Goal: Task Accomplishment & Management: Use online tool/utility

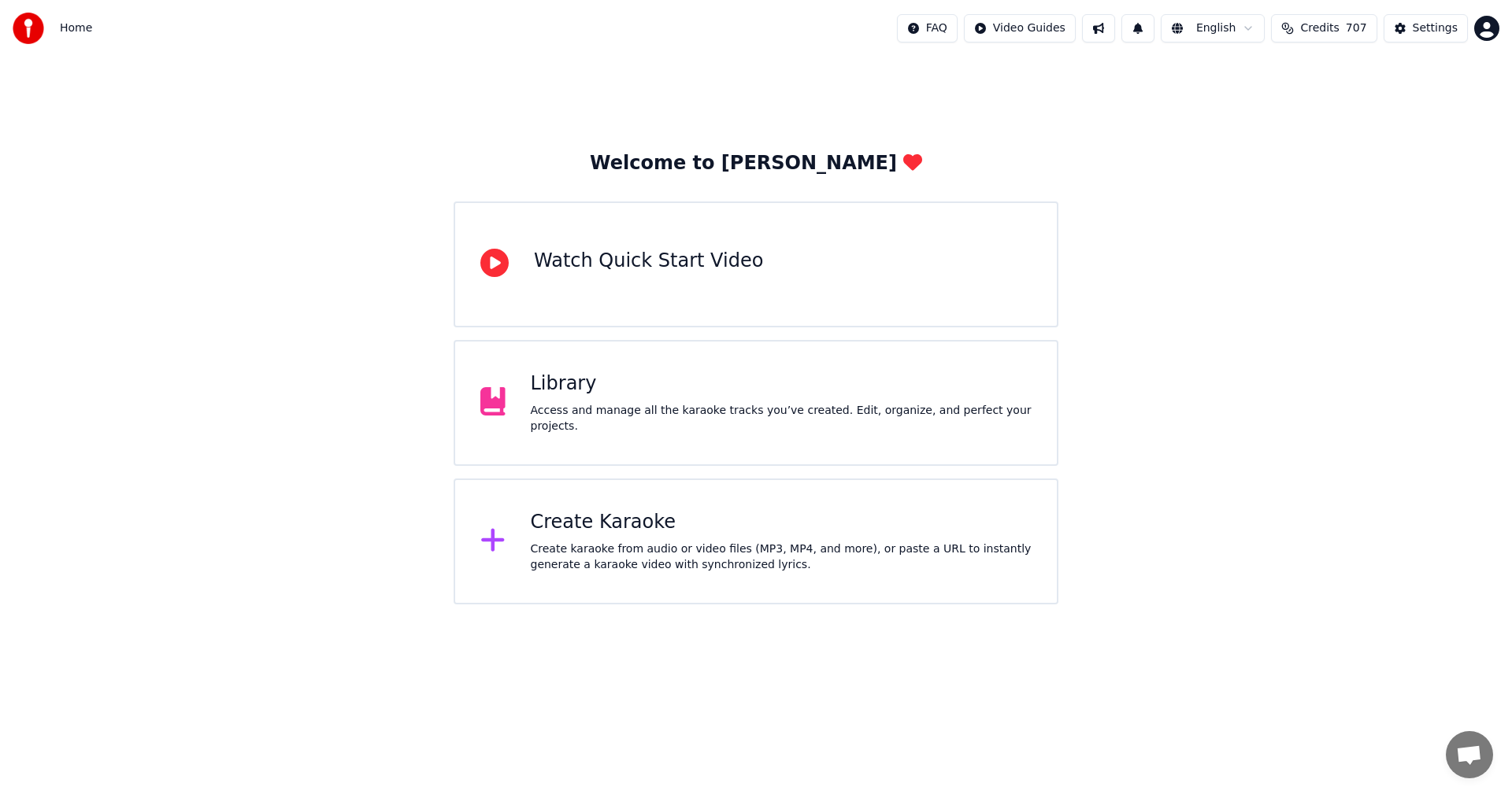
click at [616, 532] on div "Create Karaoke" at bounding box center [781, 522] width 501 height 25
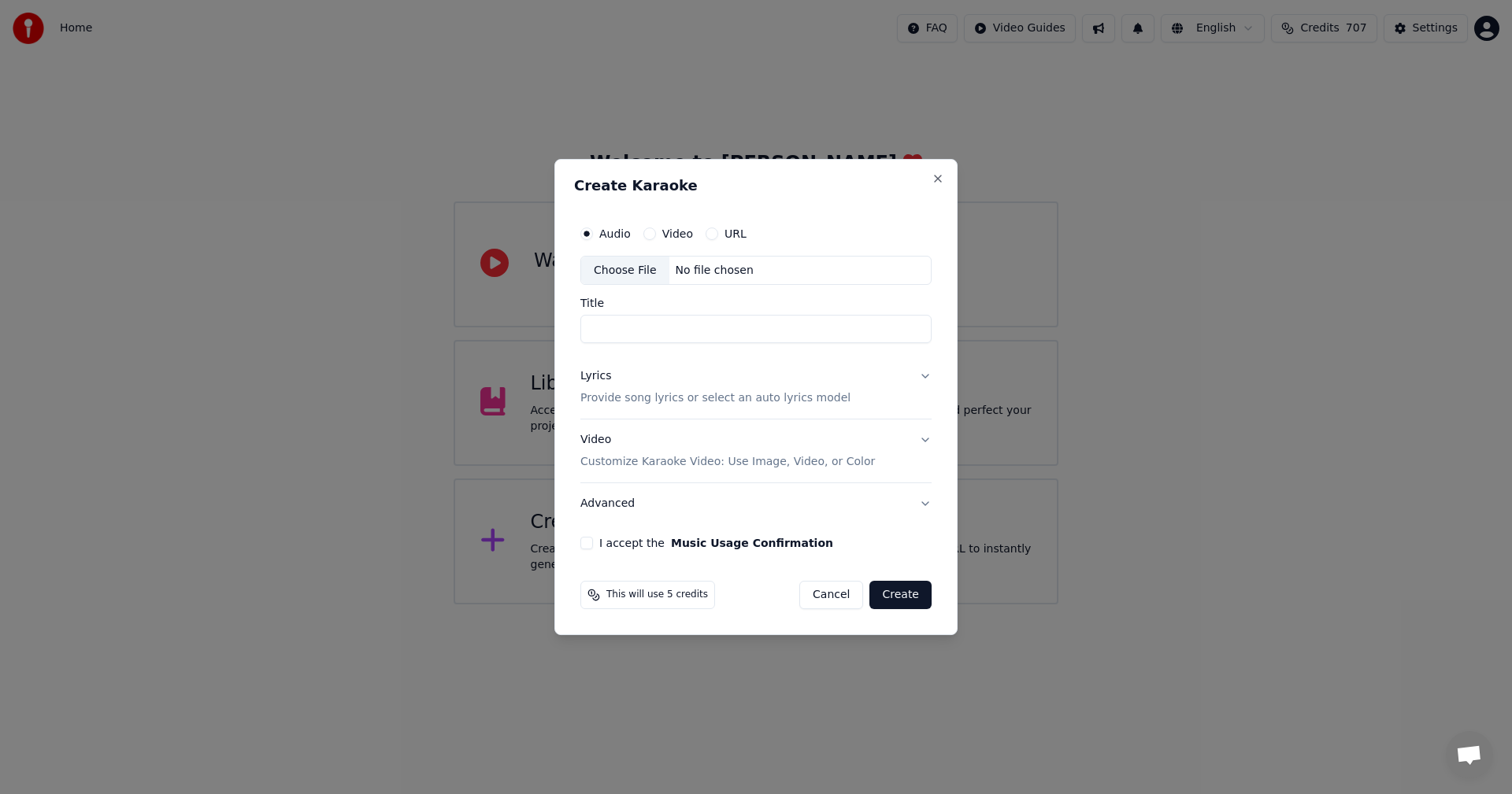
click at [627, 271] on div "Choose File" at bounding box center [624, 270] width 88 height 29
type input "**********"
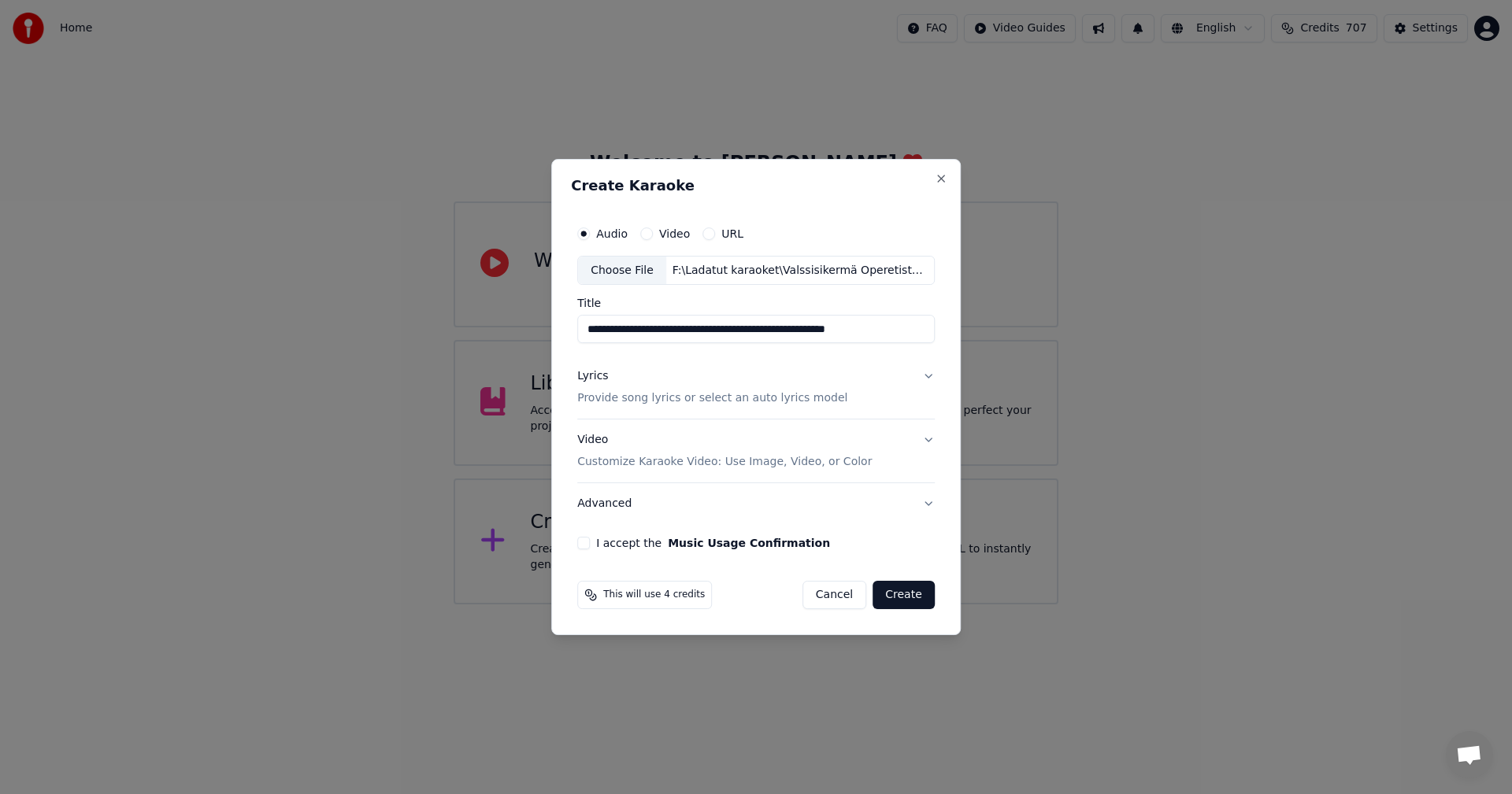
click at [597, 377] on div "Lyrics" at bounding box center [592, 377] width 31 height 16
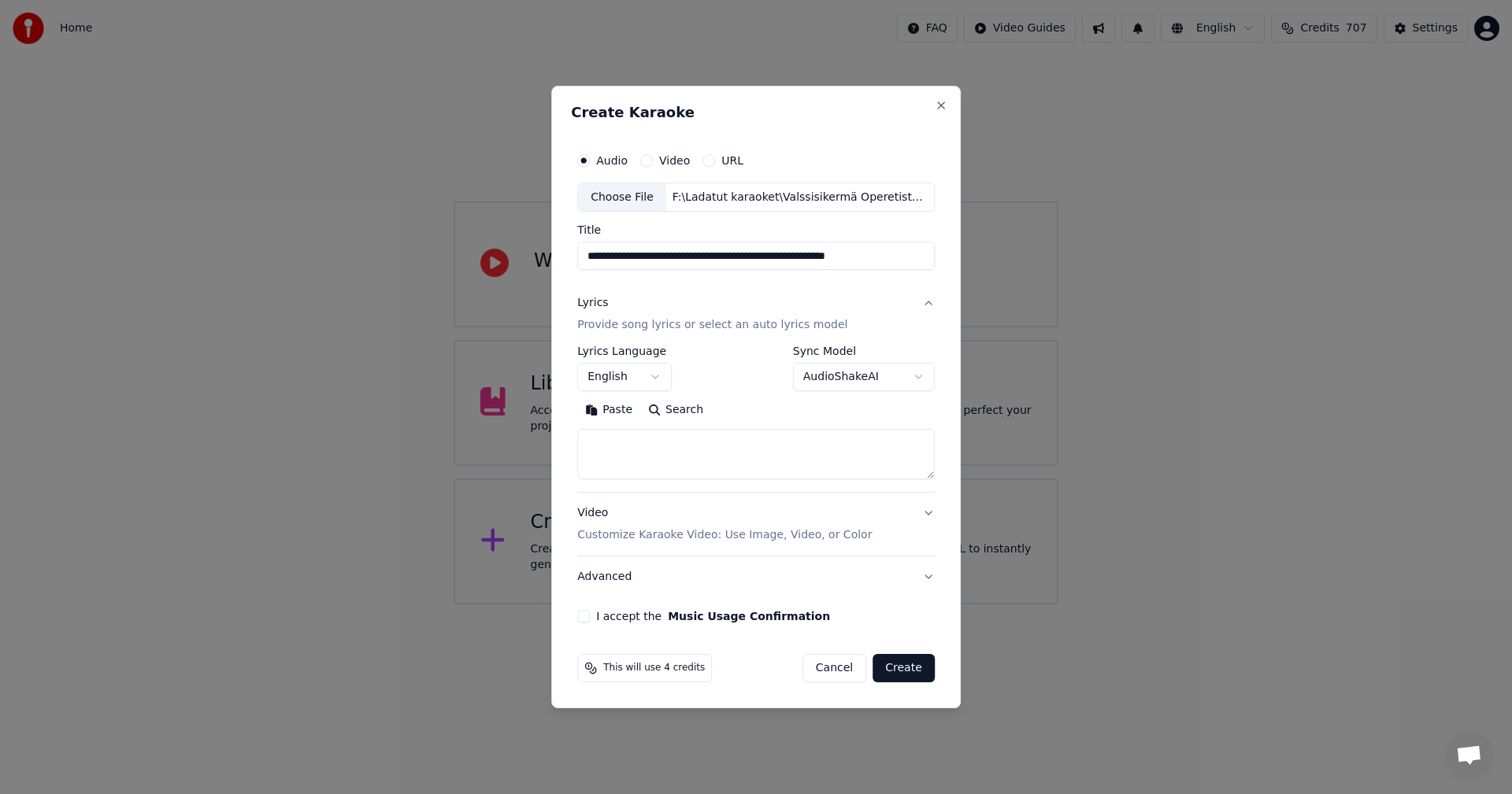
click at [612, 408] on button "Paste" at bounding box center [609, 411] width 63 height 25
click at [661, 377] on button "English" at bounding box center [624, 377] width 94 height 29
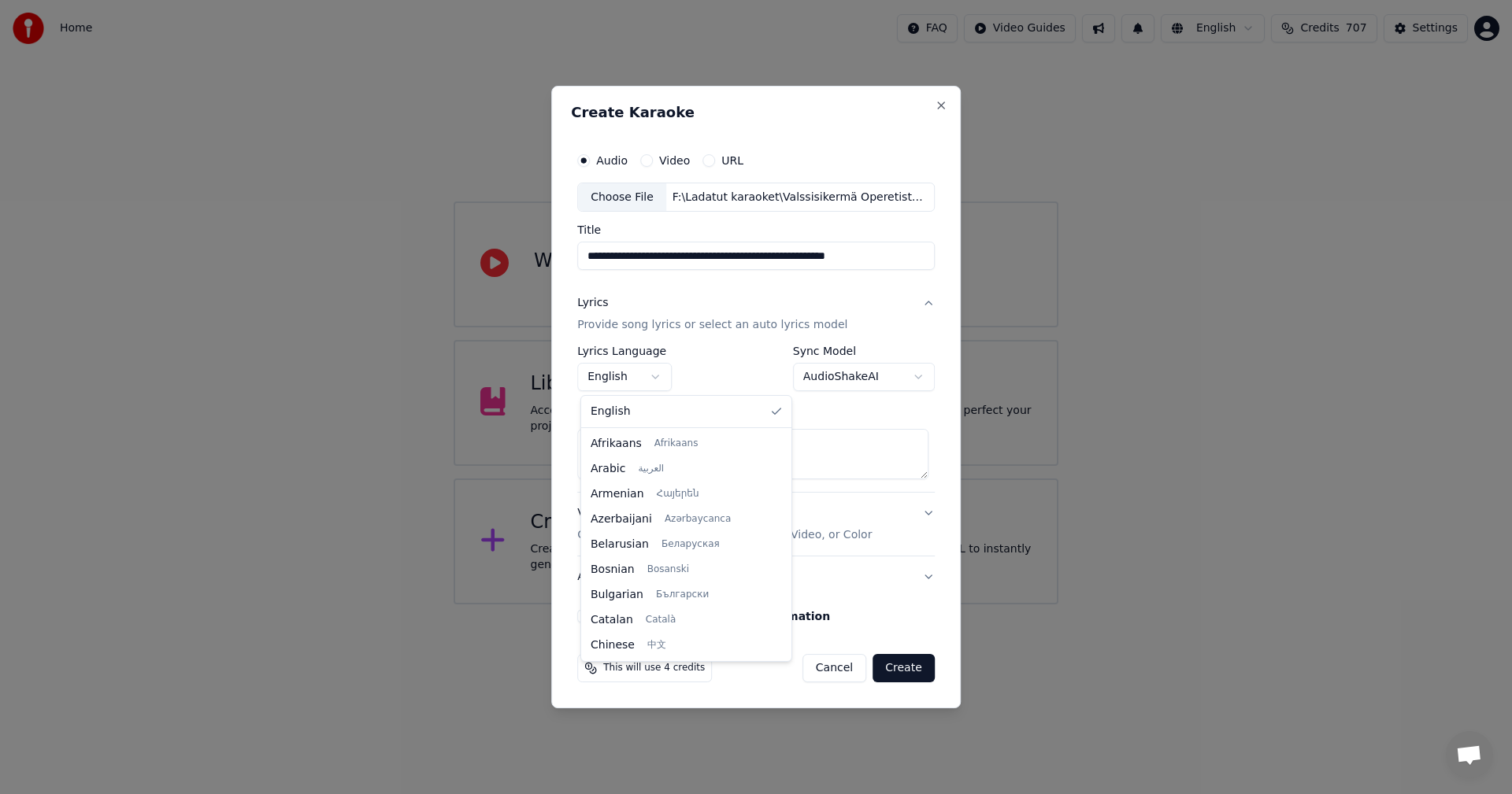
scroll to position [252, 0]
type textarea "**********"
select select "**"
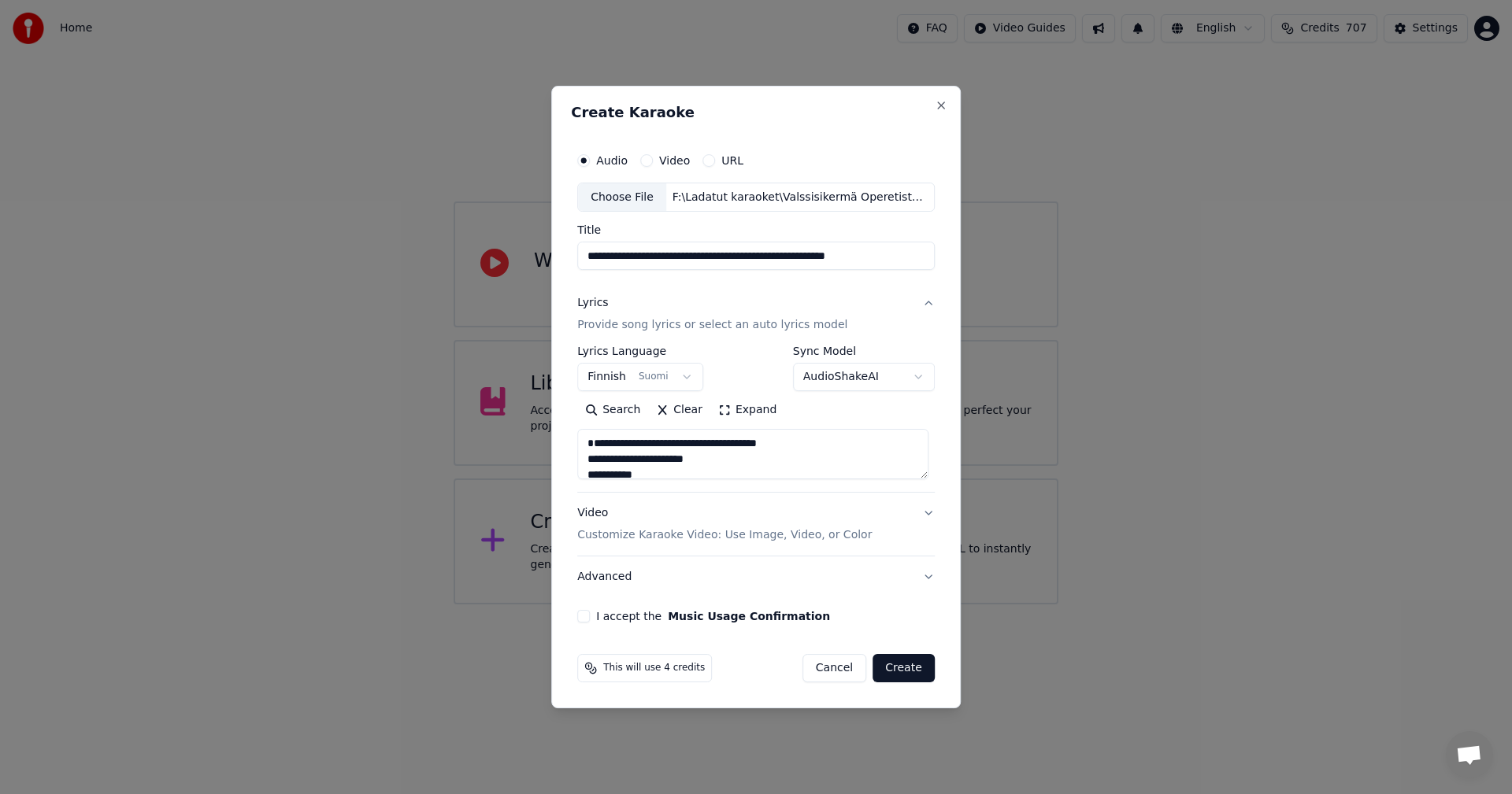
click at [589, 616] on button "I accept the Music Usage Confirmation" at bounding box center [583, 616] width 12 height 12
click at [905, 665] on button "Create" at bounding box center [903, 668] width 62 height 29
type textarea "**********"
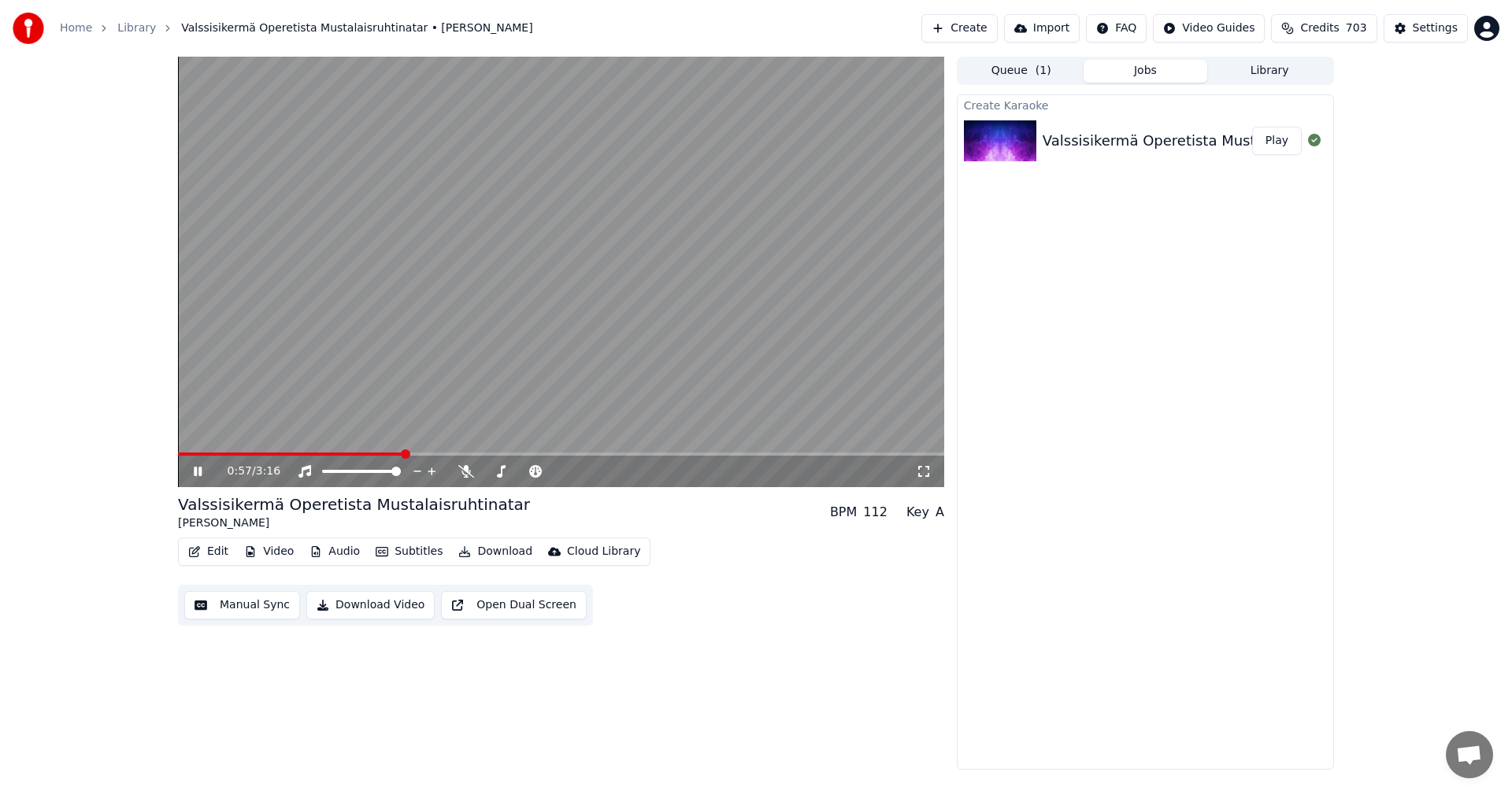
click at [193, 472] on icon at bounding box center [209, 472] width 37 height 12
click at [276, 553] on button "Video" at bounding box center [269, 551] width 62 height 22
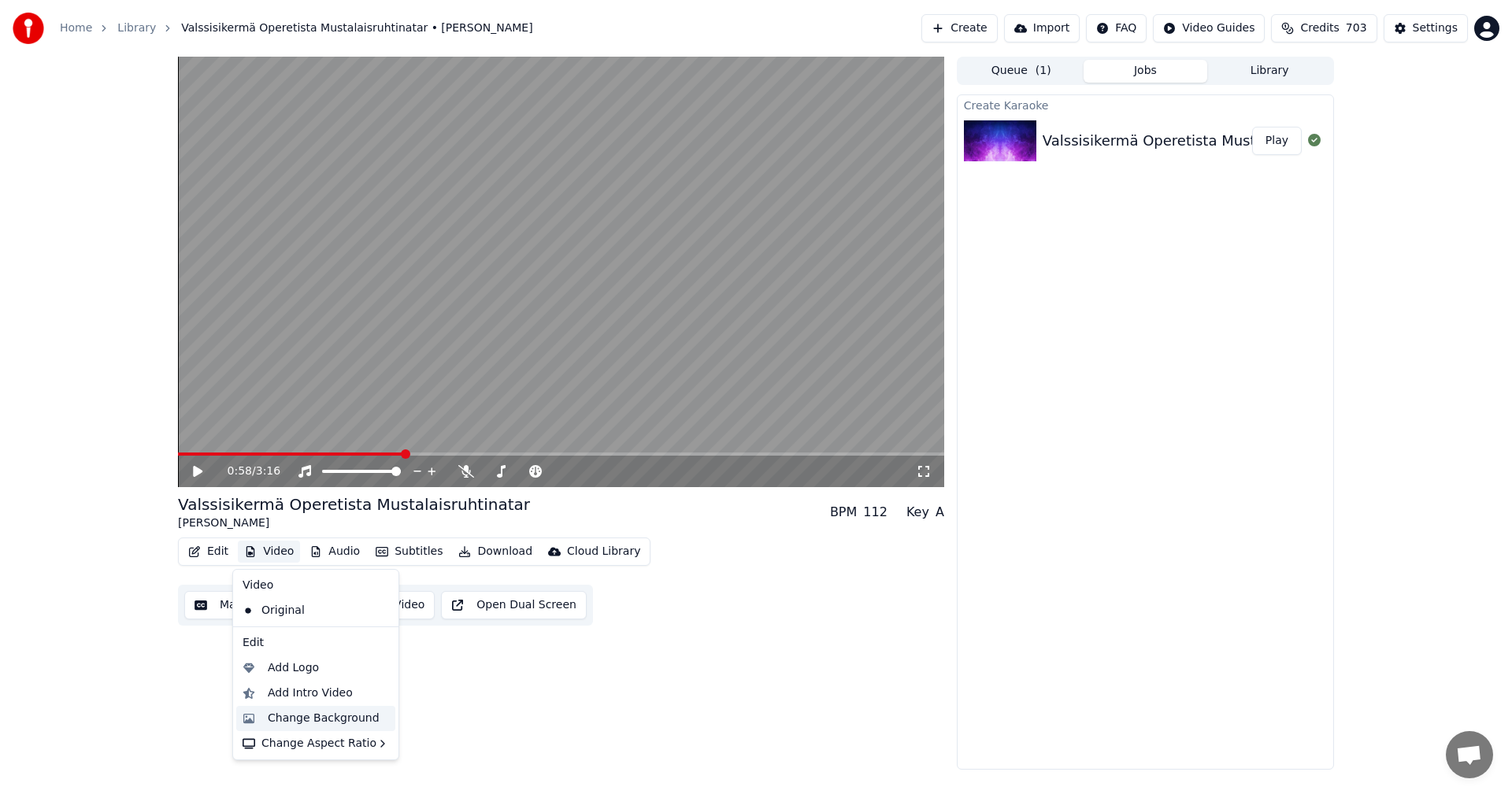
click at [304, 717] on div "Change Background" at bounding box center [324, 718] width 112 height 16
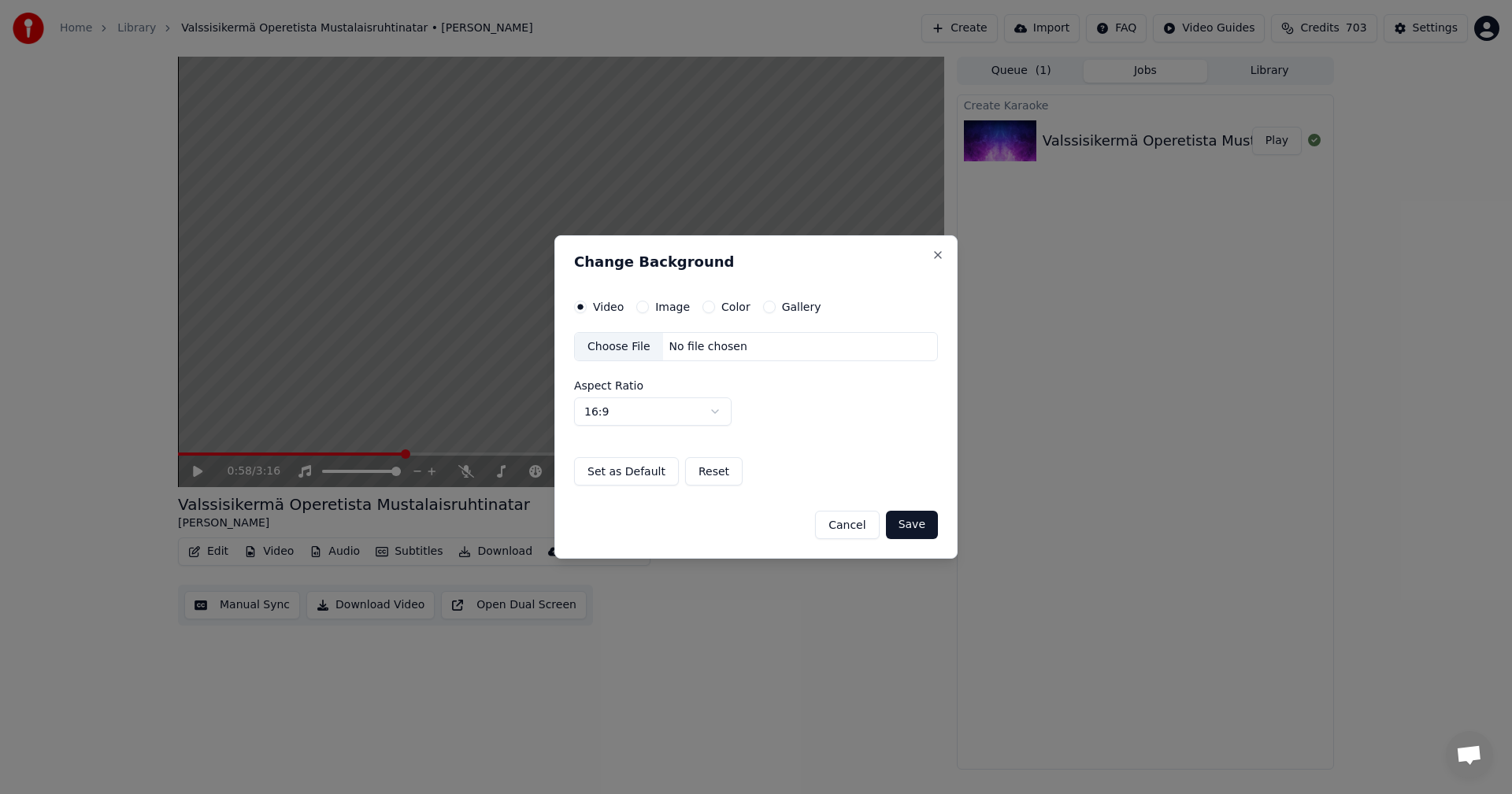
click at [644, 306] on button "Image" at bounding box center [643, 307] width 12 height 12
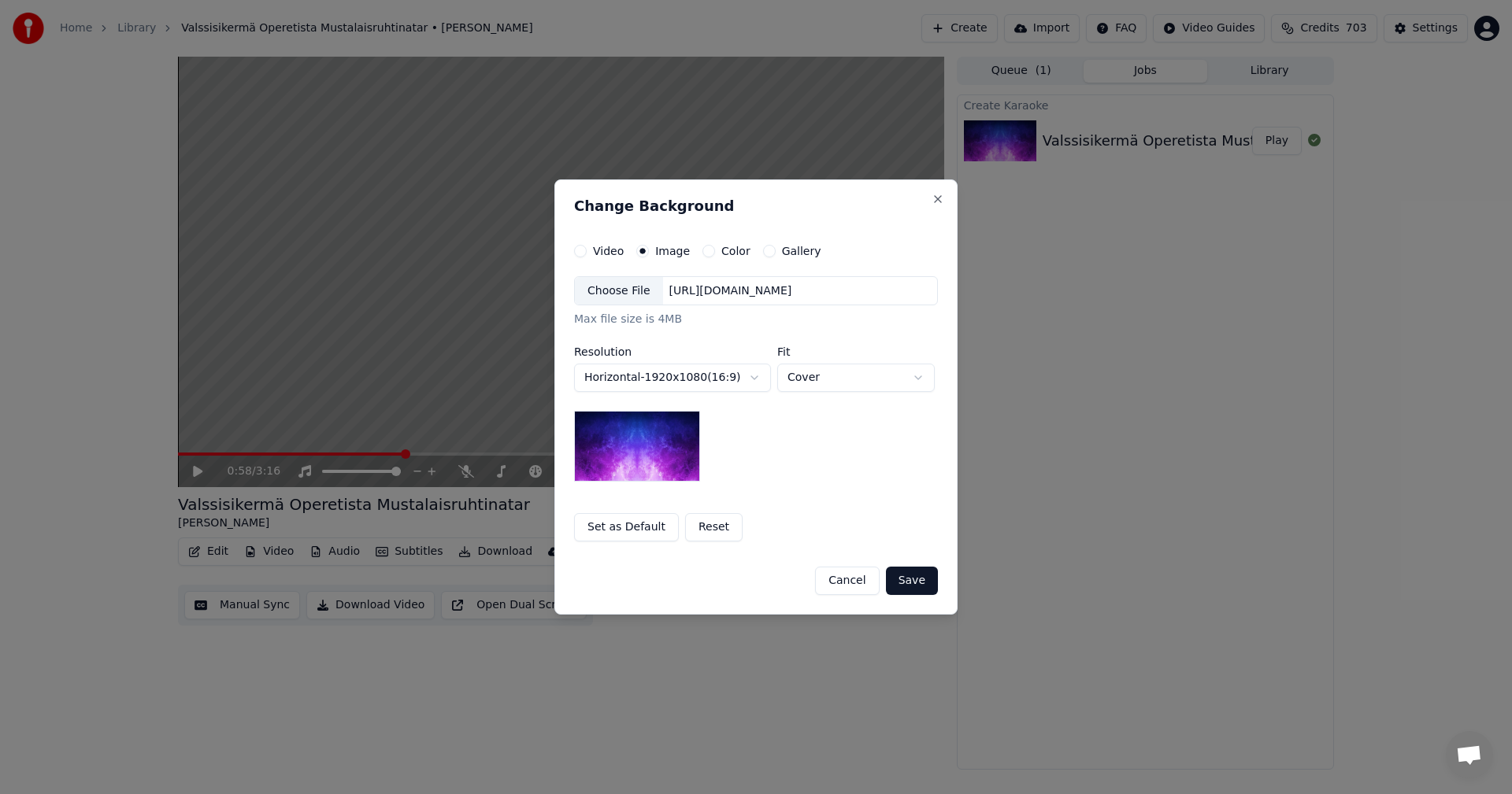
click at [633, 293] on div "Choose File" at bounding box center [618, 291] width 88 height 29
click at [920, 583] on button "Save" at bounding box center [912, 580] width 52 height 29
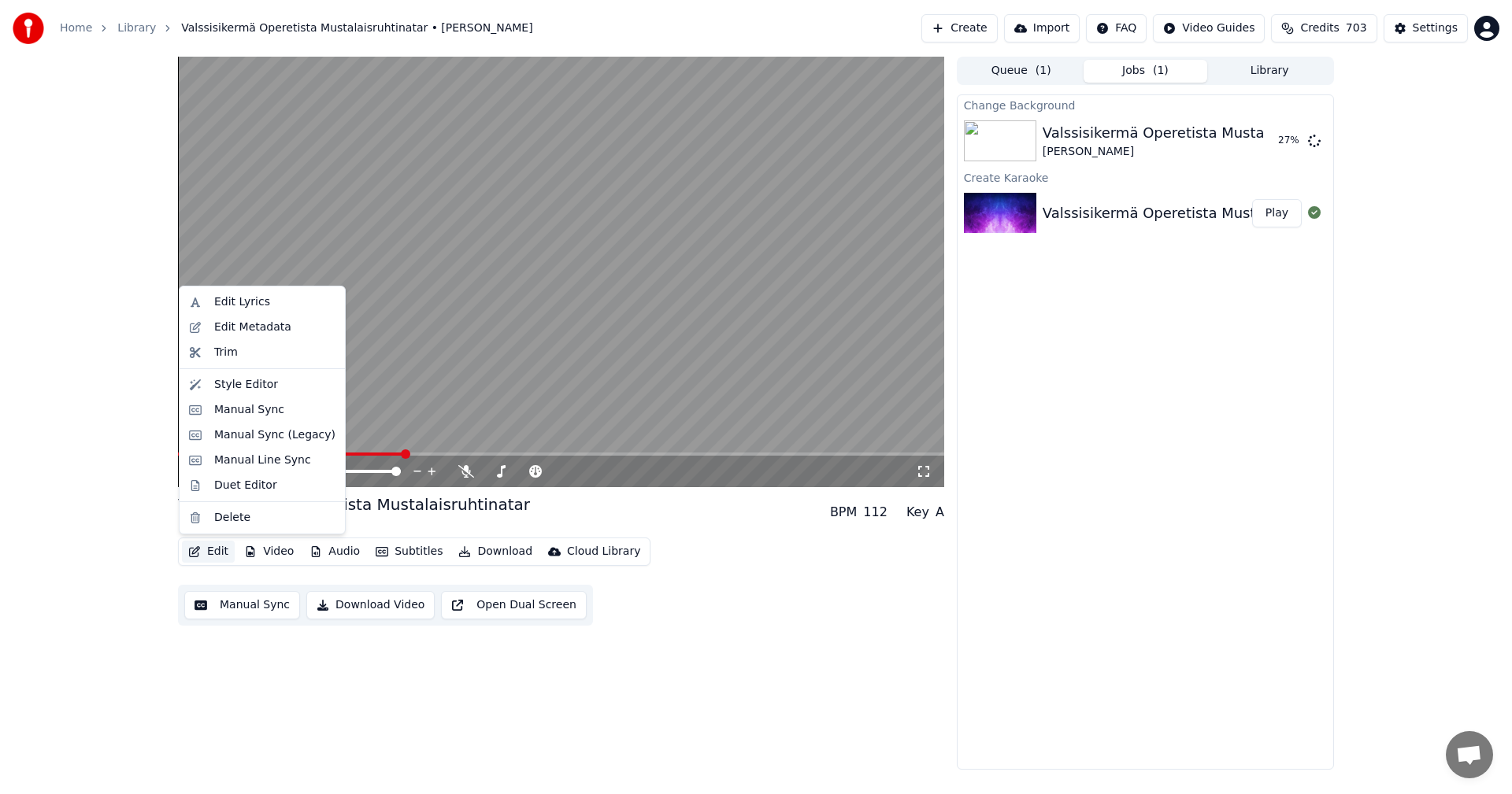
click at [221, 553] on button "Edit" at bounding box center [208, 551] width 53 height 22
click at [1179, 486] on div "Change Background Valssisikermä Operetista Mustalaisruhtinatar [PERSON_NAME] 31…" at bounding box center [1145, 431] width 378 height 675
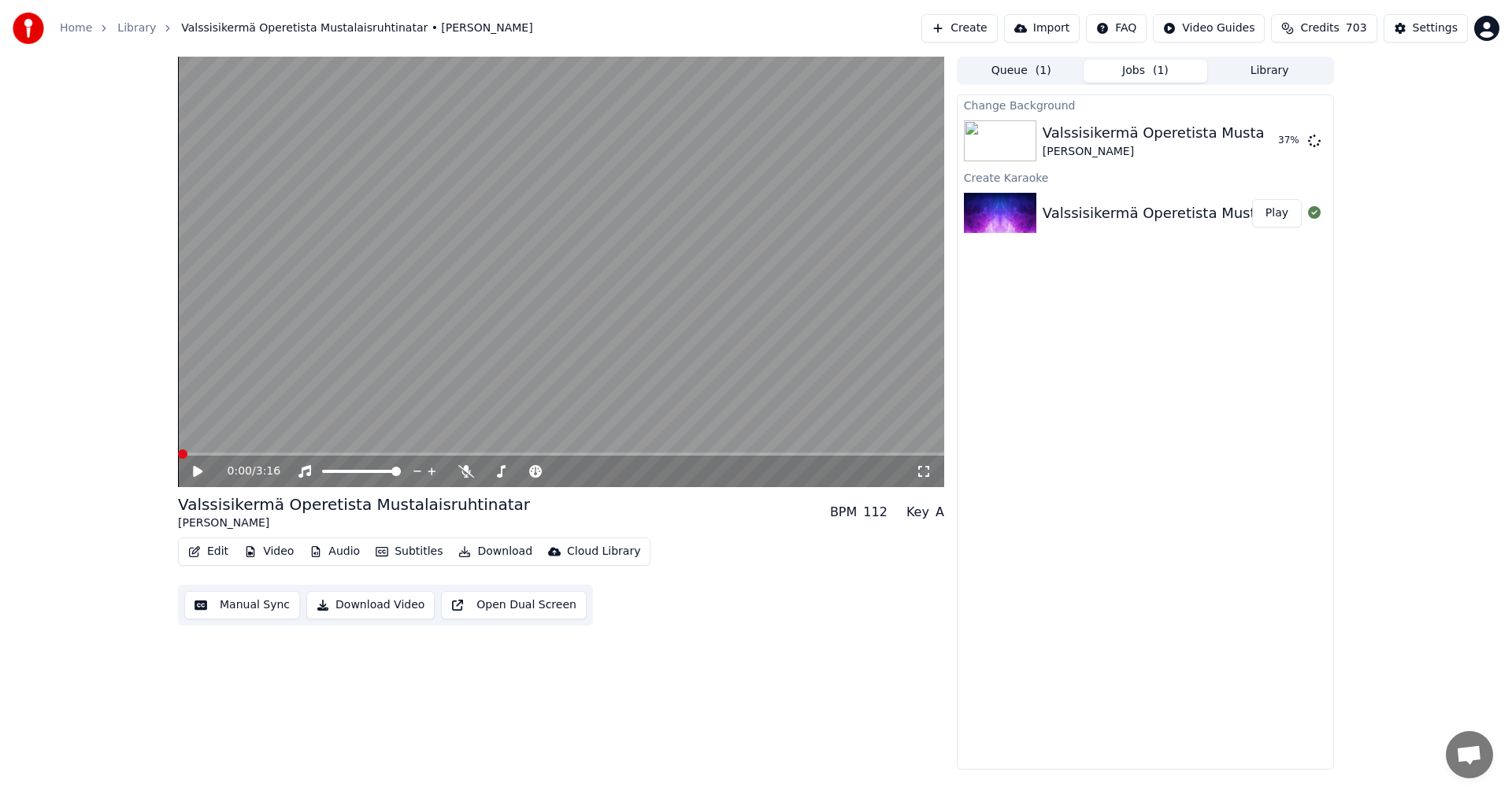
click at [178, 458] on span at bounding box center [182, 454] width 10 height 10
click at [199, 472] on icon at bounding box center [197, 472] width 10 height 11
click at [194, 457] on span at bounding box center [198, 454] width 10 height 10
click at [197, 474] on icon at bounding box center [197, 472] width 8 height 10
click at [223, 553] on button "Edit" at bounding box center [208, 551] width 53 height 22
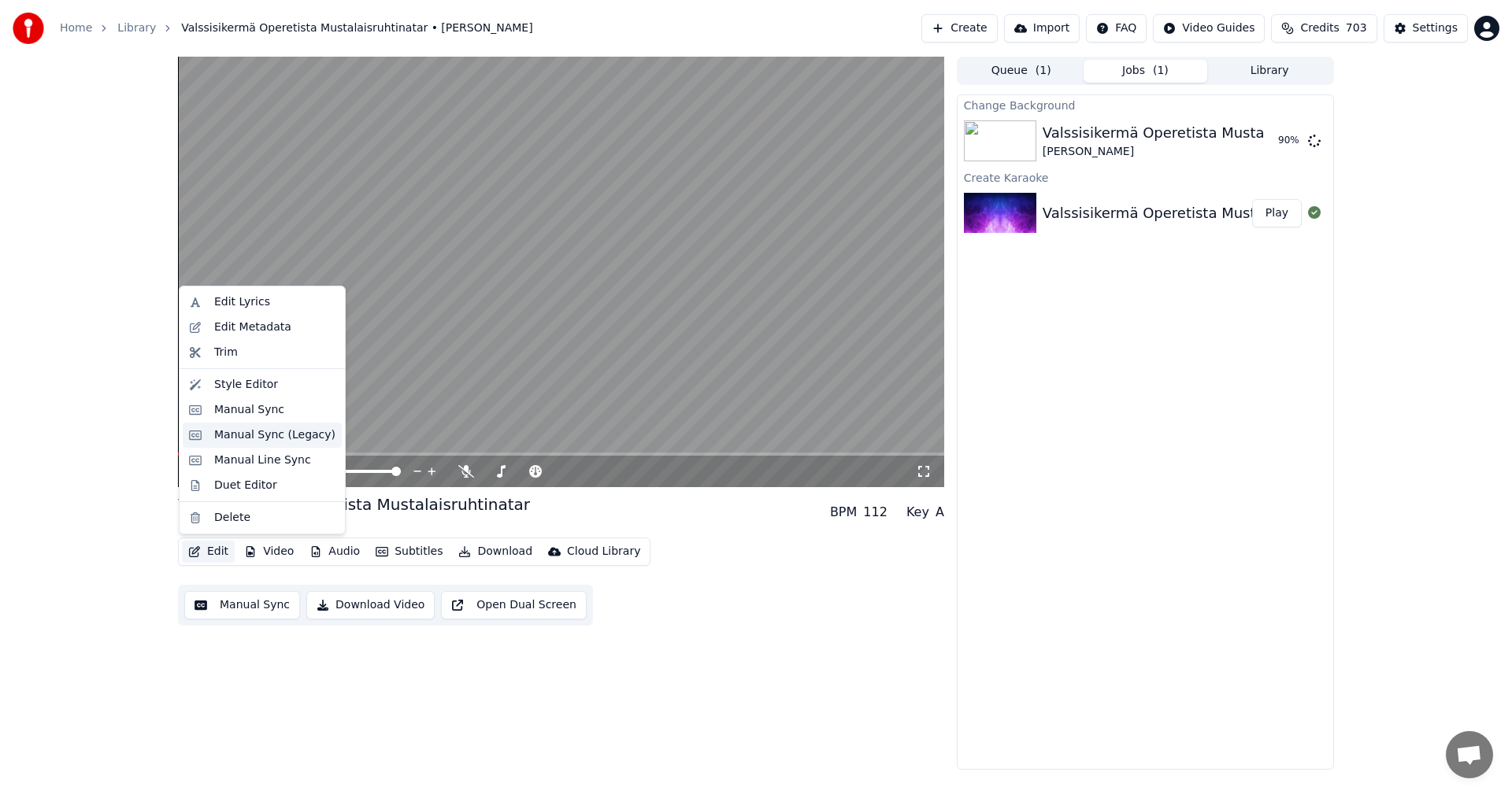
click at [266, 434] on div "Manual Sync (Legacy)" at bounding box center [275, 435] width 121 height 16
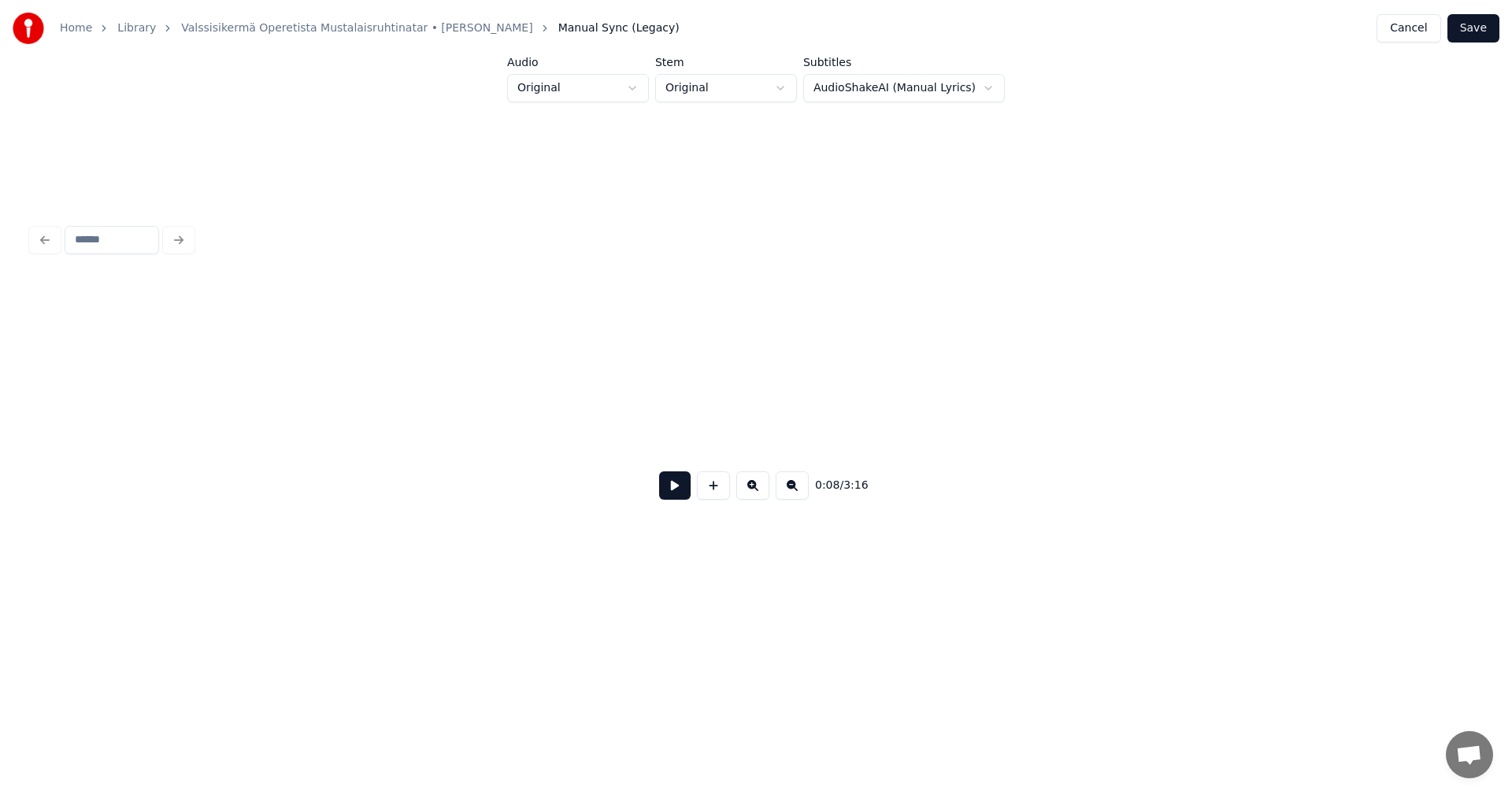
scroll to position [0, 1680]
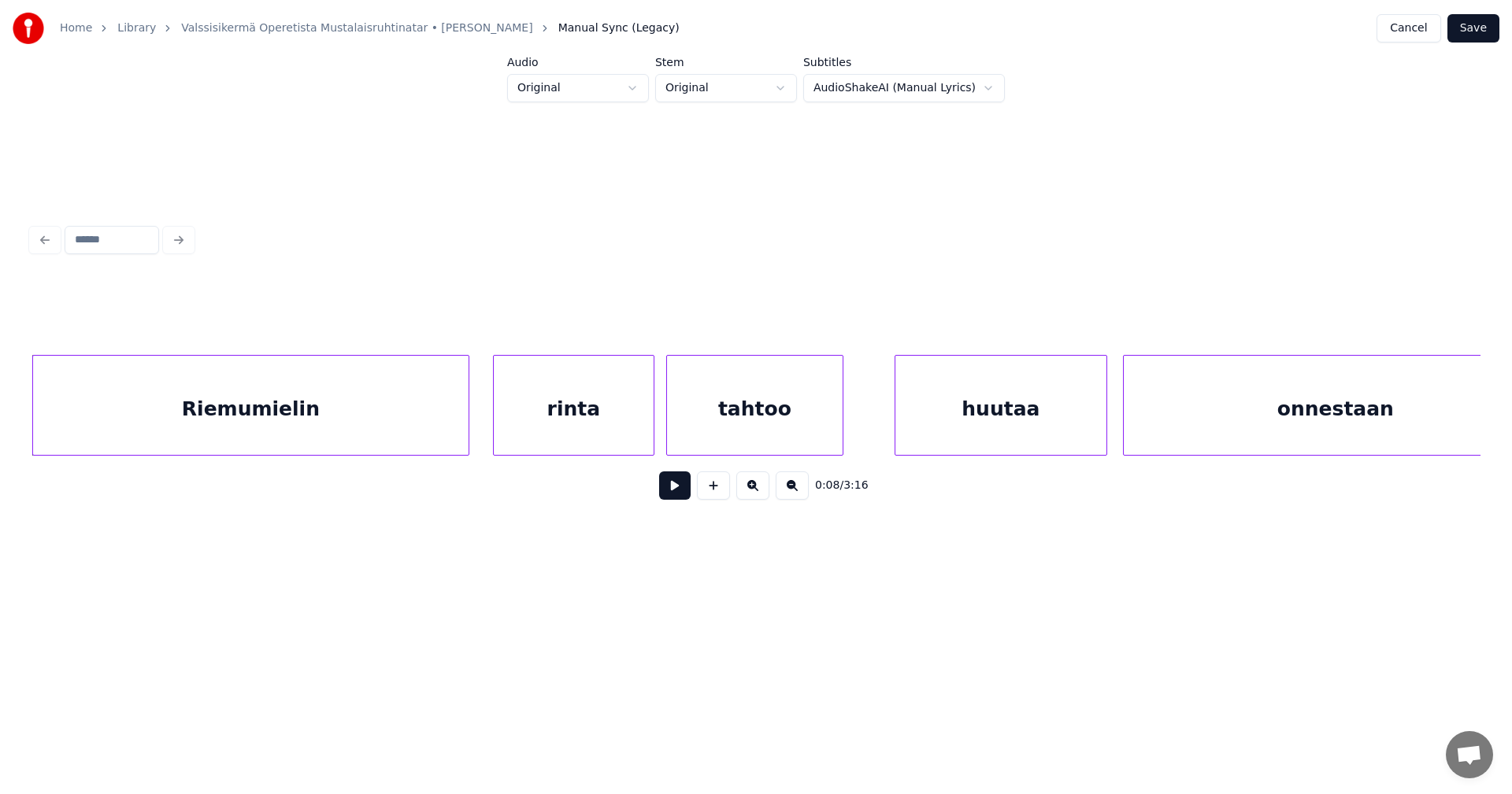
click at [249, 401] on div "Riemumielin" at bounding box center [250, 409] width 435 height 107
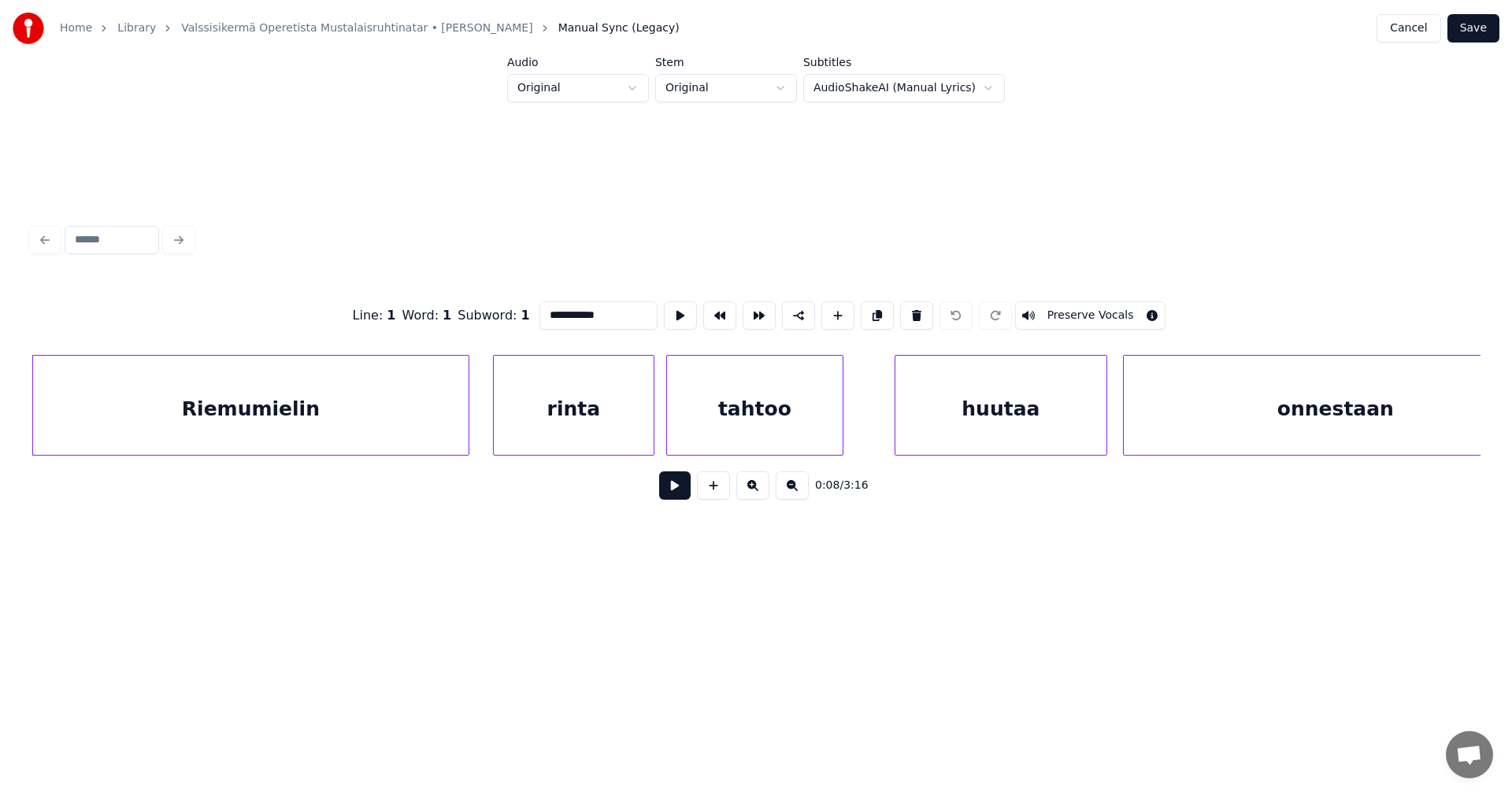
click at [541, 421] on div "rinta" at bounding box center [573, 409] width 160 height 107
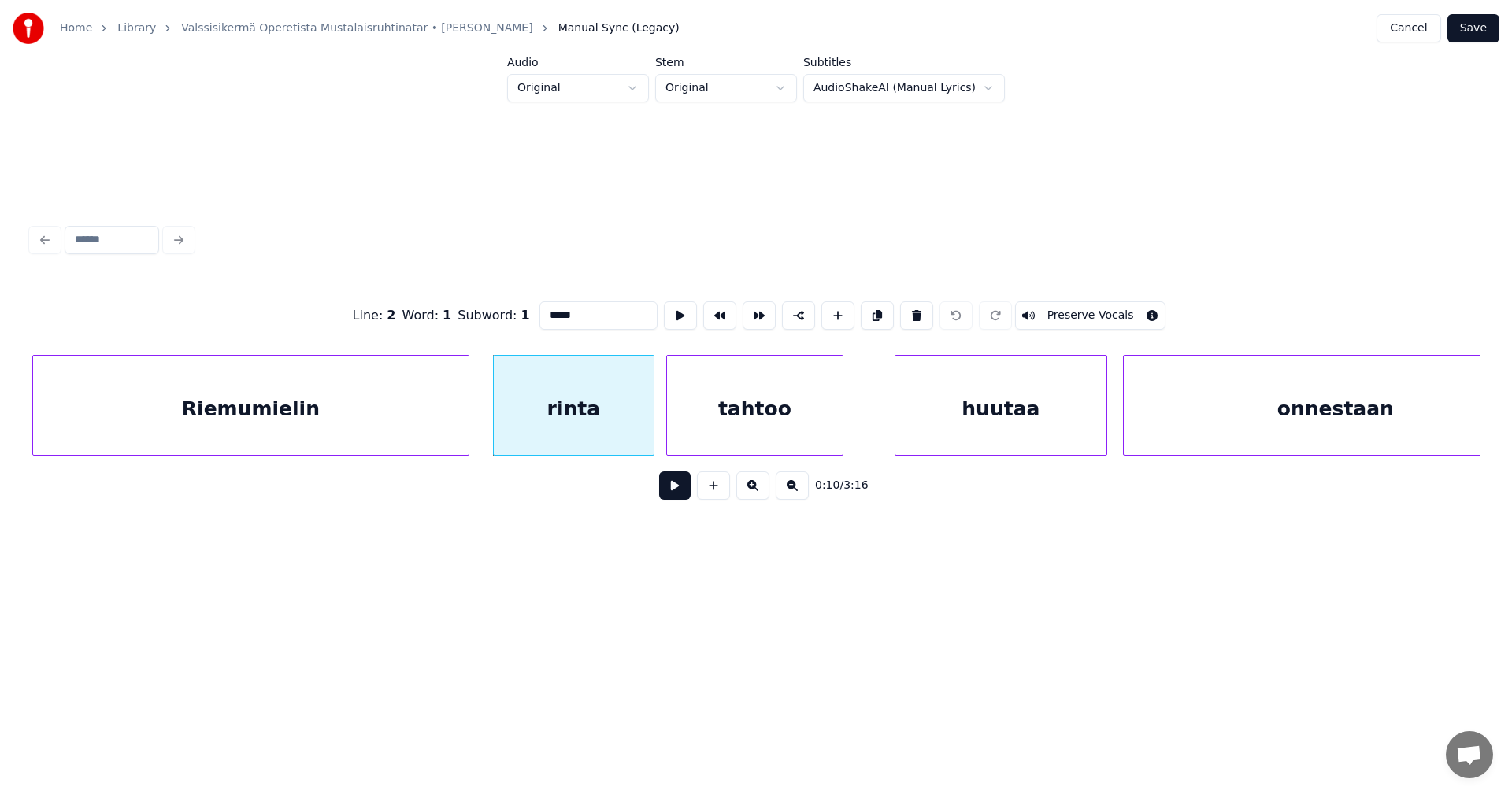
click at [750, 414] on div "tahtoo" at bounding box center [754, 409] width 175 height 107
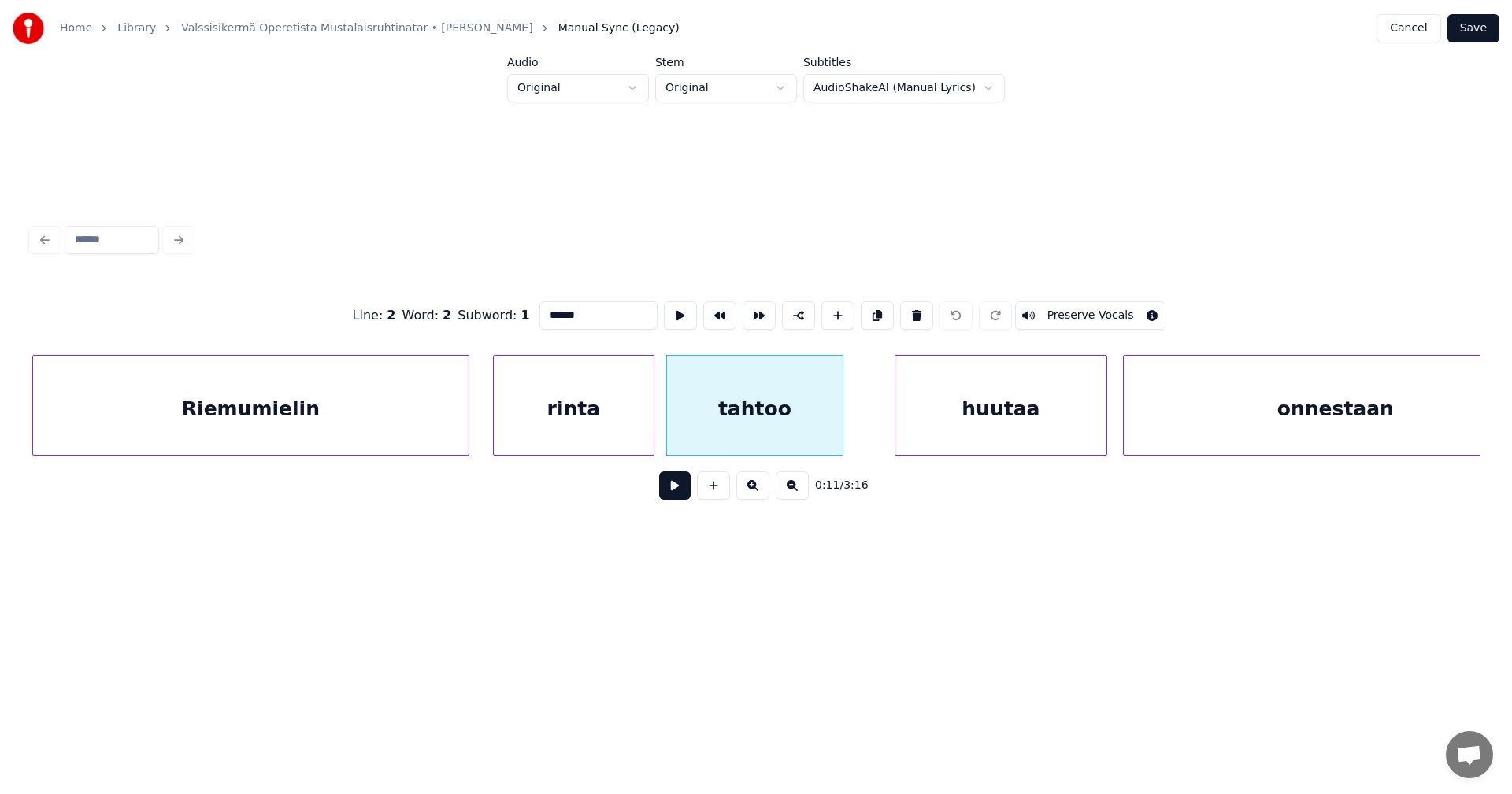
click at [963, 413] on div "huutaa" at bounding box center [1001, 409] width 211 height 107
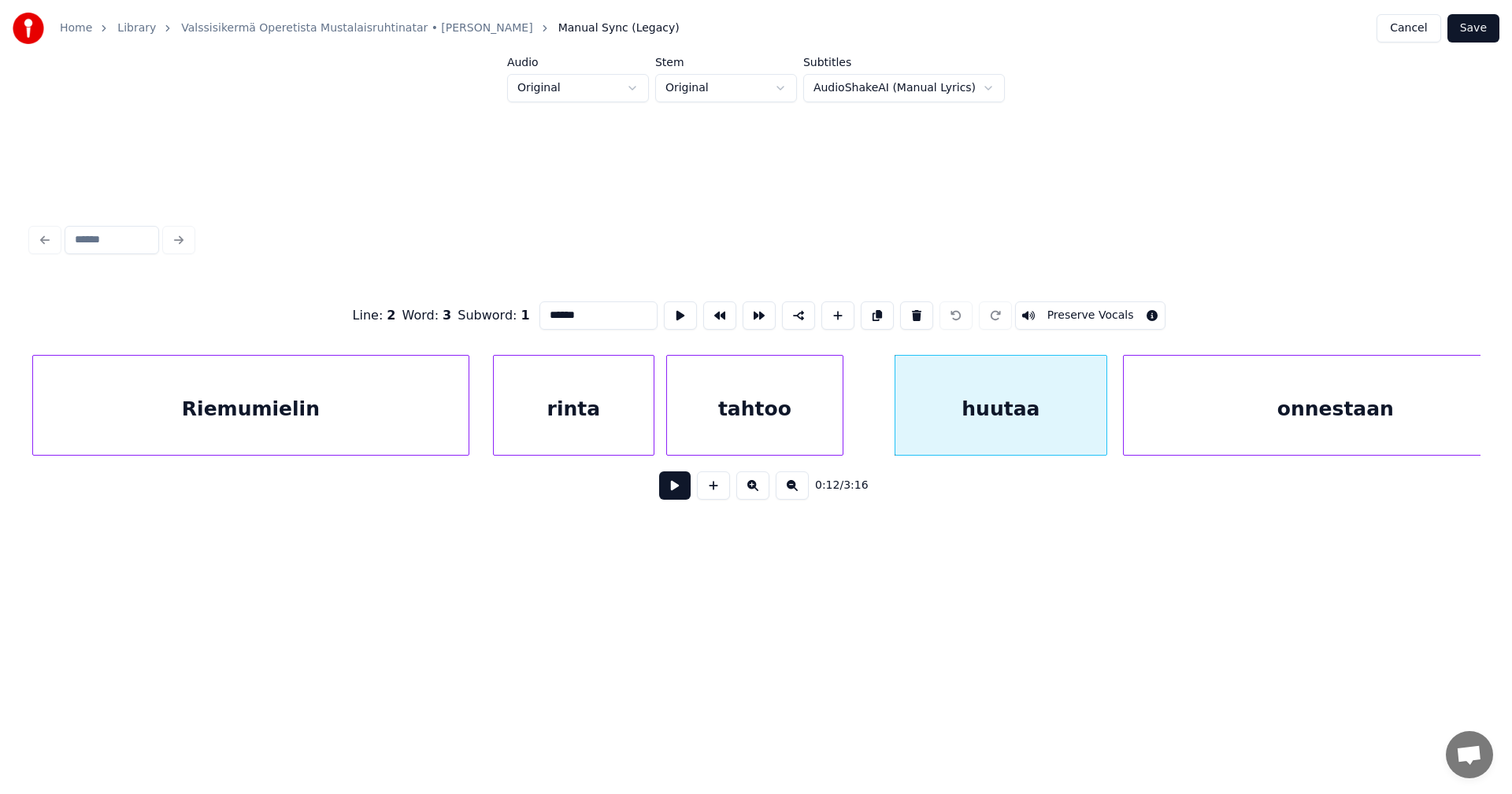
click at [1329, 438] on div "onnestaan" at bounding box center [1336, 409] width 424 height 107
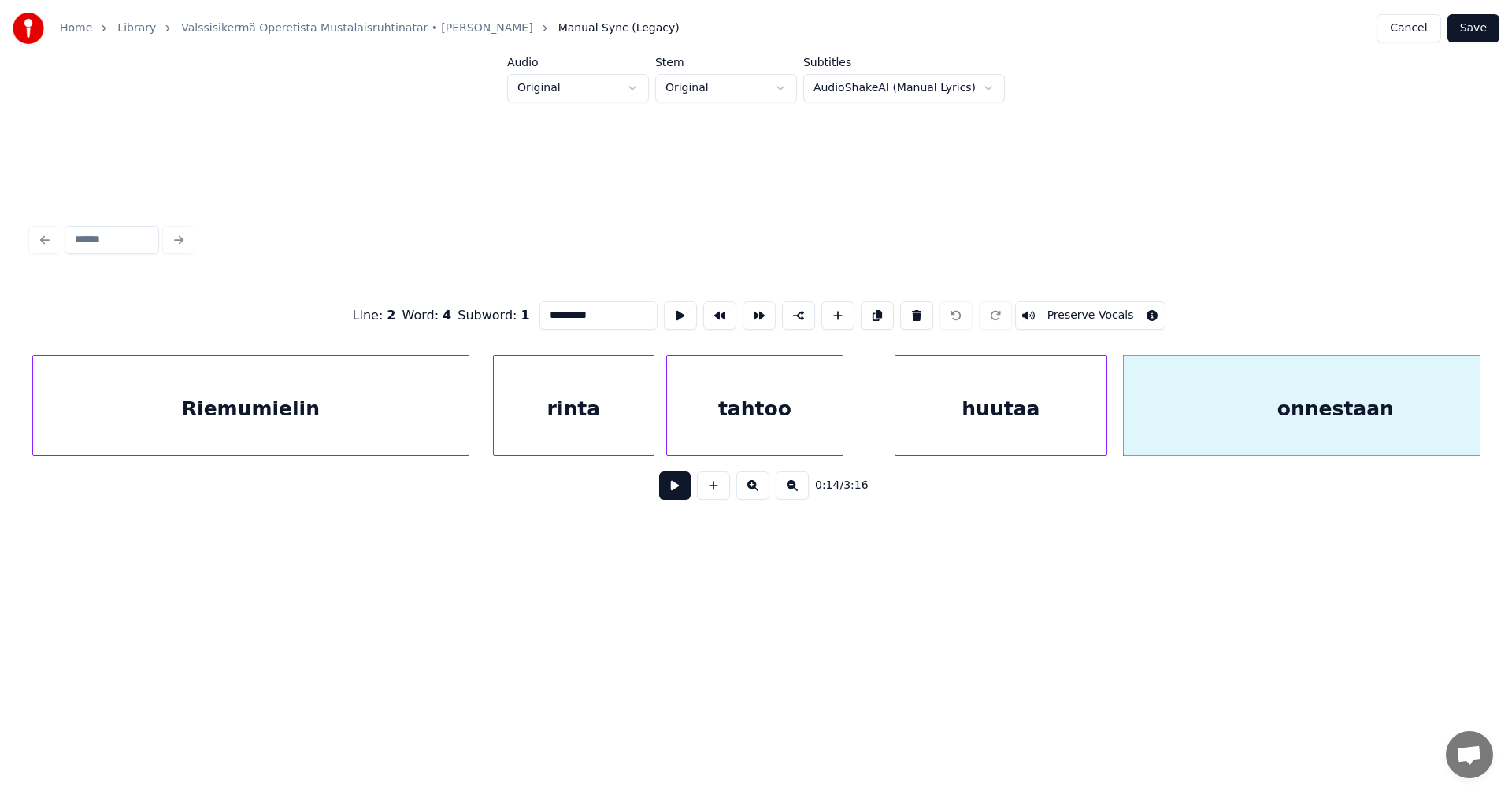
click at [392, 426] on div "Riemumielin" at bounding box center [250, 409] width 435 height 107
type input "**********"
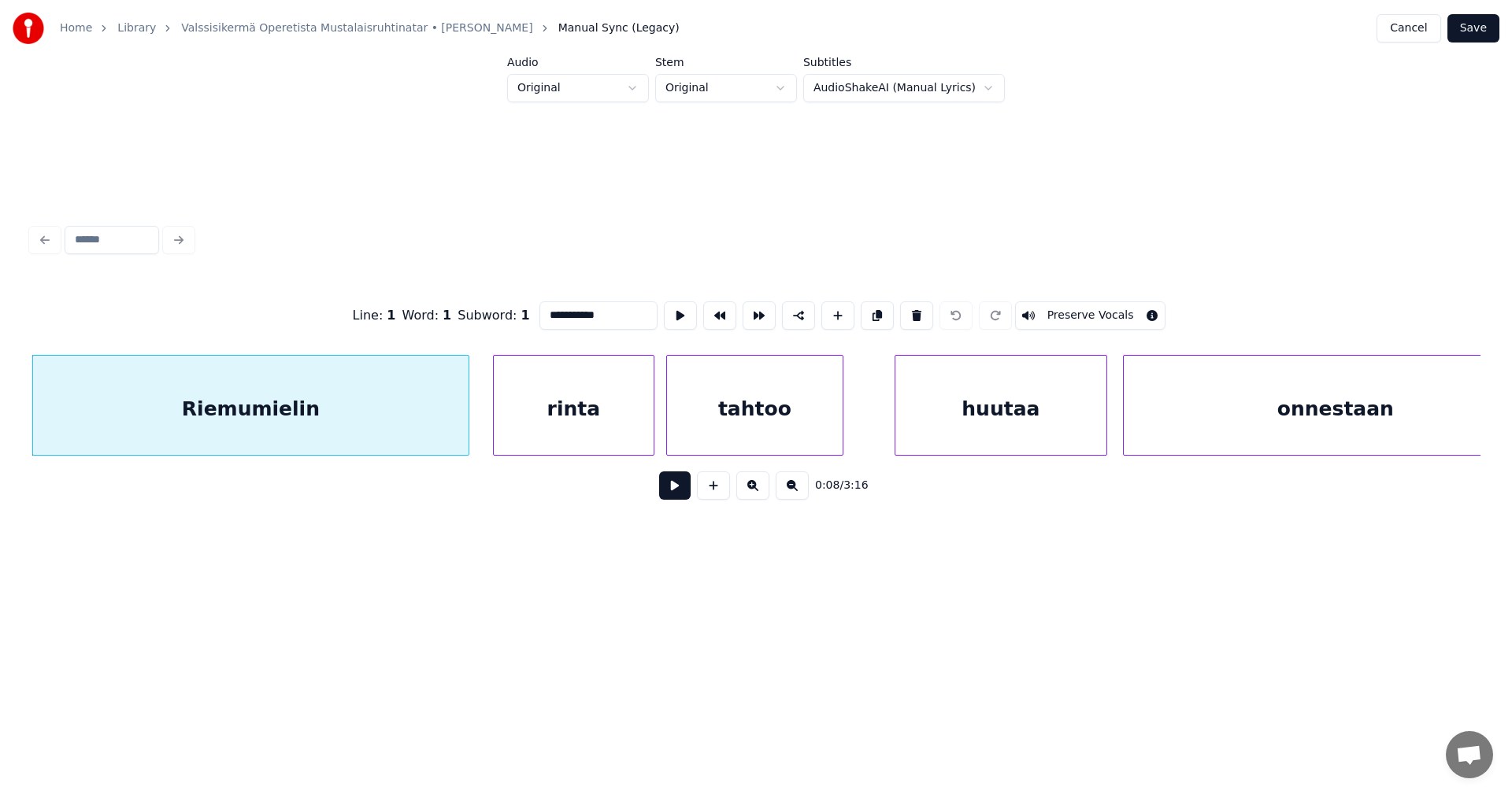
click at [671, 488] on button at bounding box center [675, 485] width 31 height 29
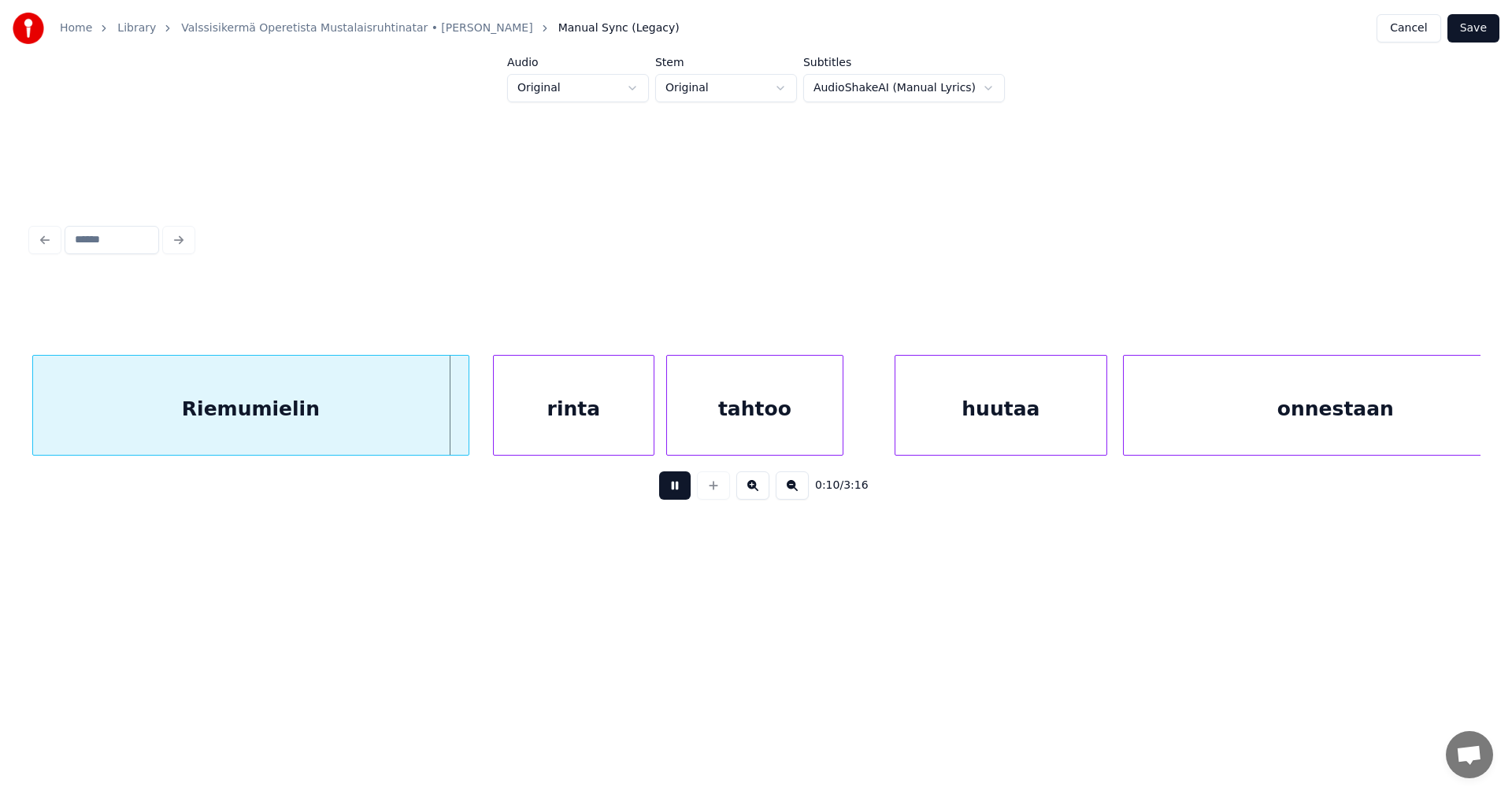
click at [671, 490] on button at bounding box center [675, 485] width 31 height 29
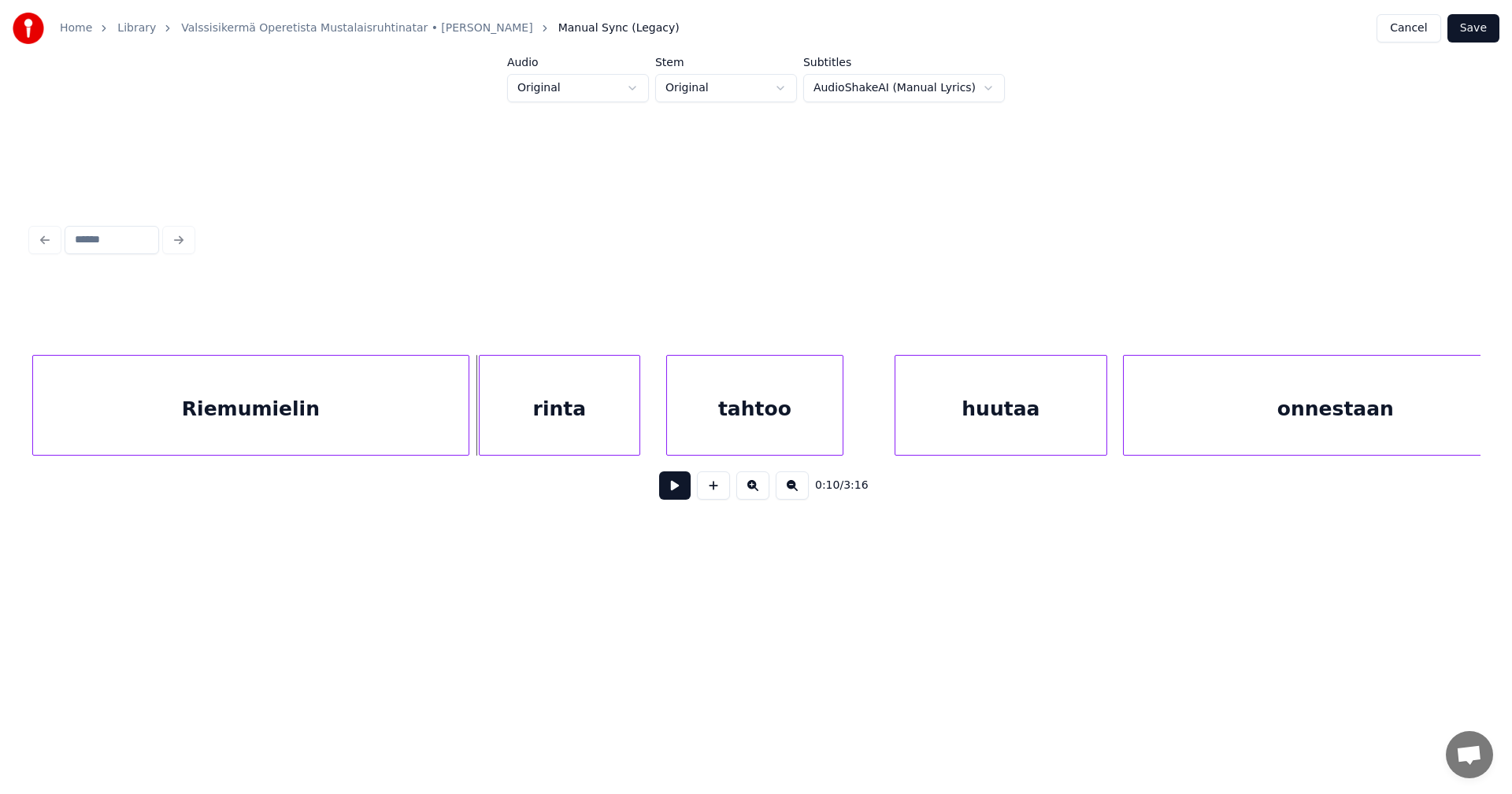
click at [535, 426] on div "rinta" at bounding box center [559, 409] width 160 height 107
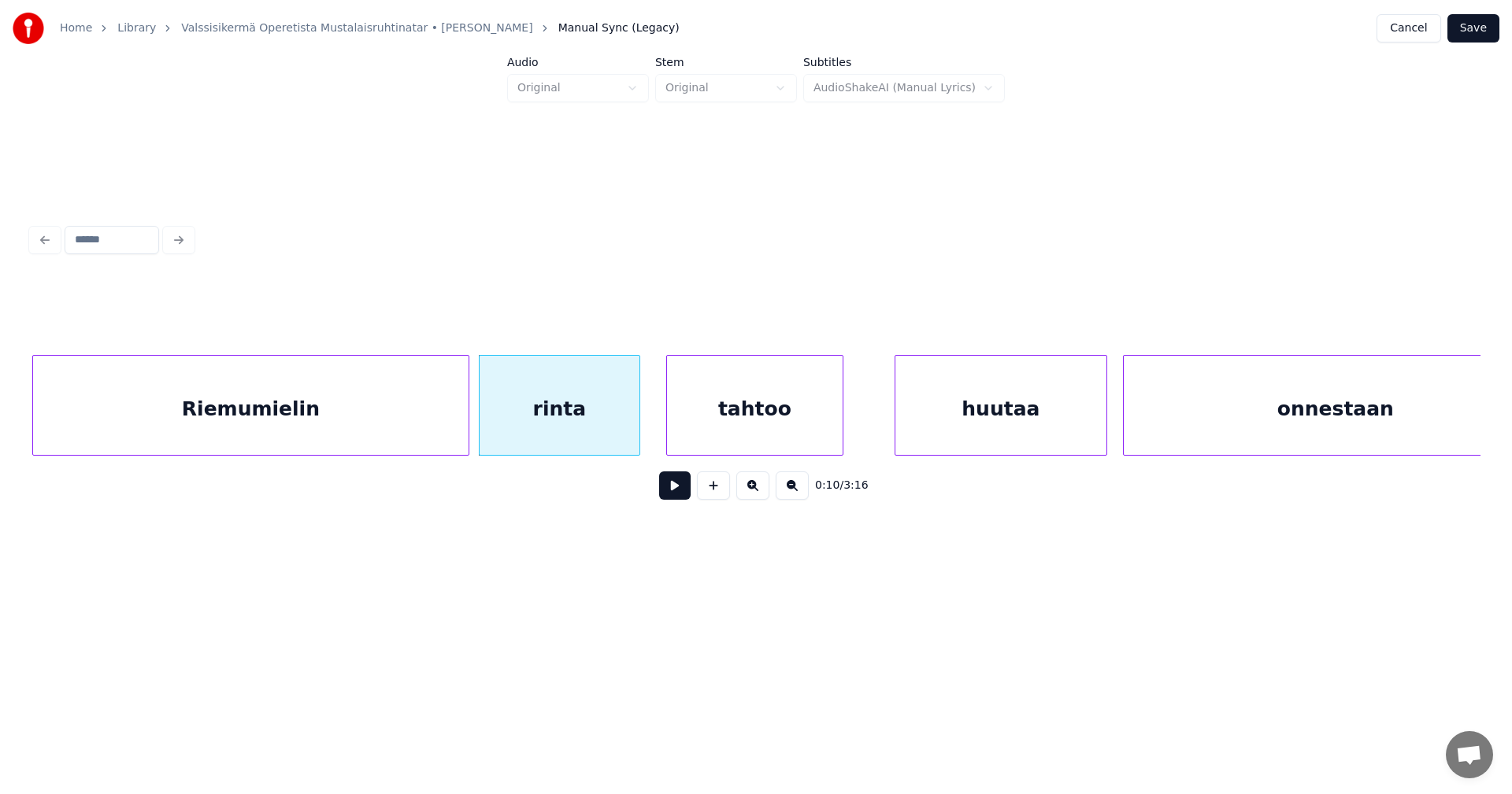
click at [505, 427] on div "rinta" at bounding box center [559, 409] width 160 height 107
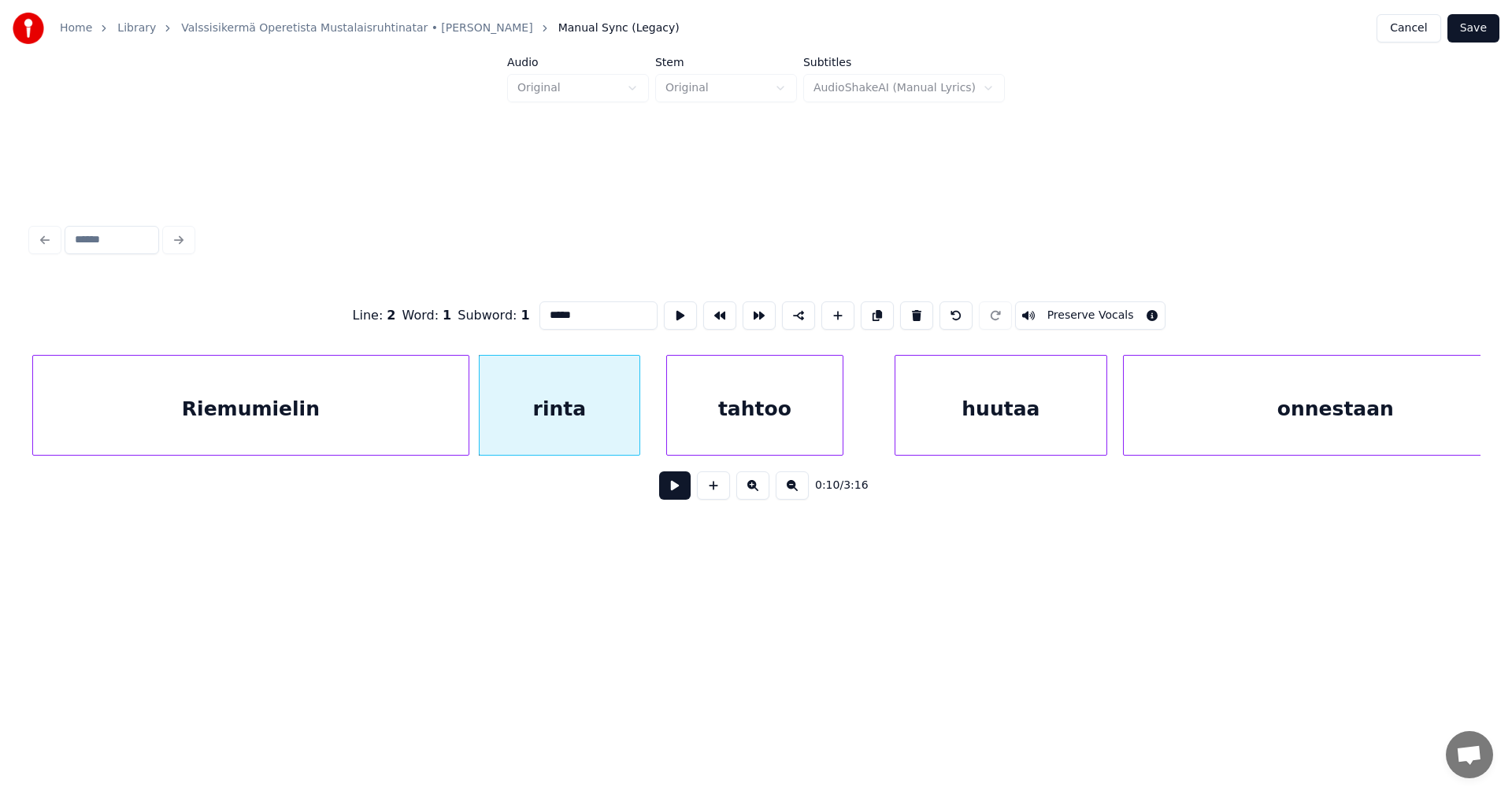
click at [678, 499] on button at bounding box center [675, 485] width 31 height 29
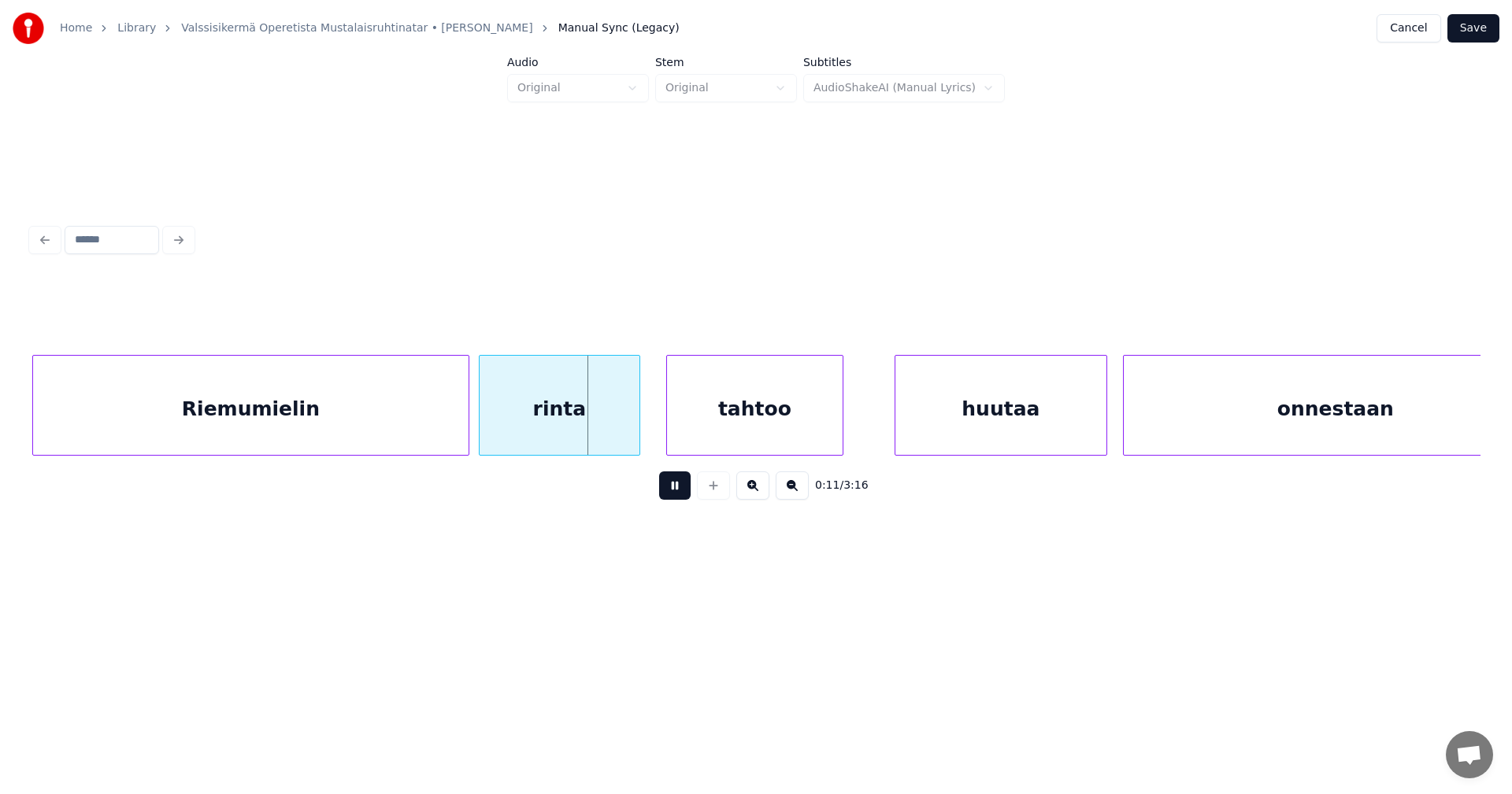
click at [670, 496] on button at bounding box center [675, 485] width 31 height 29
click at [535, 431] on div "rinta" at bounding box center [559, 409] width 160 height 107
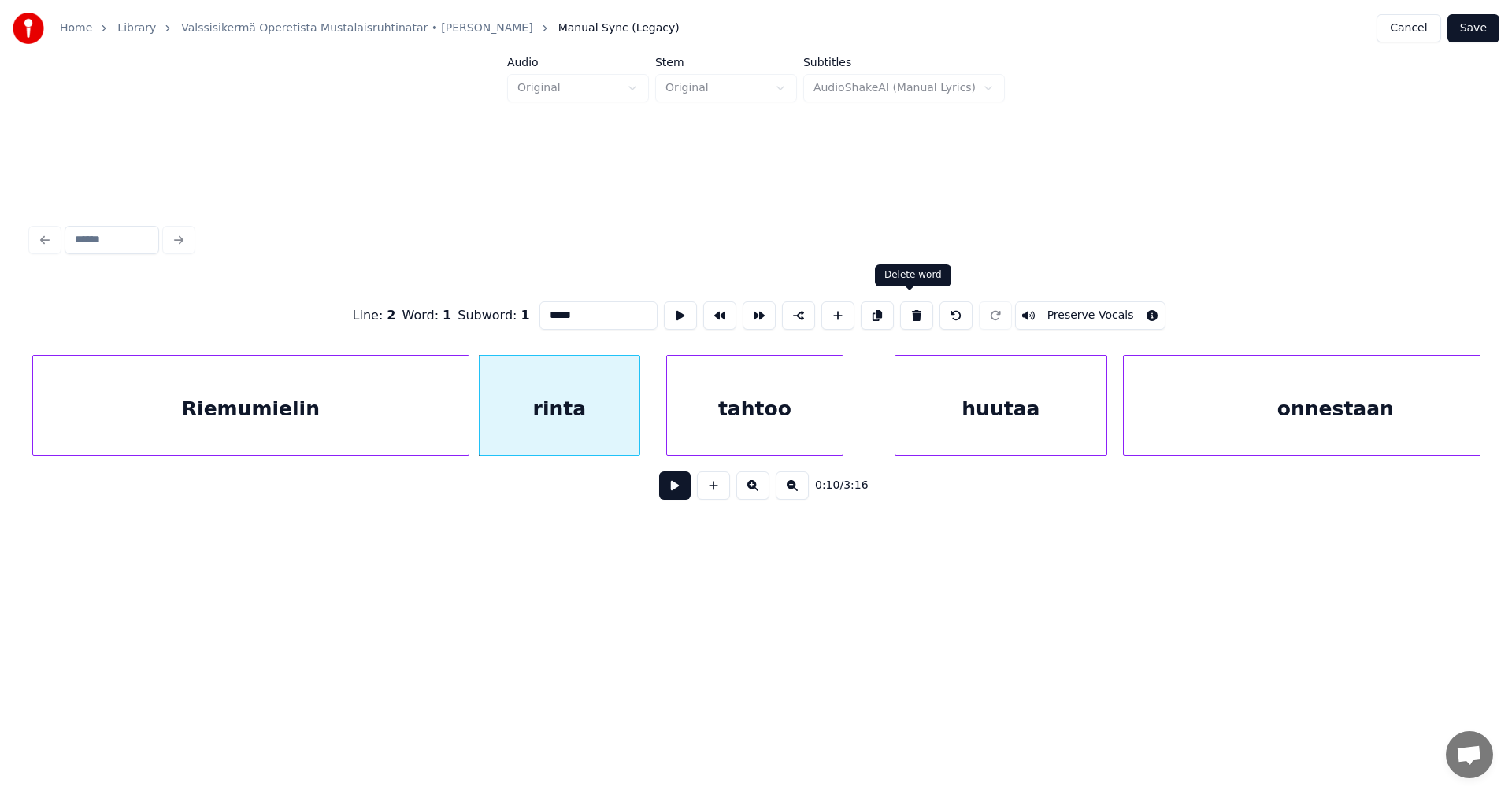
click at [912, 316] on button at bounding box center [916, 316] width 33 height 29
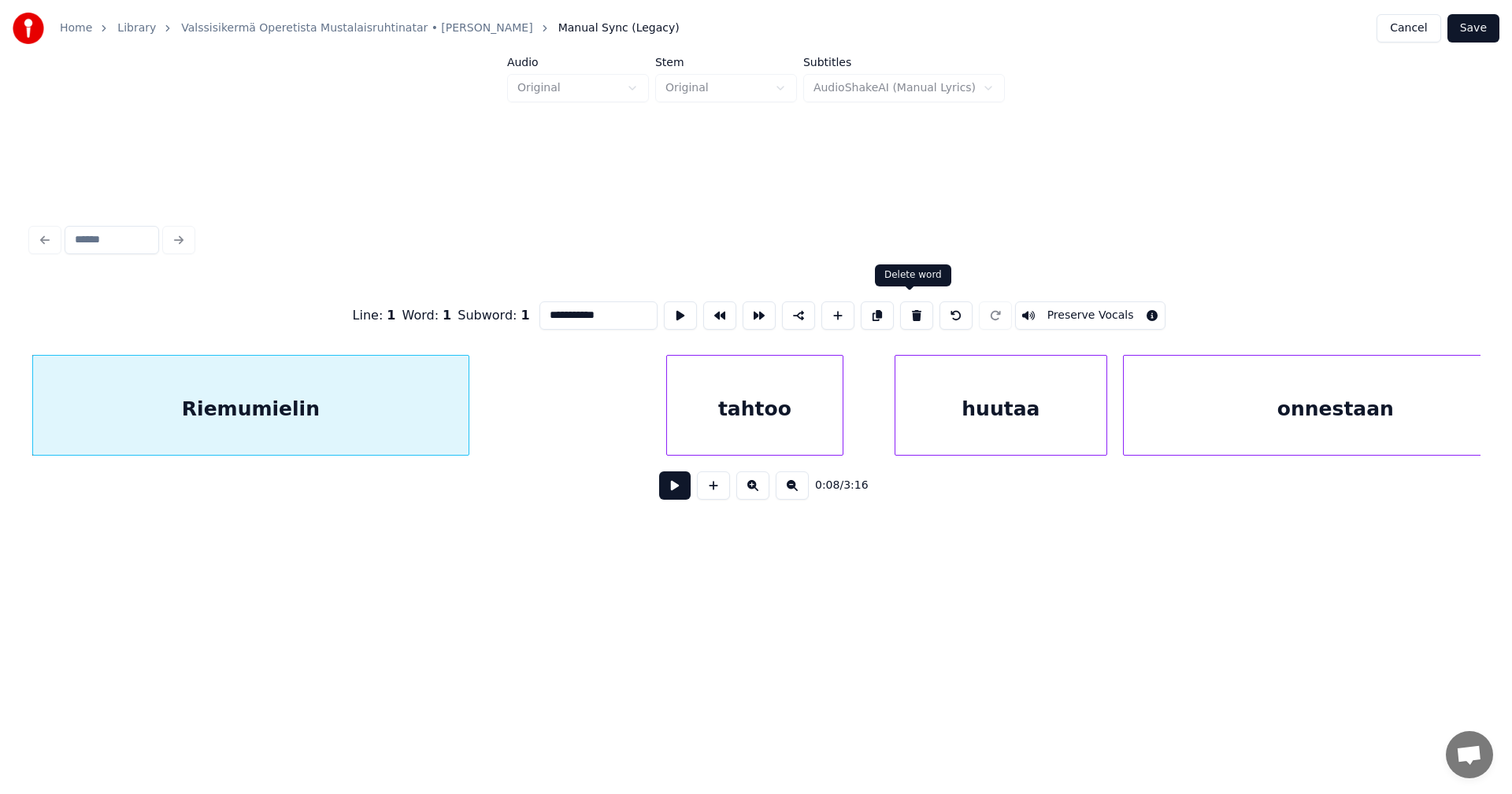
type input "**********"
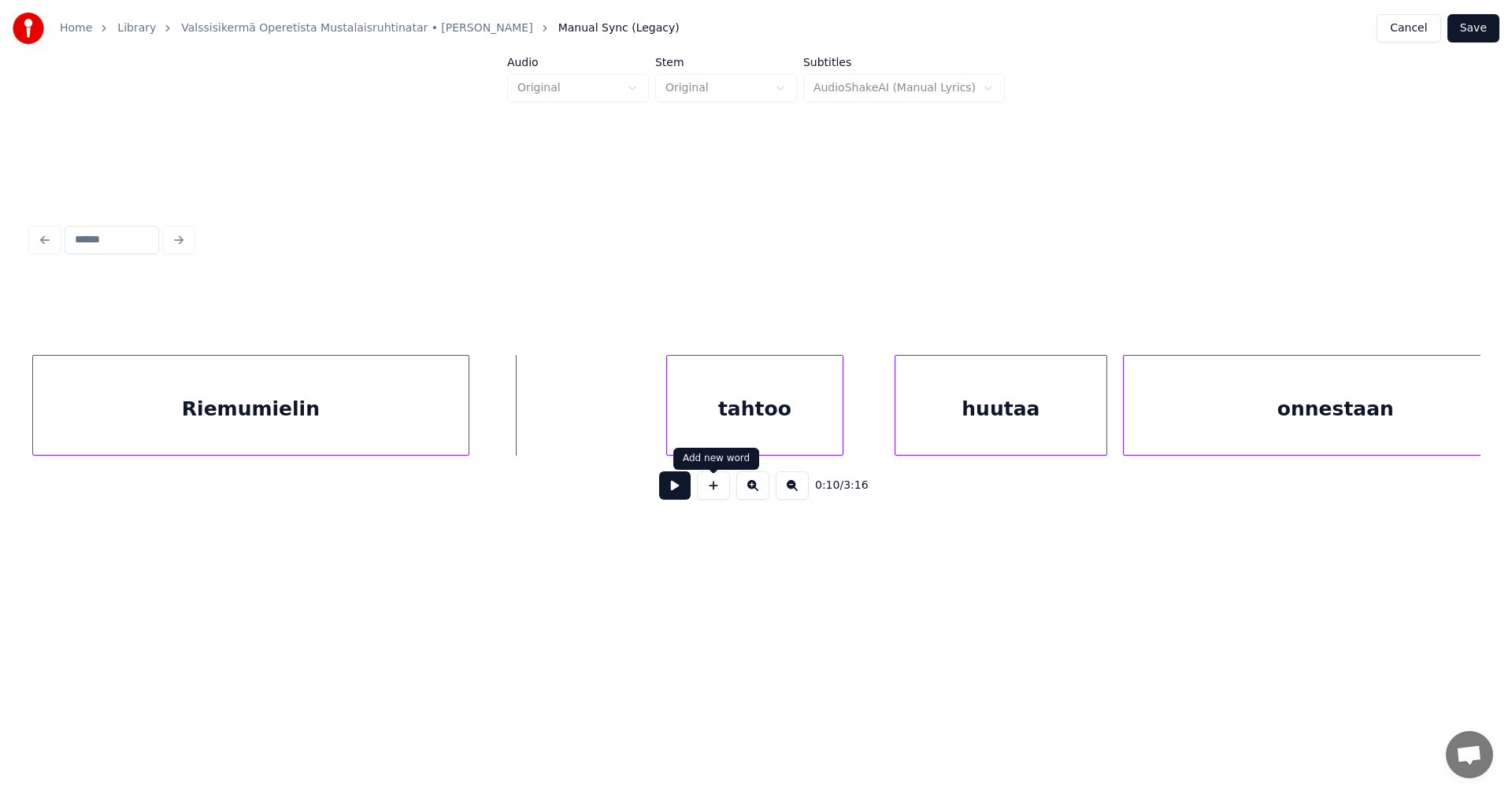
click at [712, 492] on button at bounding box center [713, 485] width 33 height 29
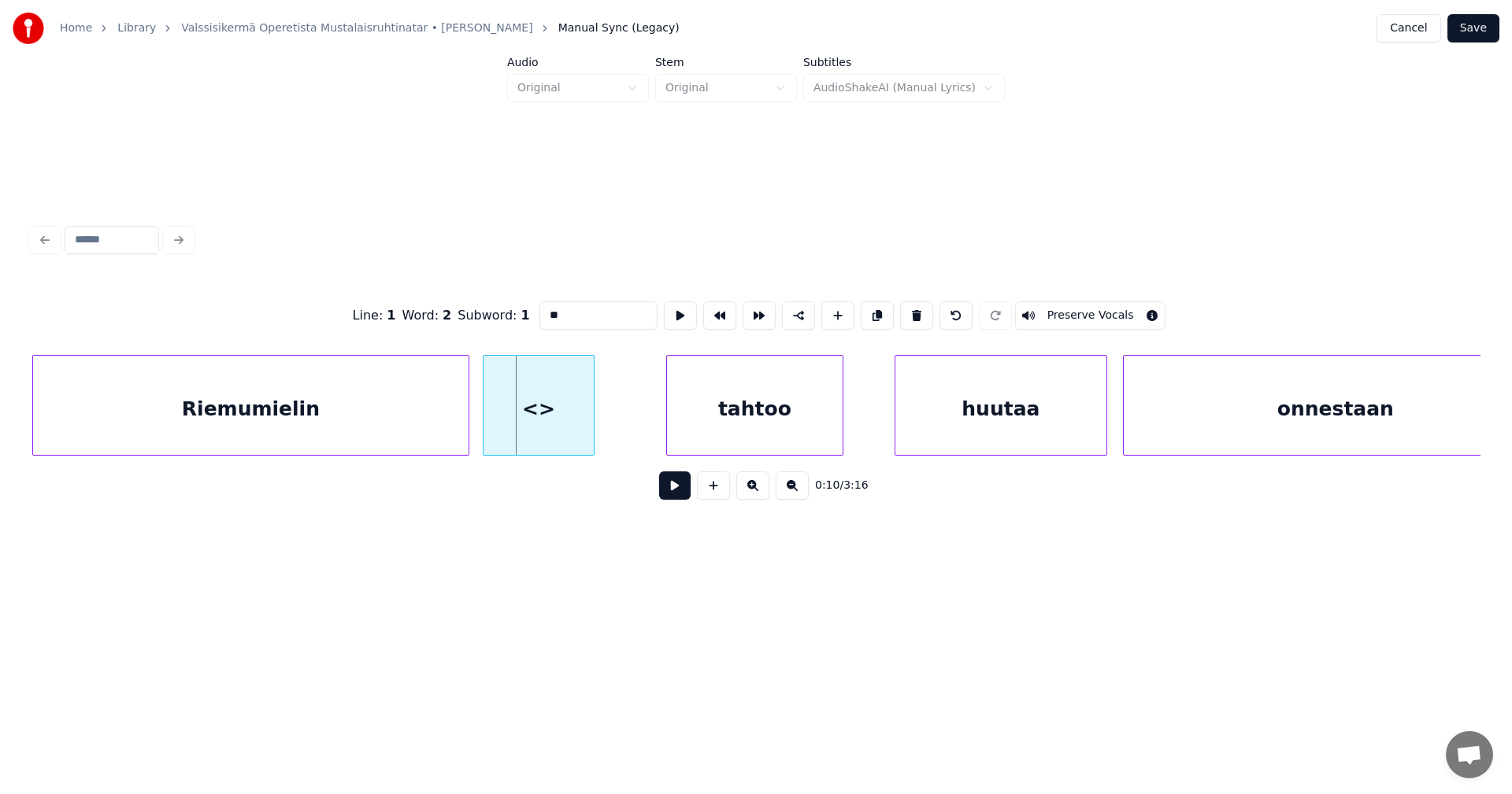
click at [487, 429] on div at bounding box center [485, 405] width 4 height 99
click at [629, 424] on div at bounding box center [630, 405] width 4 height 99
click at [589, 425] on div "<>" at bounding box center [557, 409] width 149 height 107
drag, startPoint x: 569, startPoint y: 312, endPoint x: 525, endPoint y: 331, distance: 47.9
click at [531, 317] on div "Line : 1 Word : 2 Subword : 1 ** Preserve Vocals" at bounding box center [756, 316] width 1449 height 78
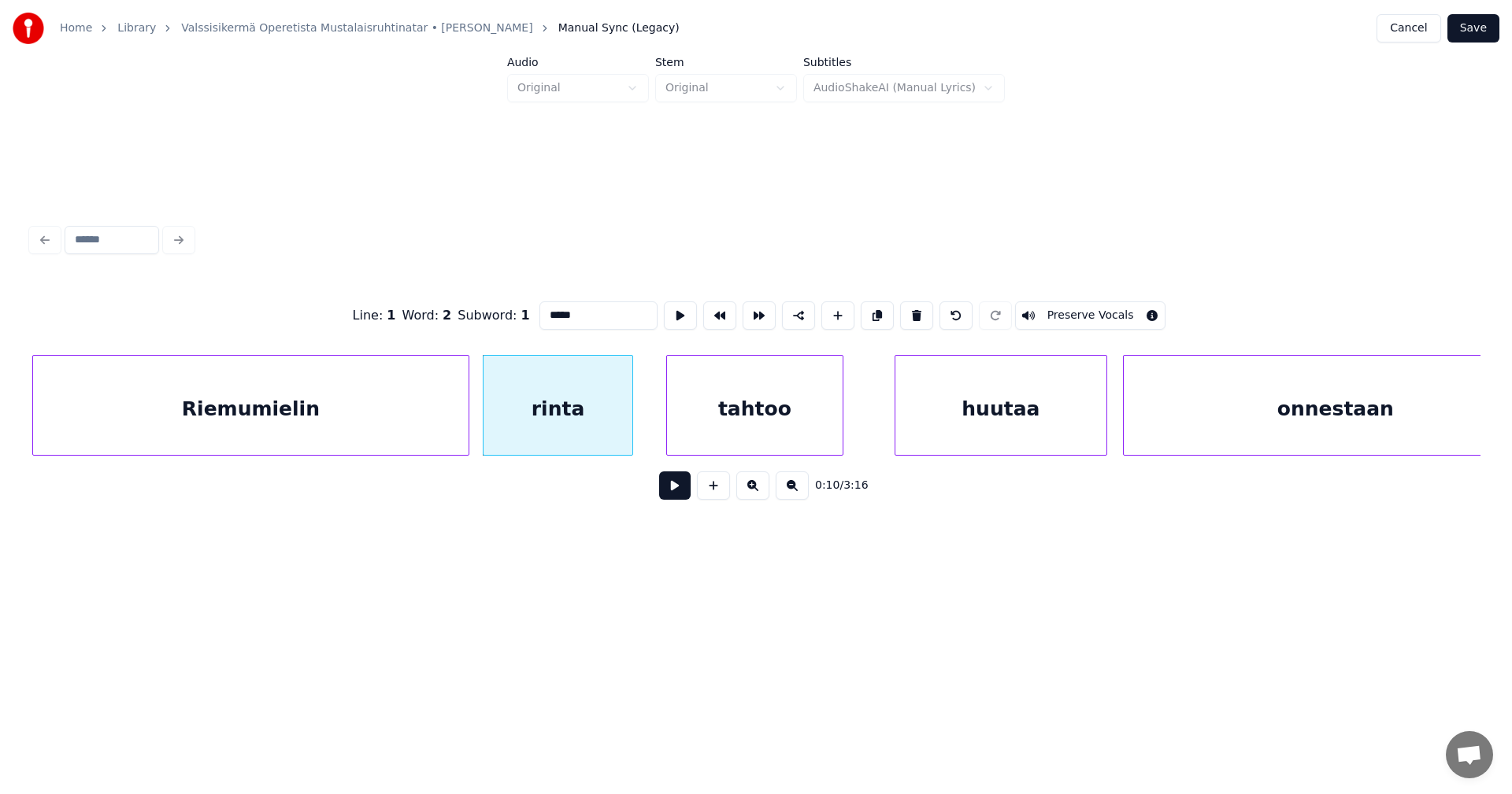
type input "*****"
click at [1468, 42] on button "Save" at bounding box center [1474, 28] width 52 height 29
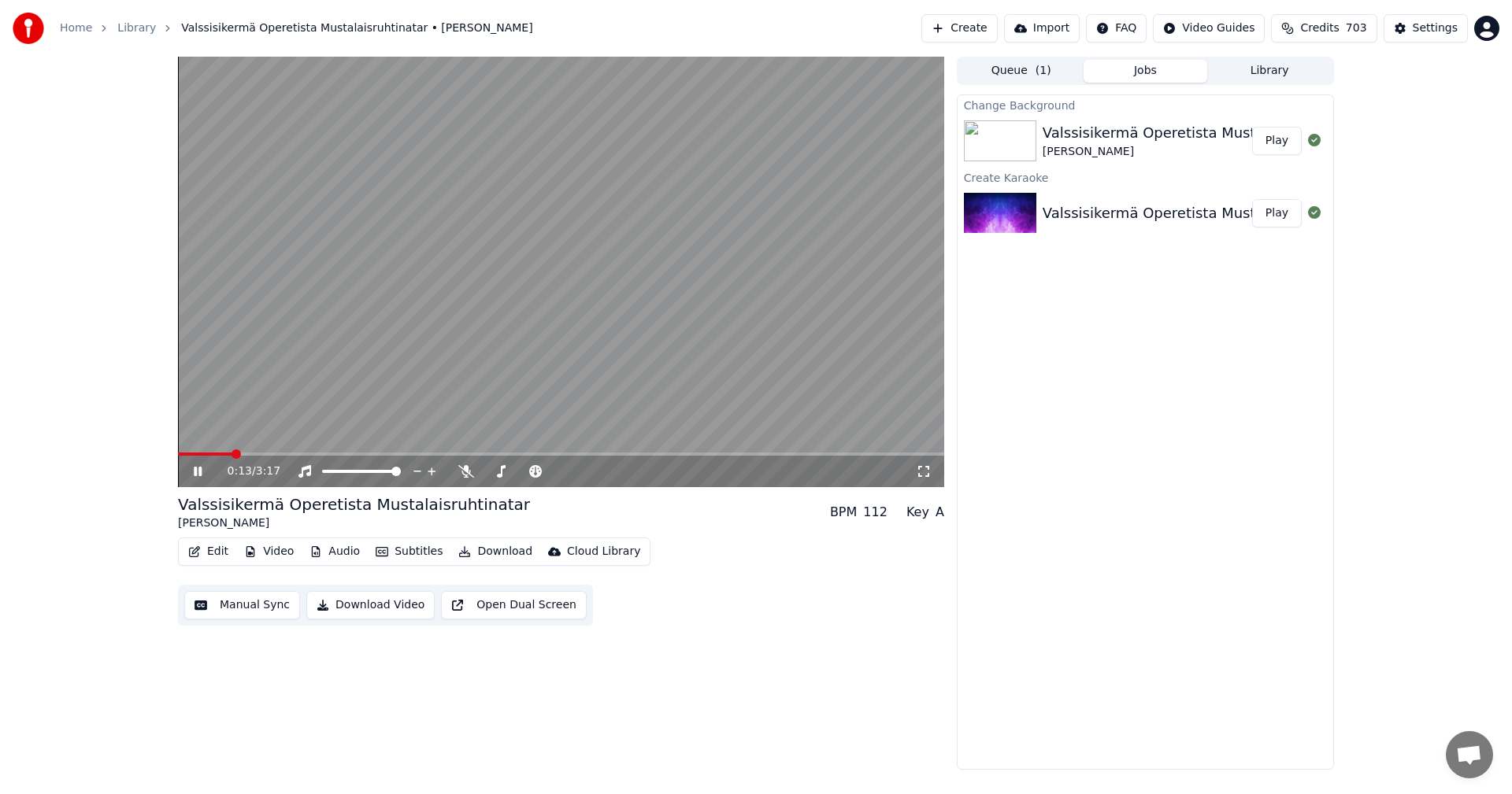
click at [199, 469] on icon at bounding box center [209, 472] width 37 height 12
click at [220, 552] on button "Edit" at bounding box center [208, 551] width 53 height 22
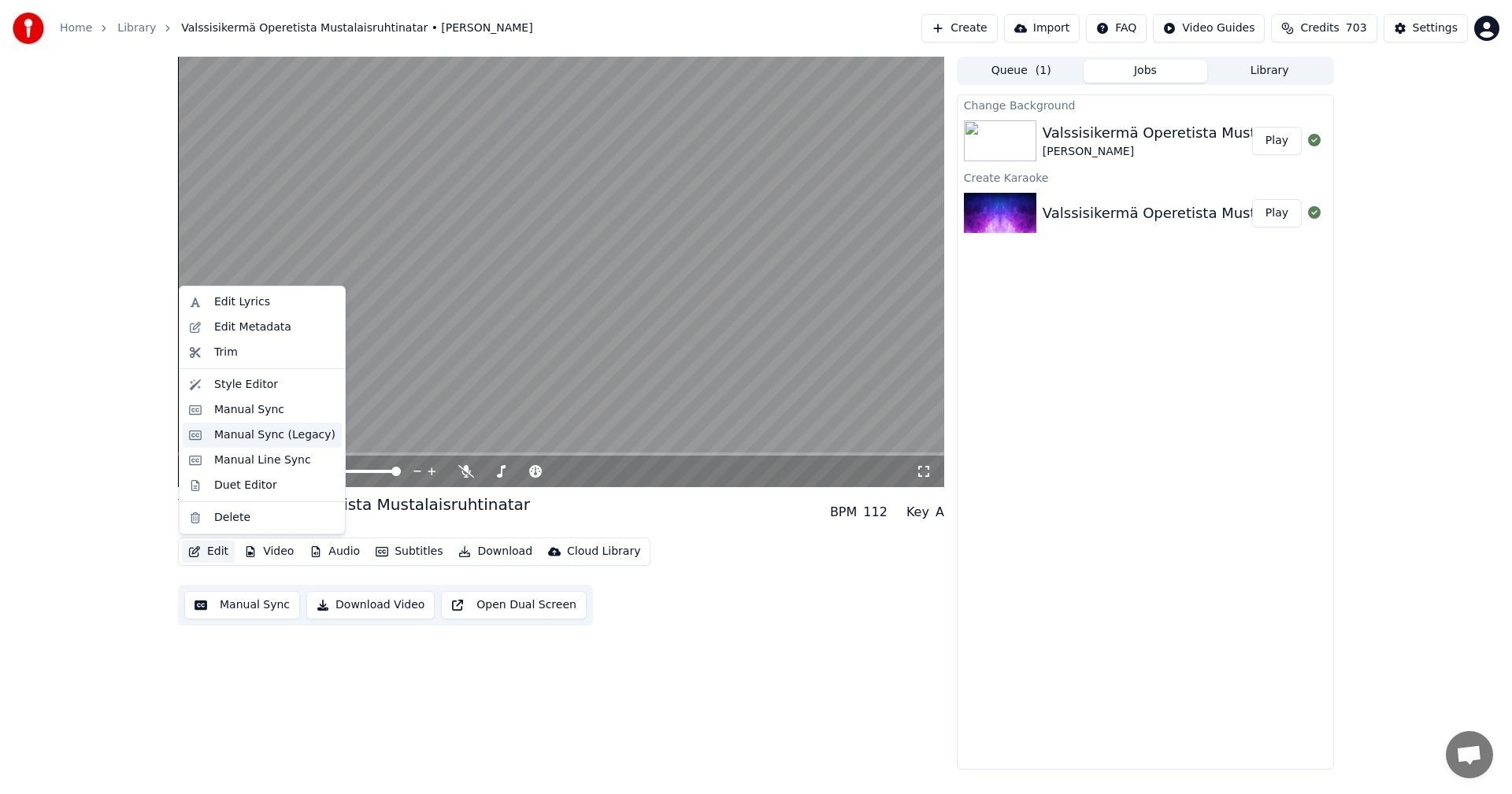
click at [264, 436] on div "Manual Sync (Legacy)" at bounding box center [275, 435] width 121 height 16
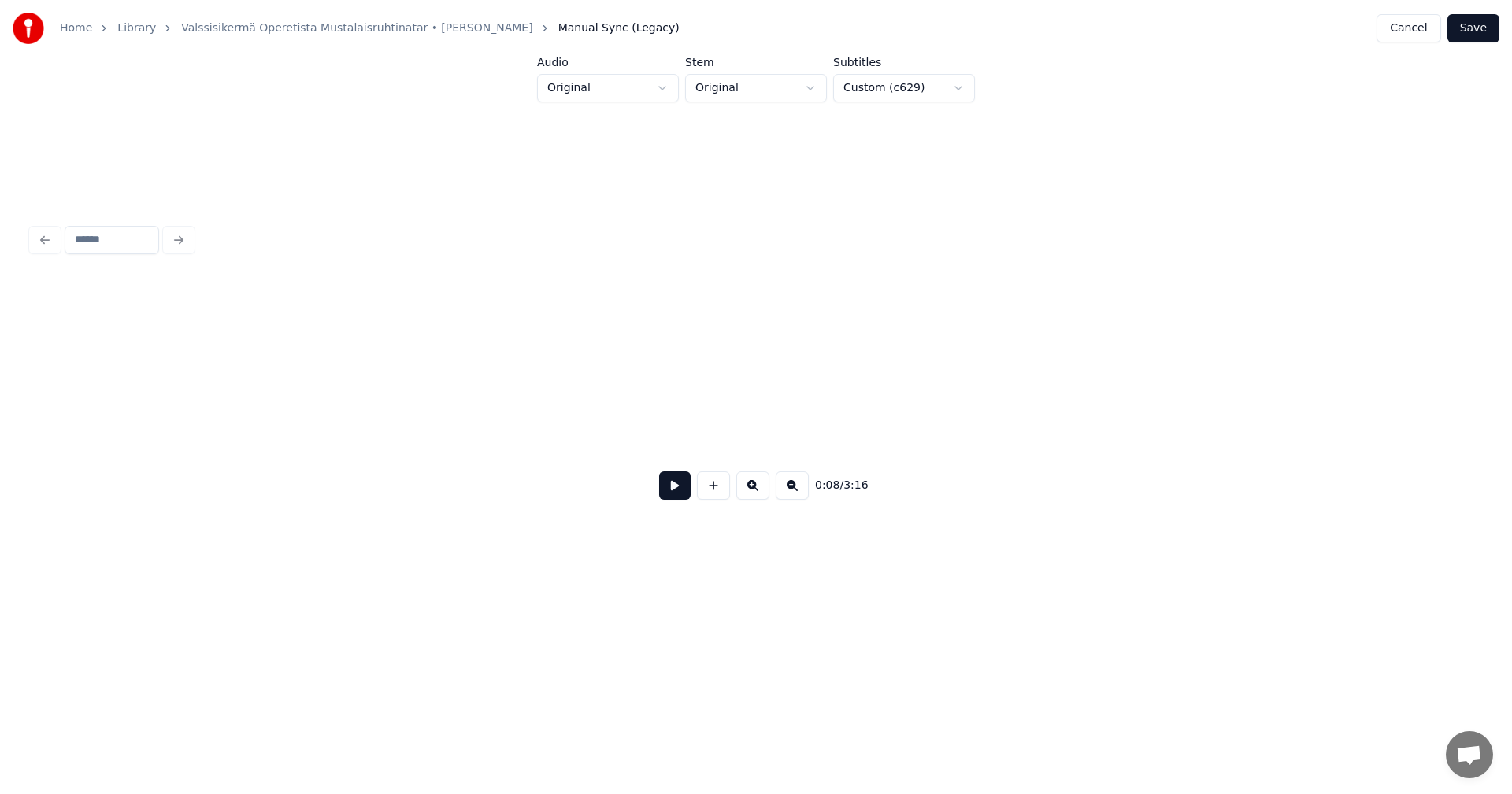
scroll to position [0, 1680]
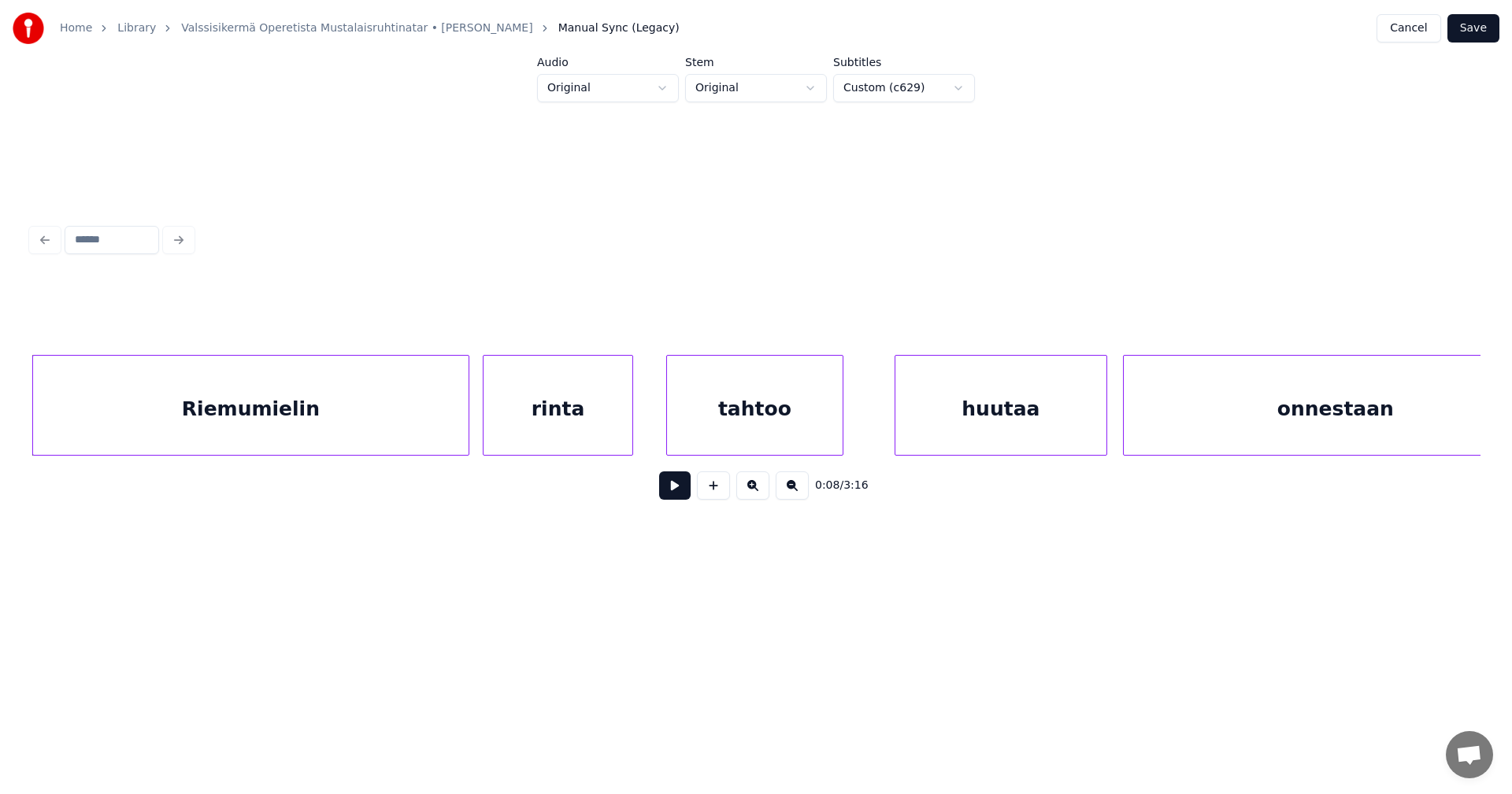
click at [723, 408] on div "tahtoo" at bounding box center [754, 409] width 175 height 107
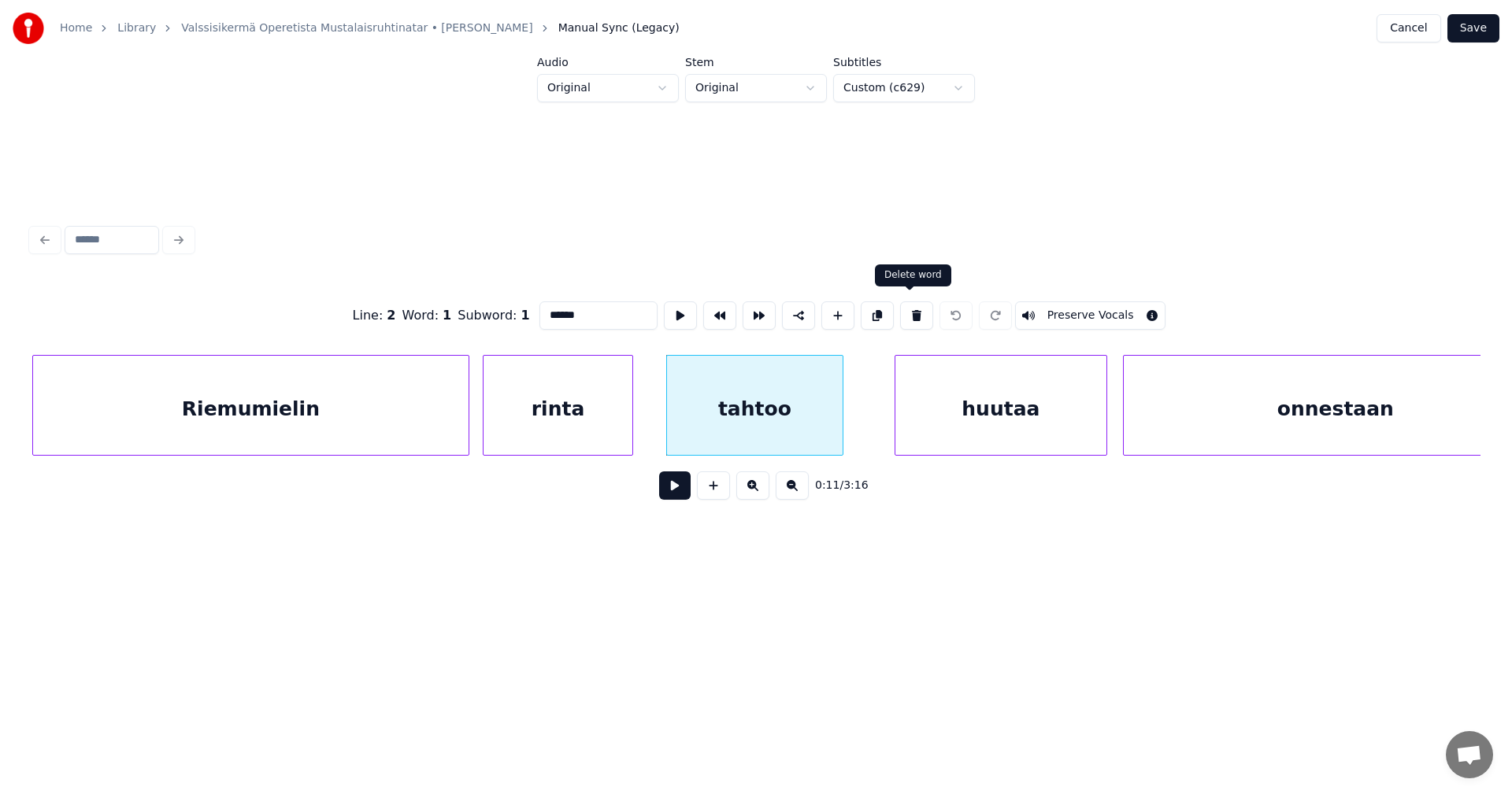
click at [910, 312] on button at bounding box center [916, 316] width 33 height 29
type input "*****"
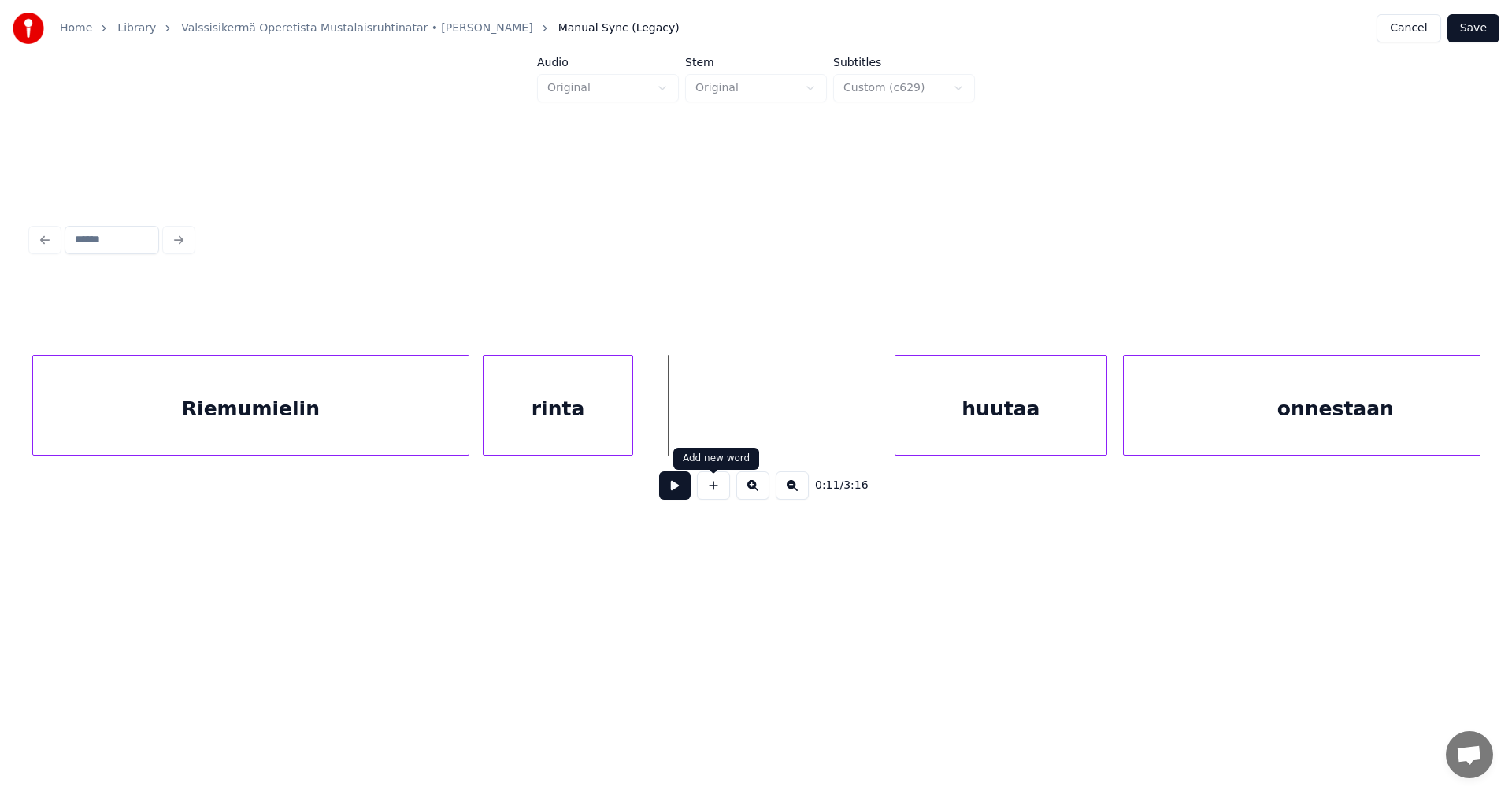
click at [709, 492] on button at bounding box center [713, 485] width 33 height 29
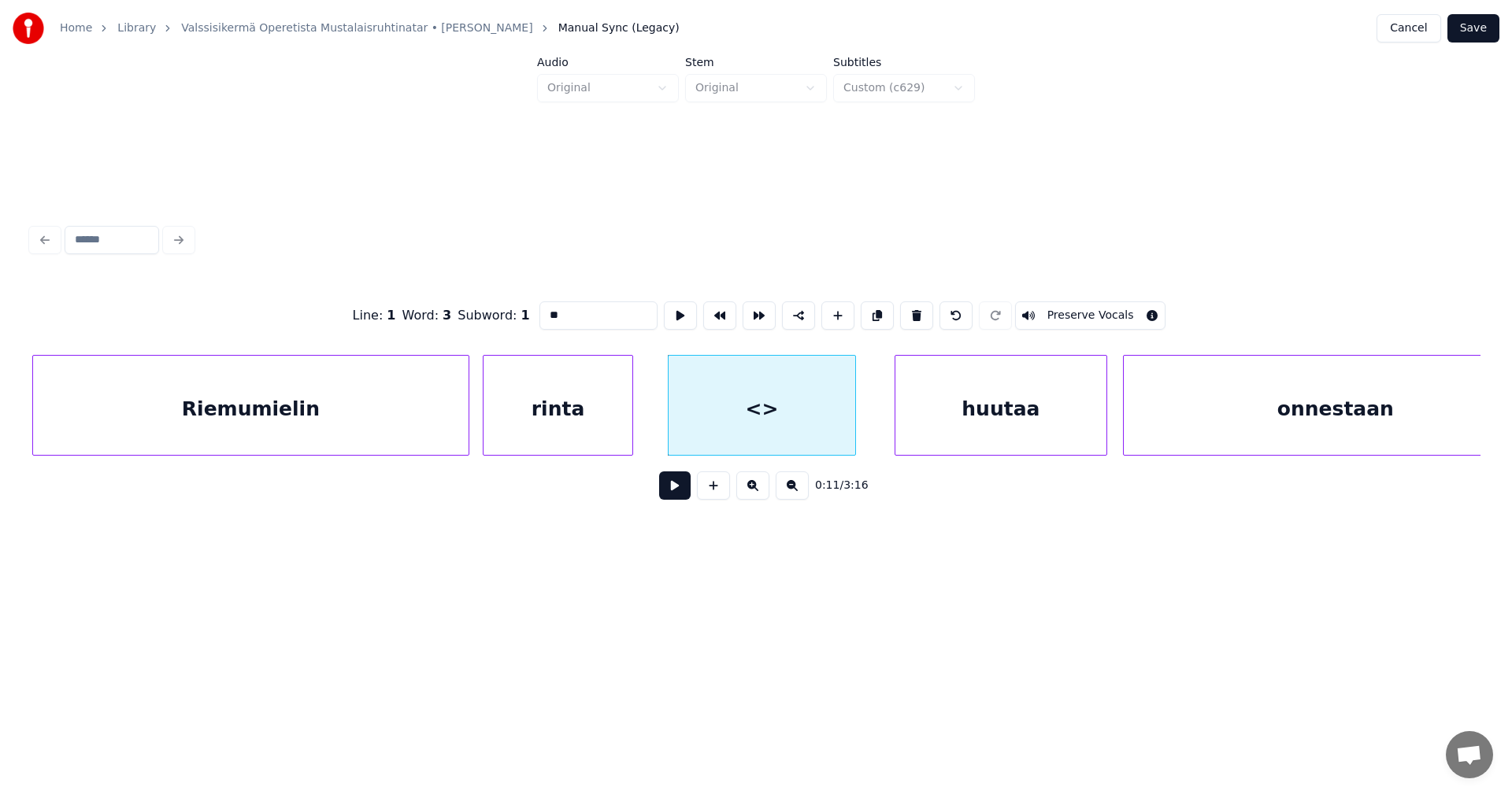
click at [850, 402] on div at bounding box center [852, 405] width 4 height 99
click at [784, 411] on div "<>" at bounding box center [762, 409] width 187 height 107
drag, startPoint x: 580, startPoint y: 313, endPoint x: 514, endPoint y: 319, distance: 66.3
click at [514, 319] on div "Line : 1 Word : 3 Subword : 1 ** Preserve Vocals" at bounding box center [756, 316] width 1449 height 78
click at [722, 389] on div "tahtoo" at bounding box center [762, 409] width 187 height 107
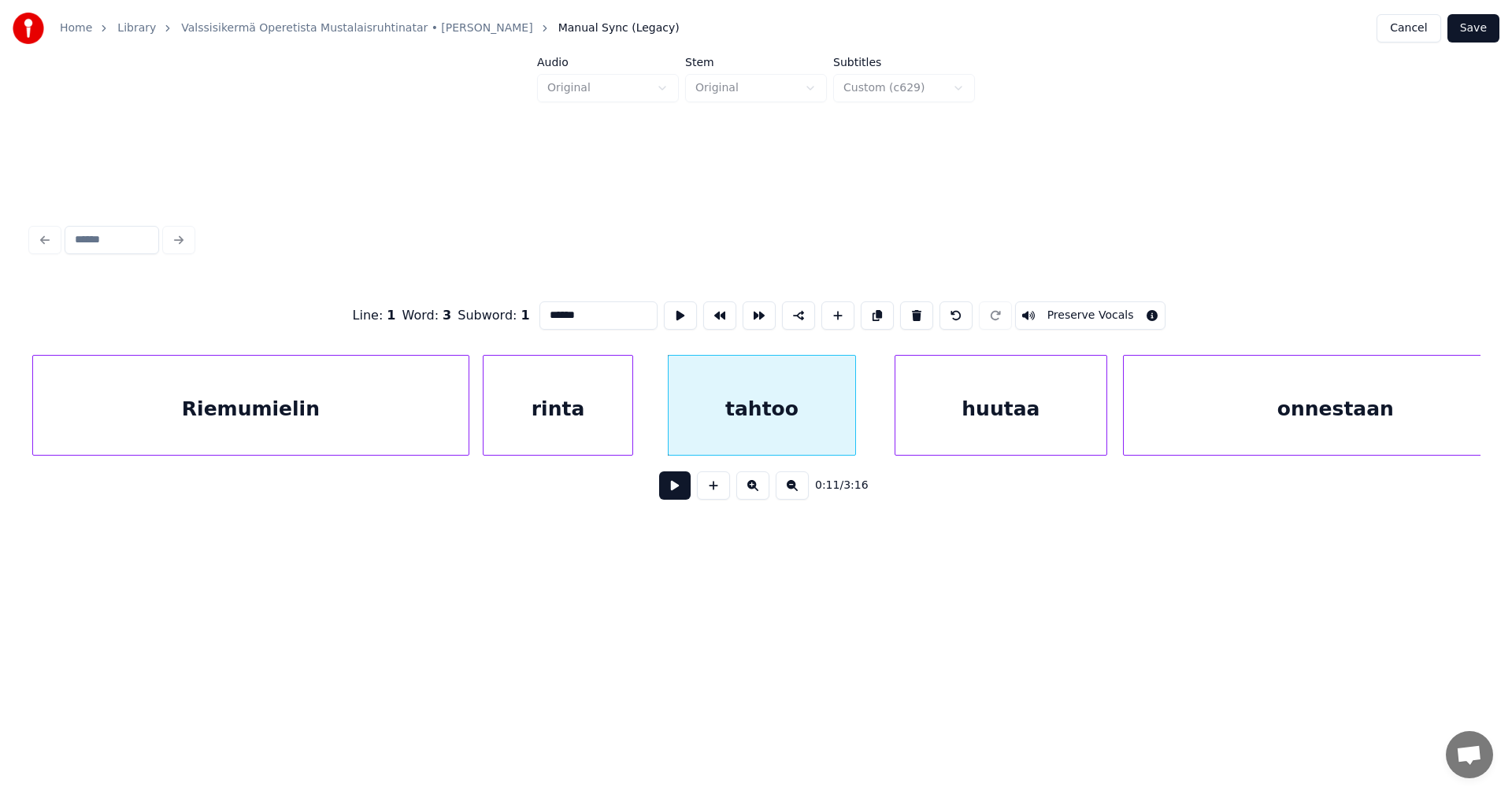
click at [936, 391] on div "huutaa" at bounding box center [1001, 409] width 211 height 107
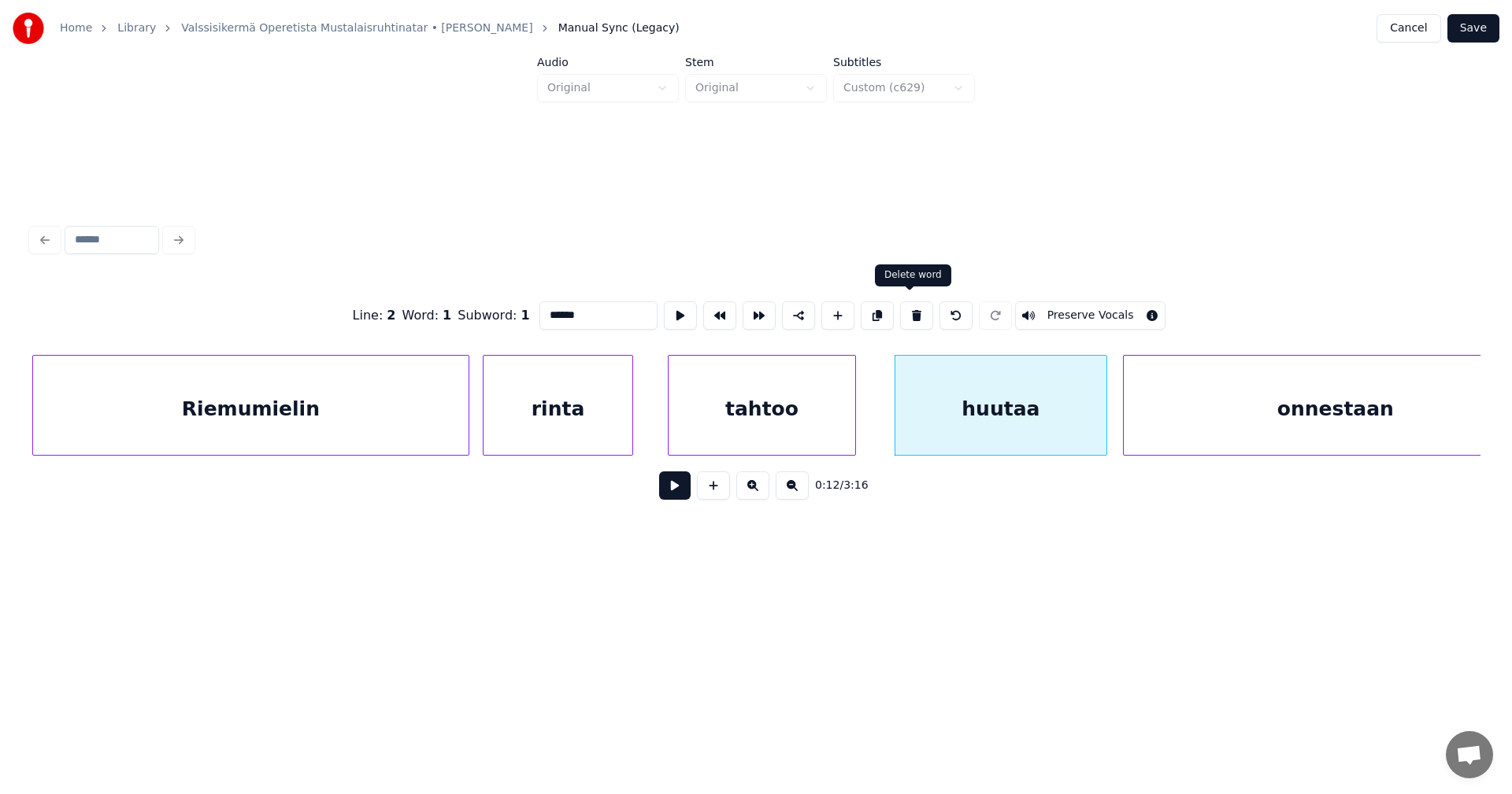
click at [907, 312] on button at bounding box center [916, 316] width 33 height 29
type input "******"
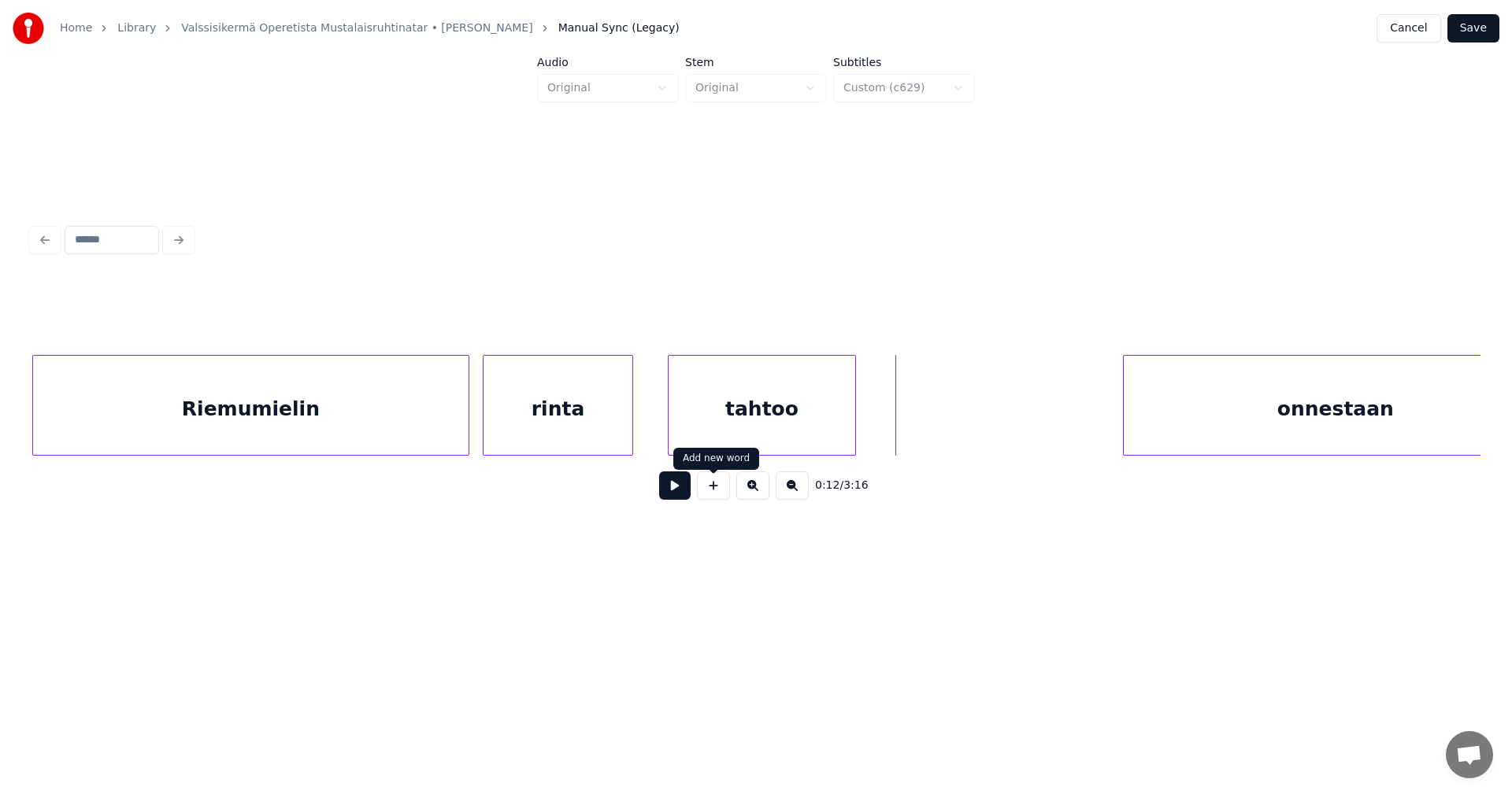
click at [723, 495] on button at bounding box center [713, 485] width 33 height 29
click at [1088, 418] on div at bounding box center [1086, 405] width 4 height 99
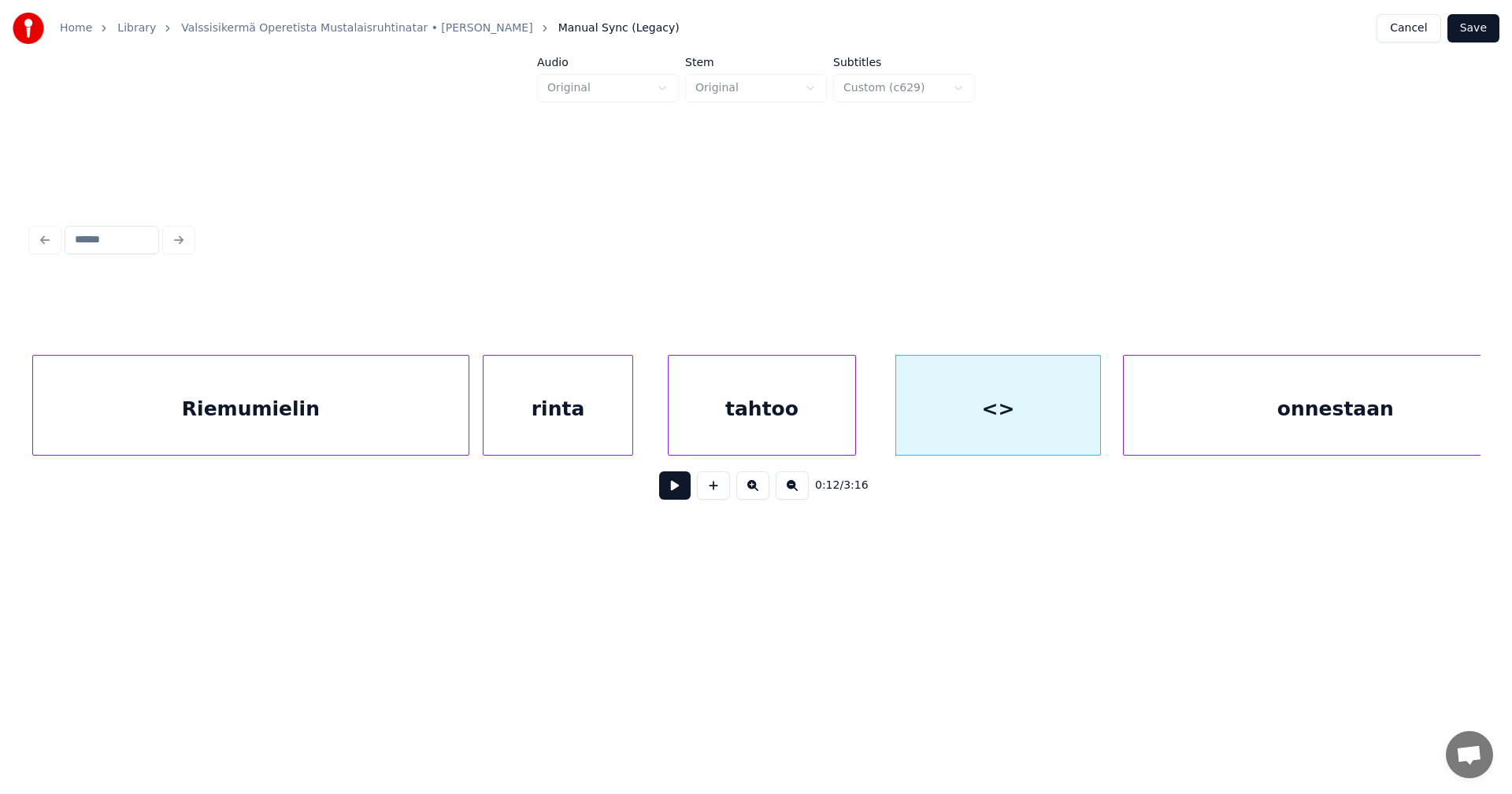
click at [1005, 417] on div "<>" at bounding box center [998, 409] width 204 height 107
drag, startPoint x: 583, startPoint y: 316, endPoint x: 513, endPoint y: 318, distance: 70.0
click at [513, 318] on div "Line : 1 Word : 4 Subword : 1 ** Preserve Vocals" at bounding box center [756, 316] width 1449 height 78
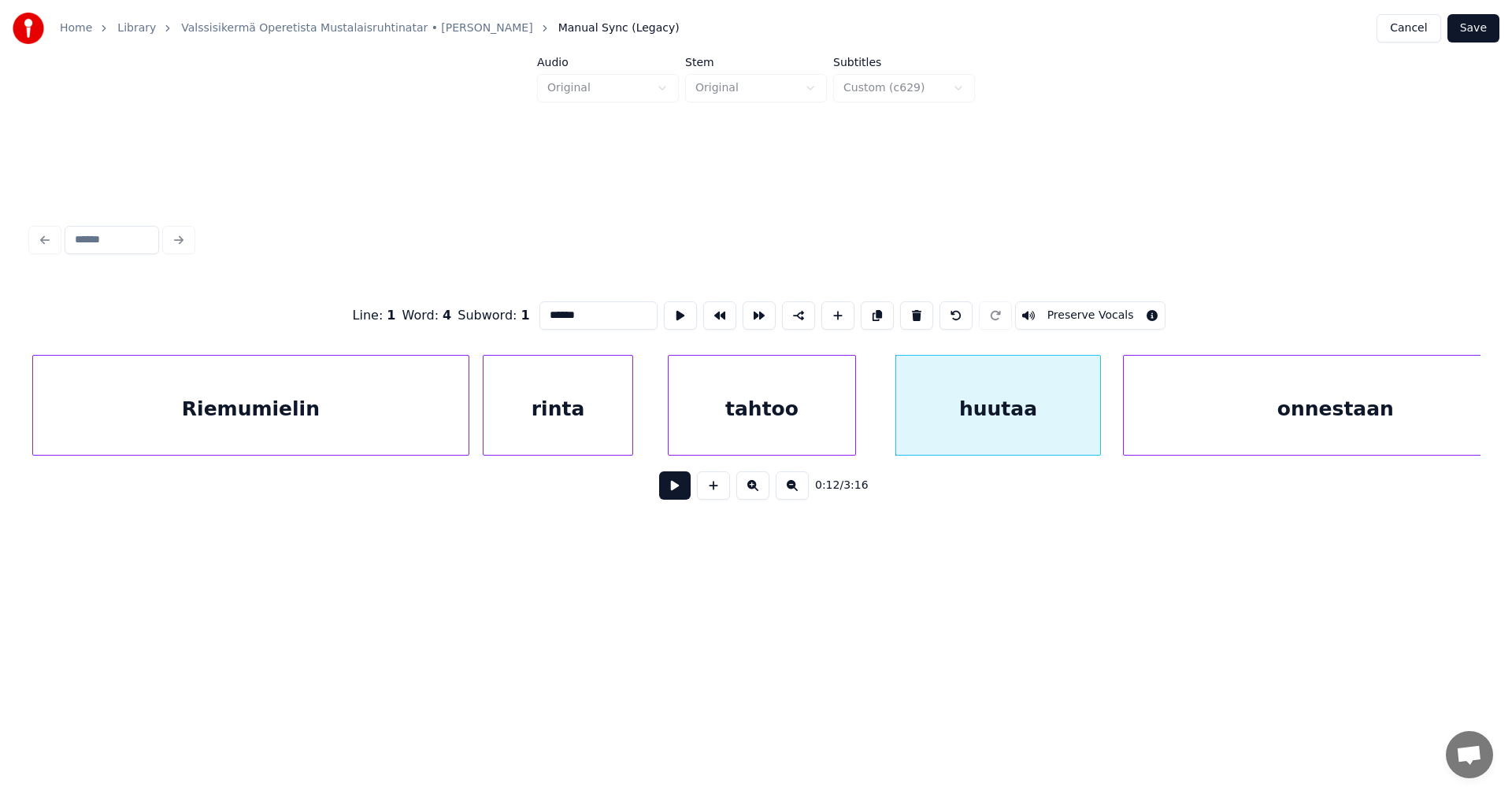
type input "******"
click at [667, 493] on button at bounding box center [675, 485] width 31 height 29
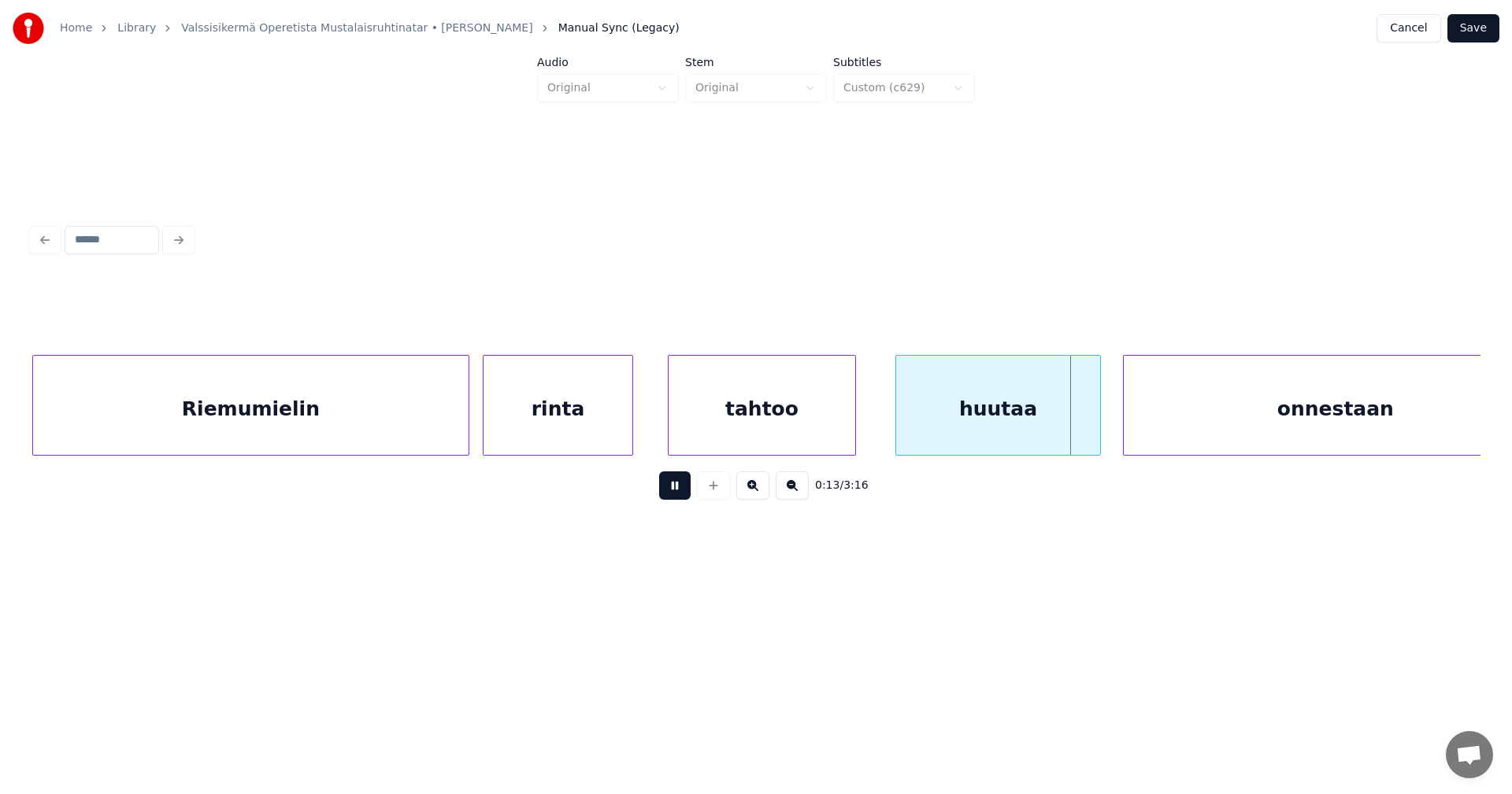
click at [670, 492] on button at bounding box center [675, 485] width 31 height 29
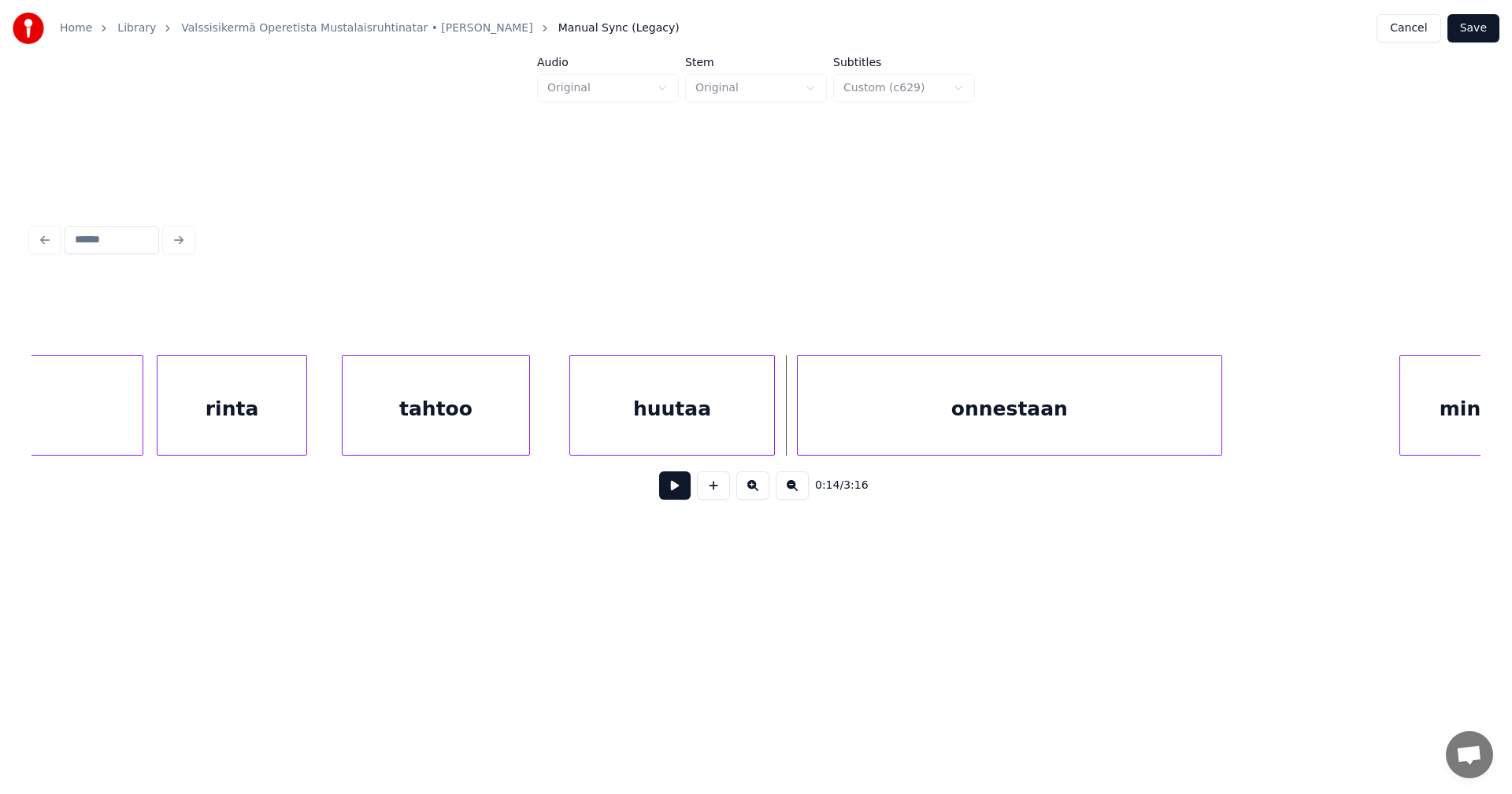
scroll to position [0, 2026]
click at [1005, 410] on div "onnestaan" at bounding box center [989, 409] width 424 height 107
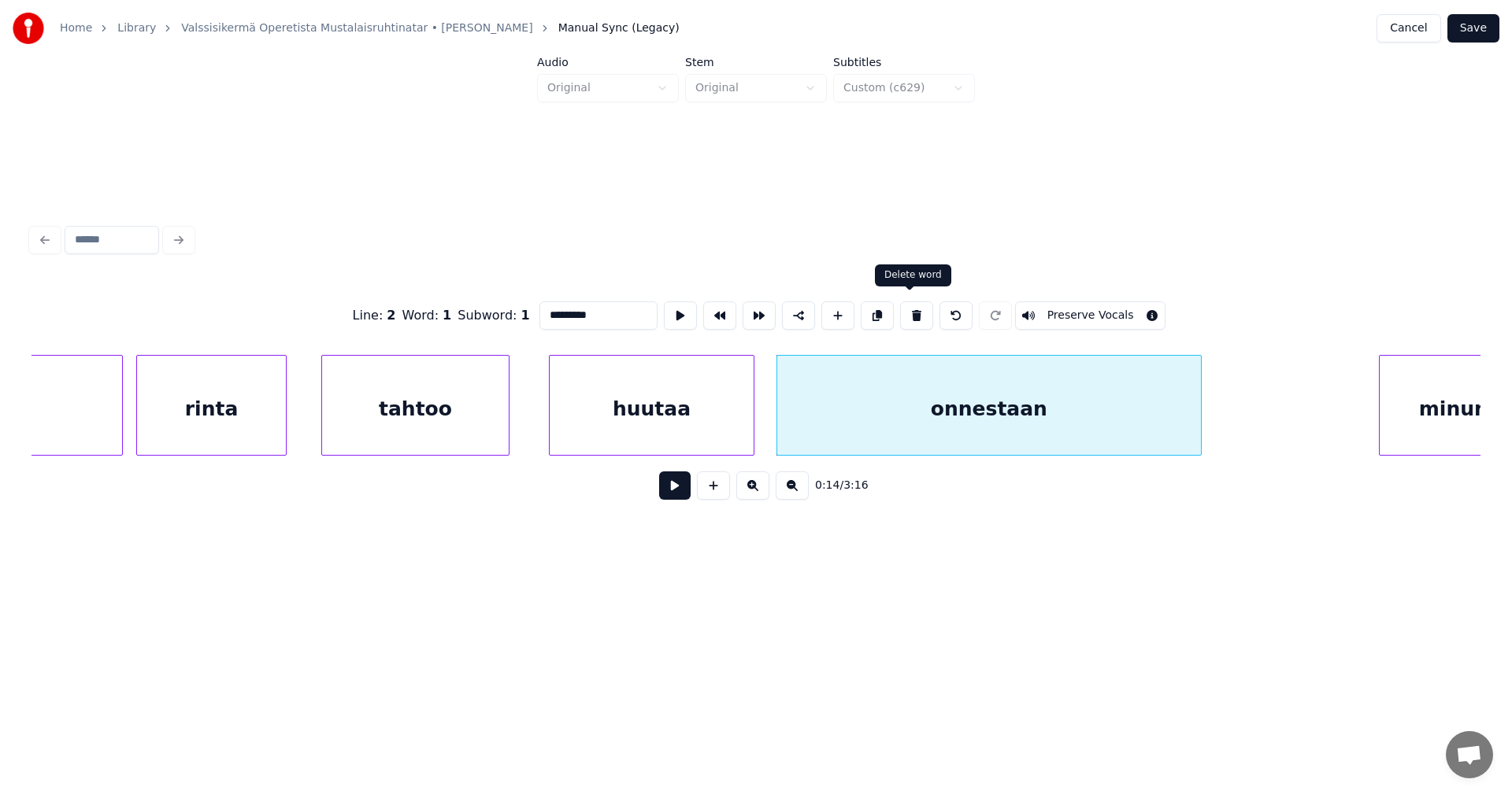
click at [910, 315] on button at bounding box center [916, 316] width 33 height 29
type input "******"
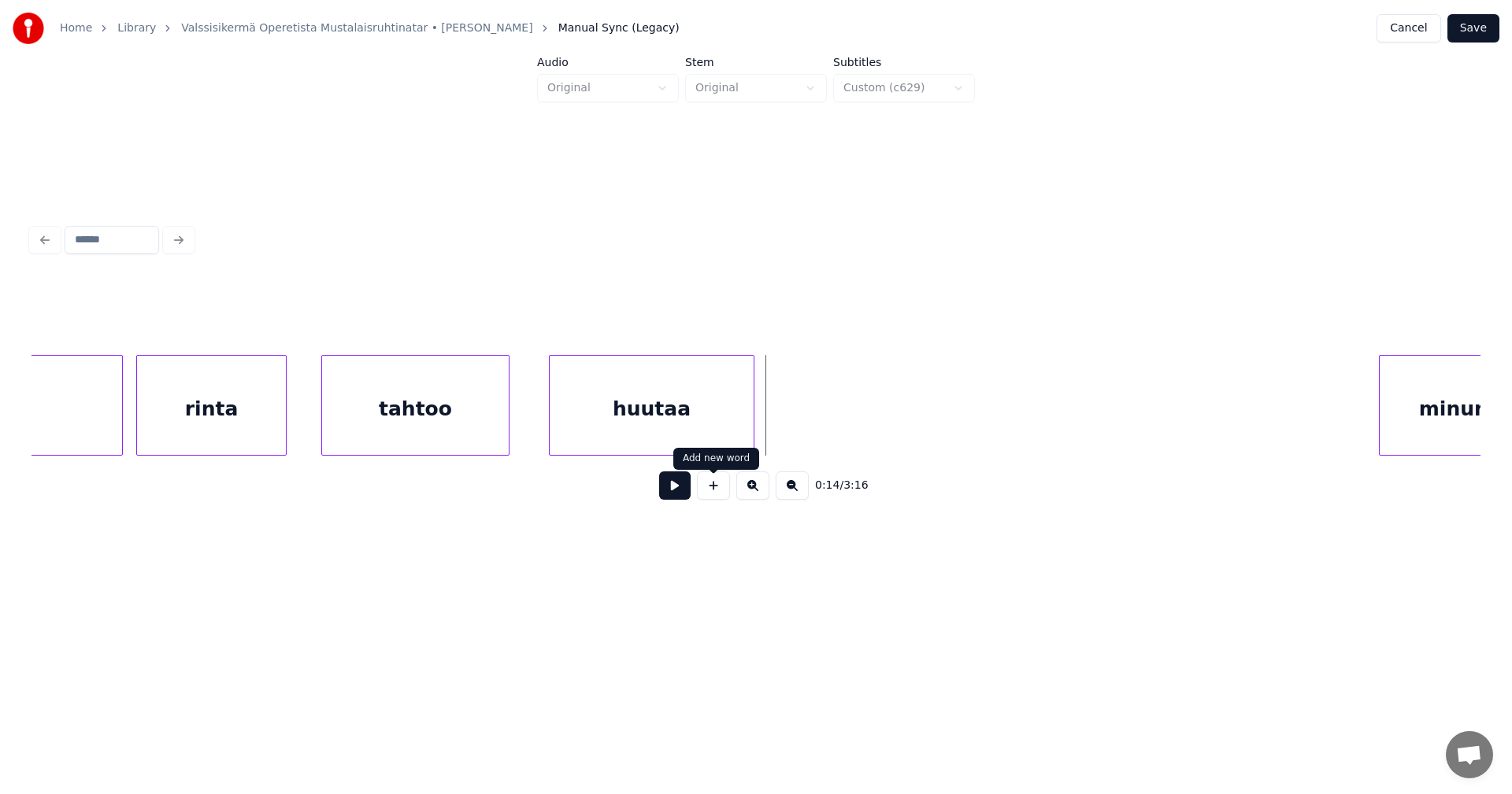
click at [719, 494] on button at bounding box center [713, 485] width 33 height 29
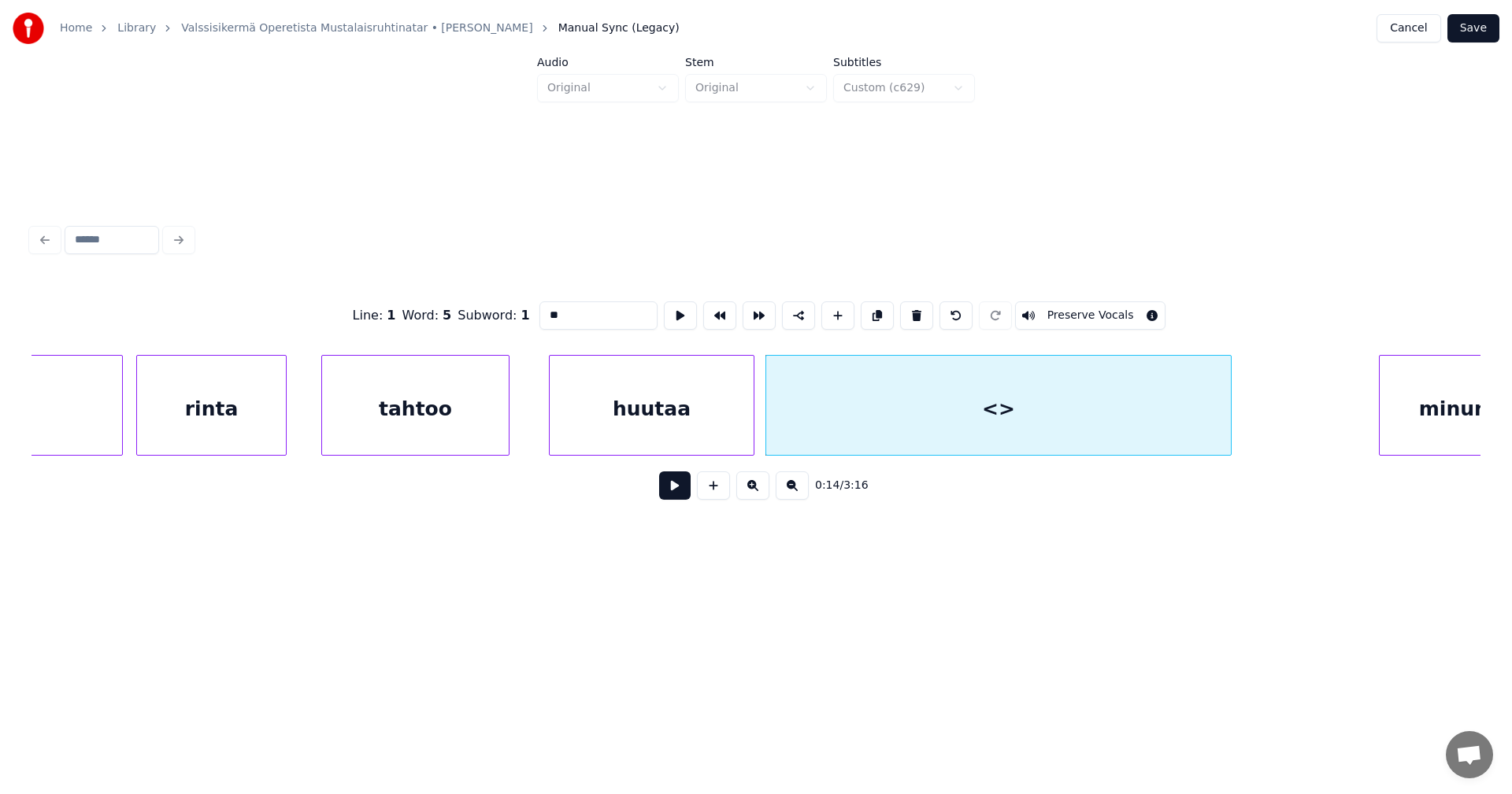
click at [1228, 422] on div at bounding box center [1228, 405] width 4 height 99
click at [1045, 413] on div "<>" at bounding box center [998, 409] width 465 height 107
drag, startPoint x: 581, startPoint y: 302, endPoint x: 524, endPoint y: 305, distance: 57.1
click at [524, 305] on div "Line : 1 Word : 5 Subword : 1 ** Preserve Vocals" at bounding box center [756, 316] width 1449 height 78
click at [1421, 397] on div "minun" at bounding box center [1454, 409] width 148 height 107
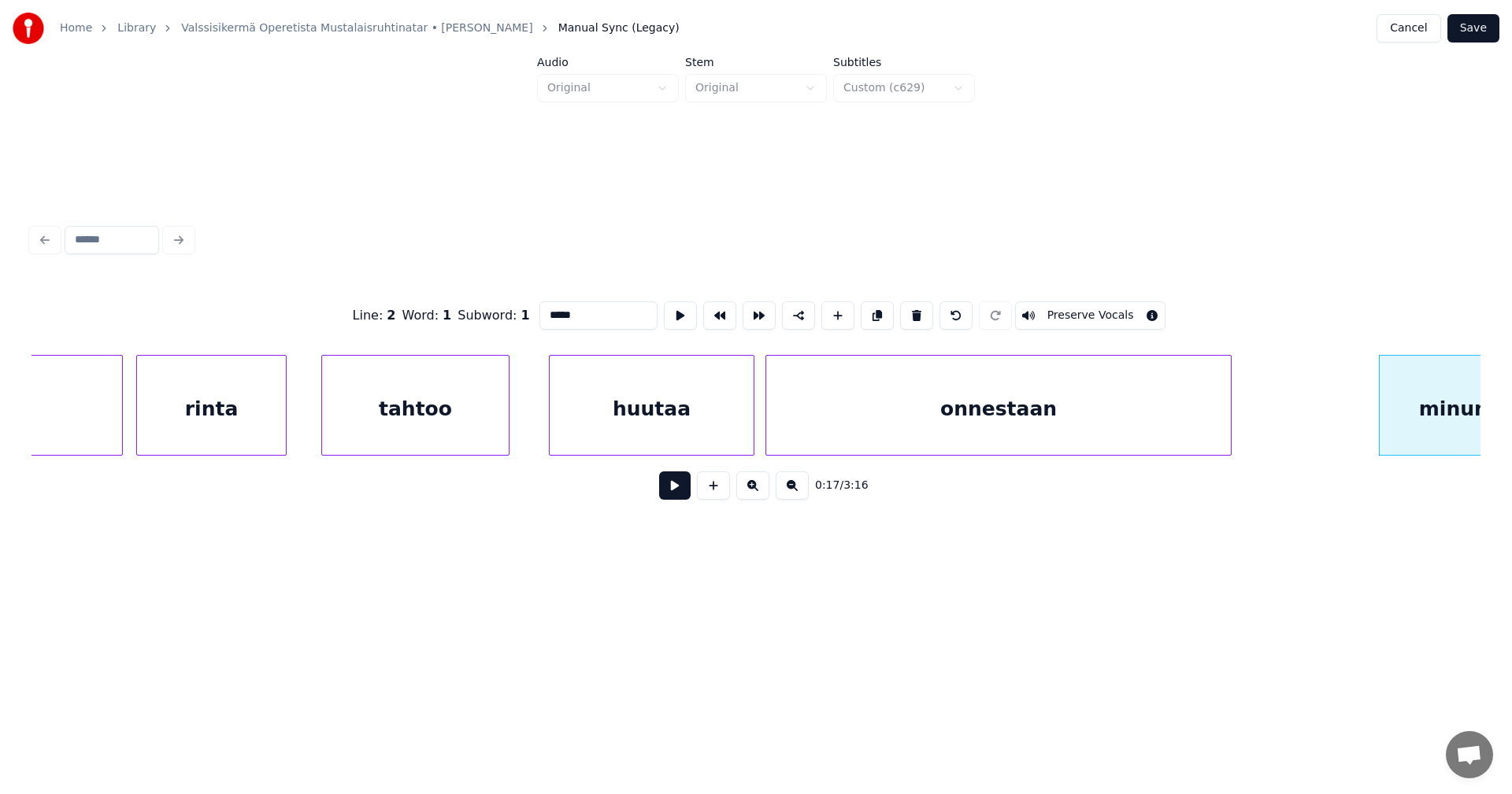
type input "*****"
click at [1481, 21] on button "Save" at bounding box center [1474, 28] width 52 height 29
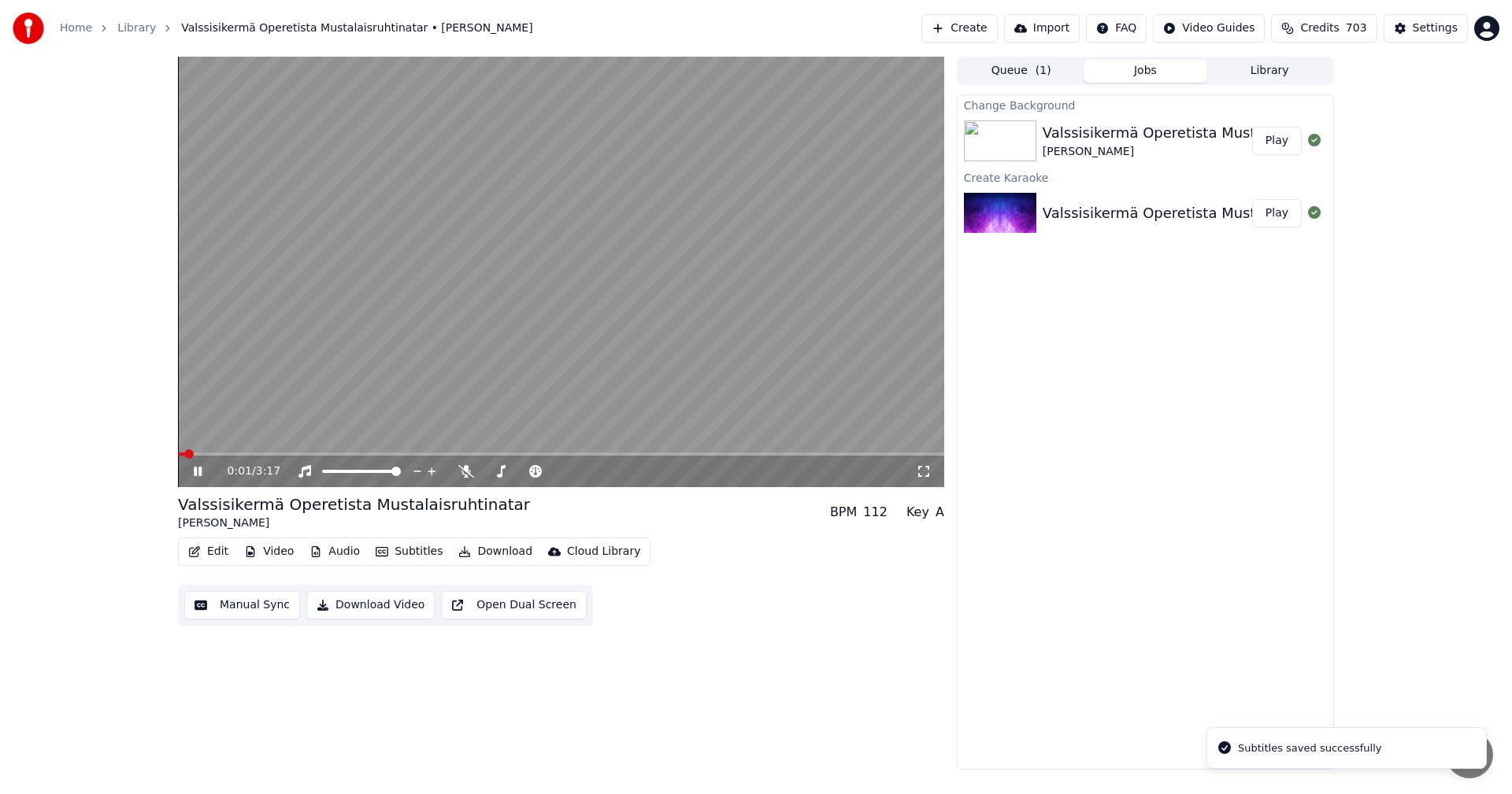
click at [206, 455] on span at bounding box center [561, 454] width 766 height 3
click at [474, 468] on div at bounding box center [537, 472] width 126 height 16
drag, startPoint x: 467, startPoint y: 472, endPoint x: 513, endPoint y: 466, distance: 46.4
click at [467, 472] on icon at bounding box center [467, 472] width 16 height 12
click at [193, 475] on icon at bounding box center [209, 472] width 37 height 12
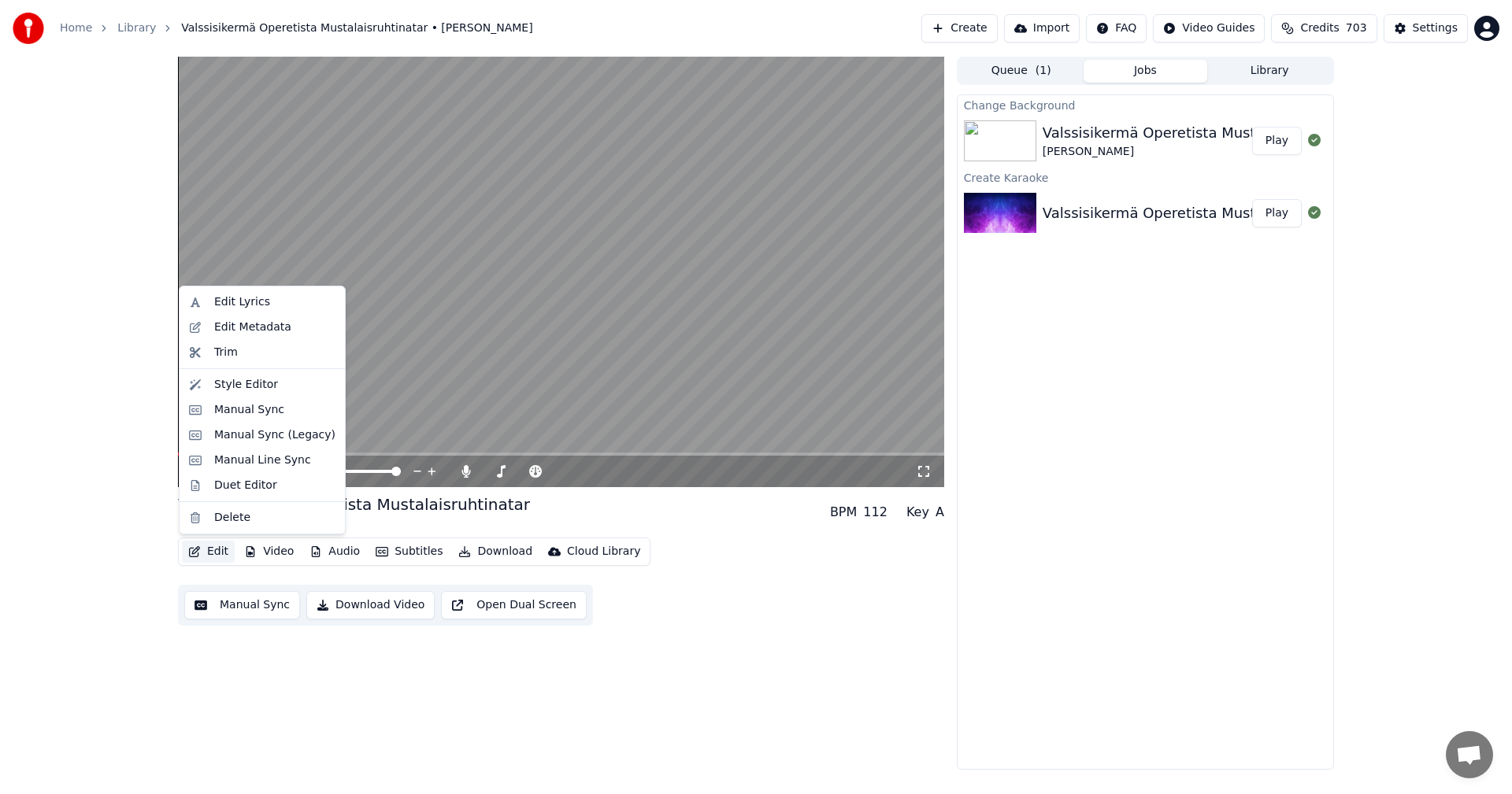
click at [218, 548] on button "Edit" at bounding box center [208, 551] width 53 height 22
click at [272, 436] on div "Manual Sync (Legacy)" at bounding box center [275, 435] width 121 height 16
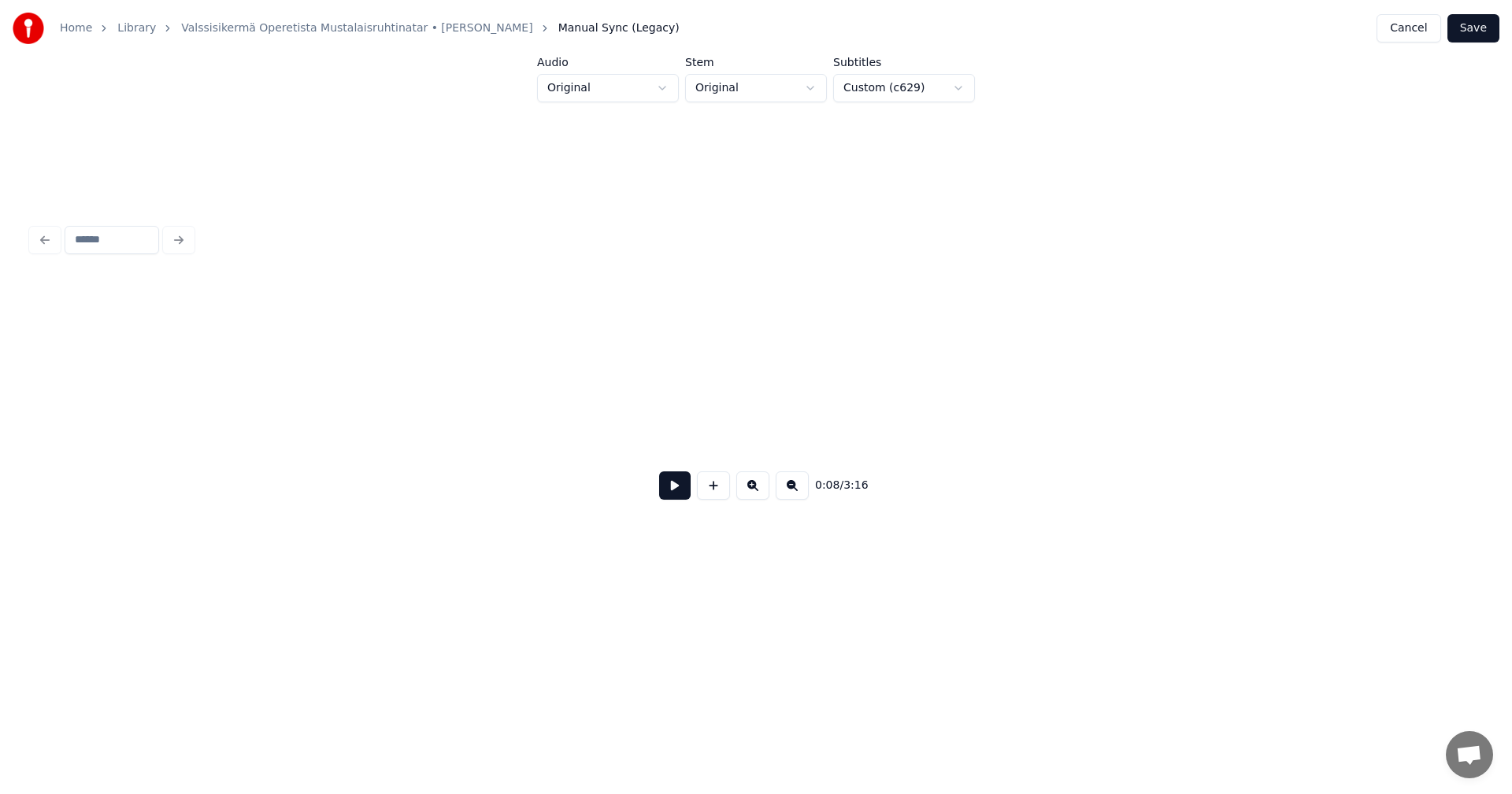
scroll to position [0, 1680]
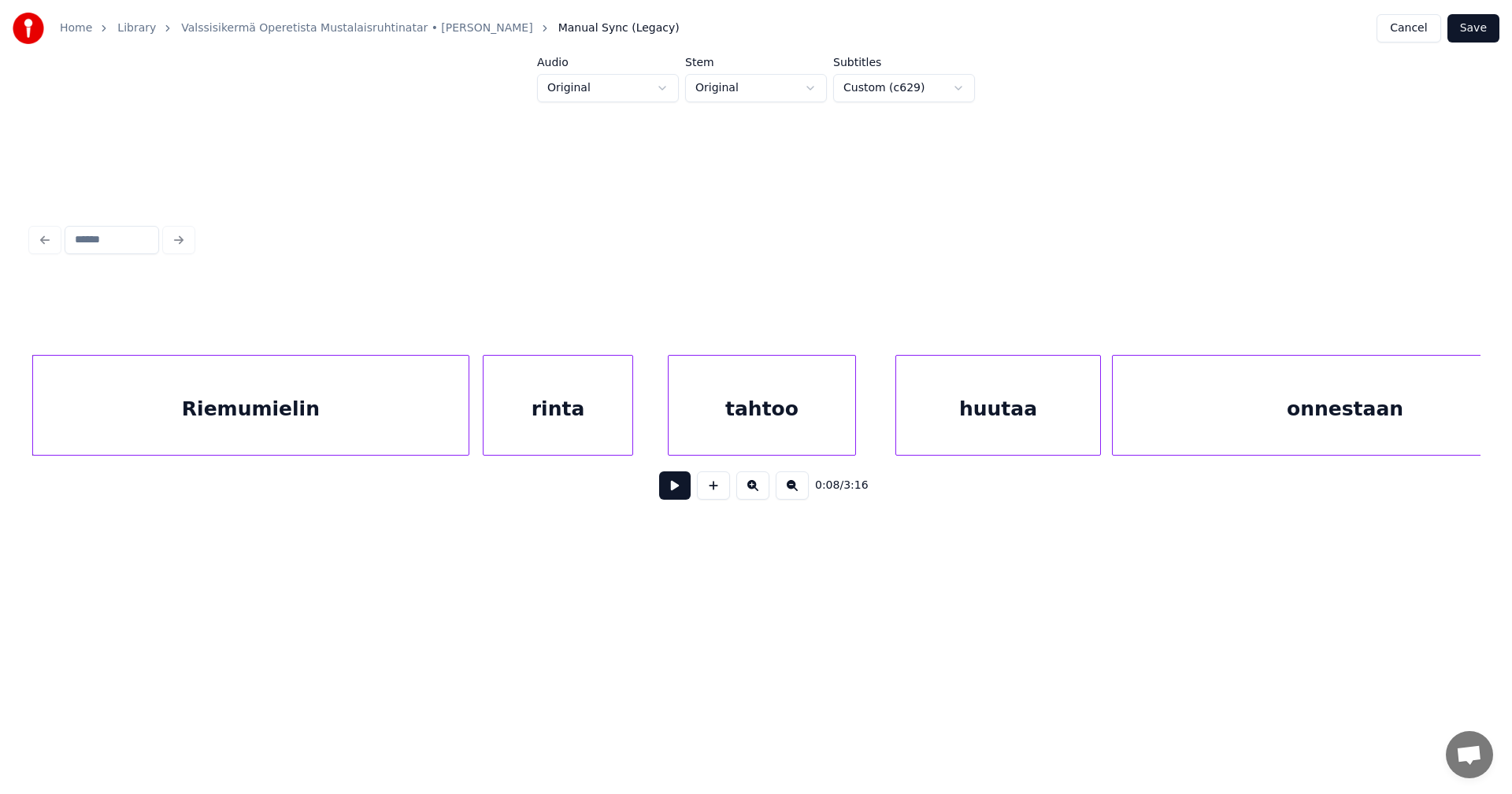
click at [317, 447] on div "Riemumielin" at bounding box center [250, 409] width 435 height 107
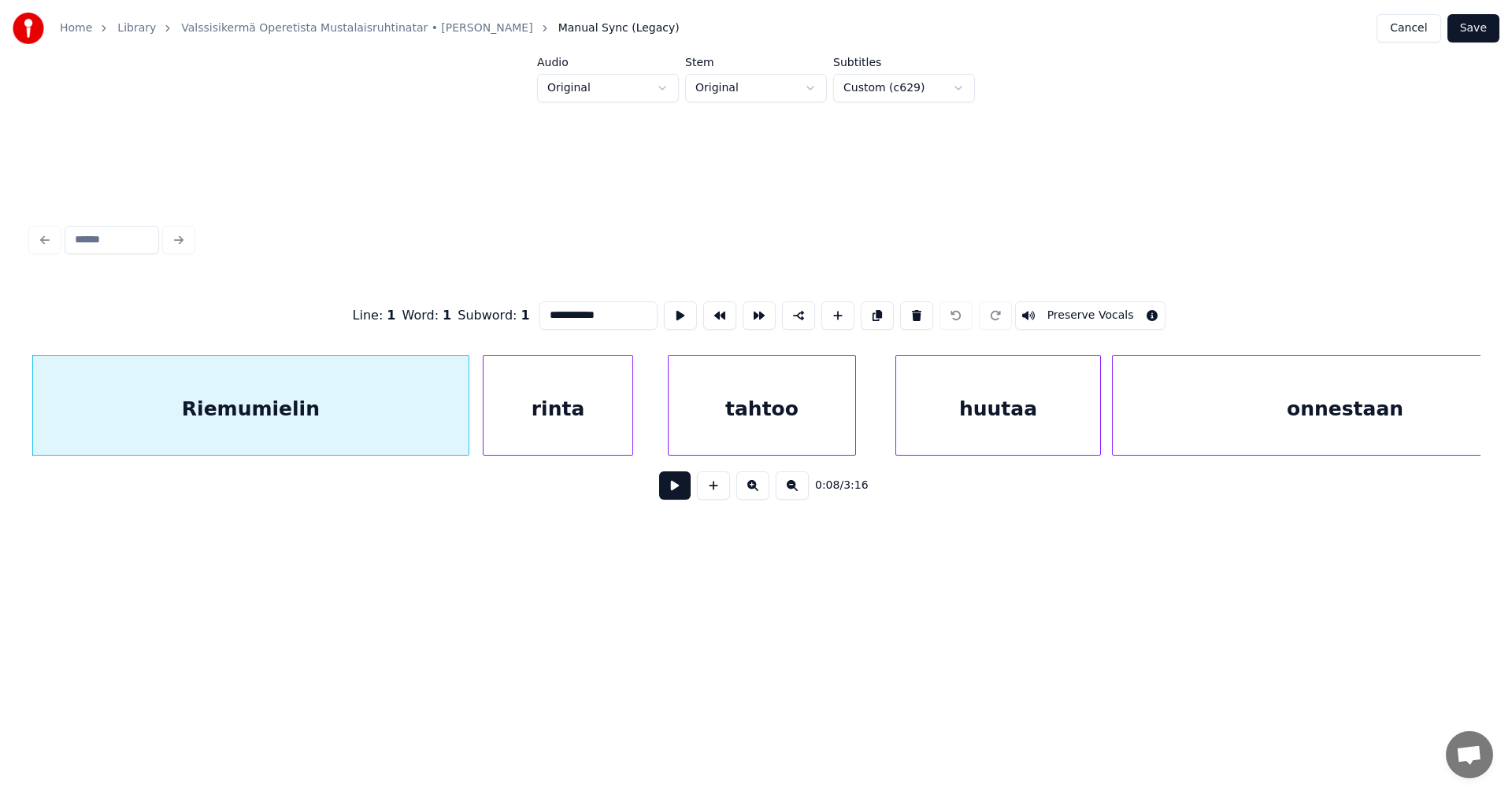
click at [671, 489] on button at bounding box center [675, 485] width 31 height 29
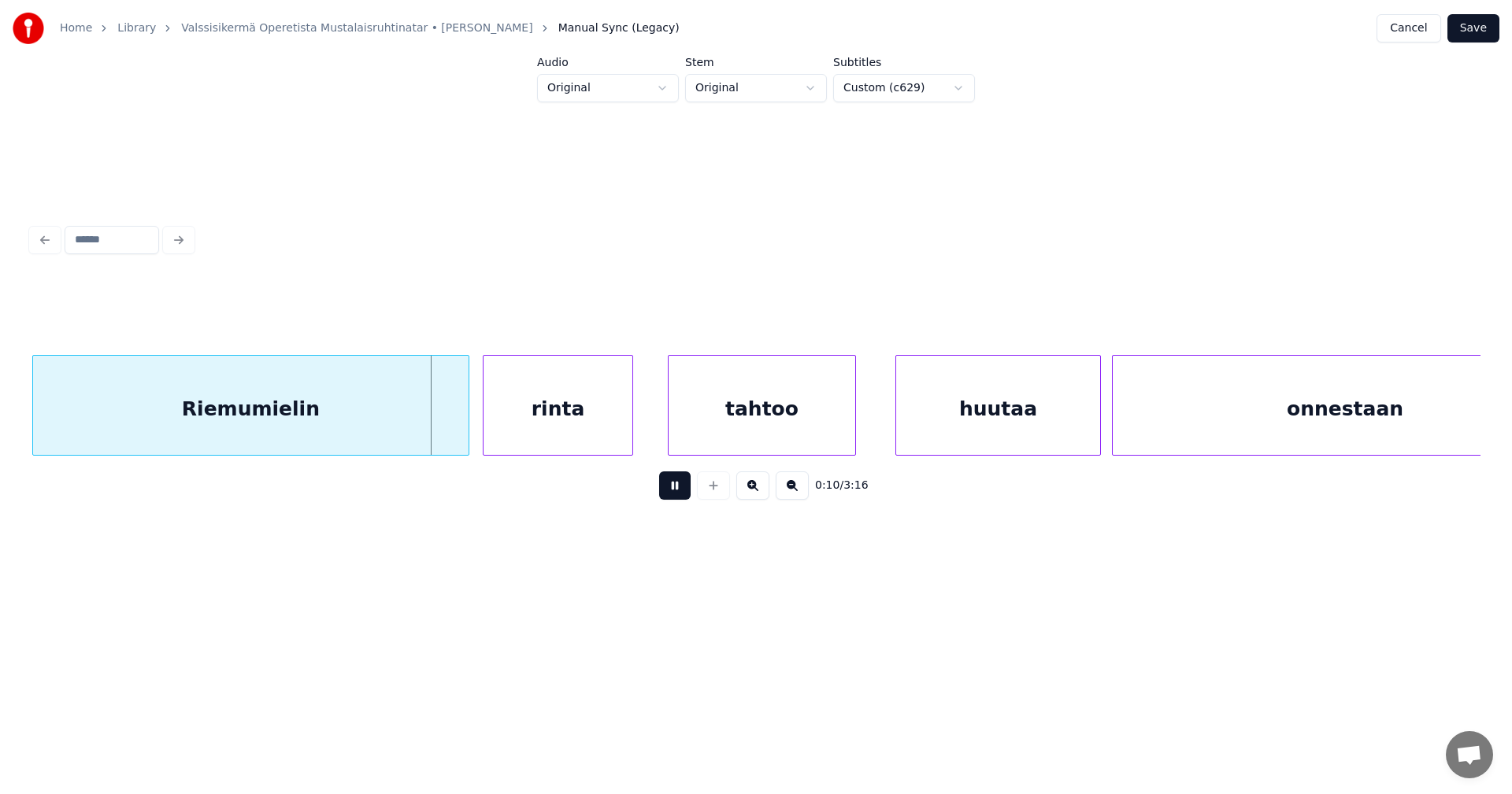
click at [671, 489] on button at bounding box center [675, 485] width 31 height 29
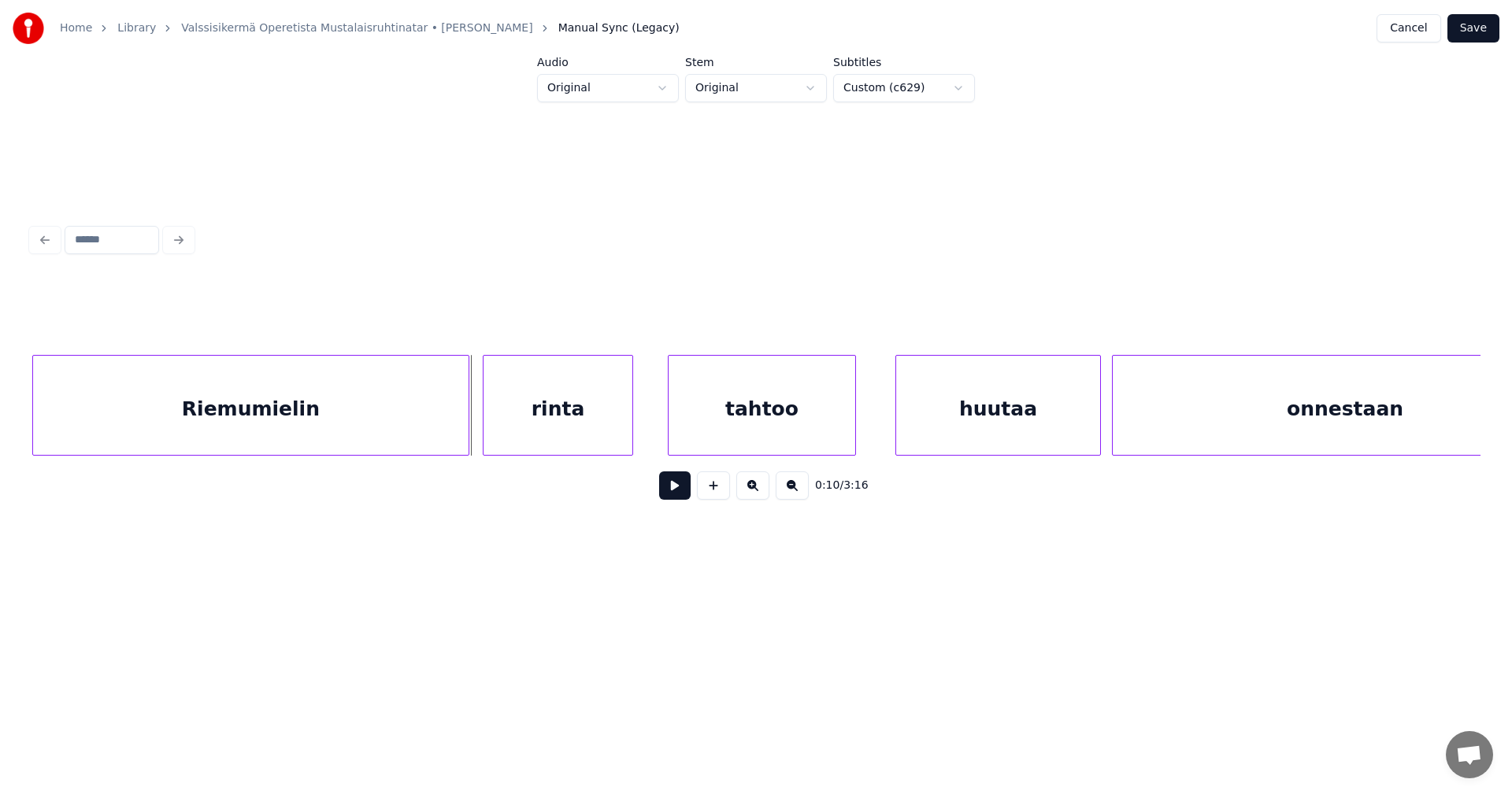
click at [671, 489] on button at bounding box center [675, 485] width 31 height 29
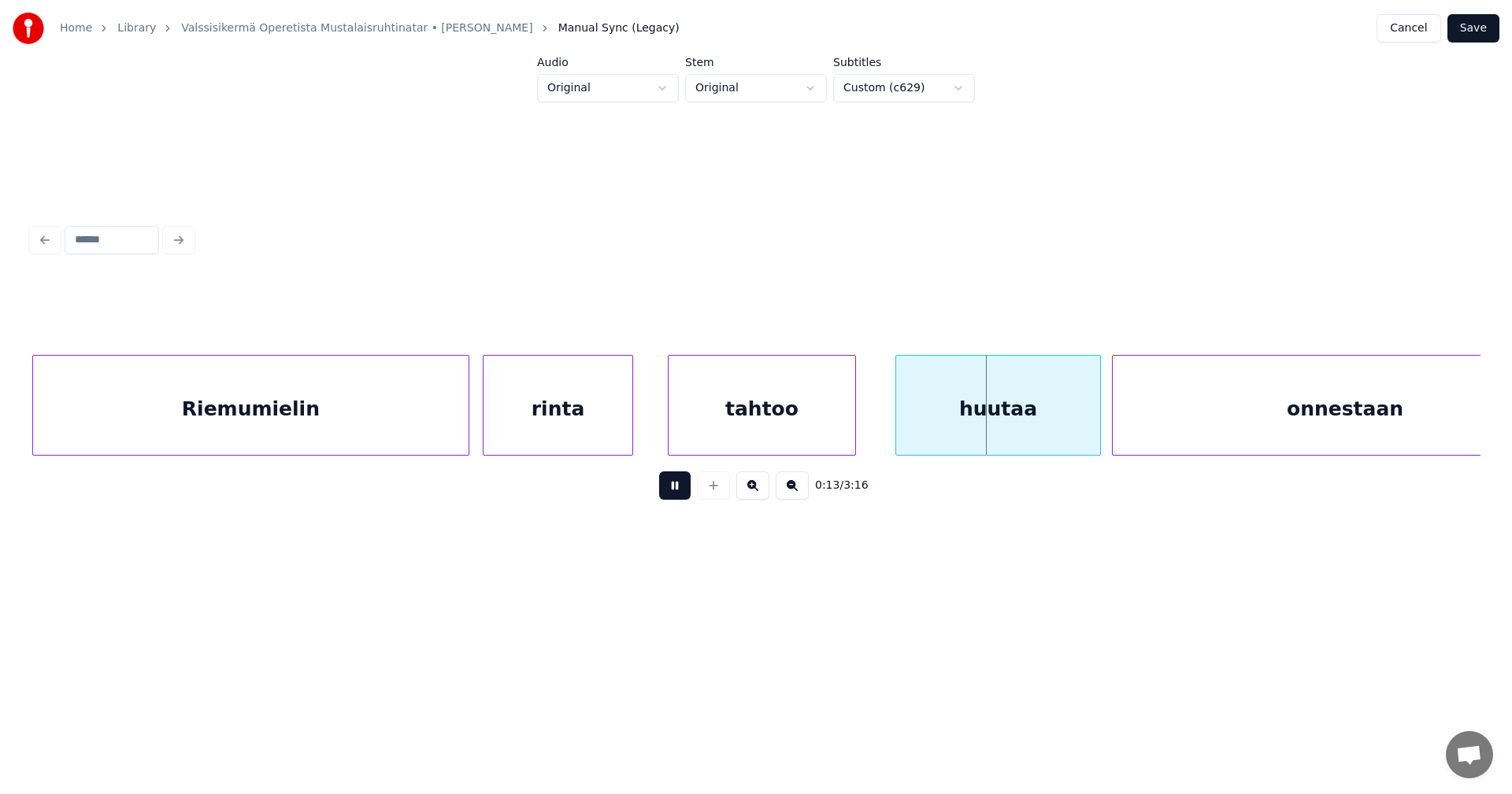
click at [671, 489] on button at bounding box center [675, 485] width 31 height 29
click at [771, 411] on div "tahtoo" at bounding box center [762, 409] width 187 height 107
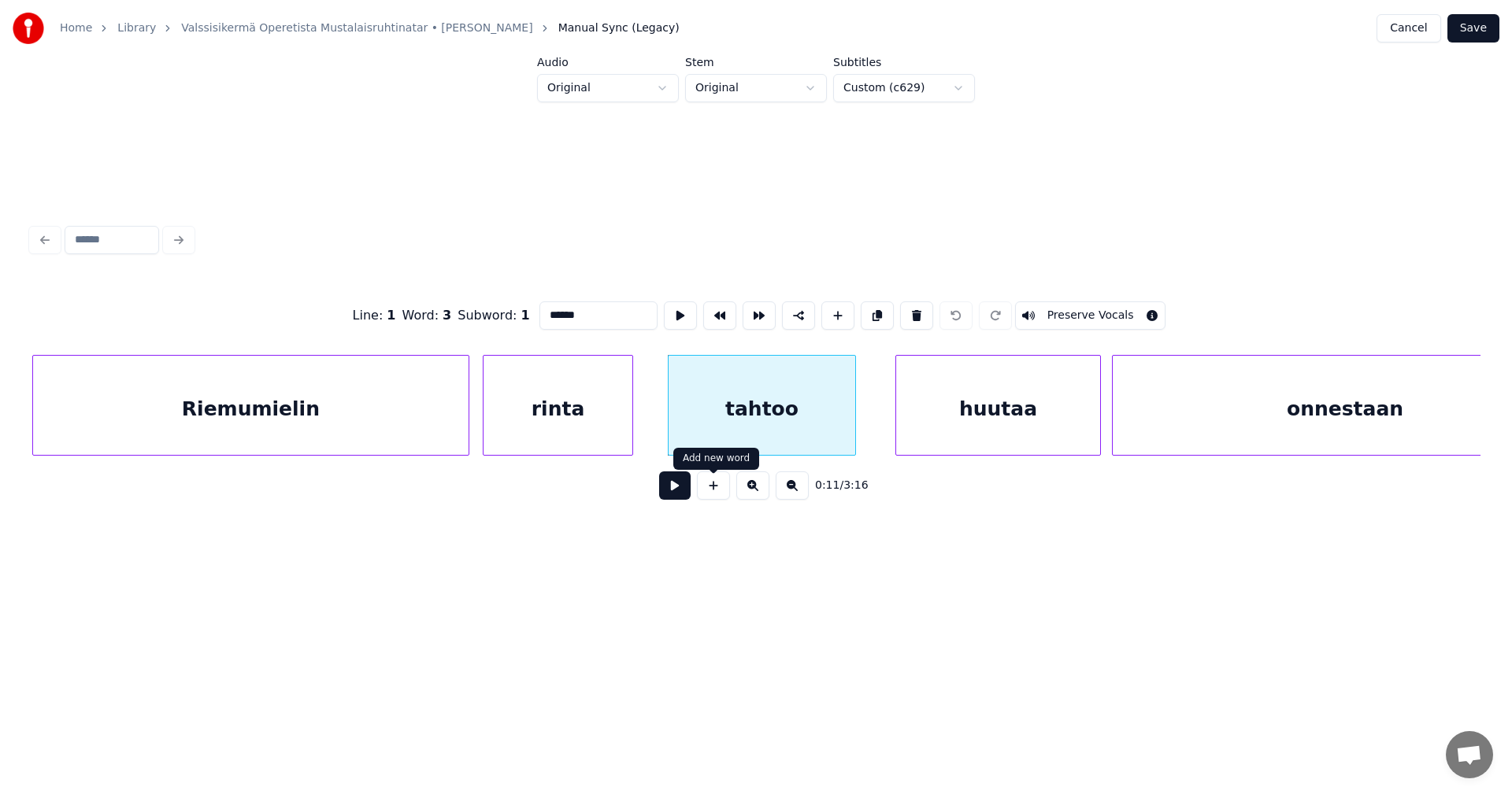
click at [684, 499] on button at bounding box center [675, 485] width 31 height 29
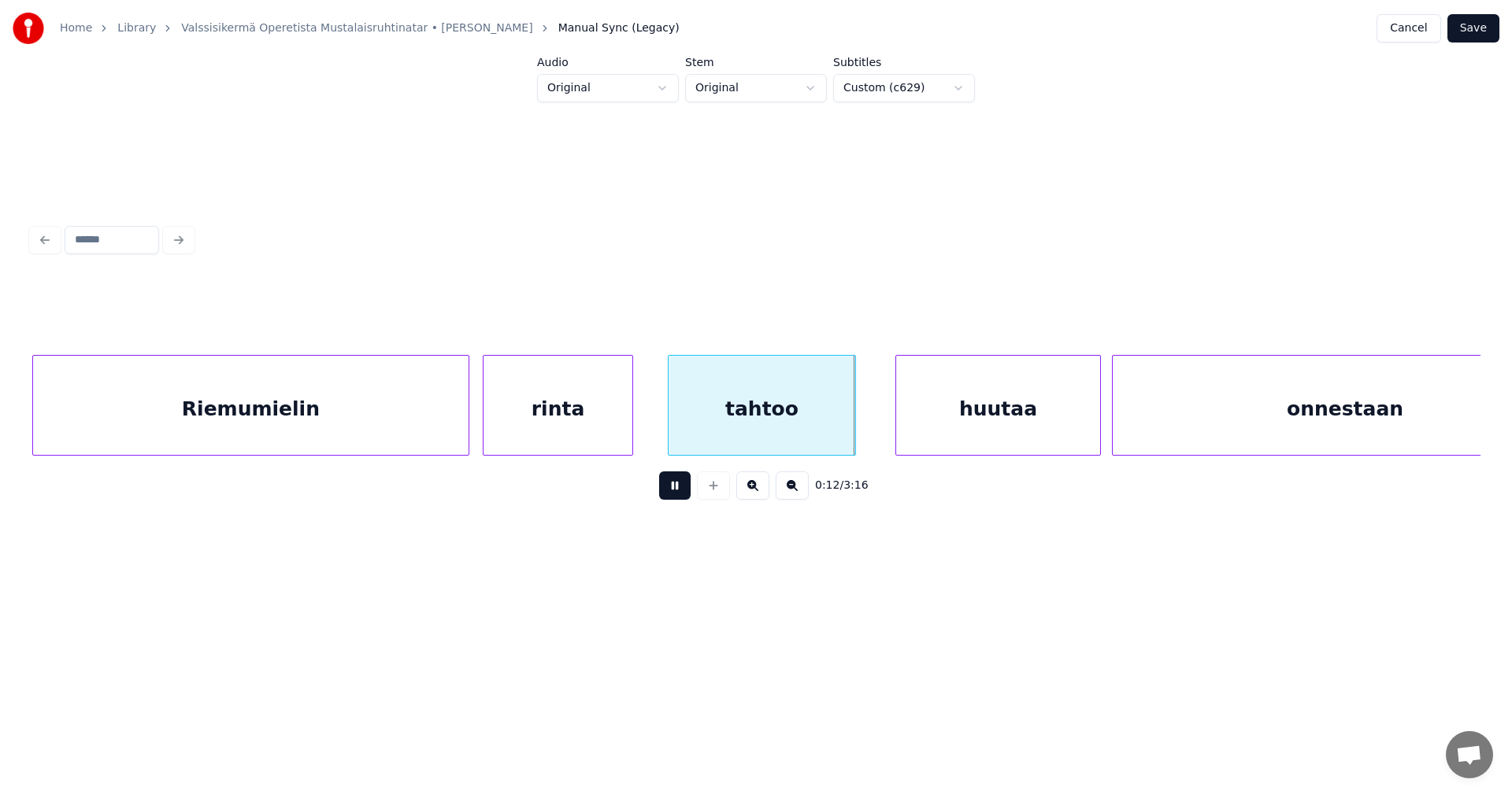
click at [684, 497] on button at bounding box center [675, 485] width 31 height 29
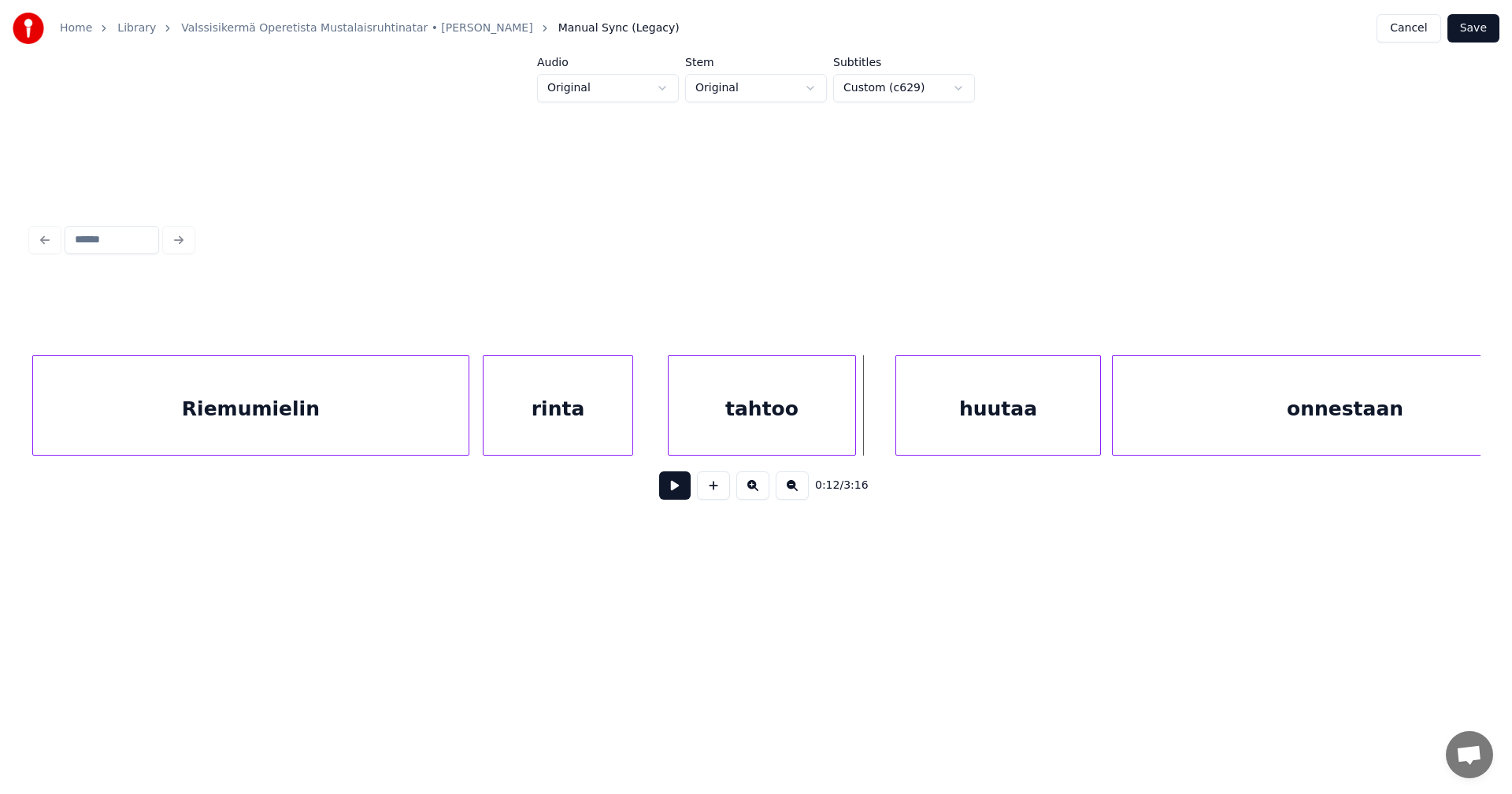
click at [684, 497] on button at bounding box center [675, 485] width 31 height 29
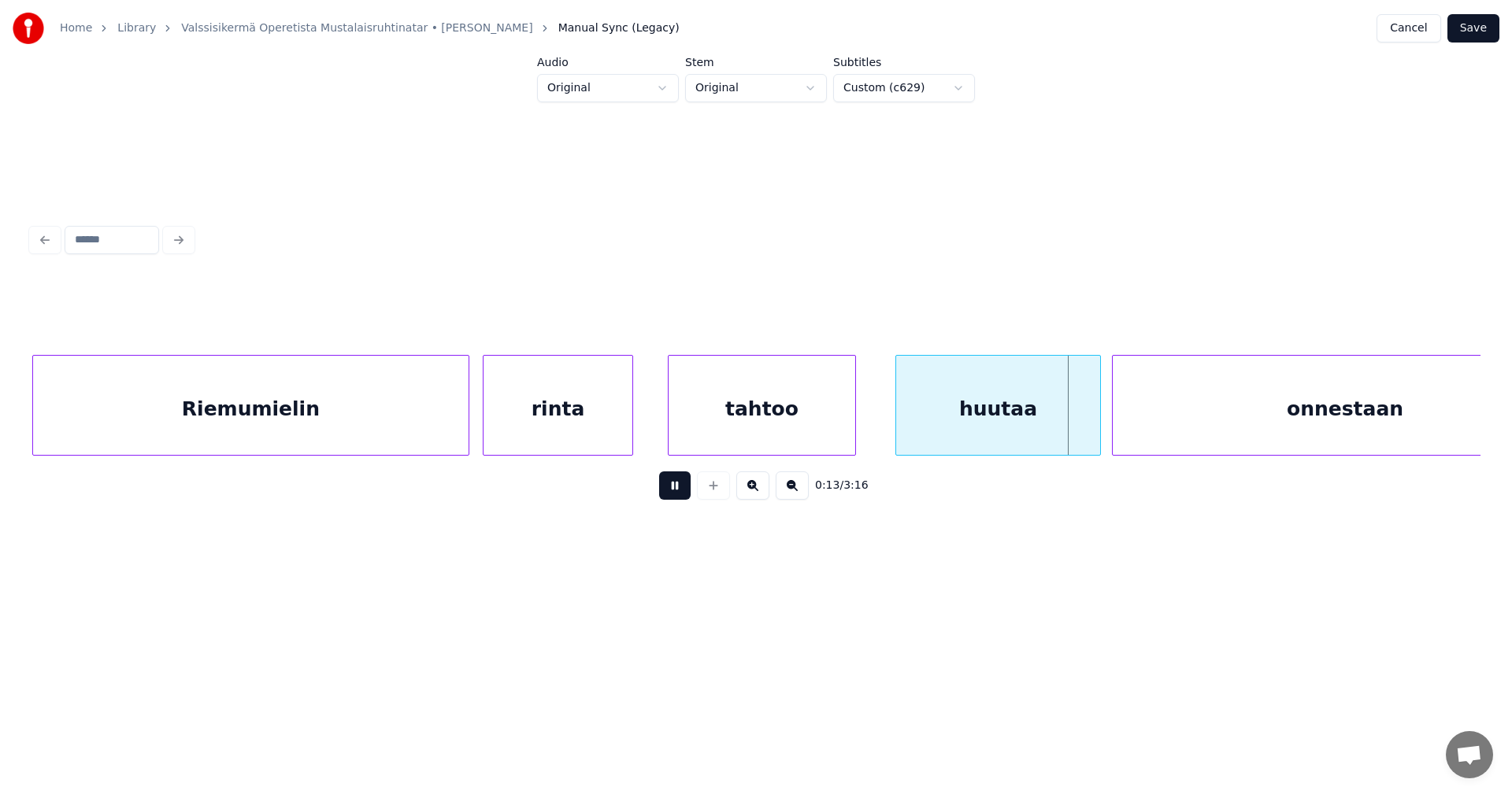
click at [684, 497] on button at bounding box center [675, 485] width 31 height 29
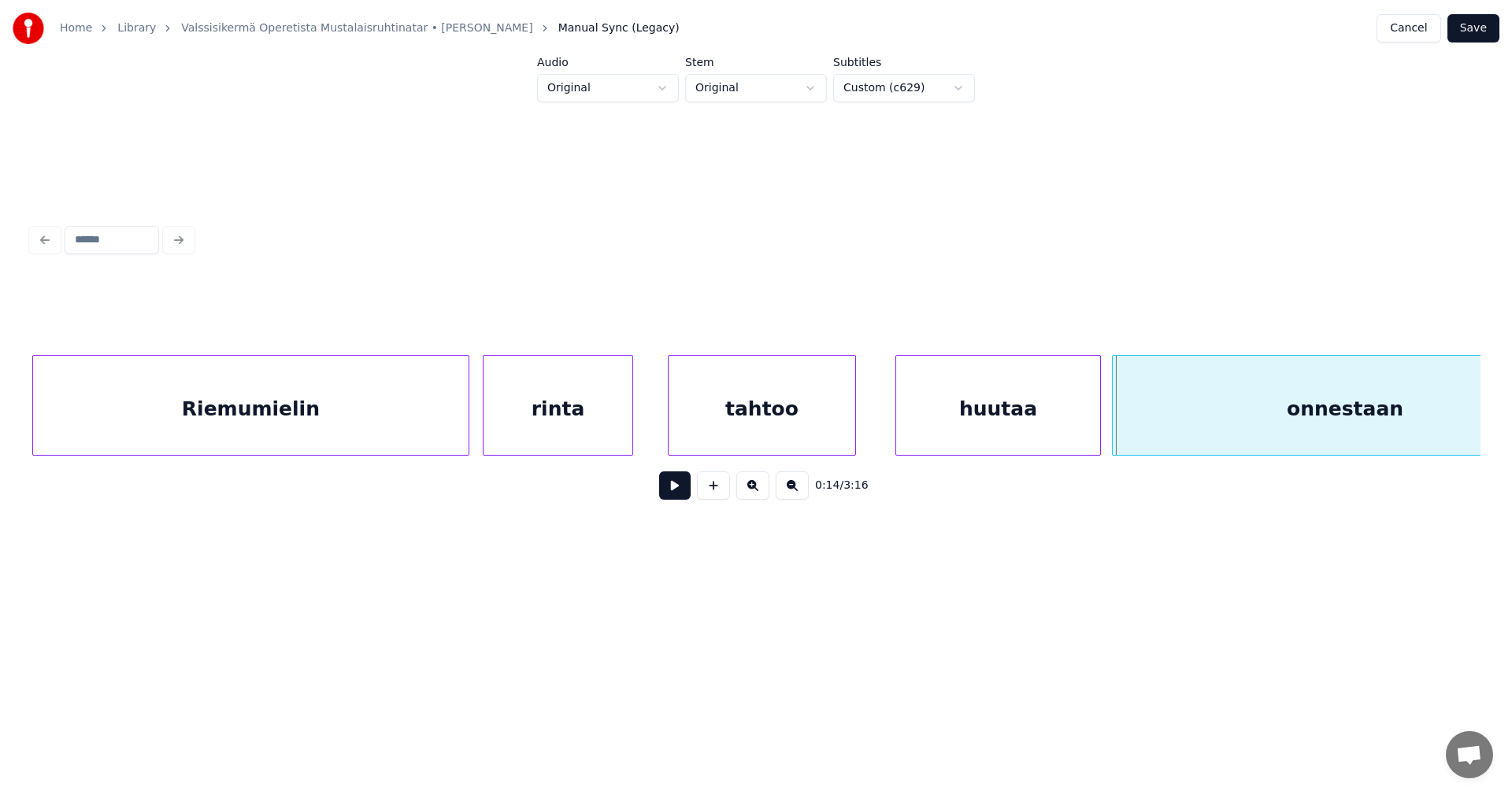
click at [684, 497] on button at bounding box center [675, 485] width 31 height 29
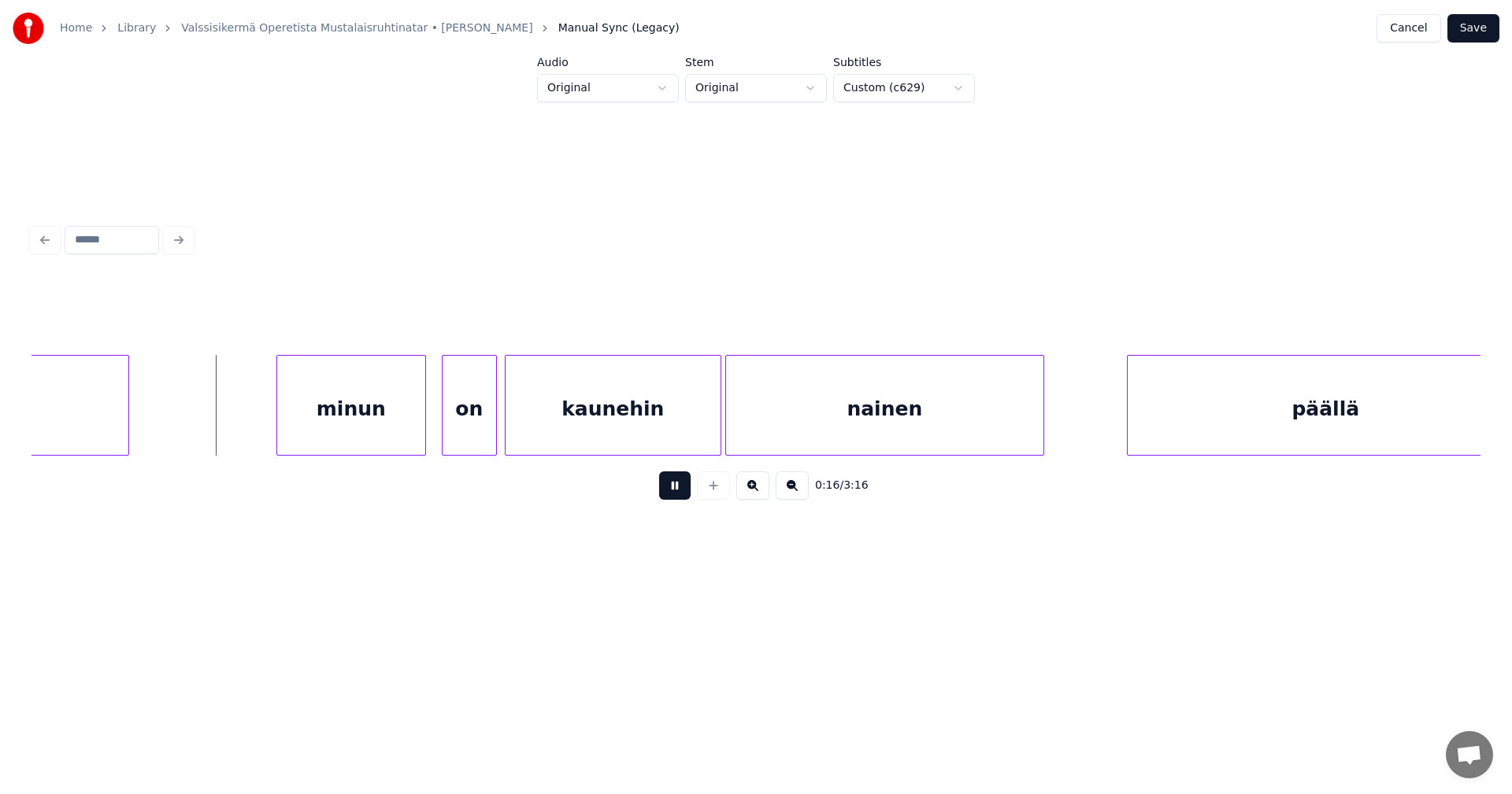
click at [684, 498] on button at bounding box center [675, 485] width 31 height 29
click at [385, 430] on div "minun" at bounding box center [335, 409] width 148 height 107
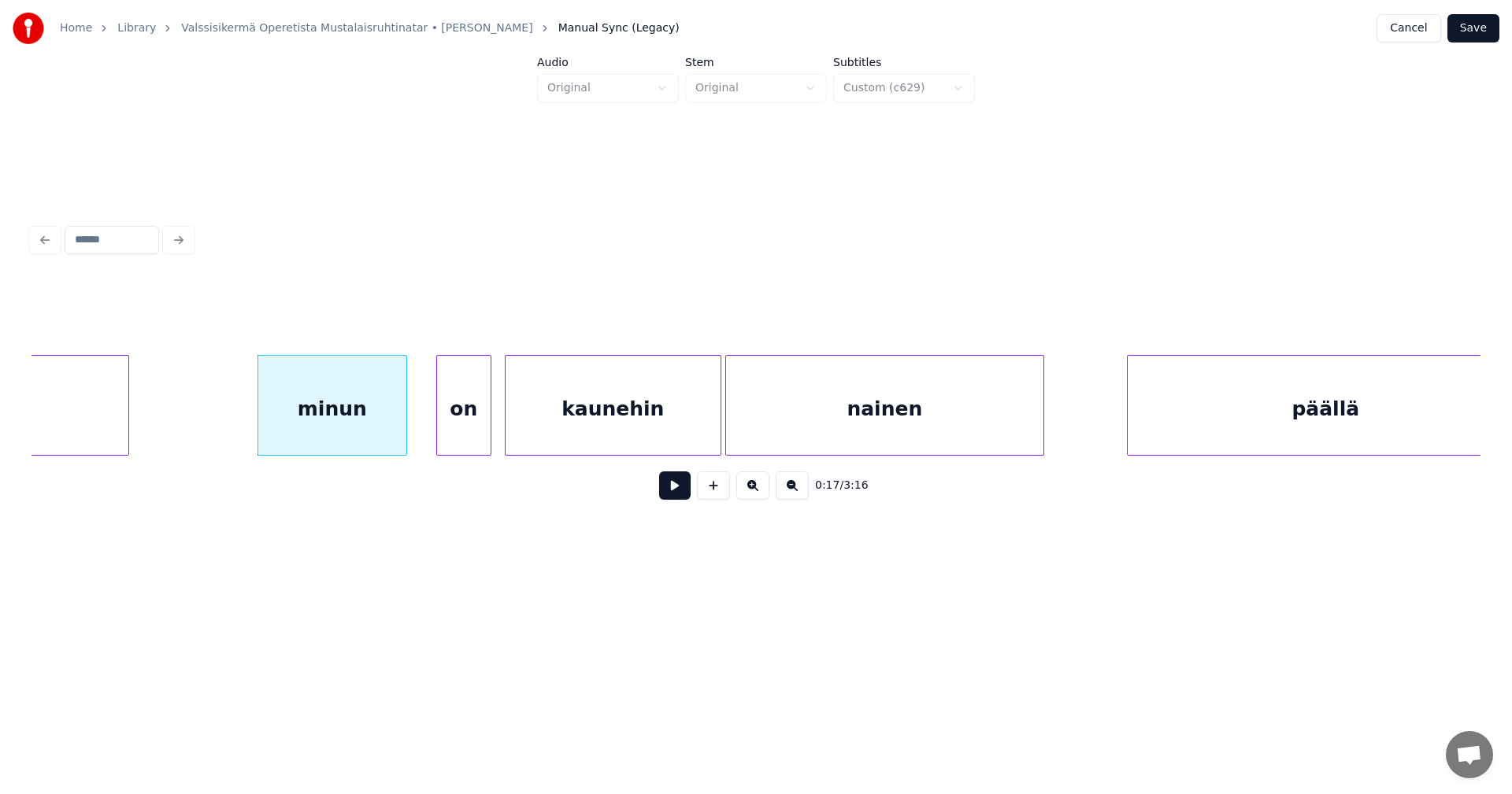
click at [464, 423] on div "on" at bounding box center [463, 409] width 53 height 107
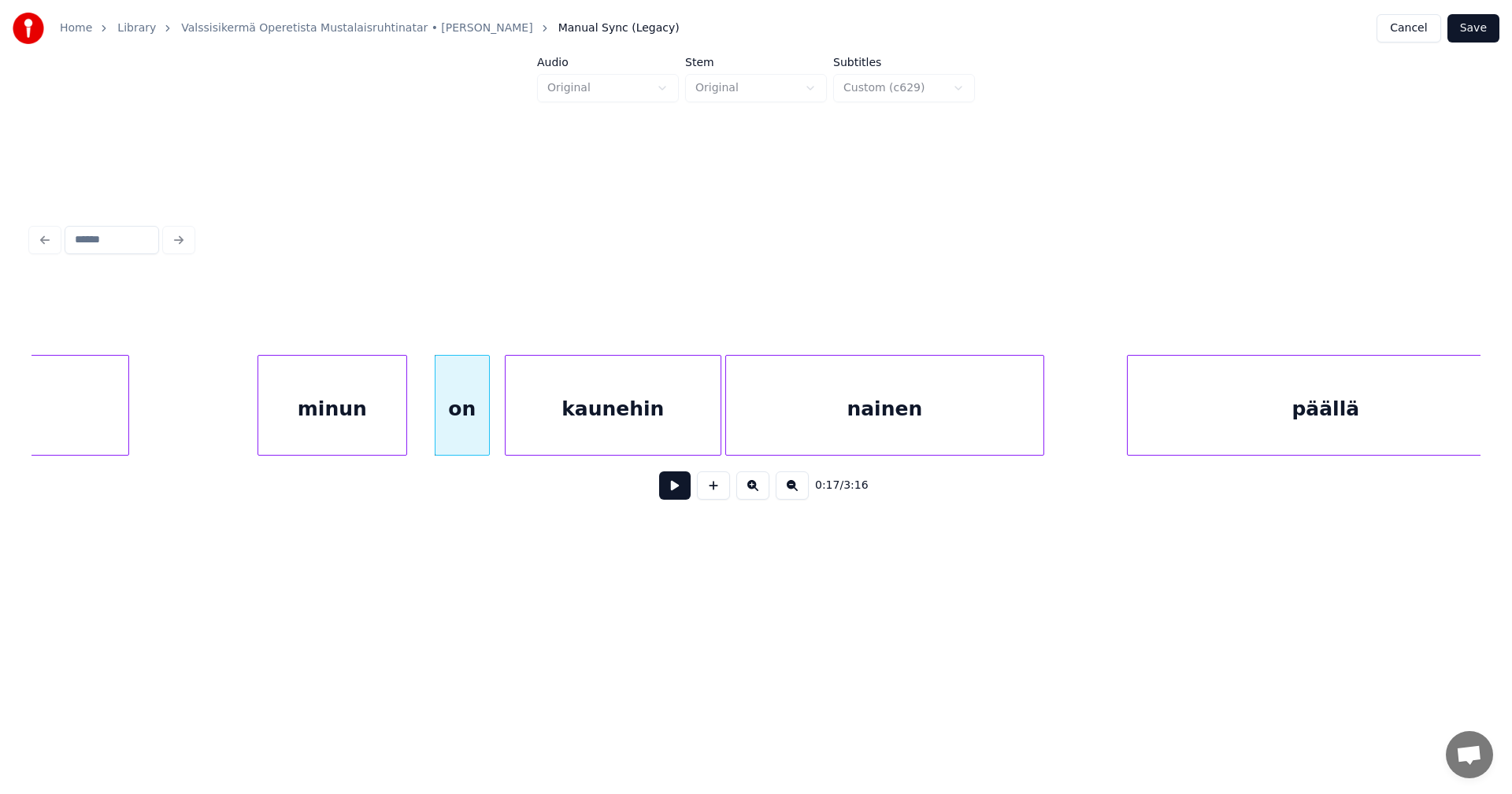
click at [359, 434] on div "minun" at bounding box center [332, 409] width 148 height 107
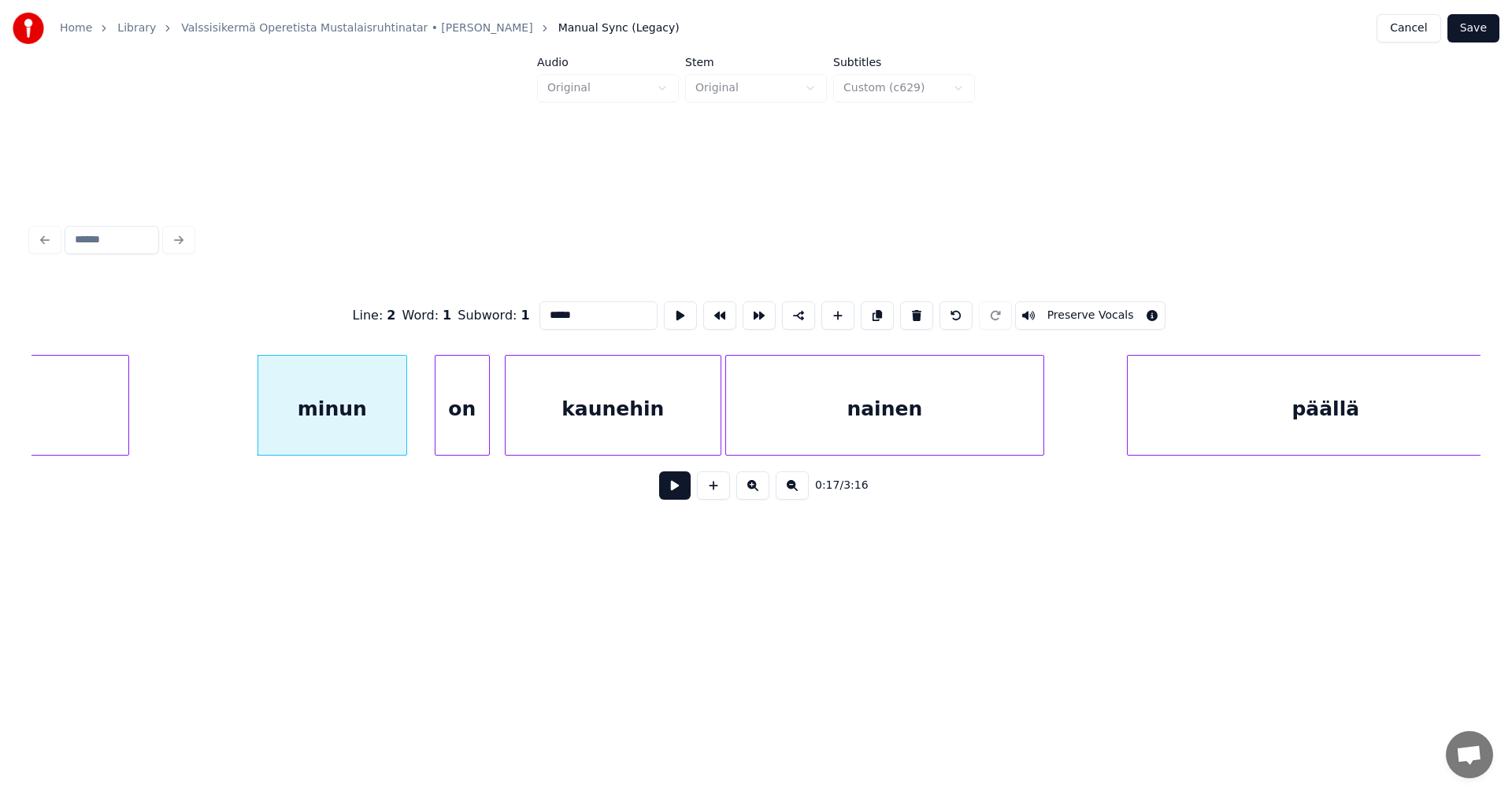
click at [678, 492] on button at bounding box center [675, 485] width 31 height 29
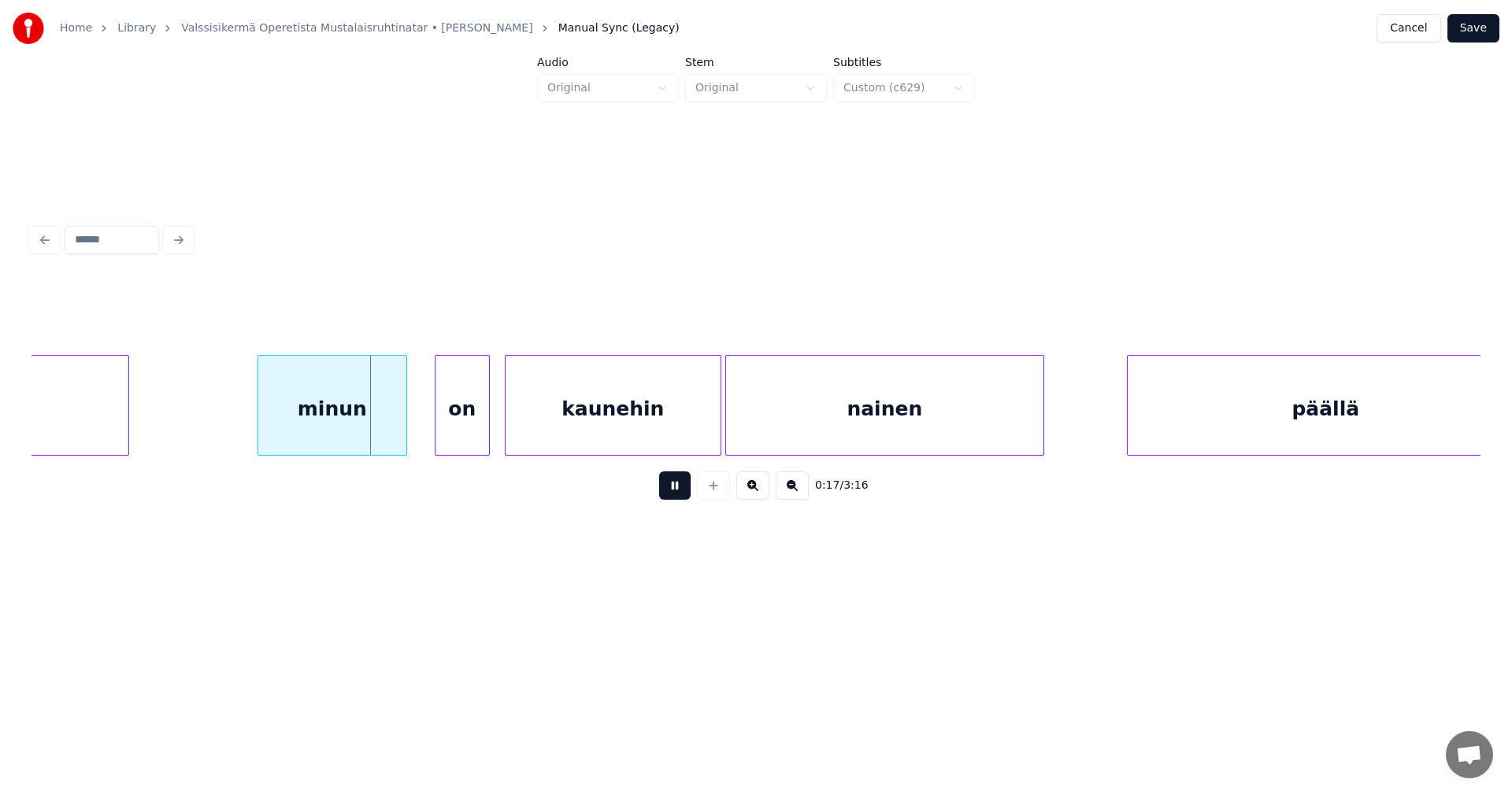
click at [672, 490] on button at bounding box center [675, 485] width 31 height 29
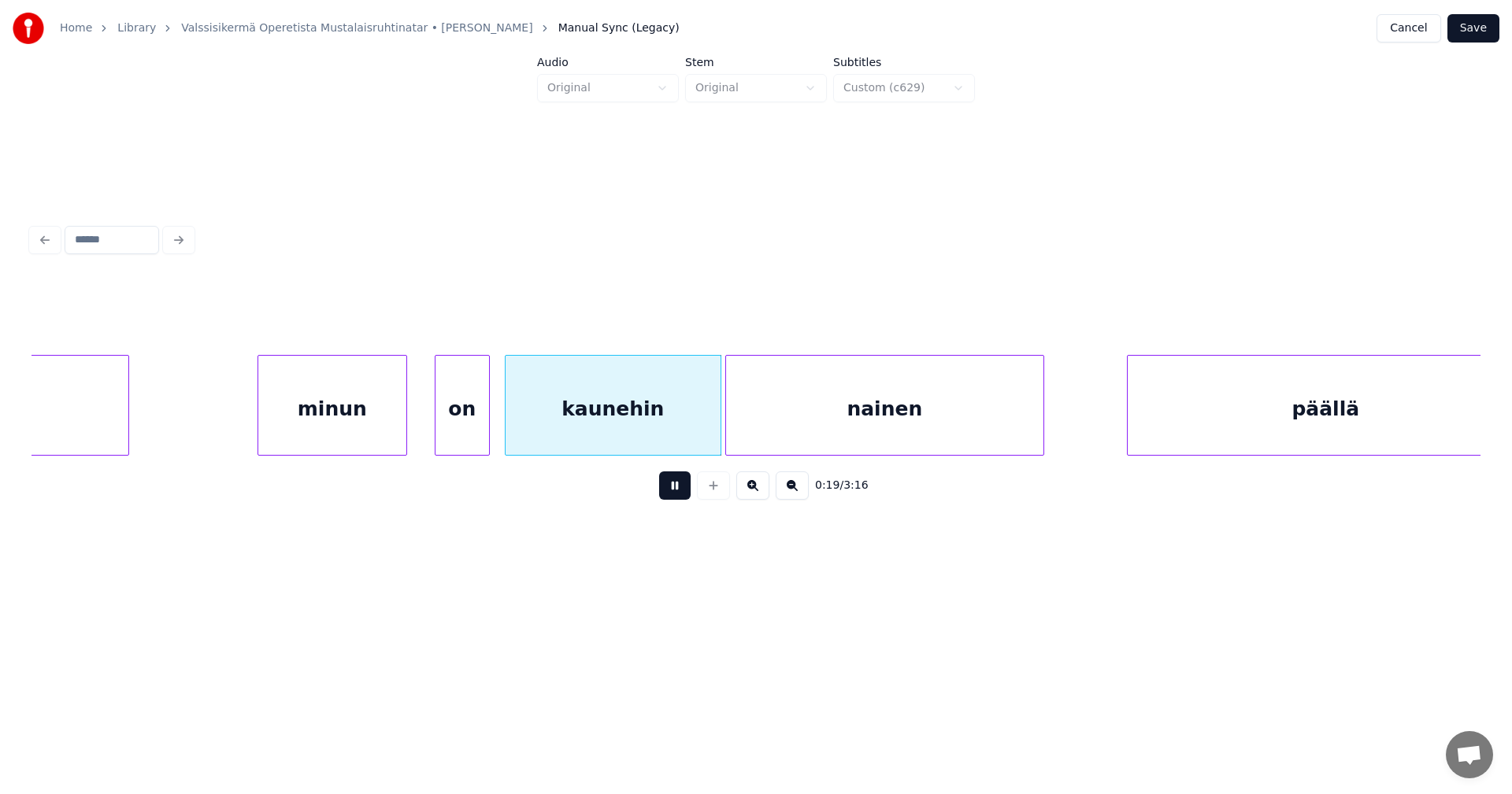
click at [671, 488] on button at bounding box center [675, 485] width 31 height 29
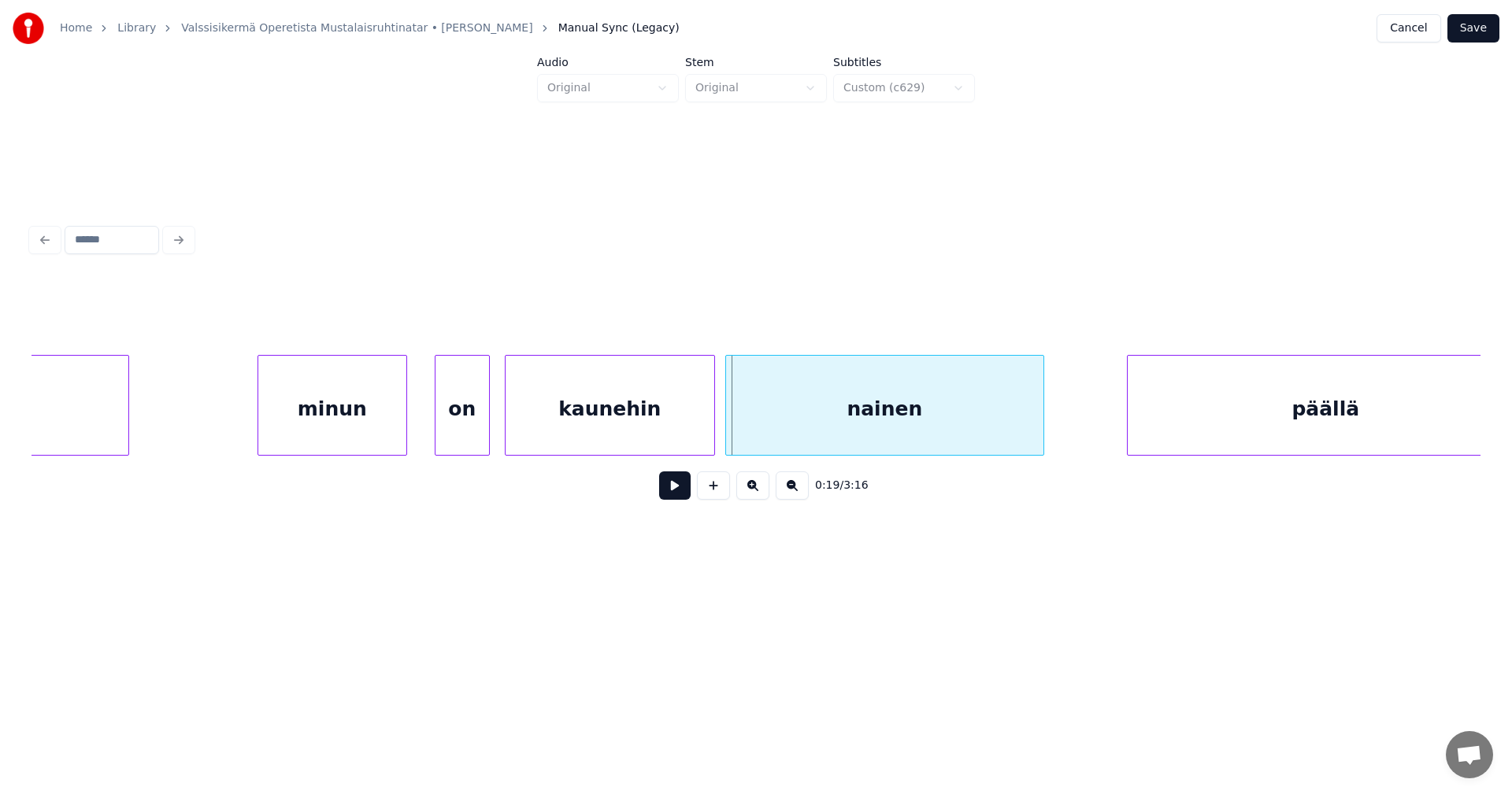
click at [711, 430] on div at bounding box center [712, 405] width 4 height 99
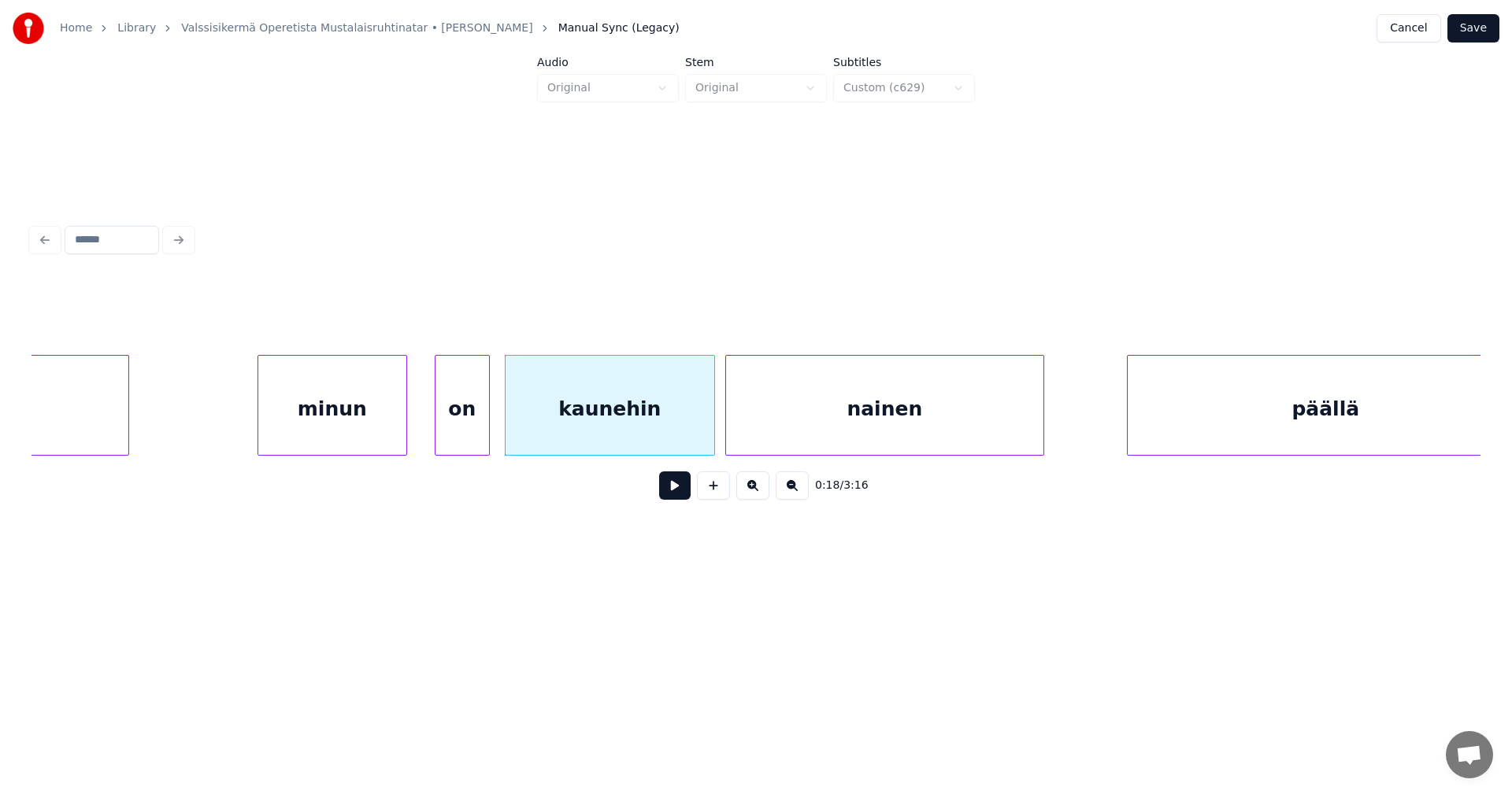
click at [678, 493] on button at bounding box center [675, 485] width 31 height 29
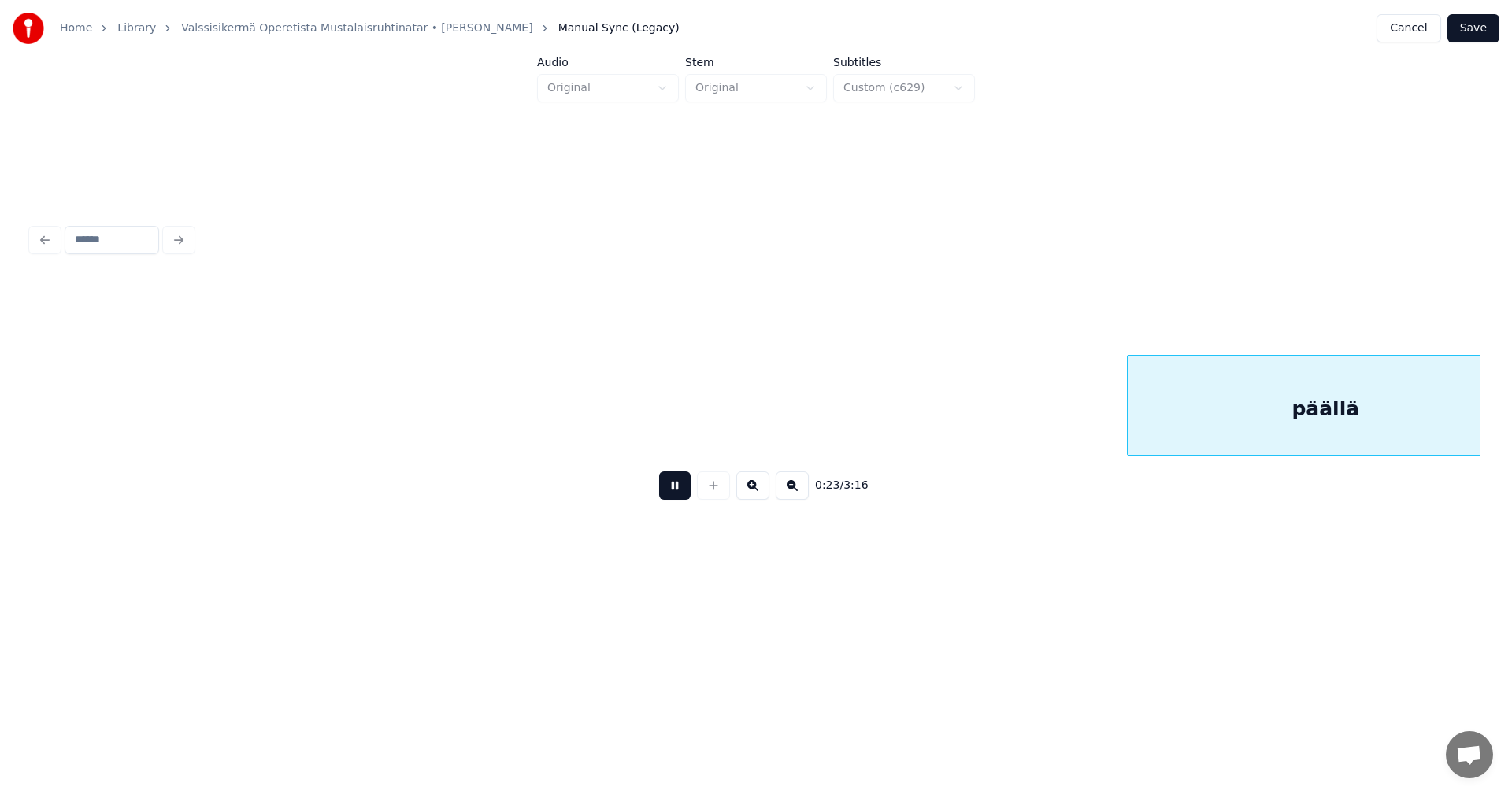
scroll to position [0, 4580]
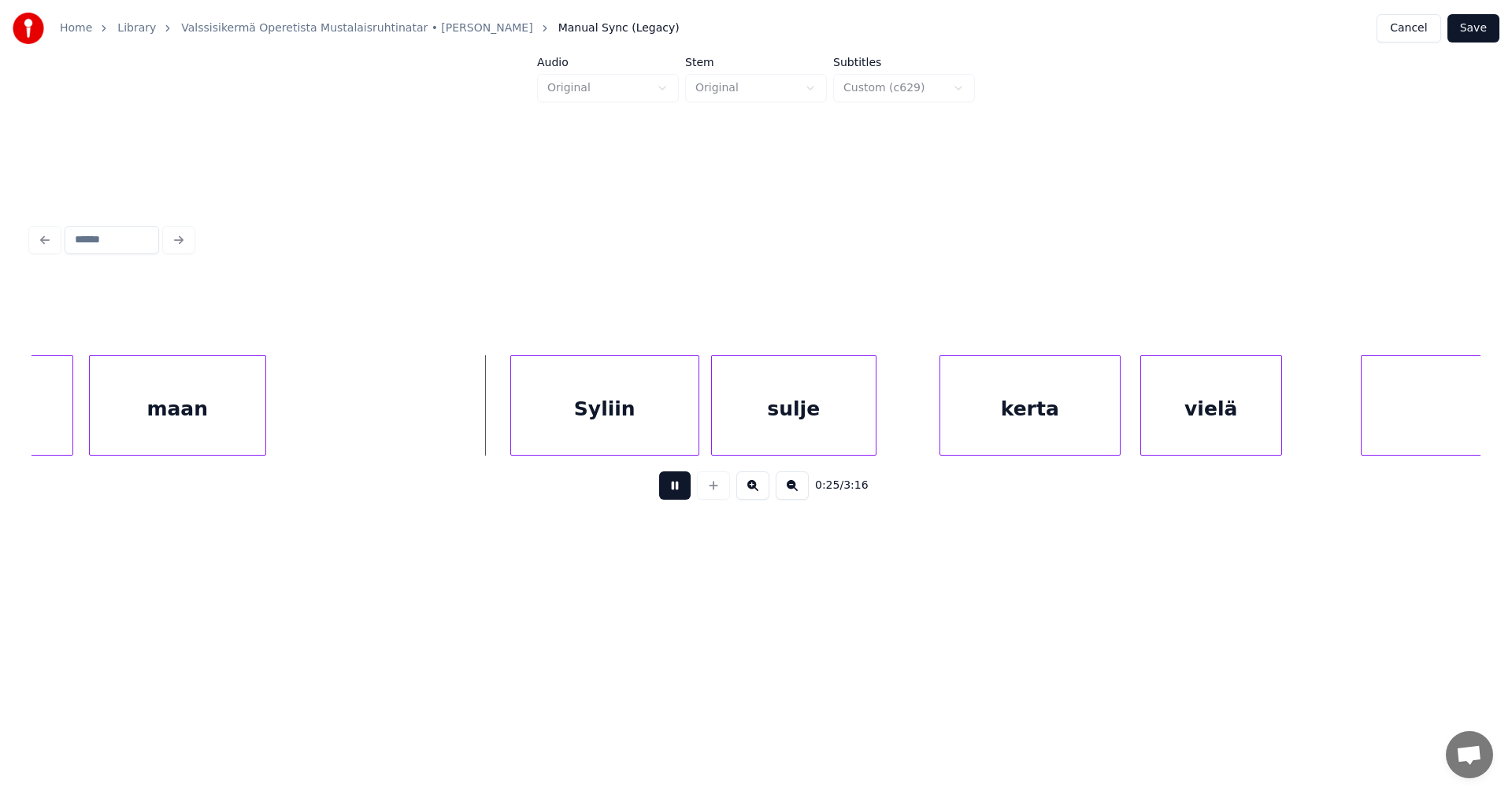
click at [679, 491] on button at bounding box center [675, 485] width 31 height 29
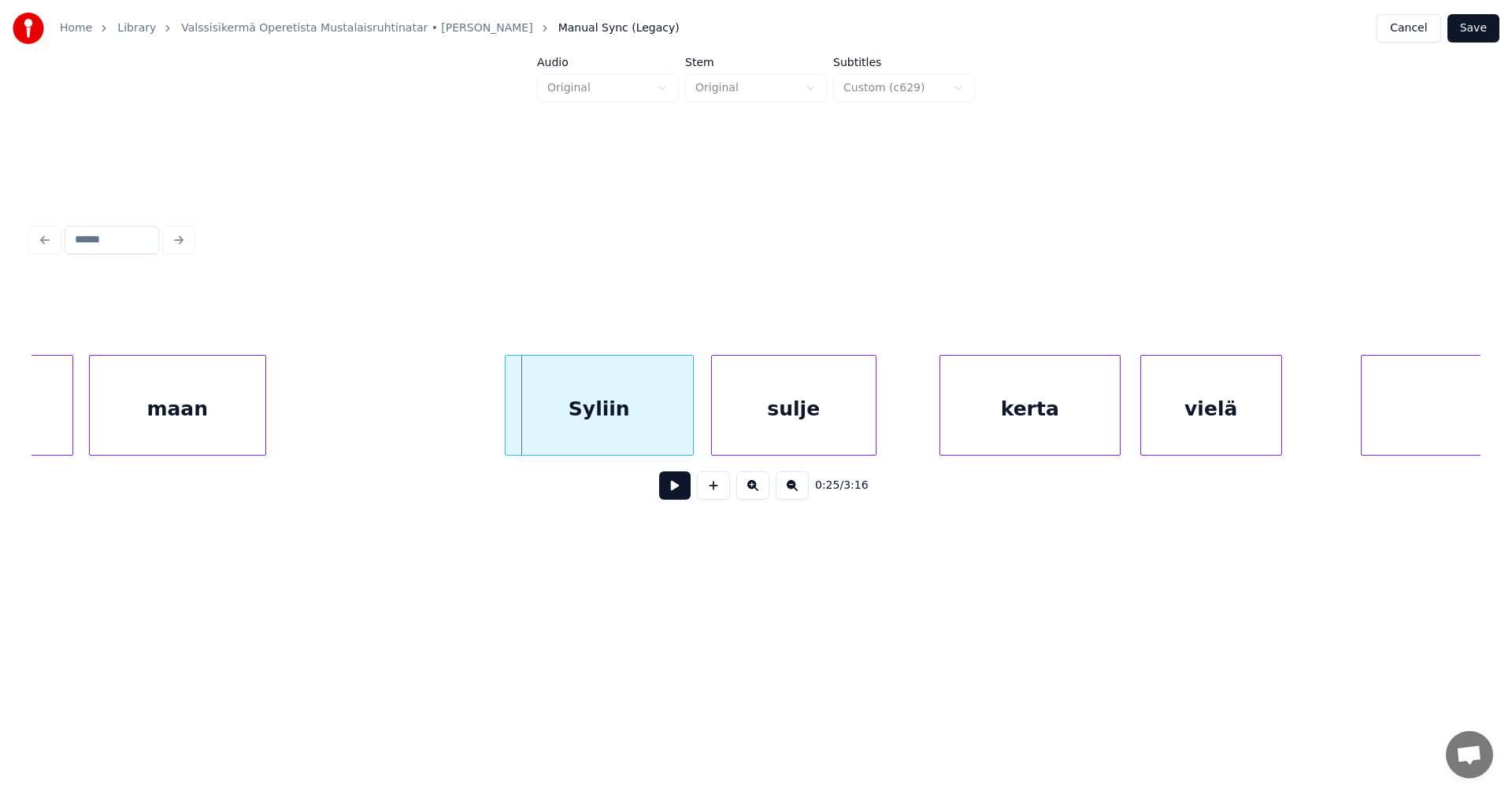
click at [640, 425] on div "Syliin" at bounding box center [599, 409] width 187 height 107
click at [494, 442] on div at bounding box center [494, 405] width 4 height 99
click at [668, 494] on button at bounding box center [675, 485] width 31 height 29
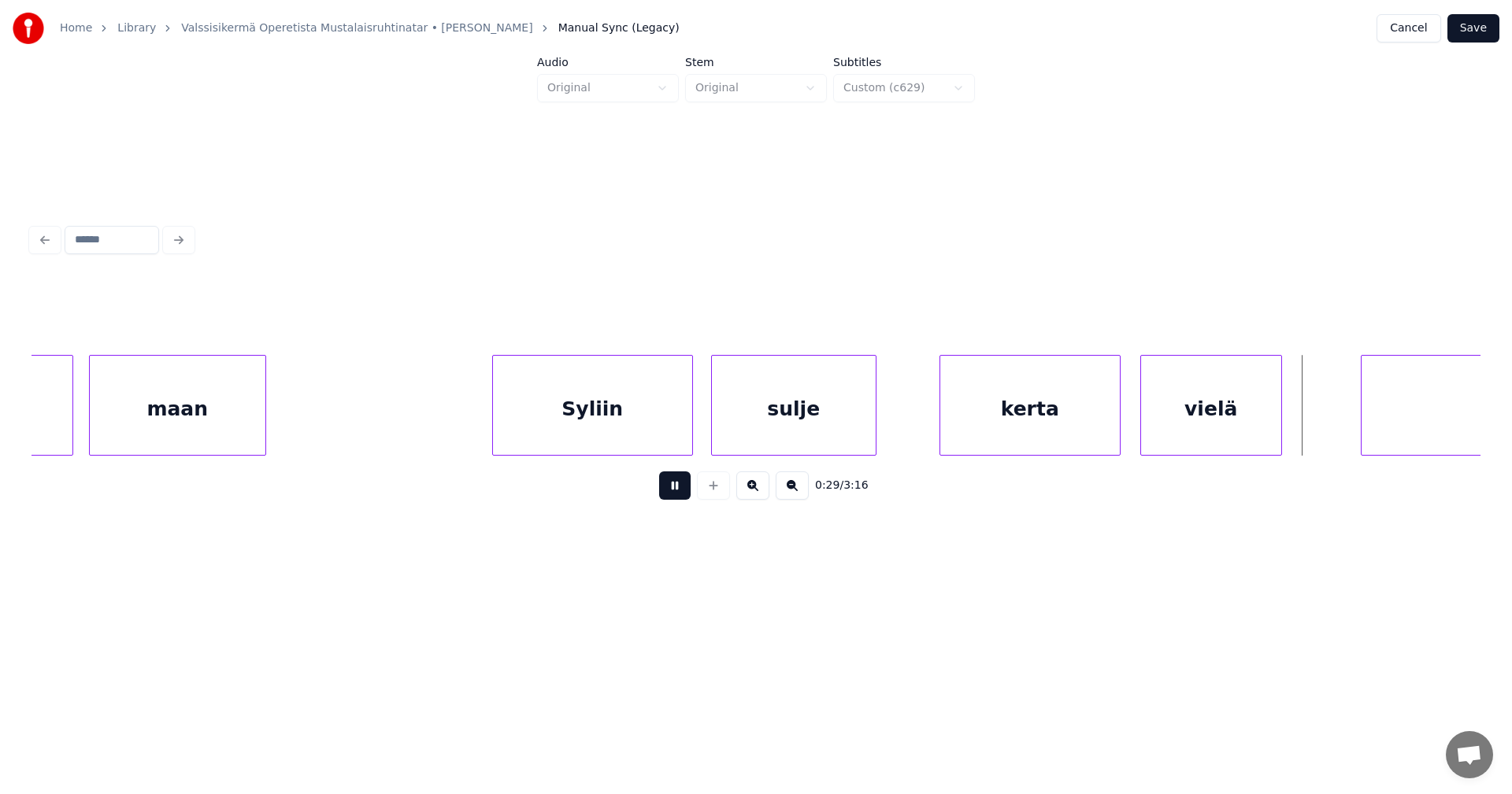
click at [670, 492] on button at bounding box center [675, 485] width 31 height 29
click at [1292, 419] on div at bounding box center [1291, 405] width 4 height 99
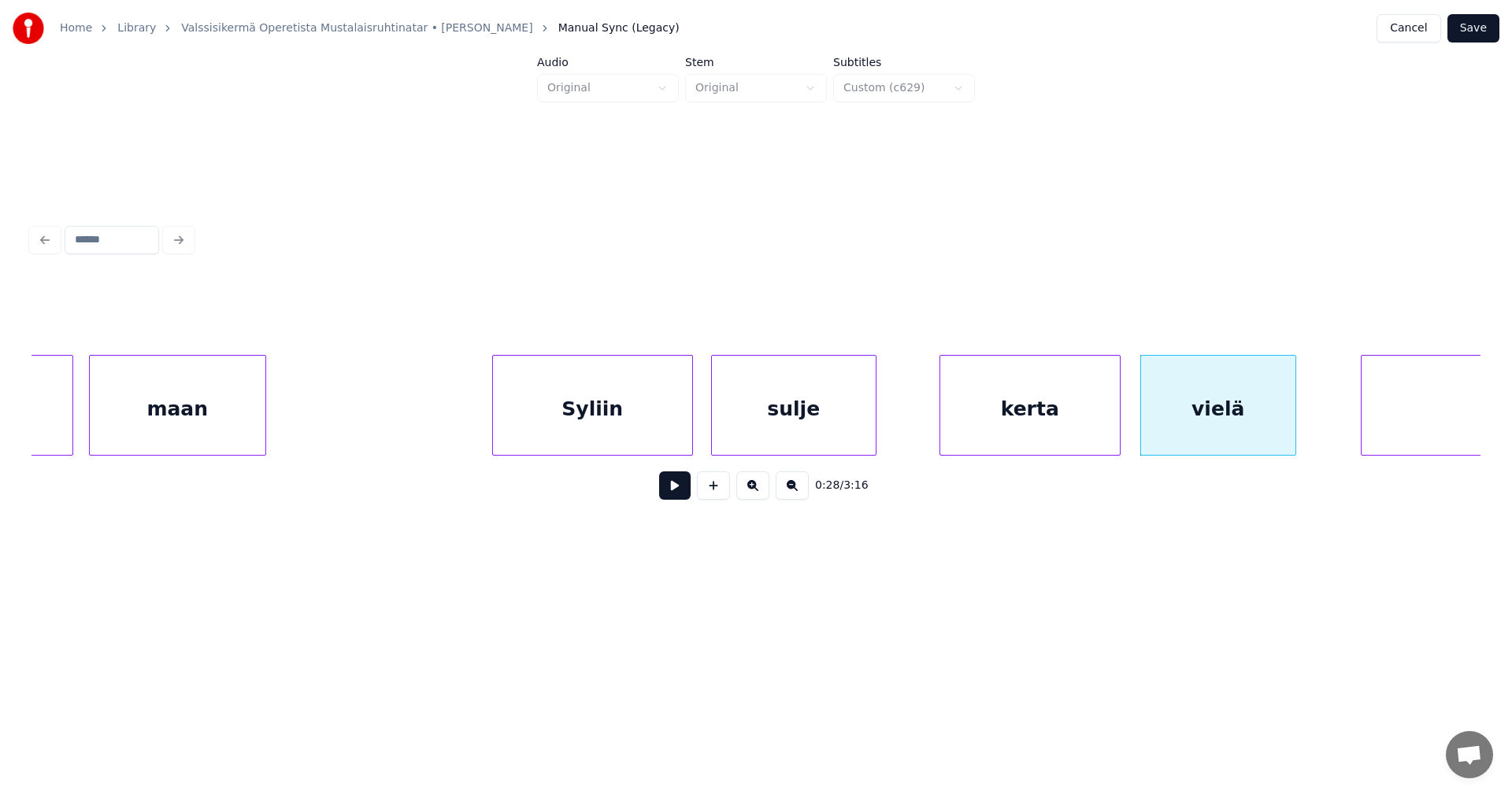
click at [678, 499] on button at bounding box center [675, 485] width 31 height 29
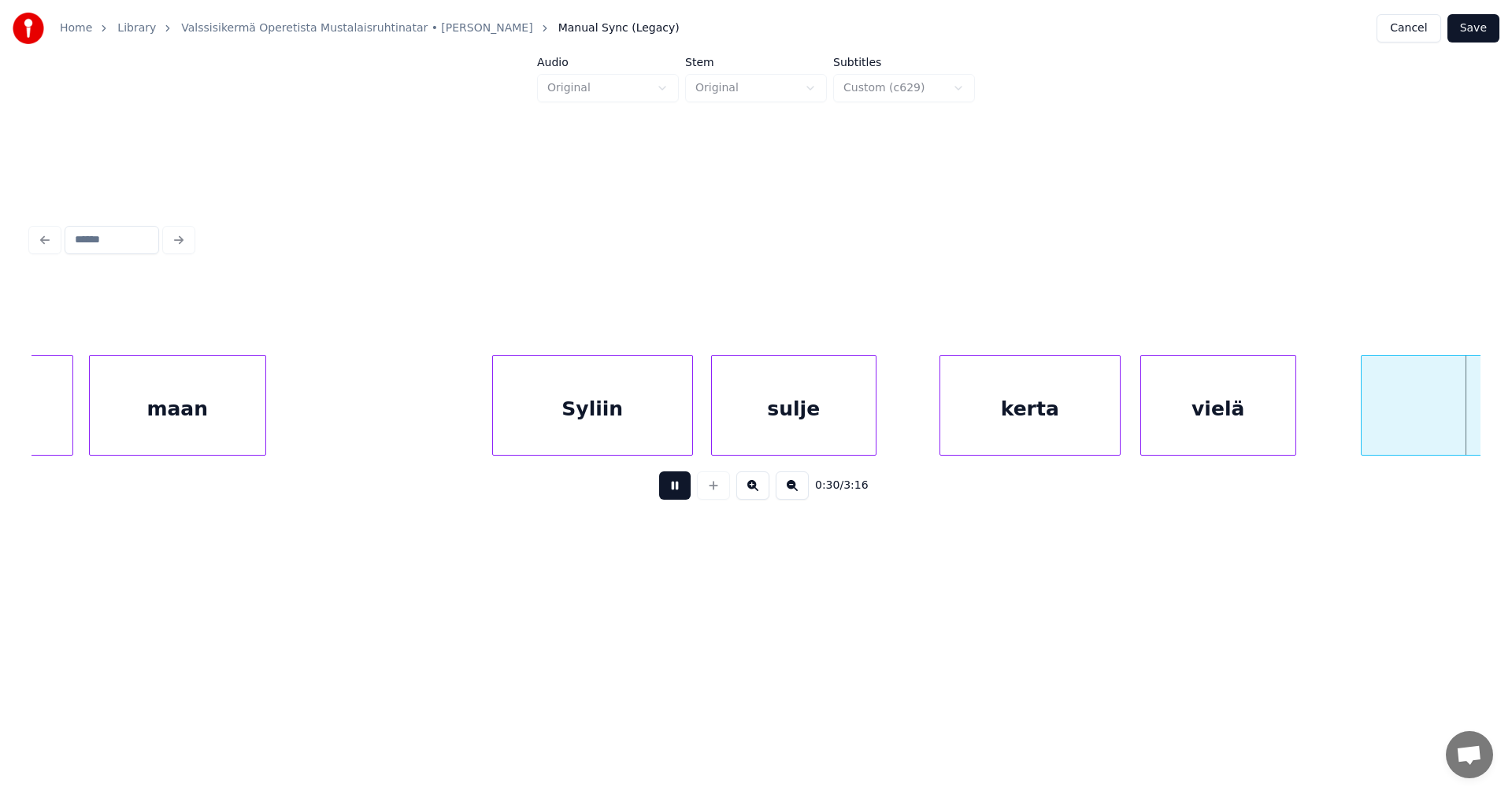
scroll to position [0, 6031]
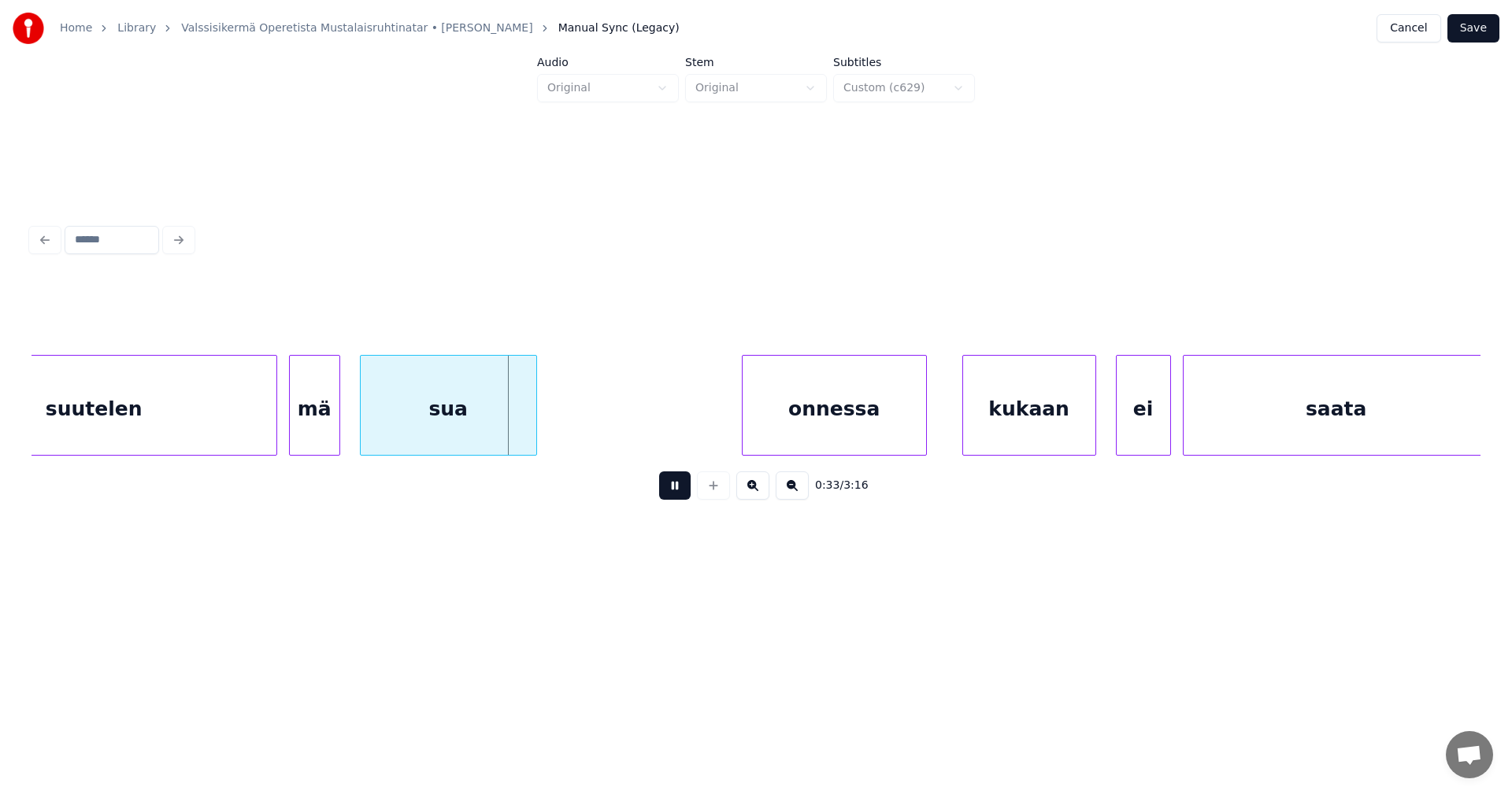
click at [678, 499] on button at bounding box center [675, 485] width 31 height 29
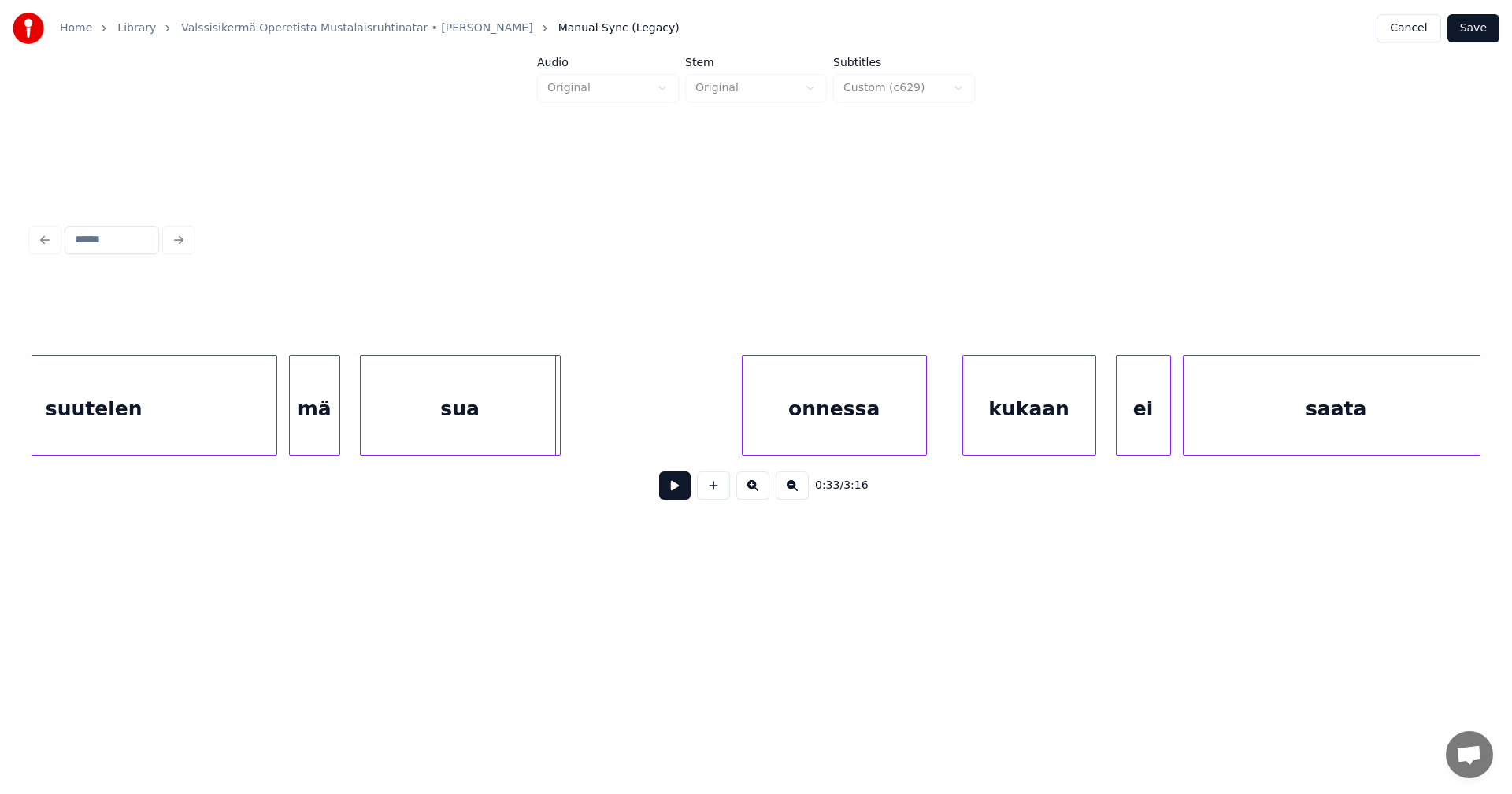
click at [558, 429] on div at bounding box center [557, 405] width 4 height 99
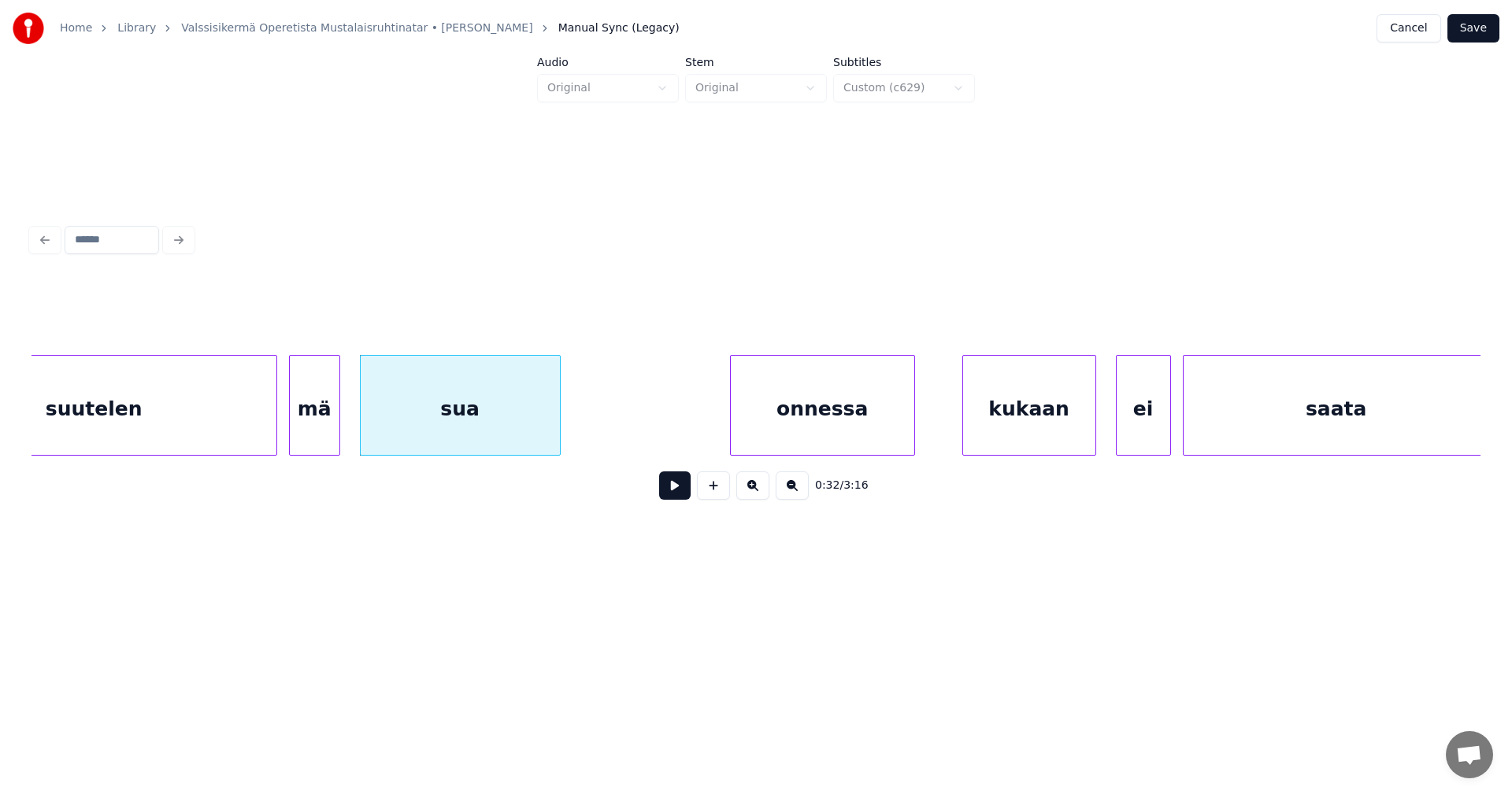
click at [780, 424] on div "onnessa" at bounding box center [822, 409] width 183 height 107
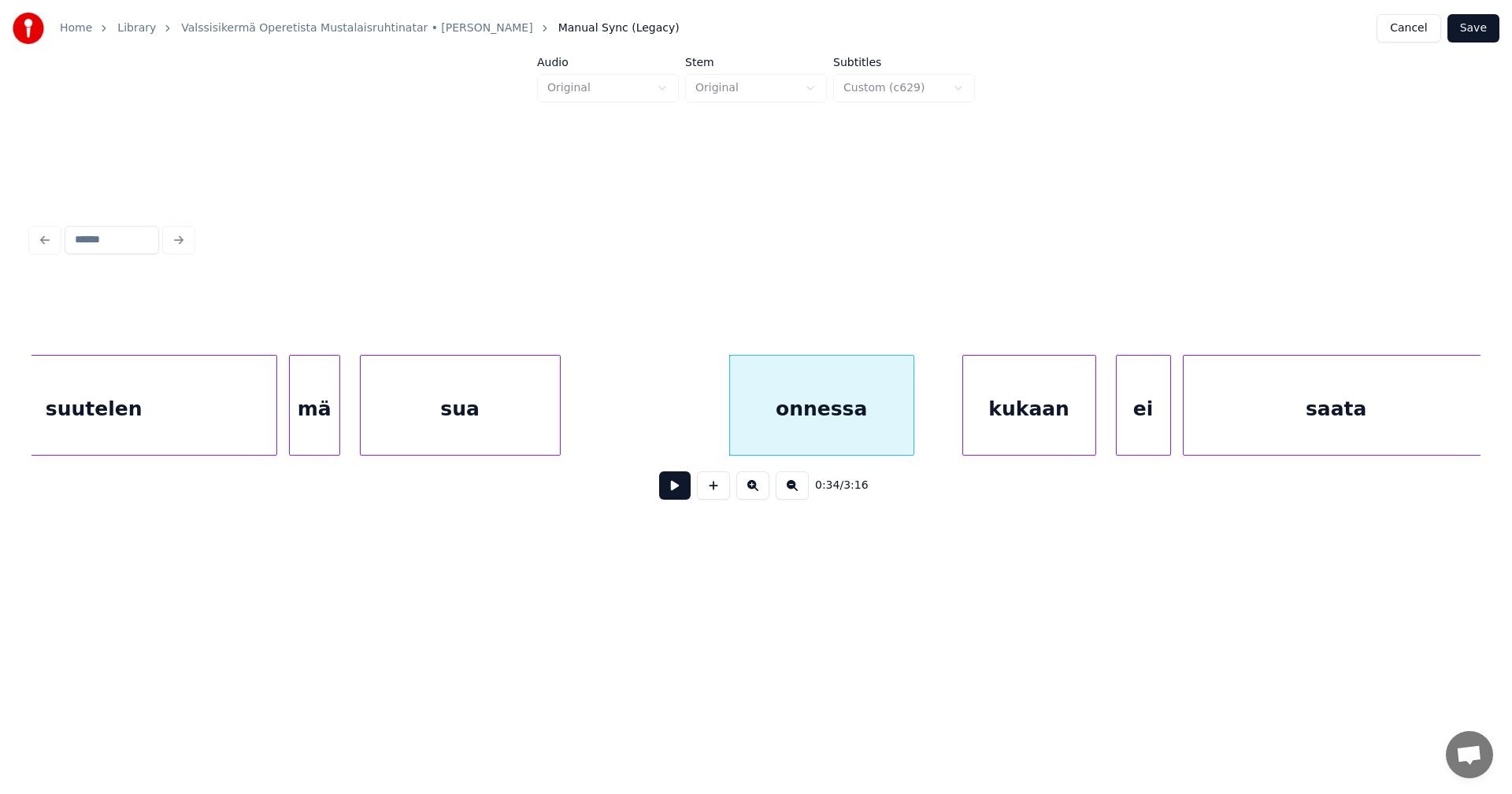
click at [993, 418] on div "kukaan" at bounding box center [1029, 409] width 133 height 107
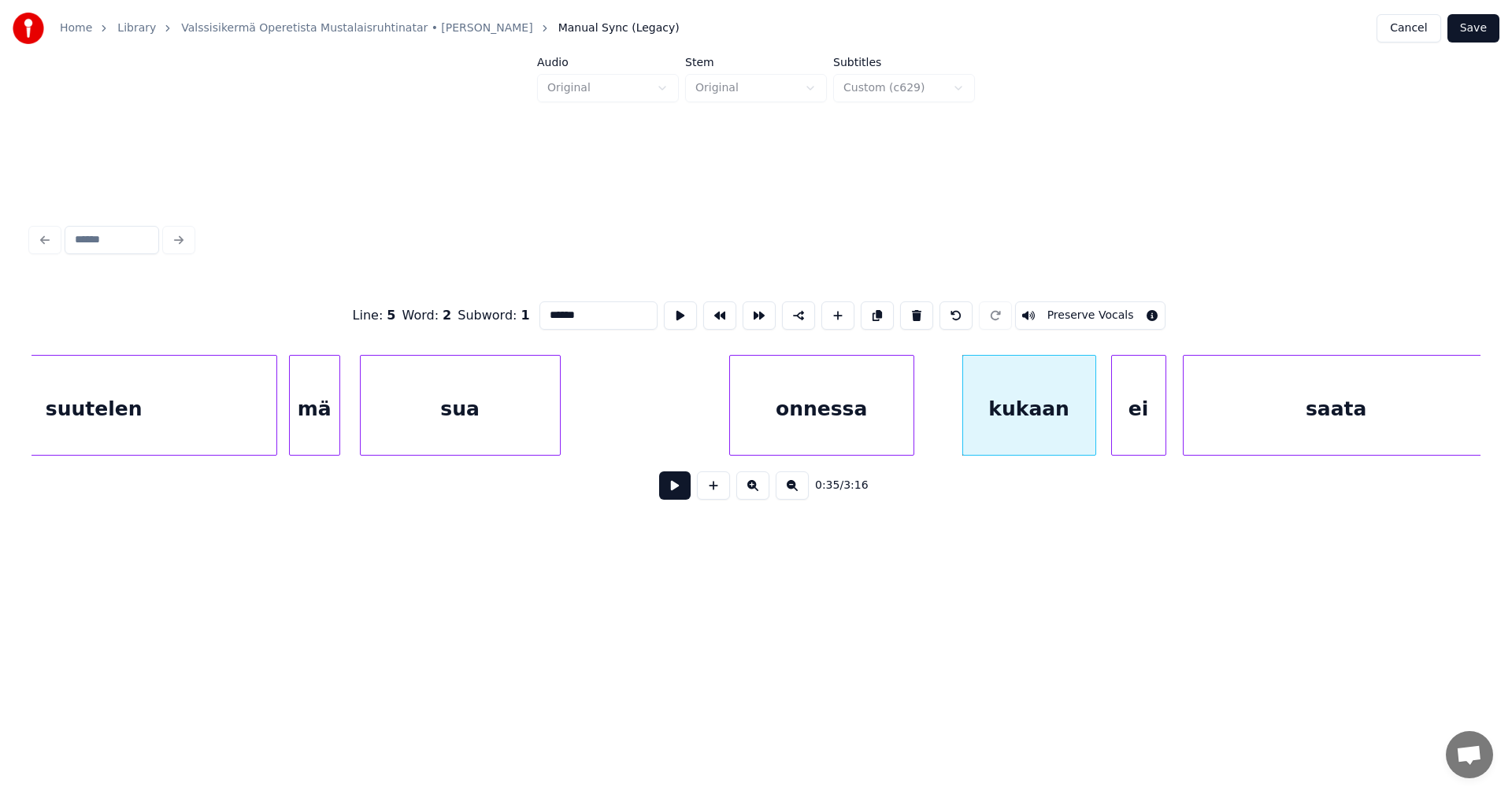
click at [1141, 416] on div "ei" at bounding box center [1138, 409] width 53 height 107
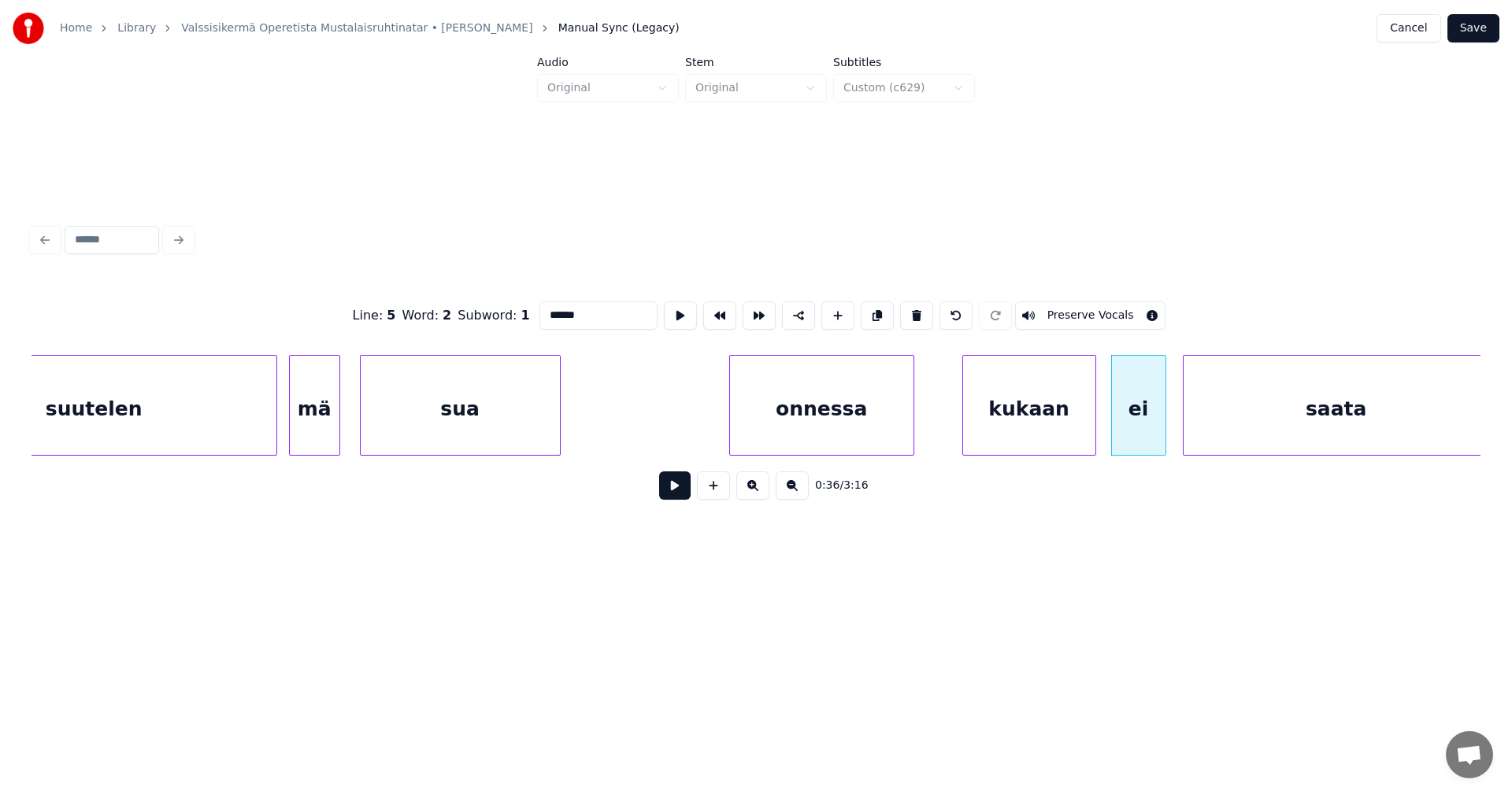
click at [876, 426] on div "onnessa" at bounding box center [821, 409] width 183 height 107
type input "*******"
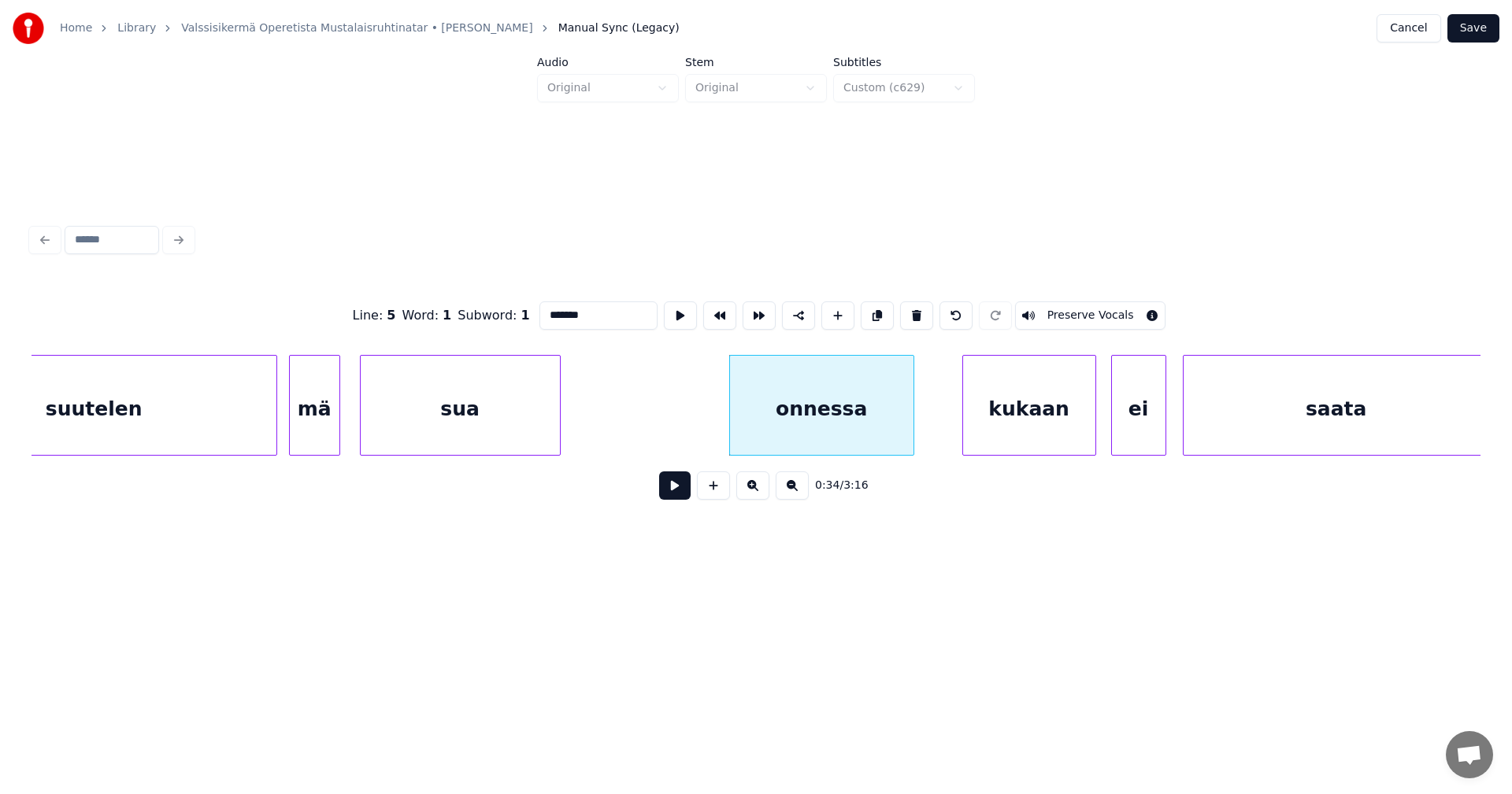
click at [667, 499] on button at bounding box center [675, 485] width 31 height 29
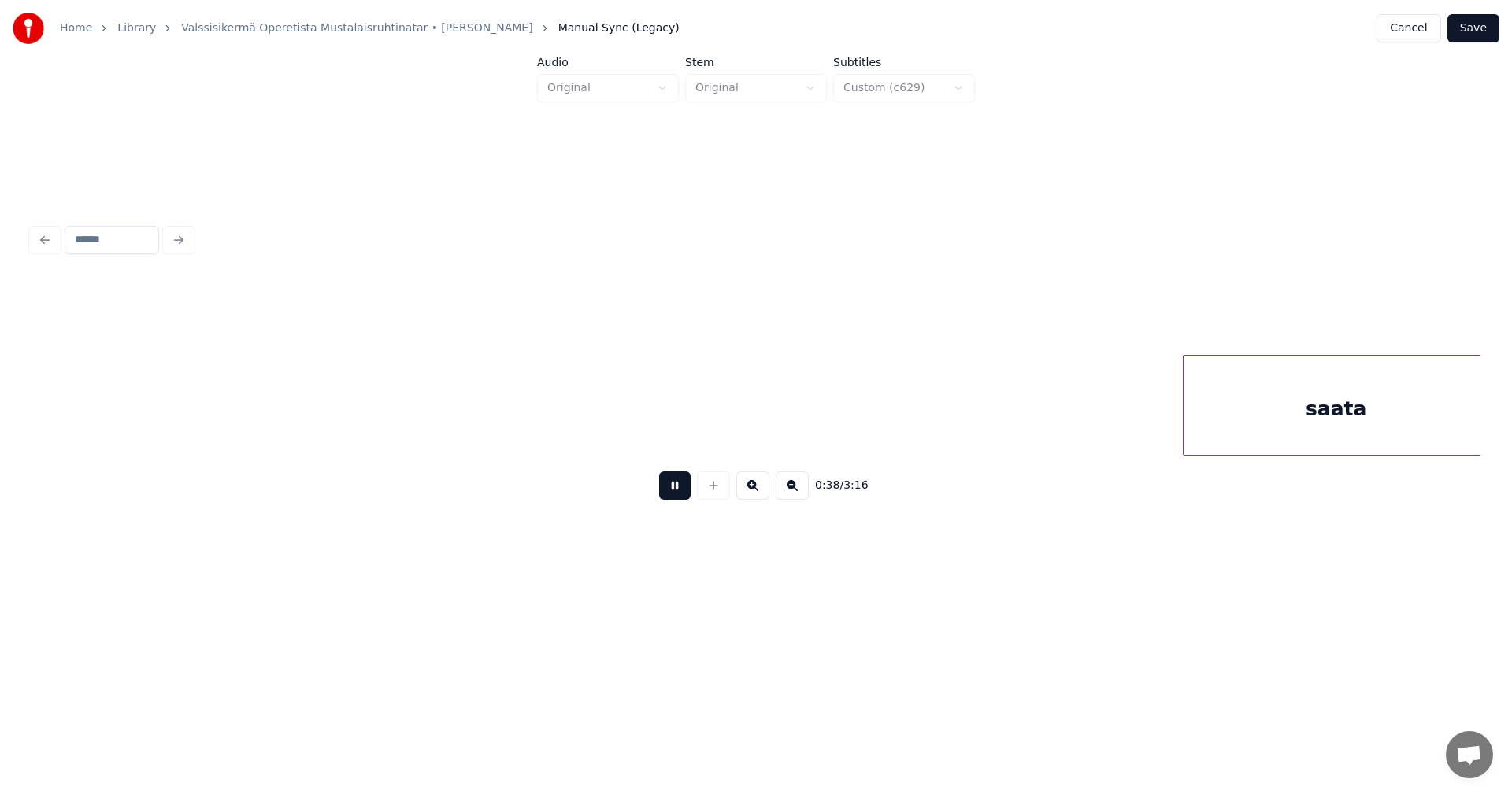
scroll to position [0, 7482]
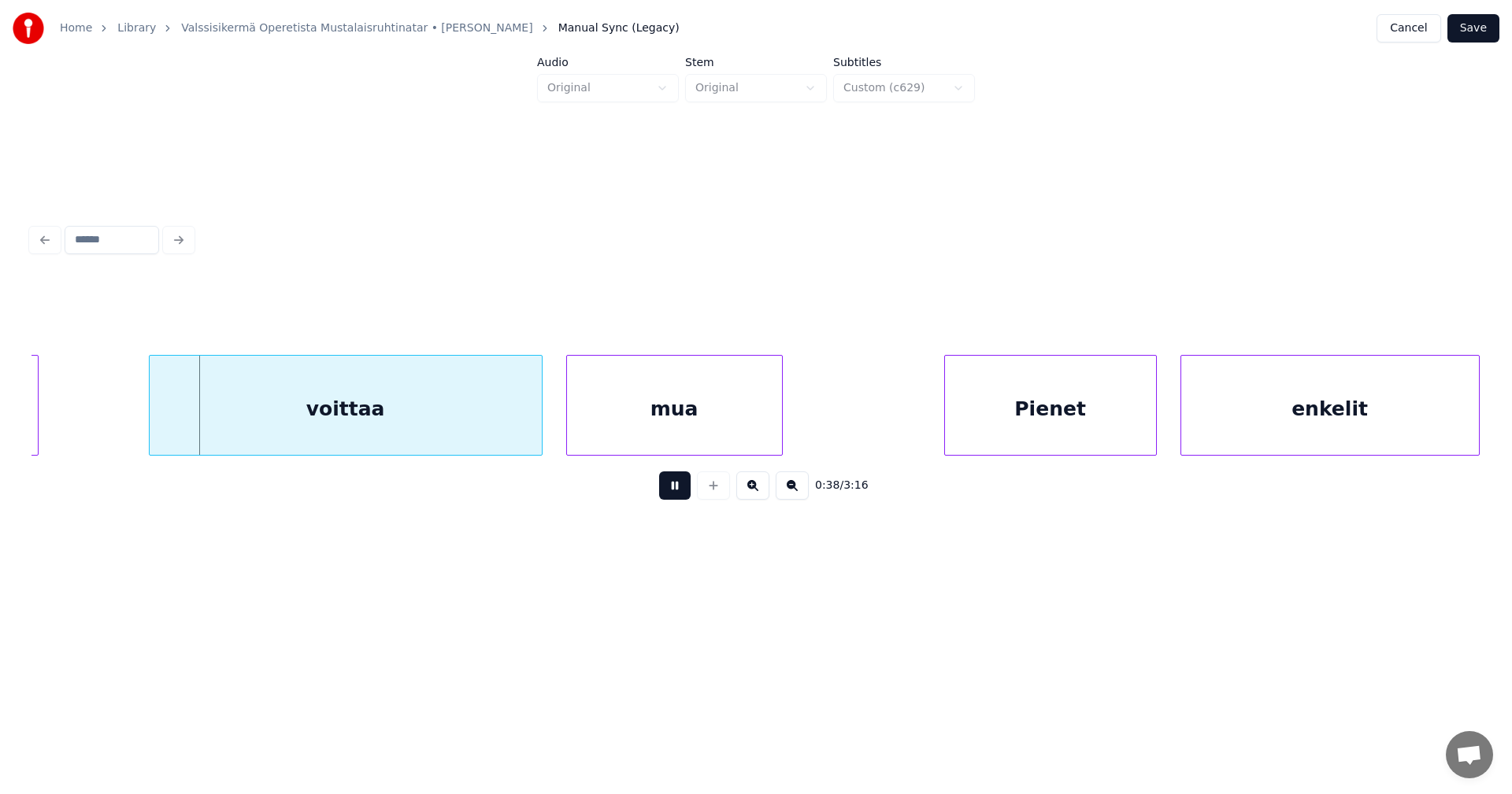
click at [674, 495] on button at bounding box center [675, 485] width 31 height 29
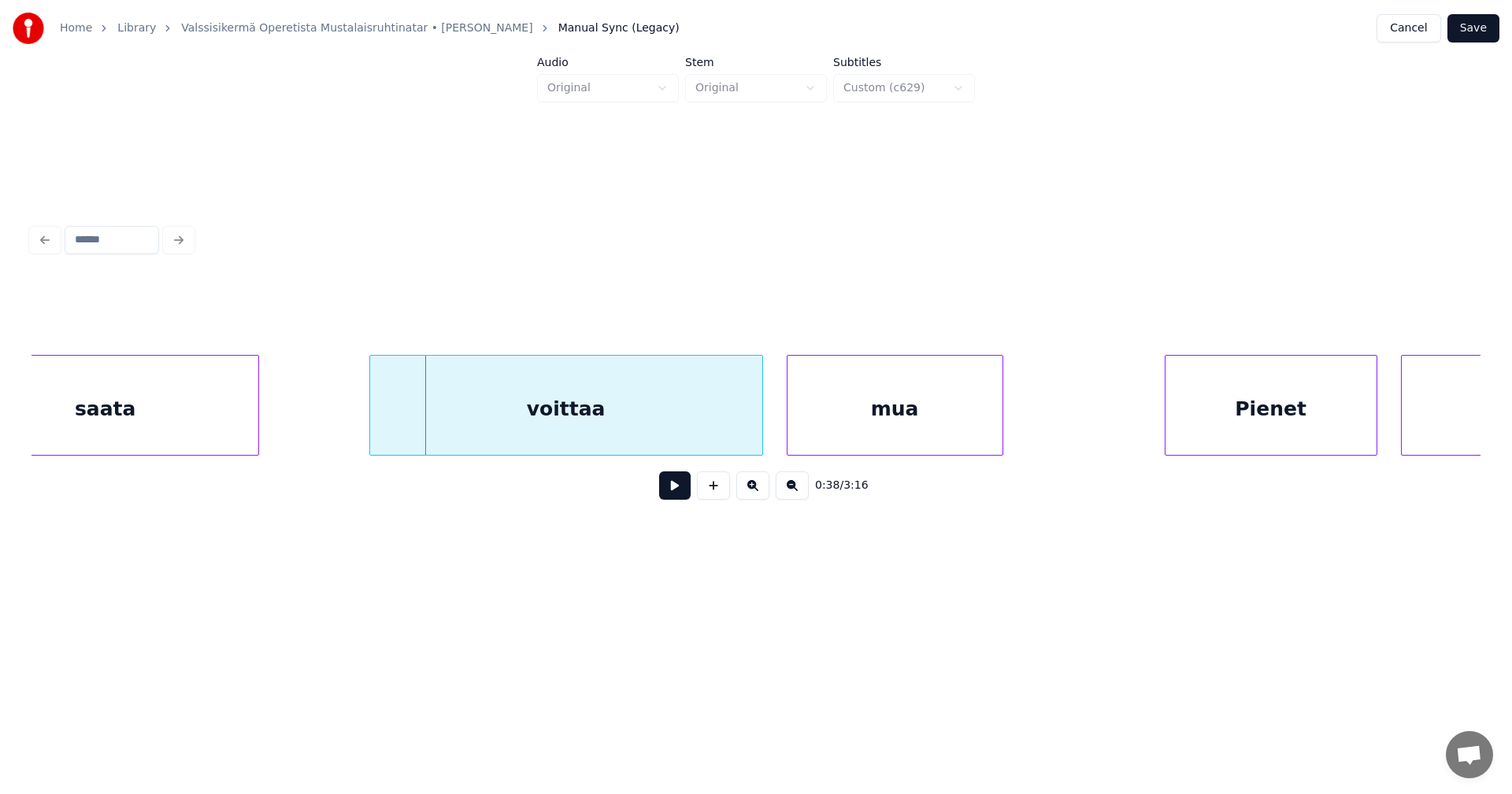
click at [142, 431] on div "saata" at bounding box center [106, 409] width 305 height 107
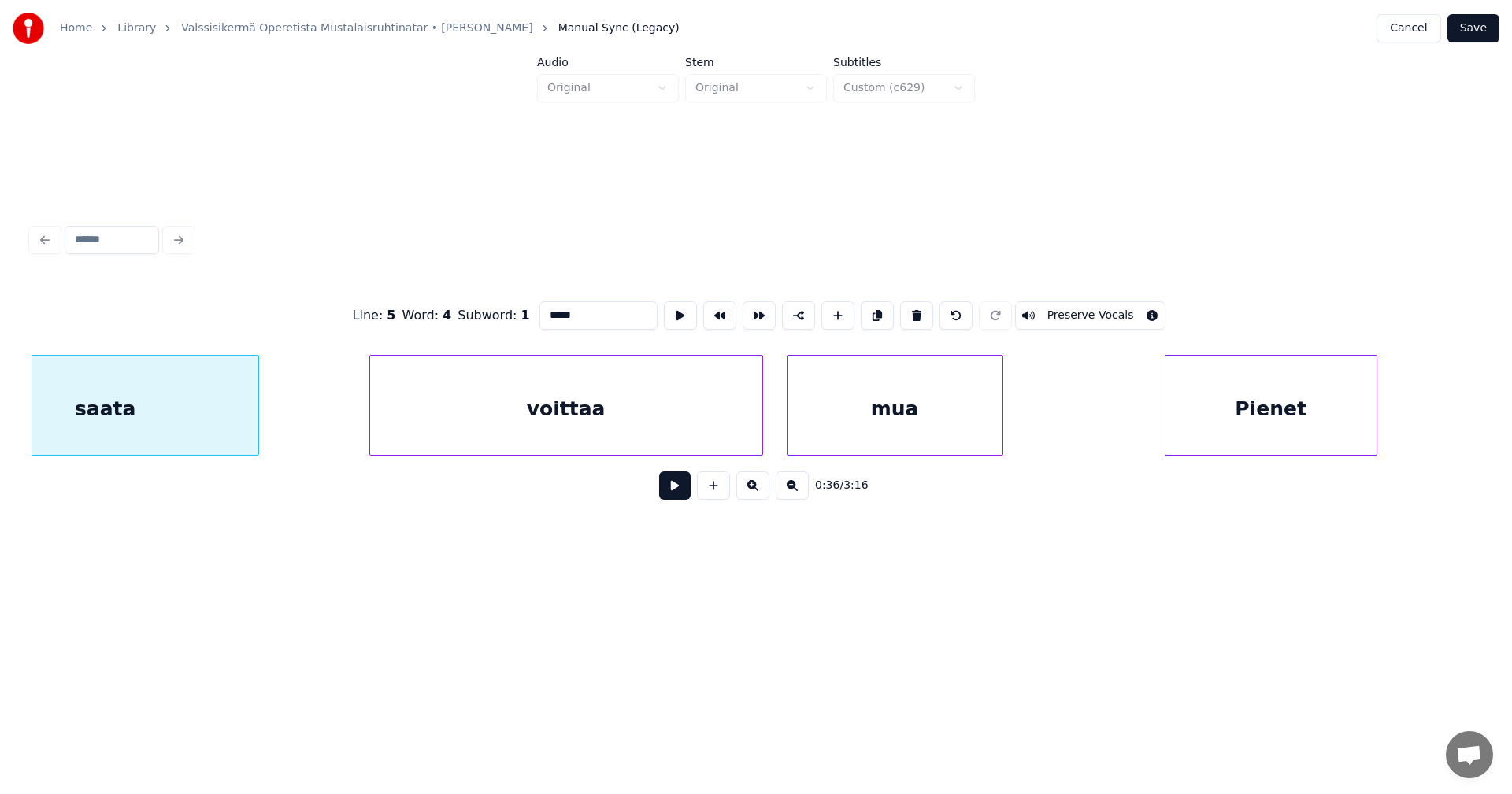
scroll to position [0, 7181]
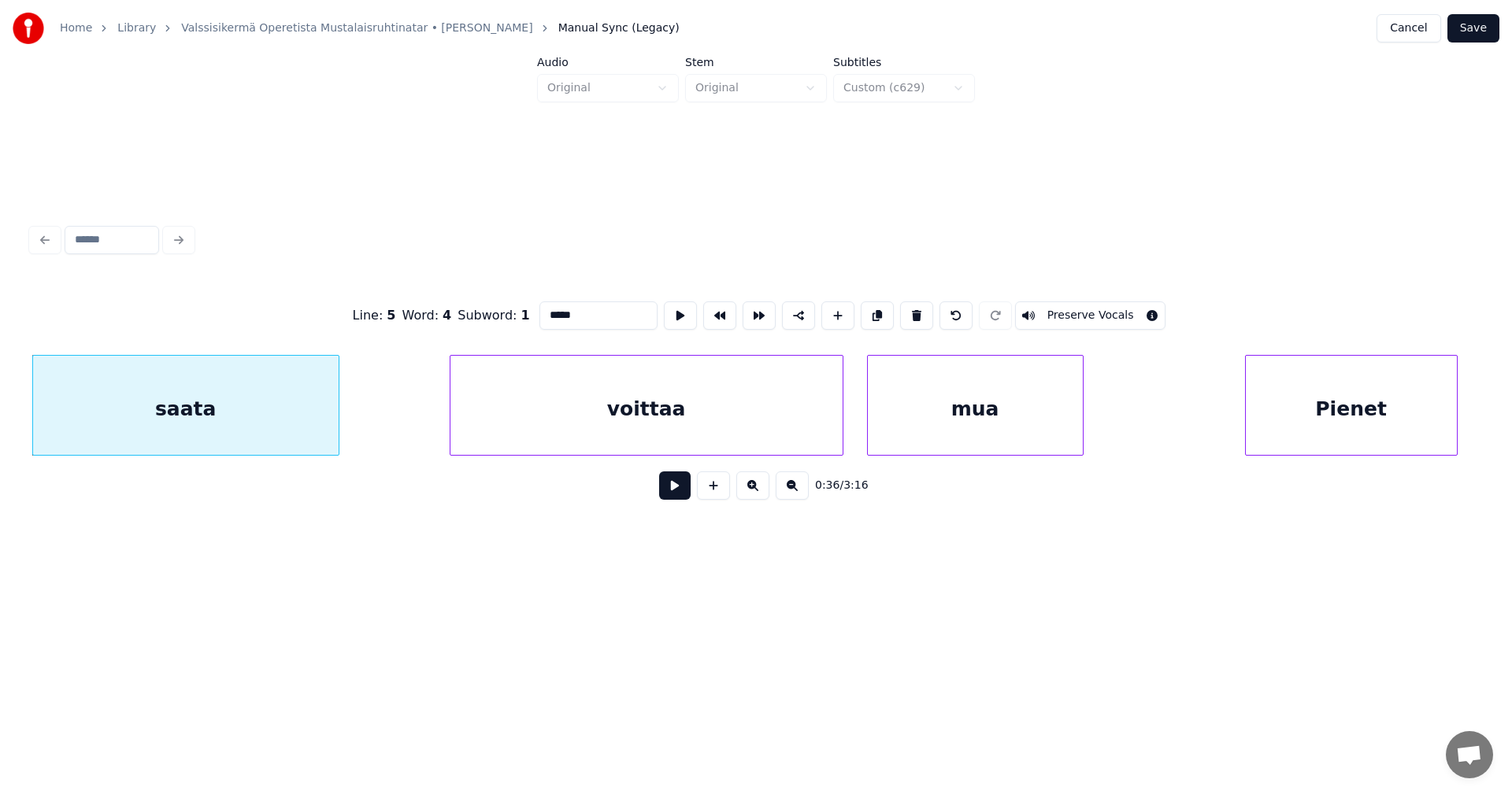
click at [671, 488] on button at bounding box center [675, 485] width 31 height 29
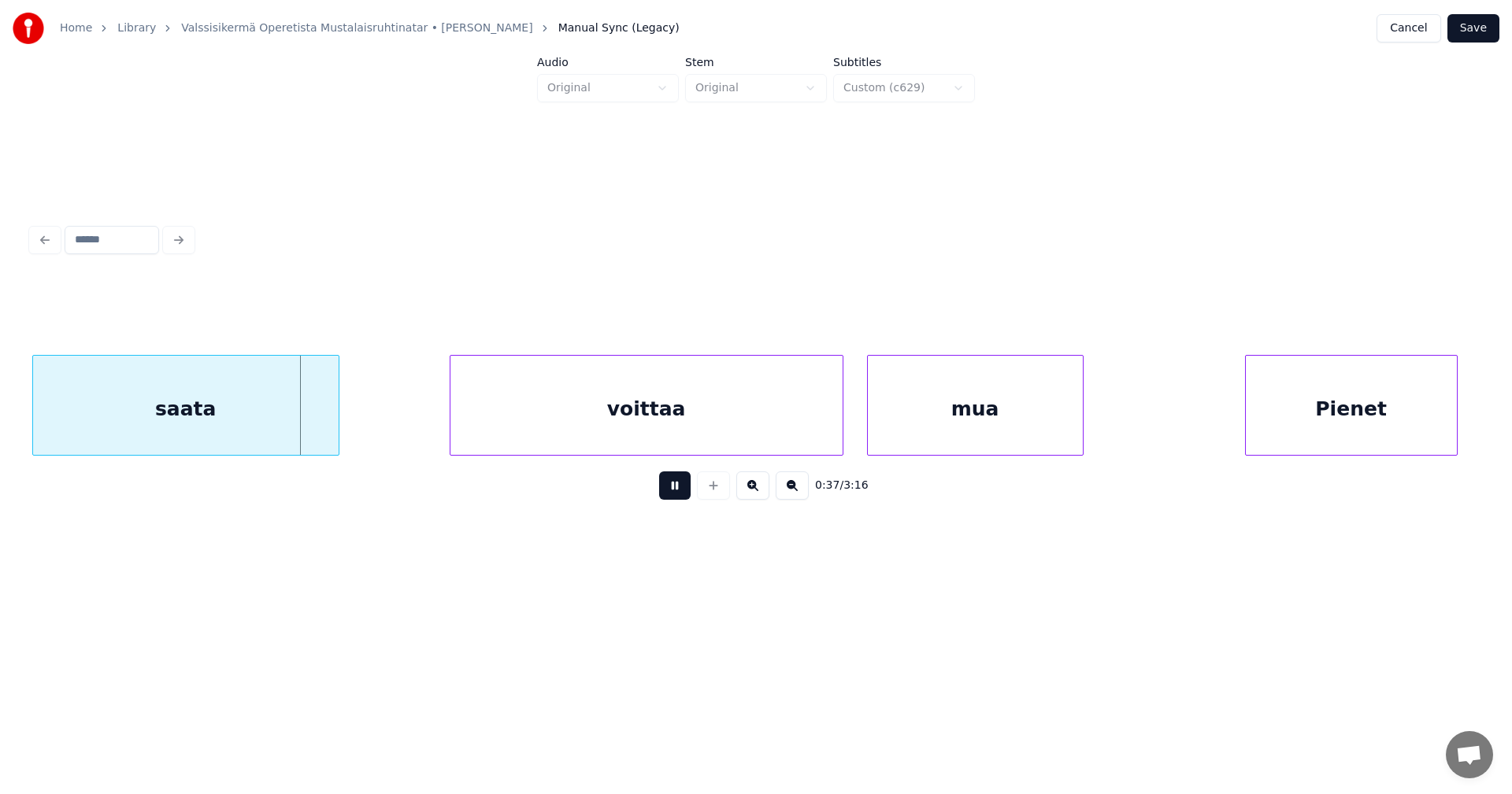
click at [676, 487] on button at bounding box center [675, 485] width 31 height 29
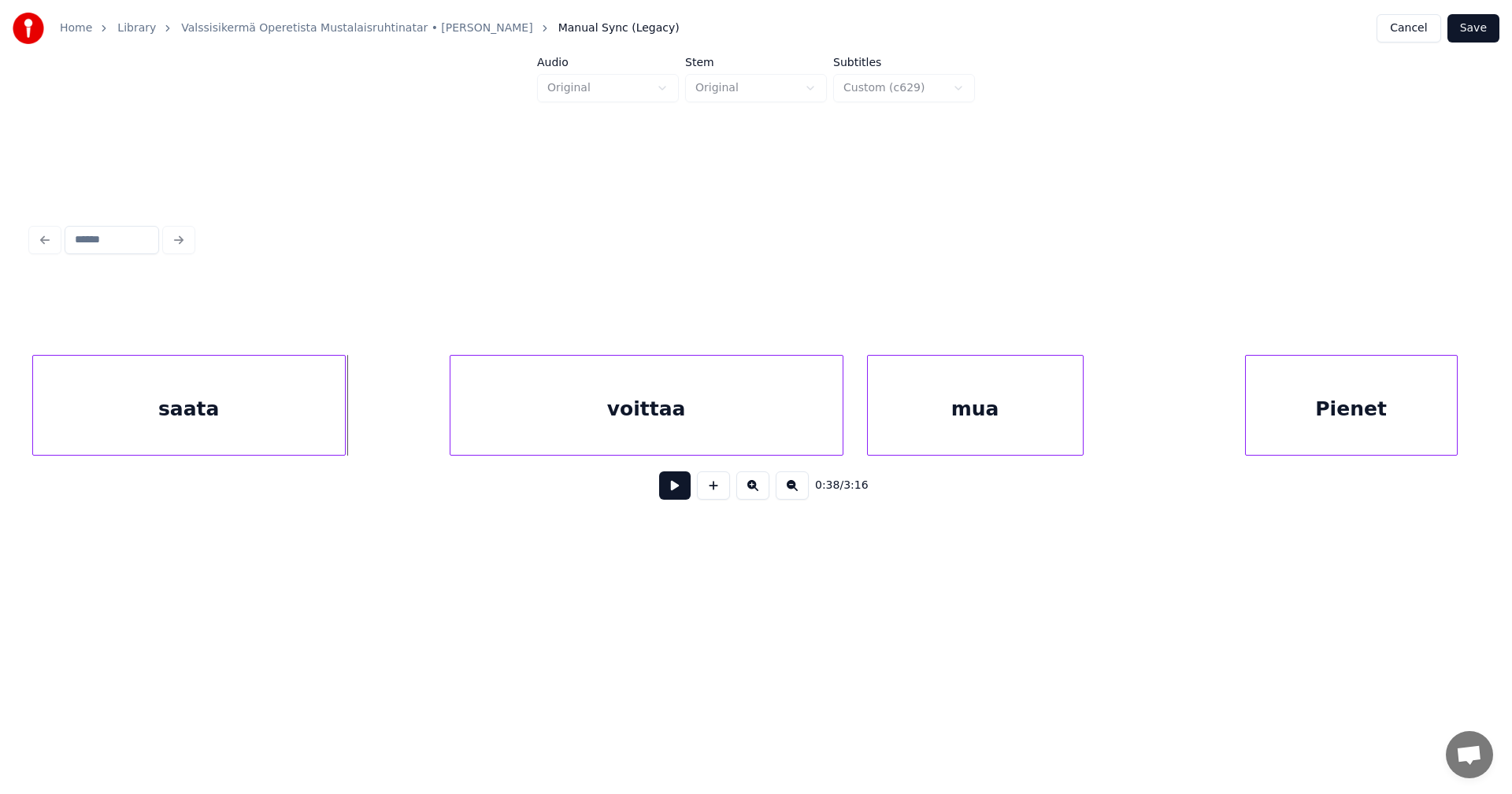
click at [342, 433] on div at bounding box center [342, 405] width 4 height 99
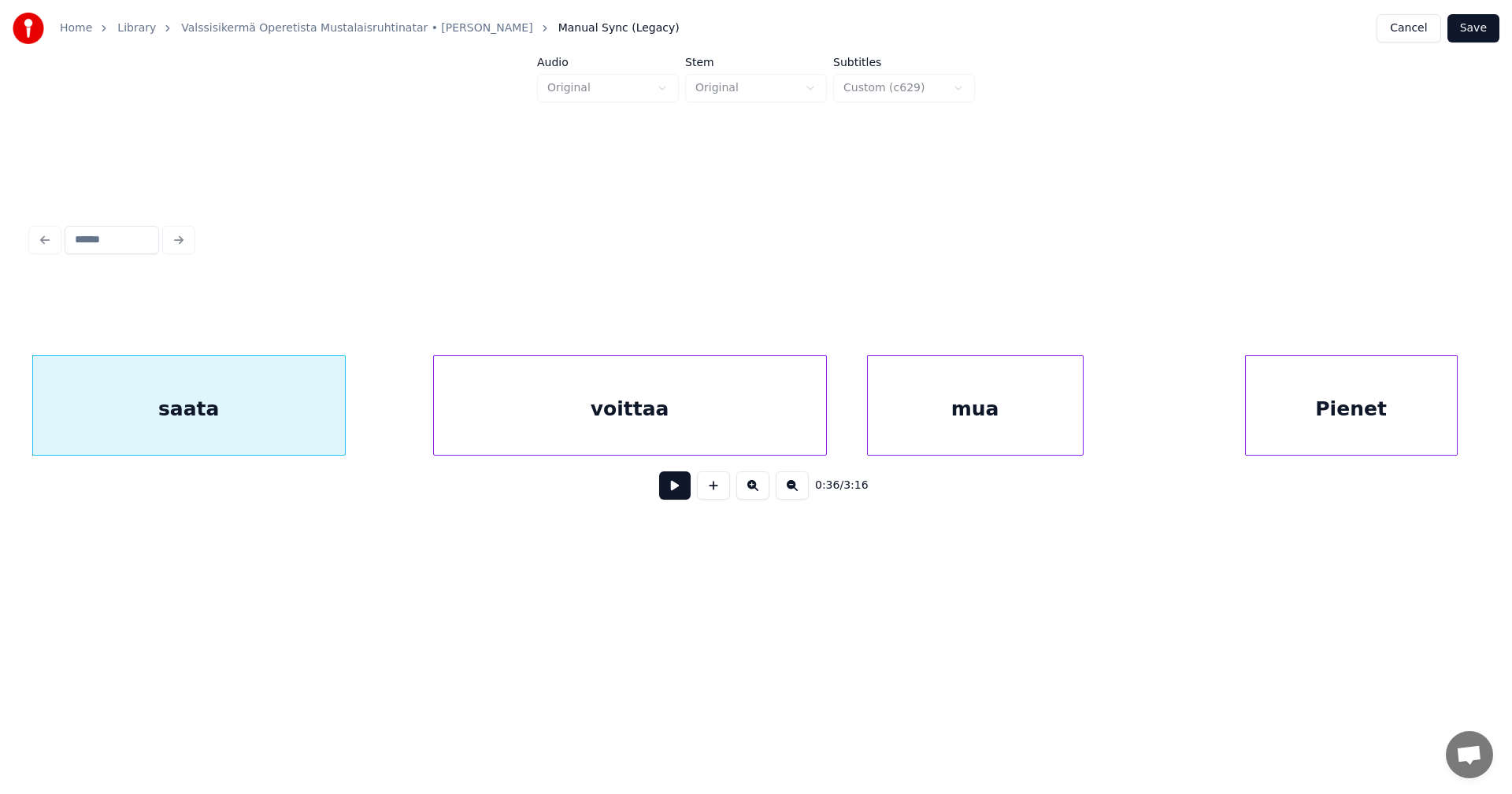
click at [521, 435] on div "voittaa" at bounding box center [630, 409] width 392 height 107
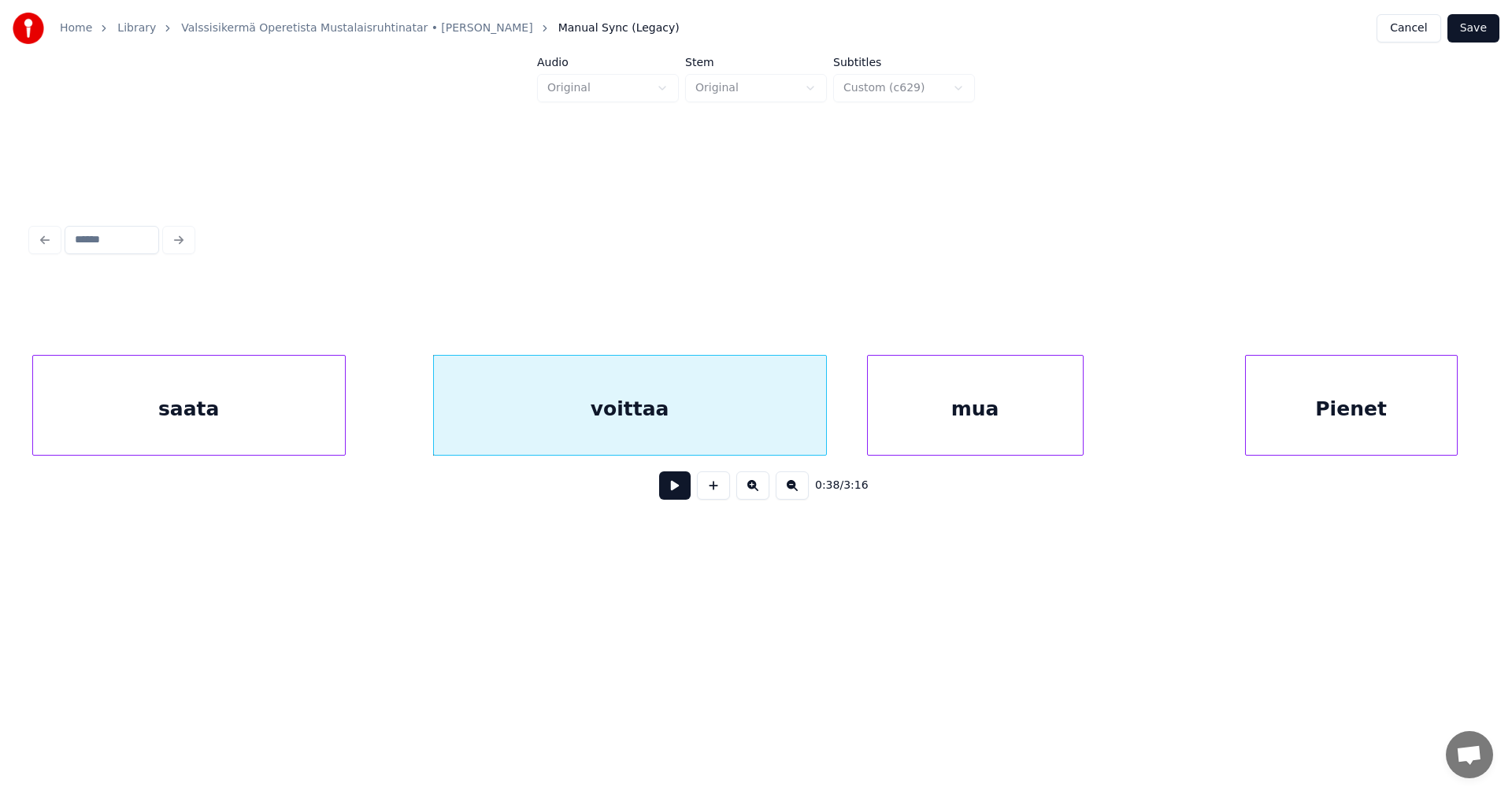
click at [674, 495] on button at bounding box center [675, 485] width 31 height 29
click at [670, 495] on button at bounding box center [675, 485] width 31 height 29
click at [674, 427] on div "voittaa" at bounding box center [624, 409] width 392 height 107
click at [670, 489] on button at bounding box center [675, 485] width 31 height 29
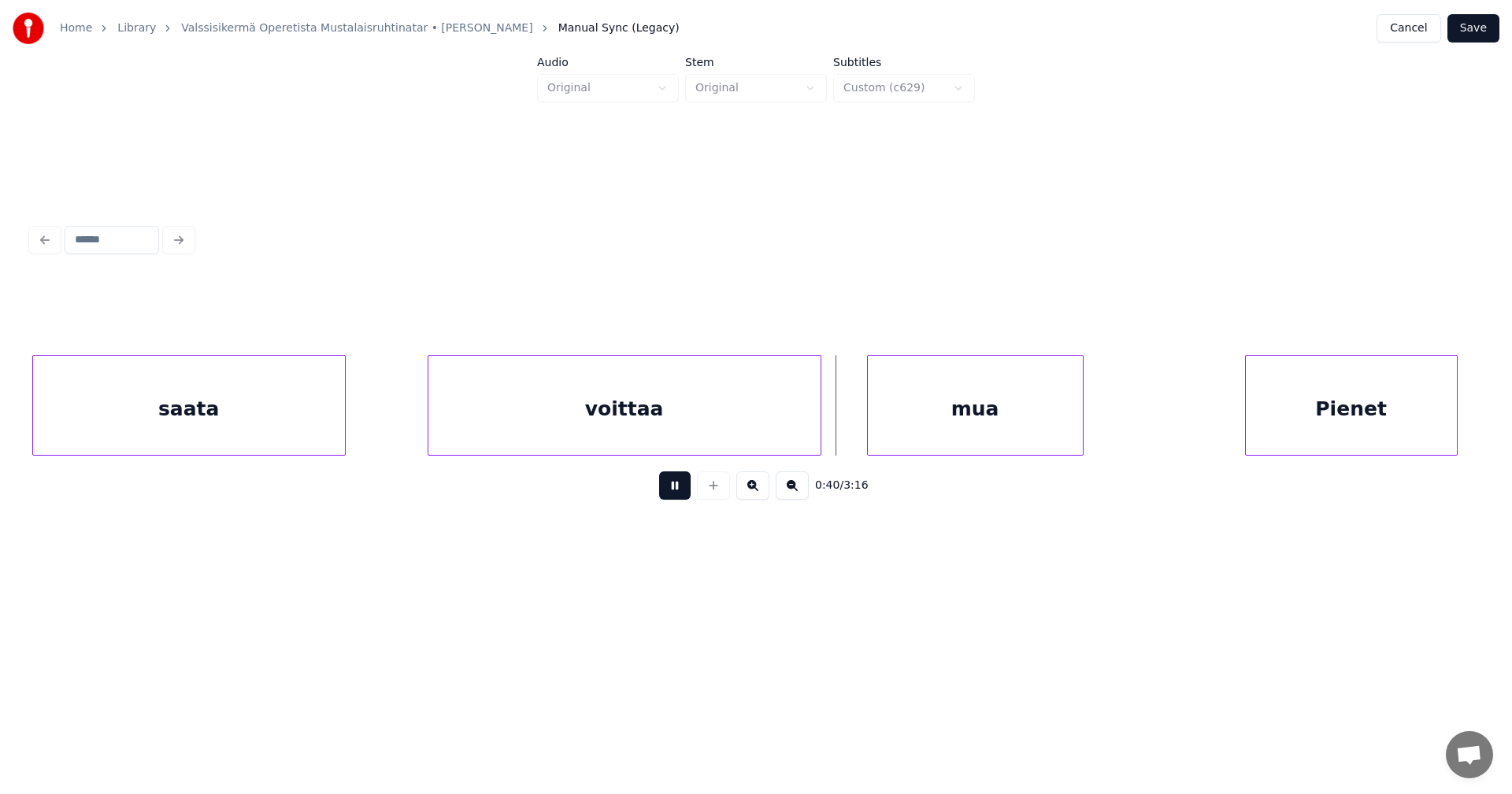
click at [671, 489] on button at bounding box center [675, 485] width 31 height 29
click at [848, 424] on div at bounding box center [848, 405] width 4 height 99
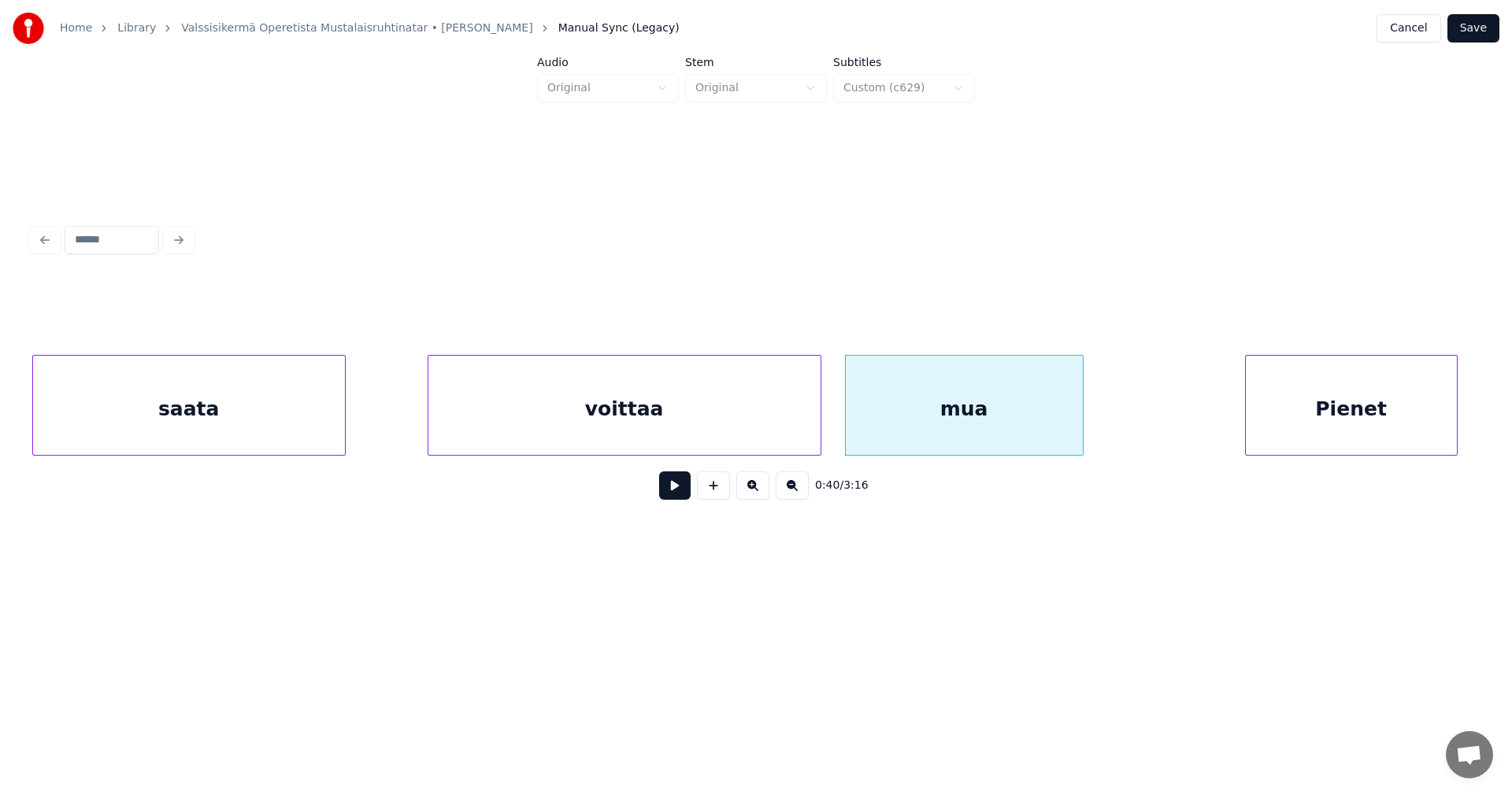
click at [665, 495] on button at bounding box center [675, 485] width 31 height 29
drag, startPoint x: 666, startPoint y: 495, endPoint x: 712, endPoint y: 457, distance: 59.7
click at [667, 493] on button at bounding box center [675, 485] width 31 height 29
click at [736, 426] on div "voittaa" at bounding box center [624, 409] width 392 height 107
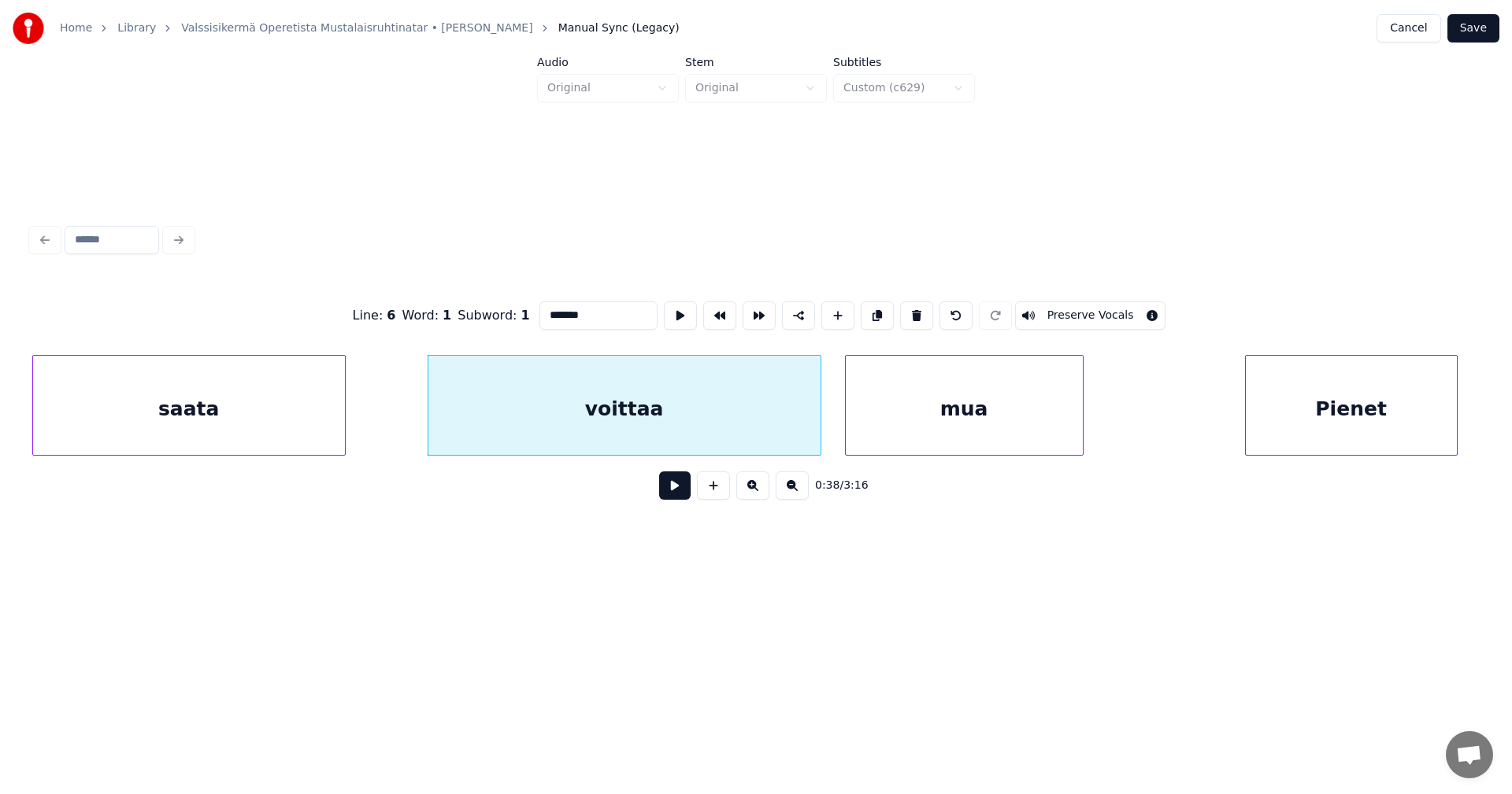
click at [670, 488] on button at bounding box center [675, 485] width 31 height 29
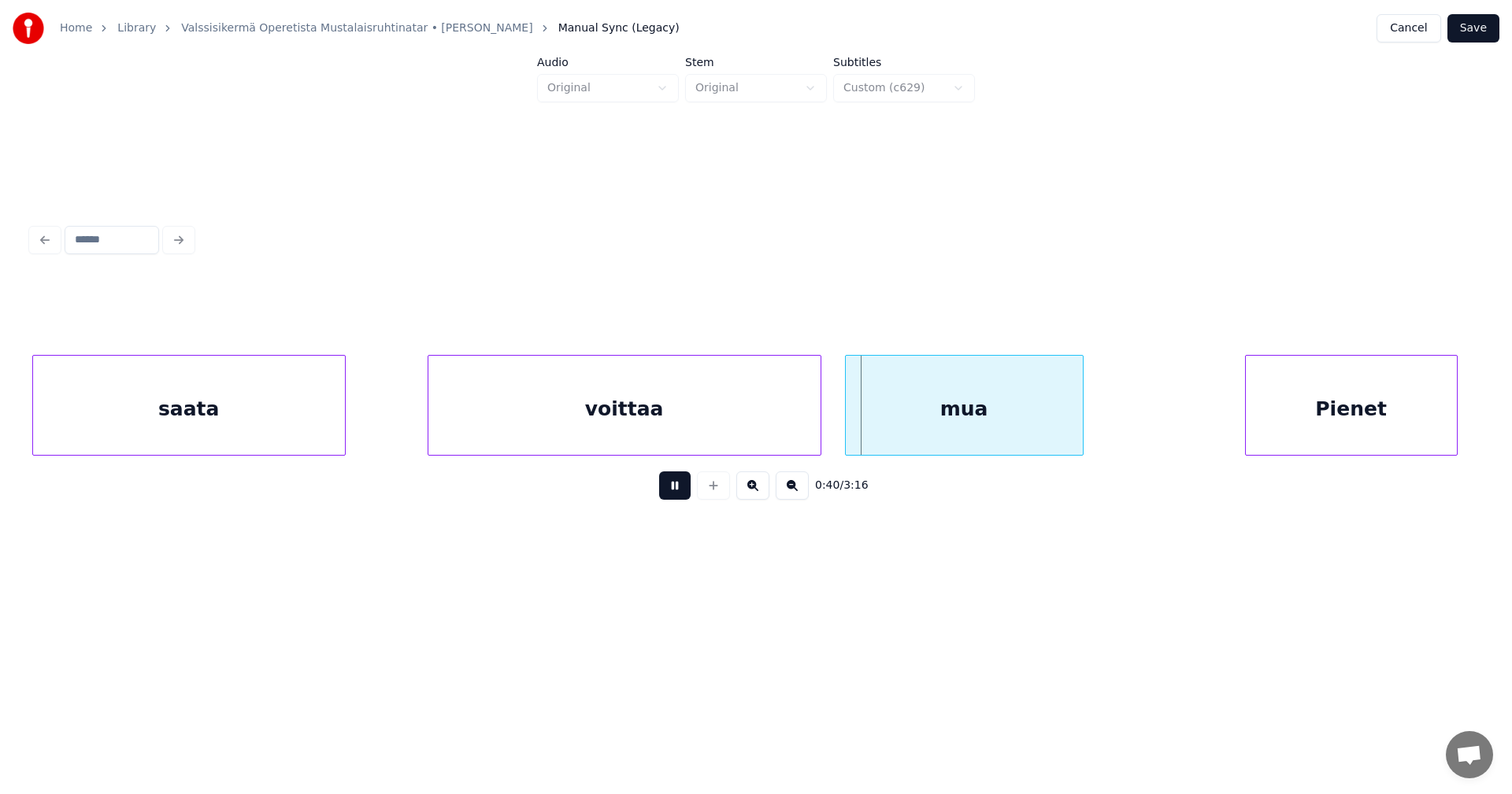
click at [670, 488] on button at bounding box center [675, 485] width 31 height 29
click at [868, 414] on div "mua" at bounding box center [964, 409] width 237 height 107
click at [672, 492] on button at bounding box center [675, 485] width 31 height 29
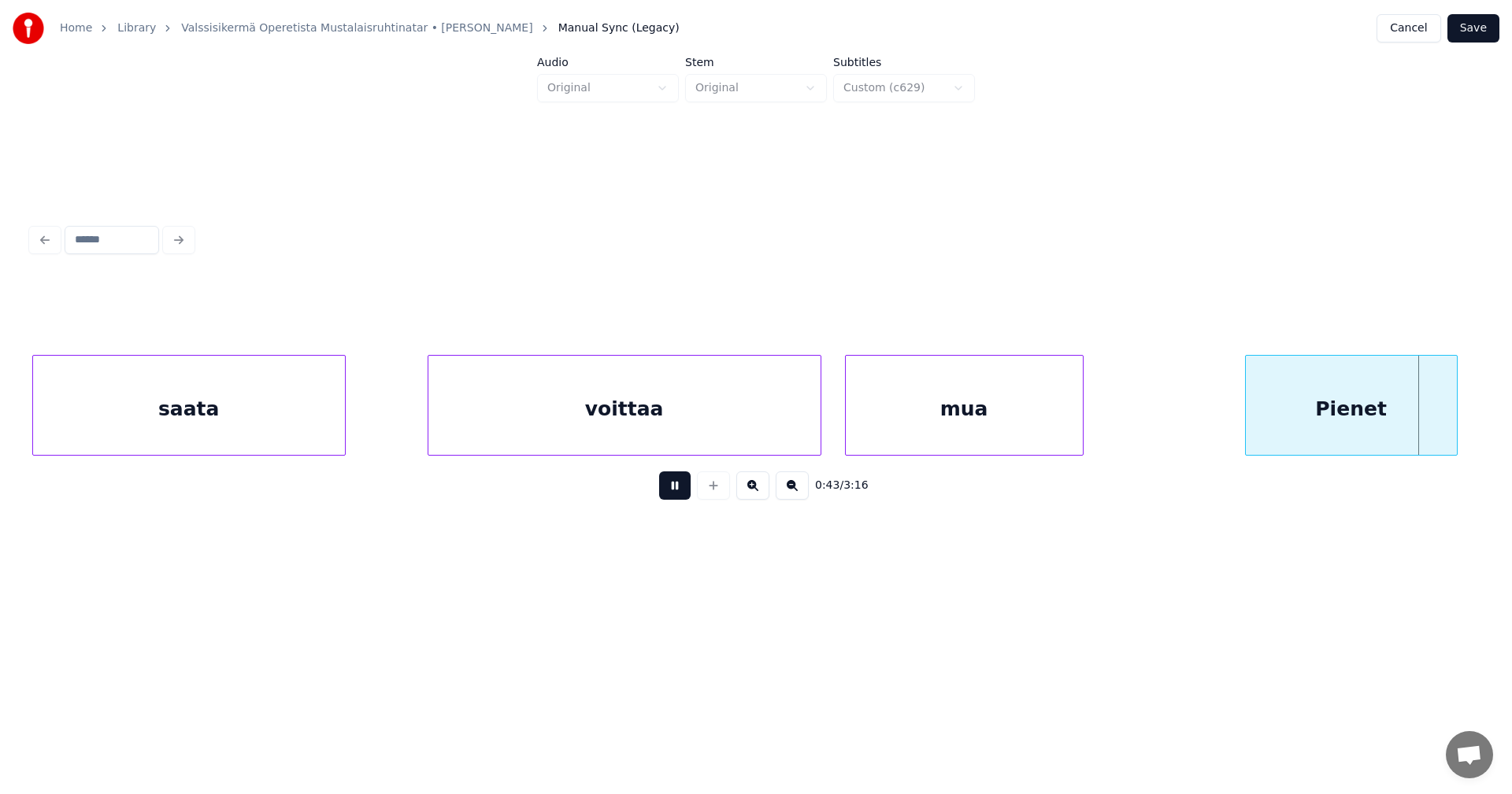
click at [673, 492] on button at bounding box center [675, 485] width 31 height 29
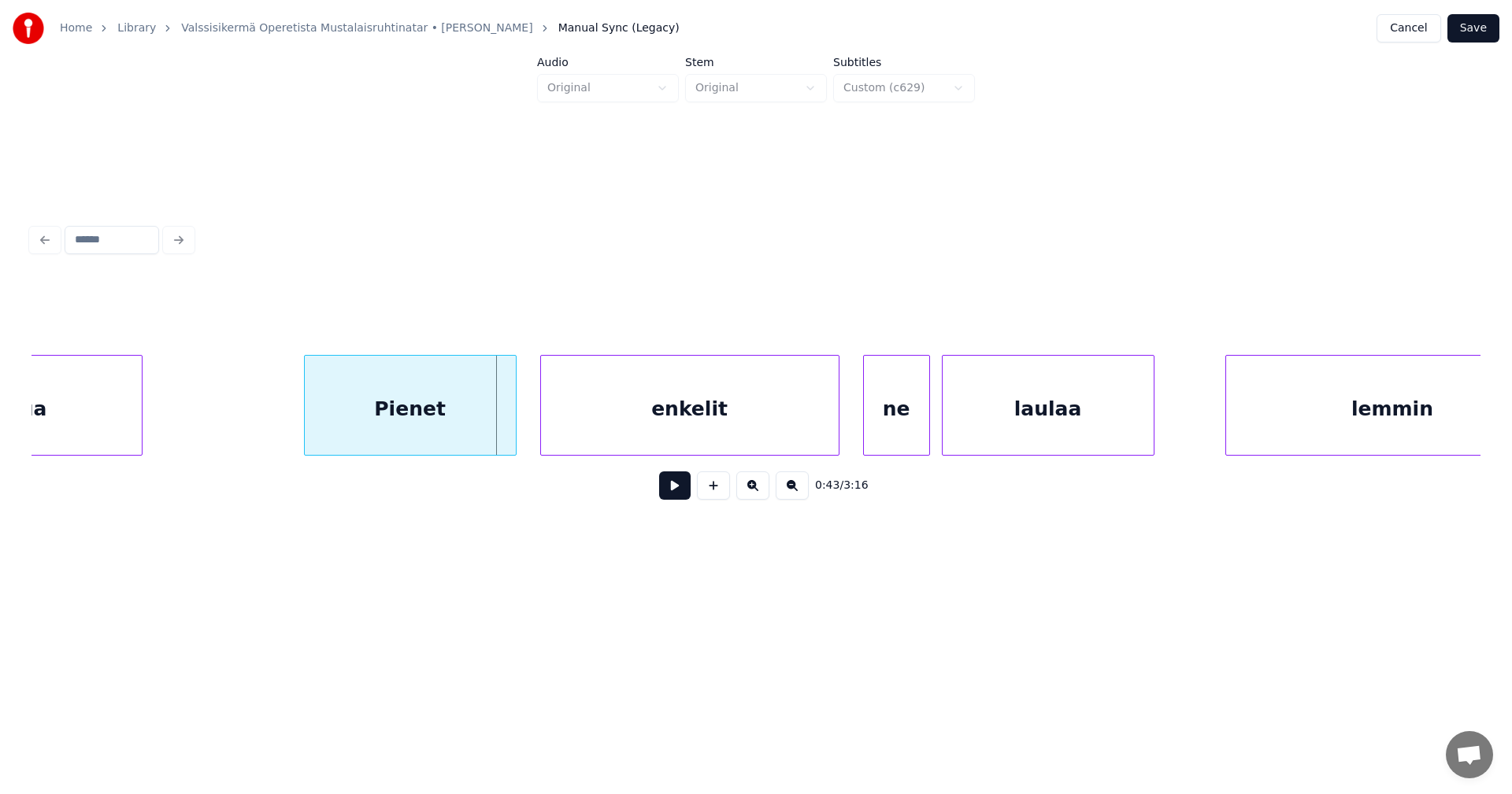
scroll to position [0, 8126]
click at [771, 438] on div "enkelit" at bounding box center [678, 409] width 297 height 107
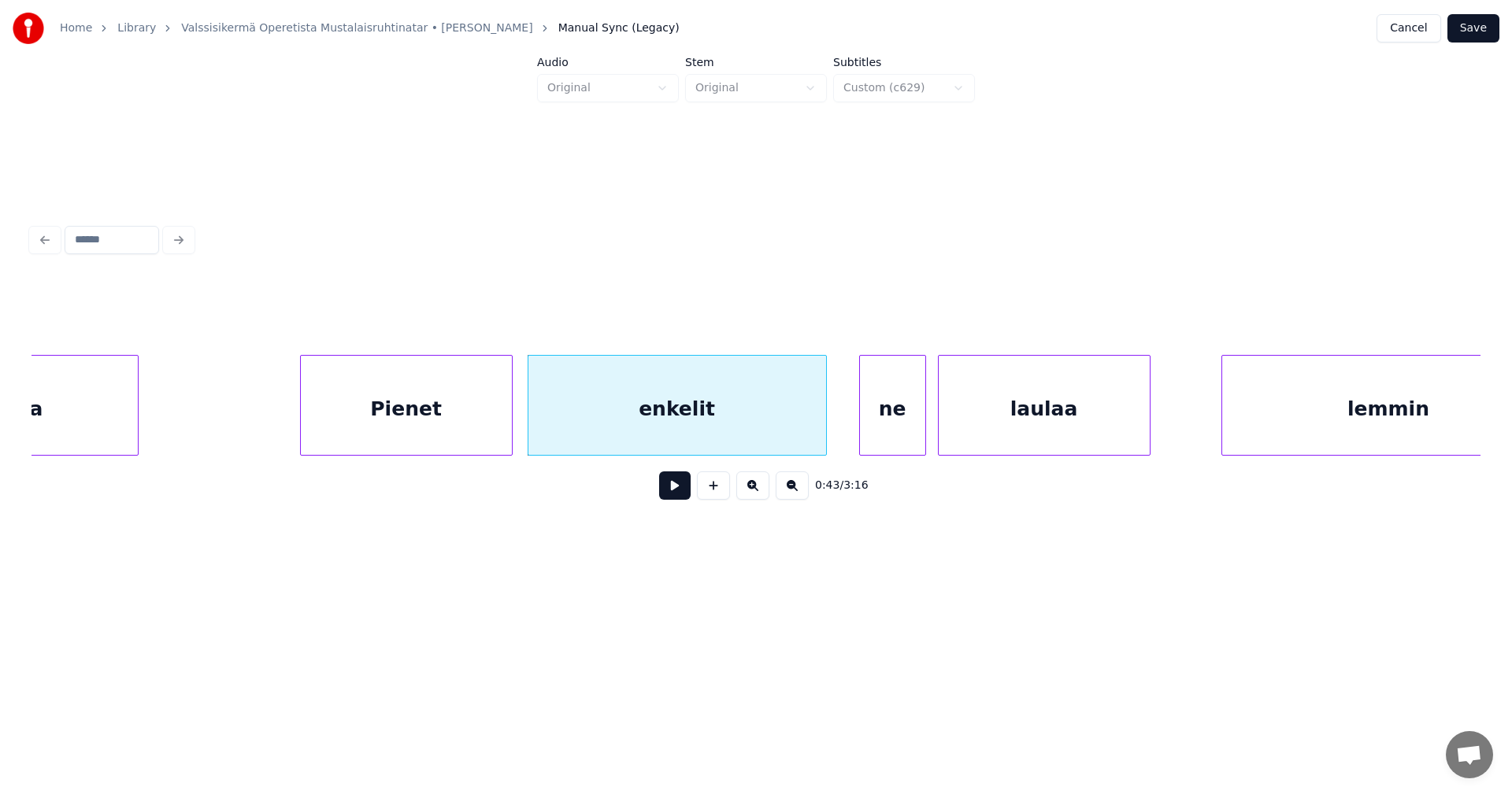
click at [678, 495] on button at bounding box center [675, 485] width 31 height 29
click at [676, 495] on button at bounding box center [675, 485] width 31 height 29
click at [872, 413] on div "ne" at bounding box center [886, 409] width 65 height 107
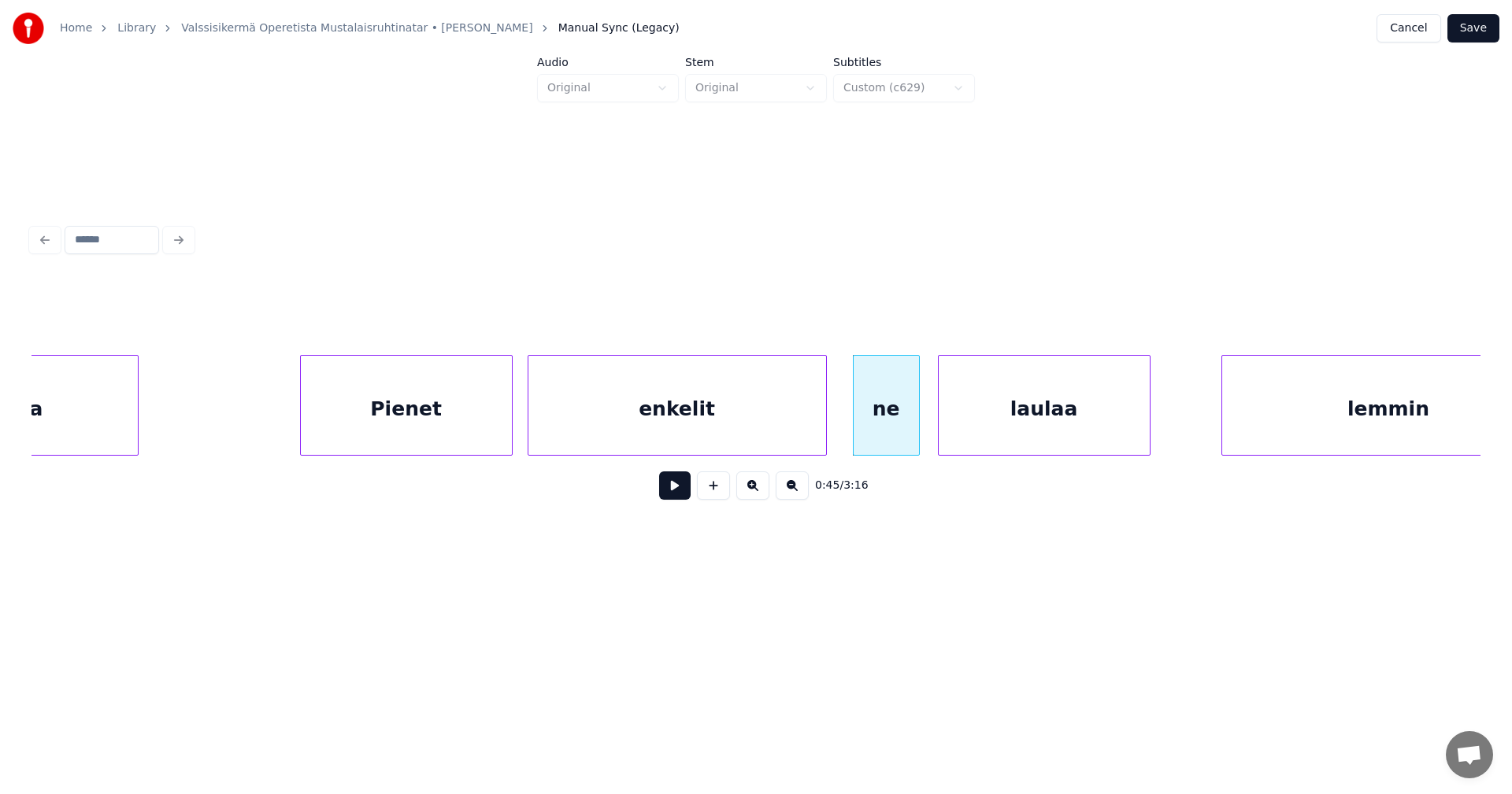
click at [483, 439] on div "Pienet" at bounding box center [406, 409] width 211 height 107
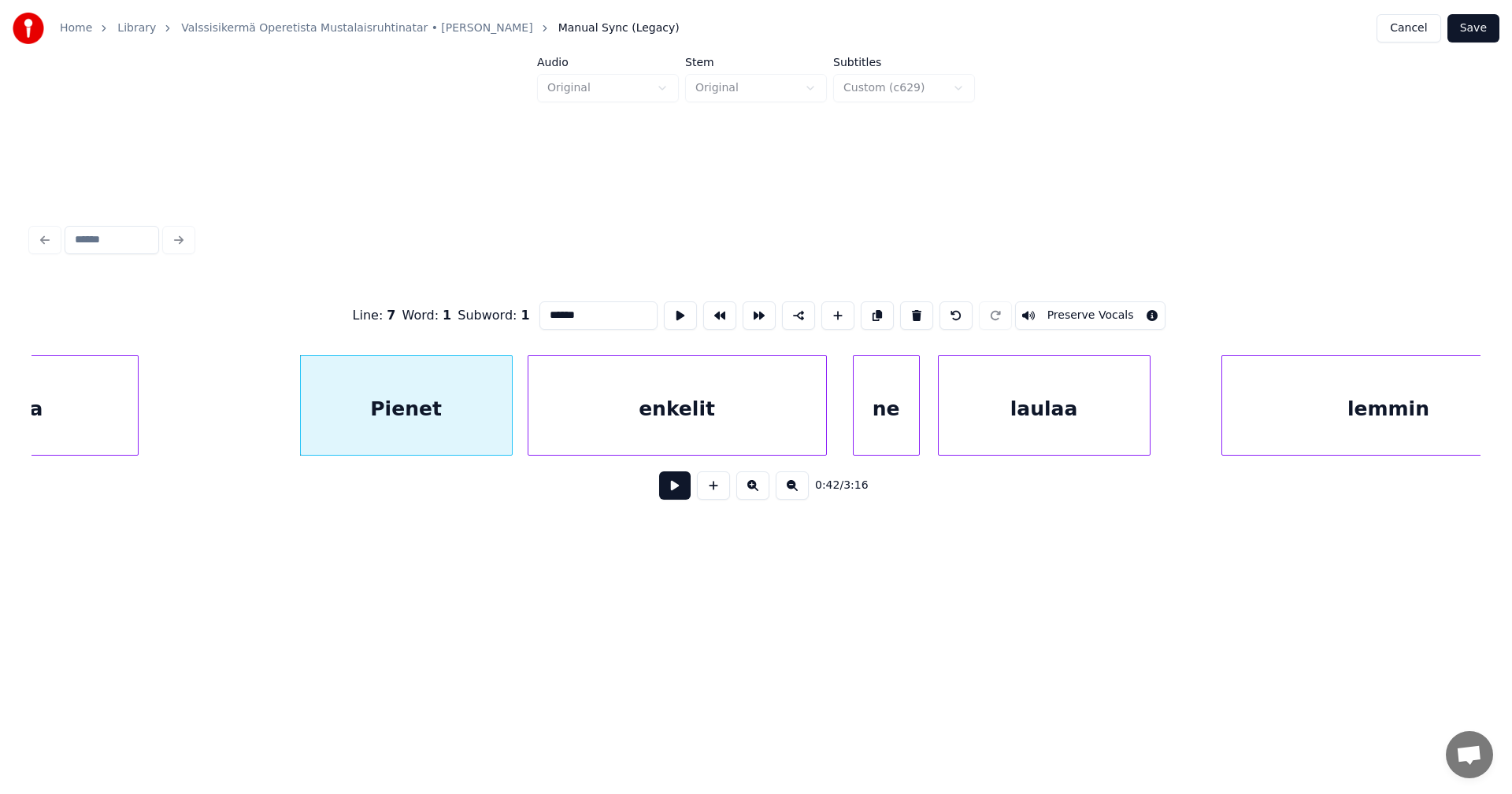
click at [667, 488] on button at bounding box center [675, 485] width 31 height 29
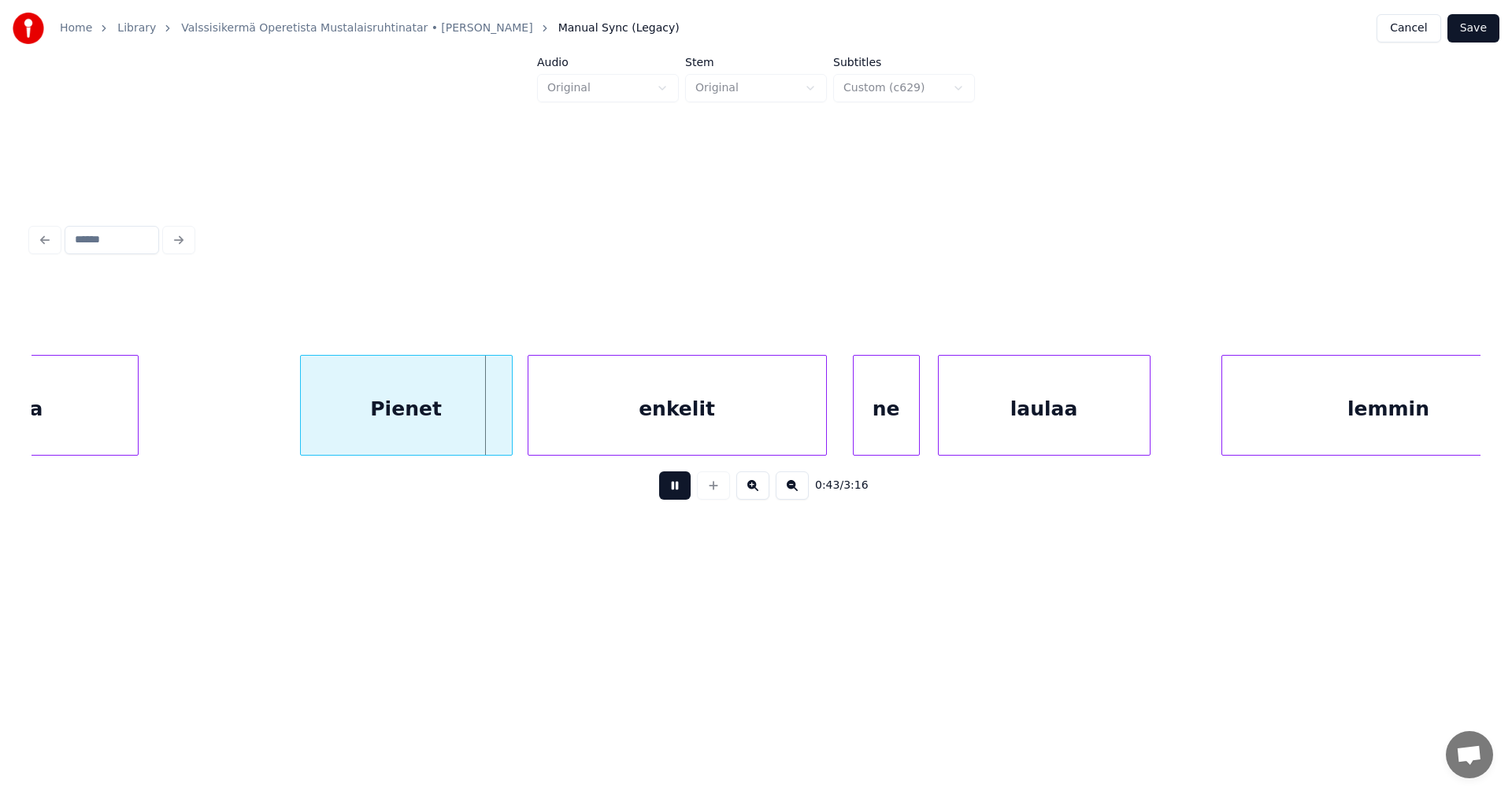
click at [667, 488] on button at bounding box center [675, 485] width 31 height 29
click at [504, 437] on div at bounding box center [503, 405] width 4 height 99
click at [613, 435] on div "enkelit" at bounding box center [677, 409] width 297 height 107
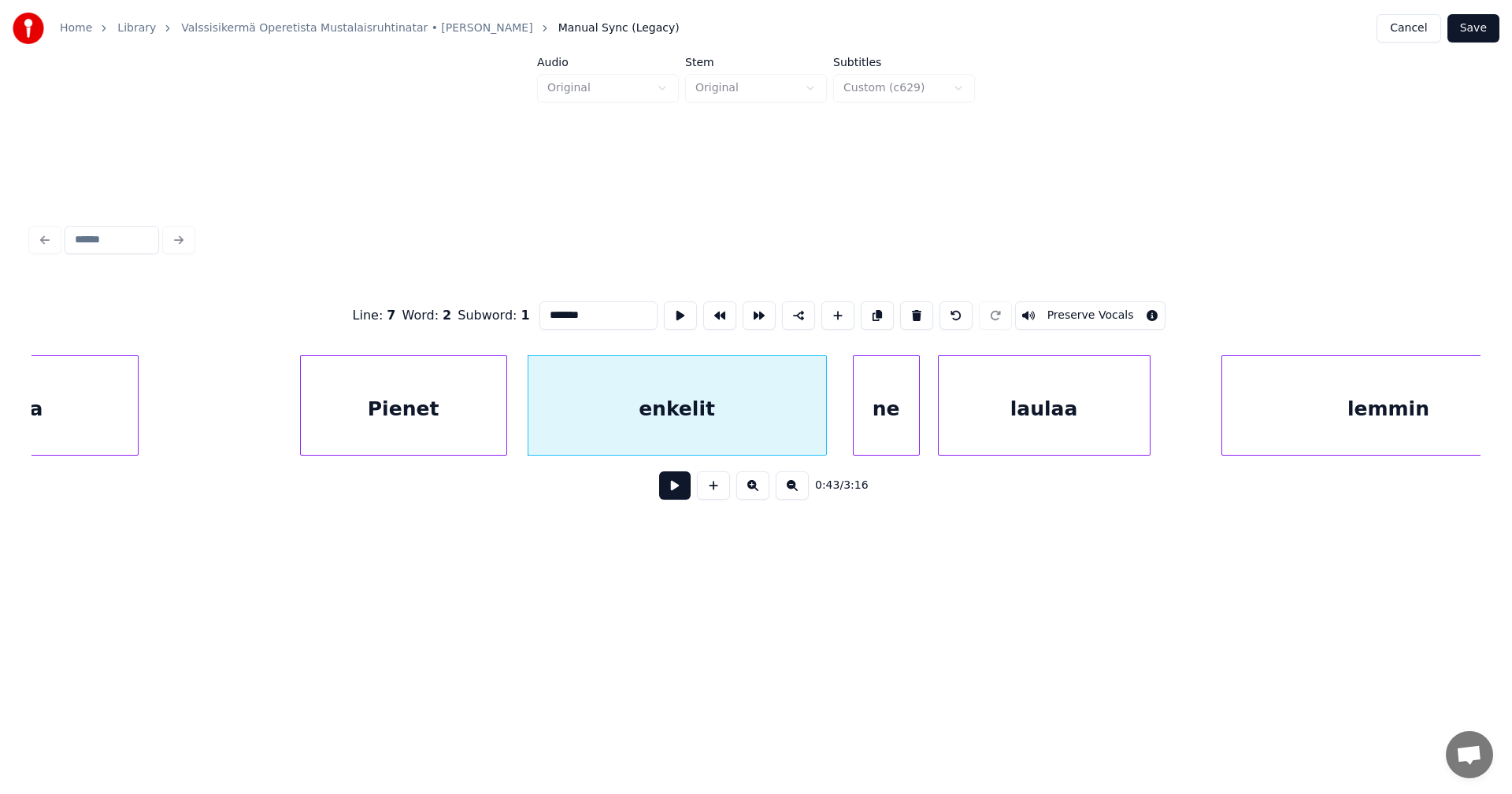
click at [672, 490] on button at bounding box center [675, 485] width 31 height 29
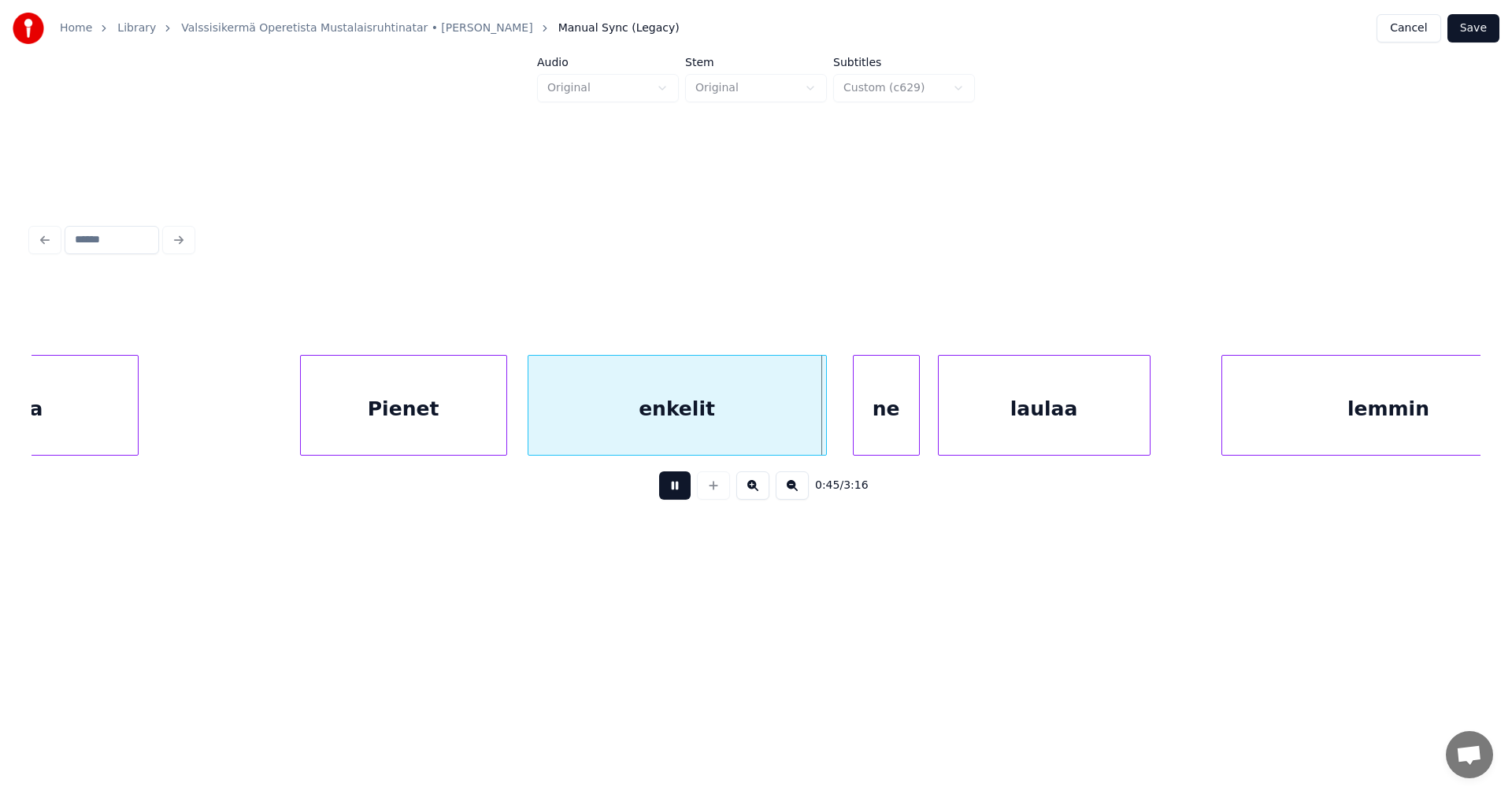
click at [672, 492] on button at bounding box center [675, 485] width 31 height 29
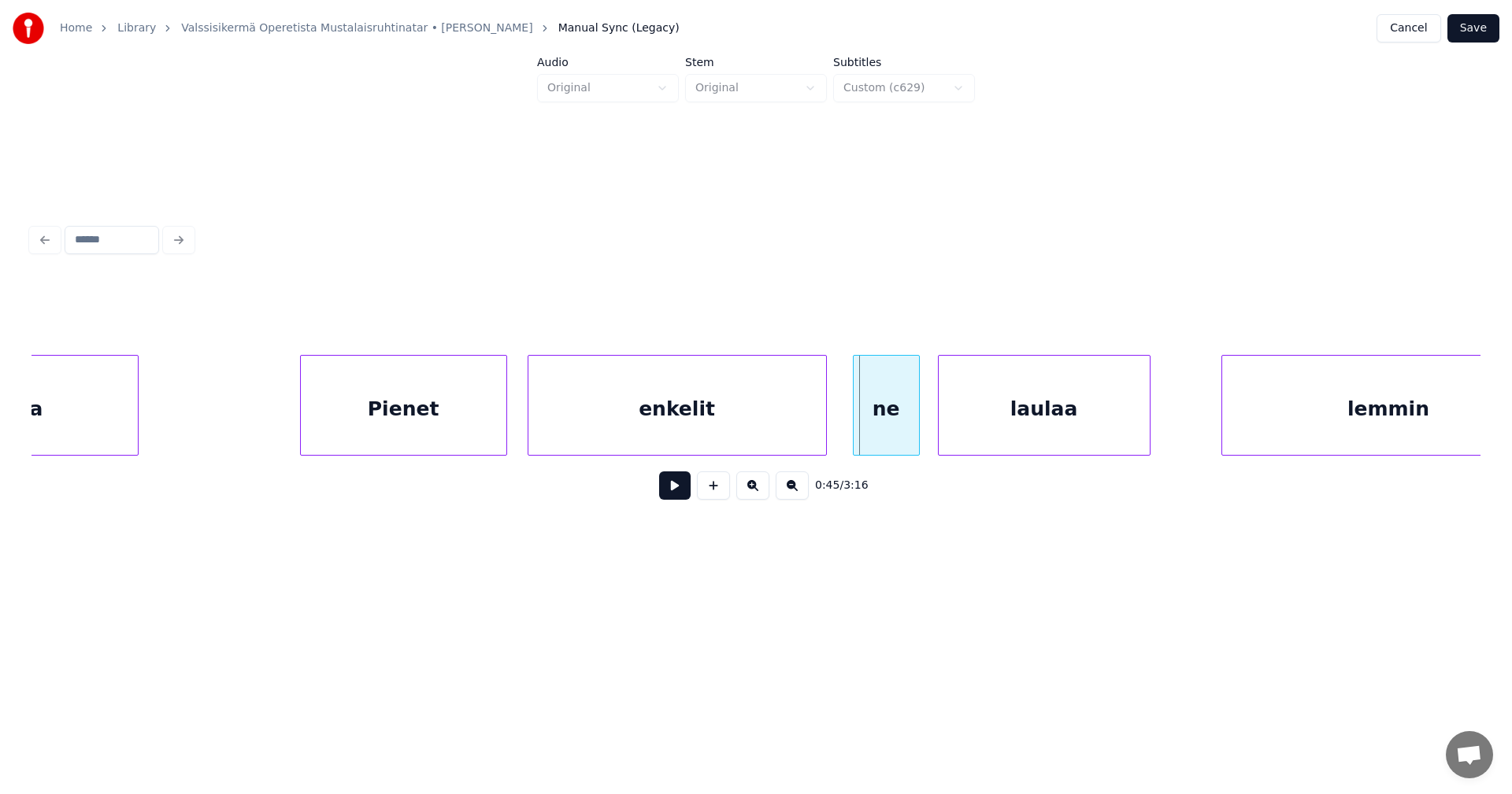
click at [673, 493] on button at bounding box center [675, 485] width 31 height 29
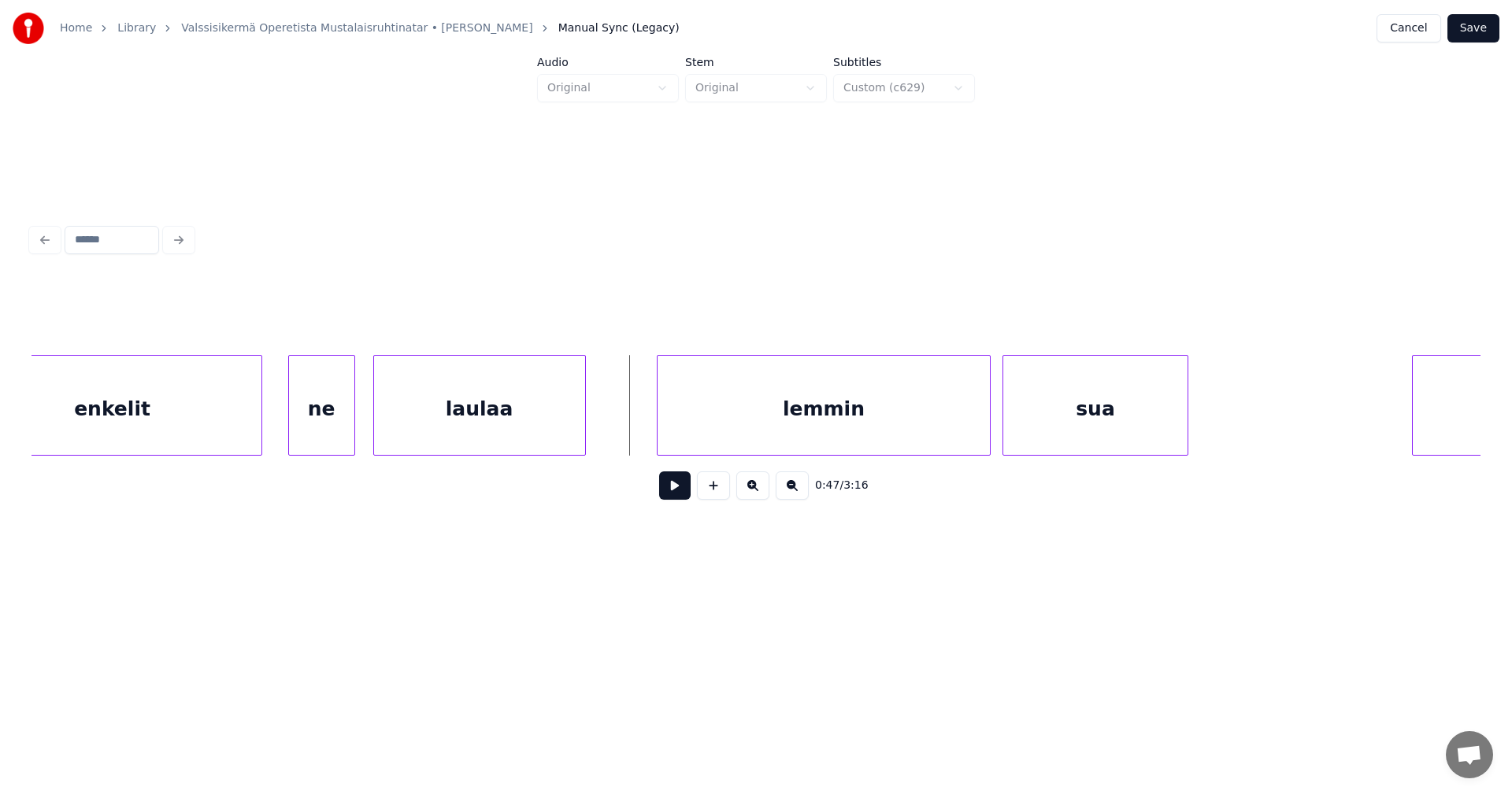
scroll to position [0, 8693]
click at [848, 436] on div "lemmin" at bounding box center [794, 409] width 333 height 107
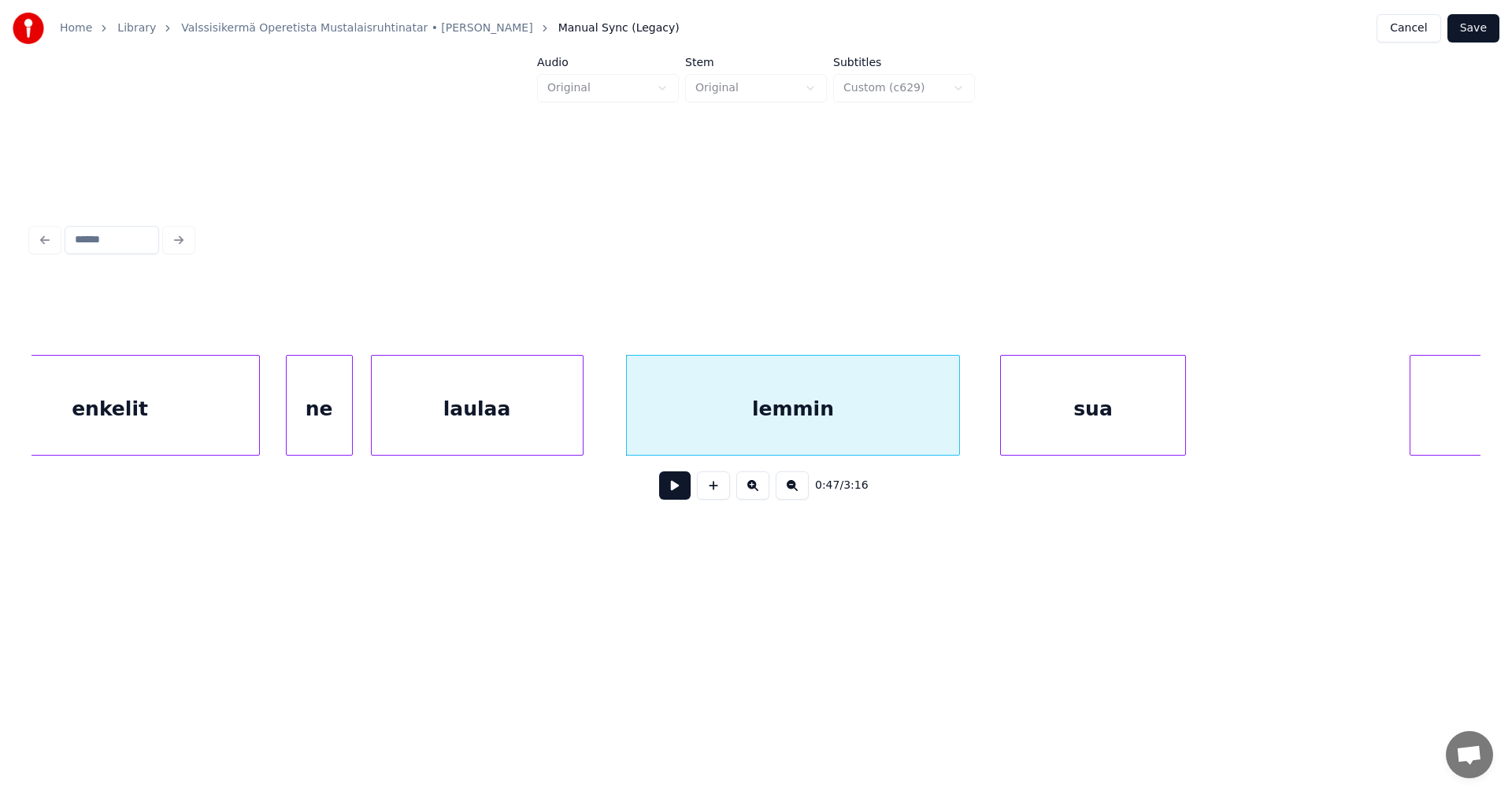
click at [673, 499] on button at bounding box center [675, 485] width 31 height 29
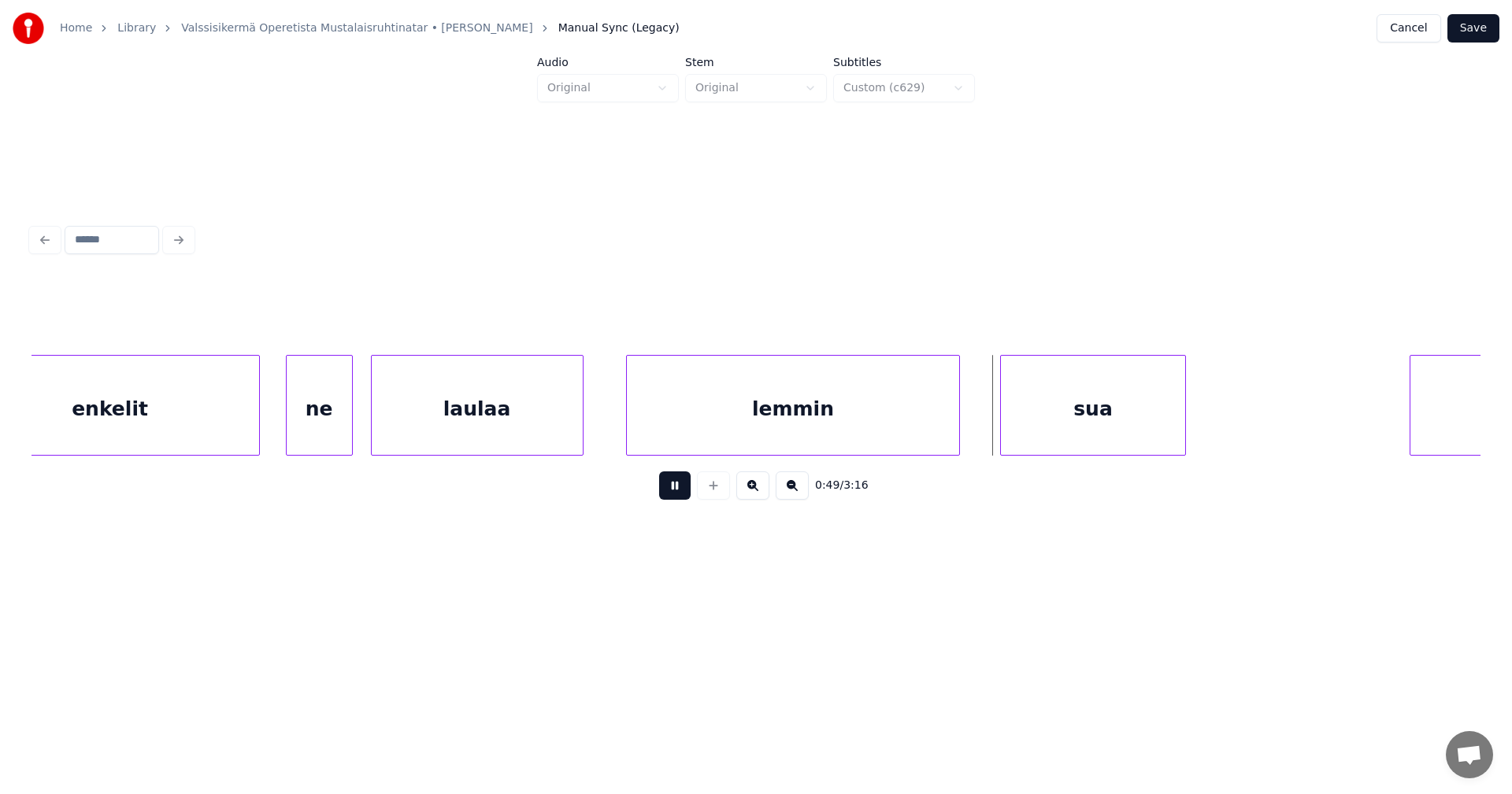
click at [675, 498] on button at bounding box center [675, 485] width 31 height 29
click at [978, 417] on div at bounding box center [977, 405] width 4 height 99
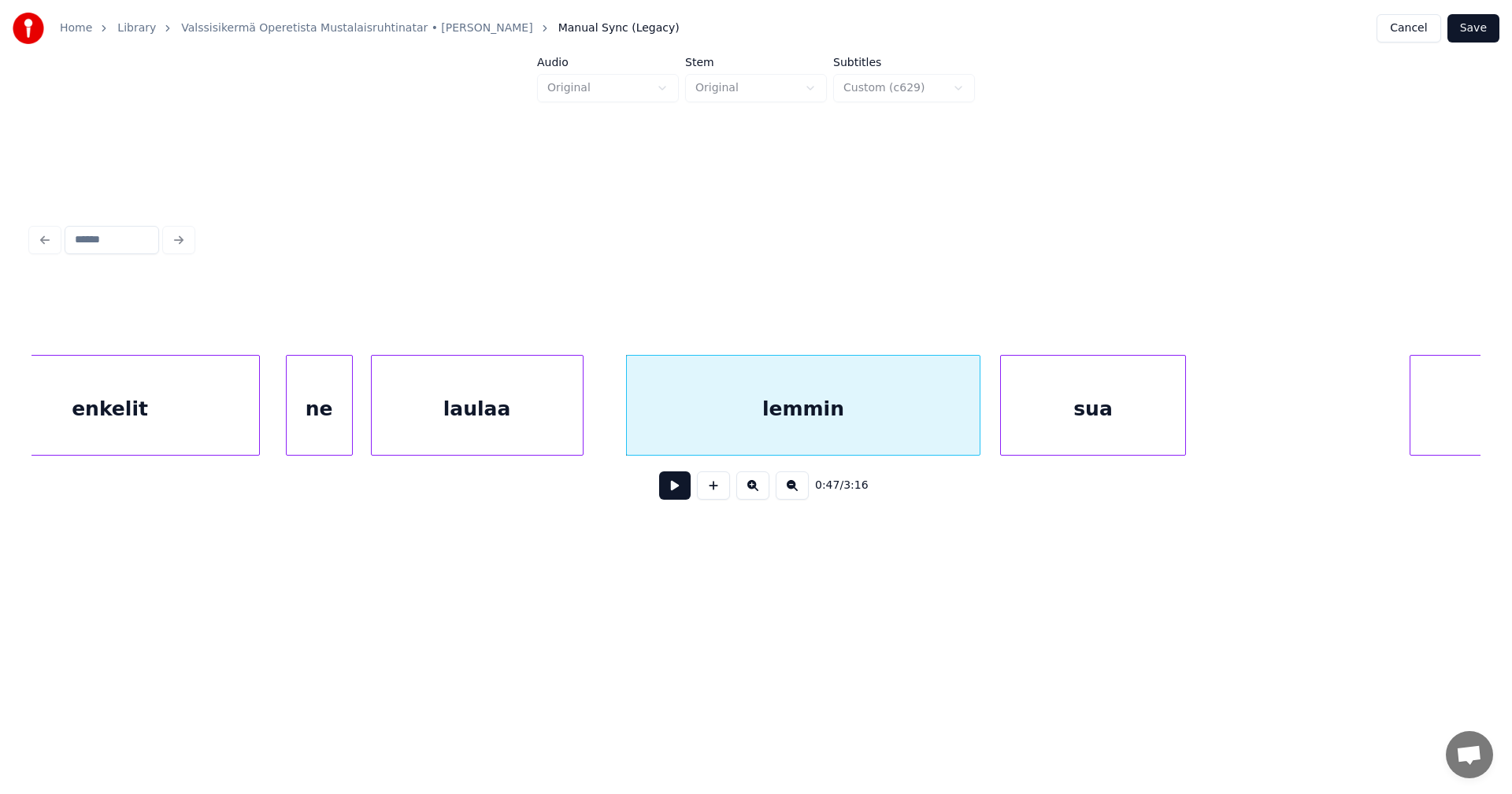
click at [922, 431] on div "lemmin" at bounding box center [803, 409] width 353 height 107
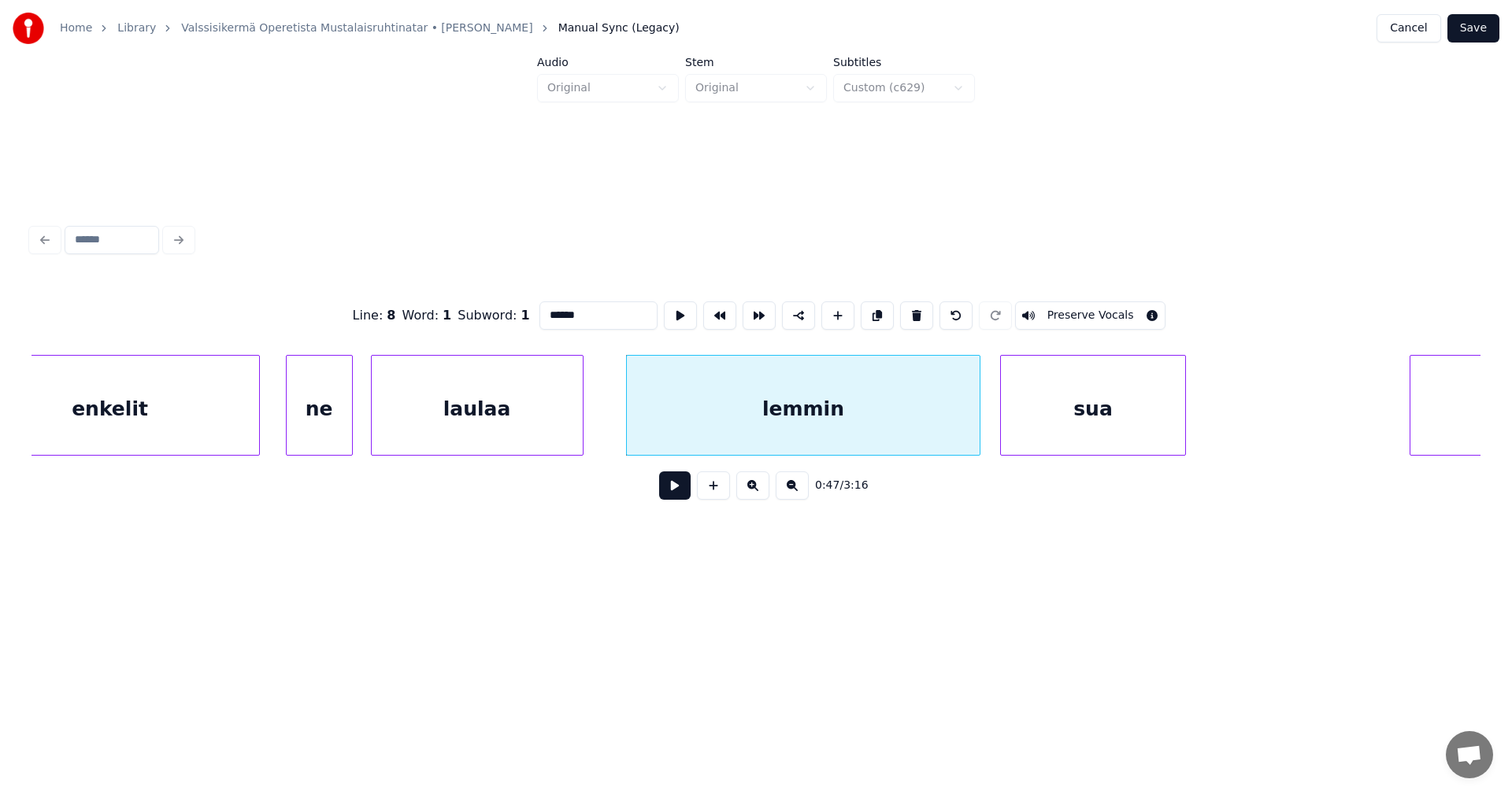
click at [684, 499] on button at bounding box center [675, 485] width 31 height 29
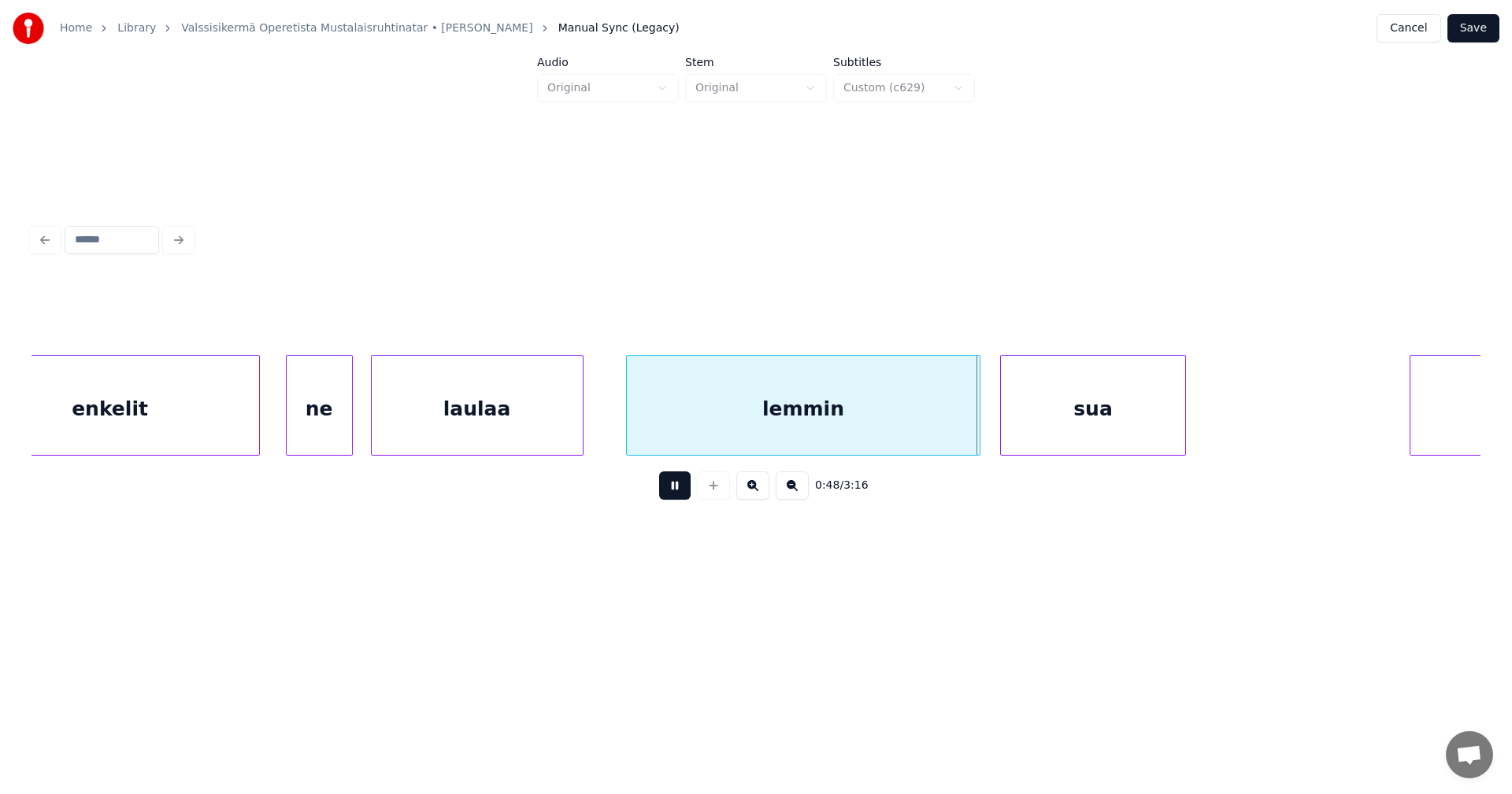
click at [684, 499] on button at bounding box center [675, 485] width 31 height 29
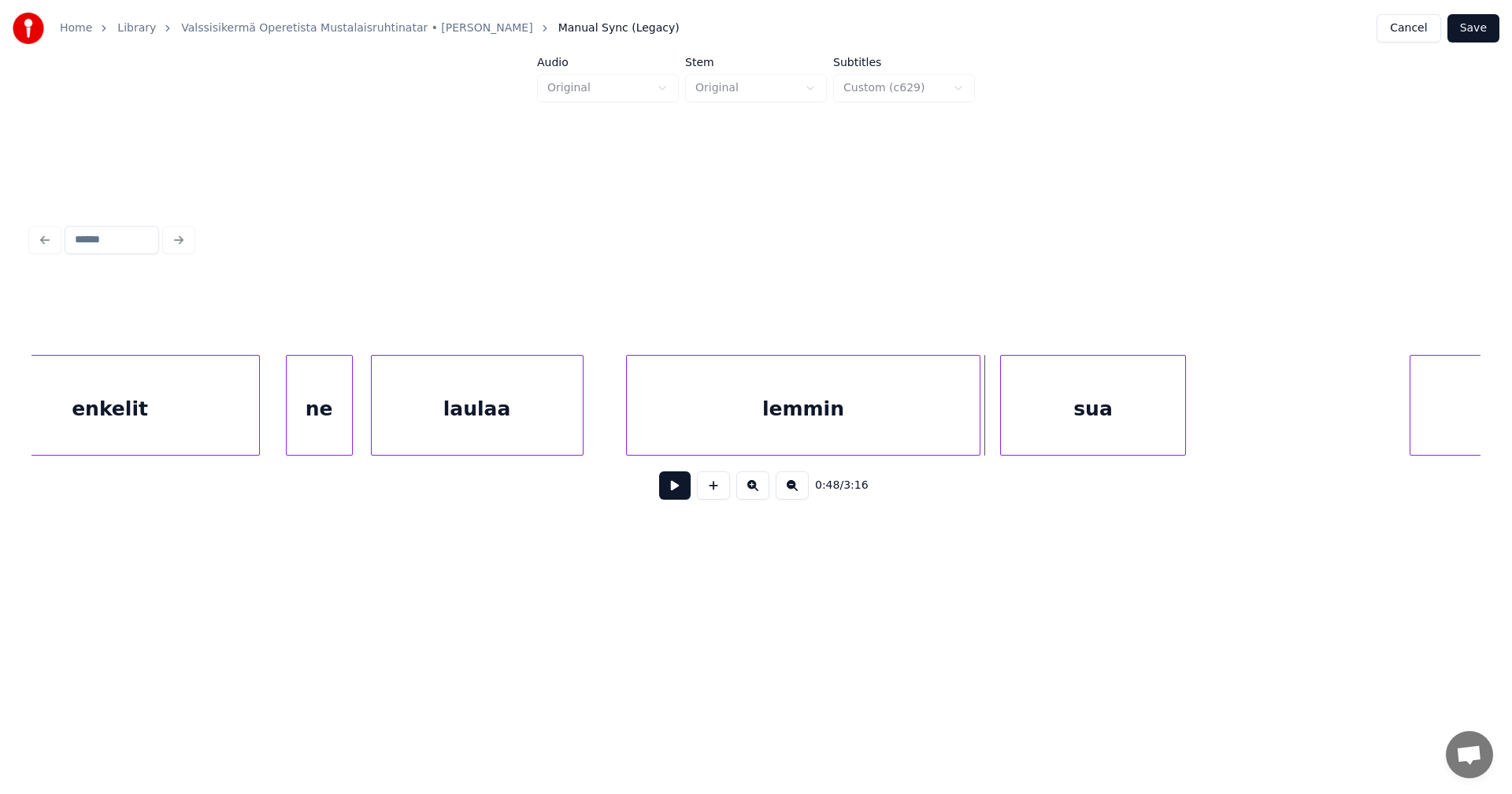
click at [684, 499] on button at bounding box center [675, 485] width 31 height 29
click at [1219, 420] on div at bounding box center [1218, 405] width 4 height 99
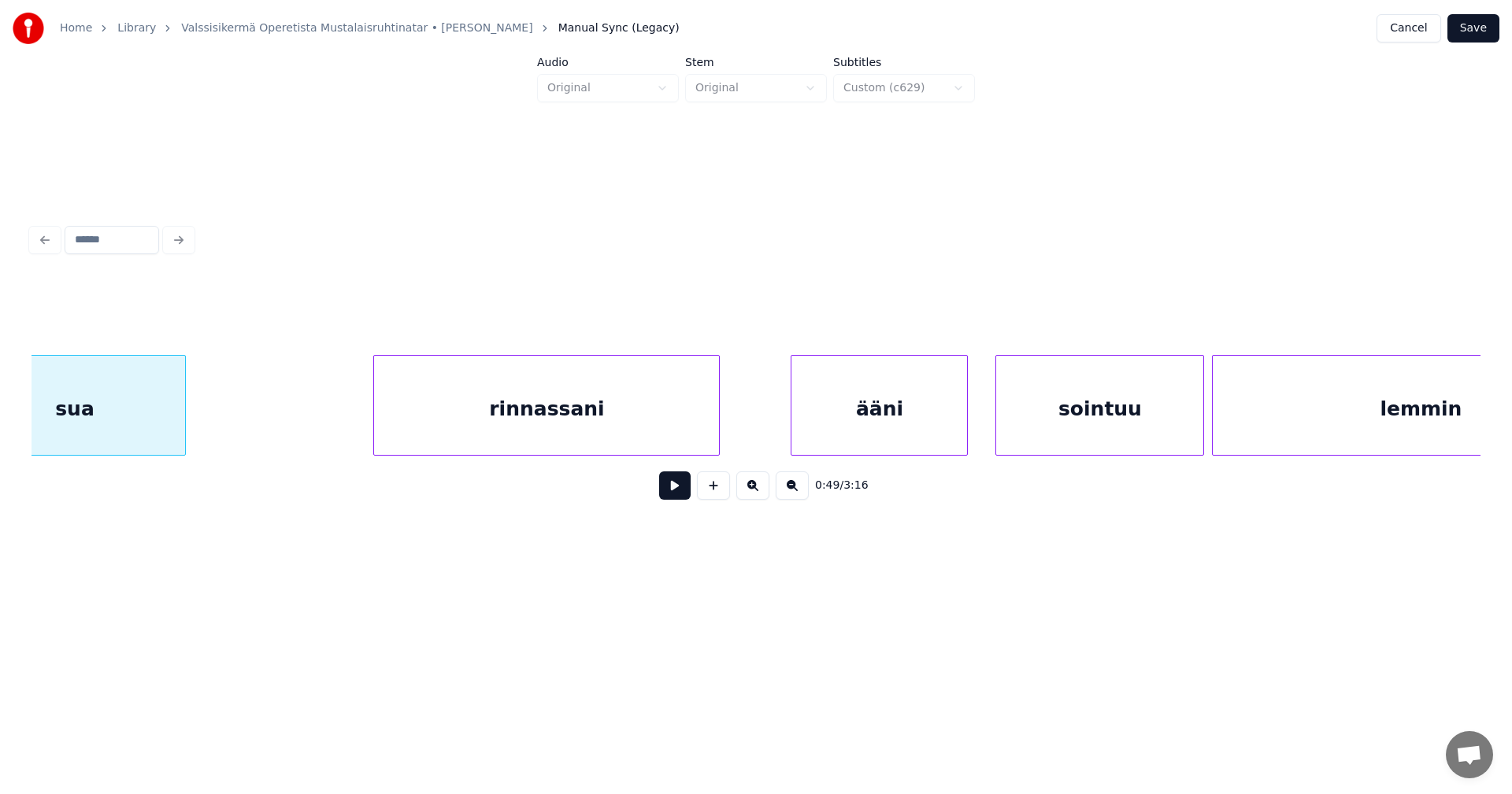
scroll to position [0, 9732]
click at [610, 438] on div "rinnassani" at bounding box center [535, 409] width 345 height 107
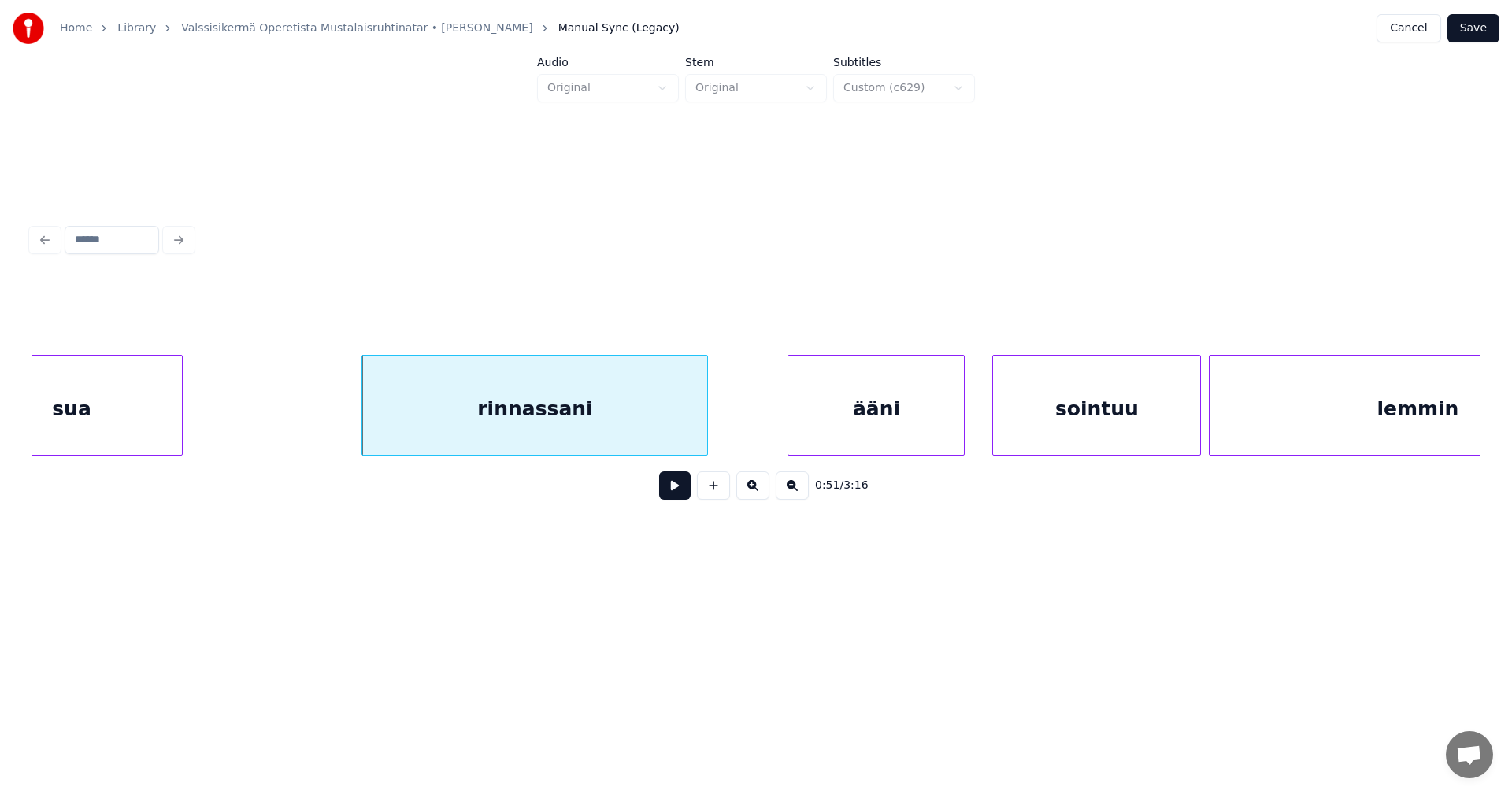
drag, startPoint x: 681, startPoint y: 493, endPoint x: 673, endPoint y: 498, distance: 9.4
click at [678, 497] on button at bounding box center [675, 485] width 31 height 29
click at [673, 496] on button at bounding box center [675, 485] width 31 height 29
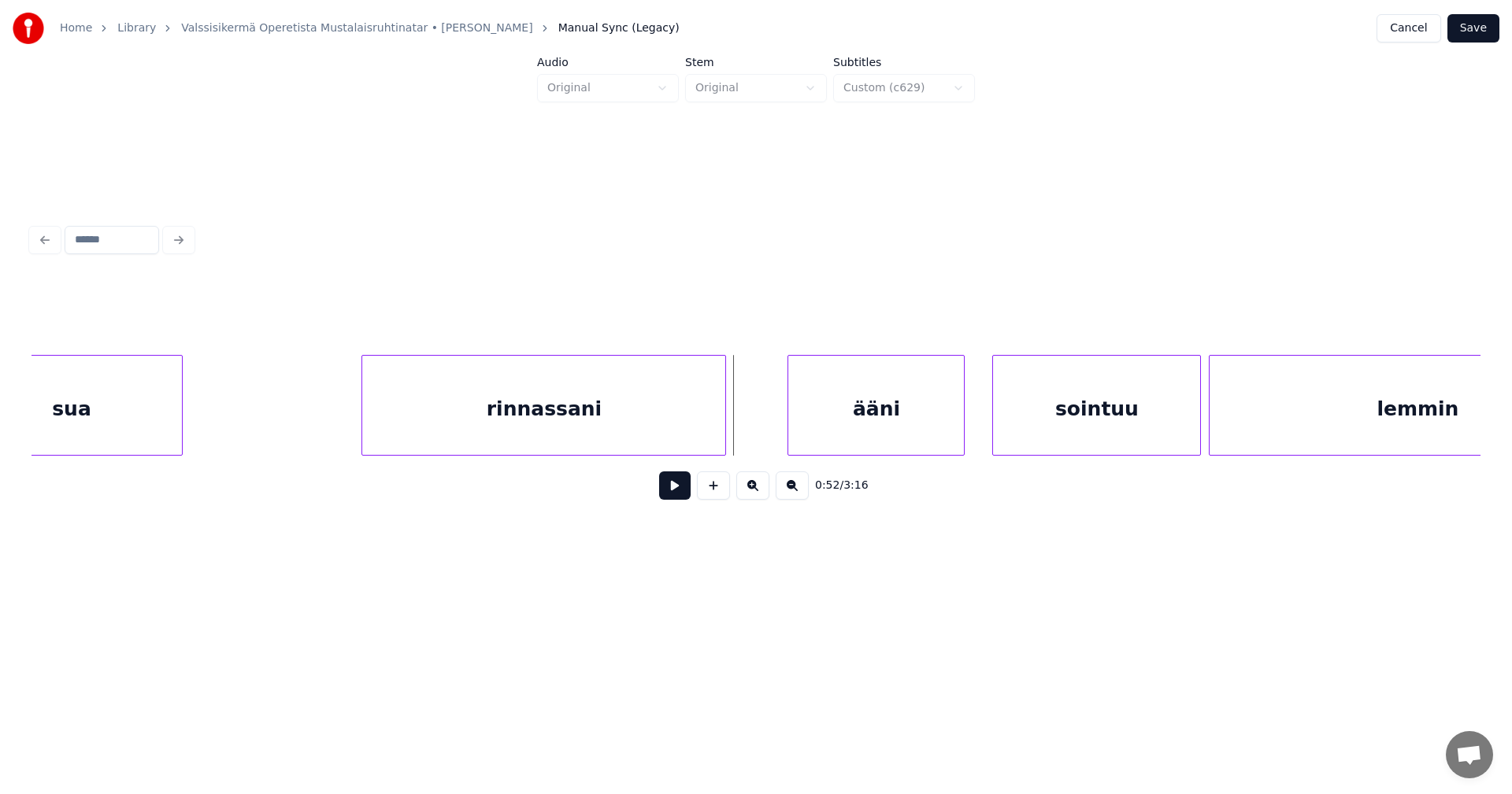
click at [722, 431] on div at bounding box center [722, 405] width 4 height 99
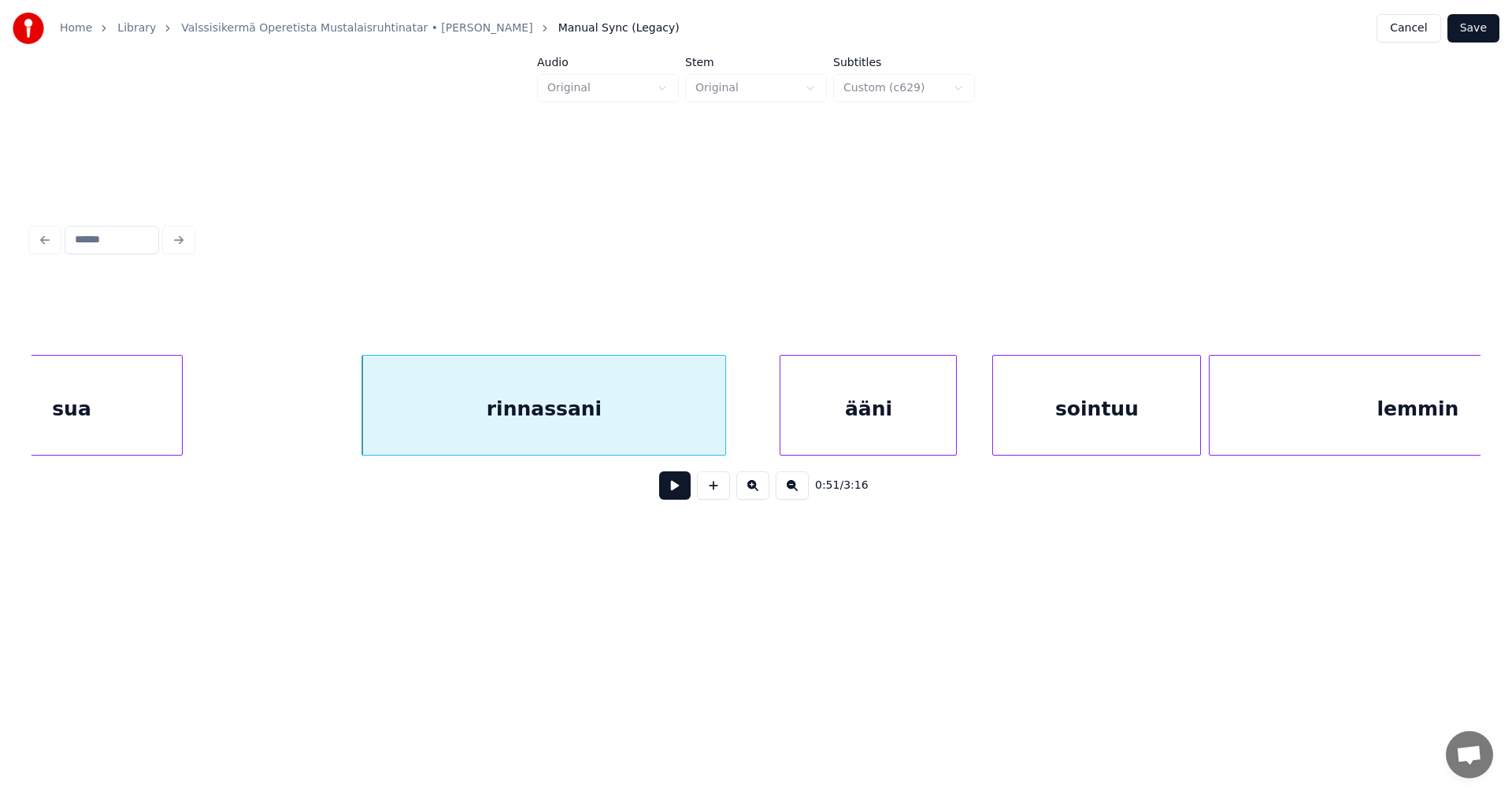
click at [807, 427] on div "ääni" at bounding box center [868, 409] width 175 height 107
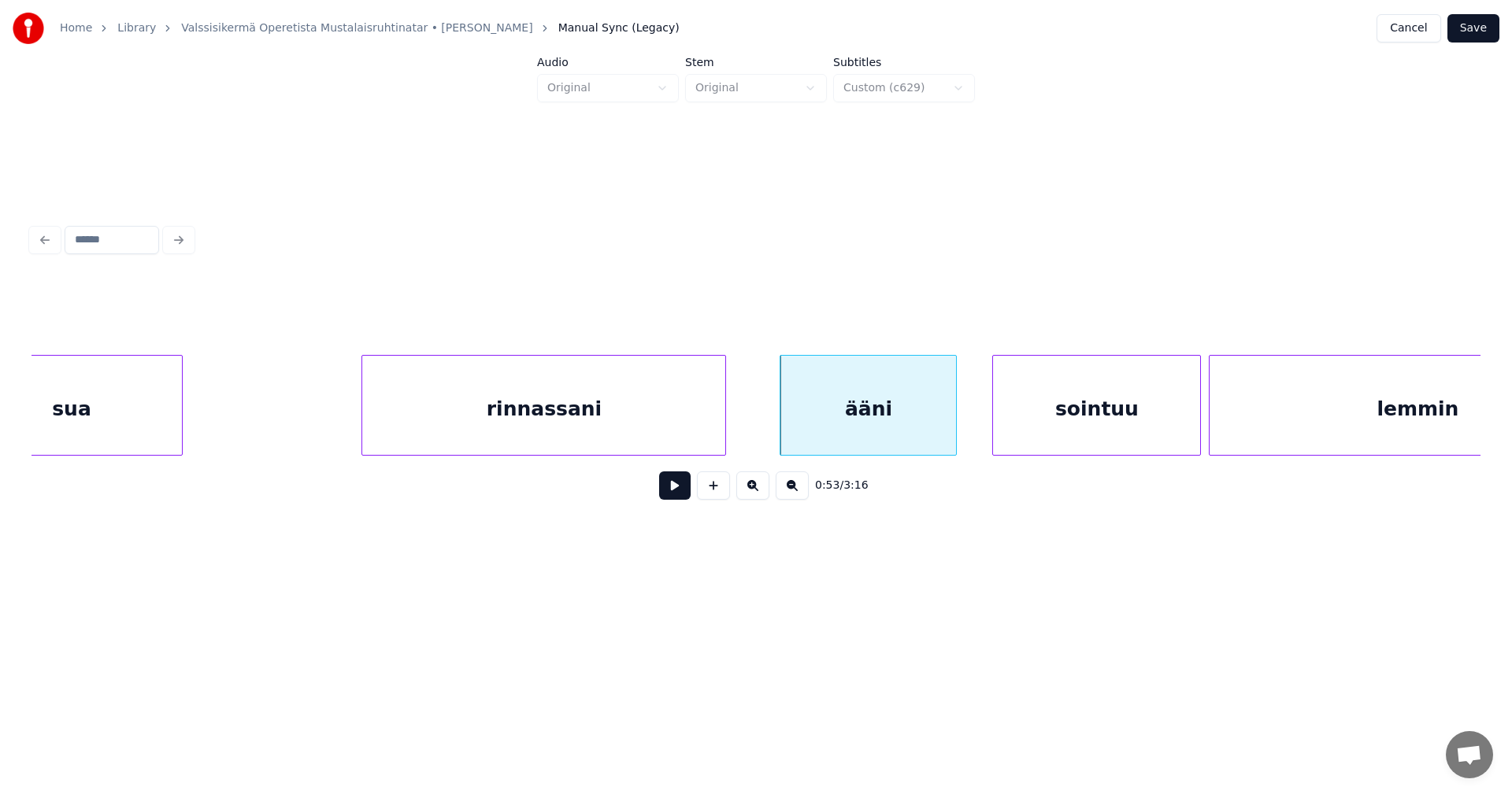
click at [677, 499] on button at bounding box center [675, 485] width 31 height 29
click at [678, 495] on button at bounding box center [675, 485] width 31 height 29
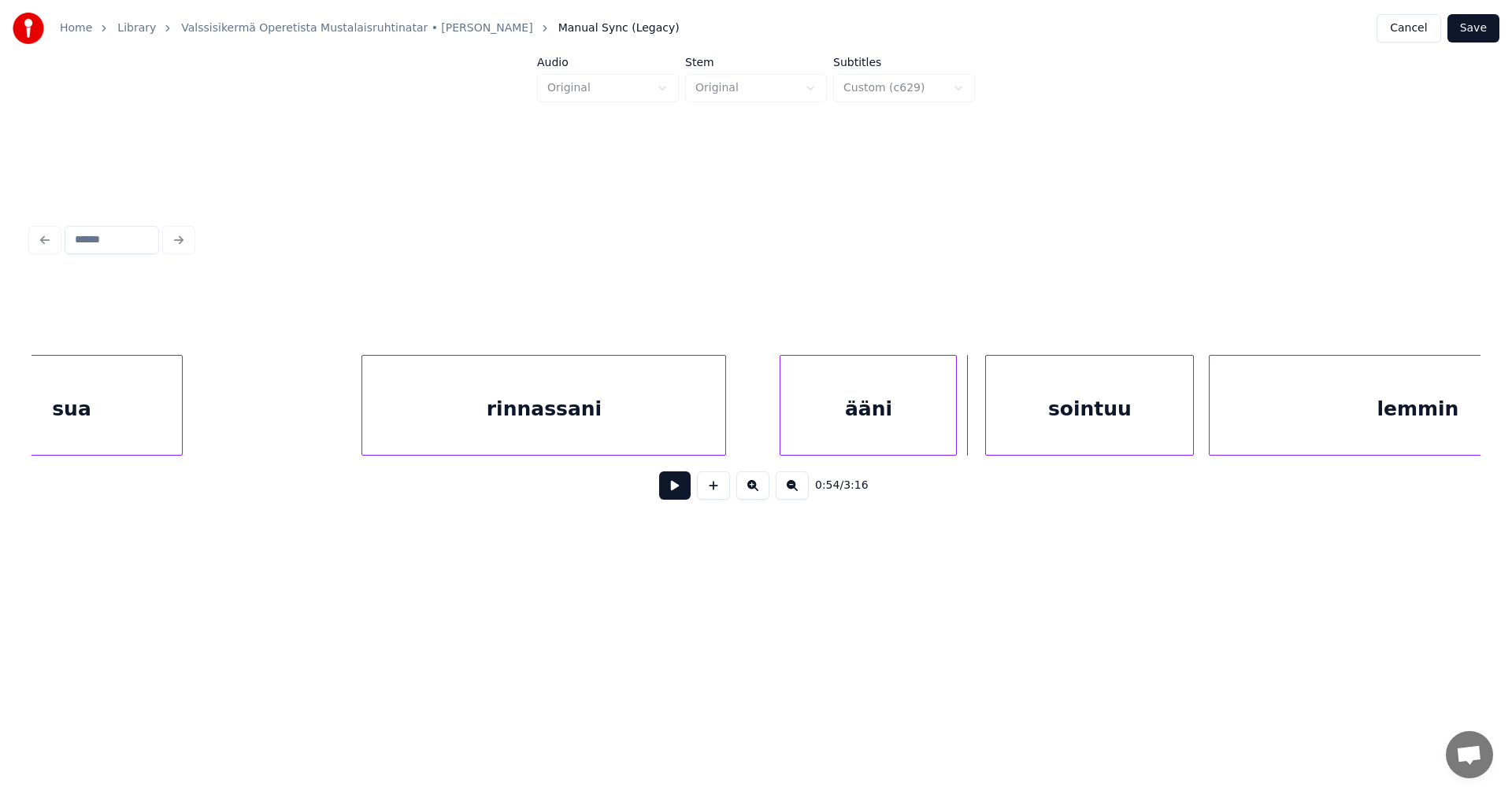
click at [1069, 434] on div "sointuu" at bounding box center [1090, 409] width 208 height 107
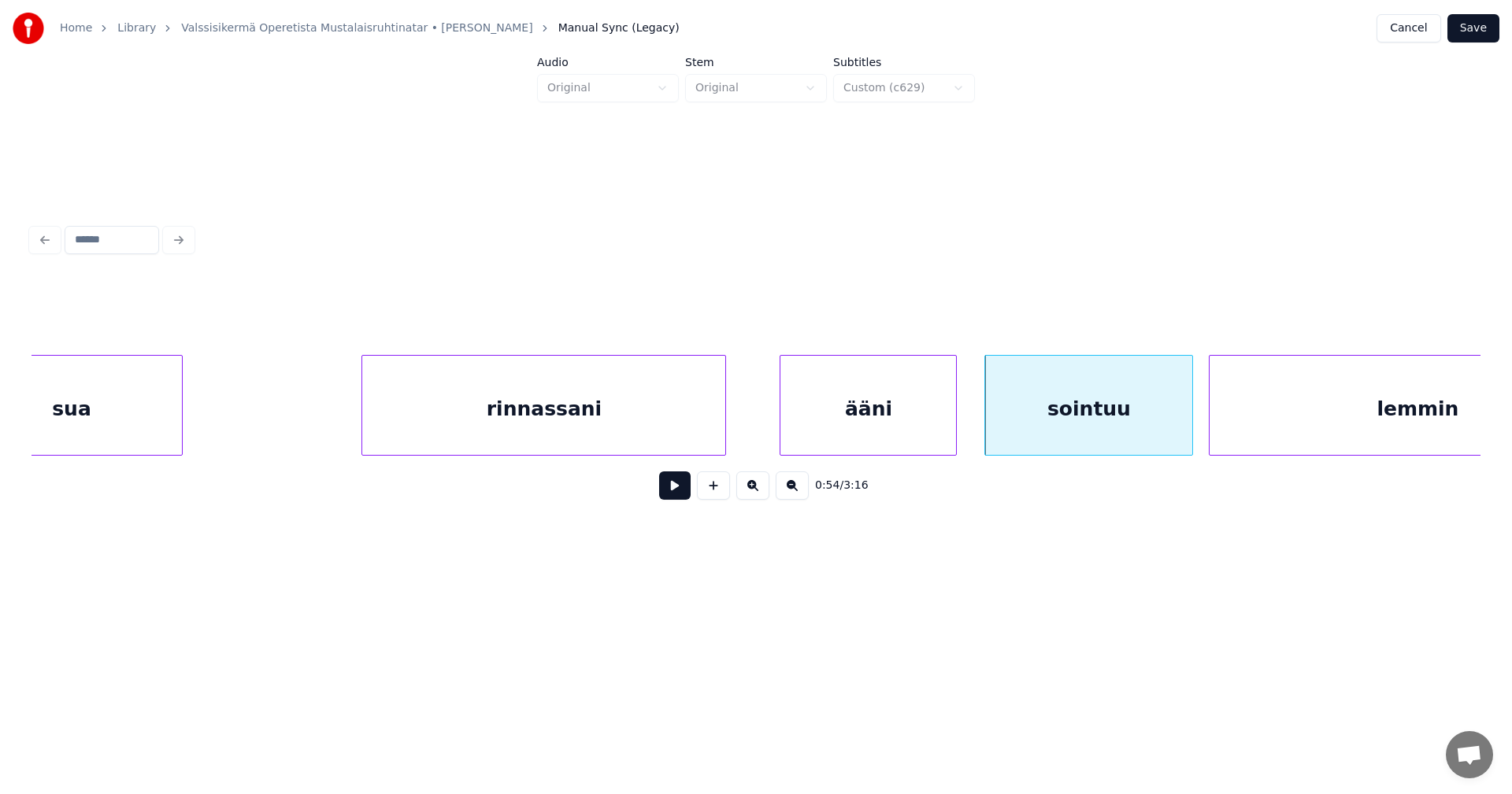
click at [678, 494] on button at bounding box center [675, 485] width 31 height 29
drag, startPoint x: 678, startPoint y: 494, endPoint x: 888, endPoint y: 445, distance: 215.6
click at [685, 494] on button at bounding box center [675, 485] width 31 height 29
click at [1025, 404] on div "sointuu" at bounding box center [1098, 409] width 208 height 107
click at [678, 498] on button at bounding box center [675, 485] width 31 height 29
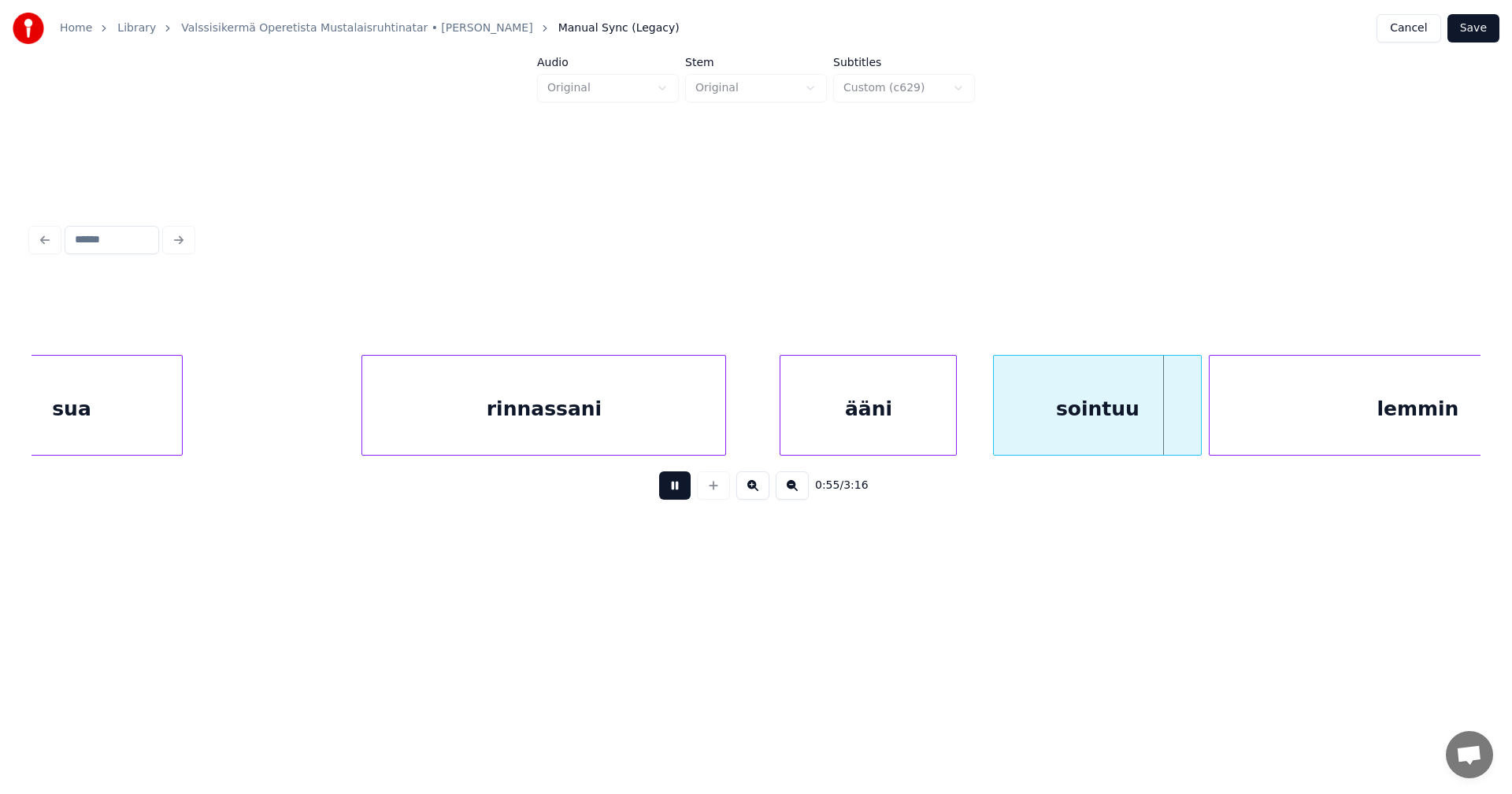
click at [678, 498] on button at bounding box center [675, 485] width 31 height 29
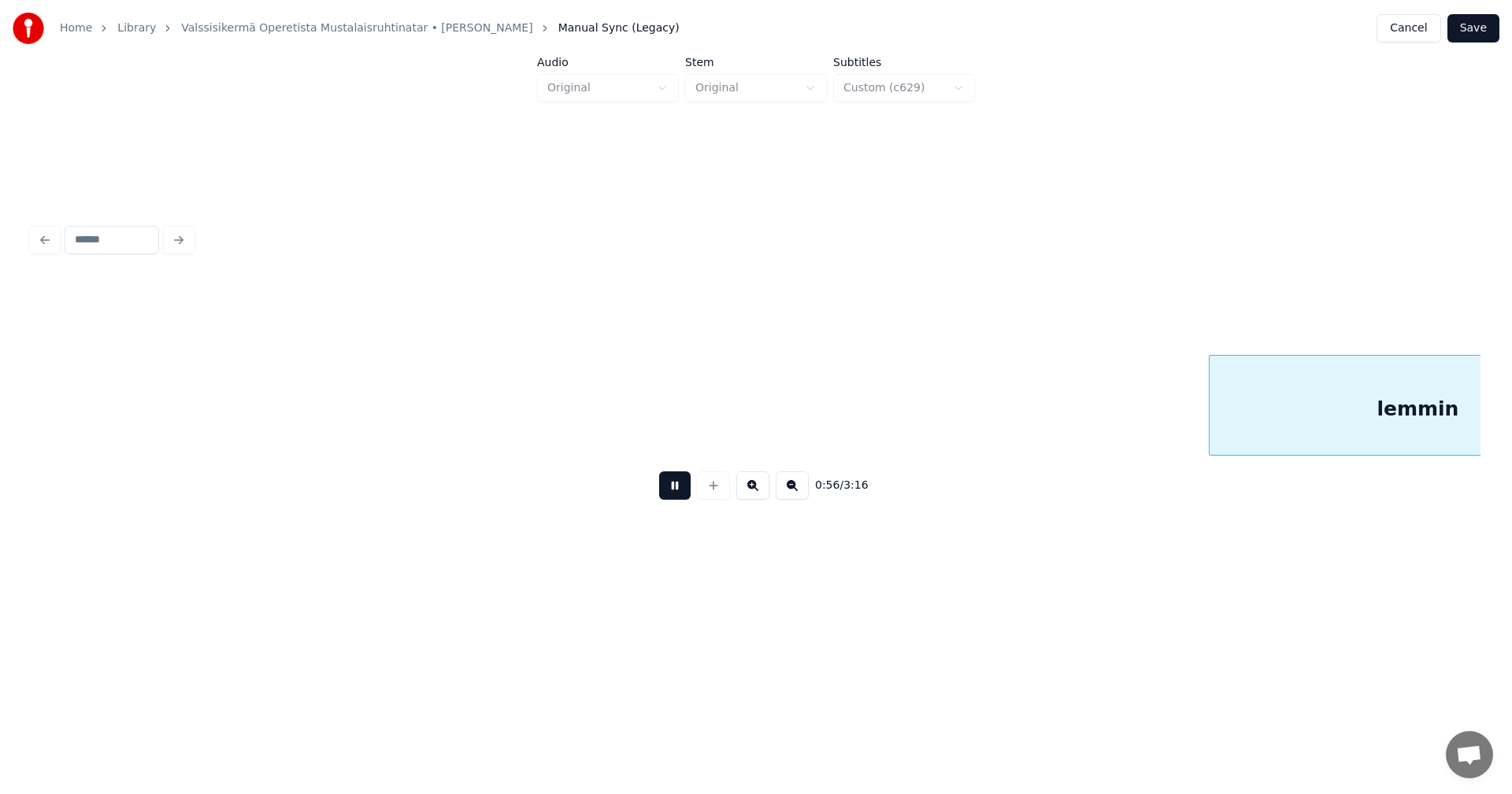
scroll to position [0, 11180]
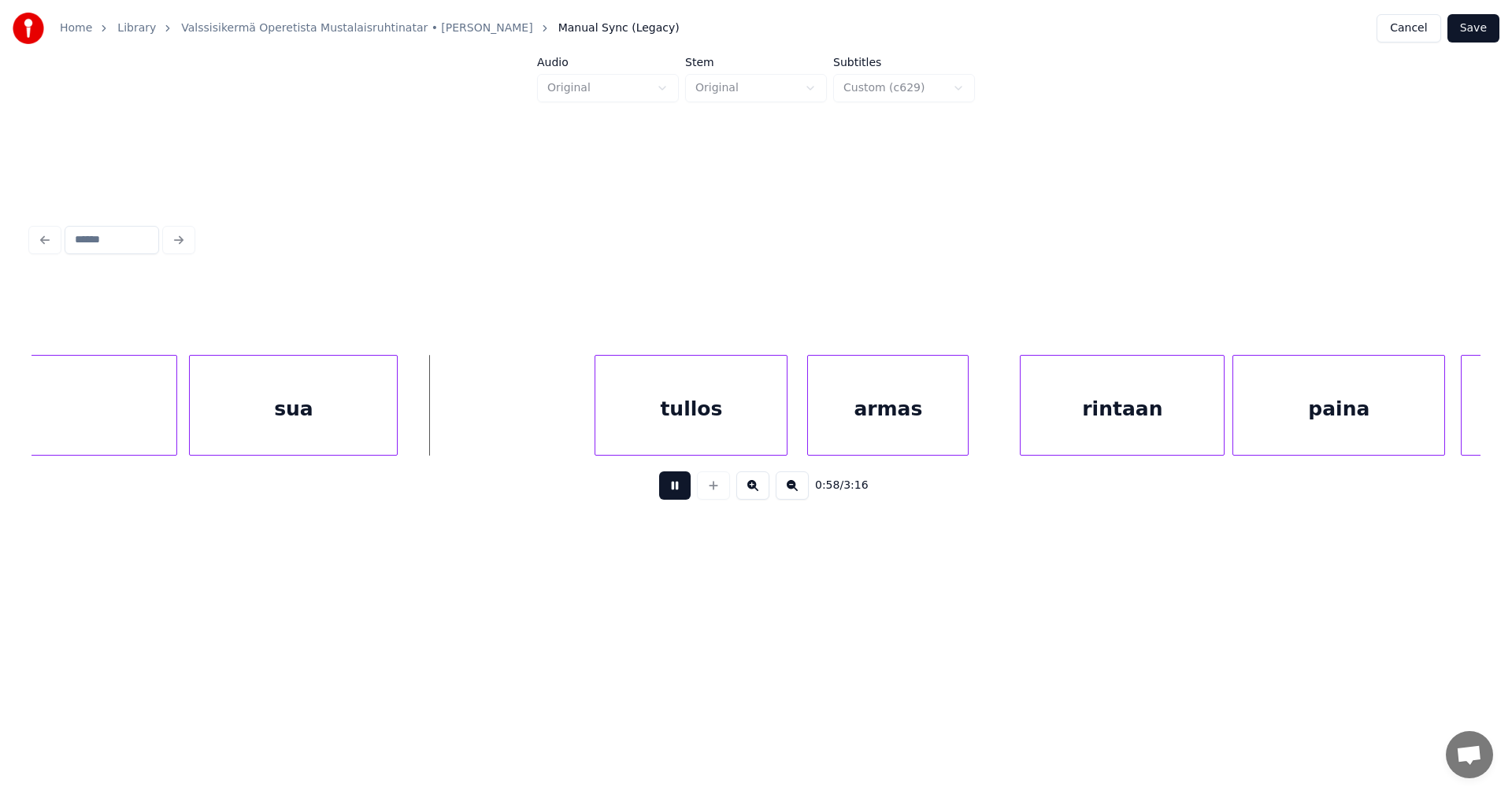
click at [678, 498] on button at bounding box center [675, 485] width 31 height 29
click at [328, 395] on div "sua" at bounding box center [298, 409] width 208 height 107
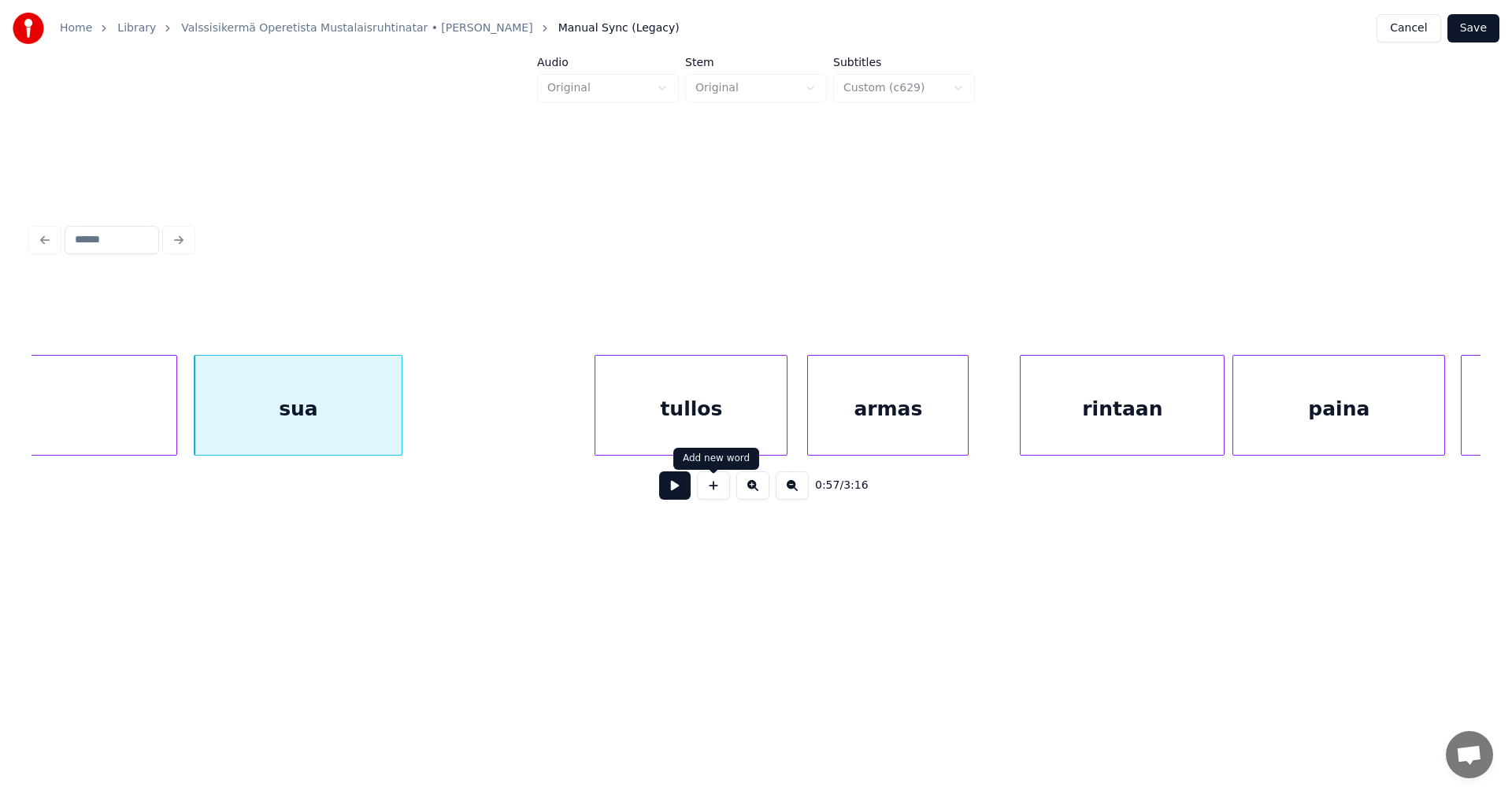
click at [686, 494] on button at bounding box center [675, 485] width 31 height 29
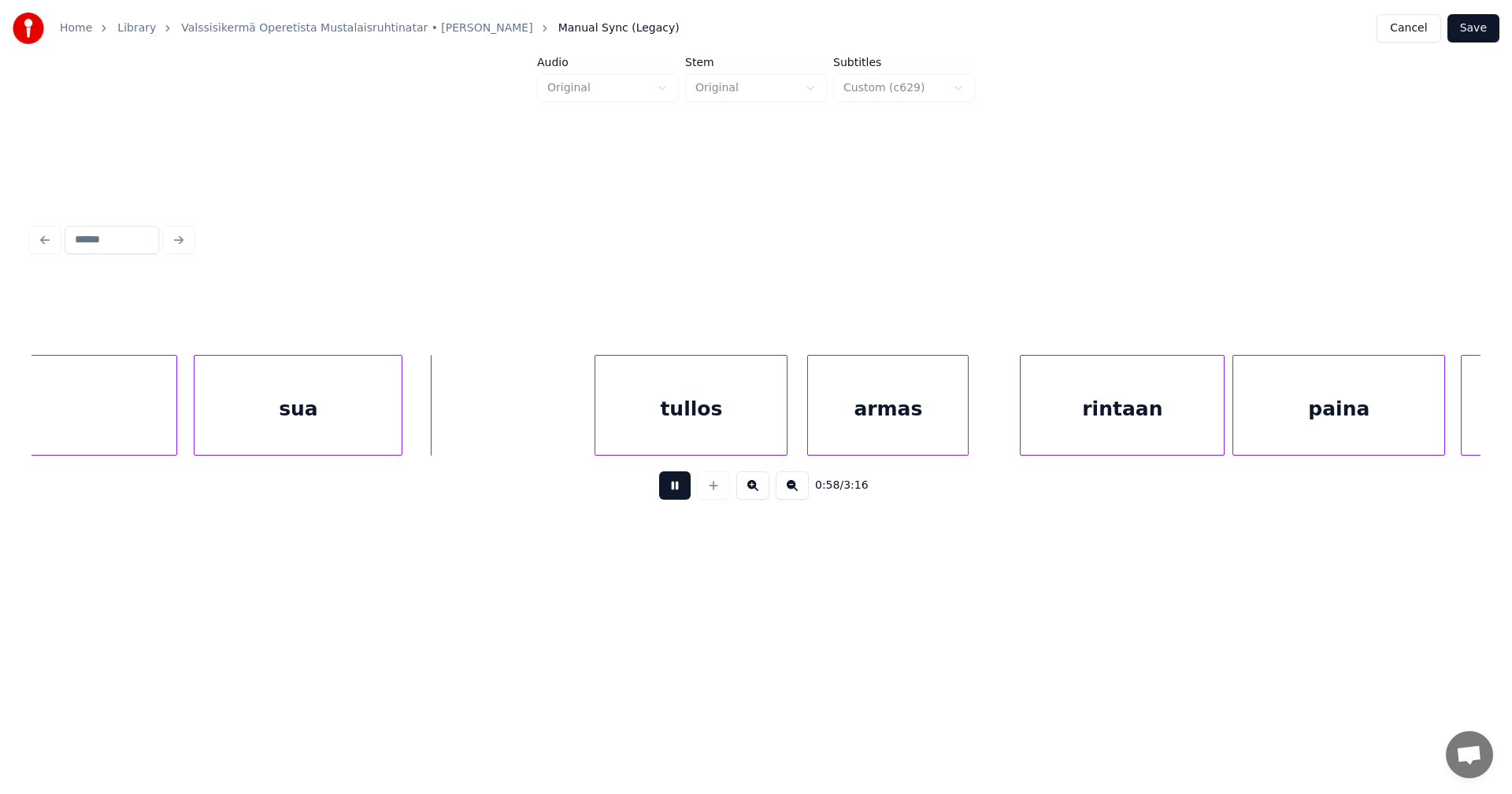
drag, startPoint x: 683, startPoint y: 496, endPoint x: 436, endPoint y: 485, distance: 247.2
click at [681, 496] on button at bounding box center [675, 485] width 31 height 29
click at [228, 418] on div "sua" at bounding box center [289, 409] width 208 height 107
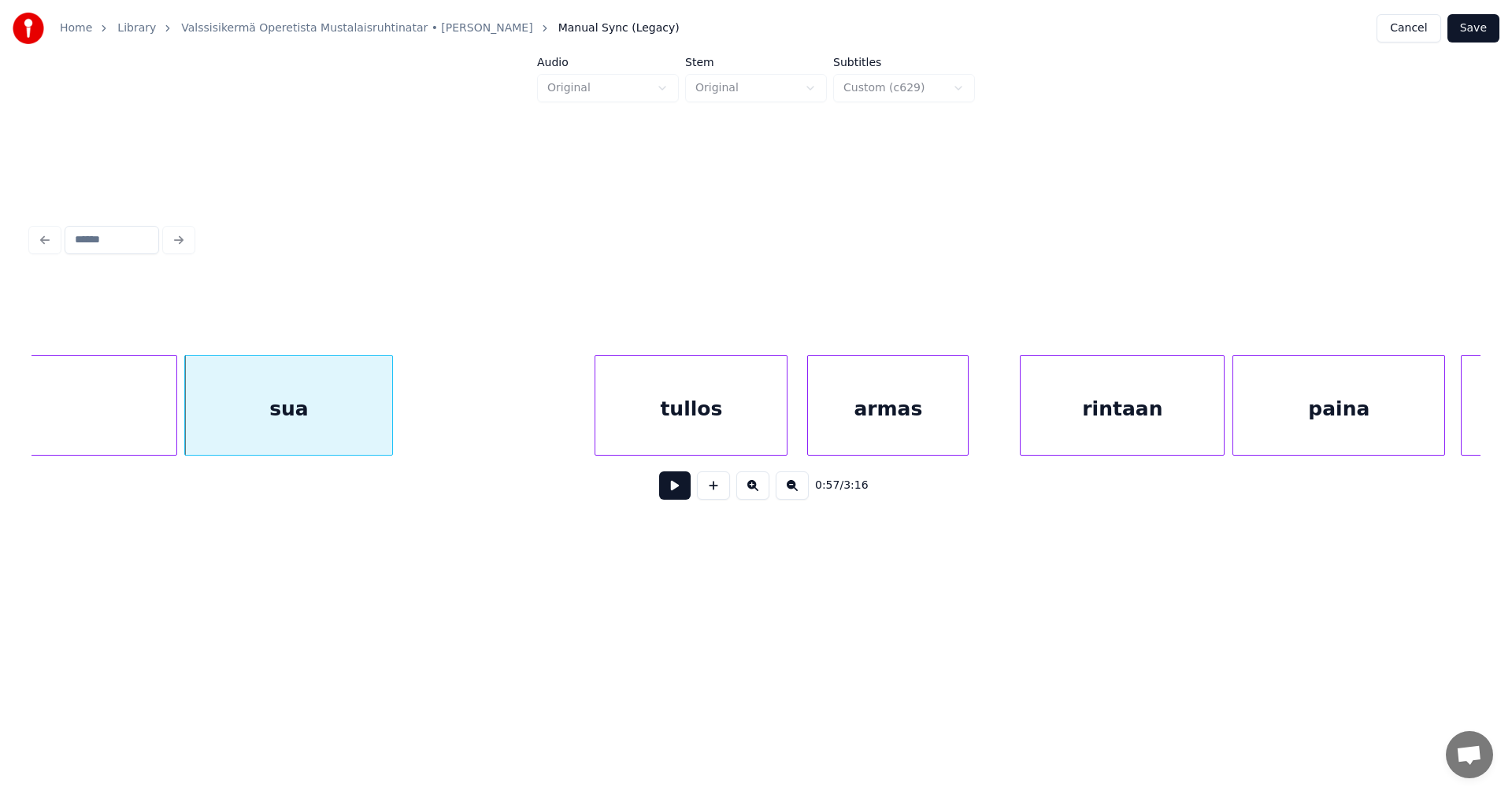
click at [677, 489] on button at bounding box center [675, 485] width 31 height 29
drag, startPoint x: 677, startPoint y: 489, endPoint x: 625, endPoint y: 483, distance: 52.3
click at [675, 488] on button at bounding box center [675, 485] width 31 height 29
click at [323, 430] on div "sua" at bounding box center [304, 409] width 208 height 107
click at [684, 486] on button at bounding box center [675, 485] width 31 height 29
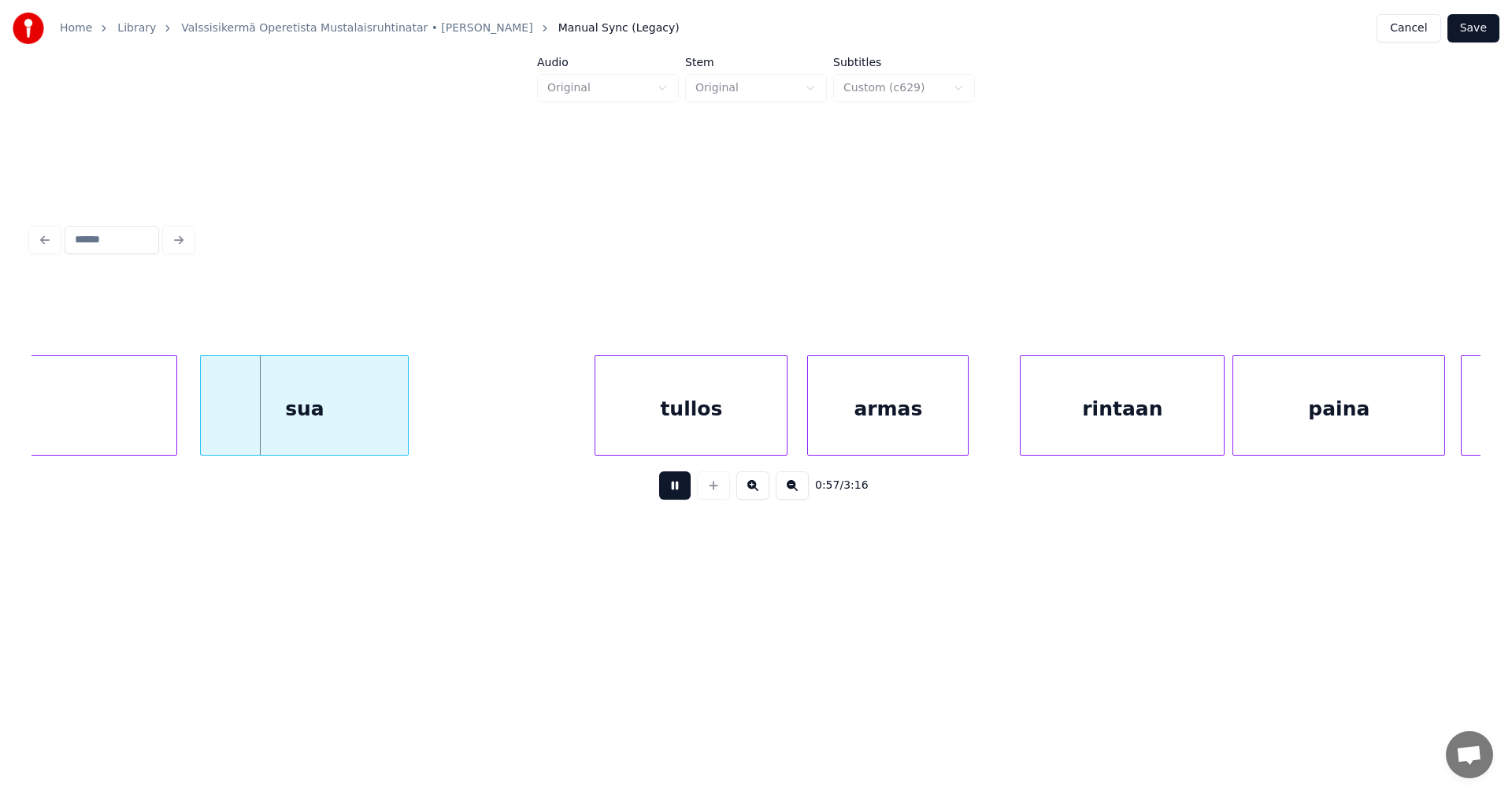
drag, startPoint x: 684, startPoint y: 486, endPoint x: 426, endPoint y: 461, distance: 259.2
click at [680, 485] on button at bounding box center [675, 485] width 31 height 29
click at [341, 428] on div "sua" at bounding box center [298, 409] width 208 height 107
click at [370, 431] on div "sua" at bounding box center [298, 409] width 208 height 107
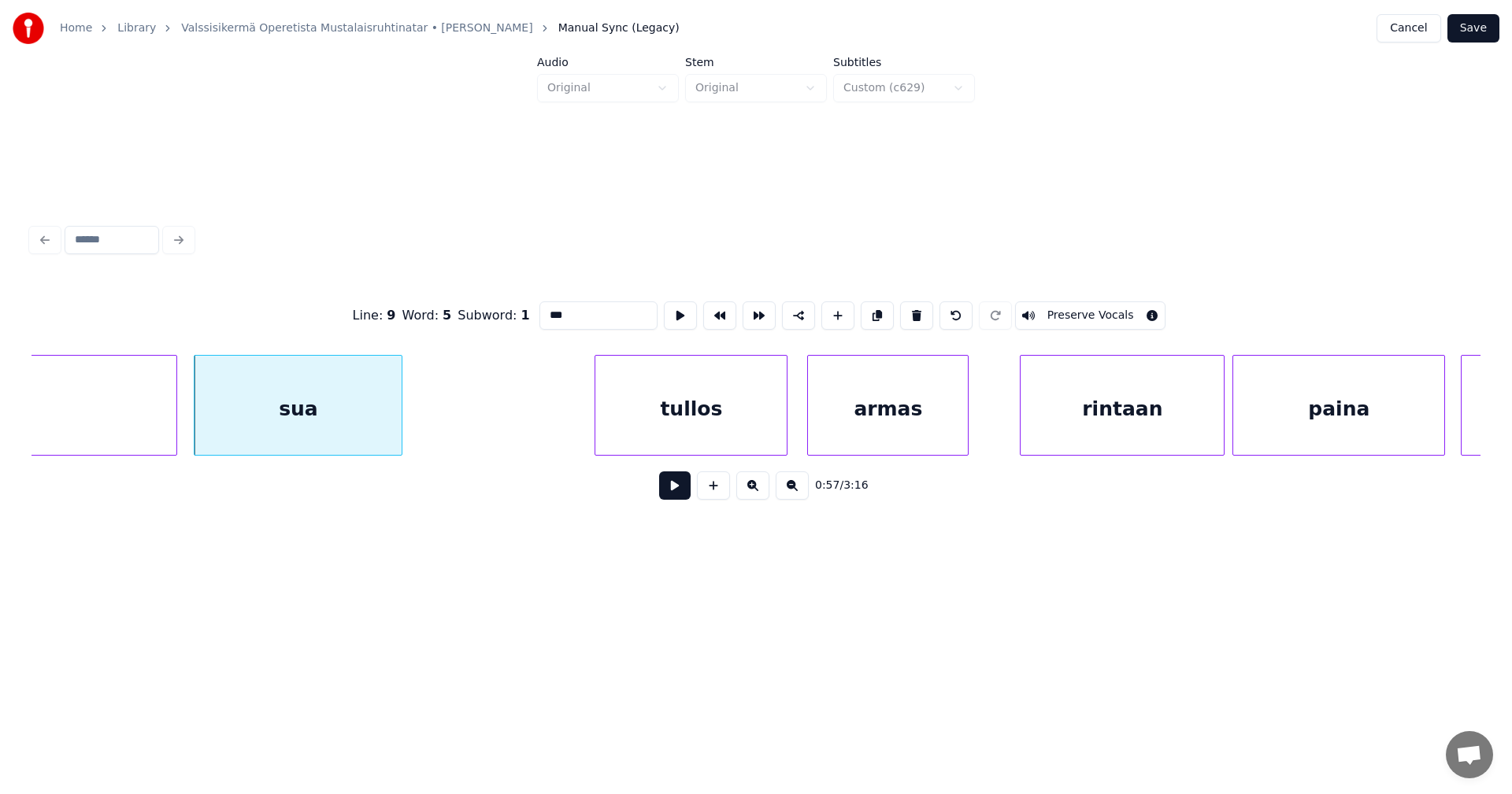
click at [672, 494] on button at bounding box center [675, 485] width 31 height 29
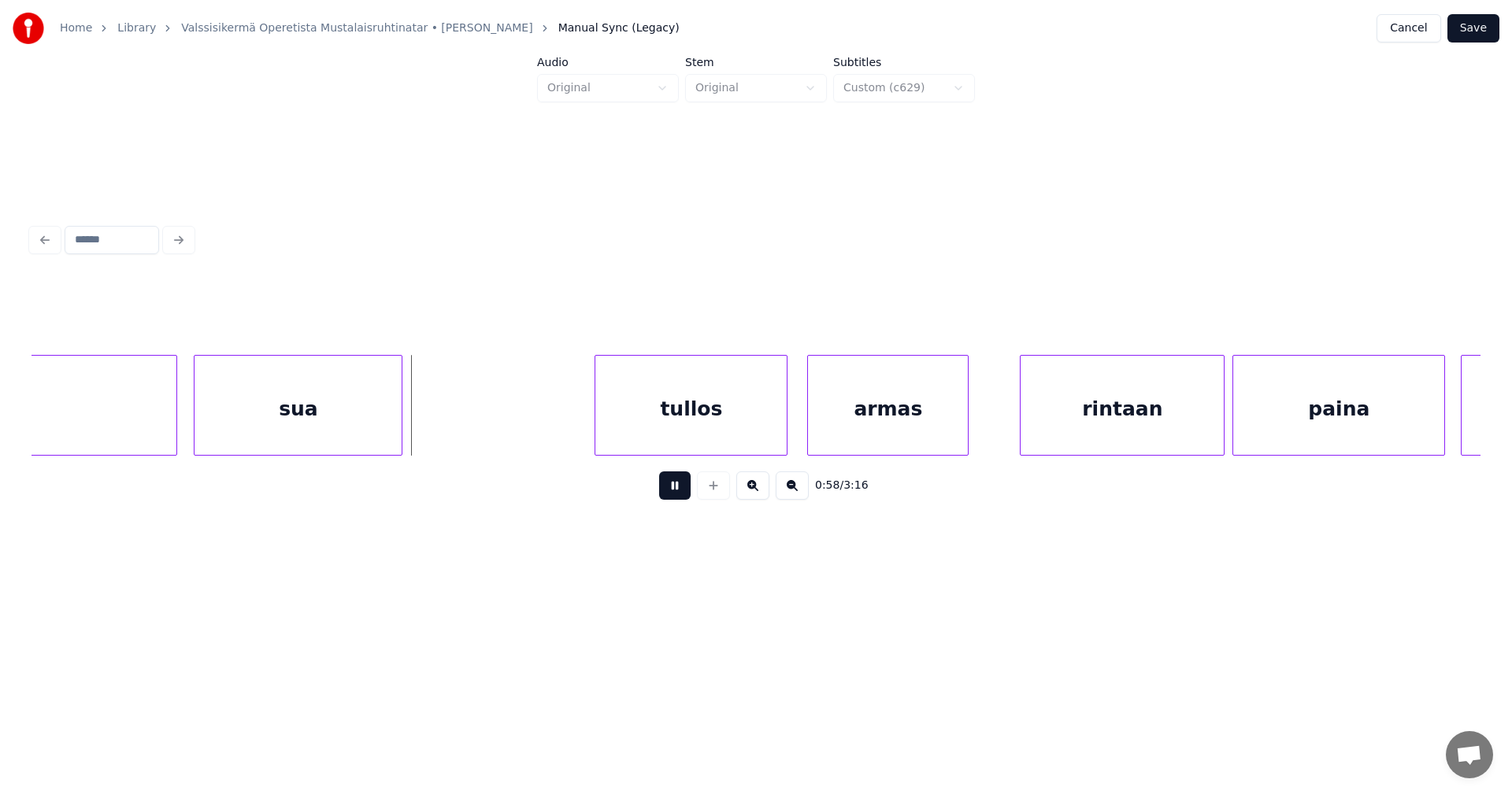
drag, startPoint x: 675, startPoint y: 492, endPoint x: 555, endPoint y: 467, distance: 122.6
click at [675, 492] on button at bounding box center [675, 485] width 31 height 29
click at [426, 426] on div at bounding box center [426, 405] width 4 height 99
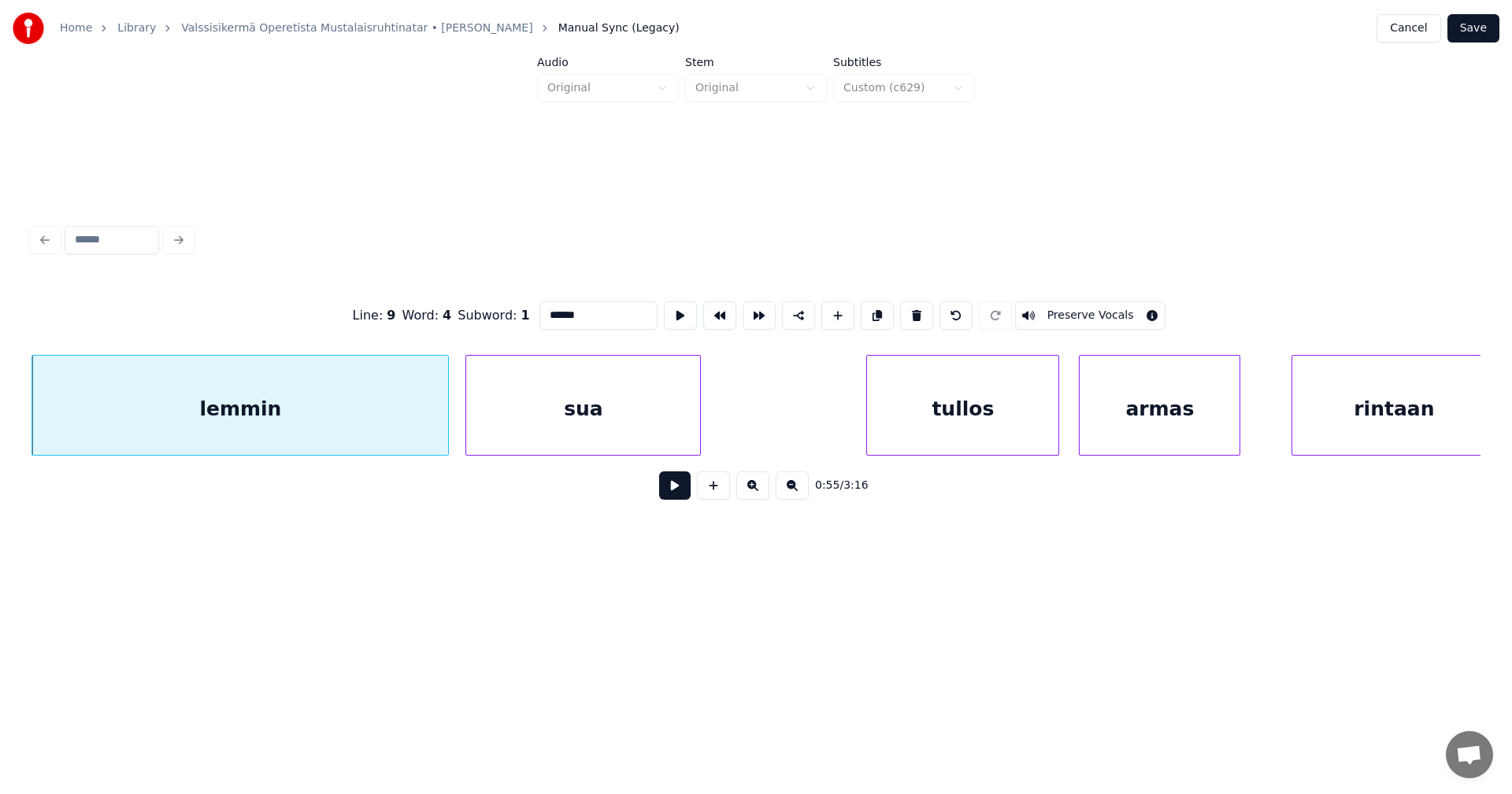
click at [683, 496] on button at bounding box center [675, 485] width 31 height 29
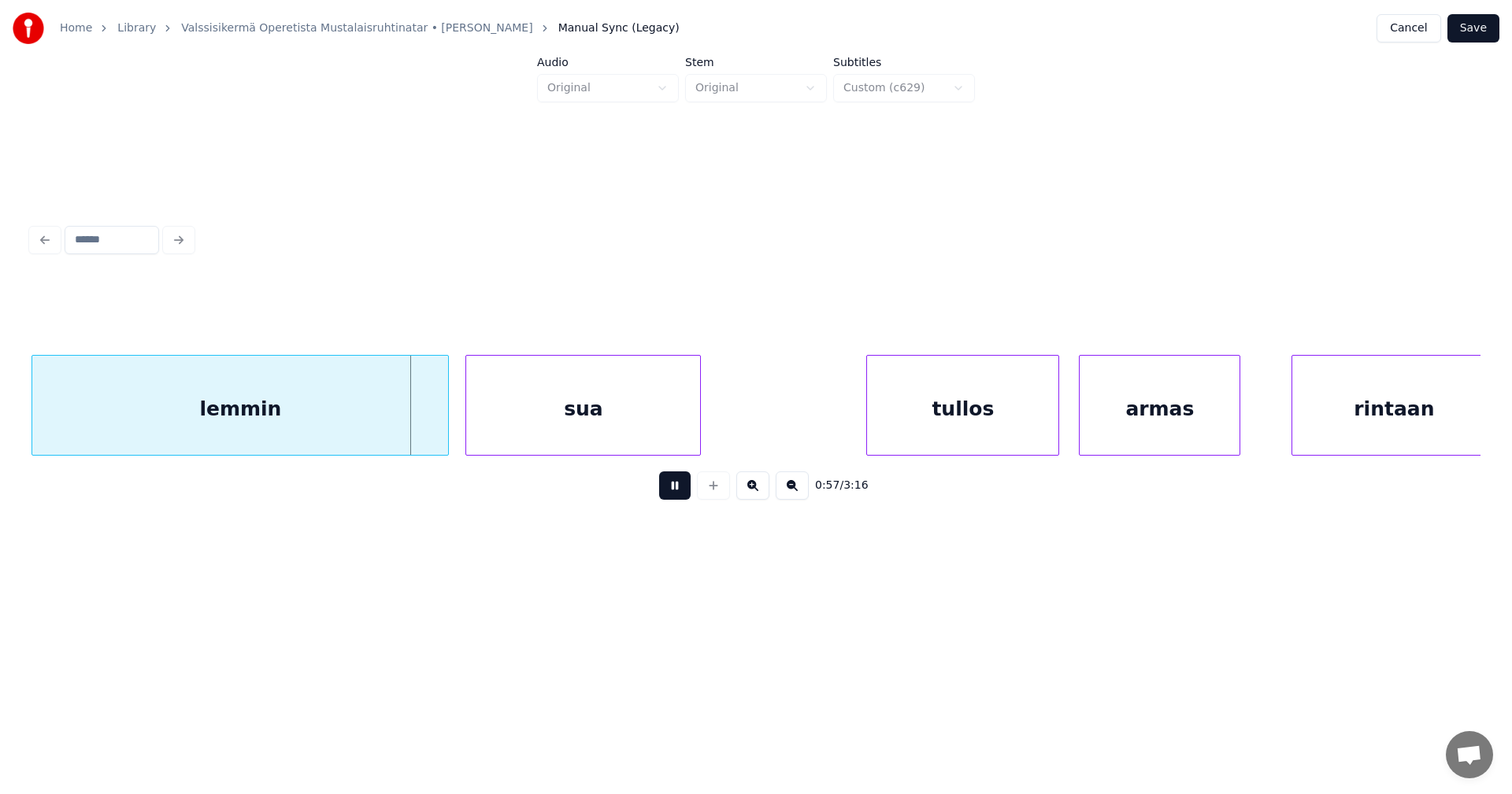
click at [681, 493] on button at bounding box center [675, 485] width 31 height 29
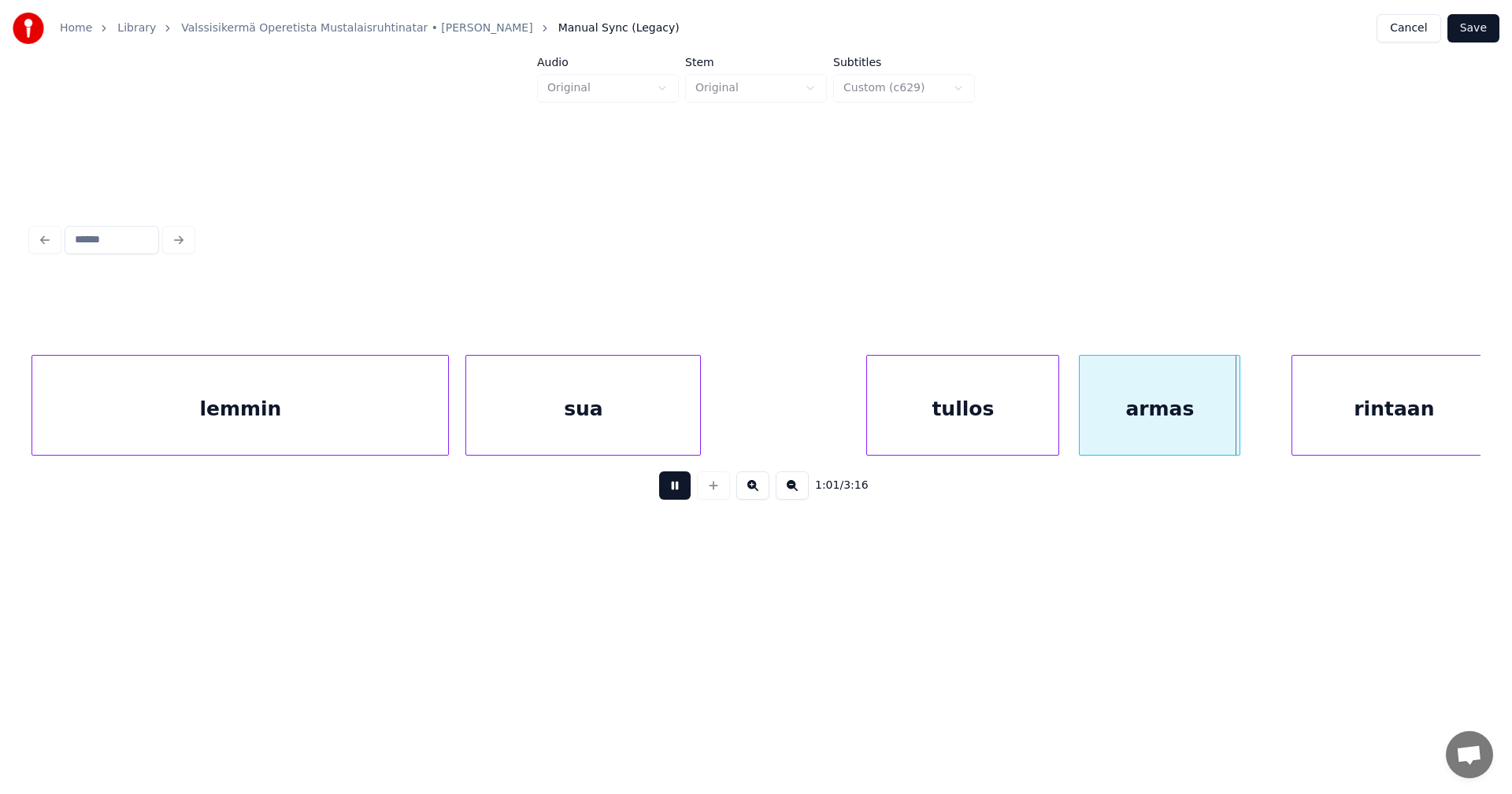
drag, startPoint x: 682, startPoint y: 493, endPoint x: 757, endPoint y: 493, distance: 75.0
click at [684, 493] on button at bounding box center [675, 485] width 31 height 29
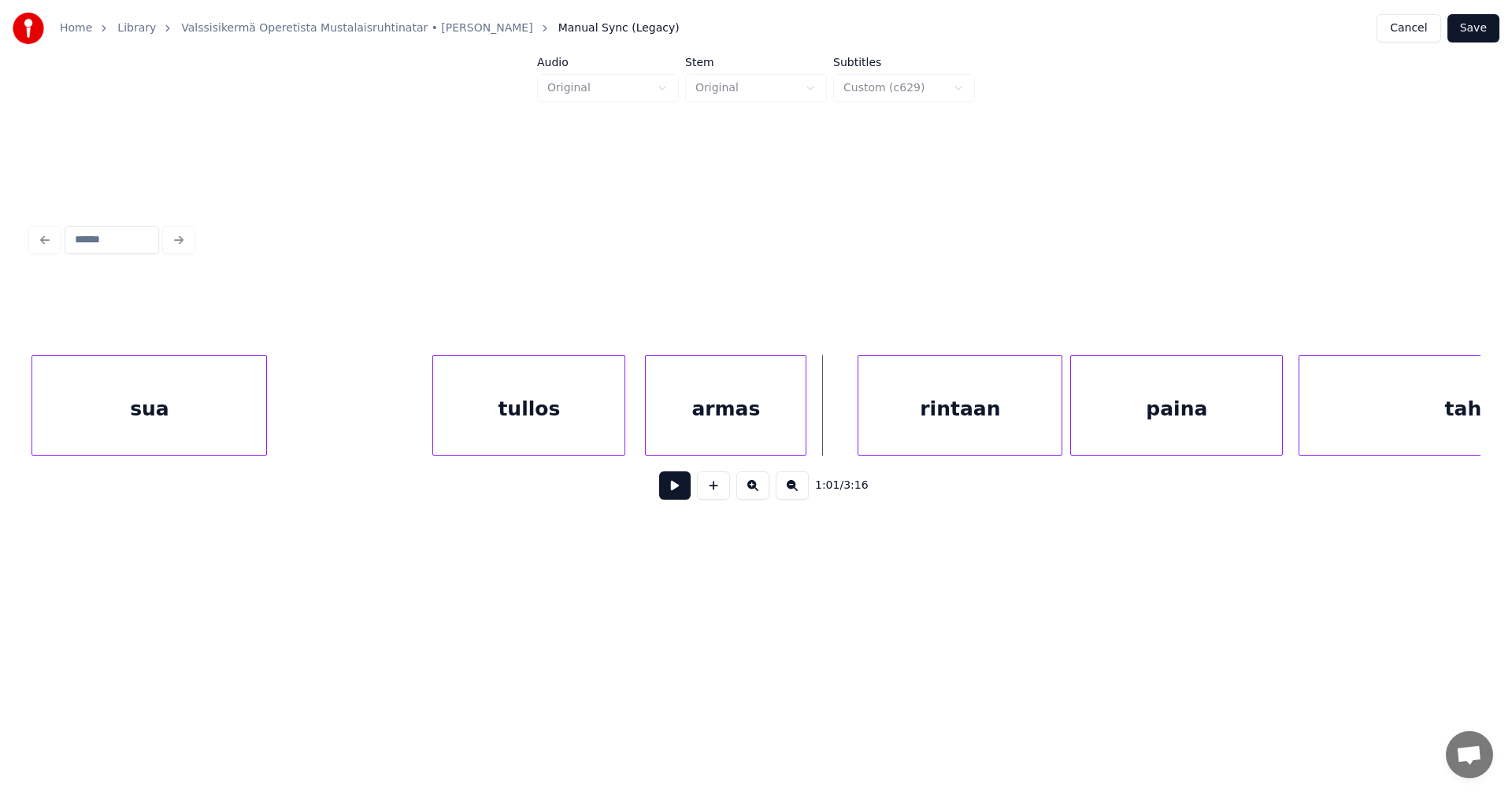
scroll to position [0, 11350]
click at [922, 424] on div "rintaan" at bounding box center [944, 409] width 203 height 107
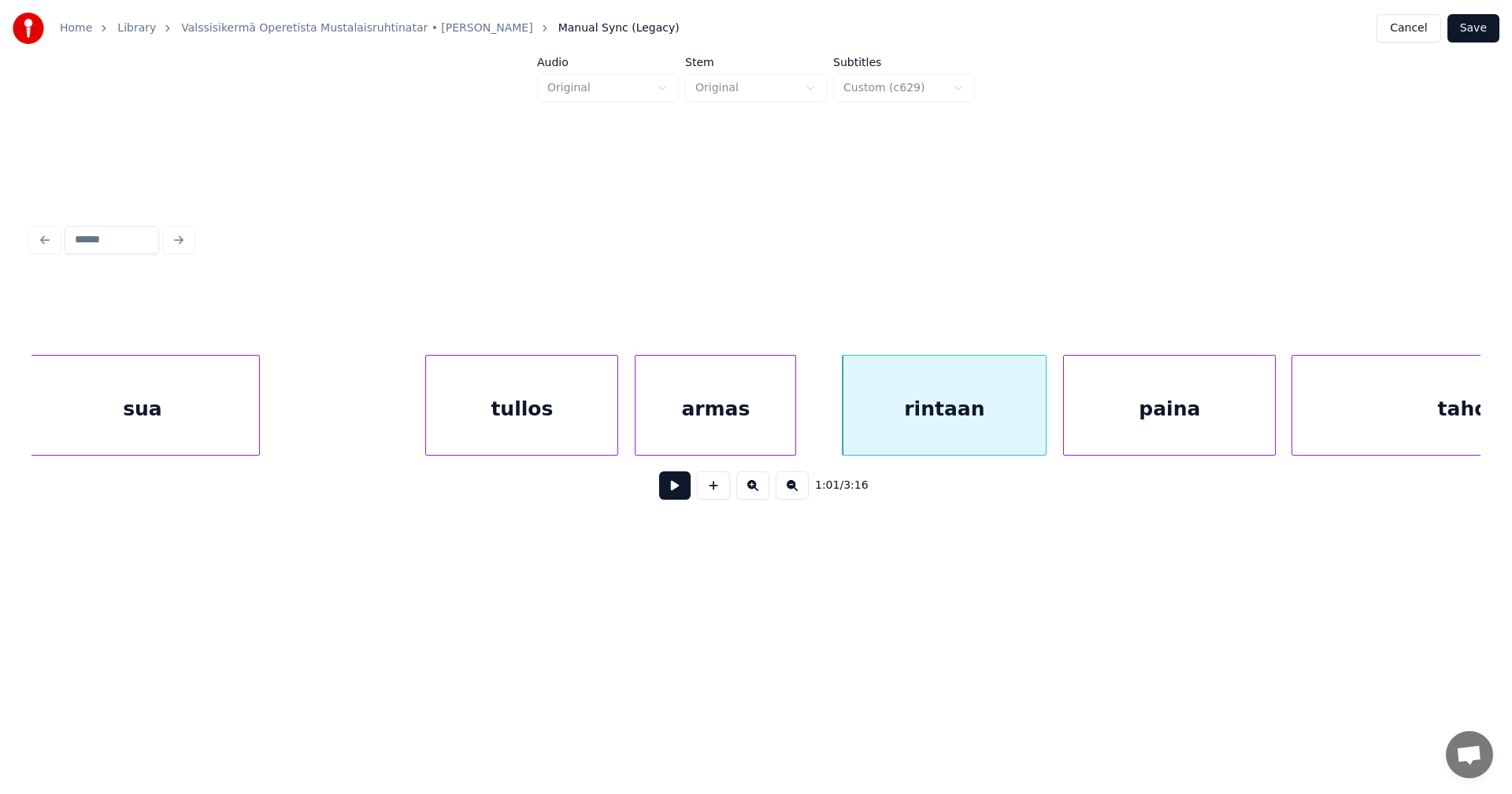
click at [730, 442] on div "armas" at bounding box center [715, 409] width 160 height 107
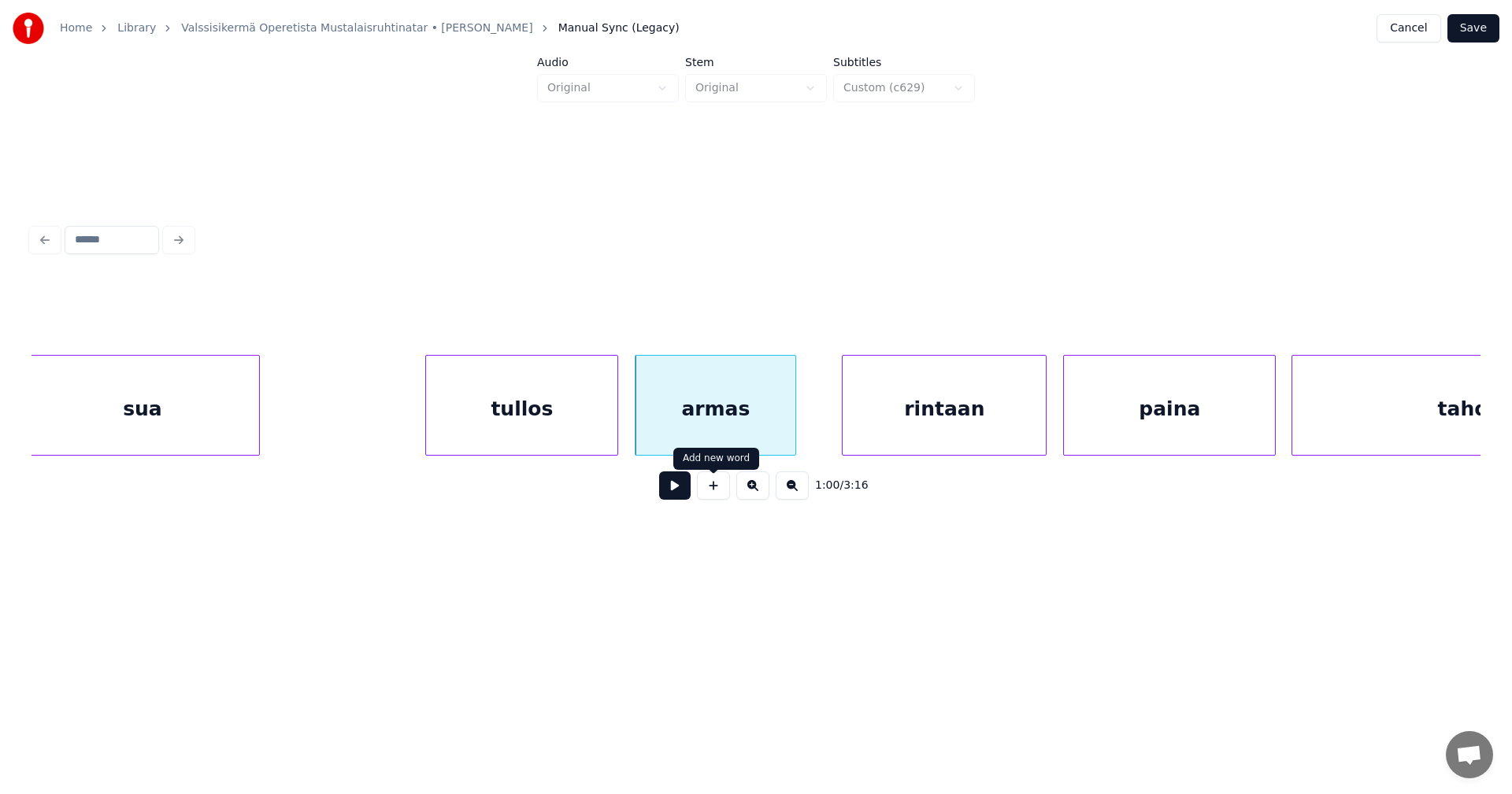
click at [683, 494] on button at bounding box center [675, 485] width 31 height 29
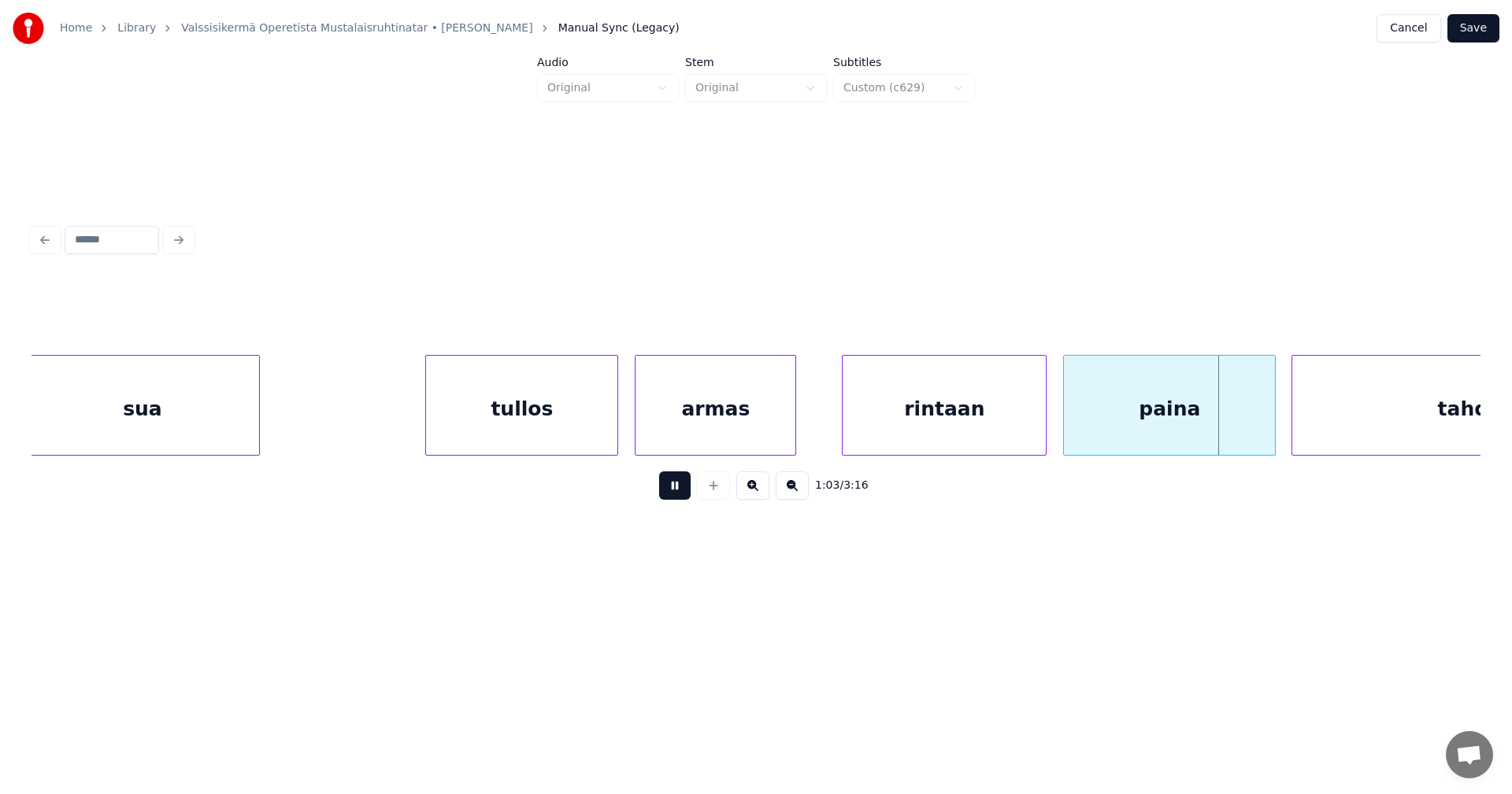
click at [684, 493] on button at bounding box center [675, 485] width 31 height 29
click at [1263, 417] on div at bounding box center [1264, 405] width 4 height 99
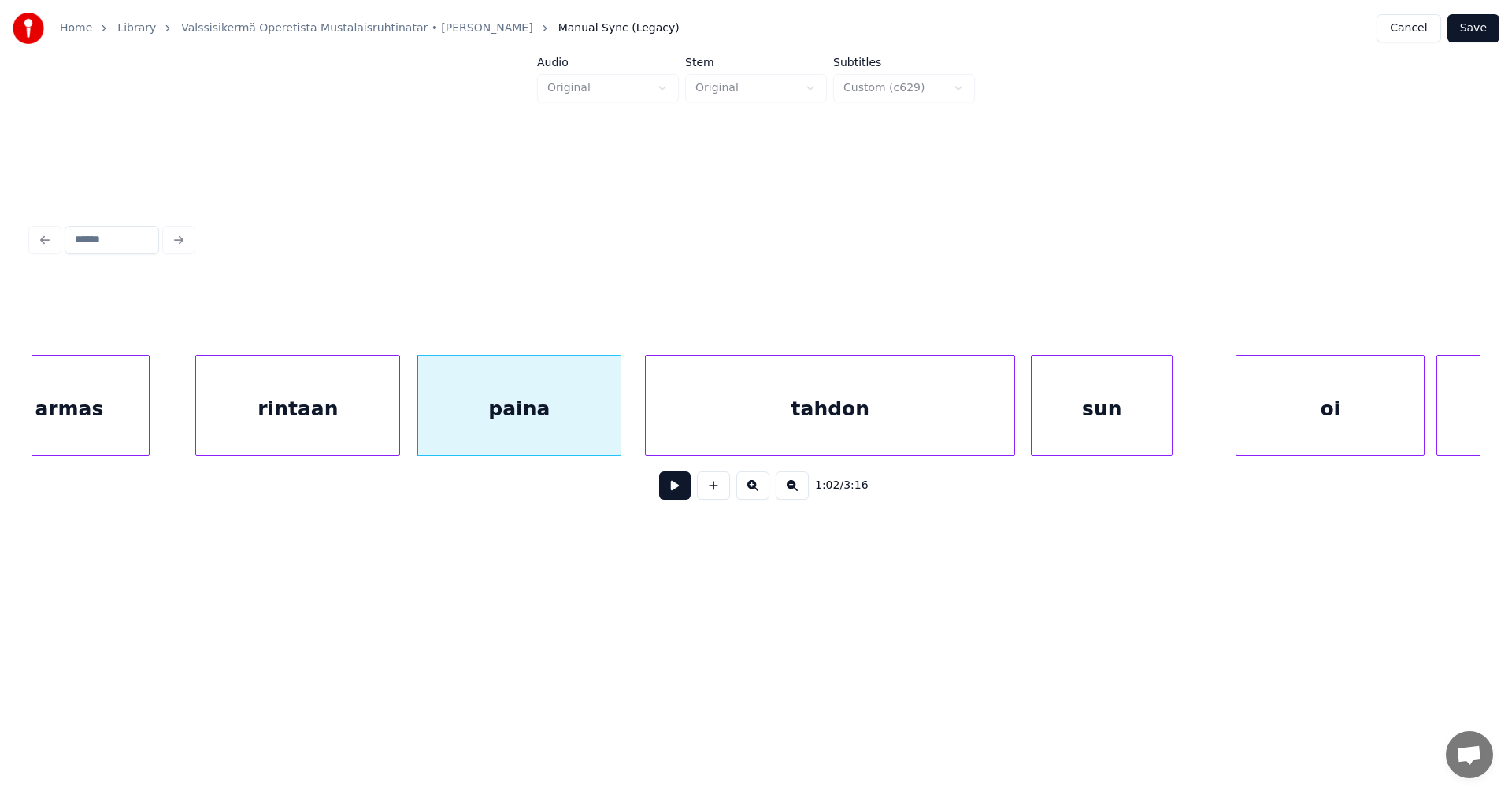
scroll to position [0, 12011]
click at [832, 433] on div "tahdon" at bounding box center [814, 409] width 369 height 107
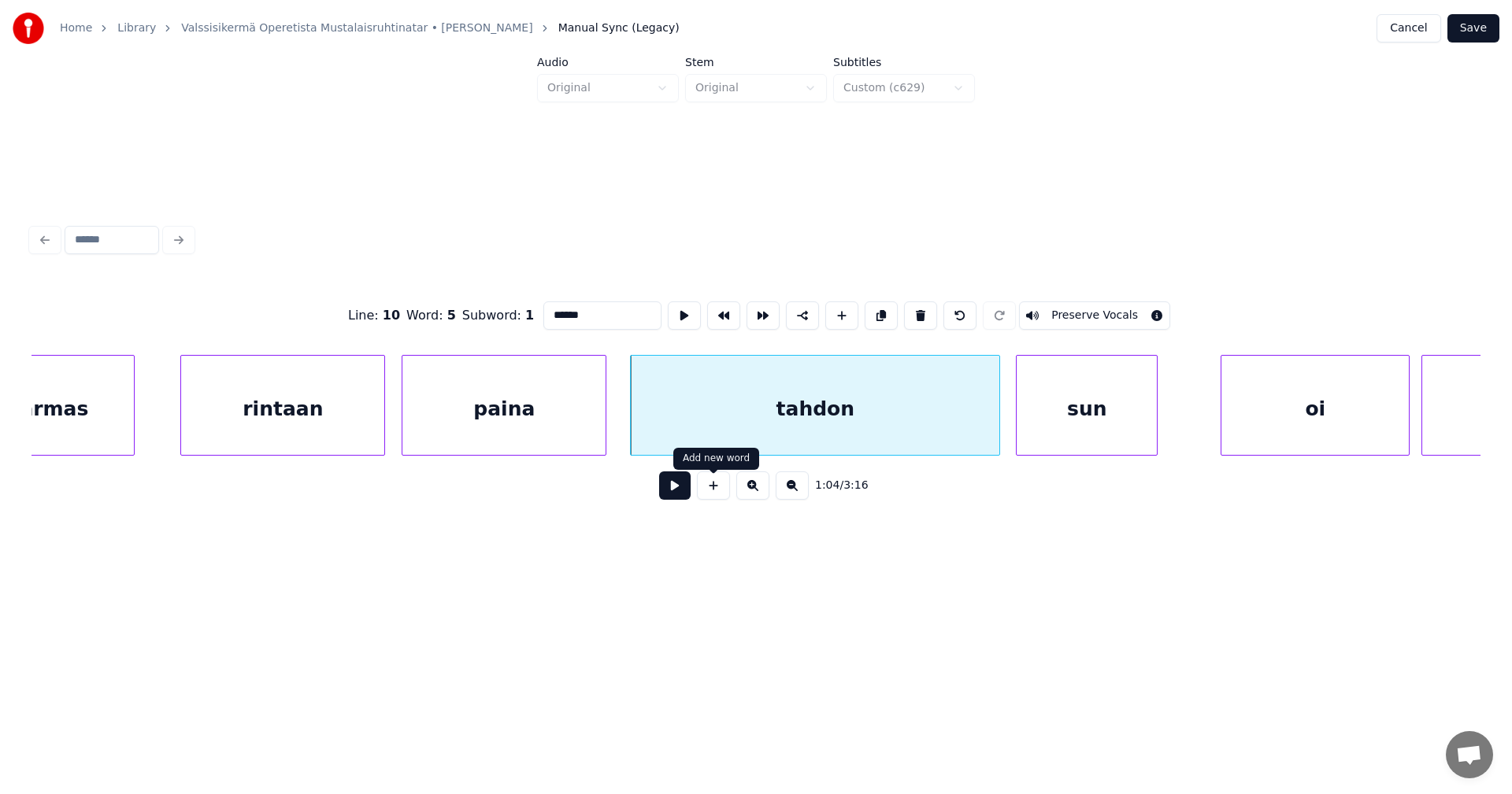
click at [682, 498] on button at bounding box center [675, 485] width 31 height 29
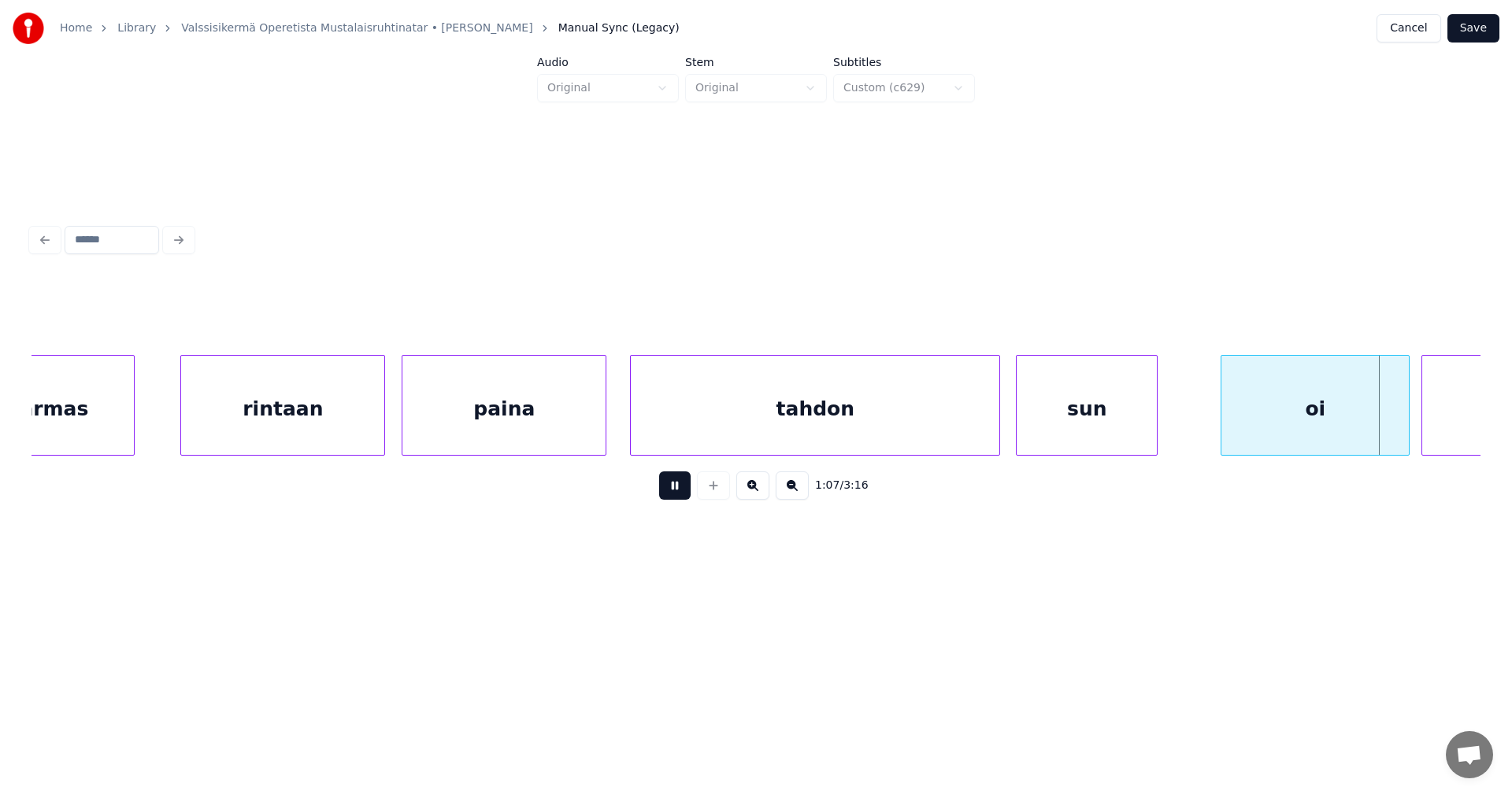
click at [682, 498] on button at bounding box center [675, 485] width 31 height 29
click at [683, 498] on button at bounding box center [675, 485] width 31 height 29
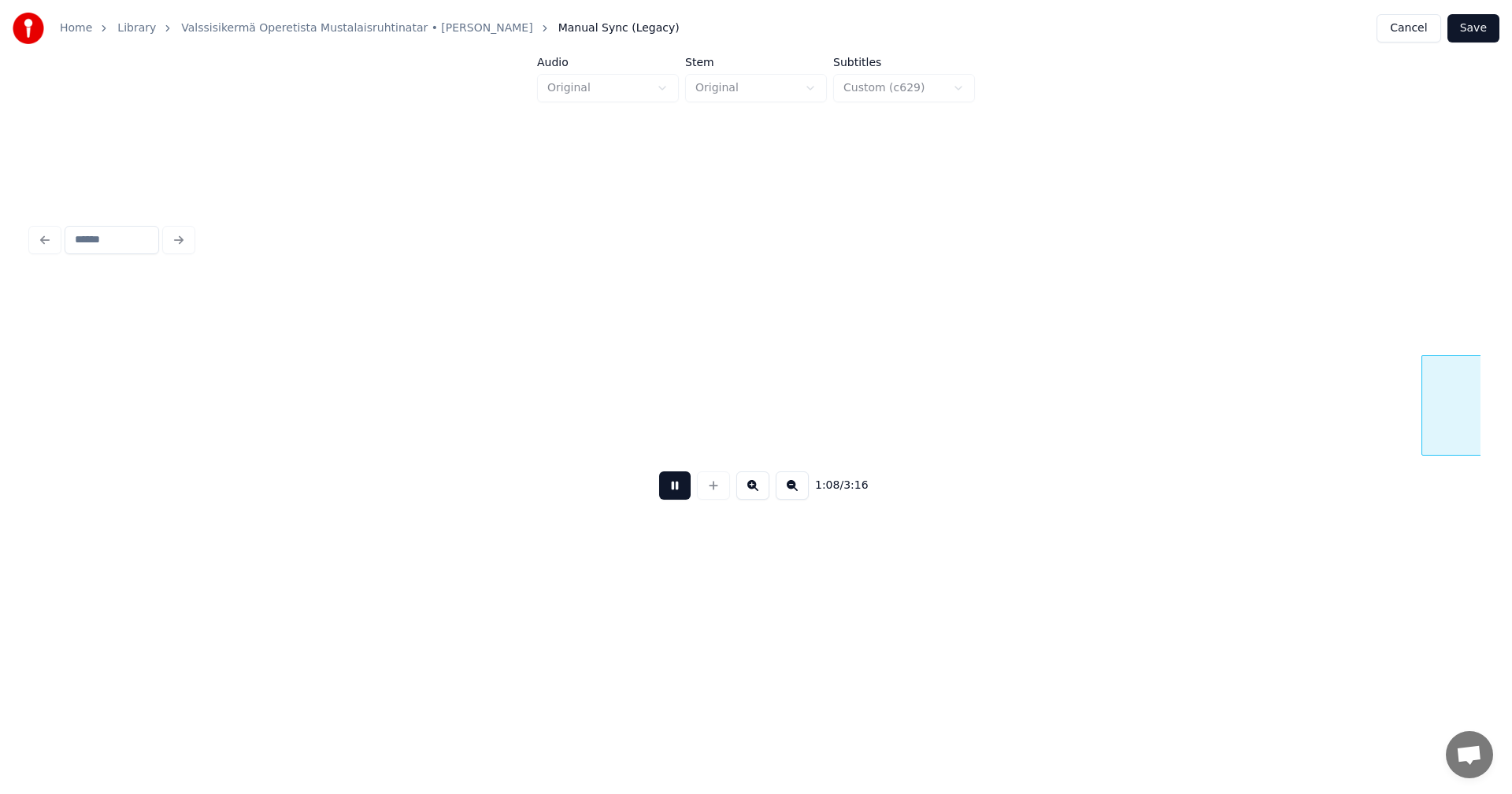
scroll to position [0, 13461]
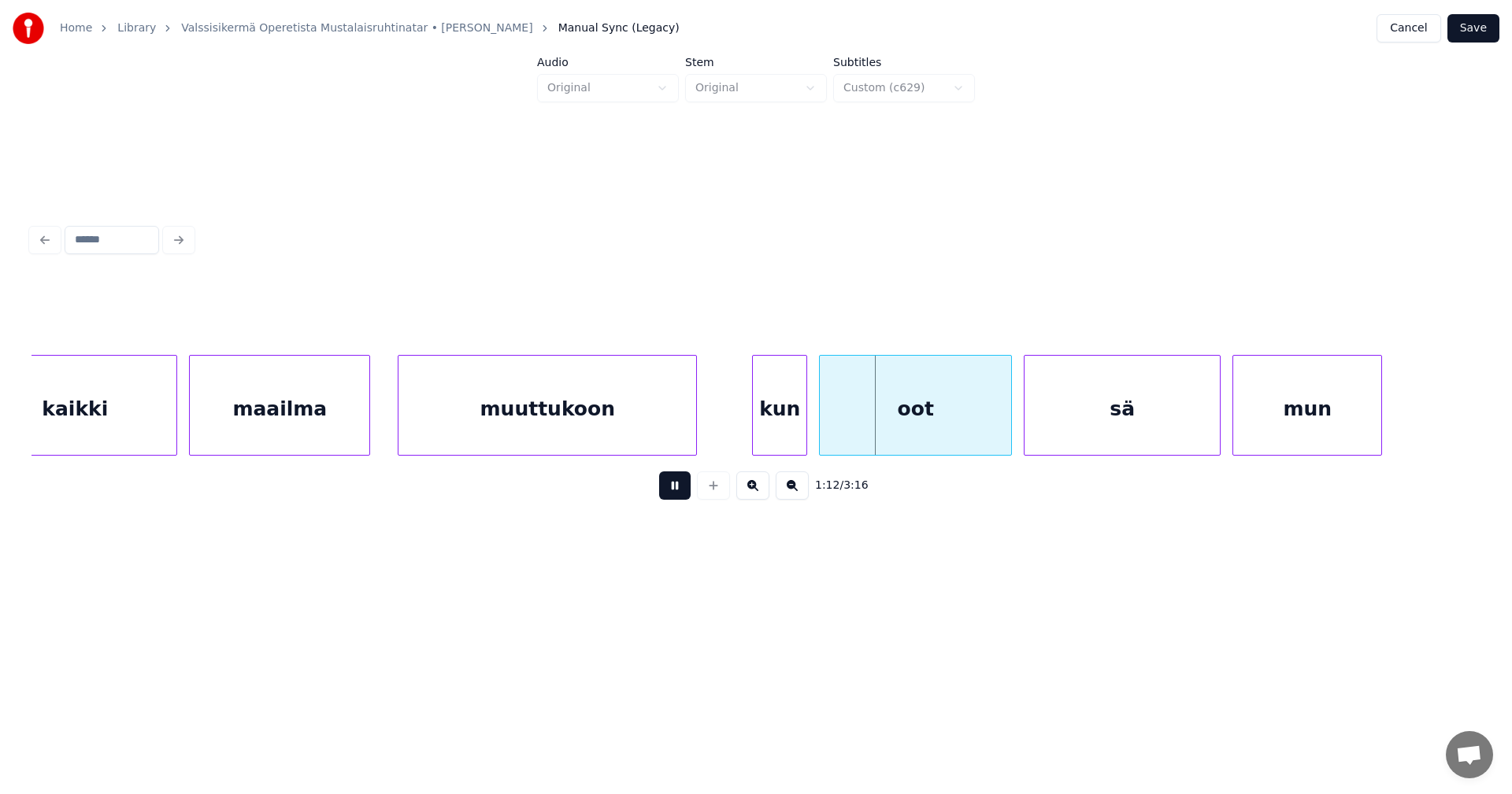
drag, startPoint x: 684, startPoint y: 498, endPoint x: 720, endPoint y: 478, distance: 41.2
click at [684, 497] on button at bounding box center [675, 485] width 31 height 29
click at [853, 418] on div "oot" at bounding box center [915, 409] width 191 height 107
click at [688, 493] on button at bounding box center [675, 485] width 31 height 29
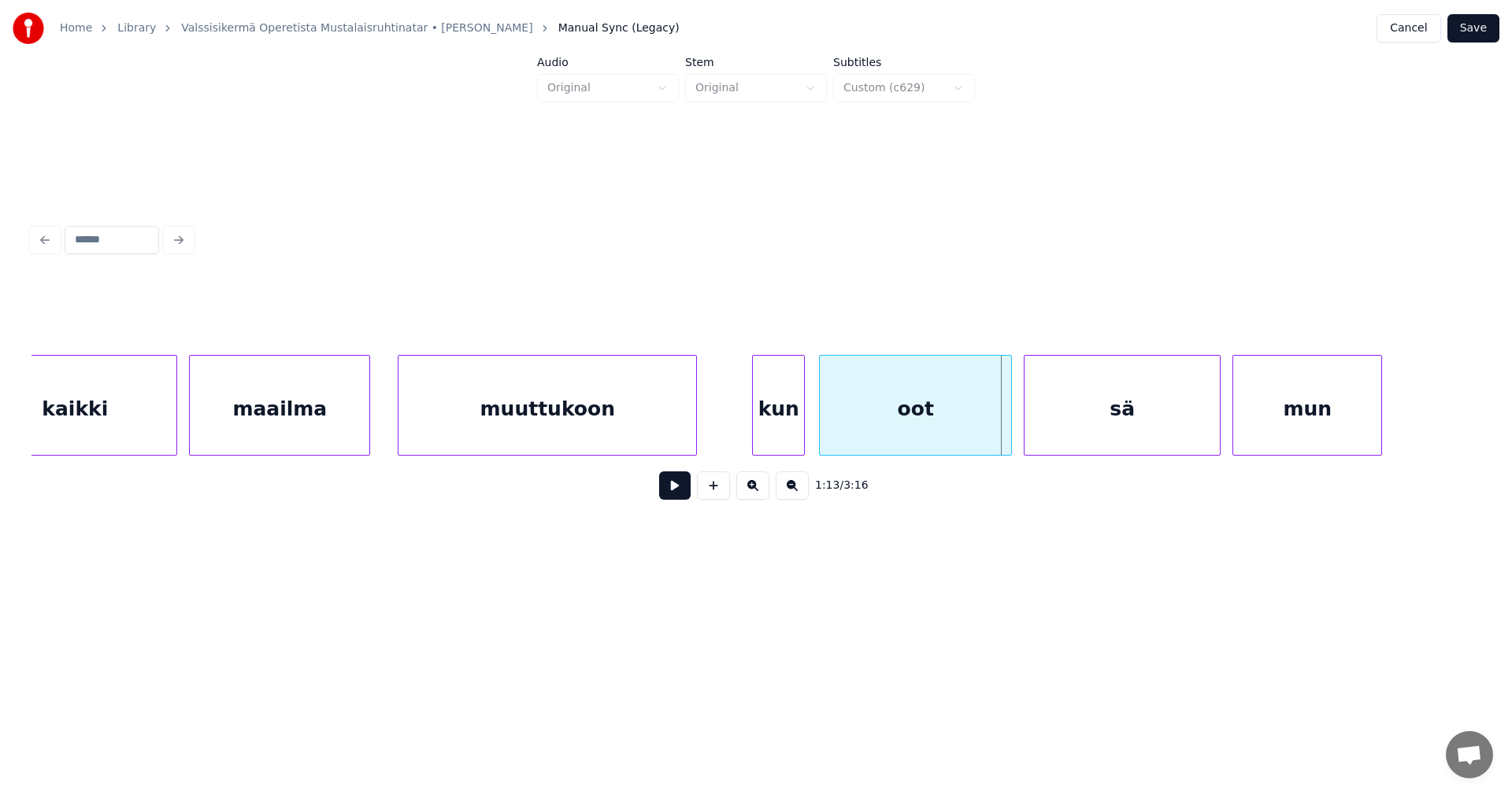
click at [801, 428] on div at bounding box center [801, 405] width 4 height 99
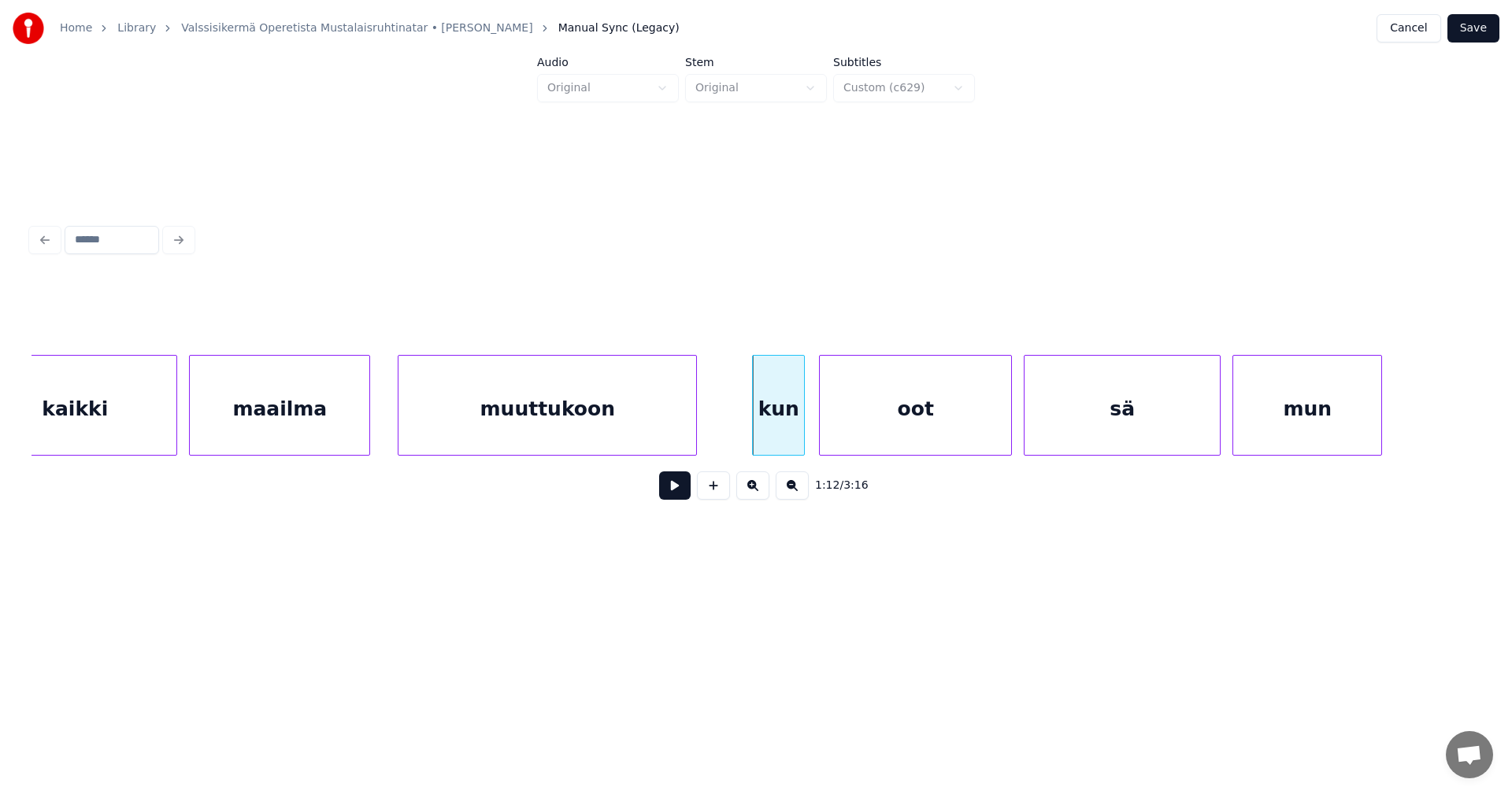
click at [843, 419] on div "oot" at bounding box center [915, 409] width 191 height 107
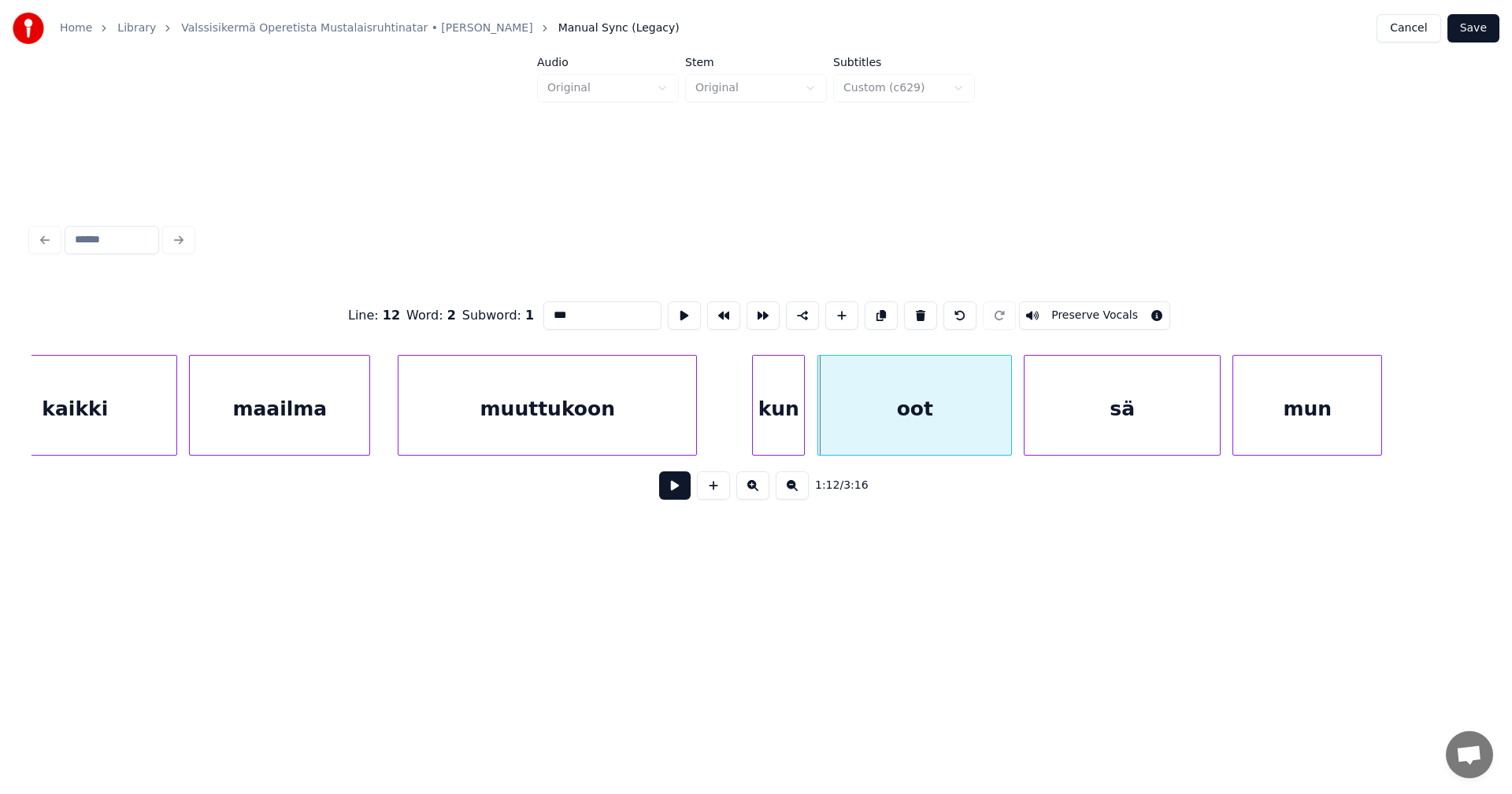
click at [823, 421] on div at bounding box center [820, 405] width 4 height 99
click at [688, 499] on button at bounding box center [675, 485] width 31 height 29
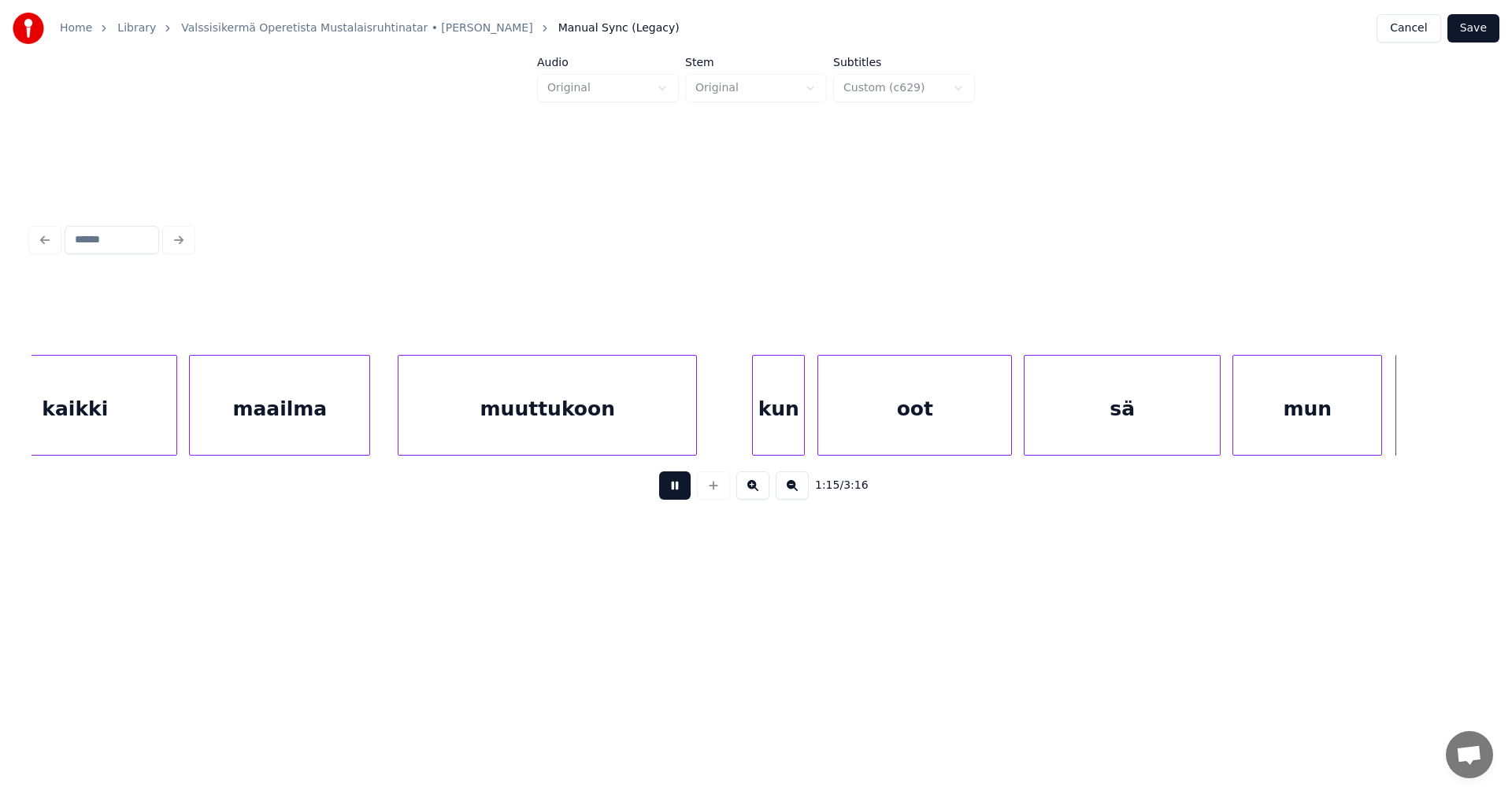
drag, startPoint x: 690, startPoint y: 499, endPoint x: 709, endPoint y: 499, distance: 19.0
click at [694, 499] on div "1:15 / 3:16" at bounding box center [756, 485] width 1424 height 35
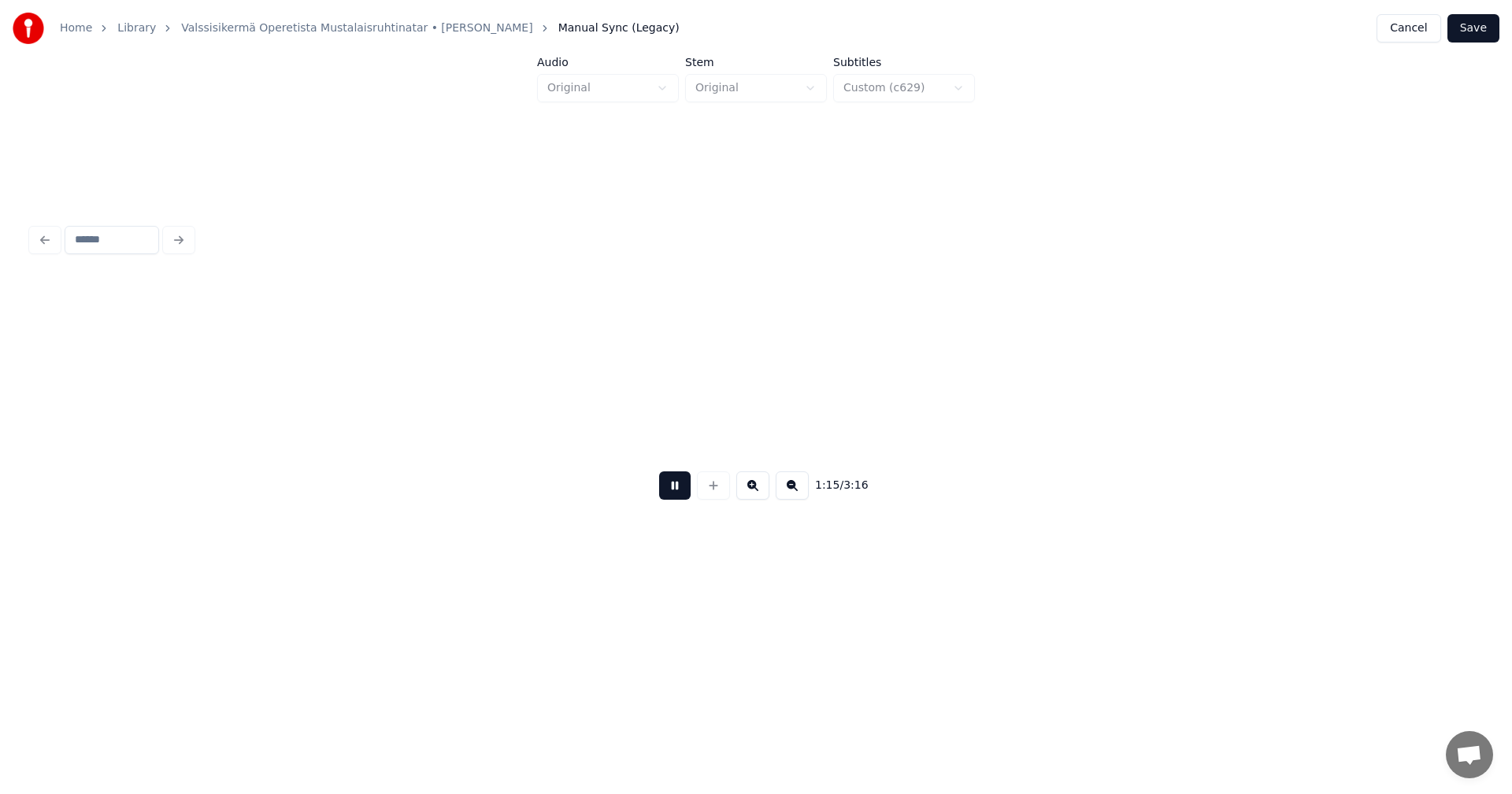
scroll to position [0, 14909]
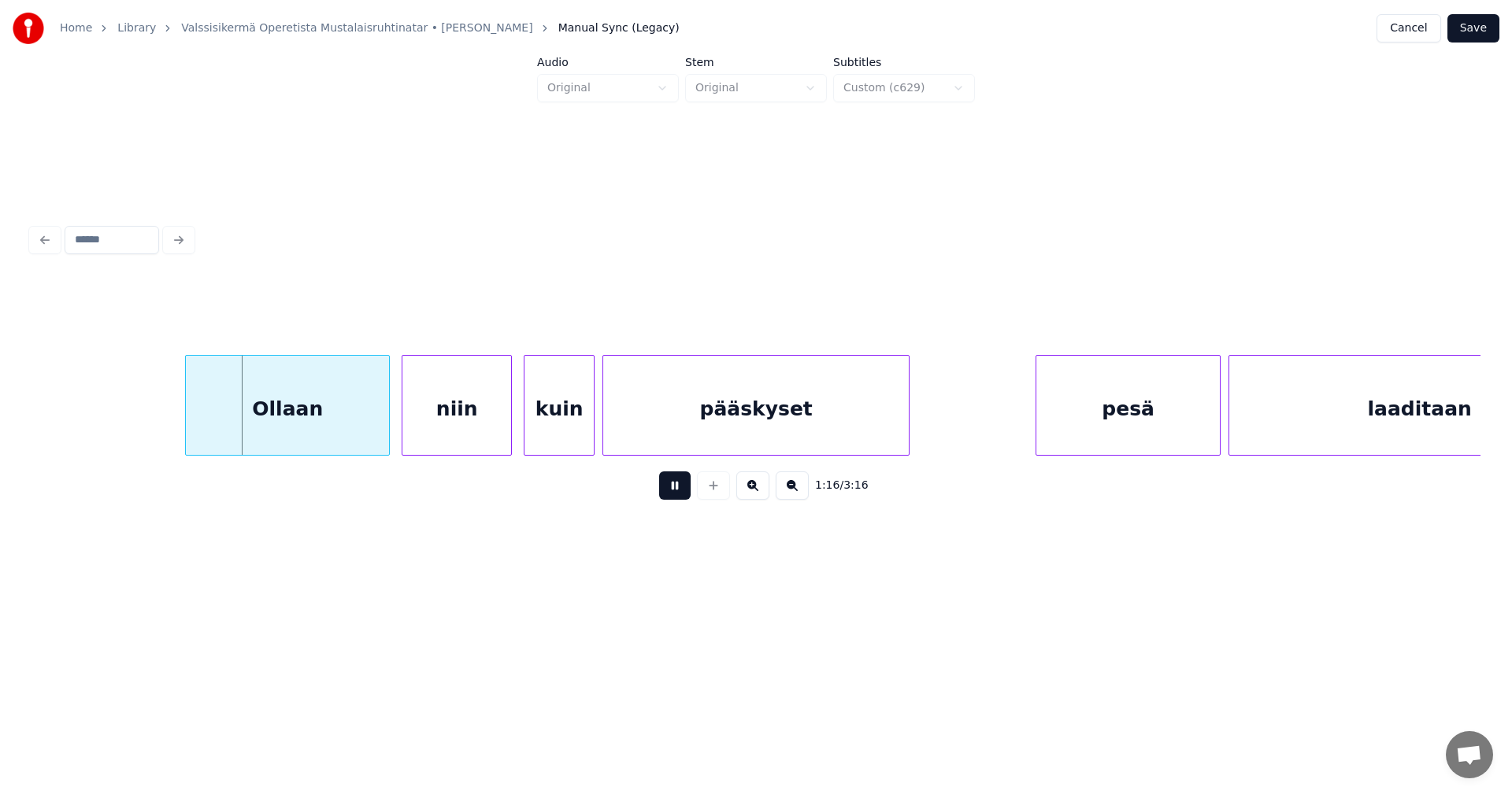
drag, startPoint x: 682, startPoint y: 493, endPoint x: 636, endPoint y: 479, distance: 48.1
click at [678, 492] on button at bounding box center [675, 485] width 31 height 29
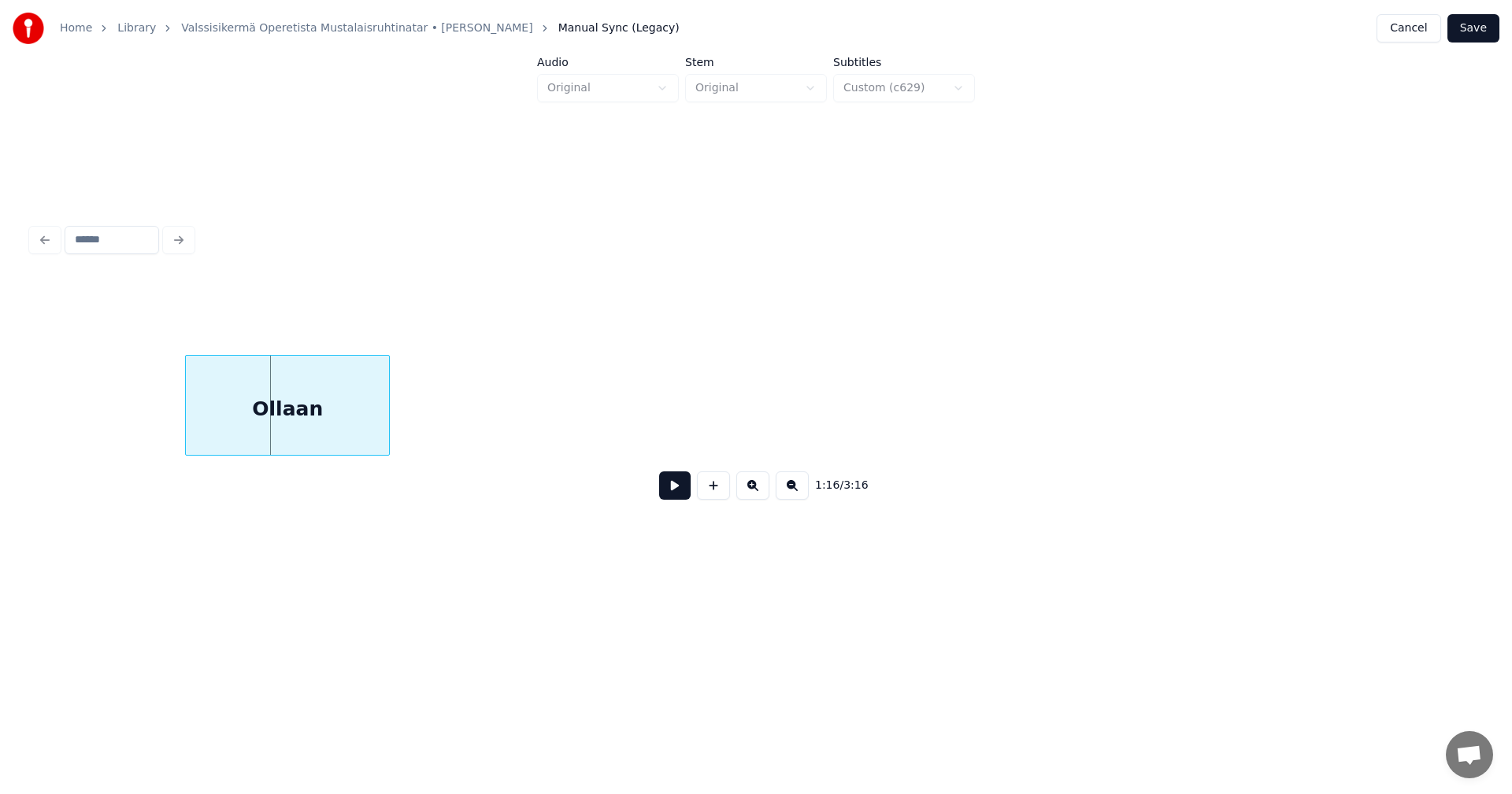
scroll to position [0, 13641]
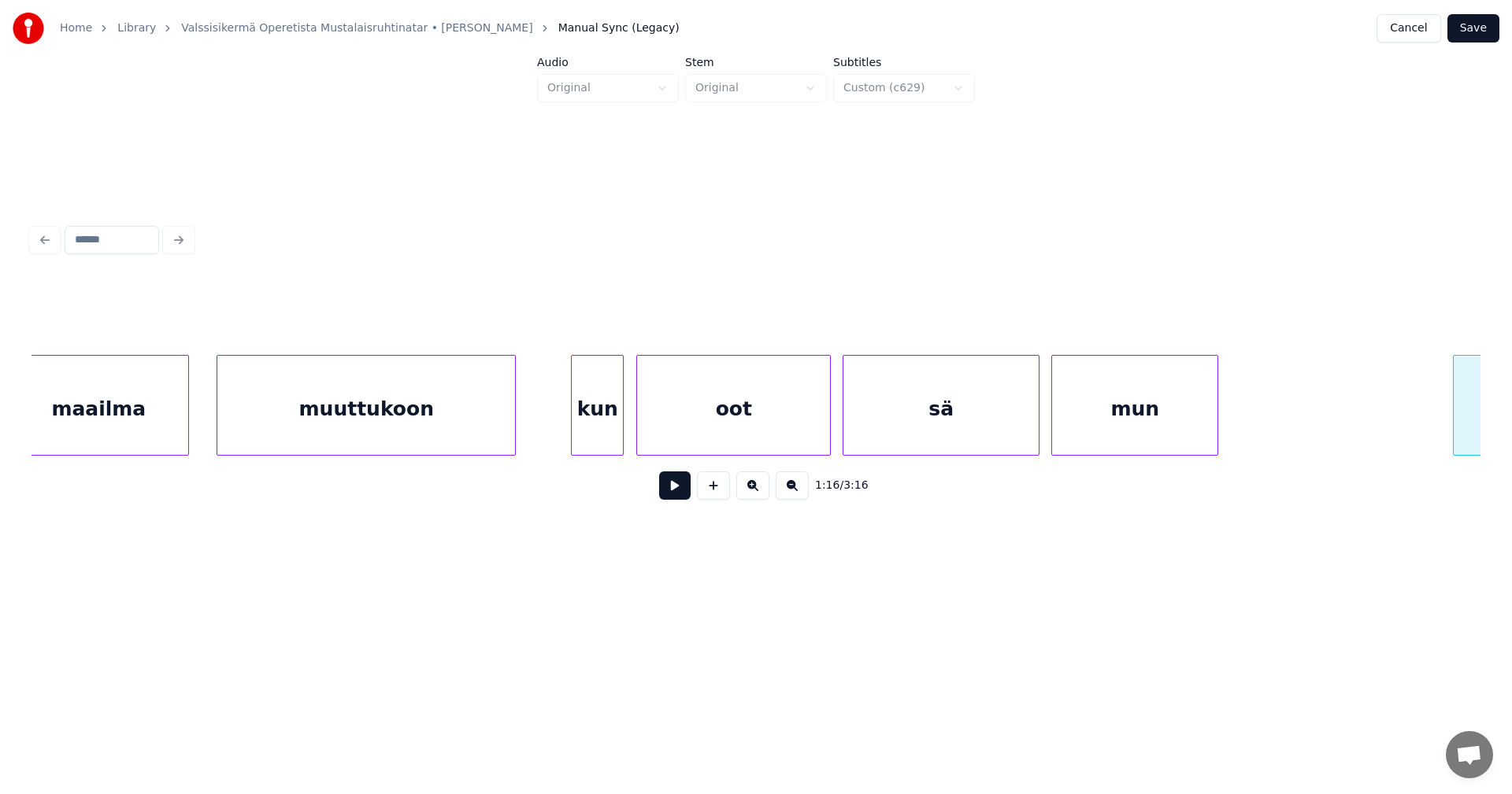
click at [1216, 418] on div at bounding box center [1215, 405] width 4 height 99
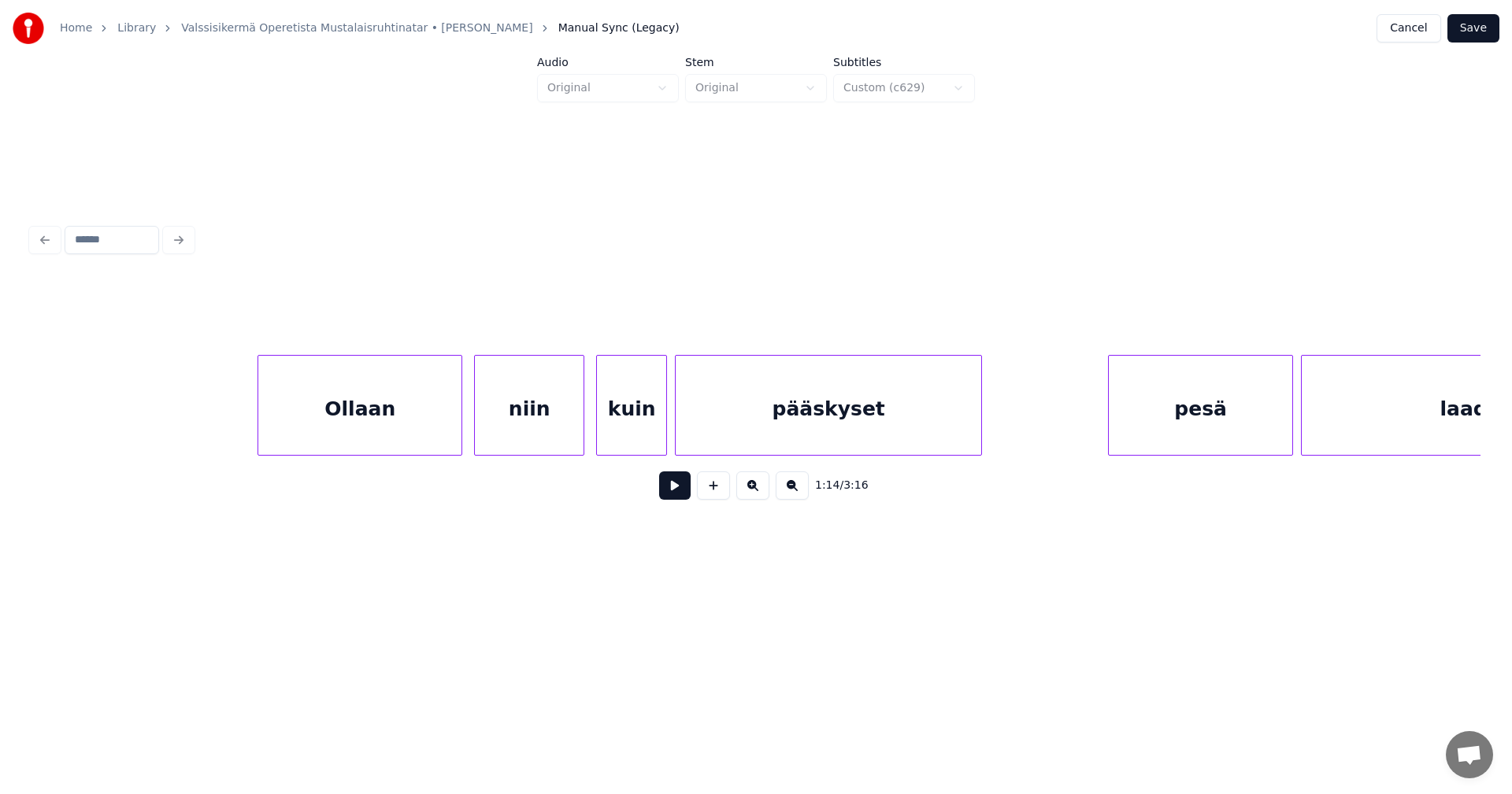
scroll to position [0, 14838]
click at [413, 413] on div "Ollaan" at bounding box center [358, 409] width 203 height 107
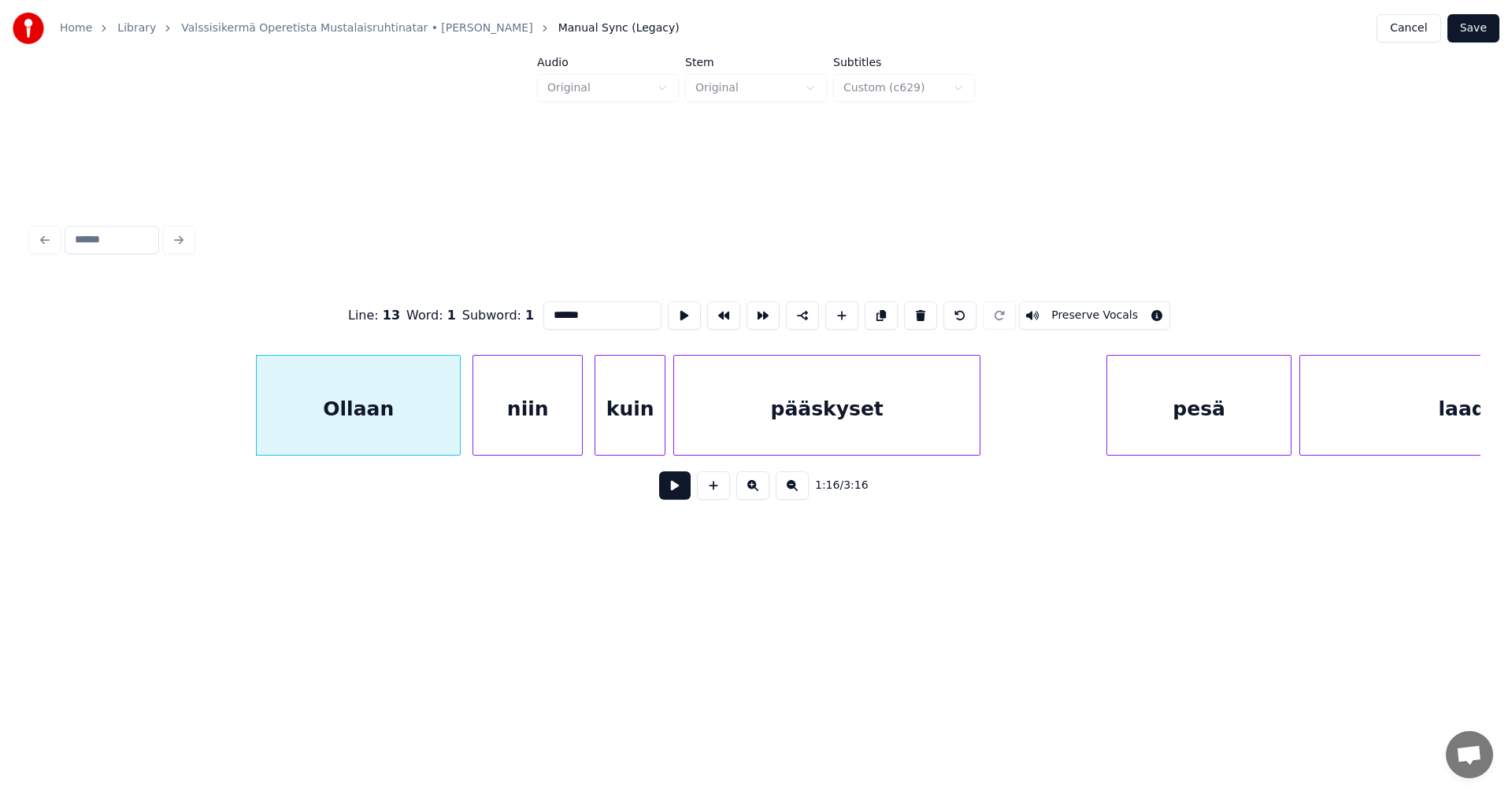
click at [670, 492] on button at bounding box center [675, 485] width 31 height 29
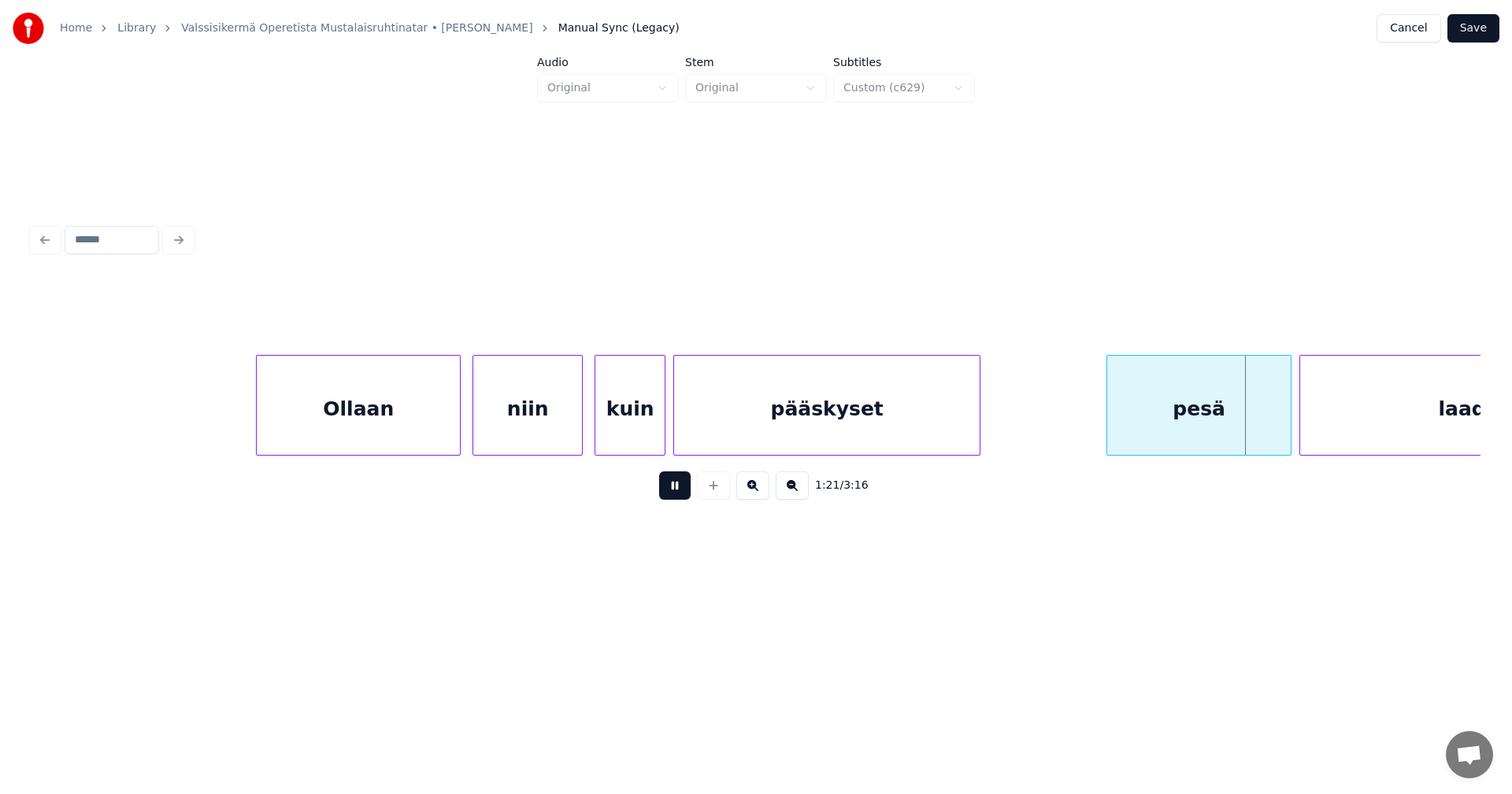
click at [669, 492] on button at bounding box center [675, 485] width 31 height 29
click at [1280, 424] on div at bounding box center [1280, 405] width 4 height 99
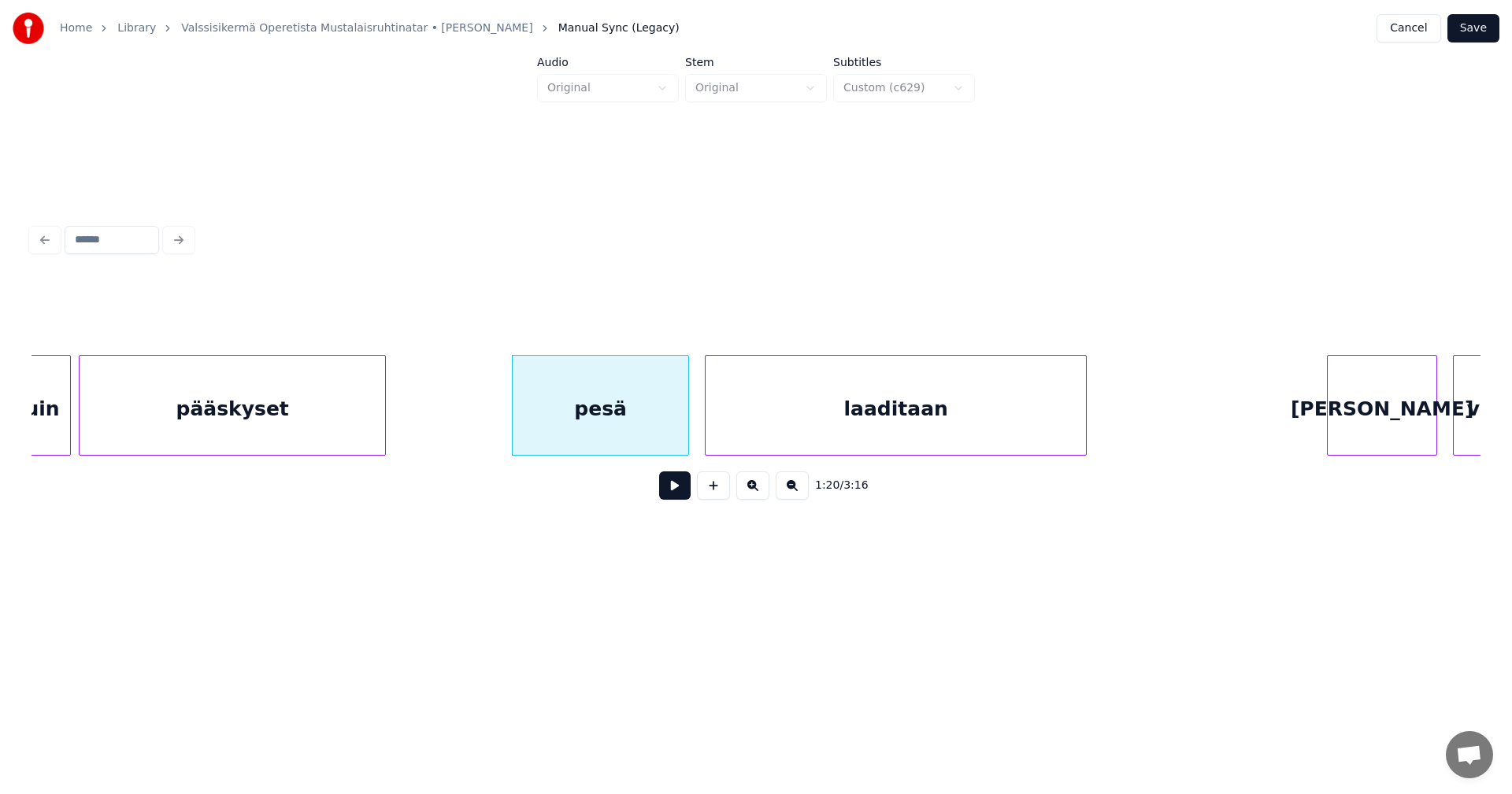
scroll to position [0, 15437]
click at [699, 411] on div at bounding box center [701, 405] width 4 height 99
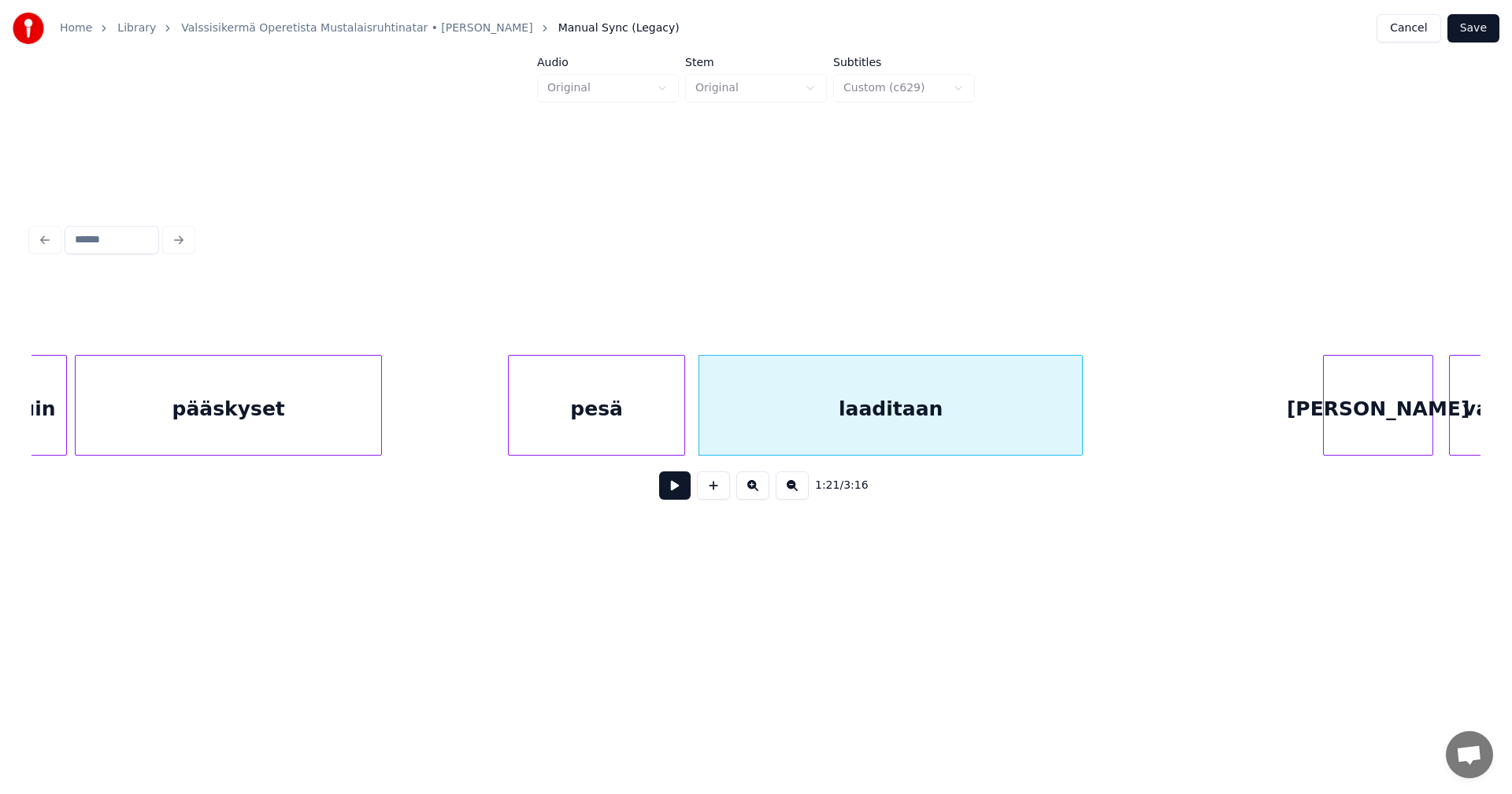
click at [678, 485] on button at bounding box center [675, 485] width 31 height 29
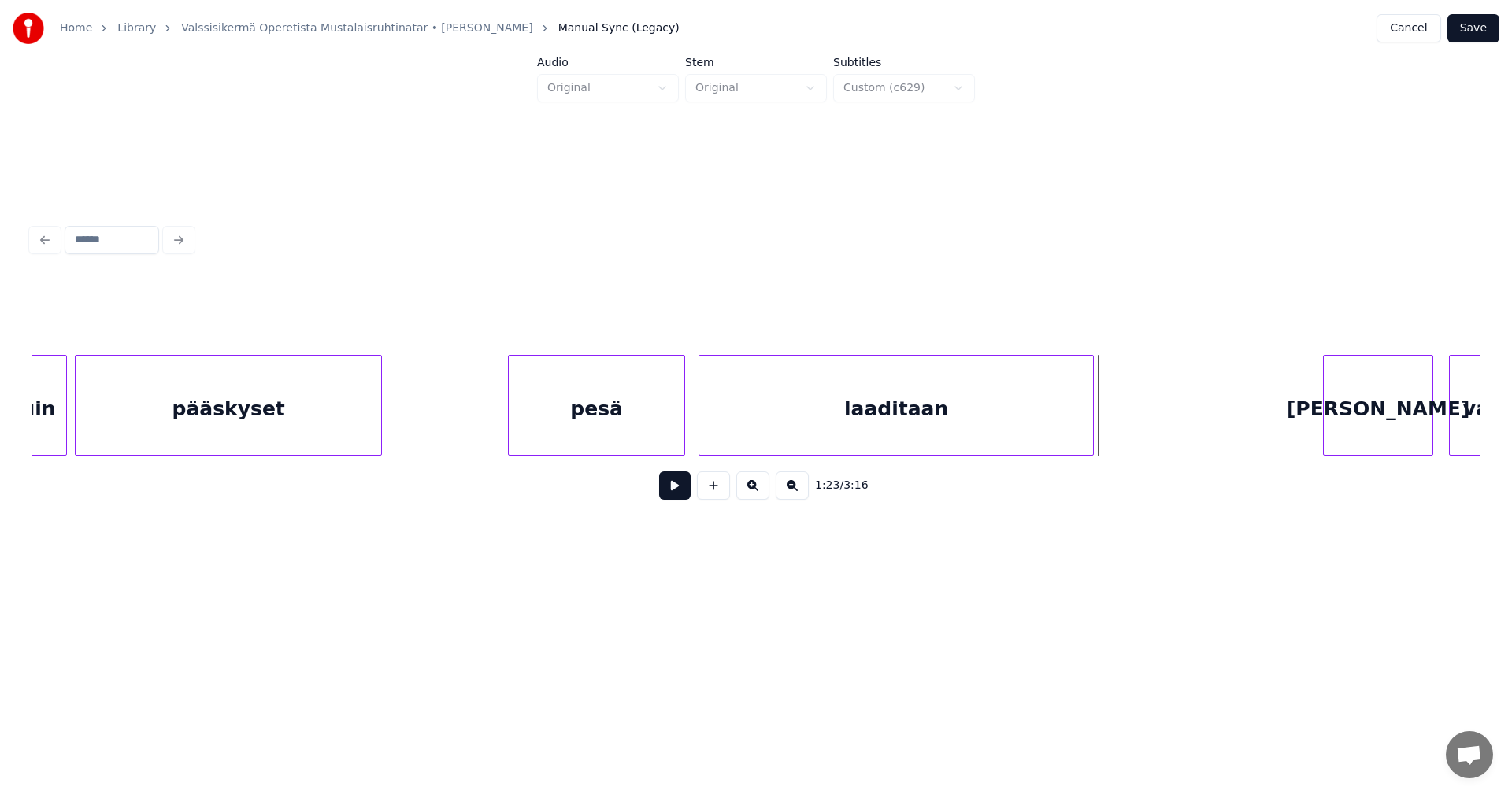
click at [1091, 431] on div at bounding box center [1090, 405] width 4 height 99
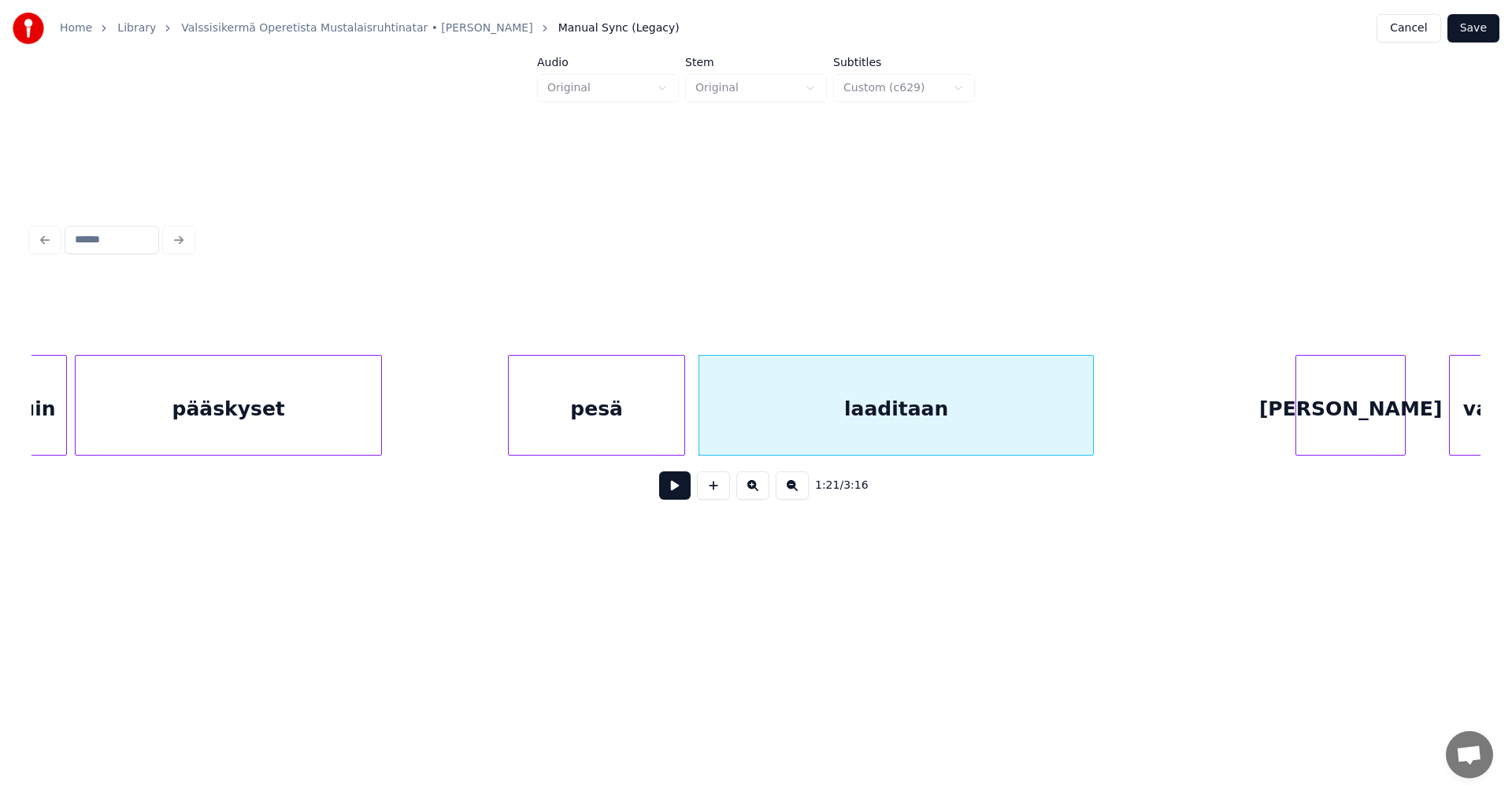
click at [1352, 438] on div "[PERSON_NAME]" at bounding box center [1350, 409] width 109 height 107
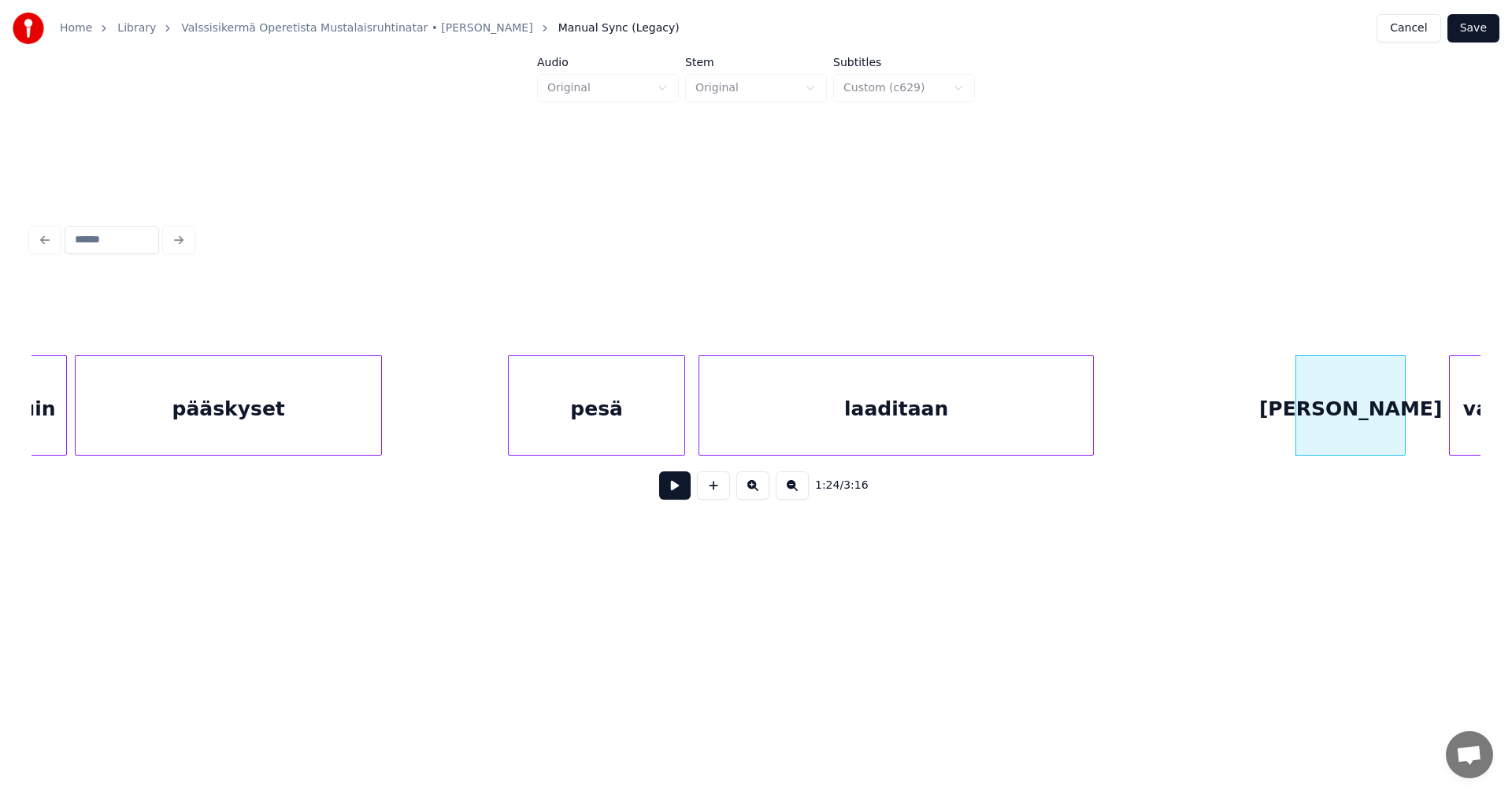
click at [669, 490] on button at bounding box center [675, 485] width 31 height 29
click at [670, 490] on button at bounding box center [675, 485] width 31 height 29
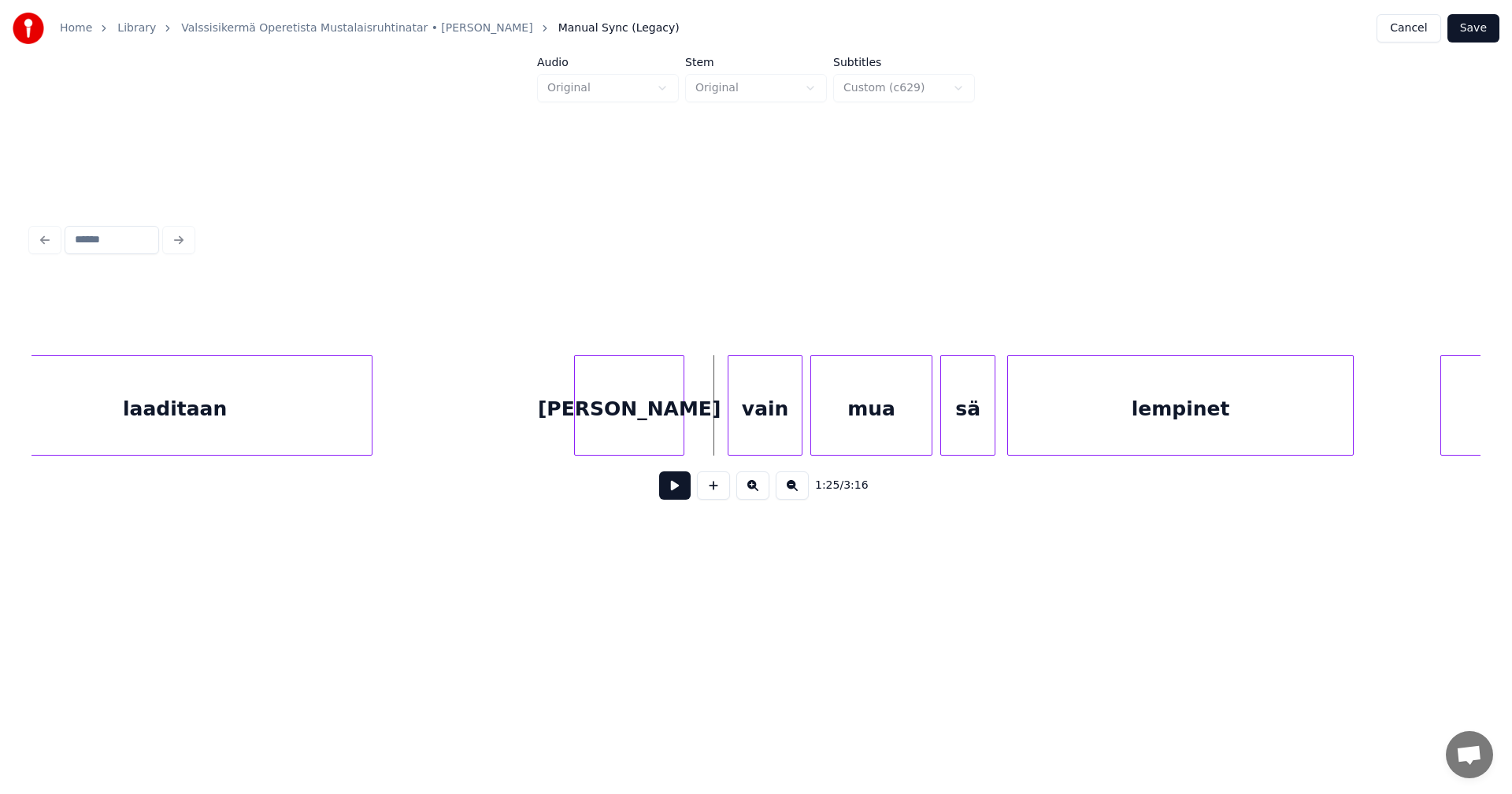
scroll to position [0, 16161]
click at [730, 425] on div "vain" at bounding box center [737, 409] width 73 height 107
click at [650, 421] on div "[PERSON_NAME]" at bounding box center [626, 409] width 109 height 107
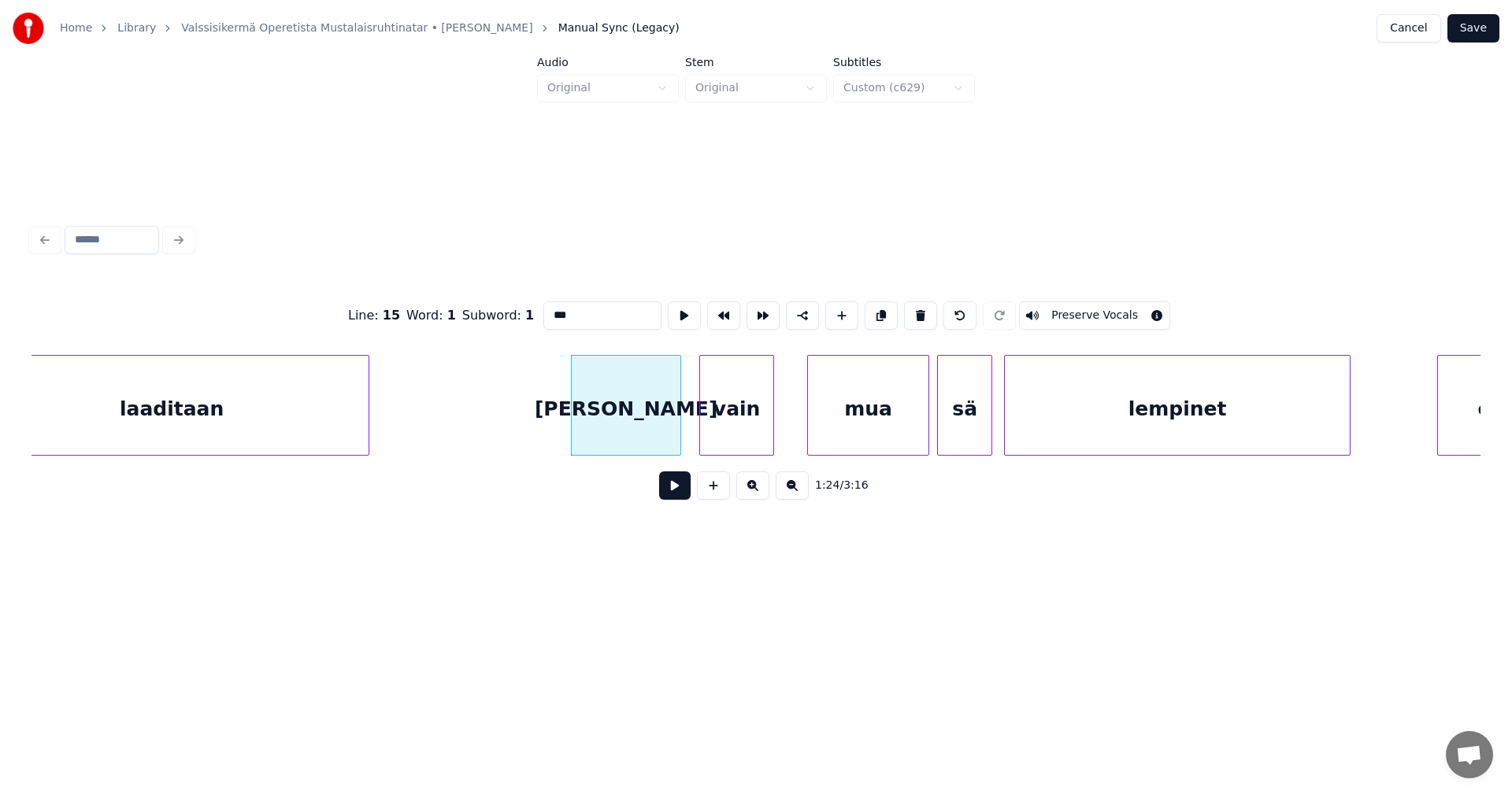
click at [674, 490] on button at bounding box center [675, 485] width 31 height 29
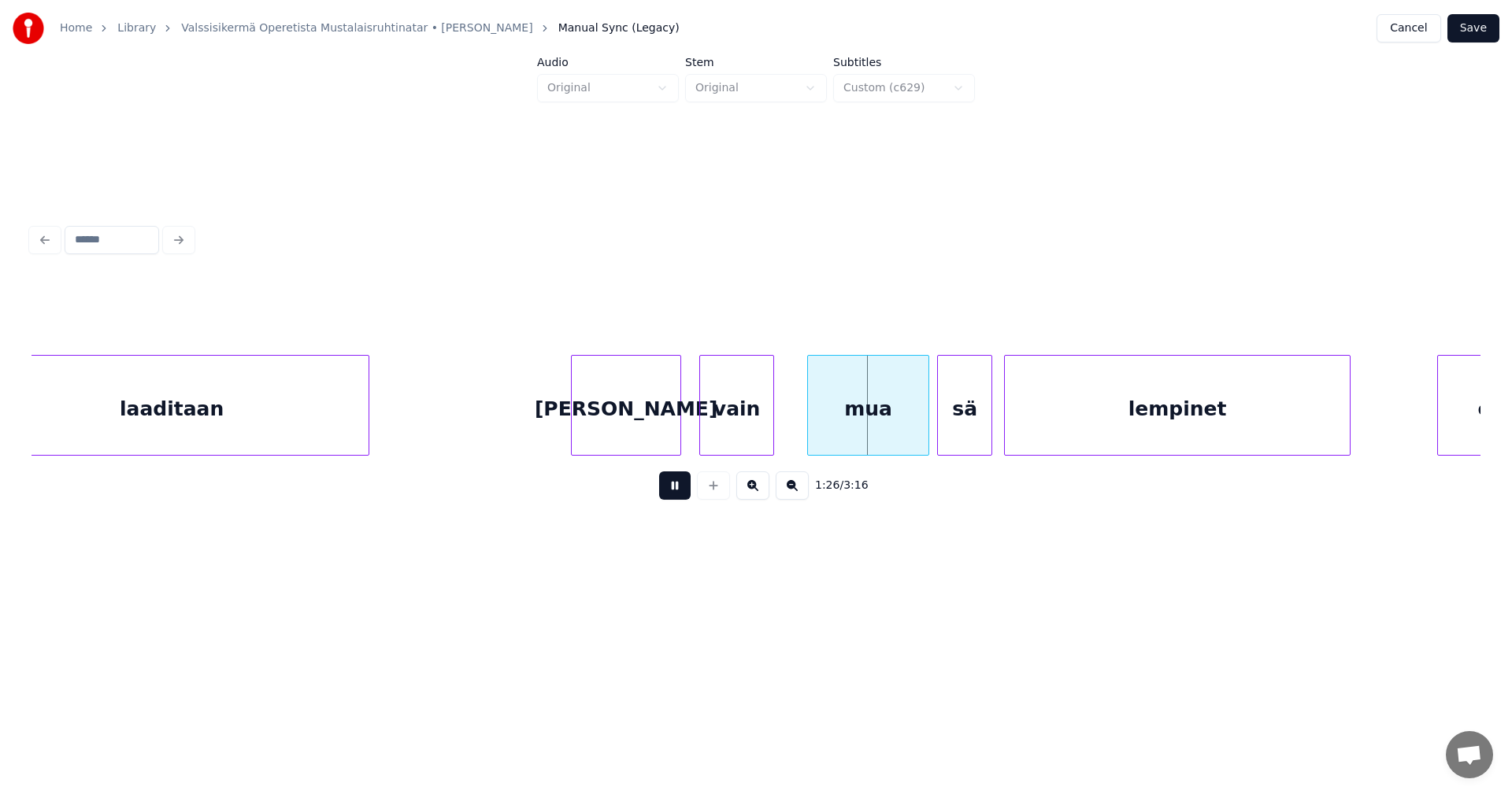
click at [674, 490] on button at bounding box center [675, 485] width 31 height 29
click at [741, 417] on div "vain" at bounding box center [737, 409] width 73 height 107
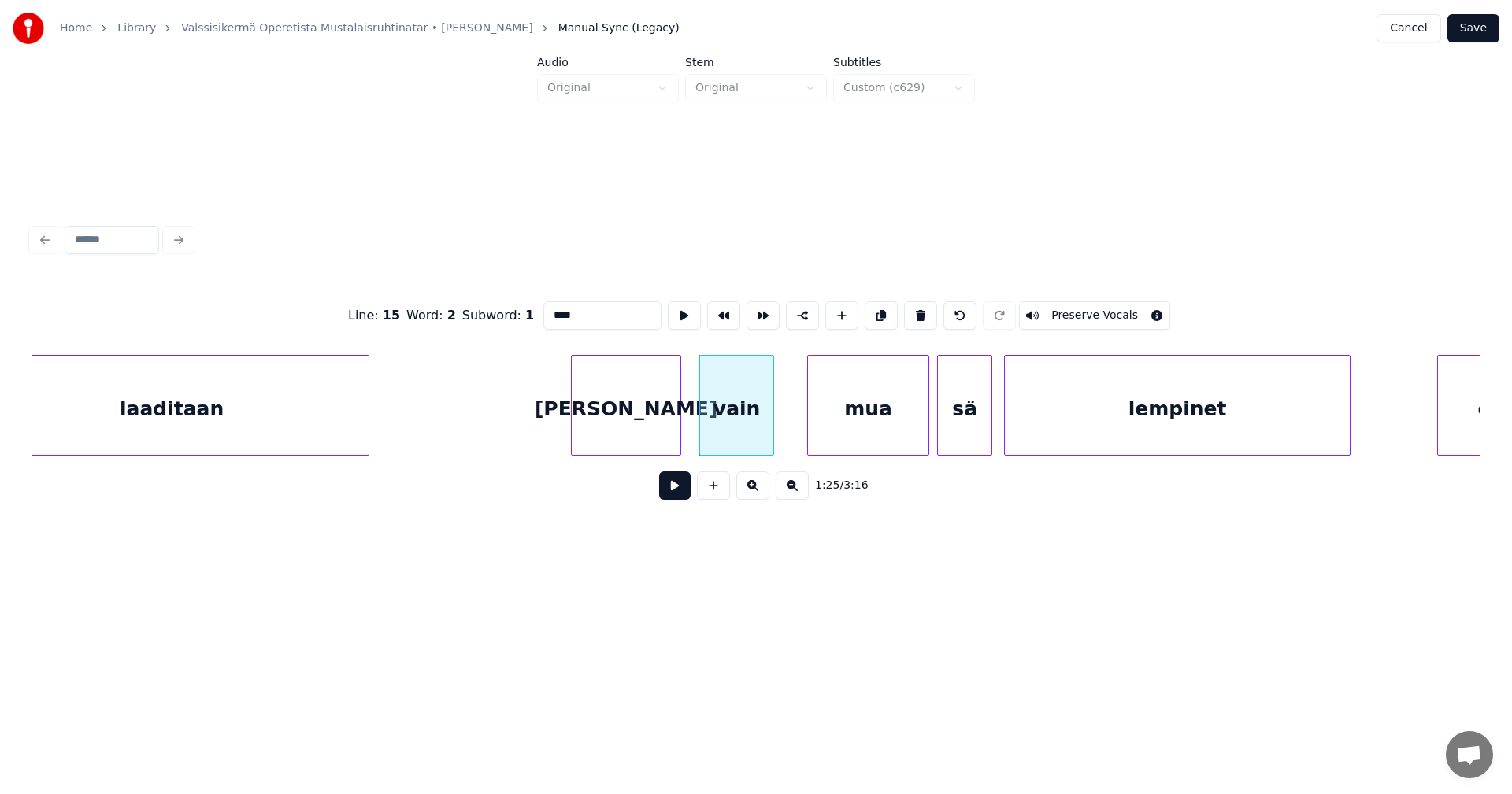
click at [687, 488] on button at bounding box center [675, 485] width 31 height 29
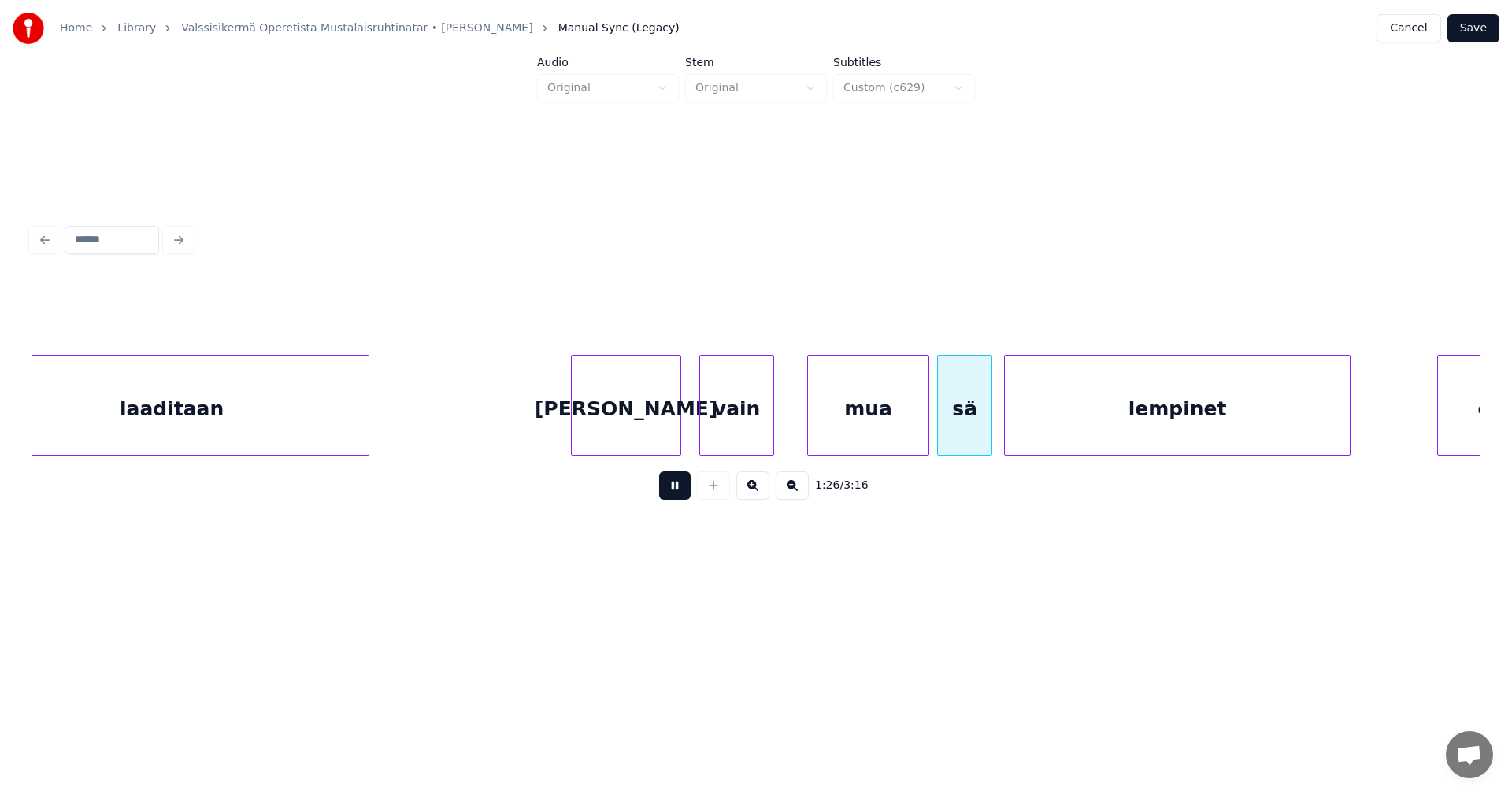
click at [687, 488] on button at bounding box center [675, 485] width 31 height 29
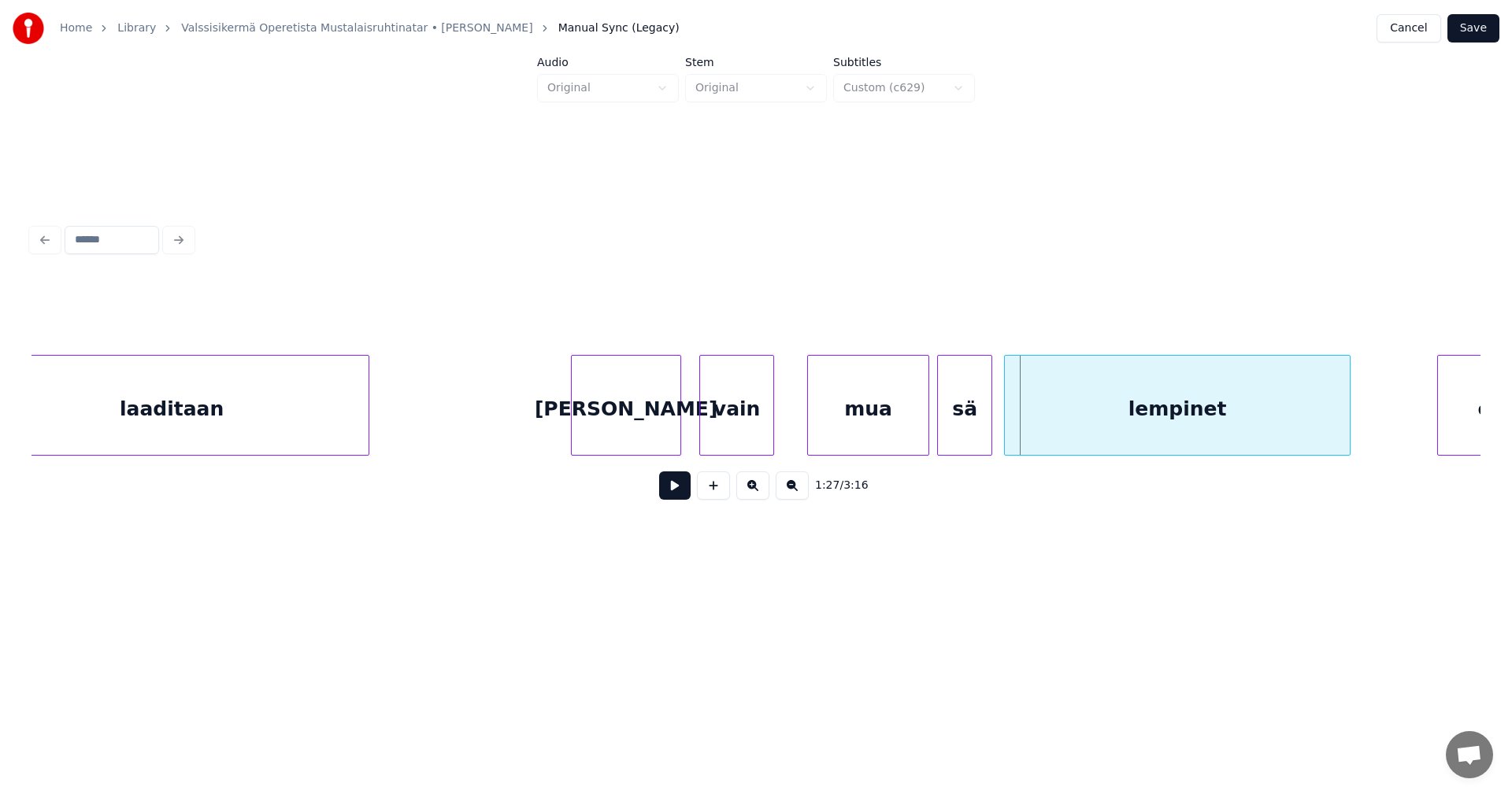
click at [680, 410] on div at bounding box center [678, 405] width 4 height 99
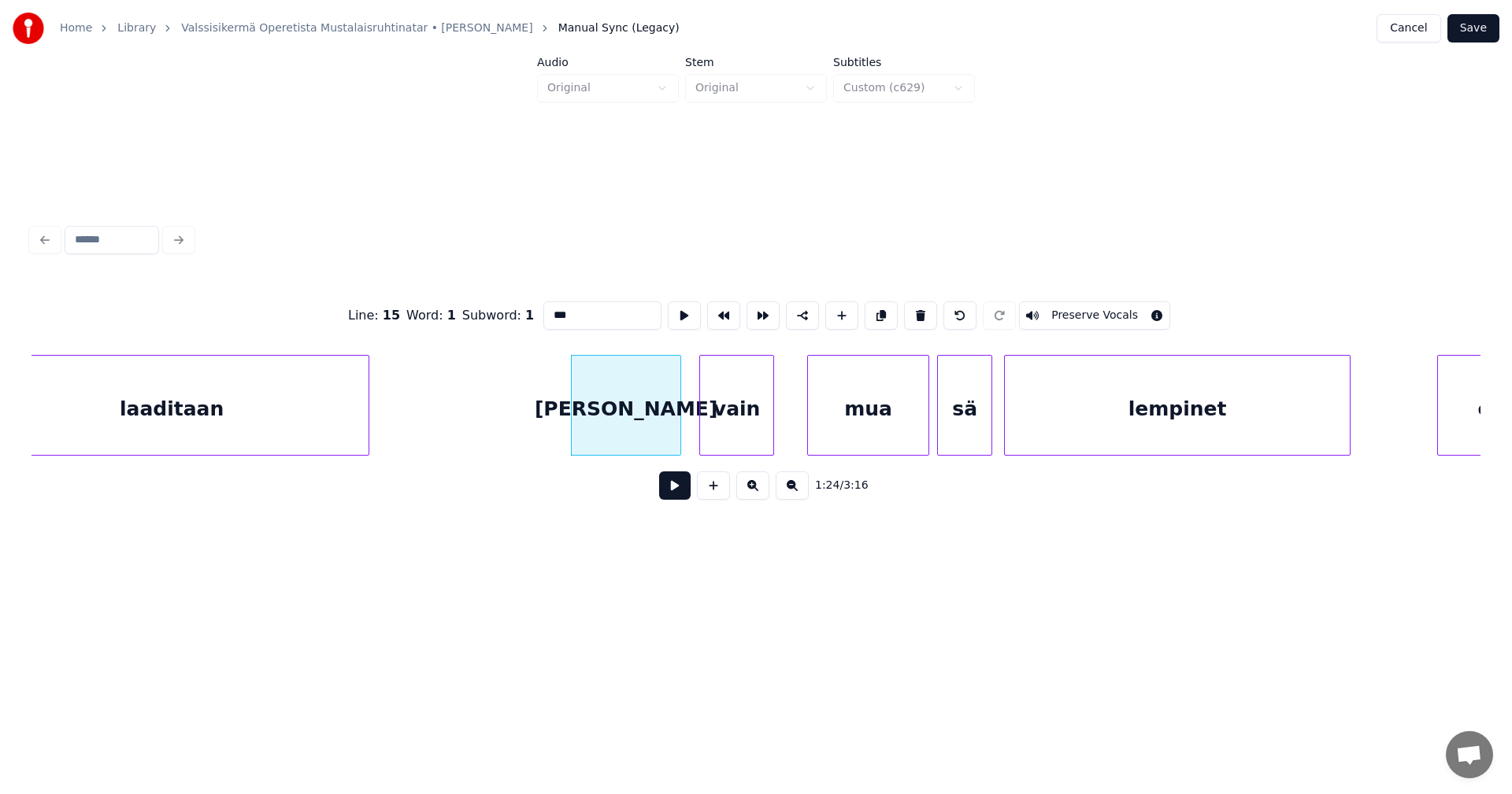
click at [680, 482] on button at bounding box center [675, 485] width 31 height 29
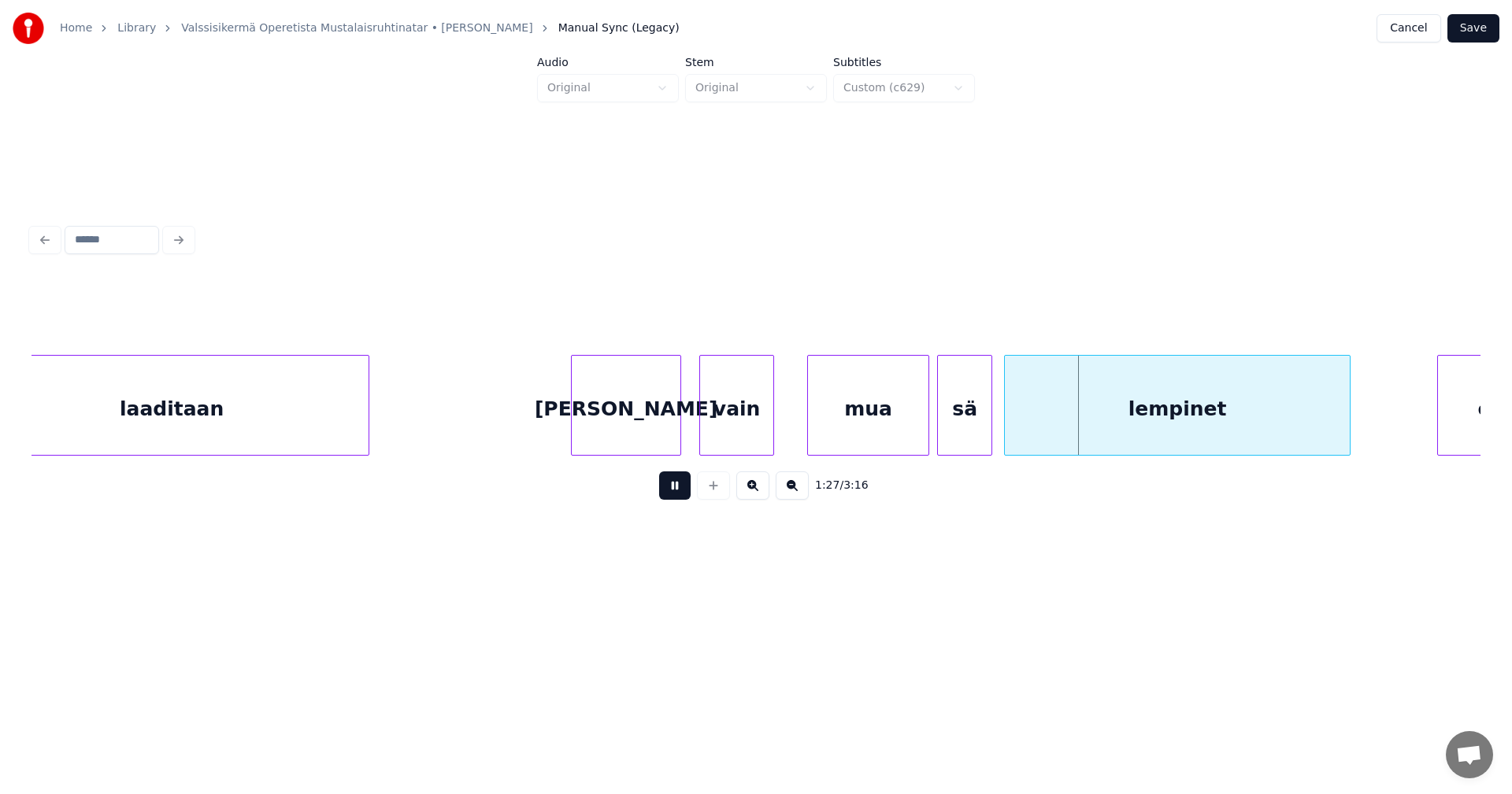
click at [680, 482] on button at bounding box center [675, 485] width 31 height 29
click at [651, 415] on div "[PERSON_NAME]" at bounding box center [626, 409] width 109 height 107
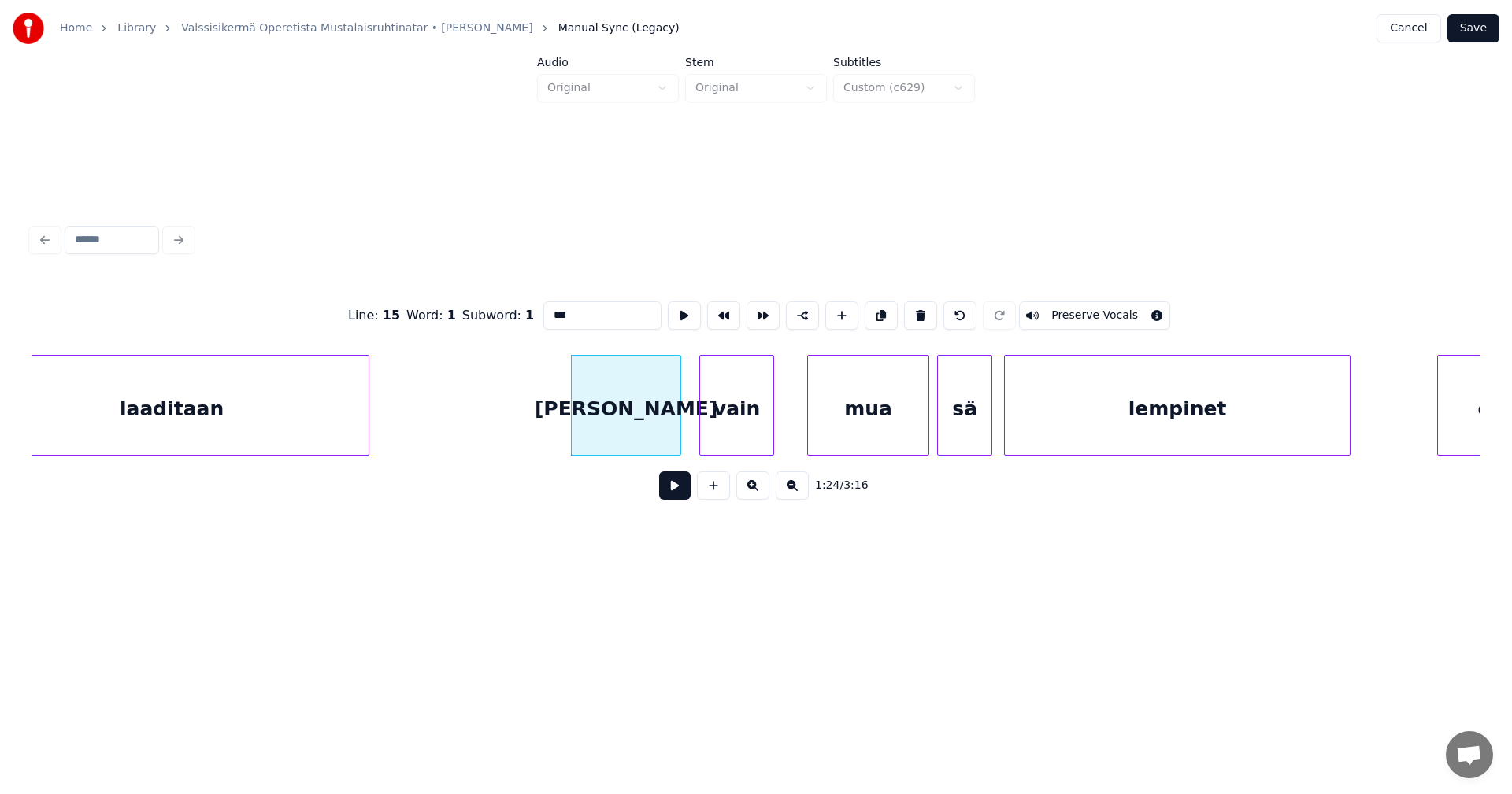
click at [672, 490] on button at bounding box center [675, 485] width 31 height 29
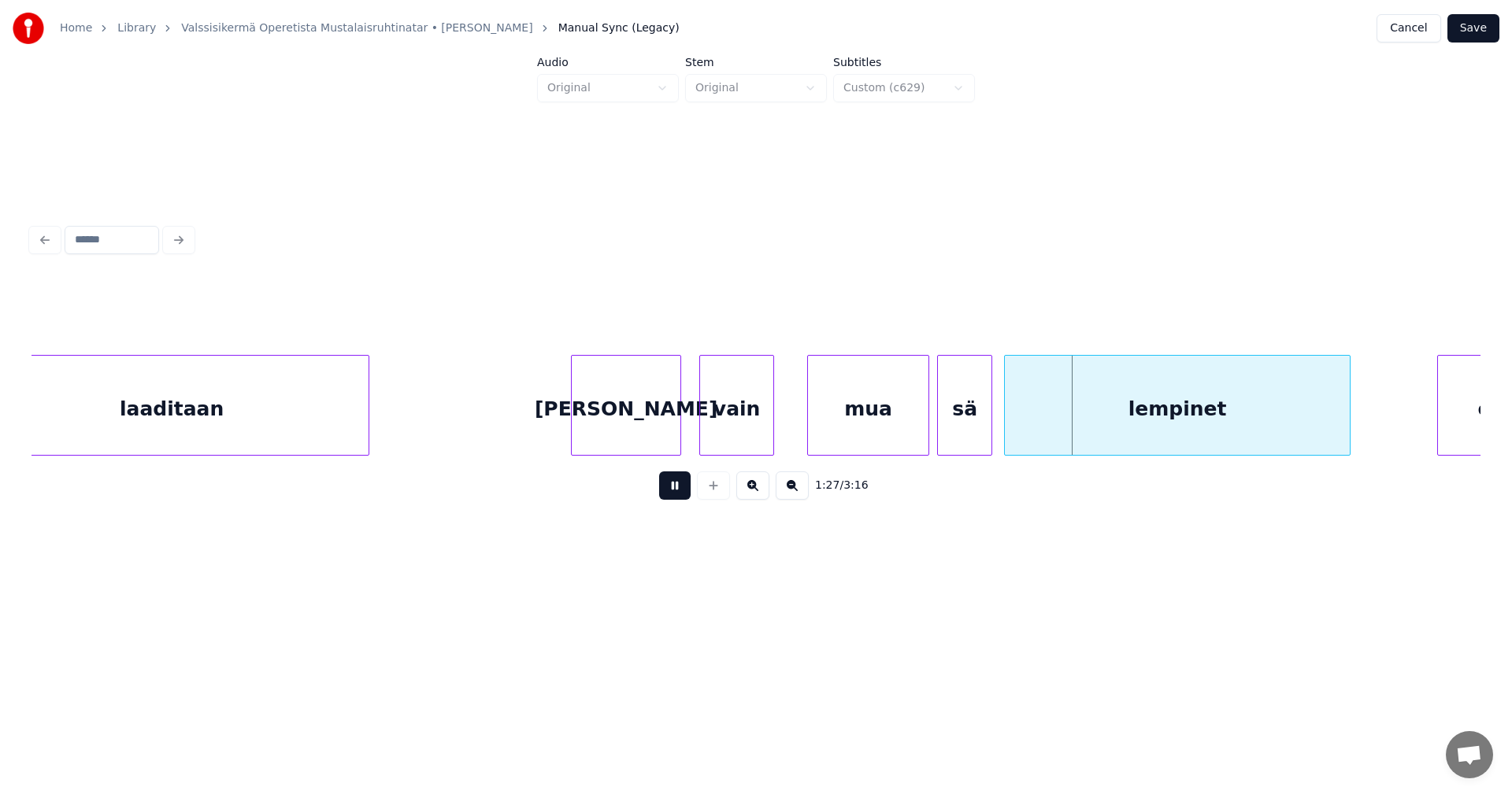
drag, startPoint x: 672, startPoint y: 490, endPoint x: 648, endPoint y: 437, distance: 58.2
click at [672, 488] on button at bounding box center [675, 485] width 31 height 29
click at [637, 413] on div "[PERSON_NAME]" at bounding box center [626, 409] width 109 height 107
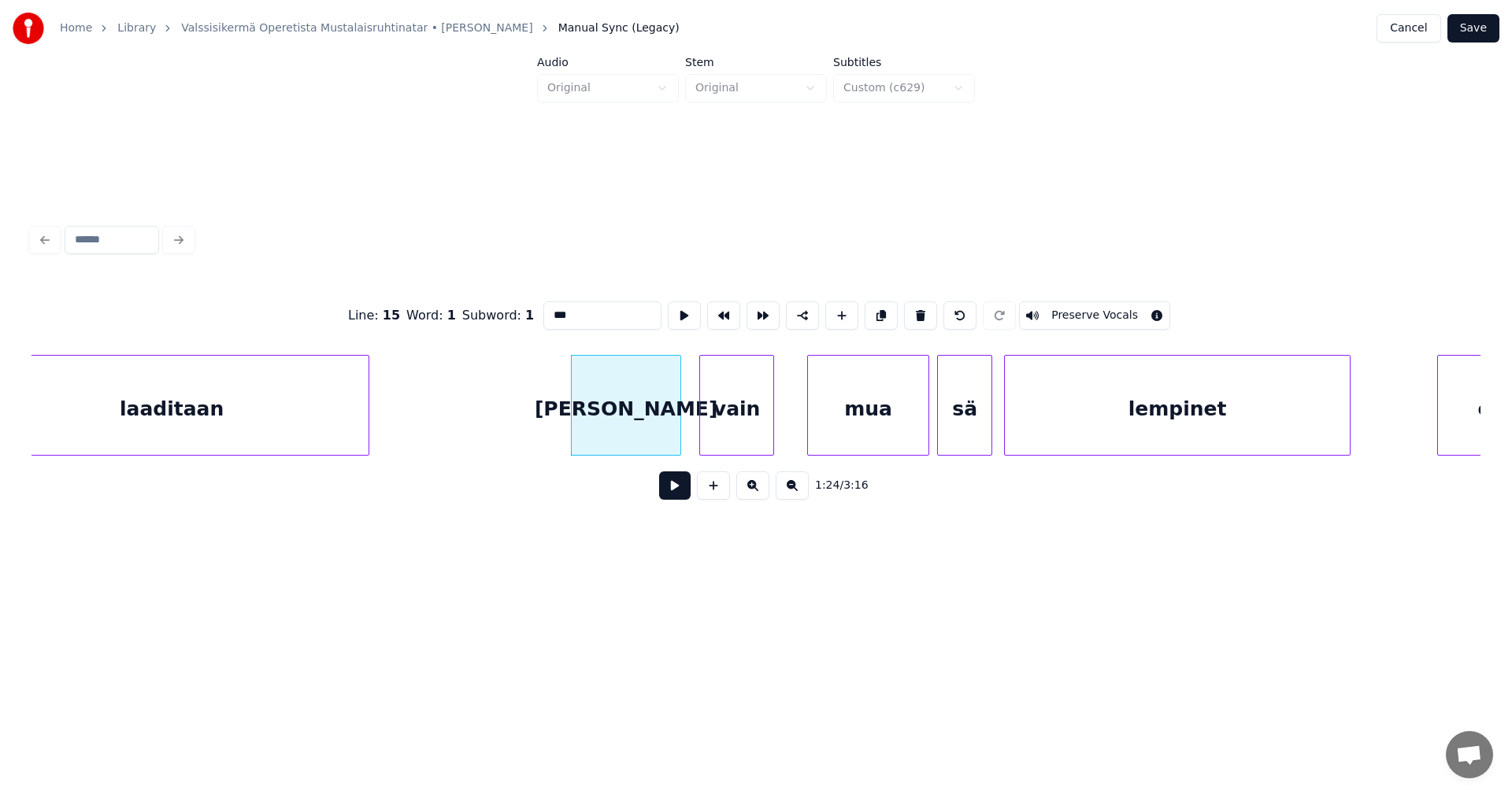
click at [673, 490] on button at bounding box center [675, 485] width 31 height 29
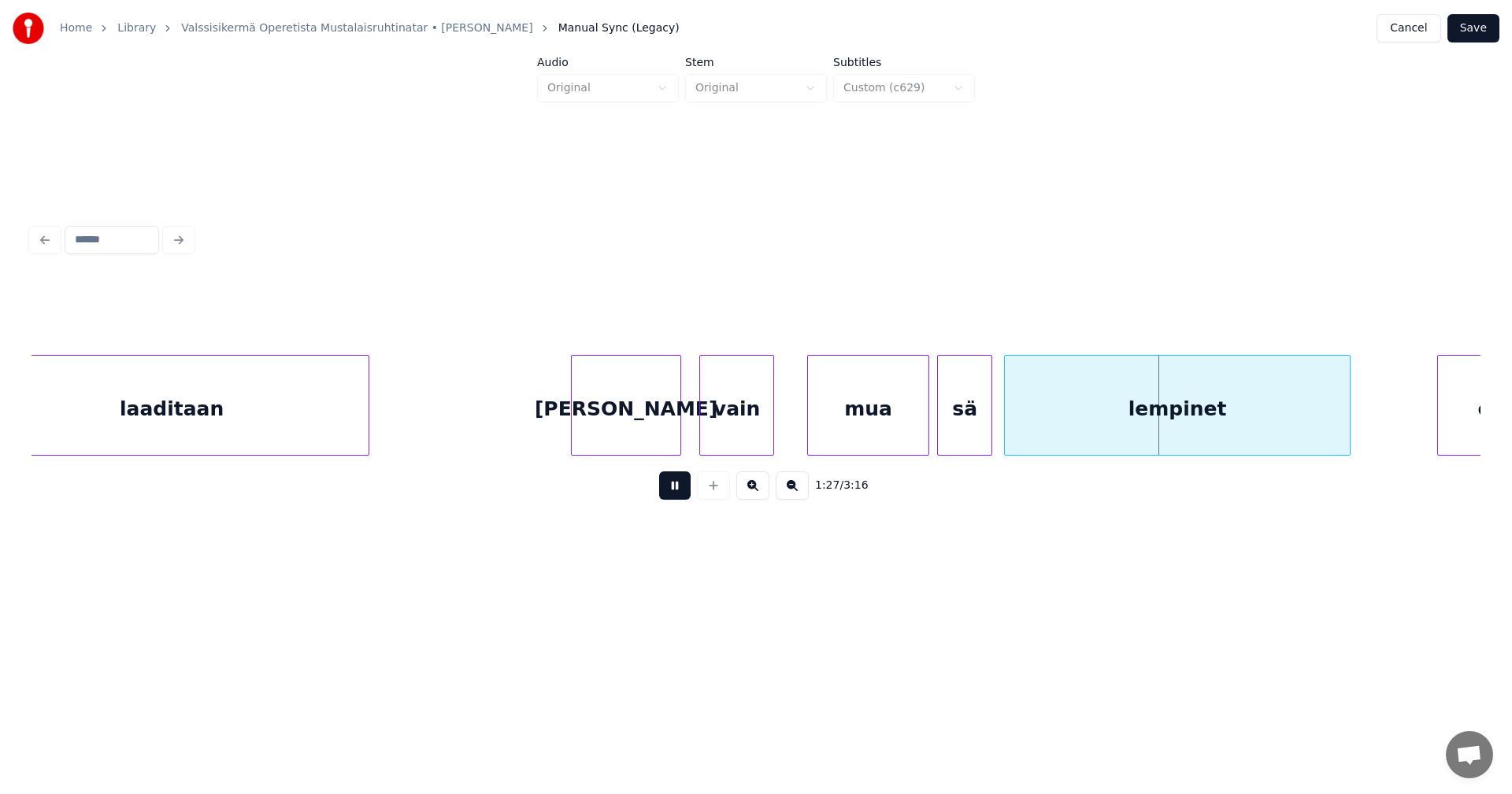
click at [673, 490] on button at bounding box center [675, 485] width 31 height 29
click at [670, 429] on div at bounding box center [670, 405] width 4 height 99
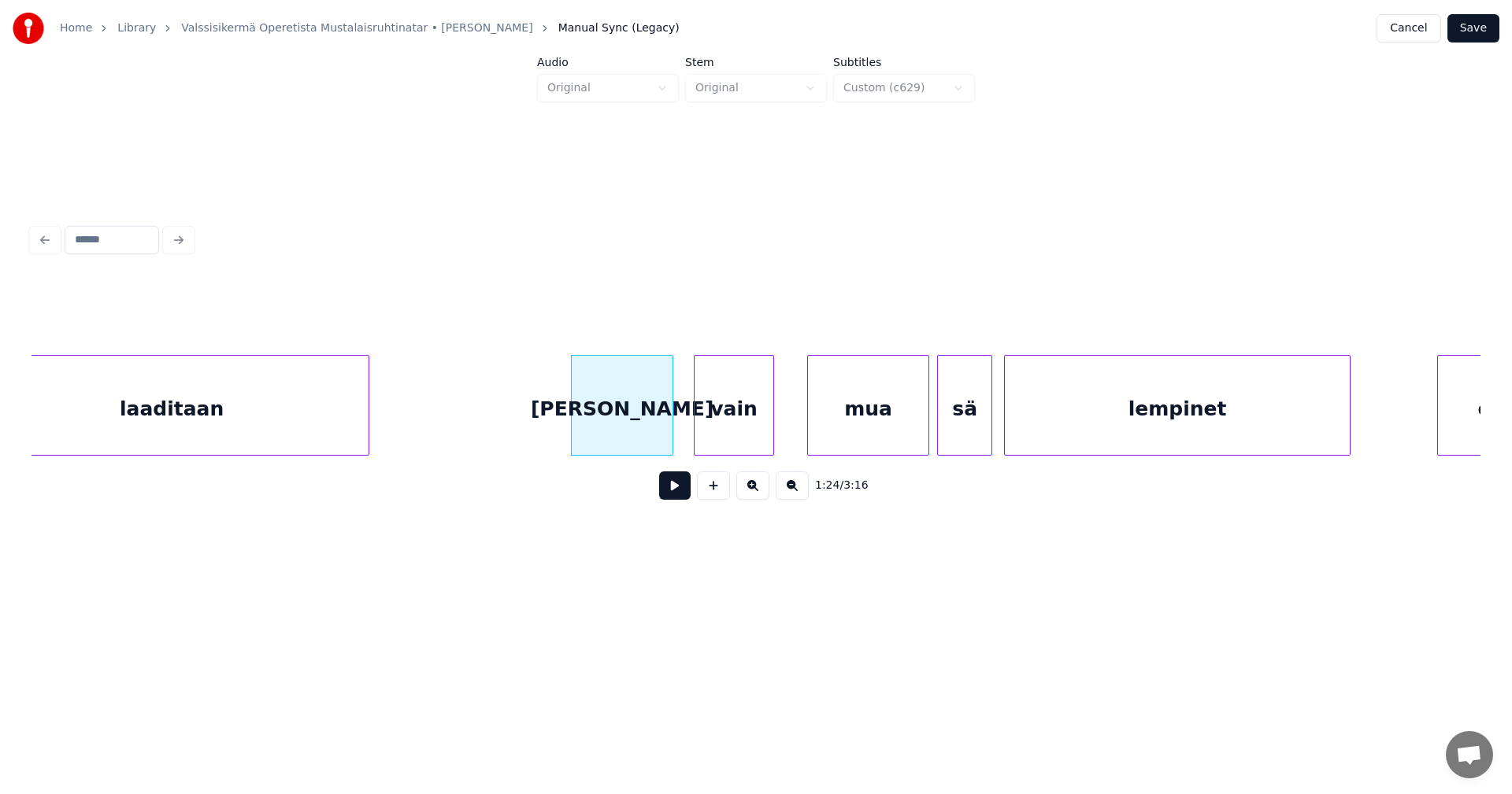
click at [694, 420] on div at bounding box center [696, 405] width 4 height 99
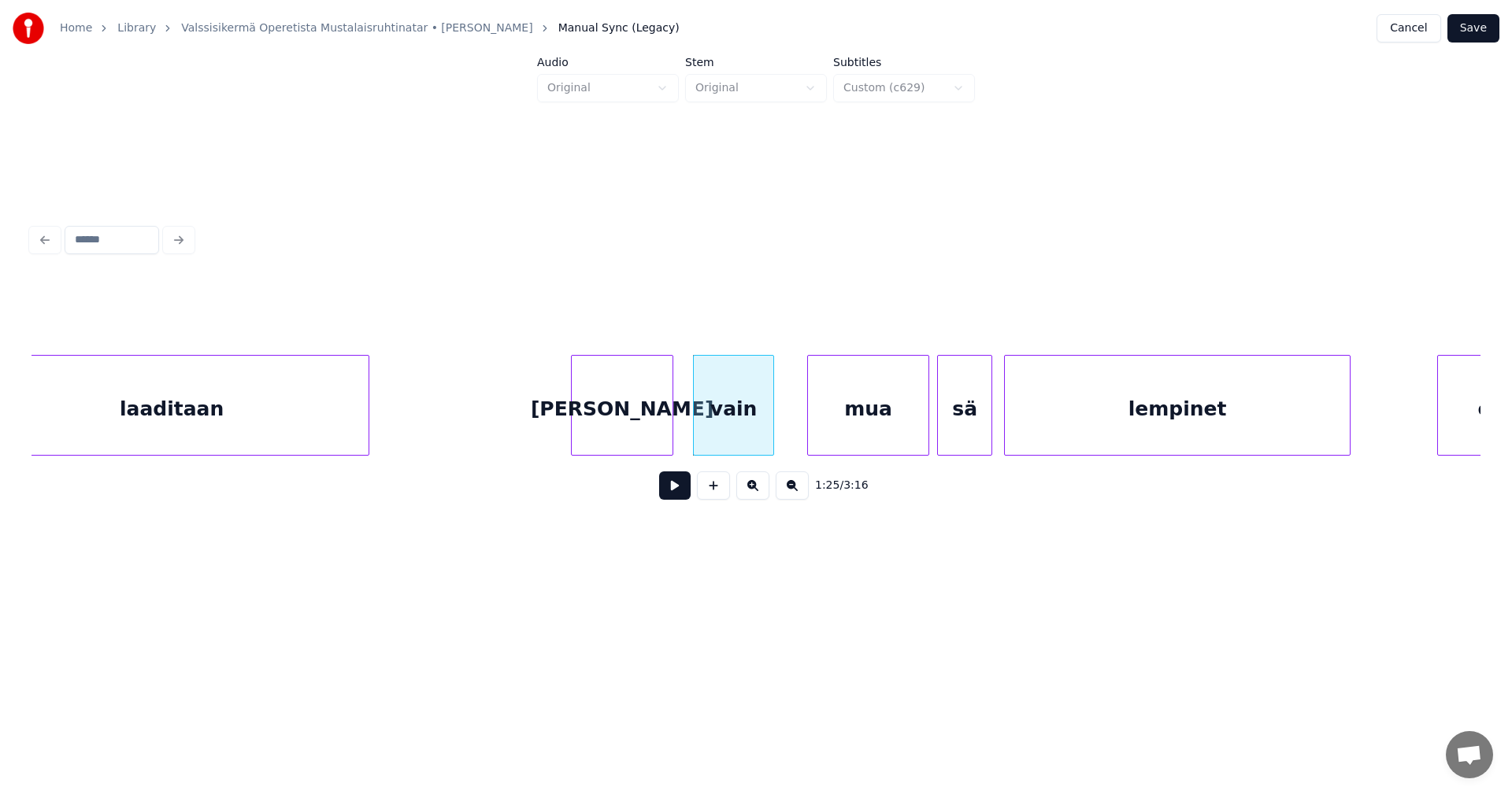
click at [680, 496] on button at bounding box center [675, 485] width 31 height 29
click at [783, 423] on div at bounding box center [780, 405] width 4 height 99
click at [743, 424] on div "vain" at bounding box center [739, 409] width 90 height 107
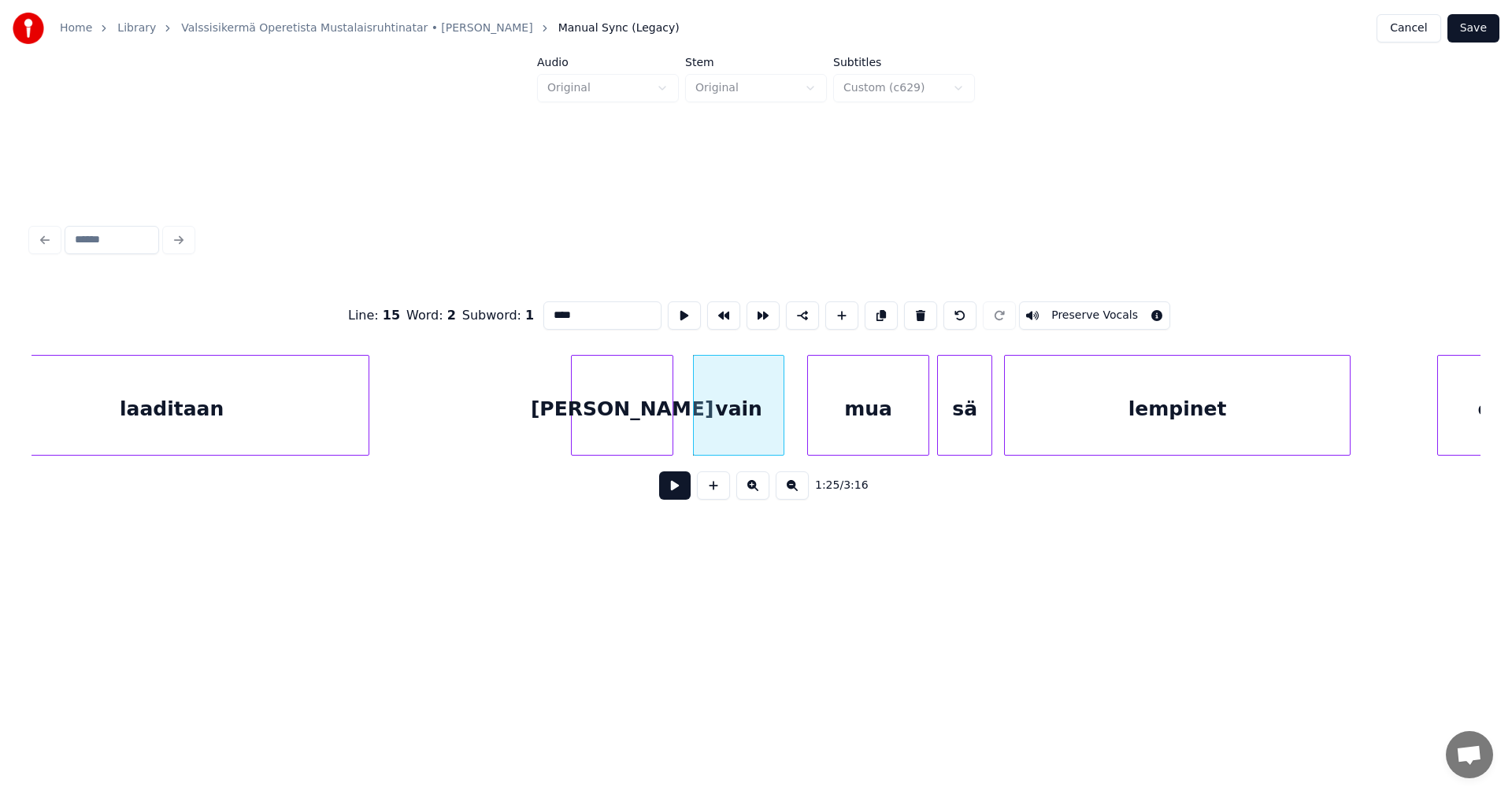
click at [550, 311] on input "****" at bounding box center [602, 316] width 118 height 29
click at [591, 416] on div "[PERSON_NAME]" at bounding box center [623, 409] width 101 height 107
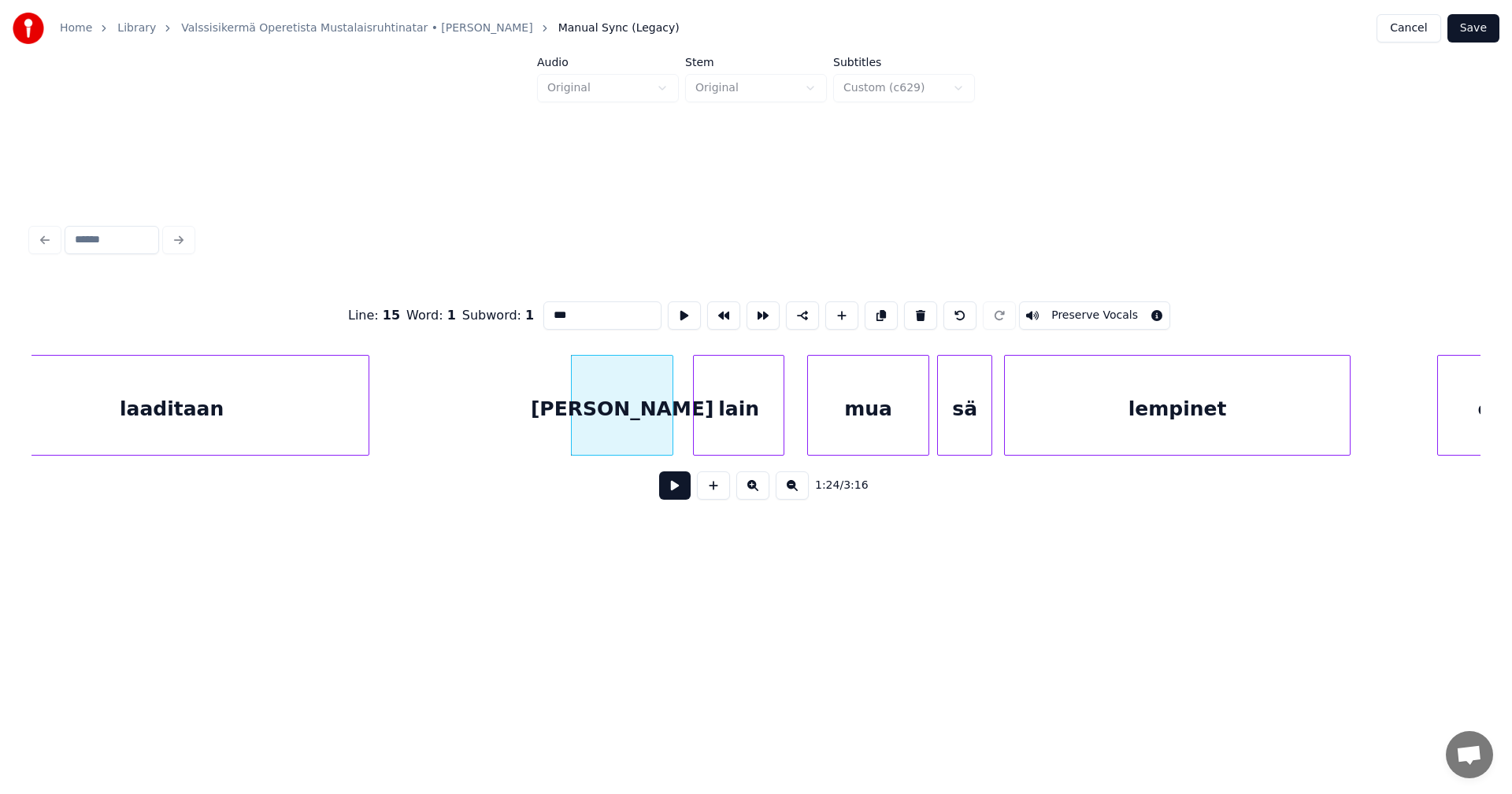
type input "***"
click at [671, 492] on button at bounding box center [675, 485] width 31 height 29
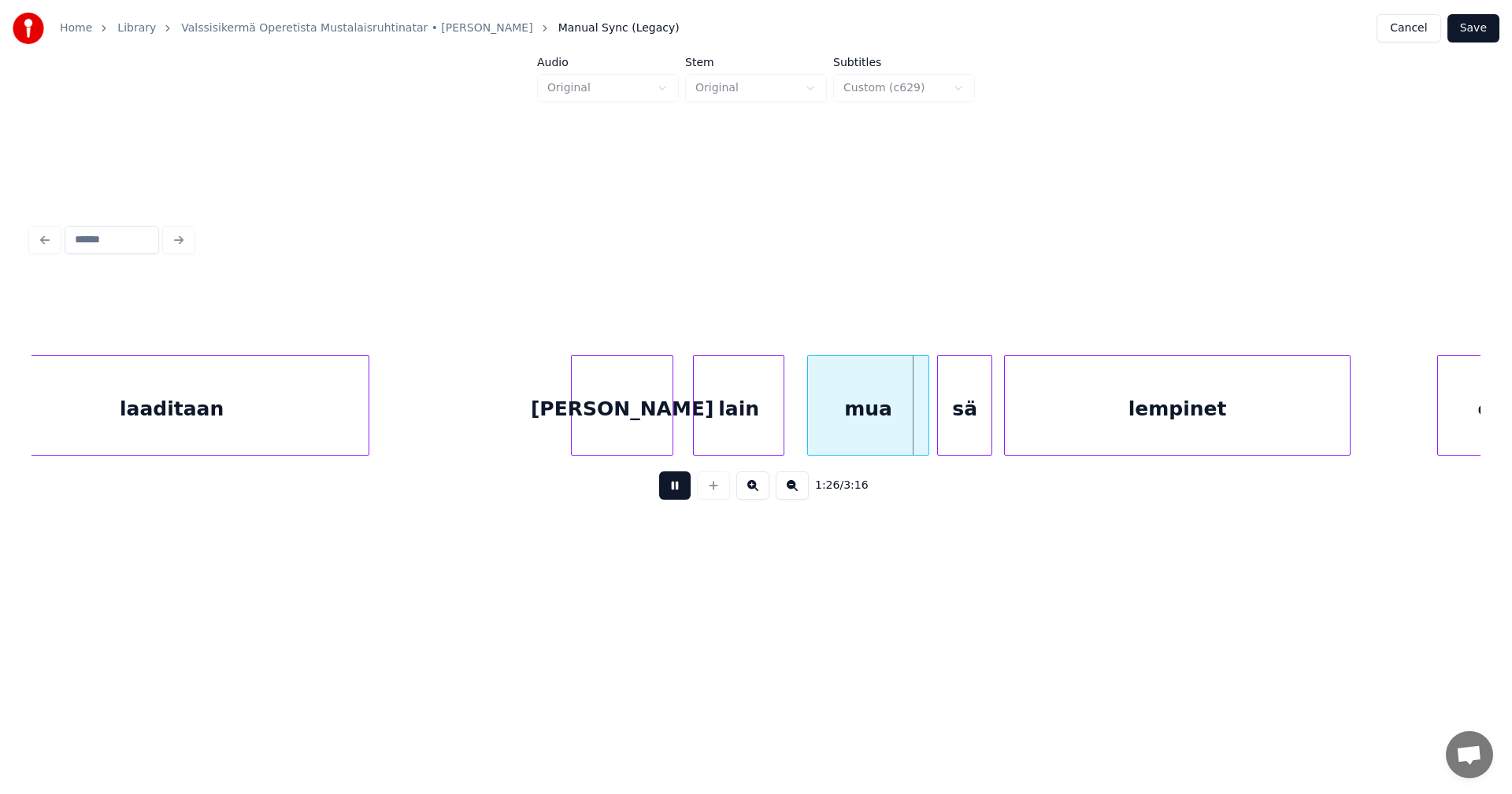
click at [673, 487] on button at bounding box center [675, 485] width 31 height 29
click at [792, 424] on div at bounding box center [792, 405] width 4 height 99
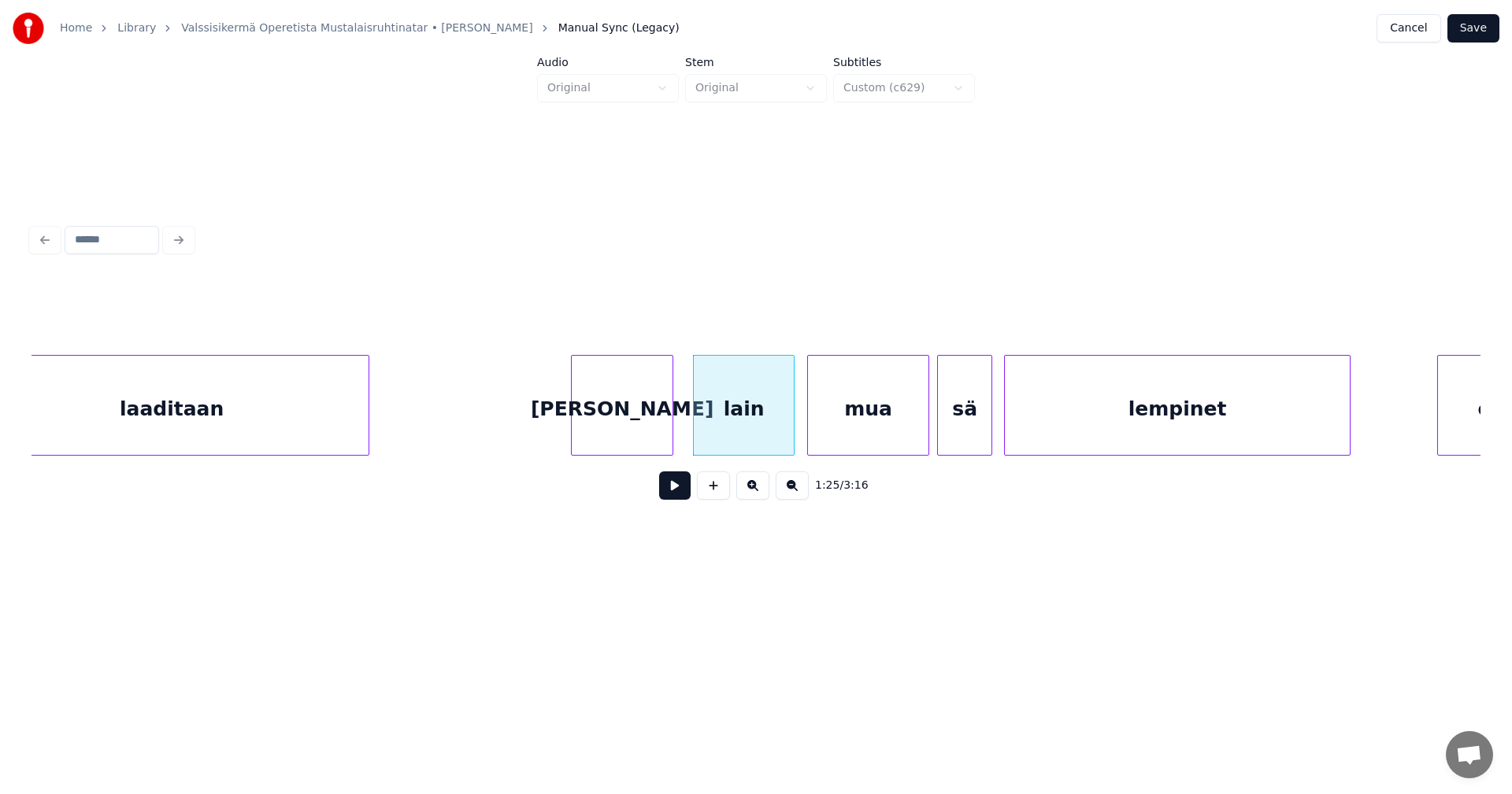
click at [623, 417] on div "[PERSON_NAME]" at bounding box center [623, 409] width 101 height 107
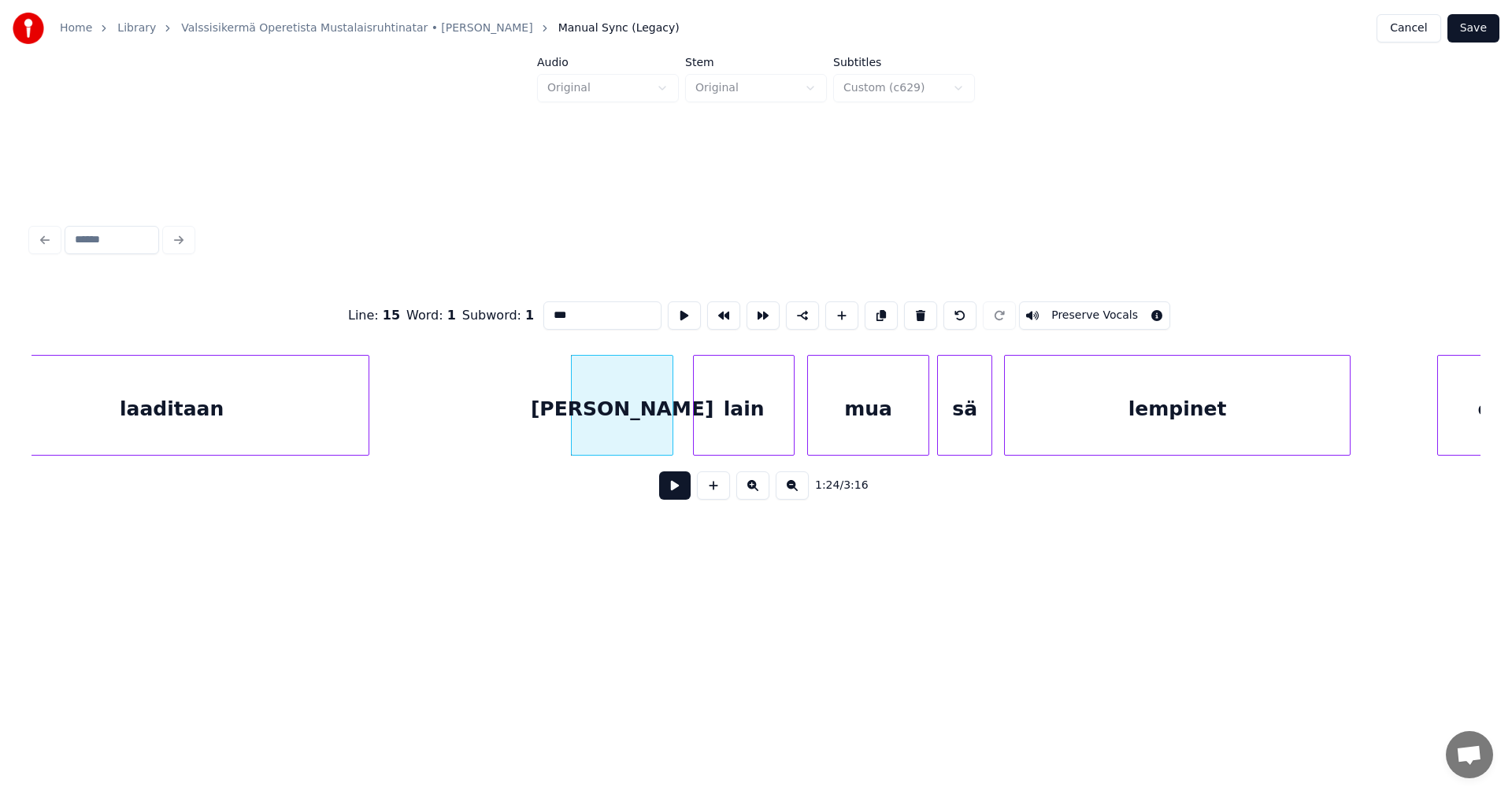
click at [678, 489] on button at bounding box center [675, 485] width 31 height 29
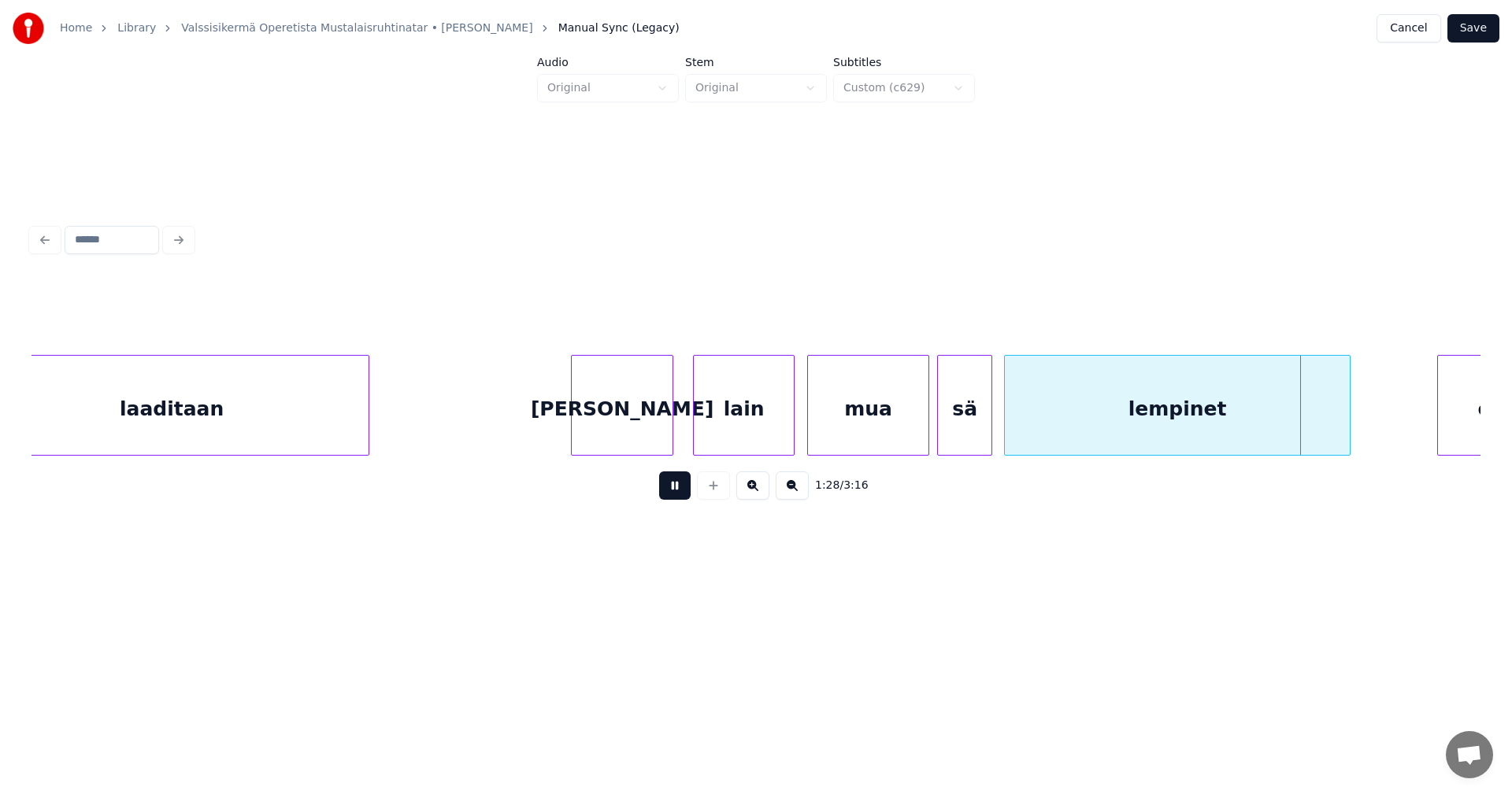
click at [678, 489] on button at bounding box center [675, 485] width 31 height 29
click at [719, 431] on div "lain" at bounding box center [744, 409] width 100 height 107
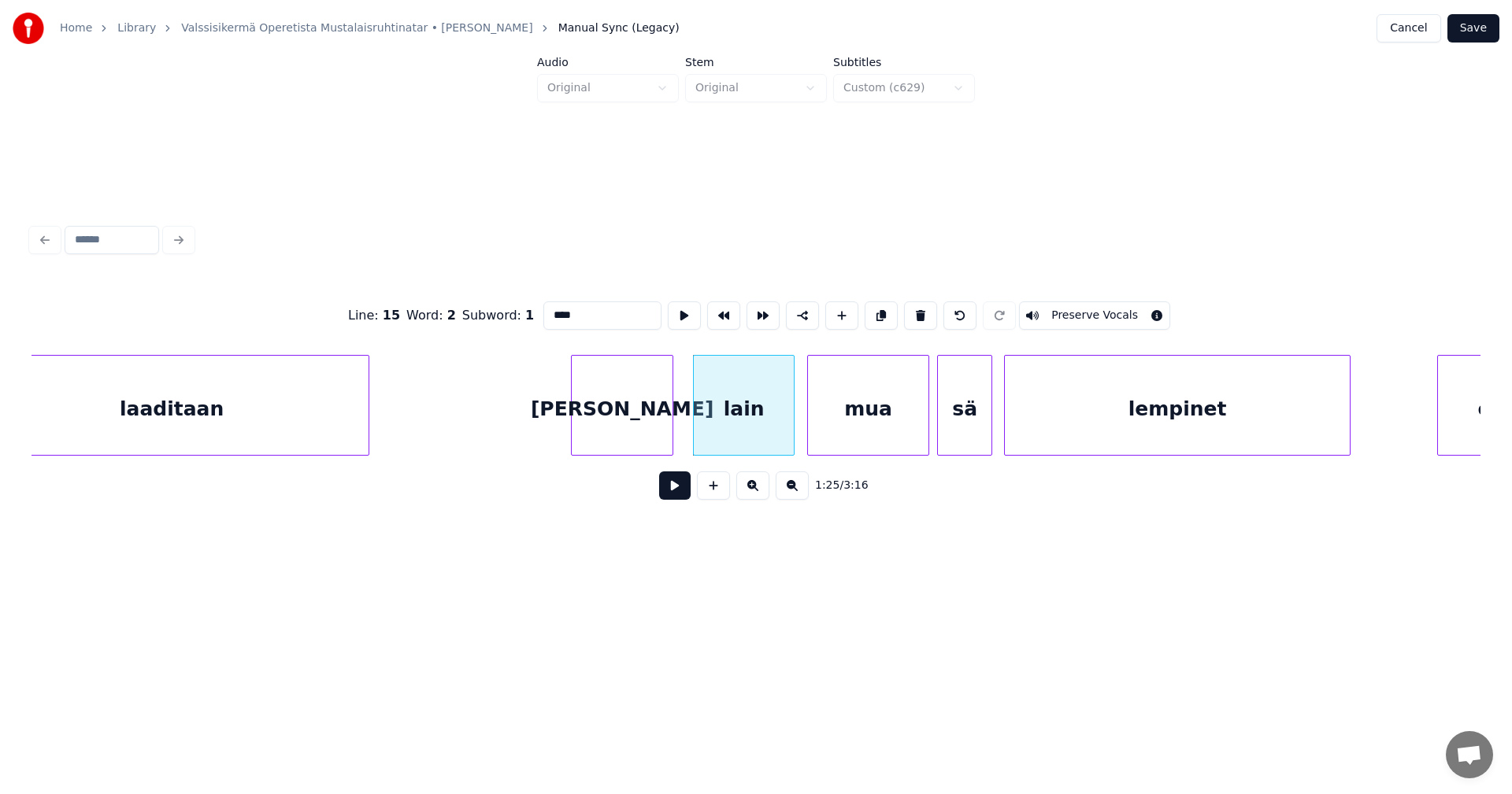
click at [549, 309] on input "****" at bounding box center [602, 316] width 118 height 29
click at [610, 417] on div "[PERSON_NAME]" at bounding box center [623, 409] width 101 height 107
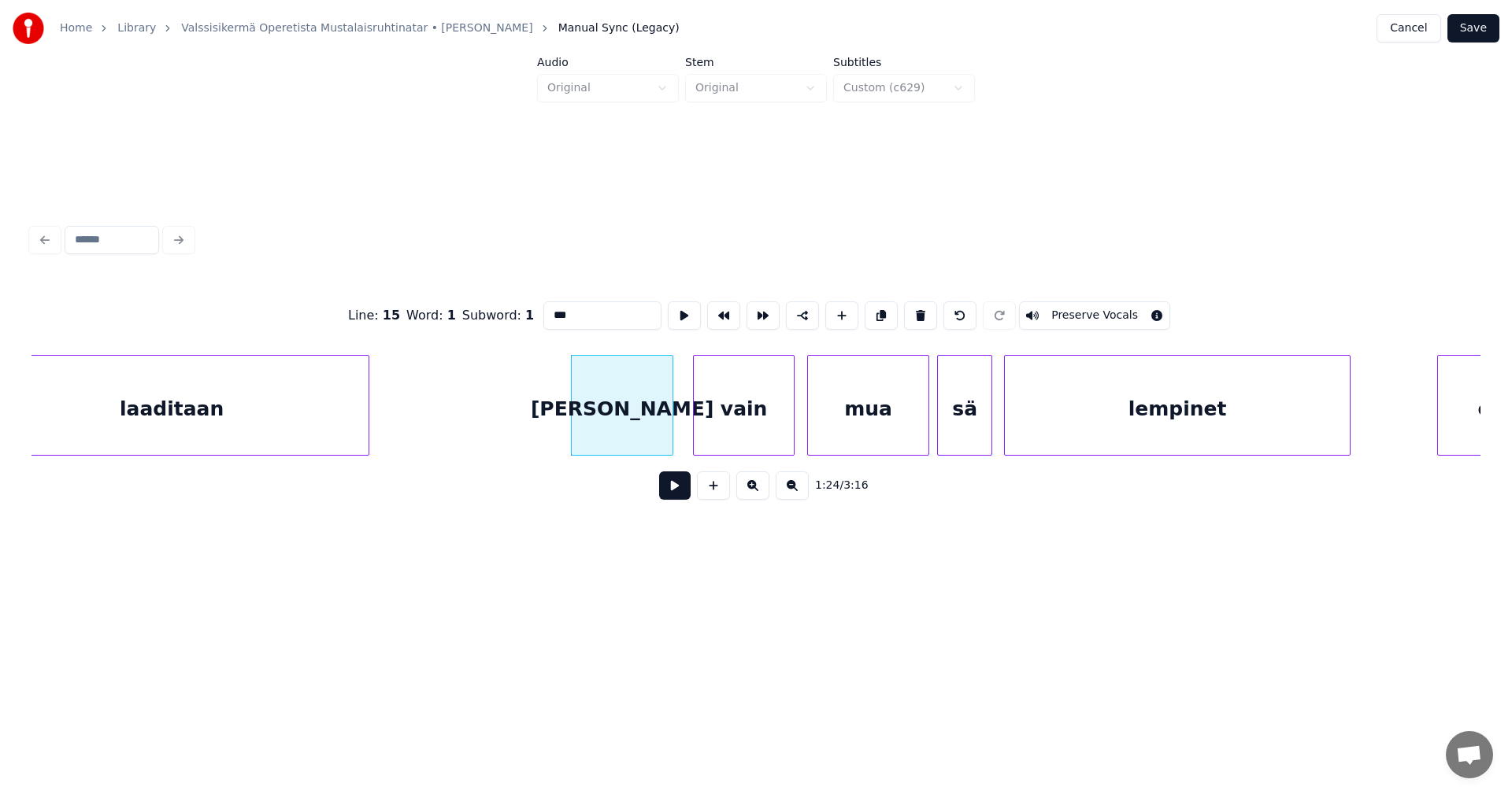
type input "***"
click at [678, 490] on button at bounding box center [675, 485] width 31 height 29
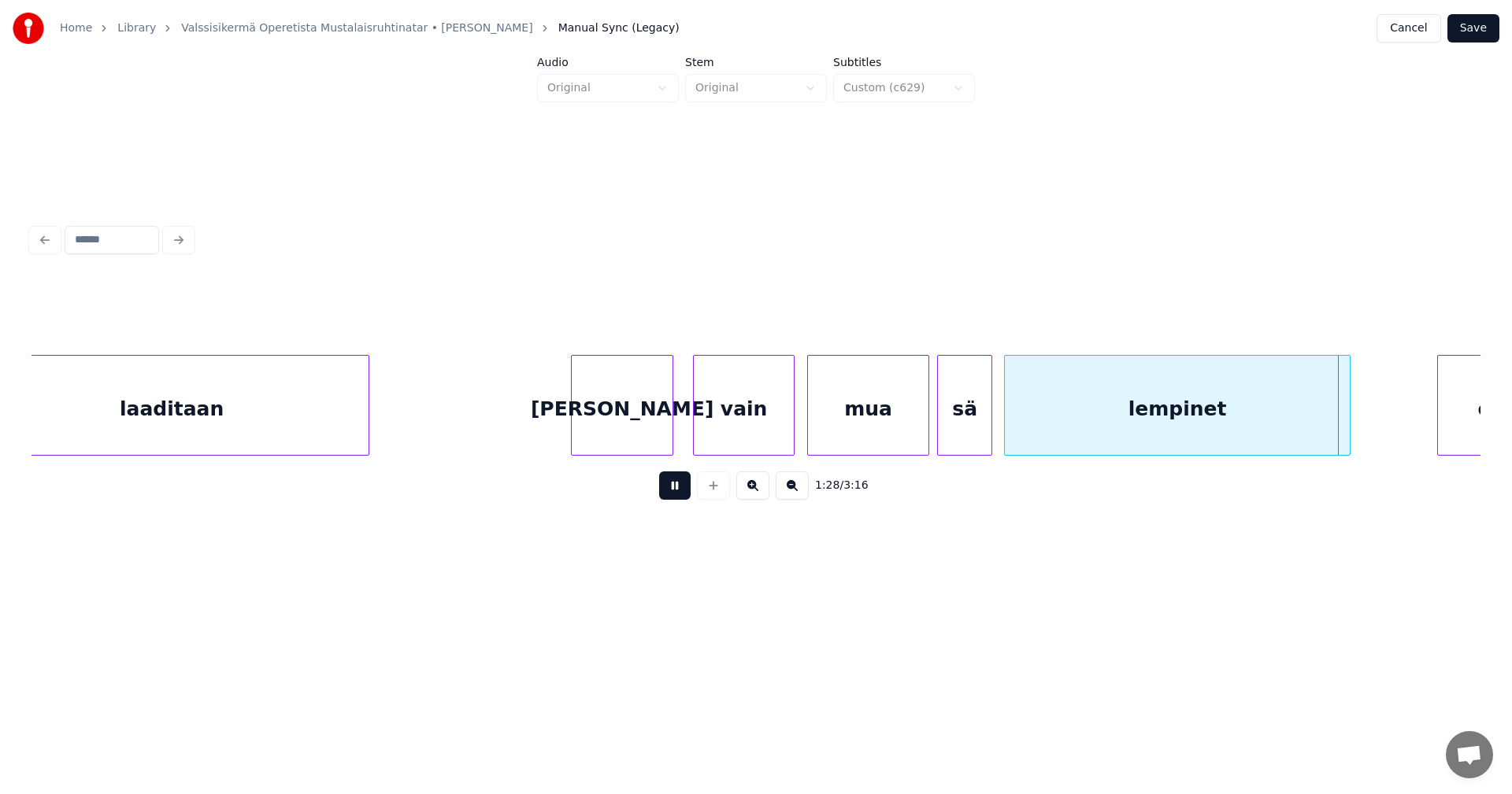
click at [682, 478] on button at bounding box center [675, 485] width 31 height 29
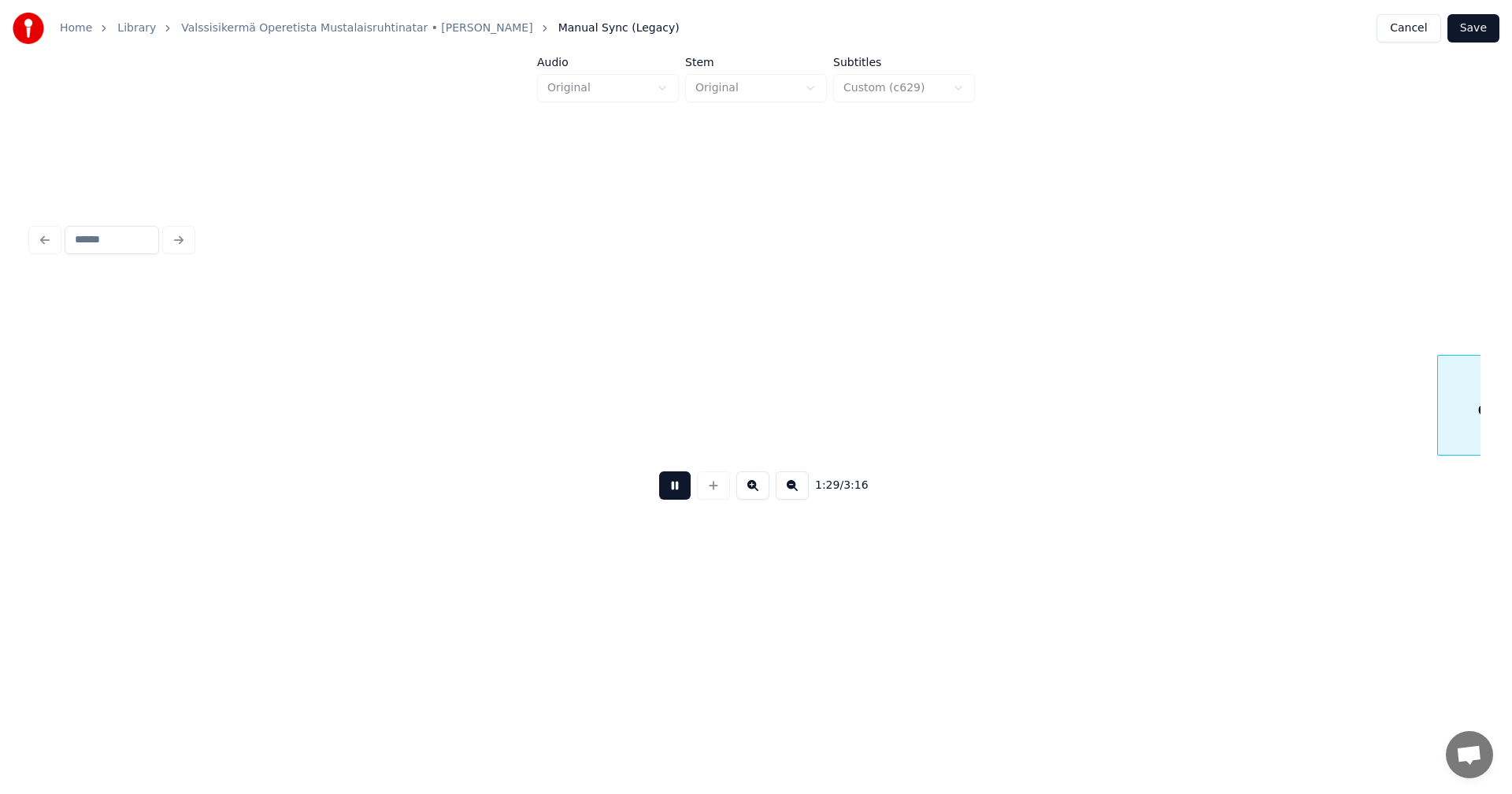
scroll to position [0, 17612]
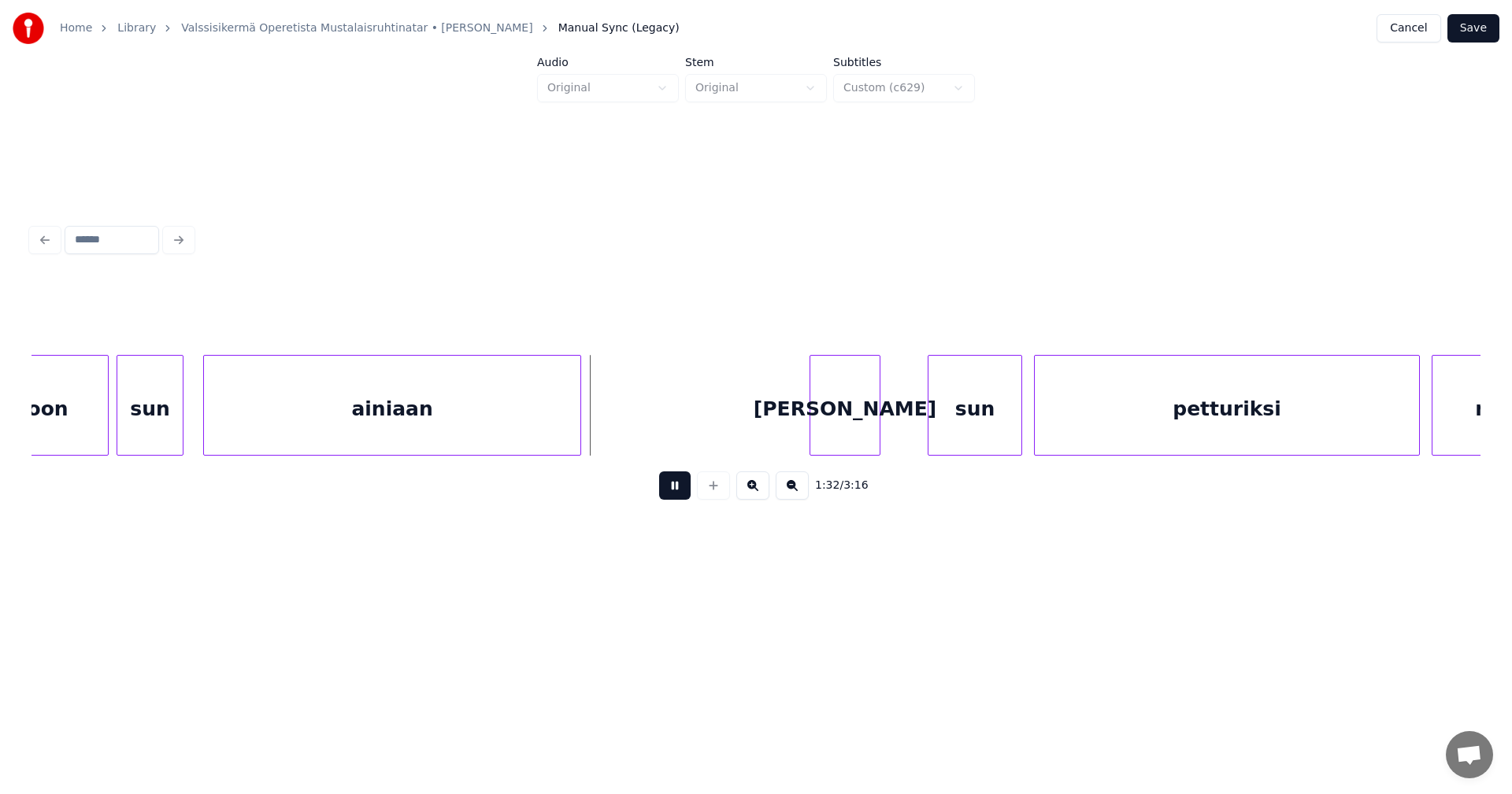
drag, startPoint x: 677, startPoint y: 487, endPoint x: 653, endPoint y: 462, distance: 34.7
click at [675, 485] on button at bounding box center [675, 485] width 31 height 29
click at [603, 426] on div at bounding box center [600, 405] width 4 height 99
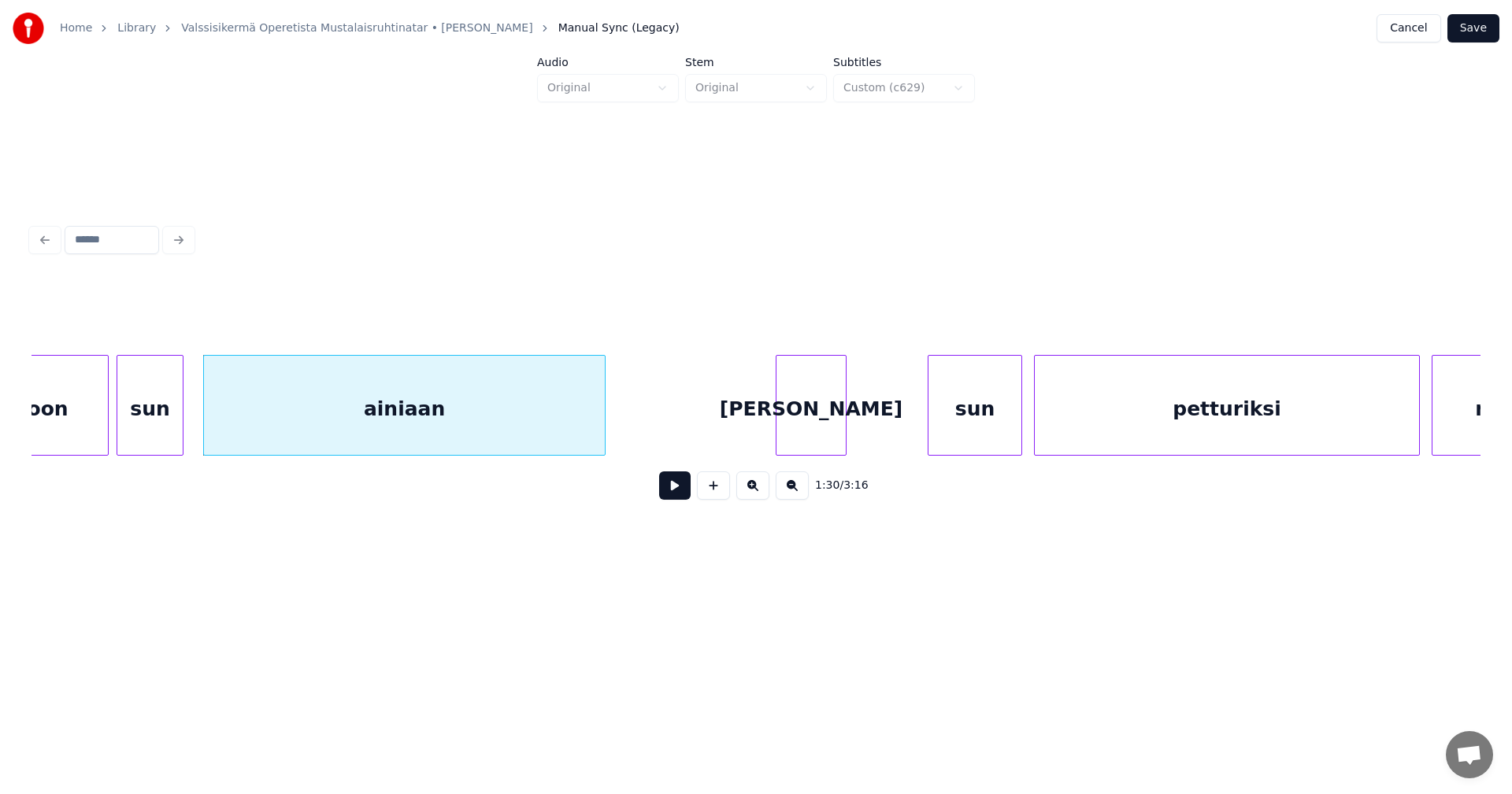
click at [792, 431] on div "[PERSON_NAME]" at bounding box center [810, 409] width 69 height 107
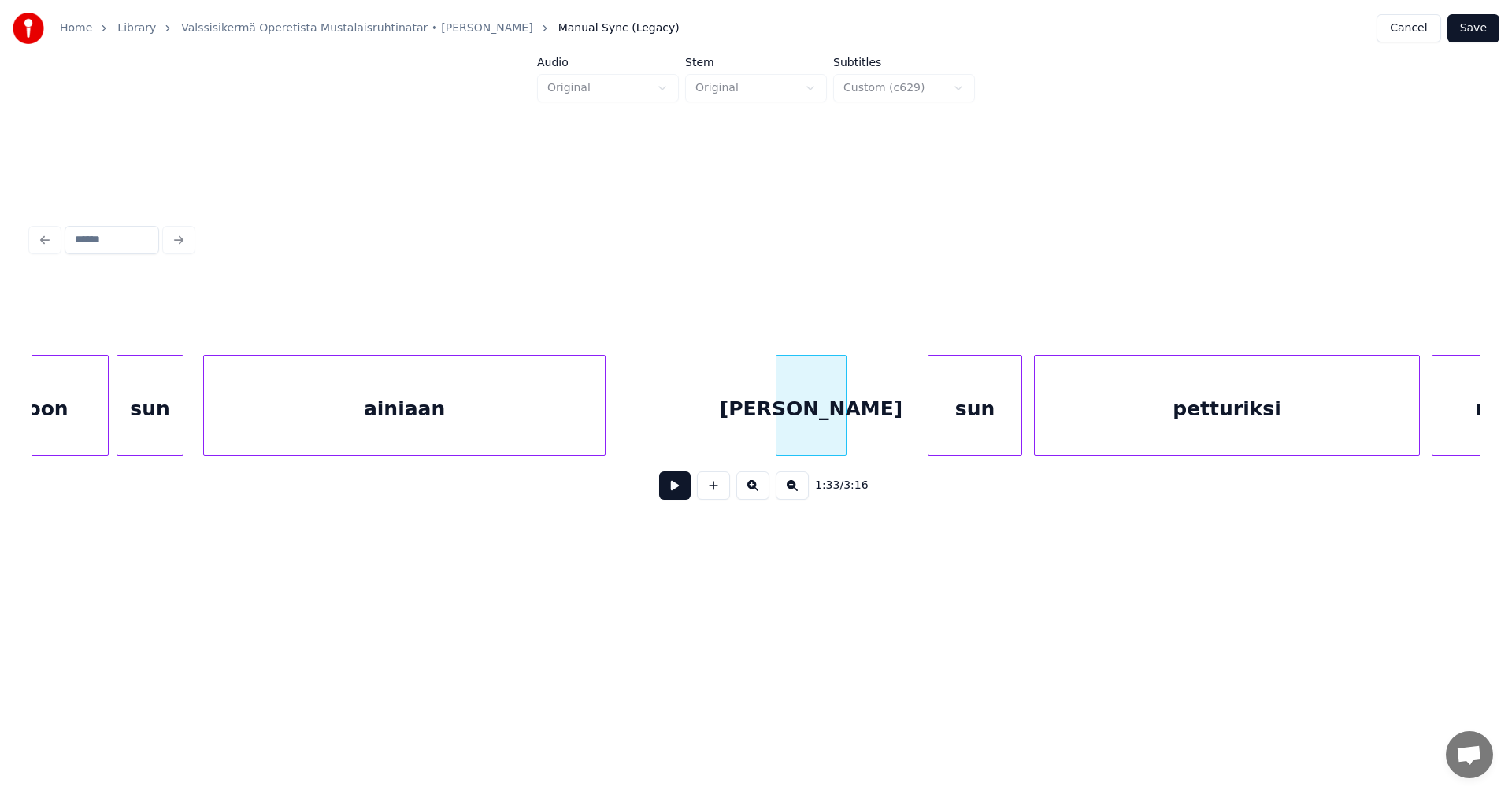
click at [683, 487] on button at bounding box center [675, 485] width 31 height 29
click at [901, 428] on div at bounding box center [901, 405] width 4 height 99
click at [963, 434] on div "sun" at bounding box center [971, 409] width 93 height 107
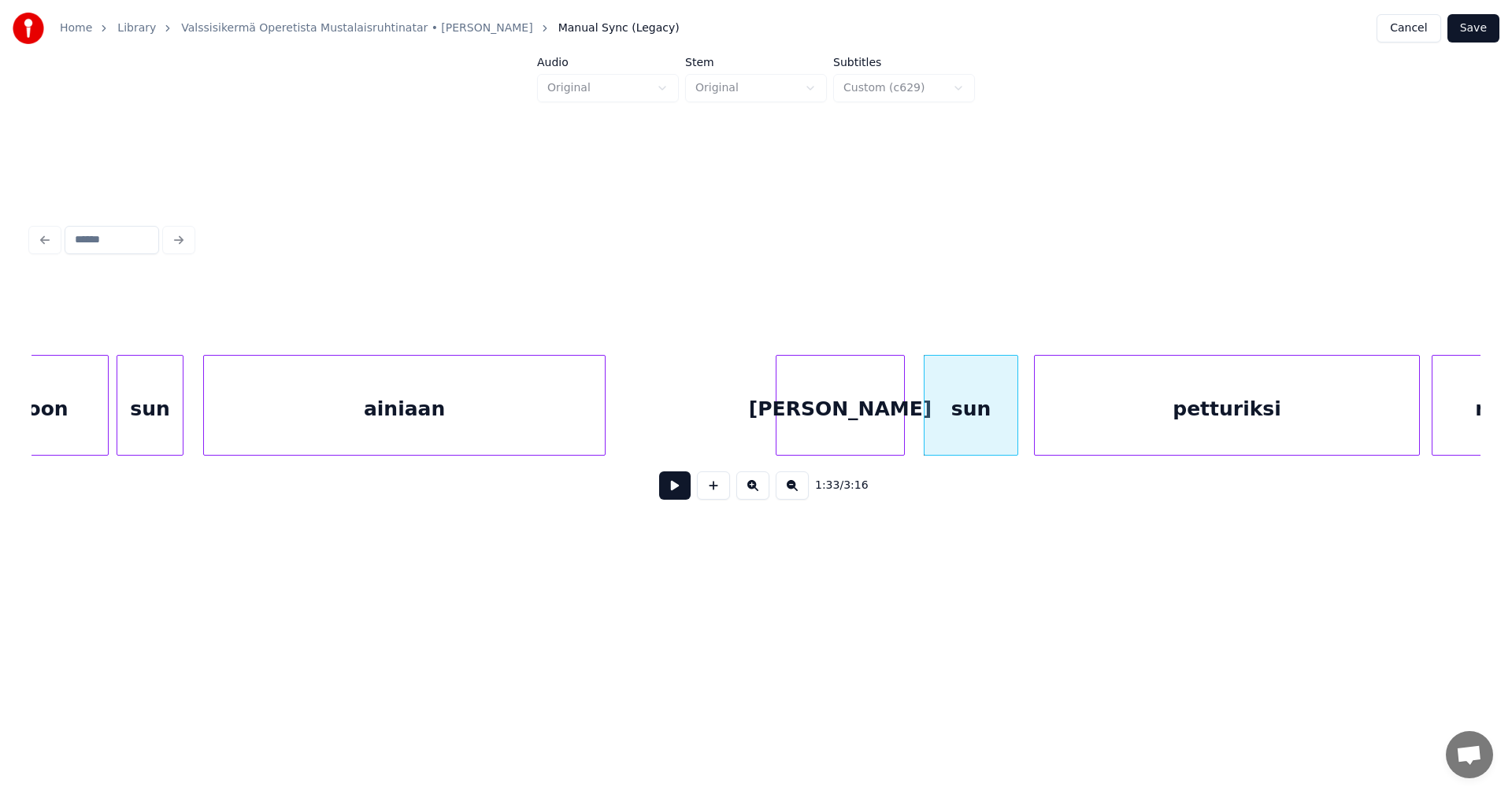
click at [847, 430] on div "[PERSON_NAME]" at bounding box center [840, 409] width 127 height 107
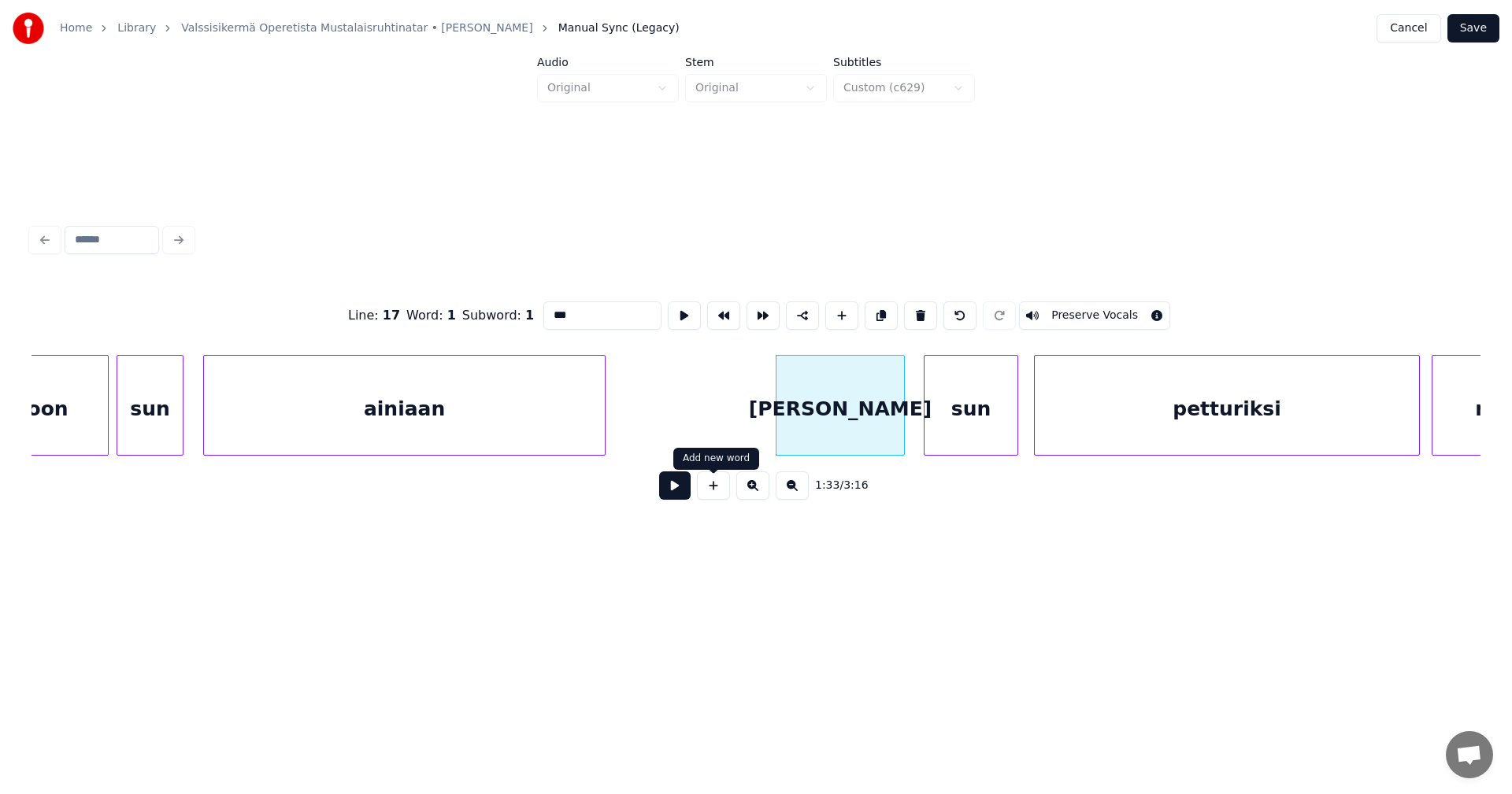
click at [680, 495] on button at bounding box center [675, 485] width 31 height 29
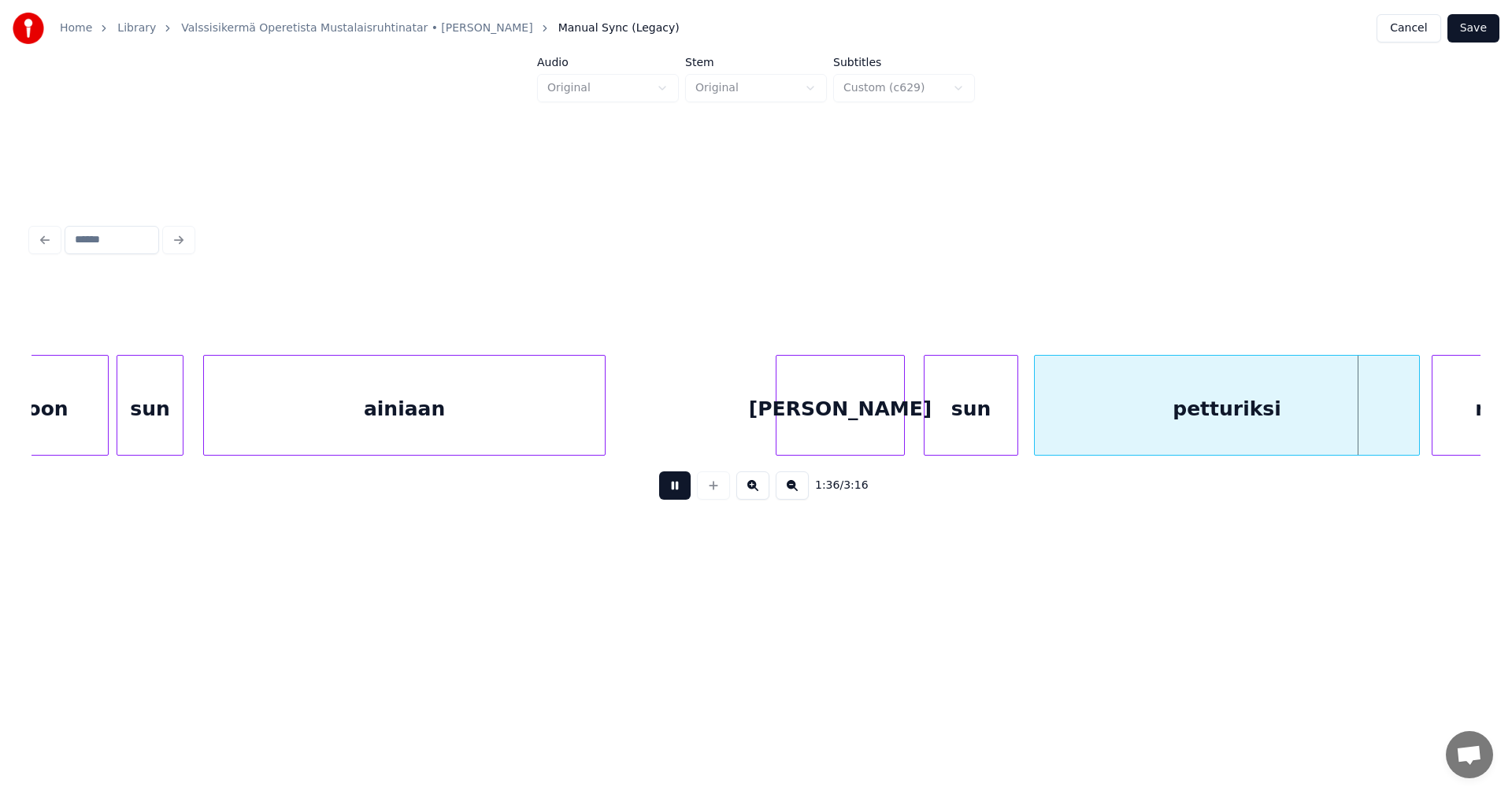
click at [680, 495] on button at bounding box center [675, 485] width 31 height 29
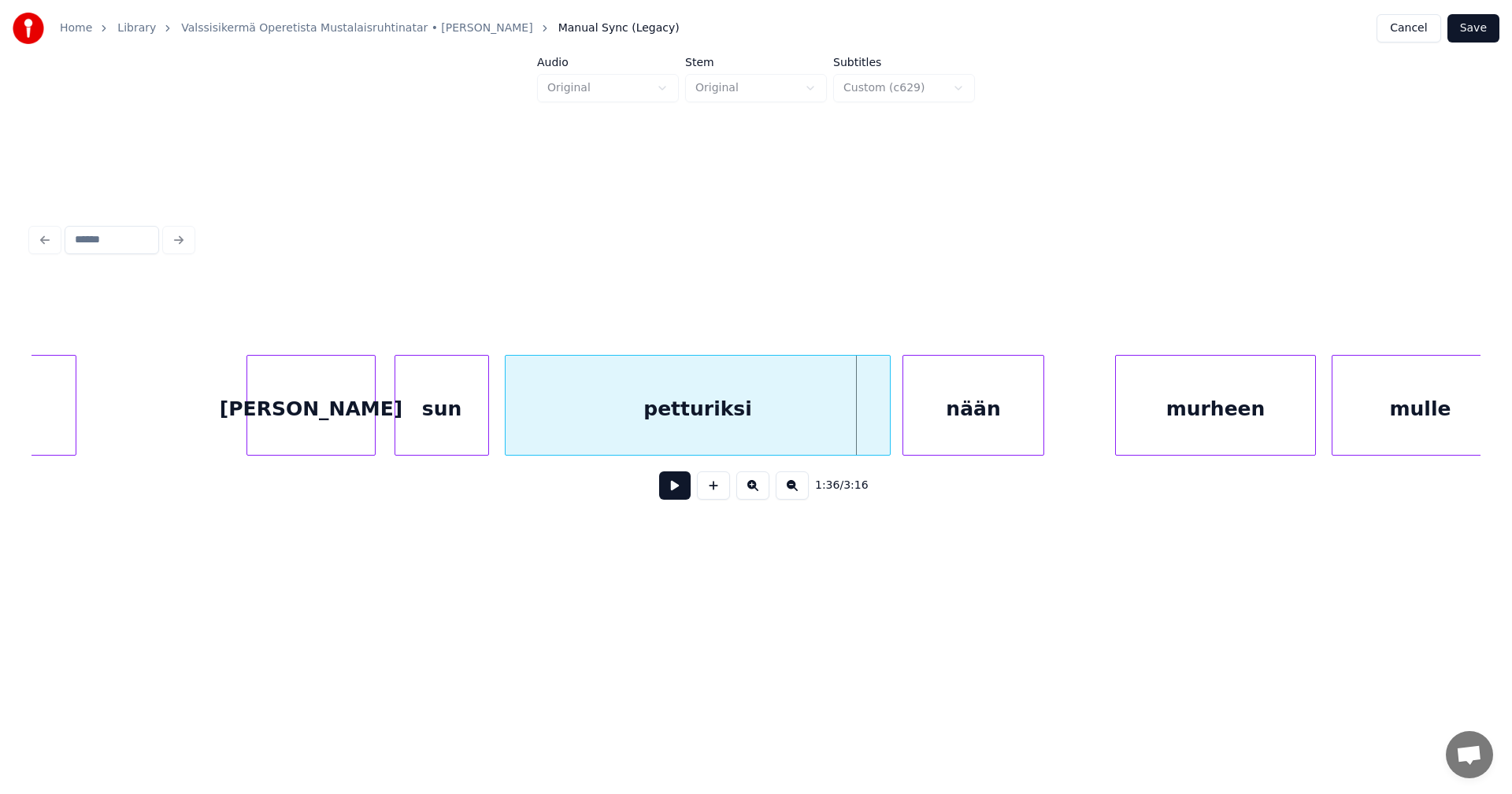
scroll to position [0, 18147]
click at [841, 418] on div at bounding box center [842, 405] width 4 height 99
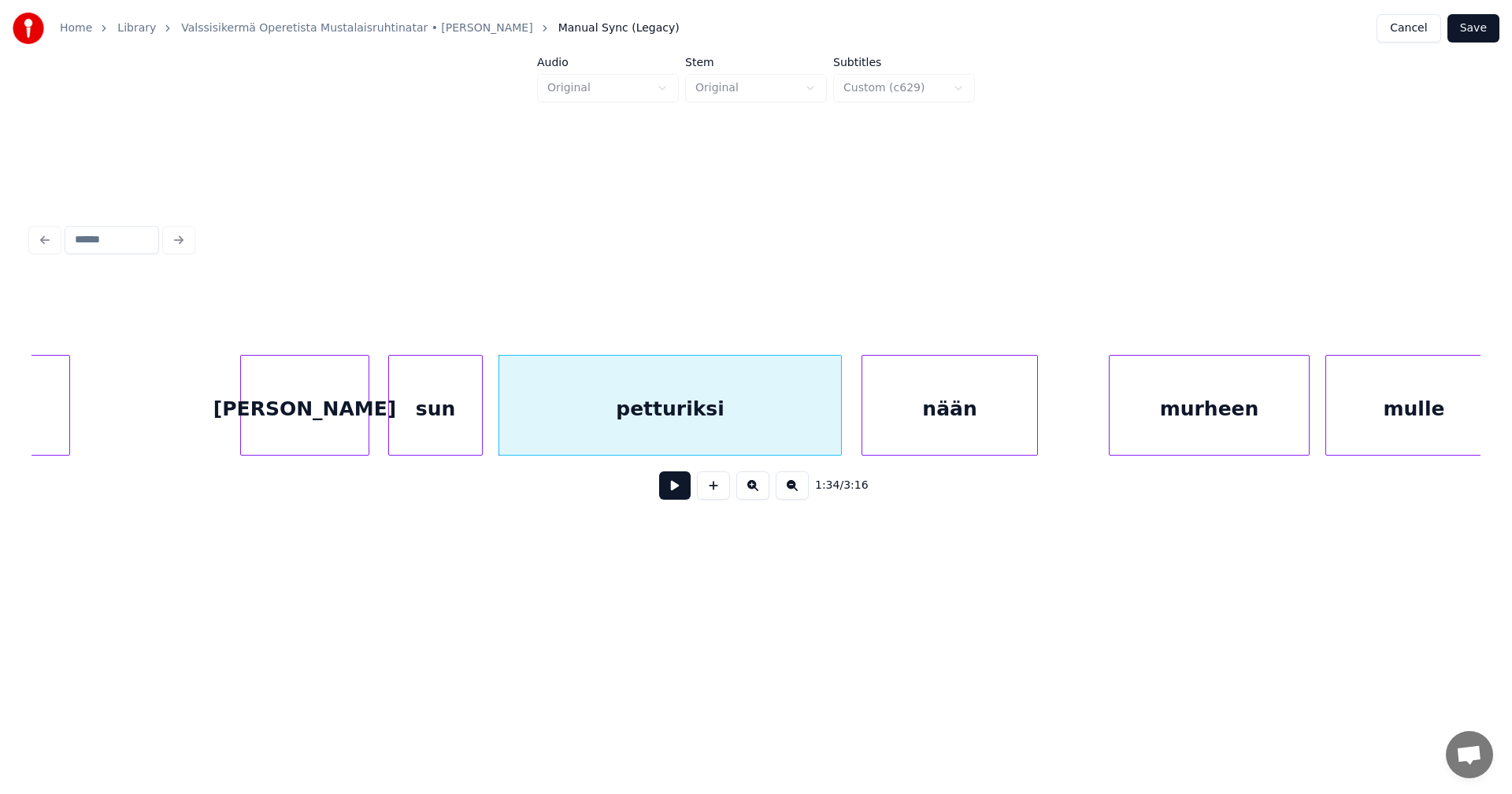
click at [867, 418] on div at bounding box center [864, 405] width 4 height 99
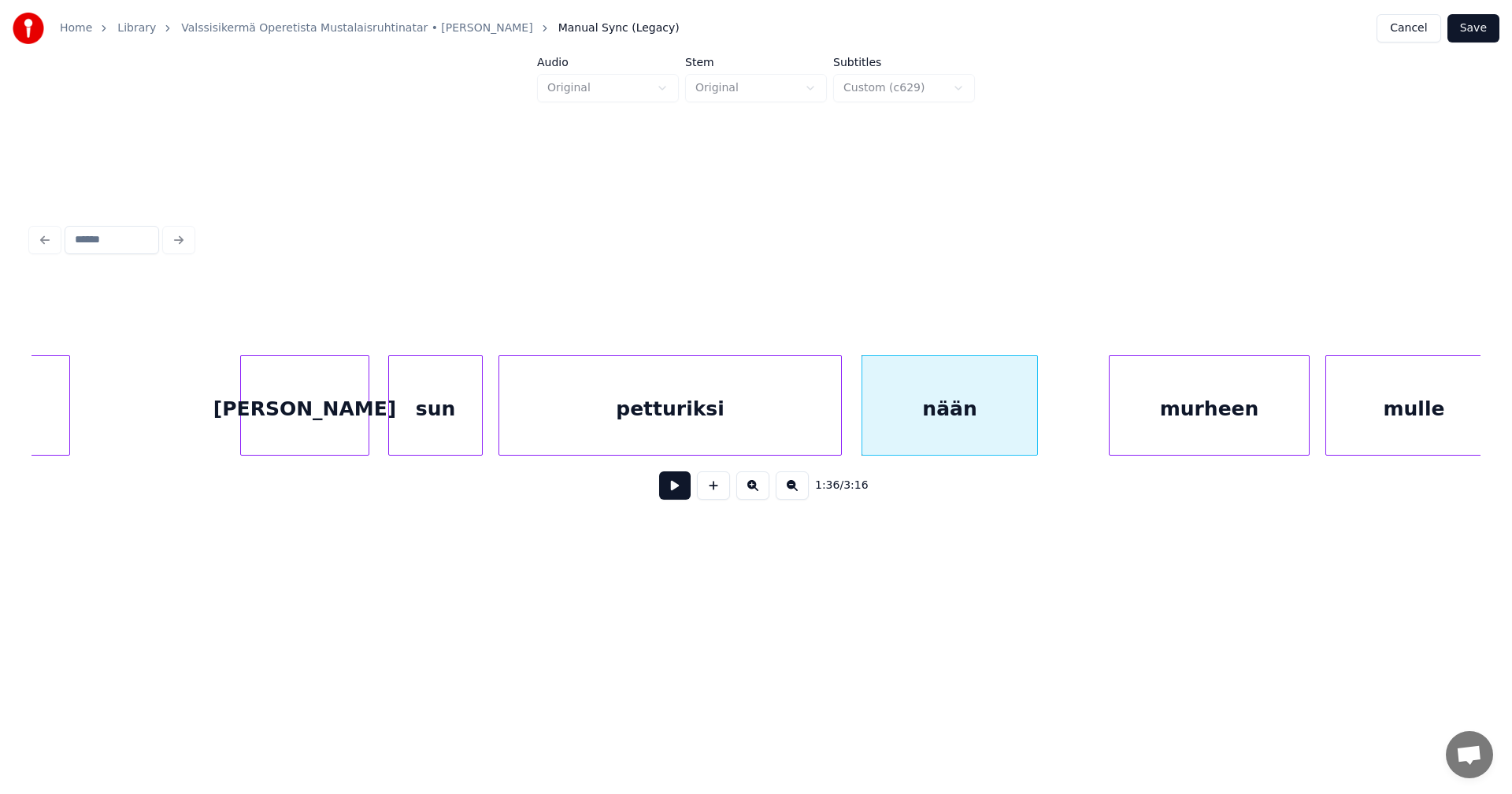
click at [810, 420] on div "petturiksi" at bounding box center [671, 409] width 342 height 107
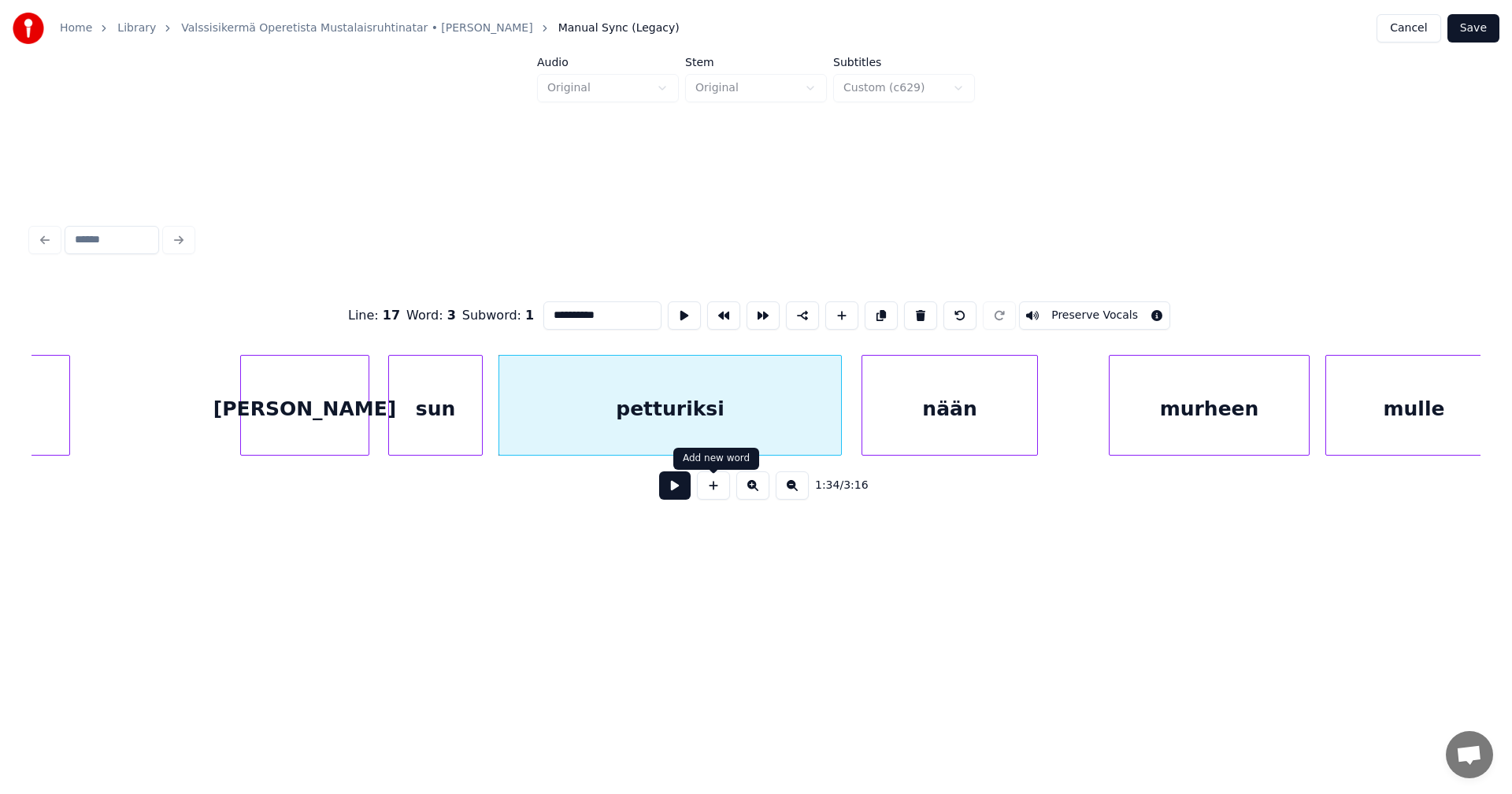
click at [686, 490] on button at bounding box center [675, 485] width 31 height 29
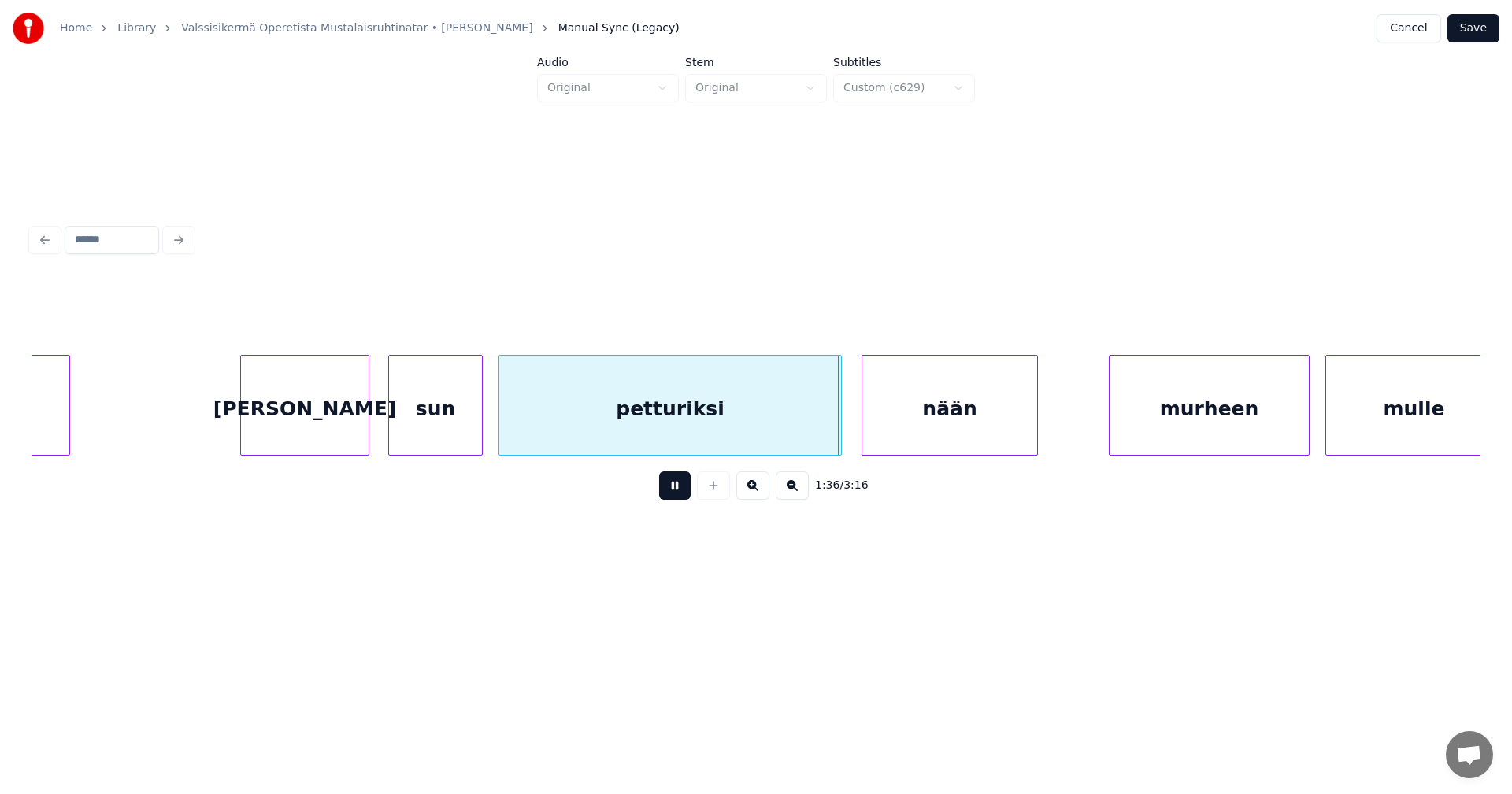
click at [684, 488] on button at bounding box center [675, 485] width 31 height 29
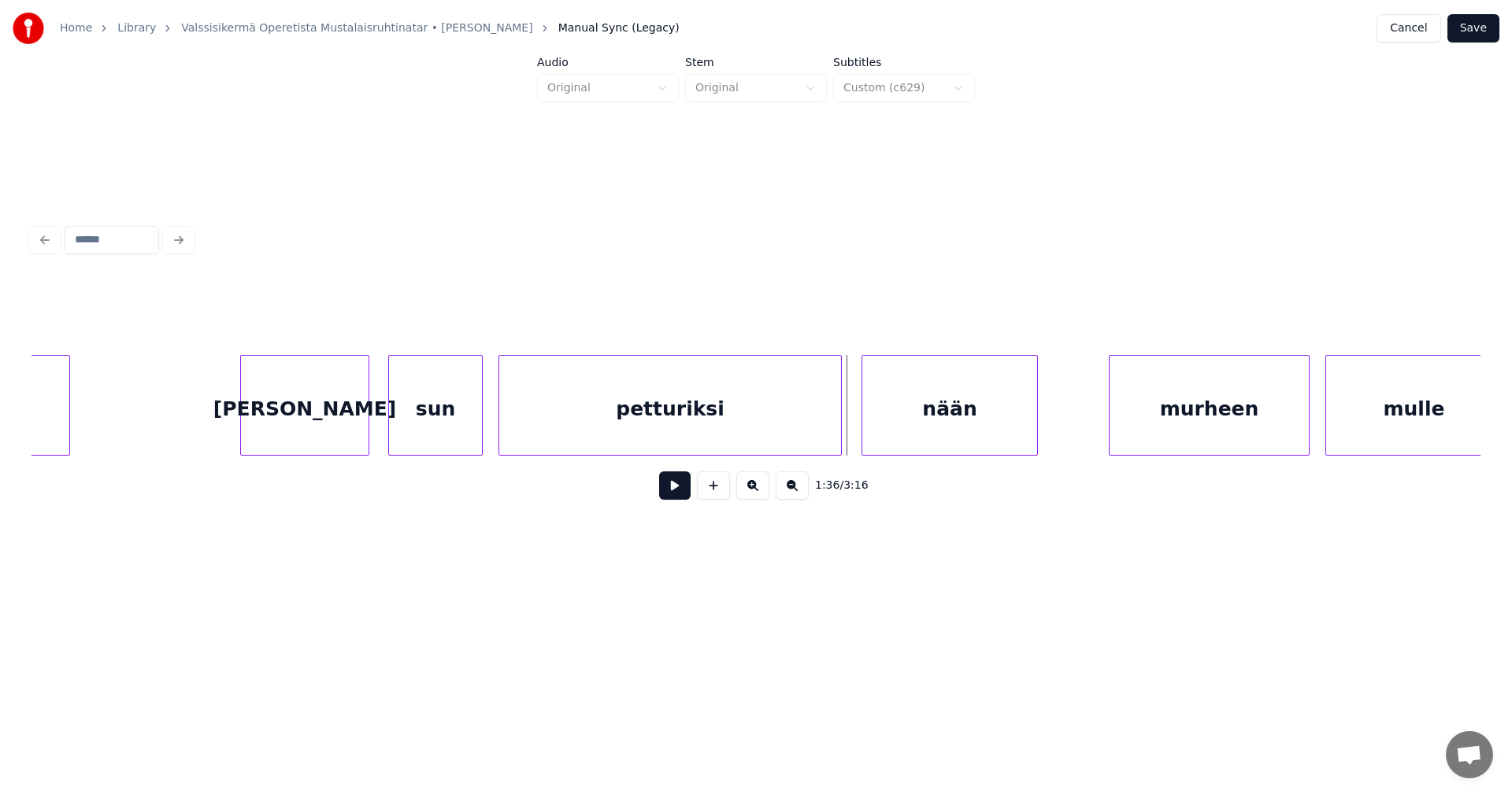
click at [684, 488] on button at bounding box center [675, 485] width 31 height 29
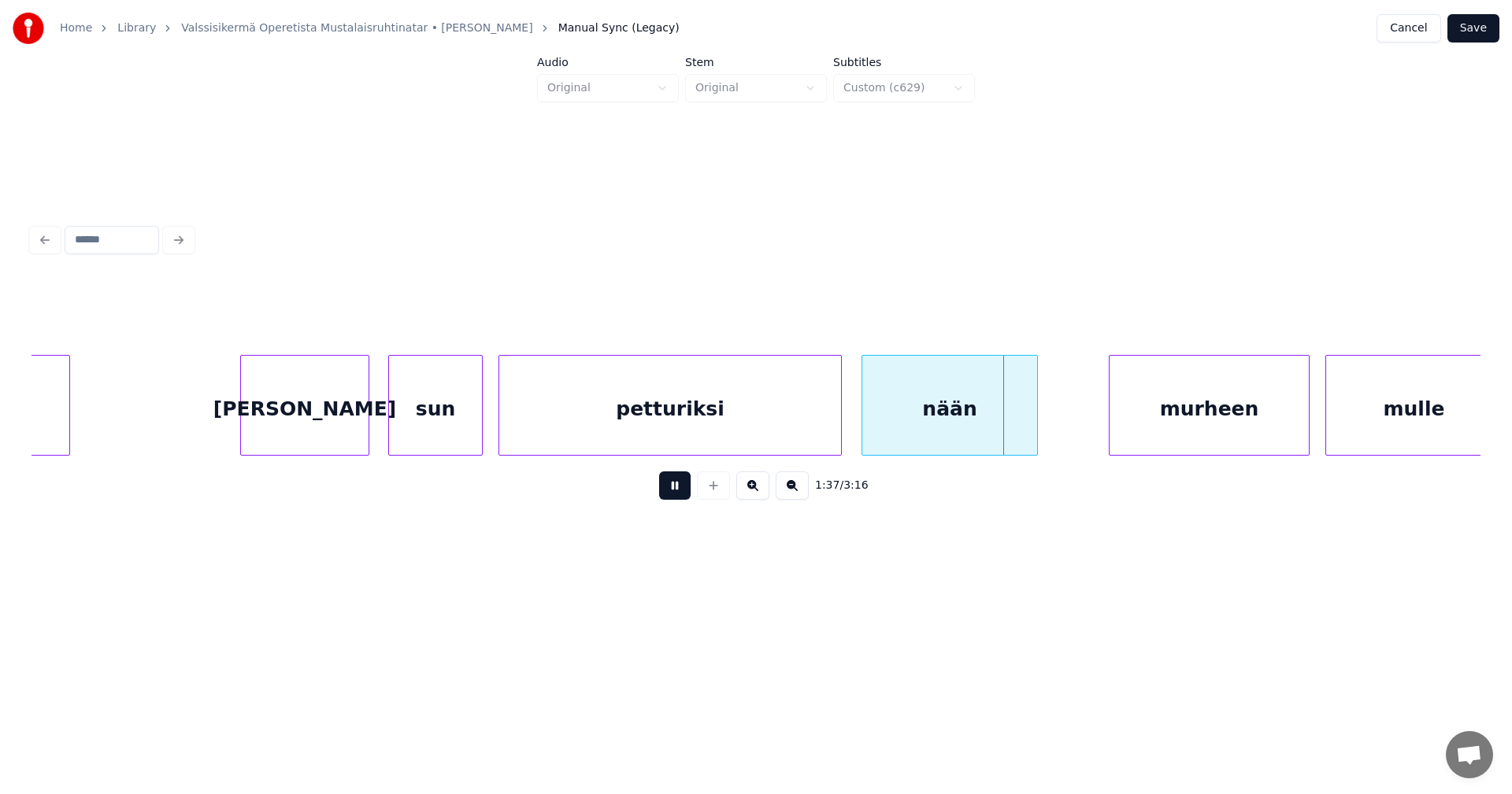
click at [684, 488] on button at bounding box center [675, 485] width 31 height 29
click at [906, 429] on div "nään" at bounding box center [950, 409] width 174 height 107
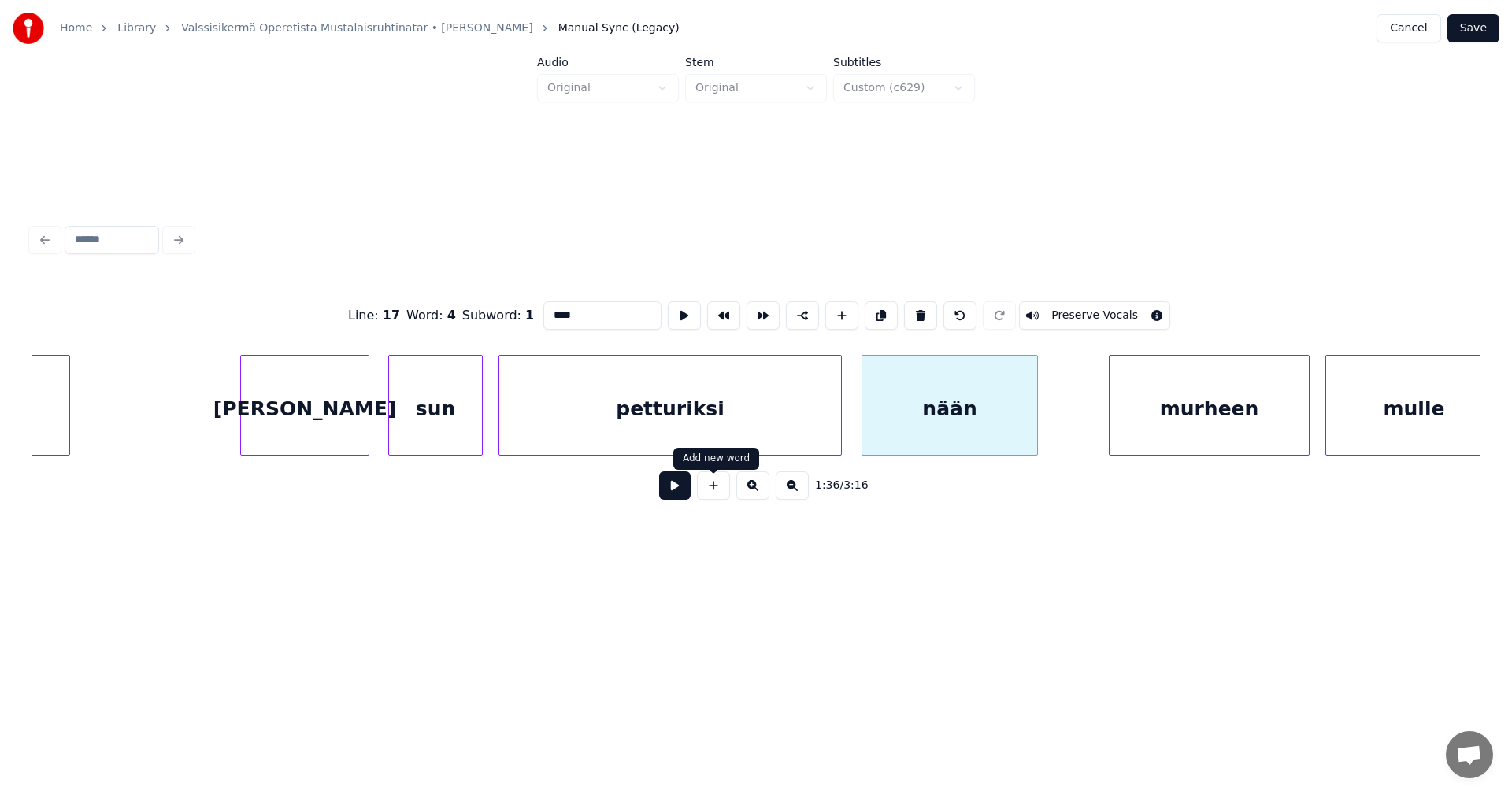
click at [684, 487] on button at bounding box center [675, 485] width 31 height 29
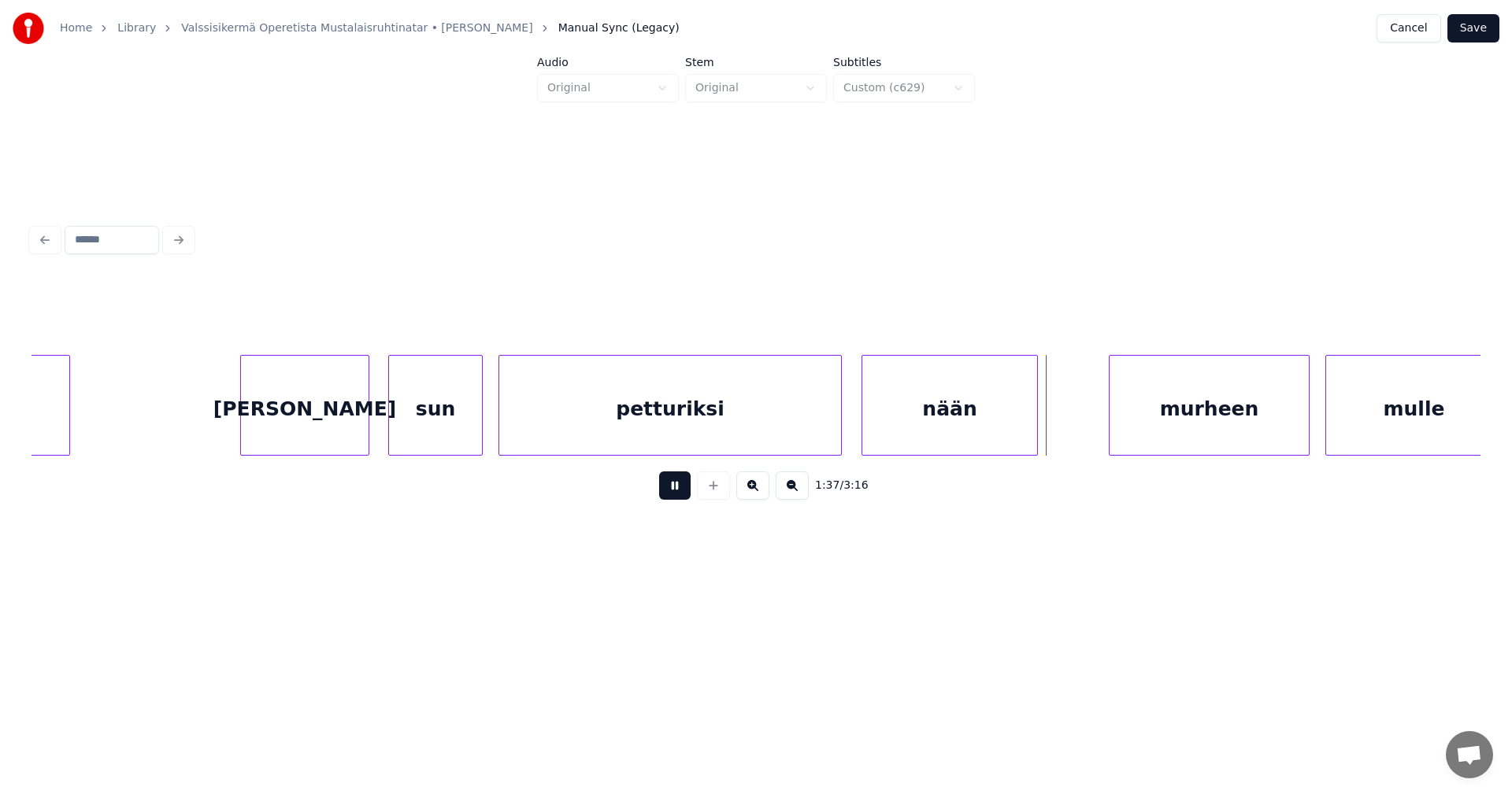
drag, startPoint x: 684, startPoint y: 487, endPoint x: 695, endPoint y: 480, distance: 13.0
click at [694, 481] on div "1:37 / 3:16" at bounding box center [756, 485] width 1424 height 35
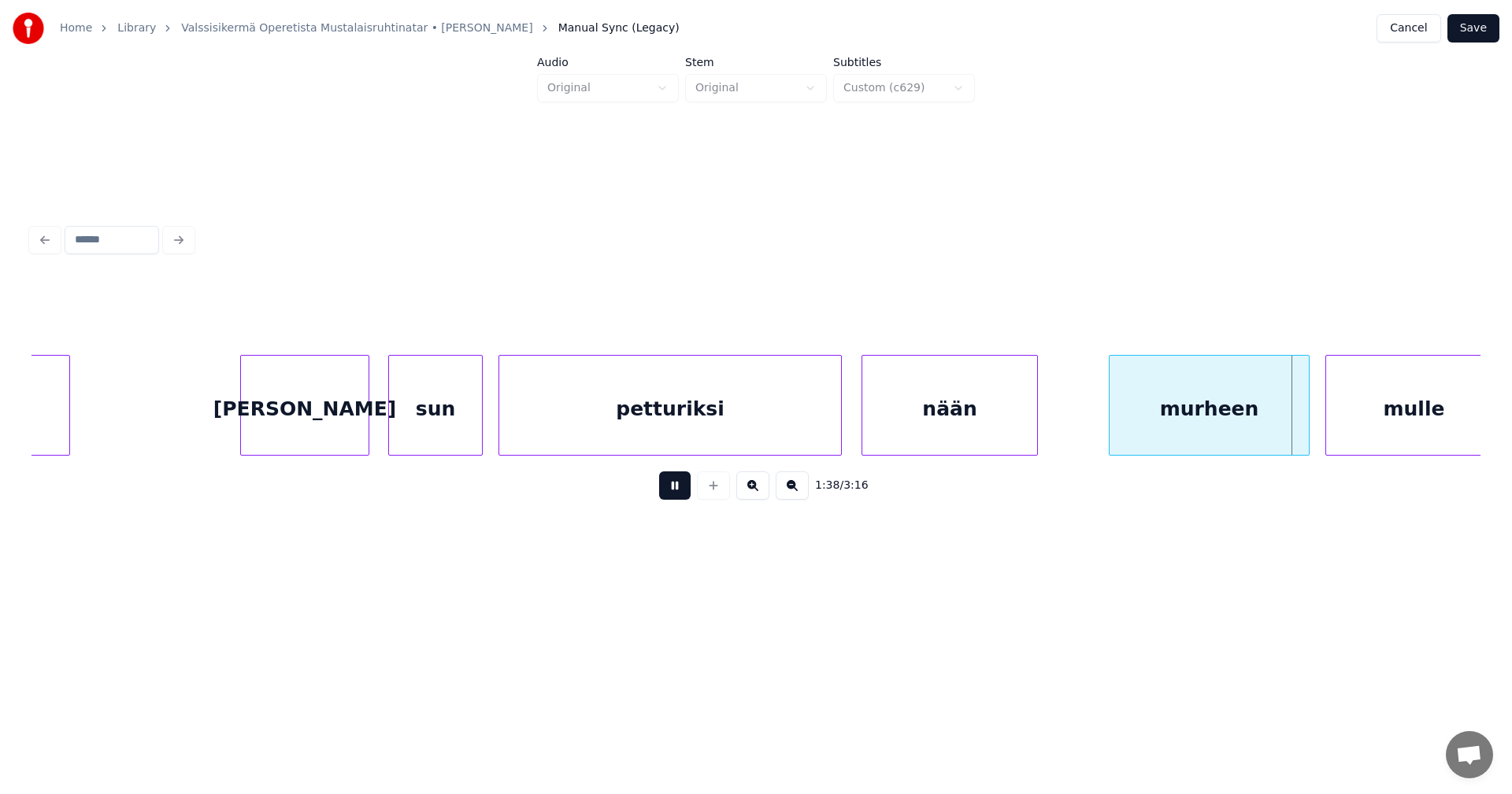
click at [686, 490] on button at bounding box center [675, 485] width 31 height 29
click at [844, 417] on div at bounding box center [842, 405] width 4 height 99
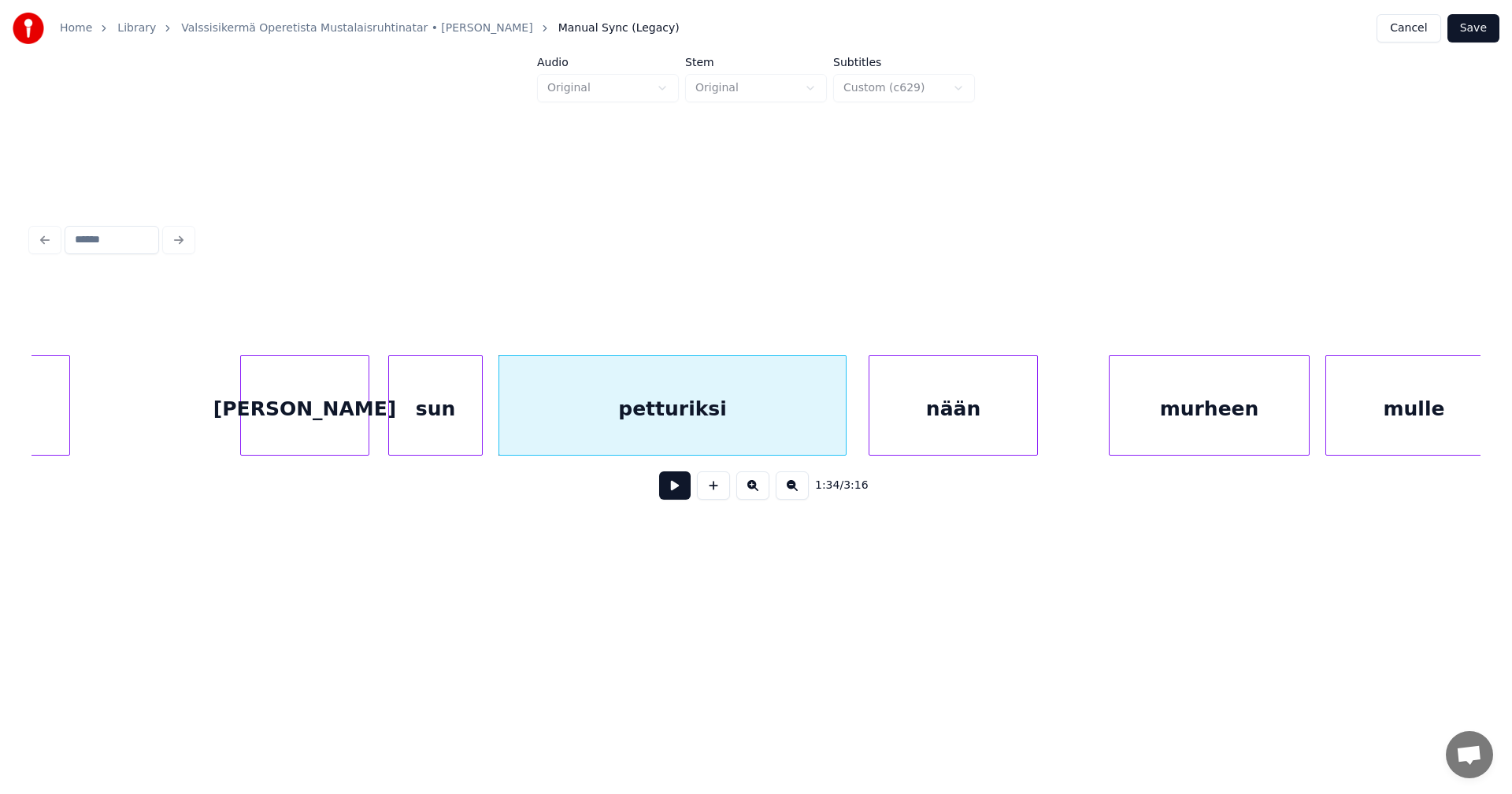
click at [869, 417] on div at bounding box center [871, 405] width 4 height 99
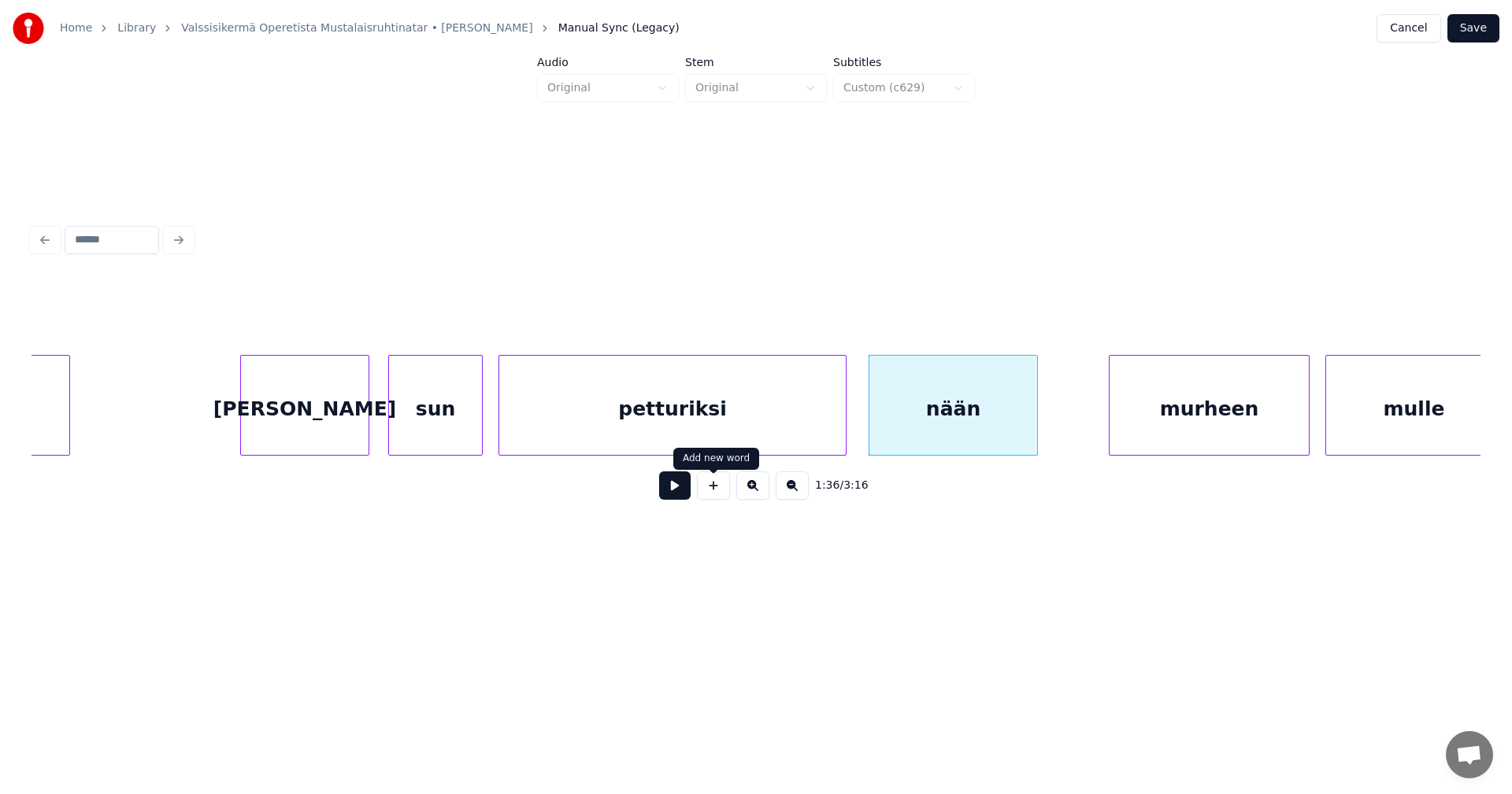
click at [680, 492] on button at bounding box center [675, 485] width 31 height 29
drag, startPoint x: 680, startPoint y: 492, endPoint x: 691, endPoint y: 429, distance: 64.0
click at [681, 488] on button at bounding box center [675, 485] width 31 height 29
click at [691, 426] on div "petturiksi" at bounding box center [672, 409] width 346 height 107
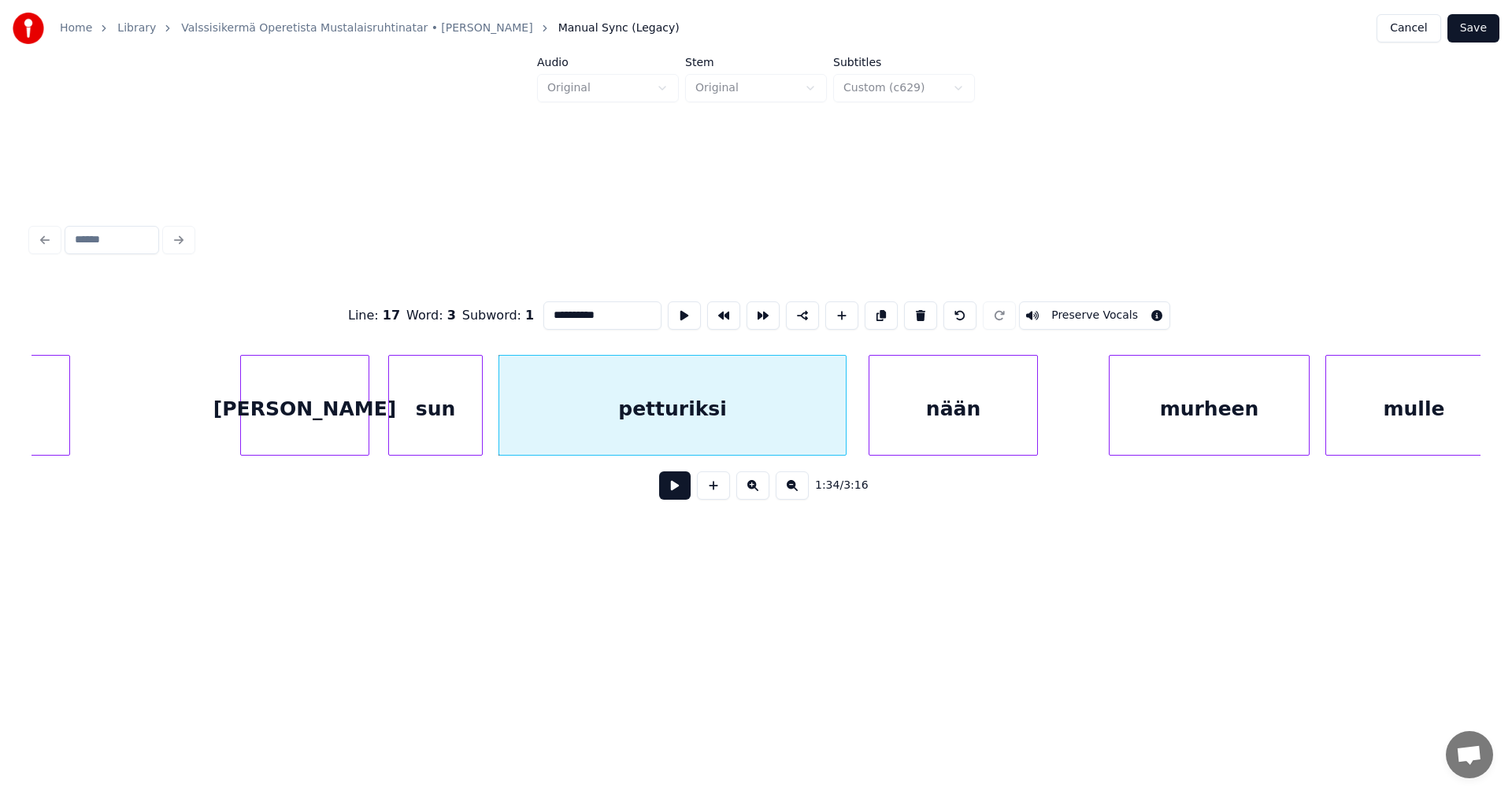
click at [680, 487] on button at bounding box center [675, 485] width 31 height 29
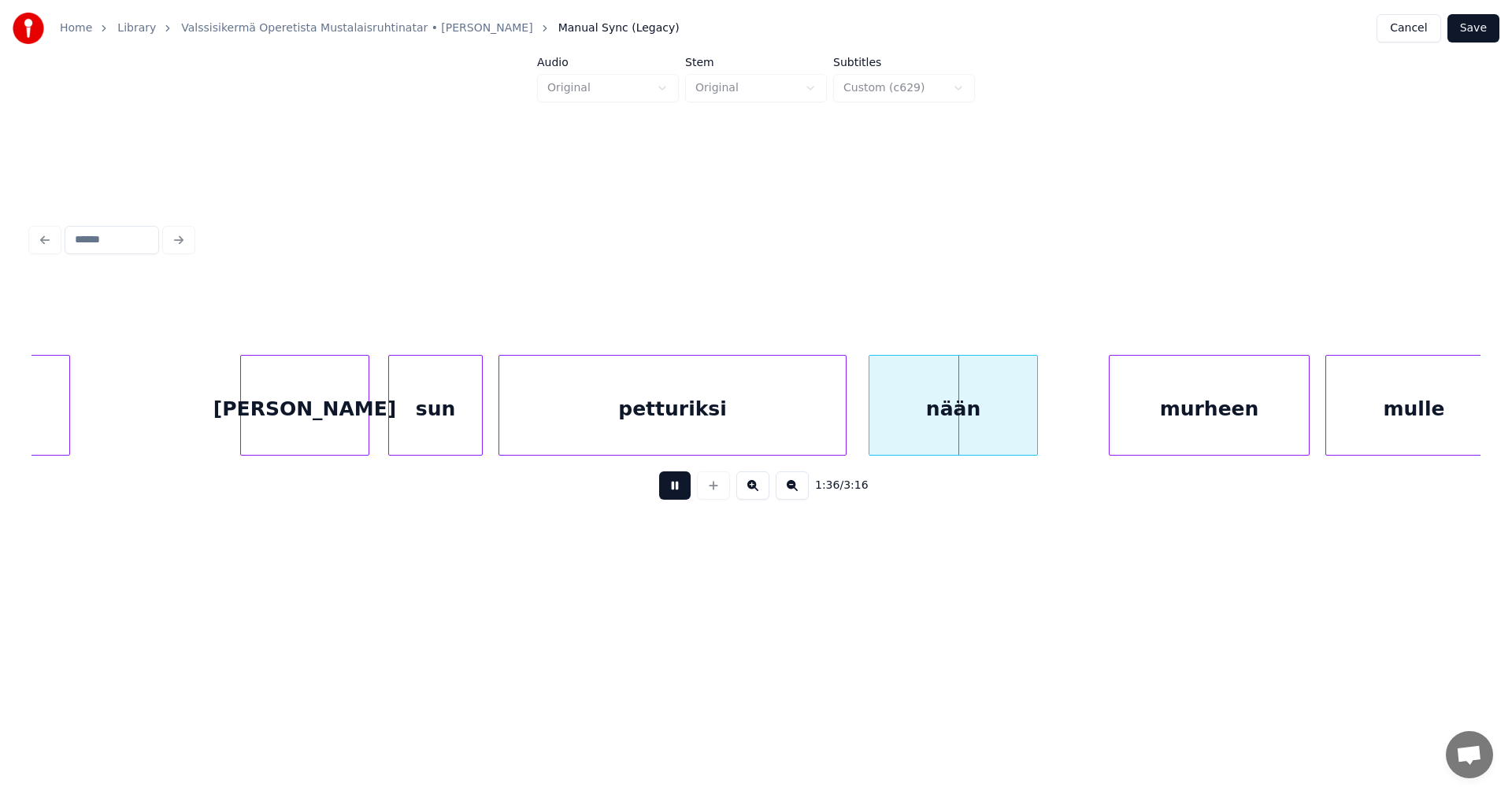
click at [680, 487] on button at bounding box center [675, 485] width 31 height 29
click at [849, 431] on div at bounding box center [848, 405] width 4 height 99
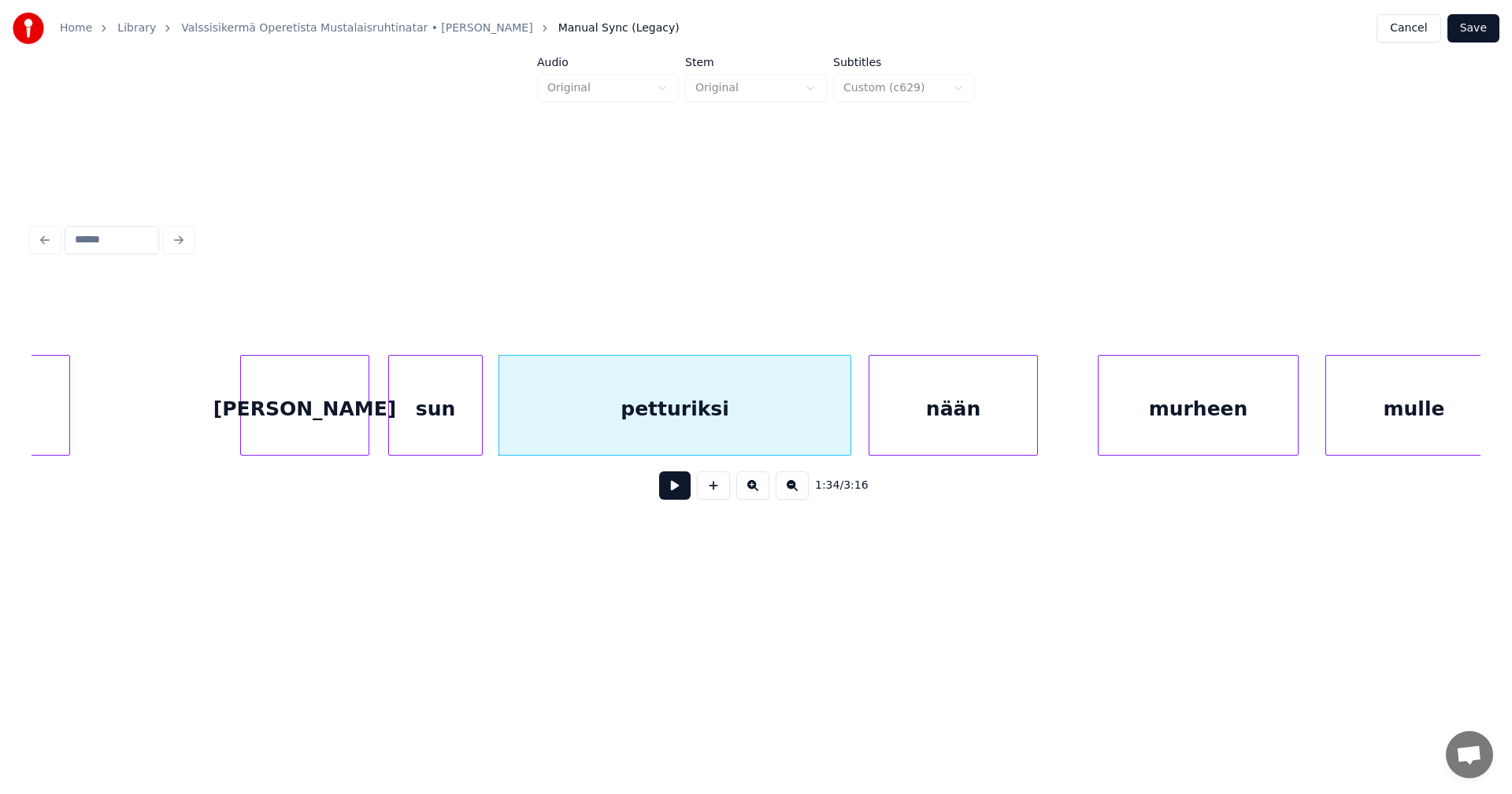
click at [1140, 440] on div "murheen" at bounding box center [1198, 409] width 199 height 107
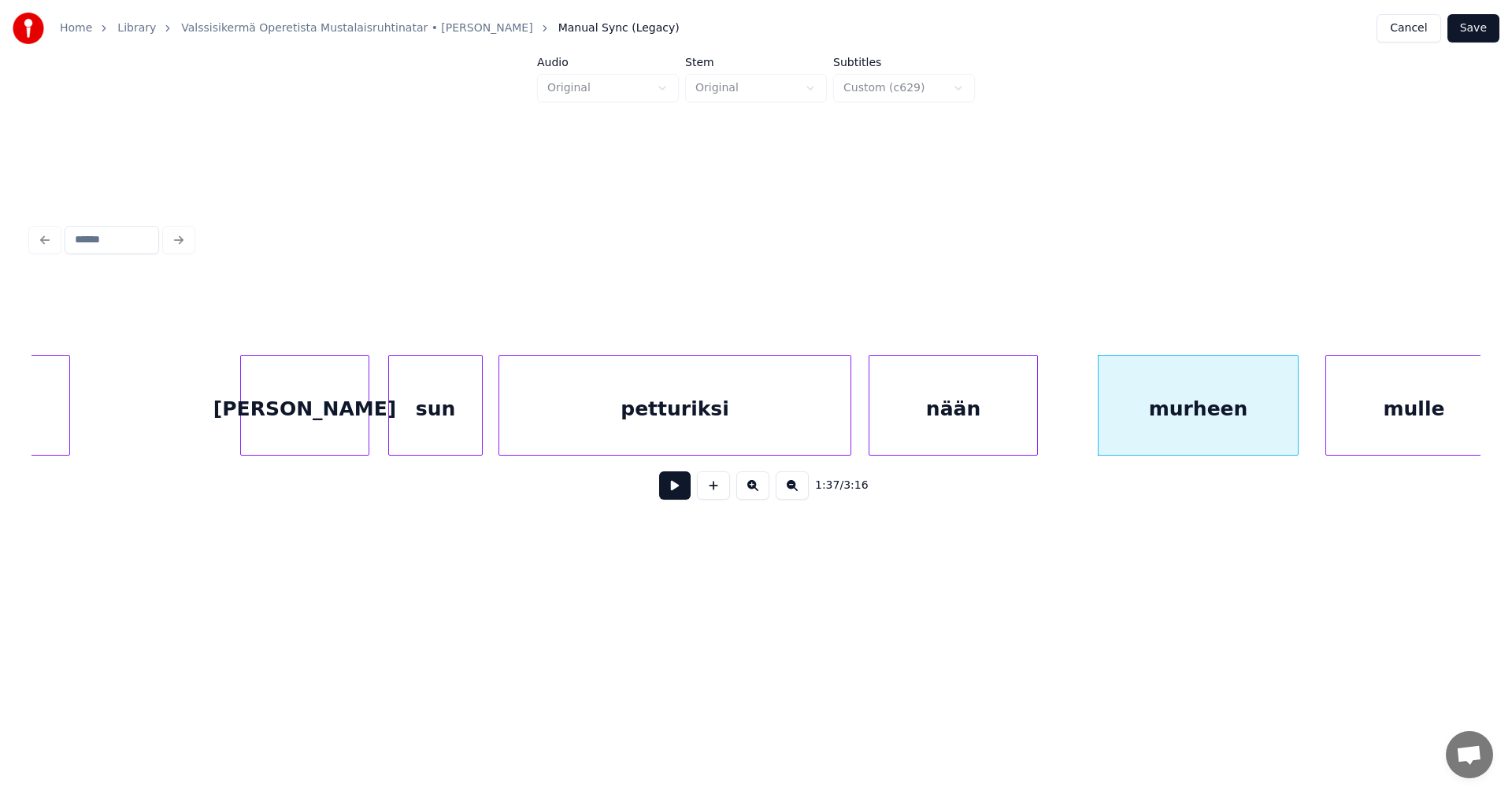
click at [671, 492] on button at bounding box center [675, 485] width 31 height 29
click at [680, 488] on button at bounding box center [675, 485] width 31 height 29
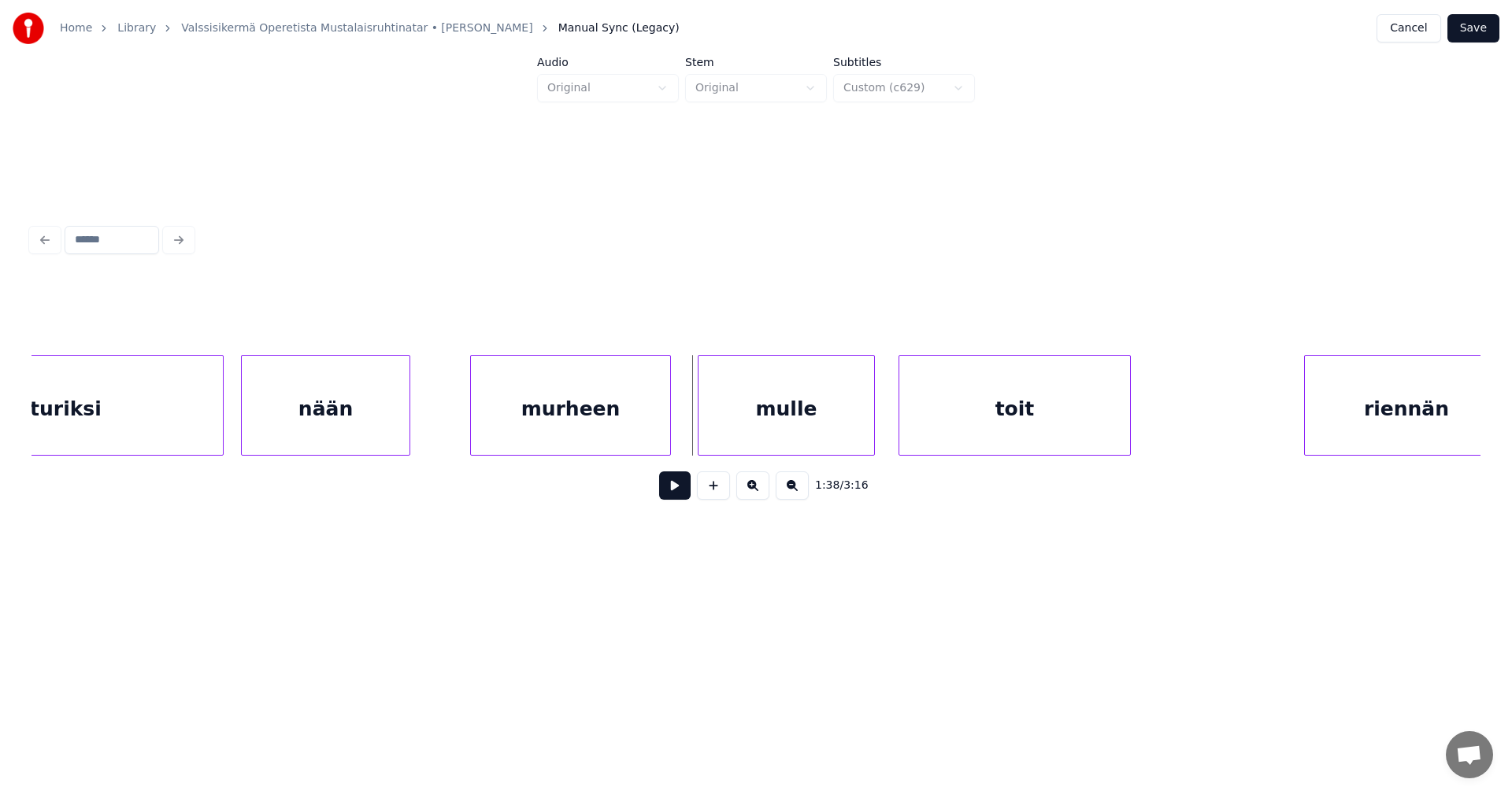
scroll to position [0, 18777]
click at [769, 405] on div "mulle" at bounding box center [777, 409] width 175 height 107
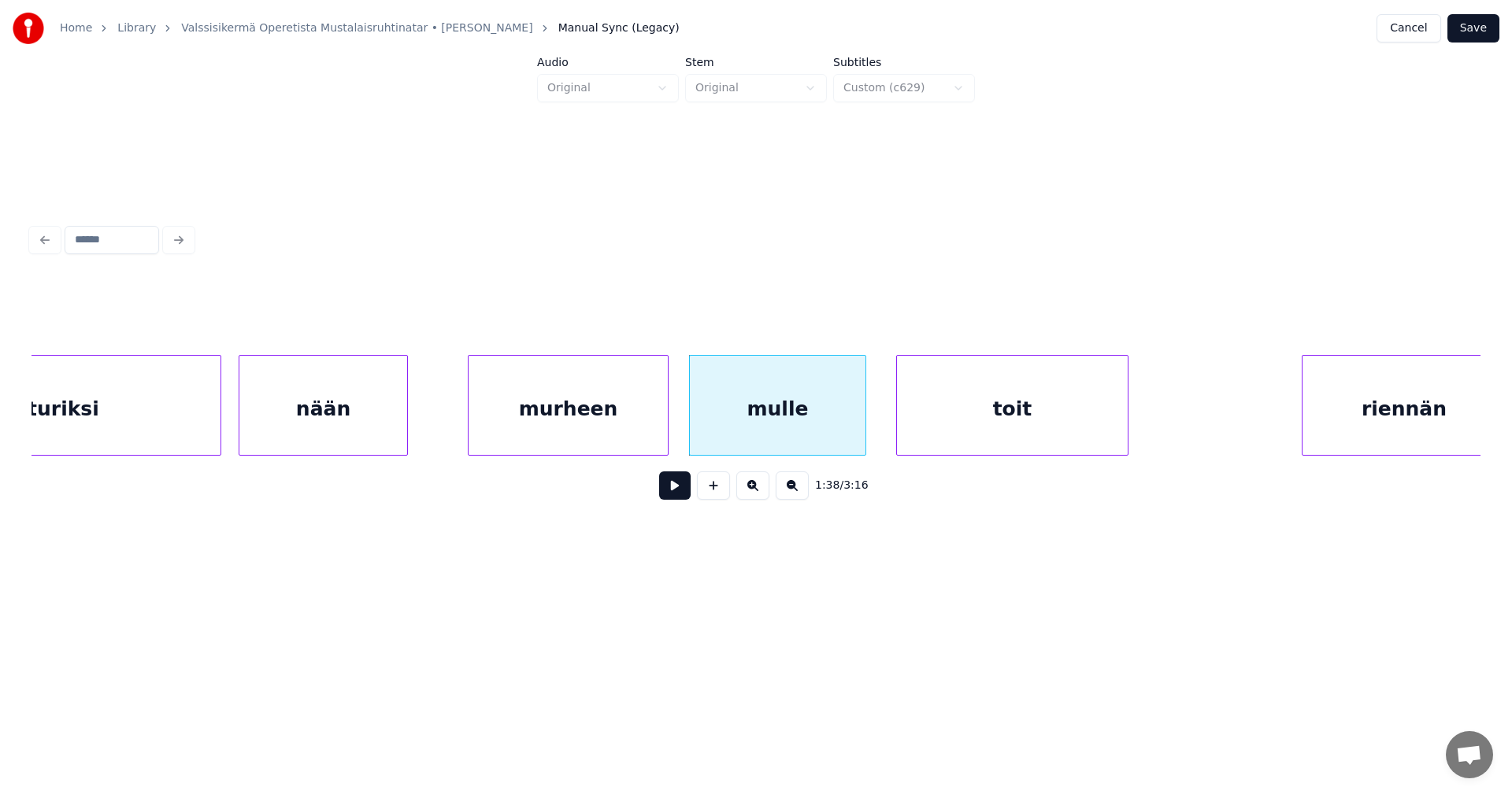
click at [675, 488] on button at bounding box center [675, 485] width 31 height 29
click at [857, 424] on div at bounding box center [858, 405] width 4 height 99
click at [764, 424] on div "mulle" at bounding box center [775, 409] width 171 height 107
click at [680, 489] on button at bounding box center [675, 485] width 31 height 29
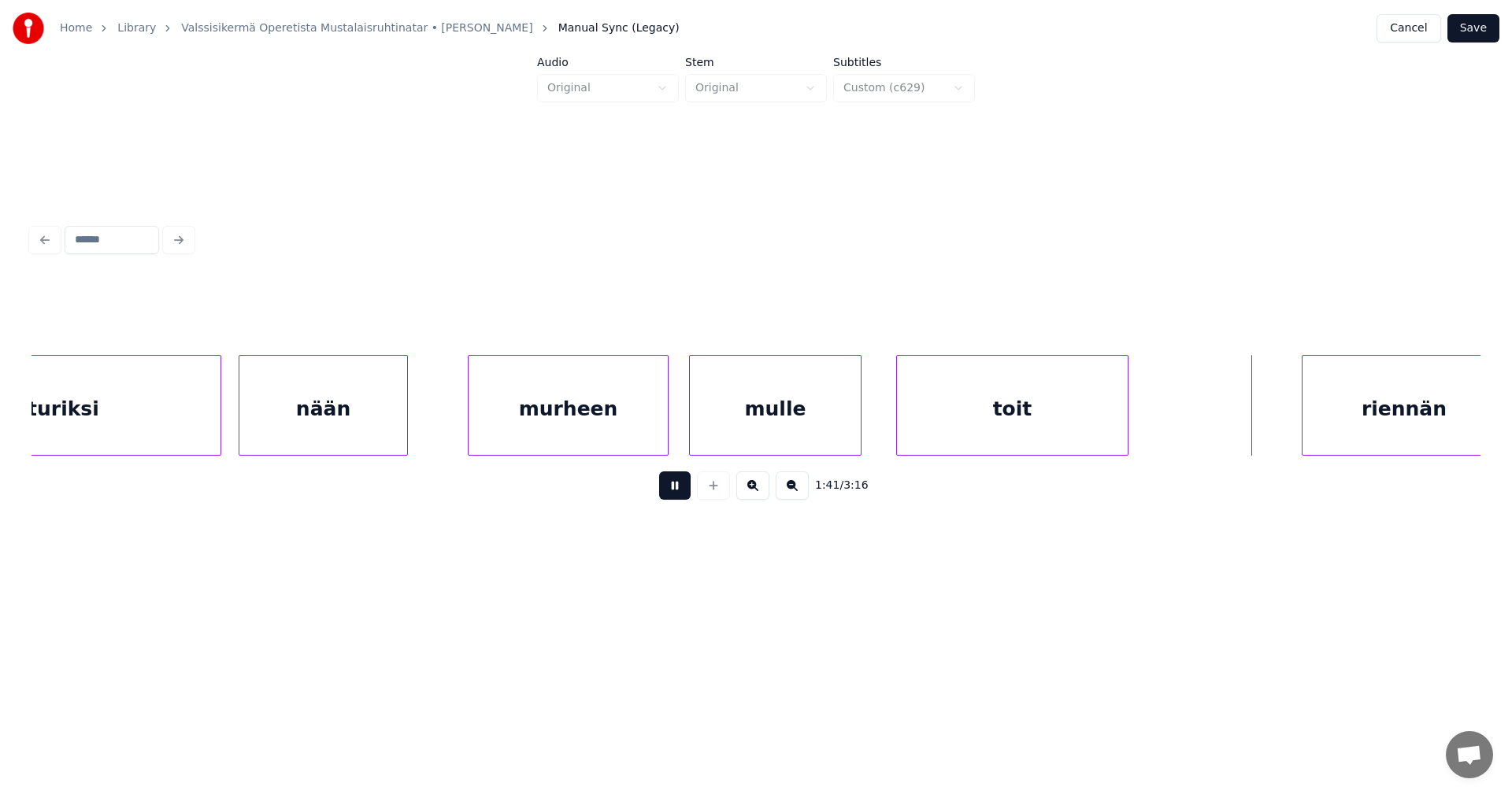
click at [680, 489] on button at bounding box center [675, 485] width 31 height 29
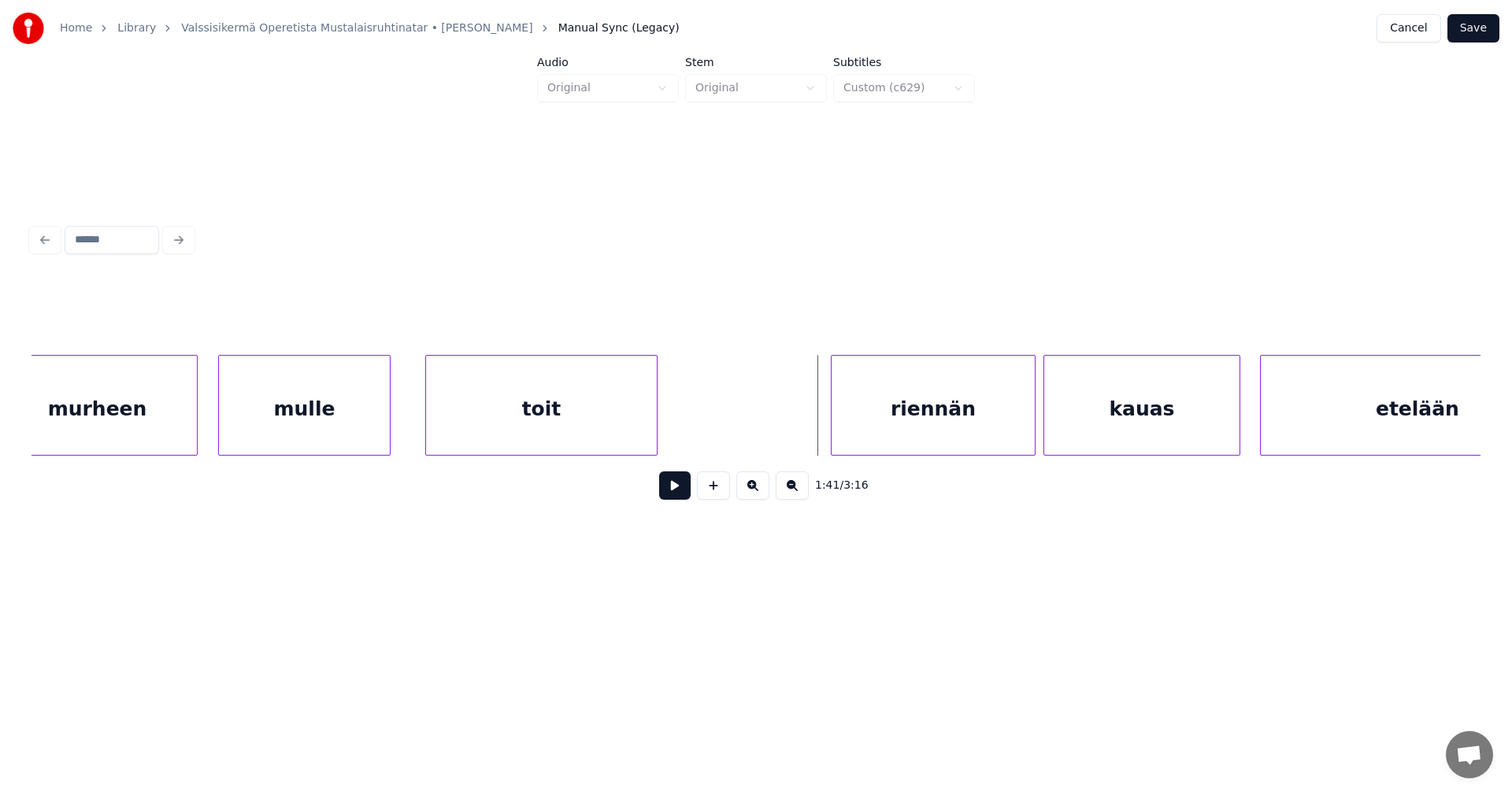
scroll to position [0, 19281]
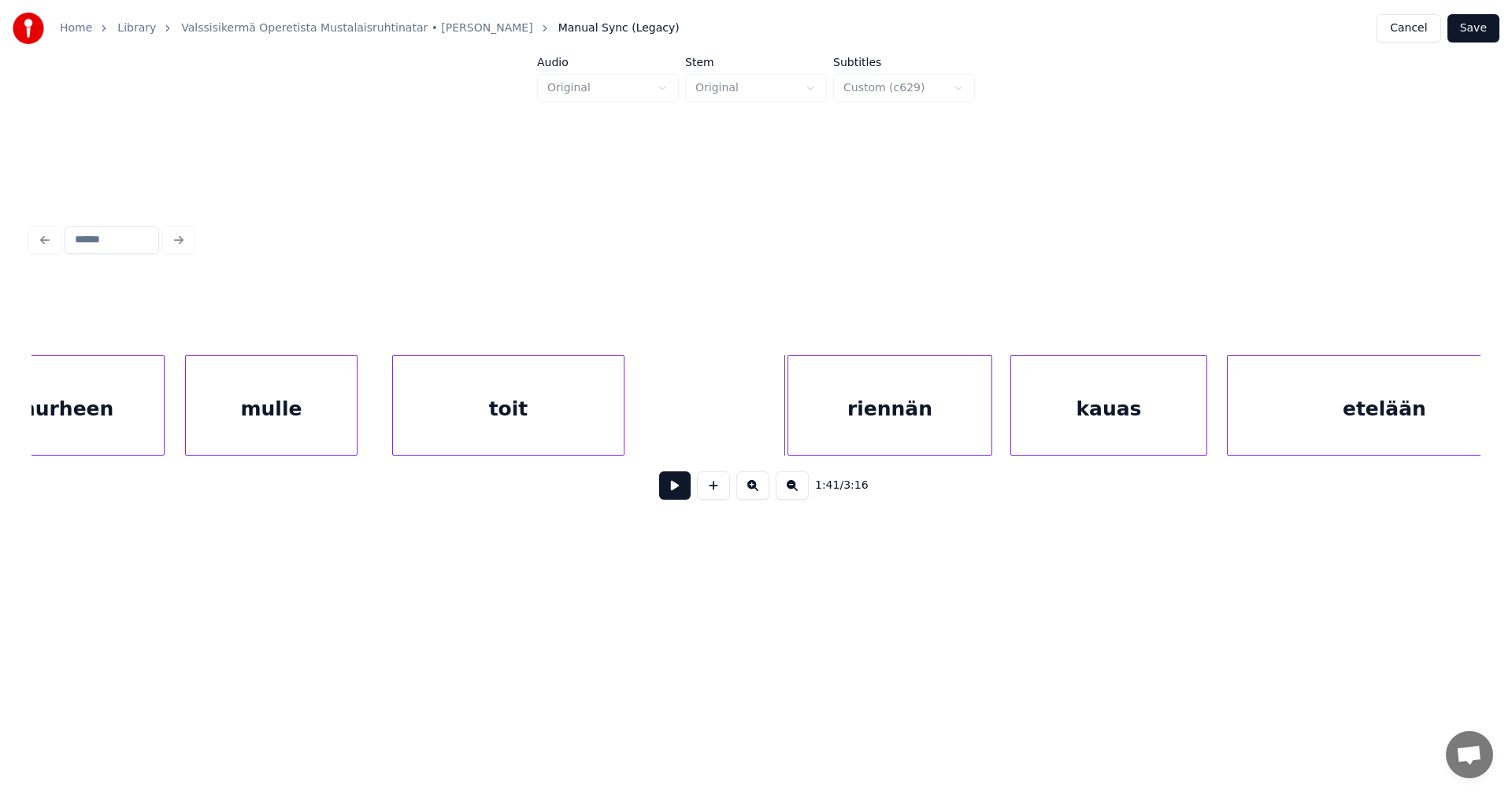
click at [903, 408] on div "riennän" at bounding box center [889, 409] width 203 height 107
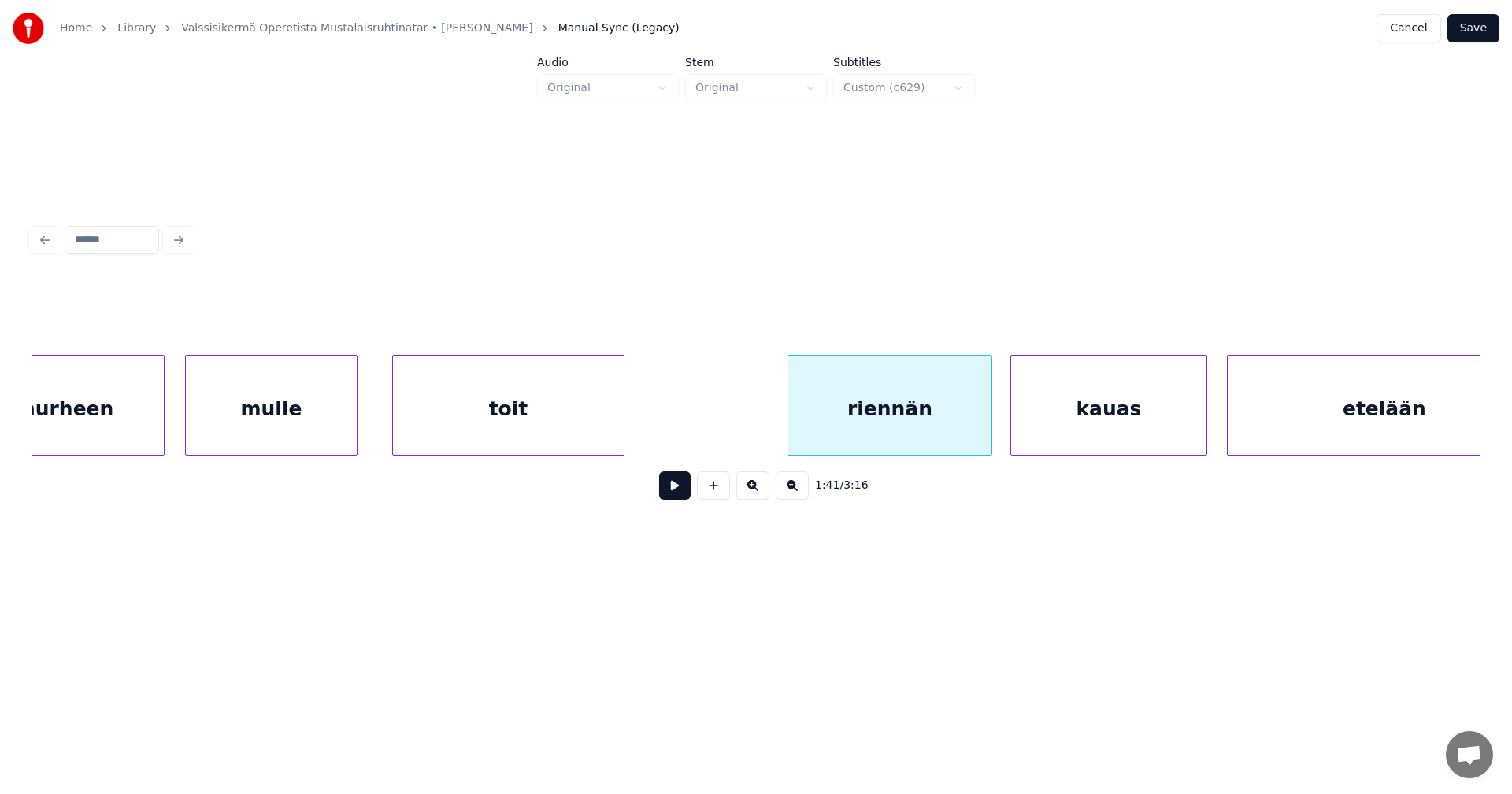
click at [678, 495] on button at bounding box center [675, 485] width 31 height 29
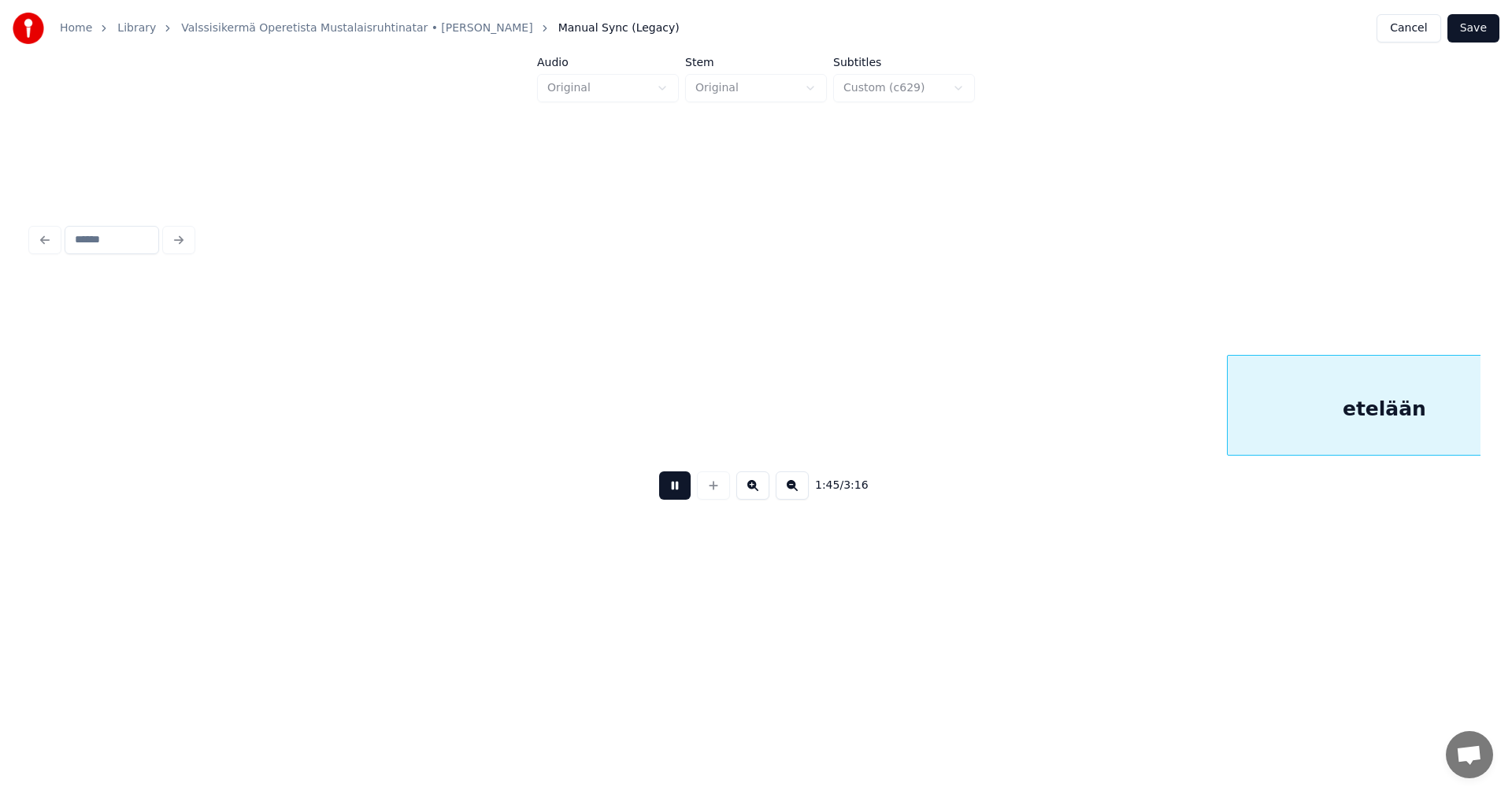
scroll to position [0, 20731]
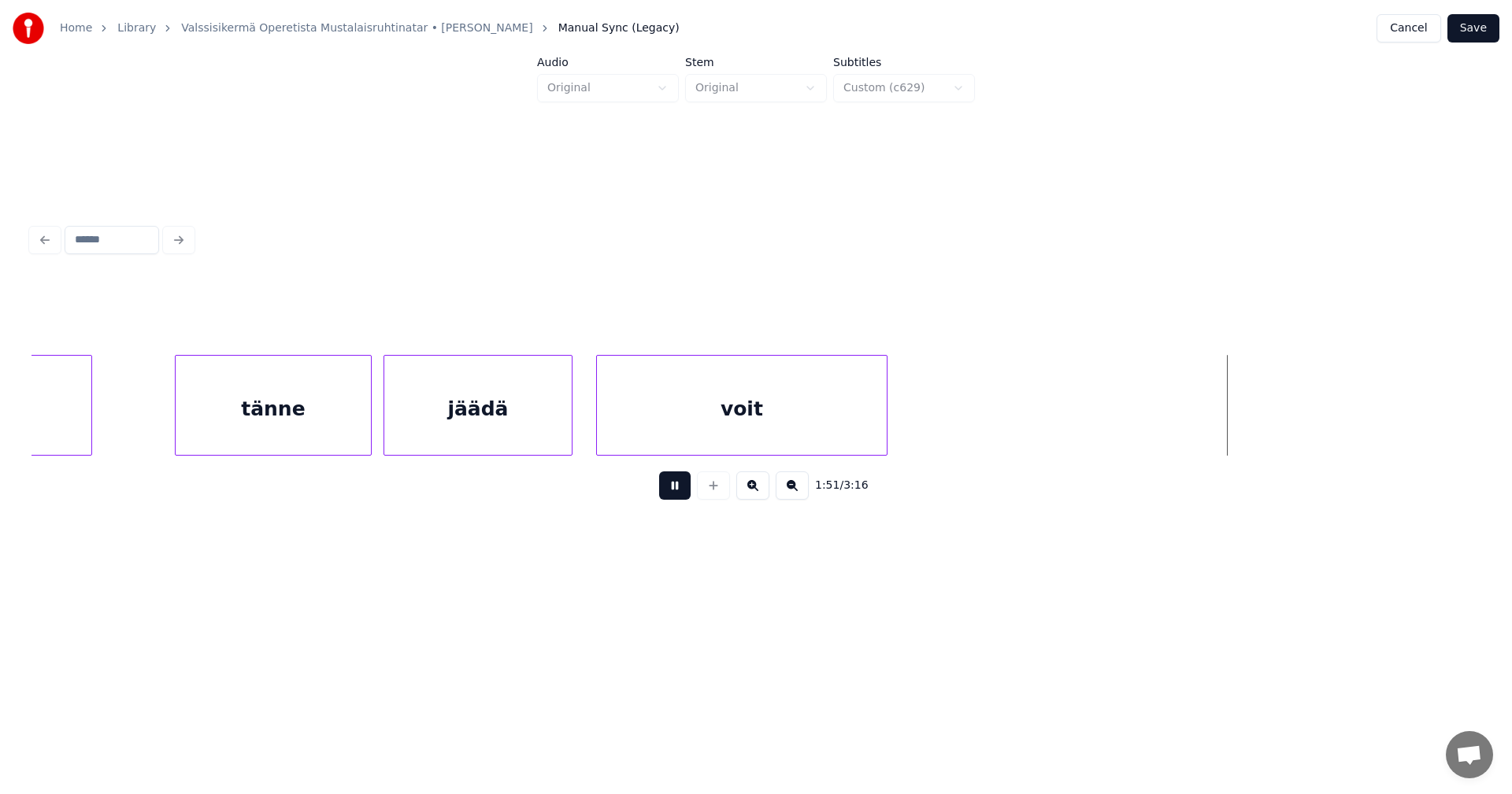
click at [678, 495] on button at bounding box center [675, 485] width 31 height 29
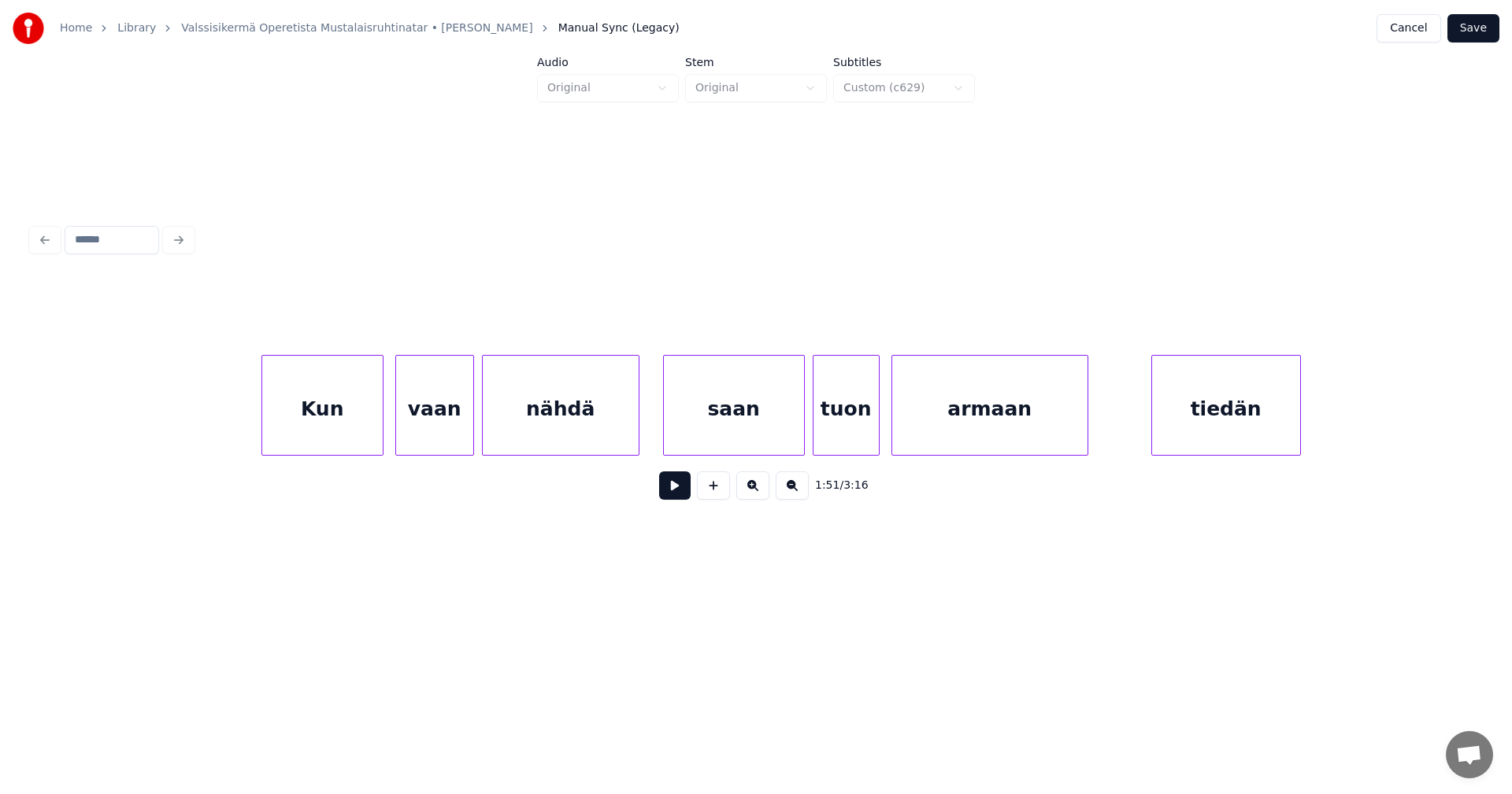
scroll to position [0, 24858]
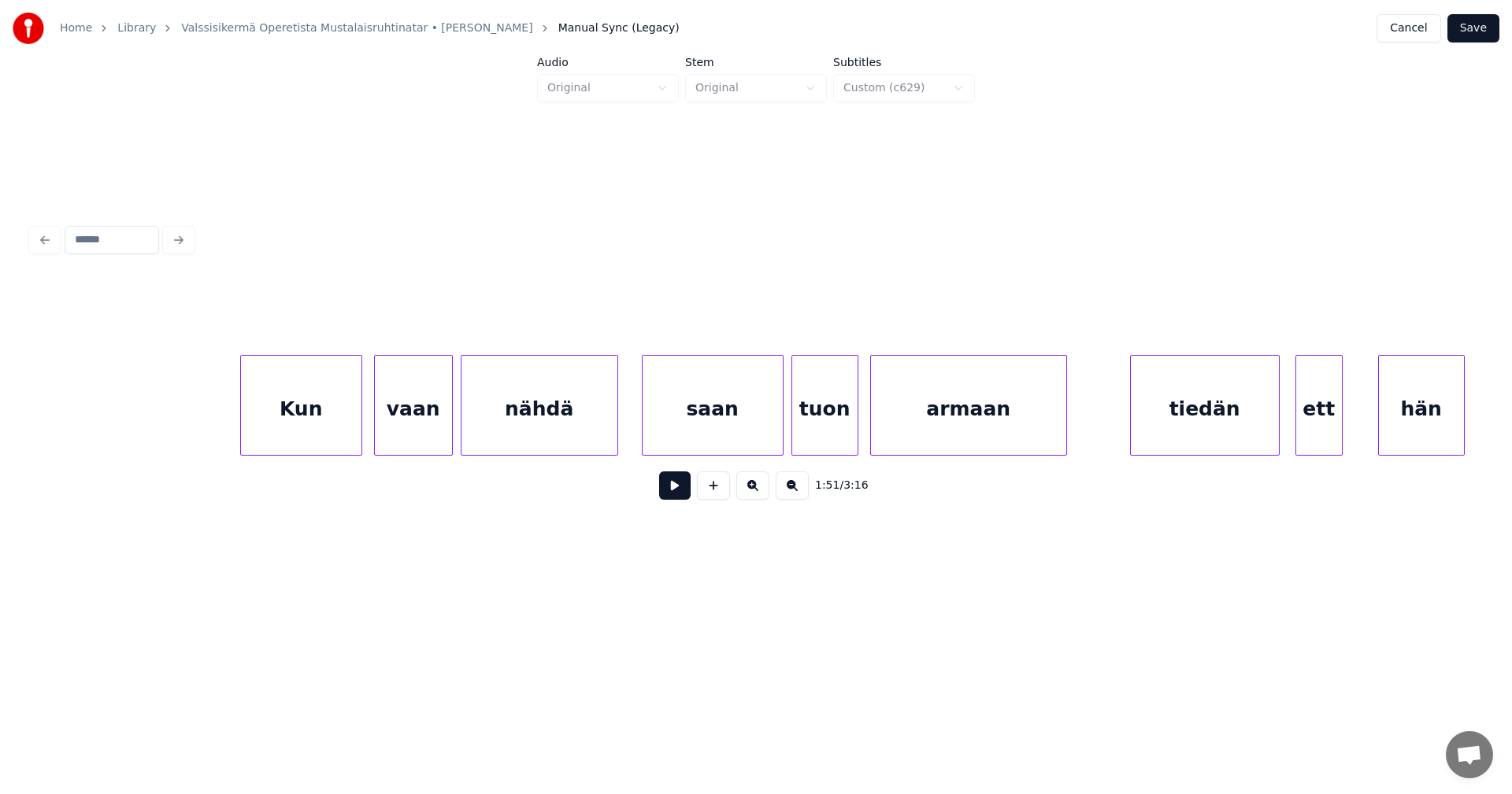
click at [348, 431] on div "Kun" at bounding box center [301, 409] width 120 height 107
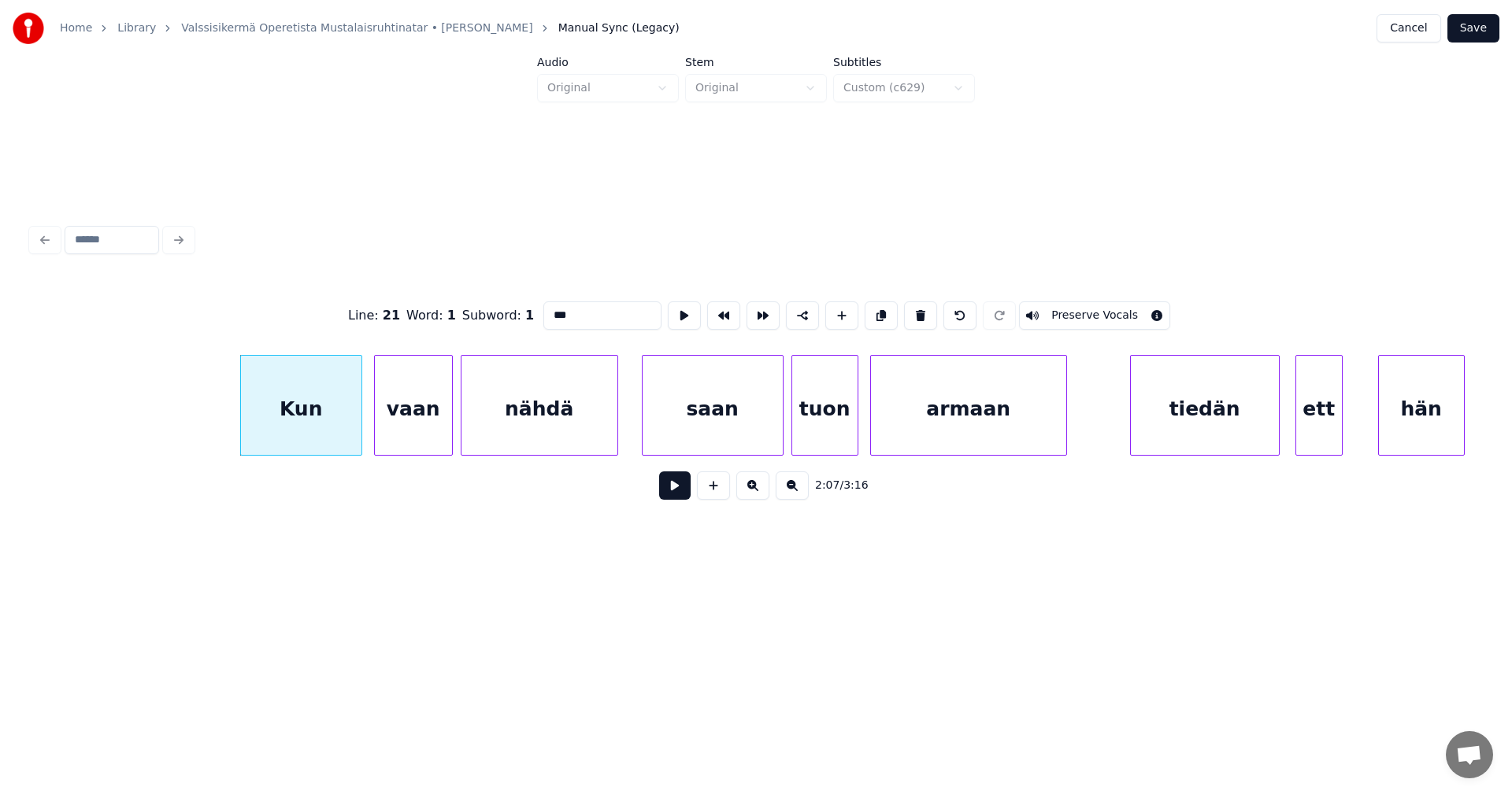
click at [676, 495] on button at bounding box center [675, 485] width 31 height 29
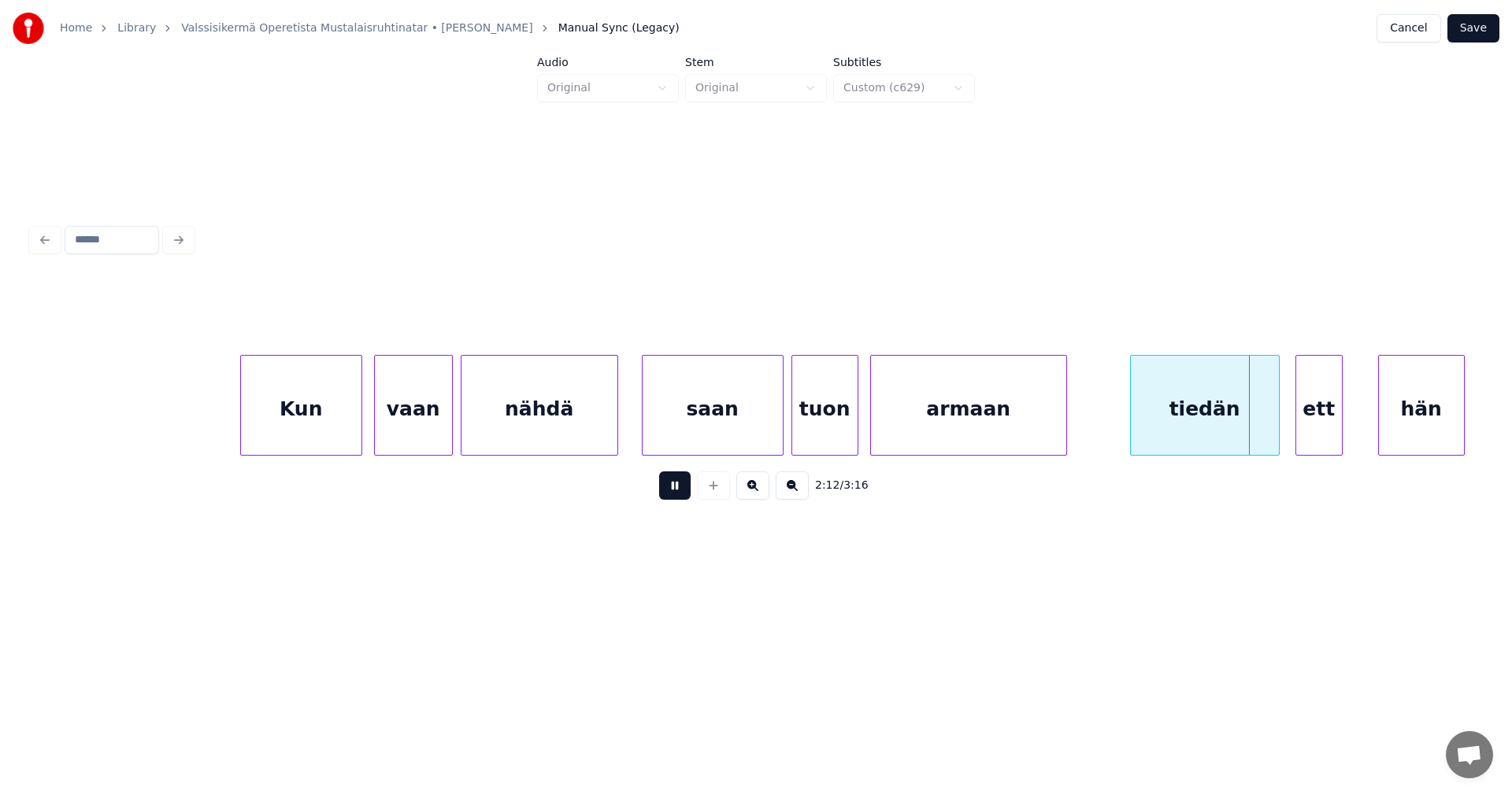
click at [677, 494] on button at bounding box center [675, 485] width 31 height 29
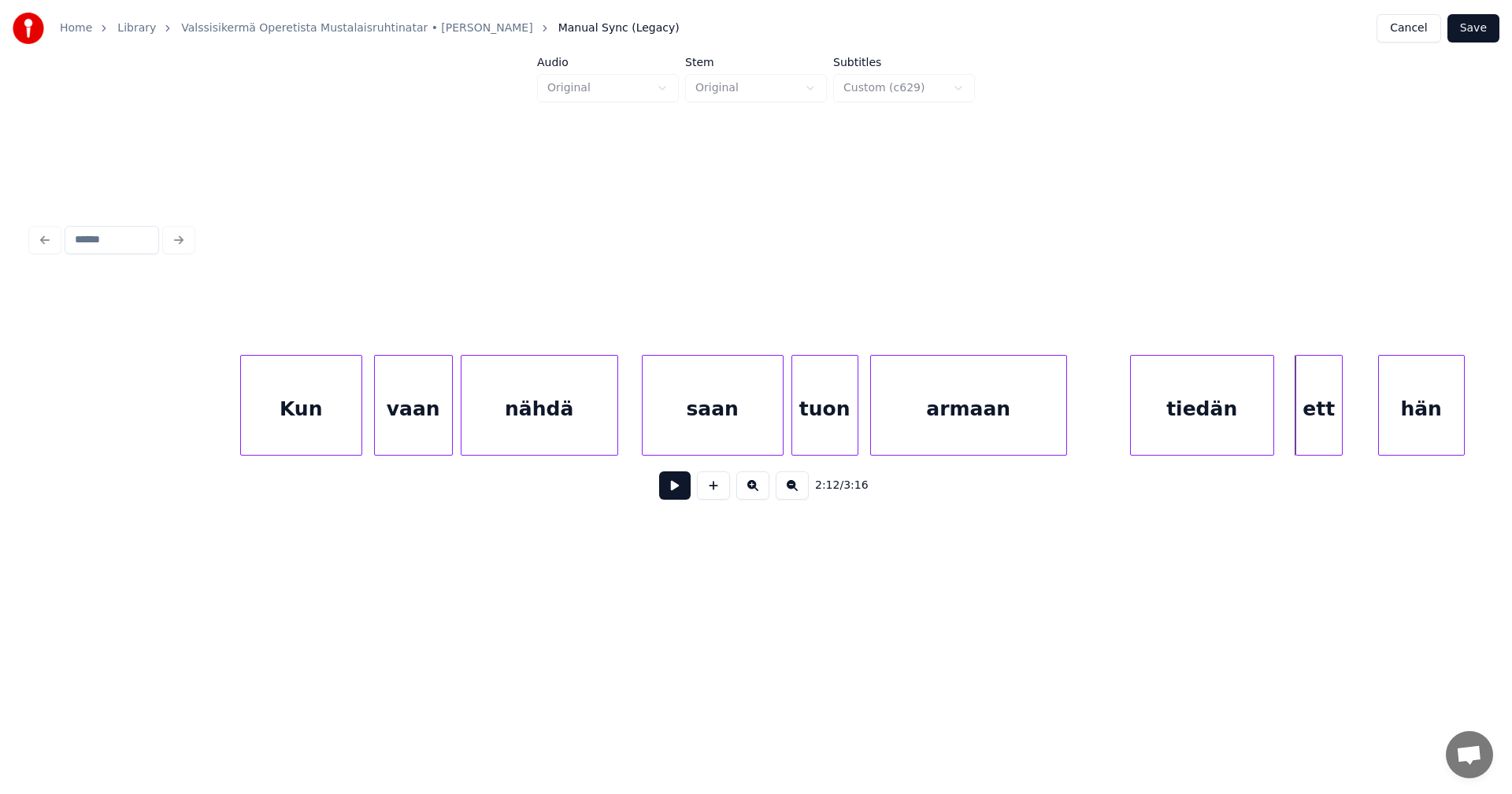
click at [1269, 434] on div at bounding box center [1270, 405] width 4 height 99
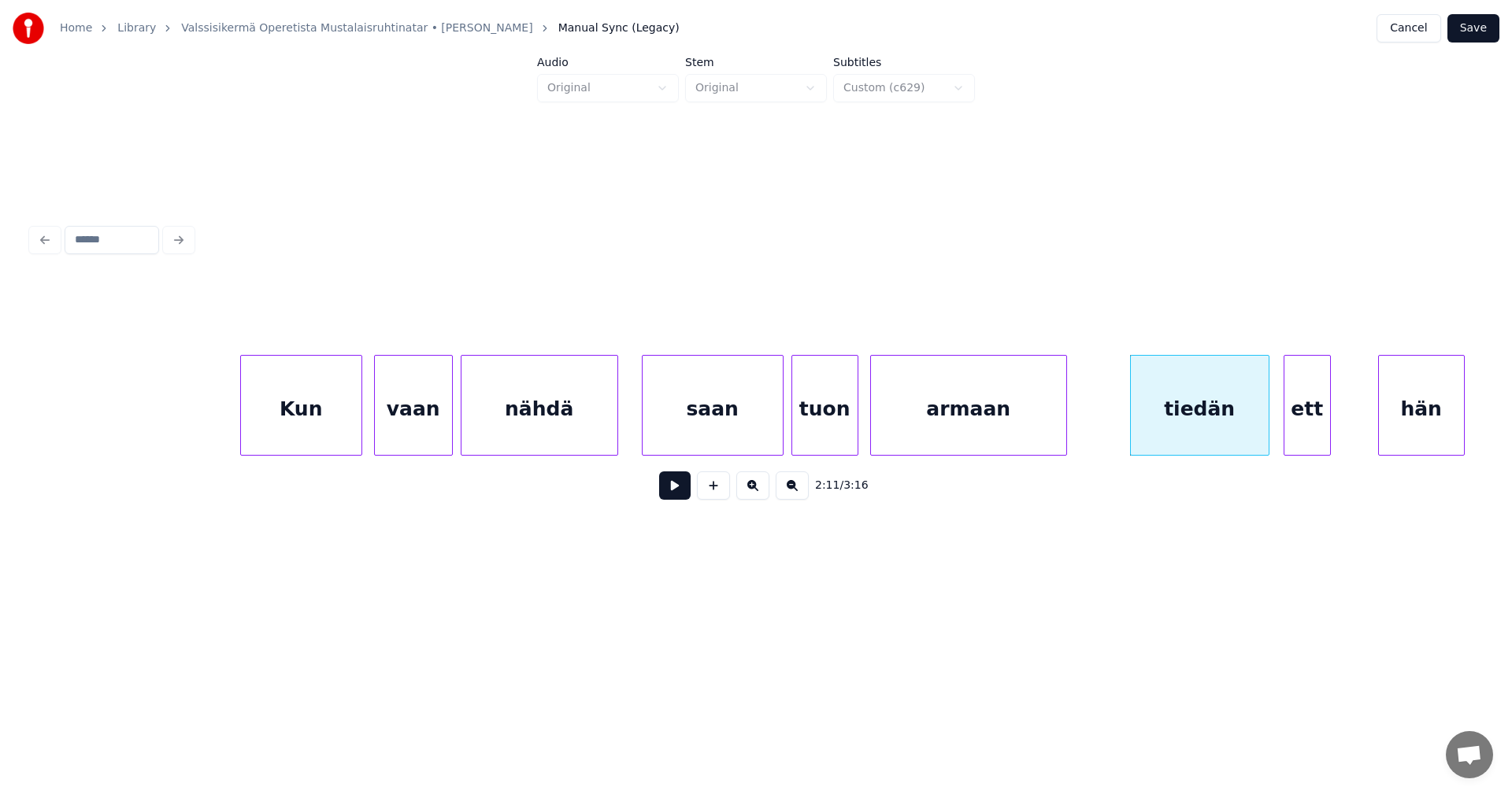
click at [1295, 435] on div "ett" at bounding box center [1307, 409] width 45 height 107
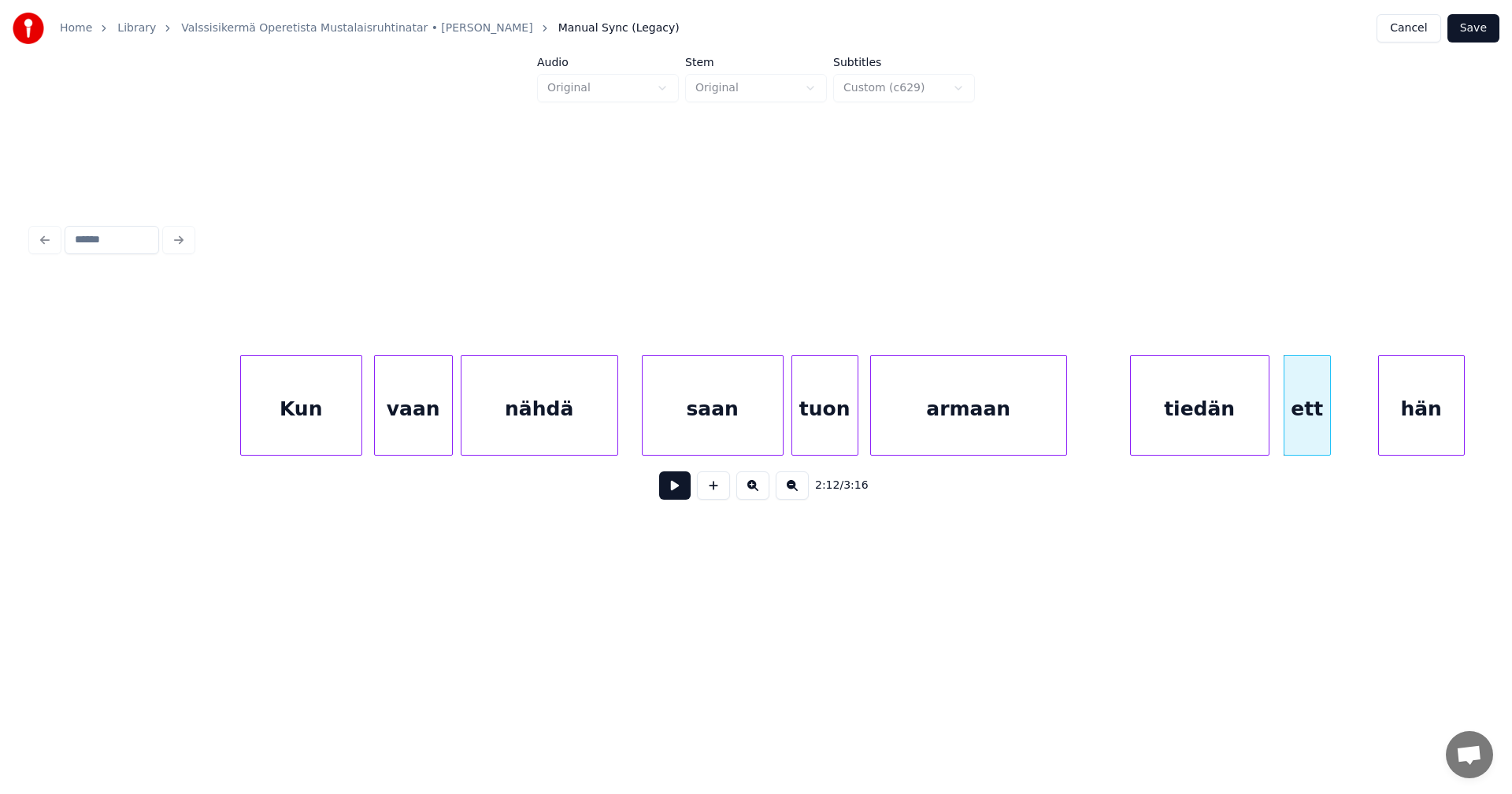
click at [1174, 422] on div "tiedän" at bounding box center [1200, 409] width 138 height 107
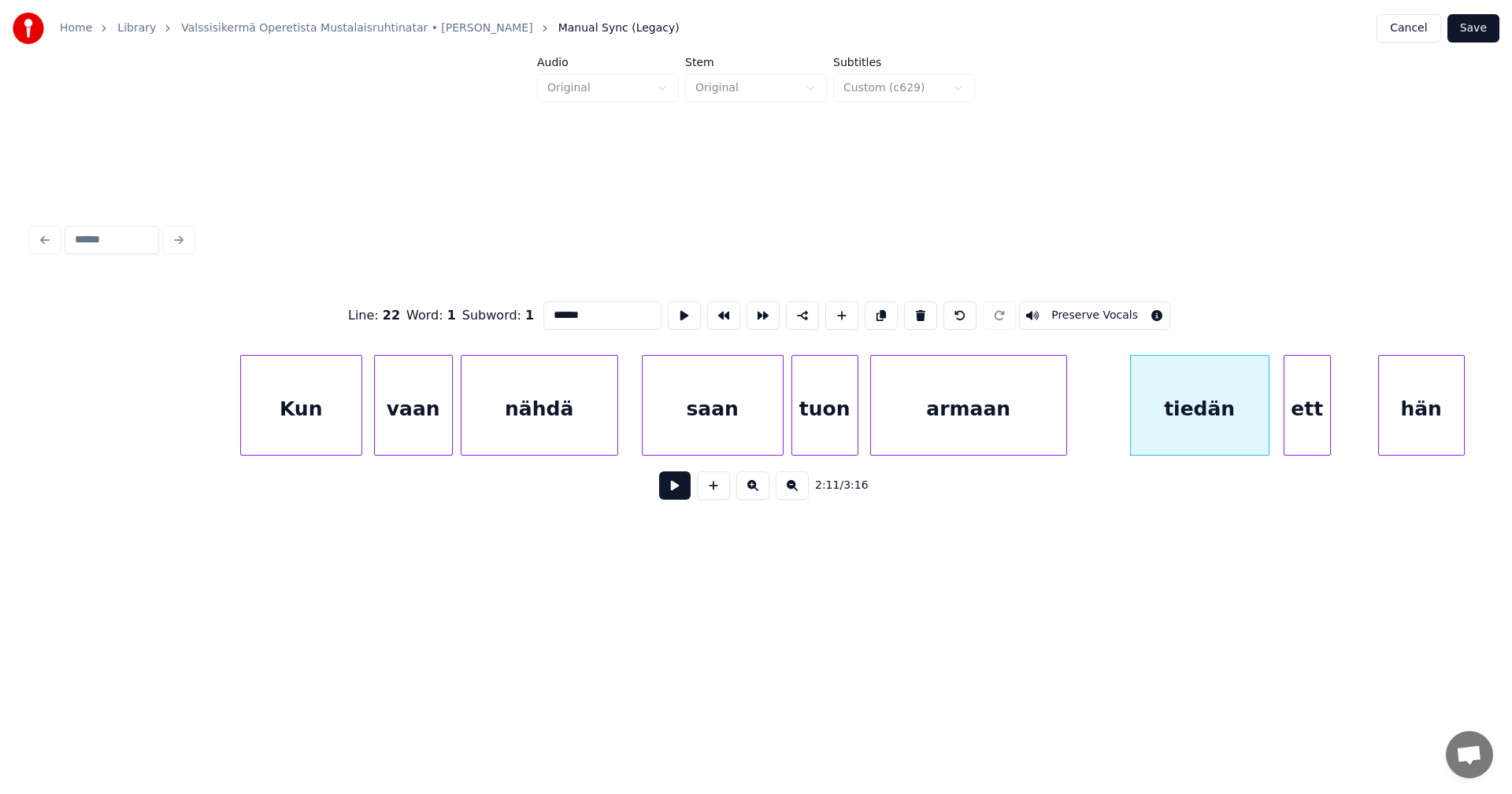
click at [661, 498] on button at bounding box center [675, 485] width 31 height 29
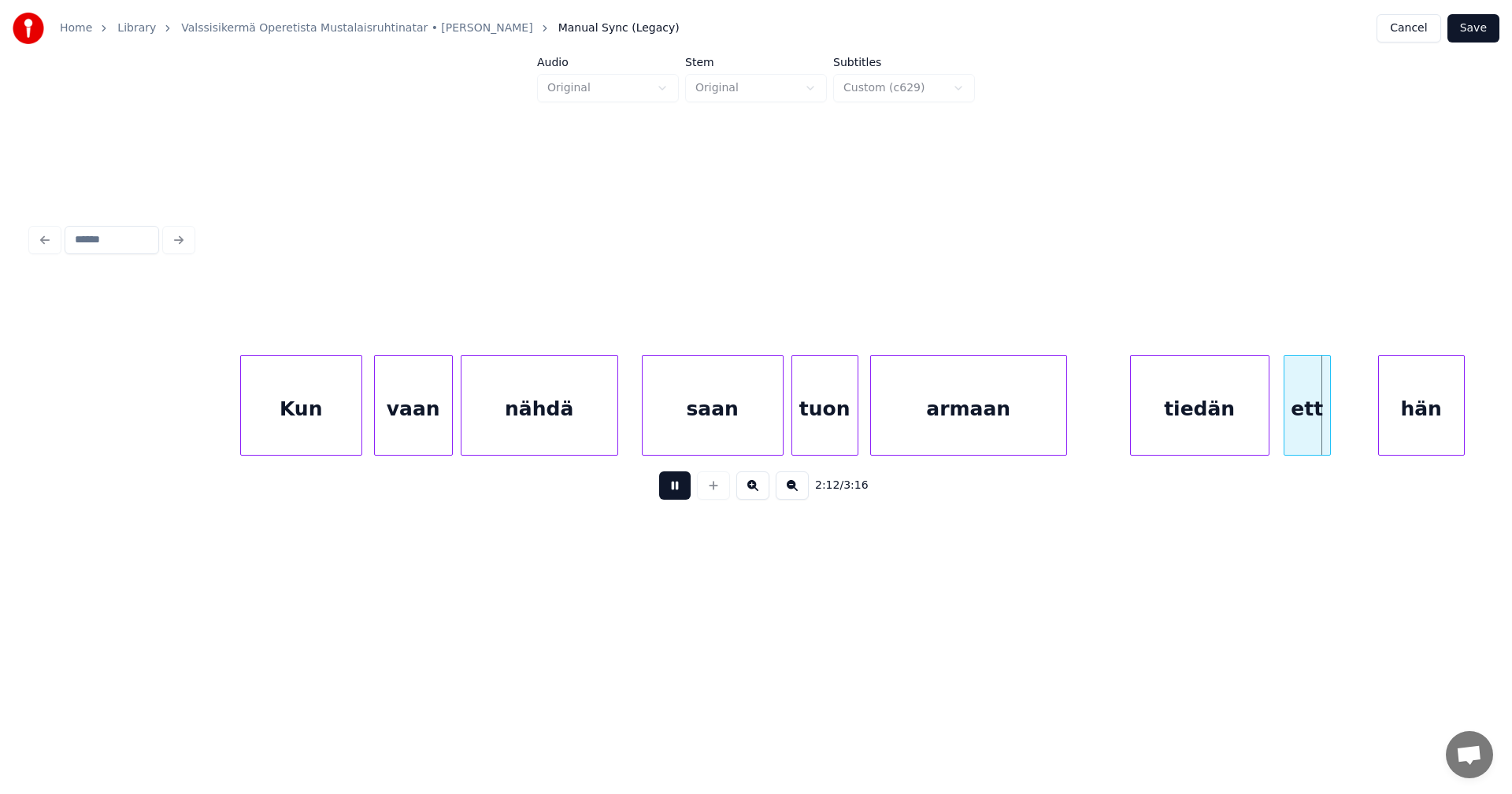
click at [661, 498] on button at bounding box center [675, 485] width 31 height 29
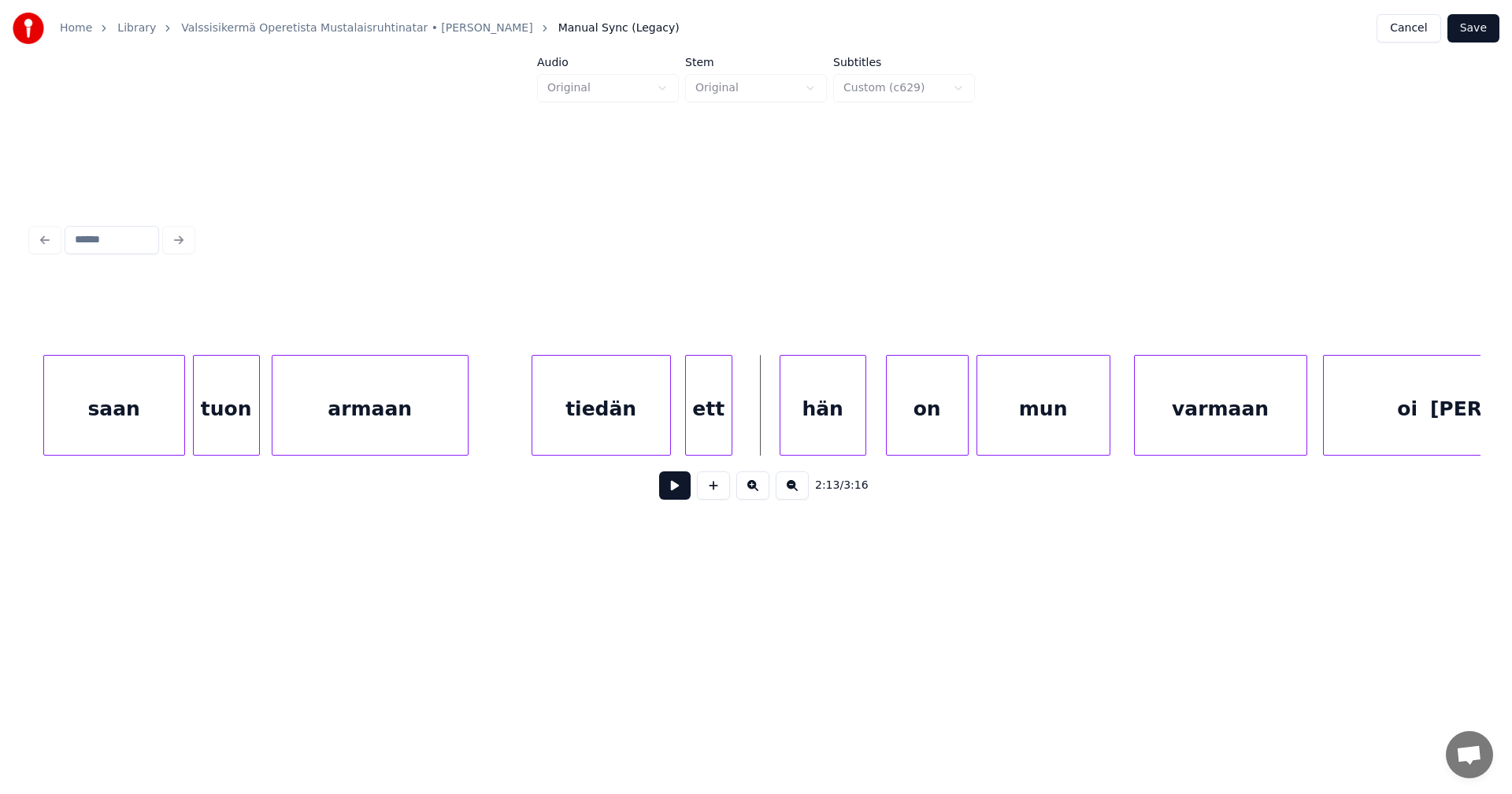
scroll to position [0, 25489]
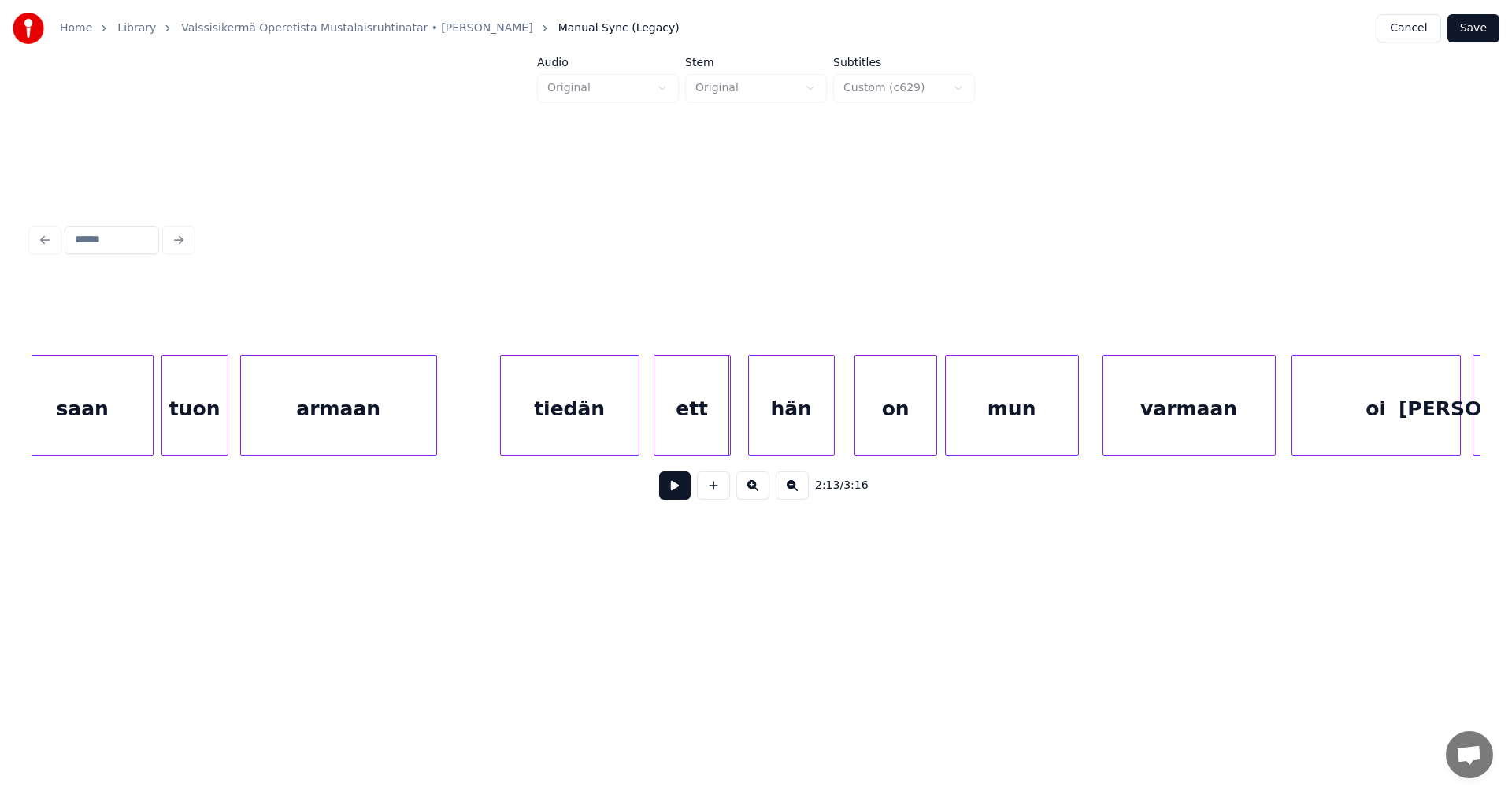
click at [727, 430] on div at bounding box center [727, 405] width 4 height 99
click at [672, 496] on button at bounding box center [675, 485] width 31 height 29
click at [674, 496] on button at bounding box center [675, 485] width 31 height 29
click at [825, 433] on div at bounding box center [826, 405] width 4 height 99
click at [877, 434] on div "on" at bounding box center [889, 409] width 81 height 107
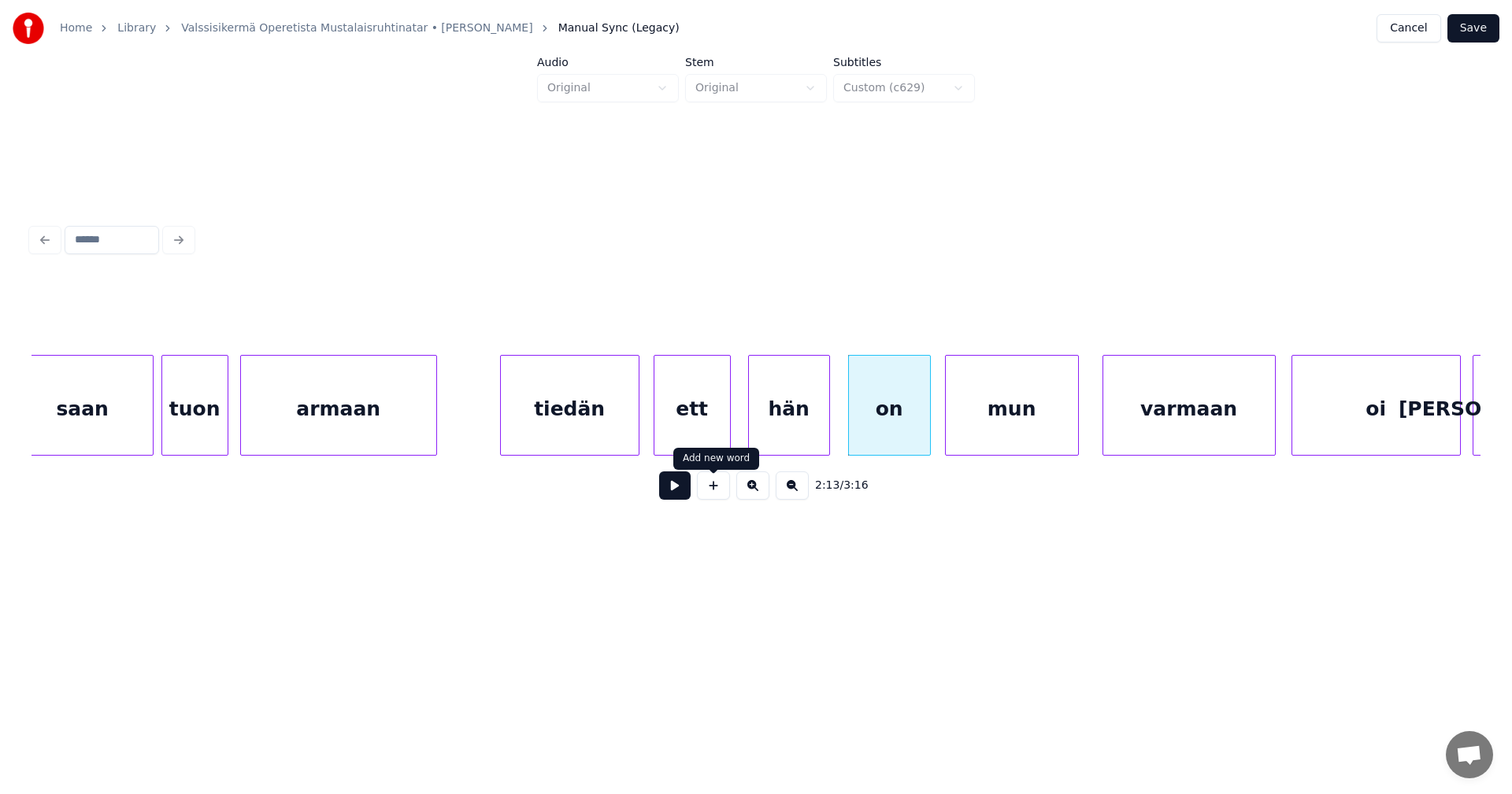
click at [679, 496] on button at bounding box center [675, 485] width 31 height 29
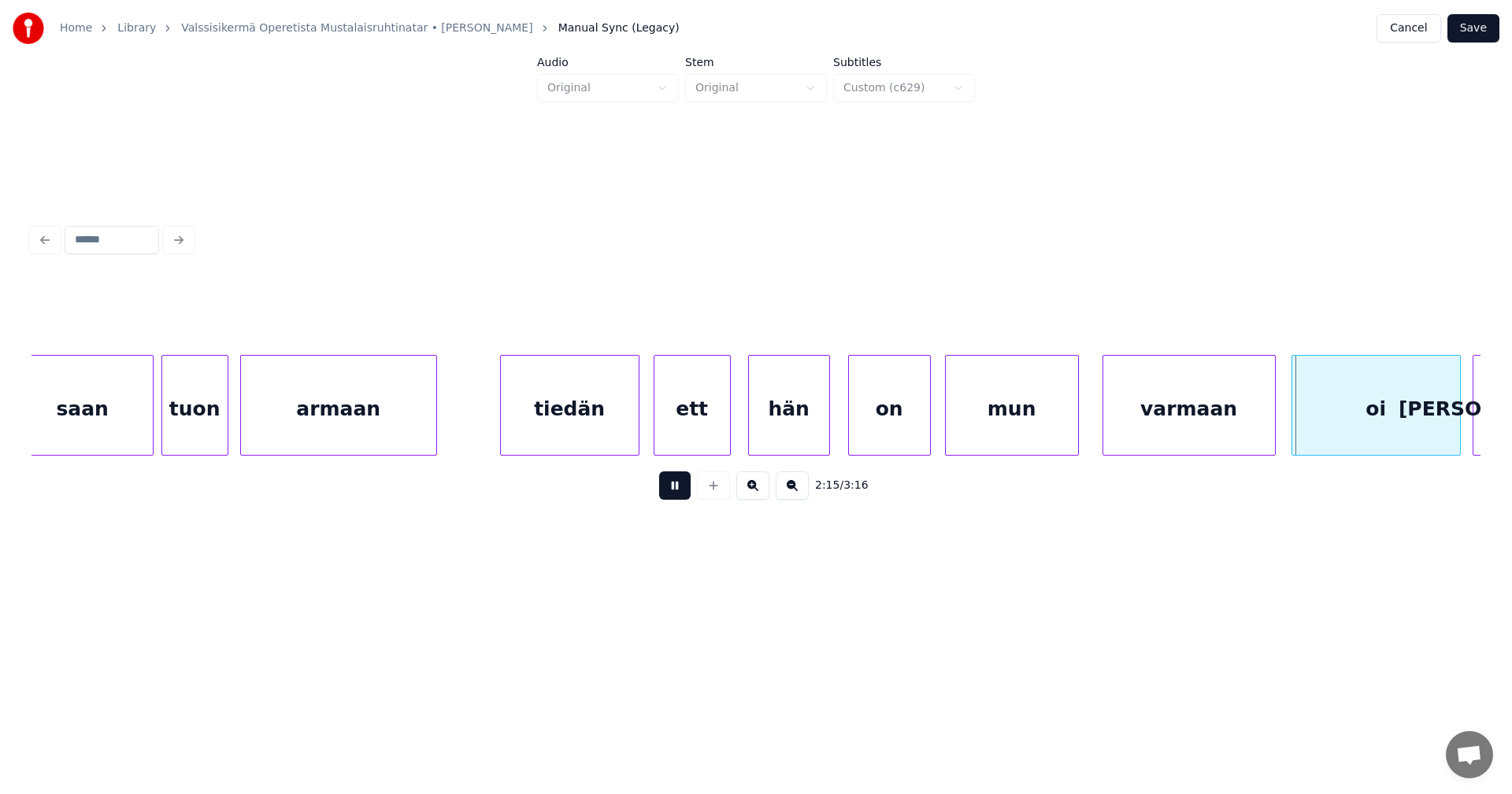
click at [681, 494] on button at bounding box center [675, 485] width 31 height 29
click at [679, 492] on button at bounding box center [675, 485] width 31 height 29
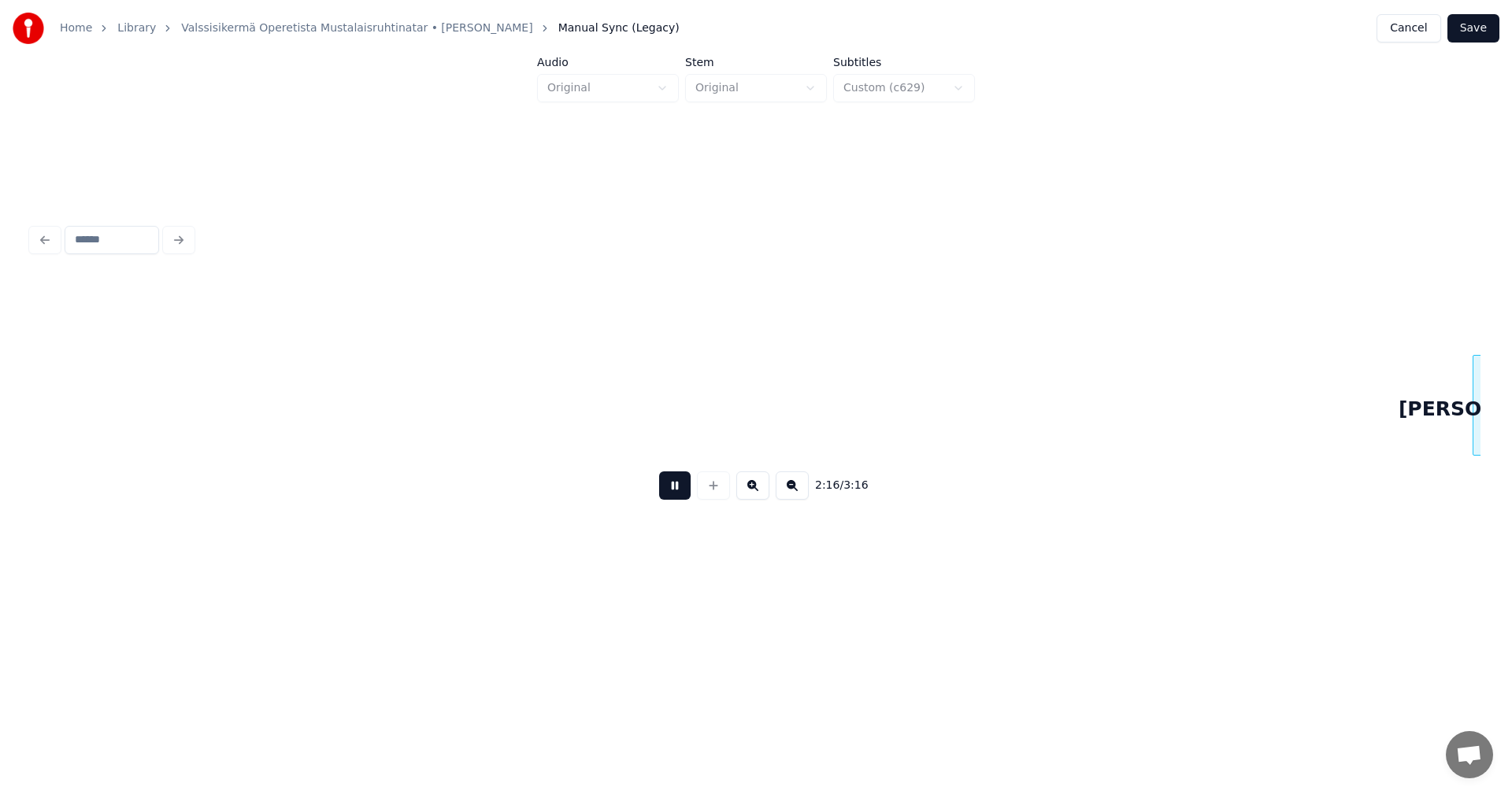
scroll to position [0, 26937]
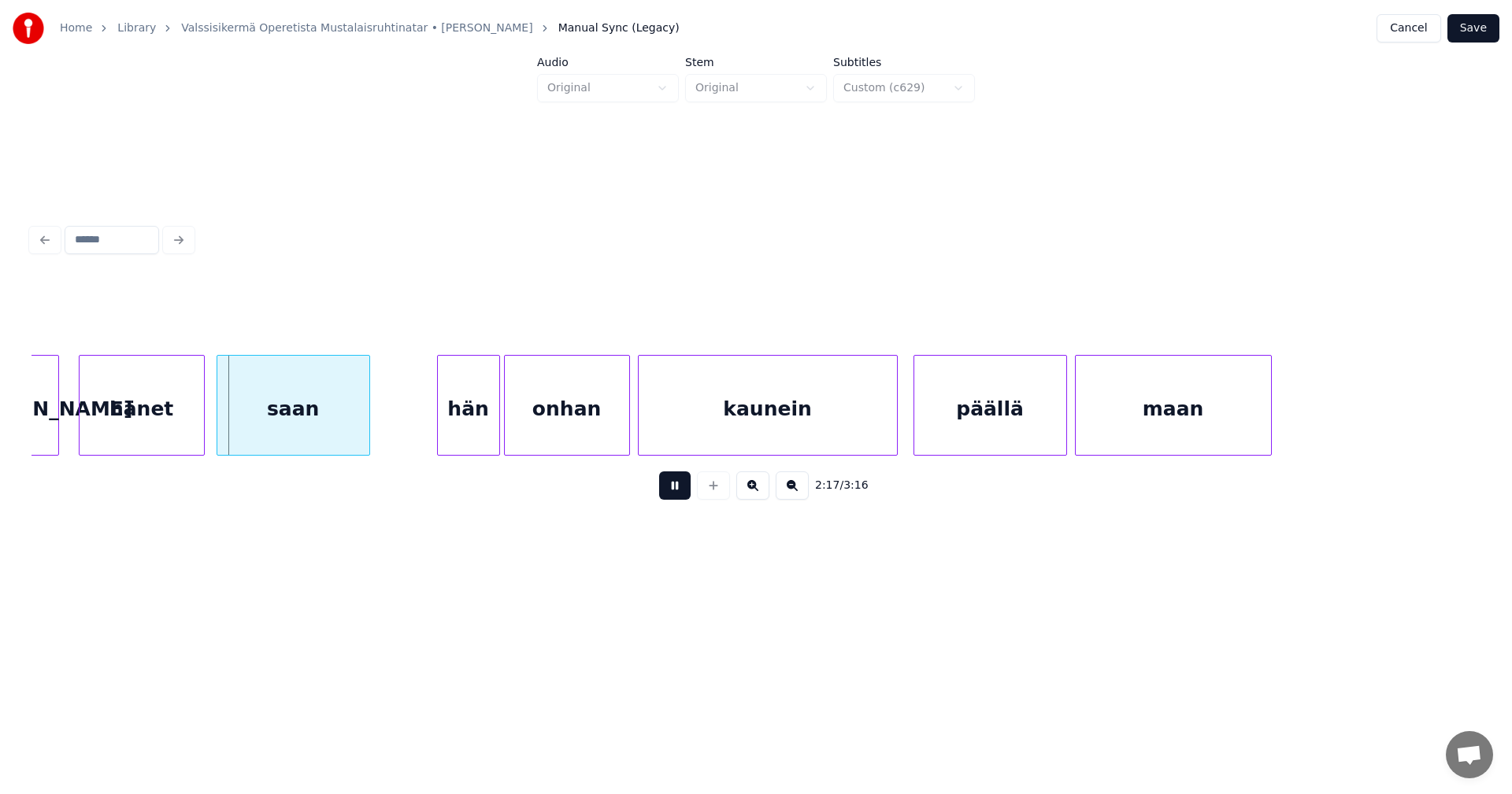
drag, startPoint x: 672, startPoint y: 492, endPoint x: 590, endPoint y: 492, distance: 82.0
click at [673, 492] on button at bounding box center [675, 485] width 31 height 29
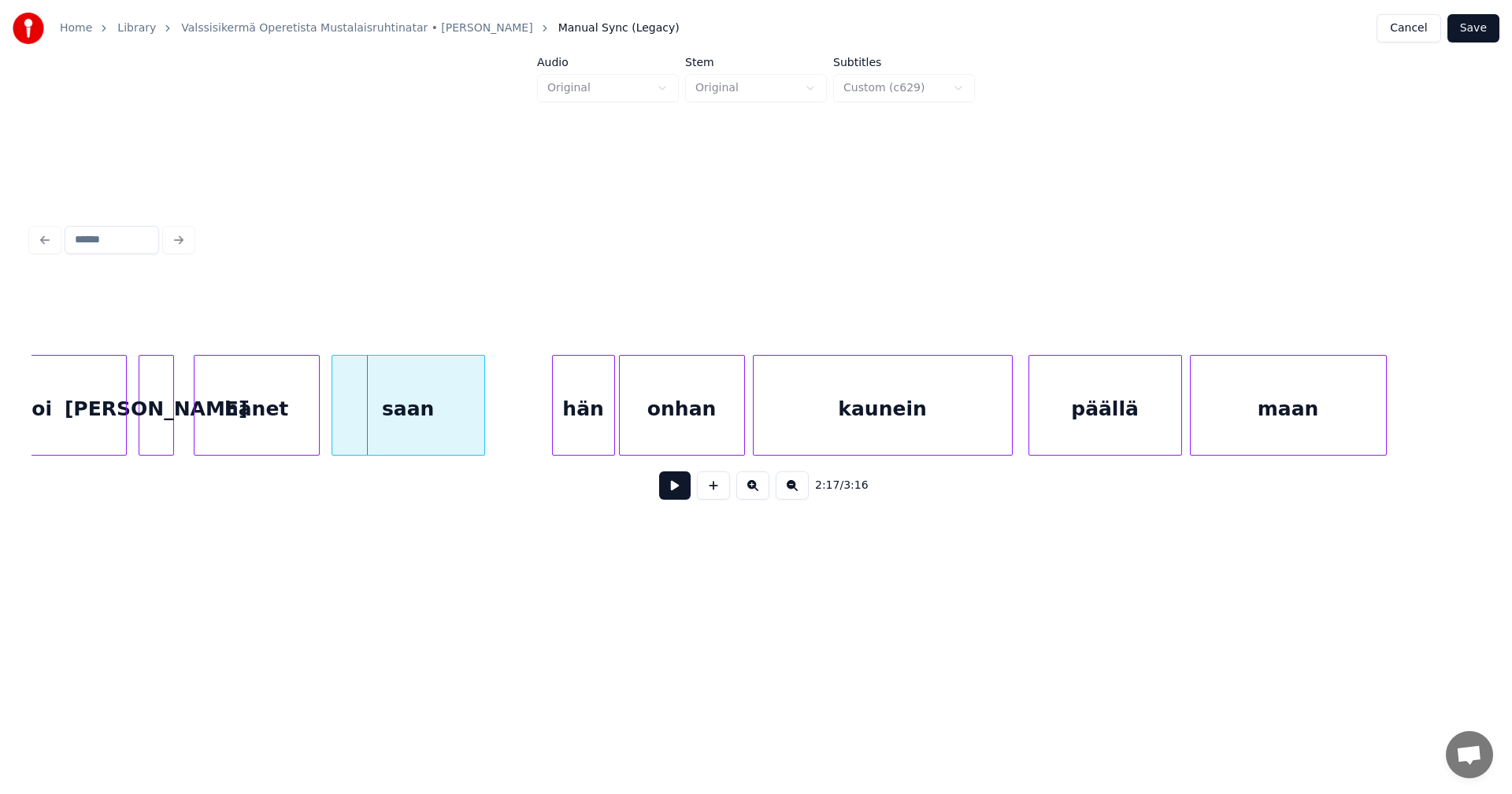
scroll to position [0, 26717]
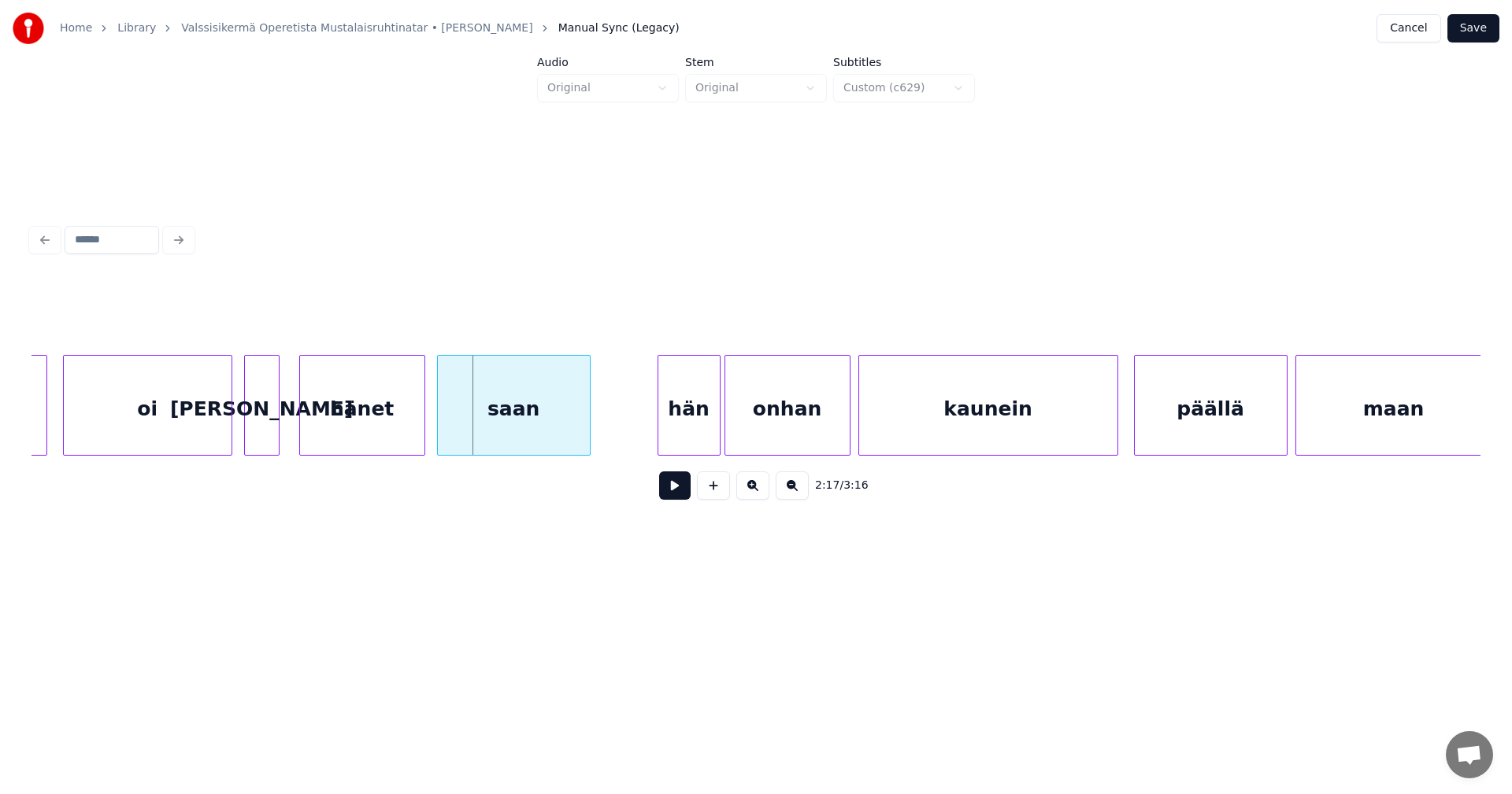
click at [183, 444] on div "oi" at bounding box center [147, 409] width 167 height 107
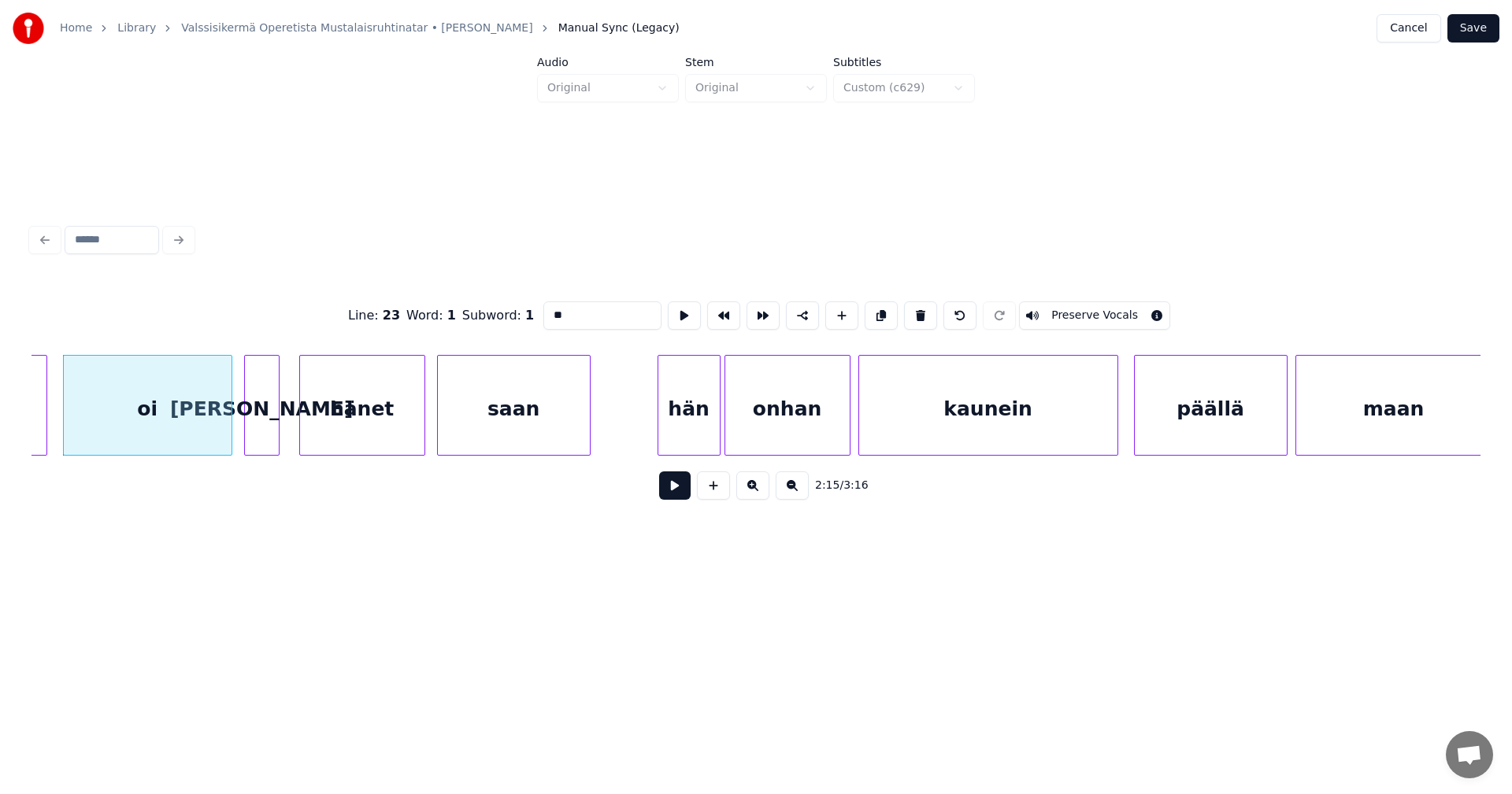
click at [679, 495] on button at bounding box center [675, 485] width 31 height 29
click at [678, 495] on button at bounding box center [675, 485] width 31 height 29
click at [681, 498] on button at bounding box center [675, 485] width 31 height 29
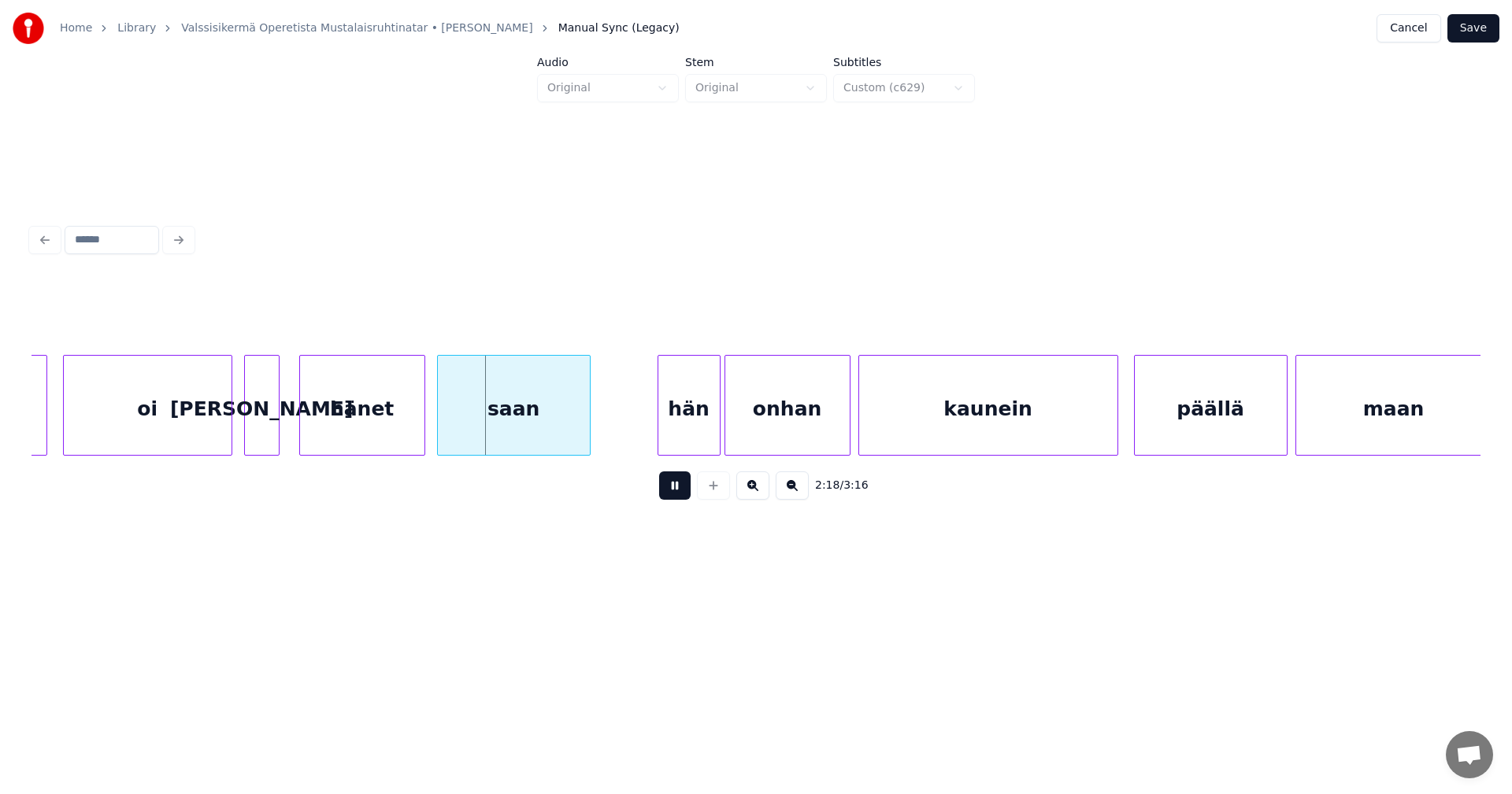
click at [681, 498] on button at bounding box center [675, 485] width 31 height 29
click at [287, 425] on div at bounding box center [284, 405] width 4 height 99
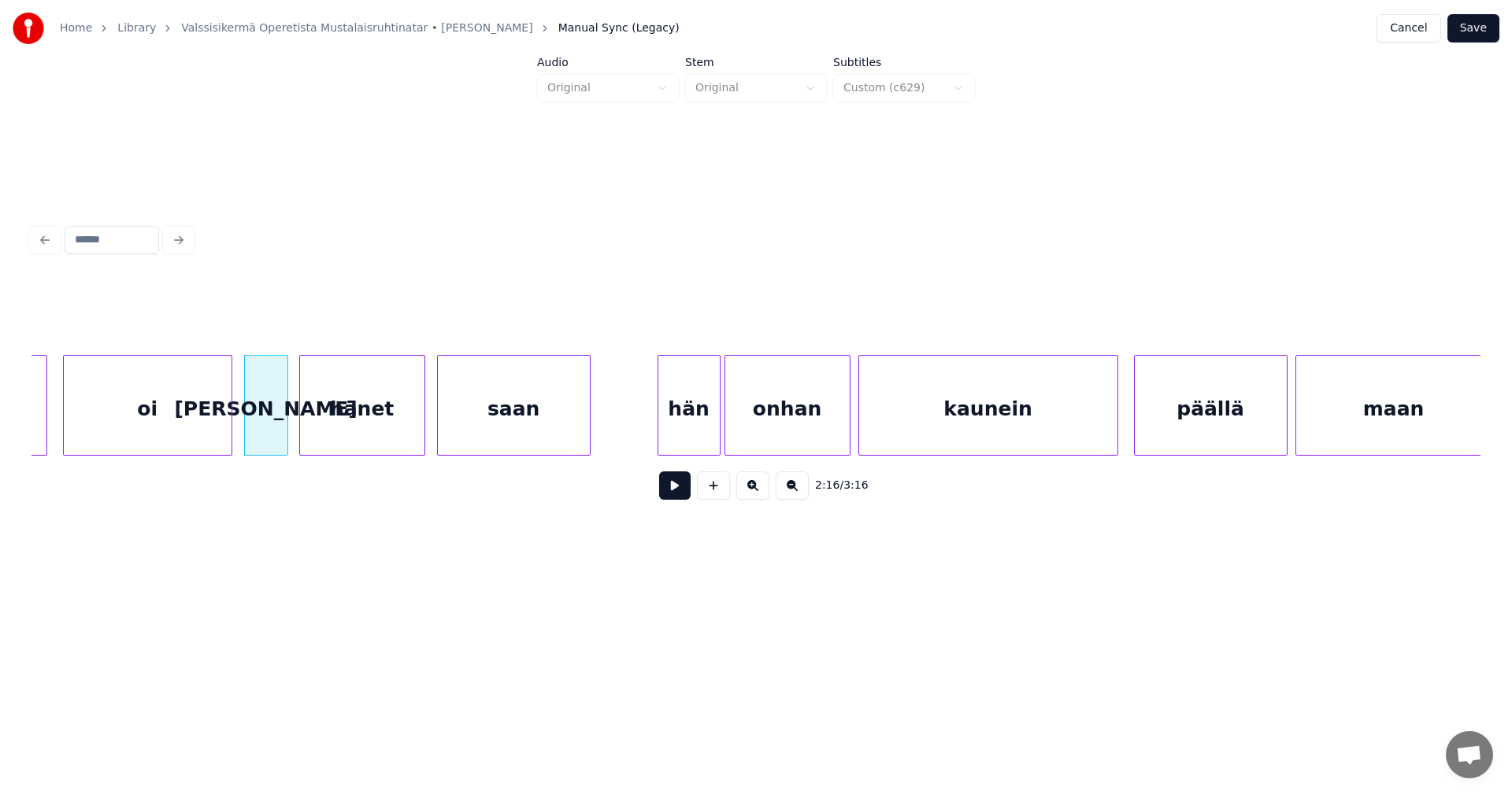
click at [671, 492] on button at bounding box center [675, 485] width 31 height 29
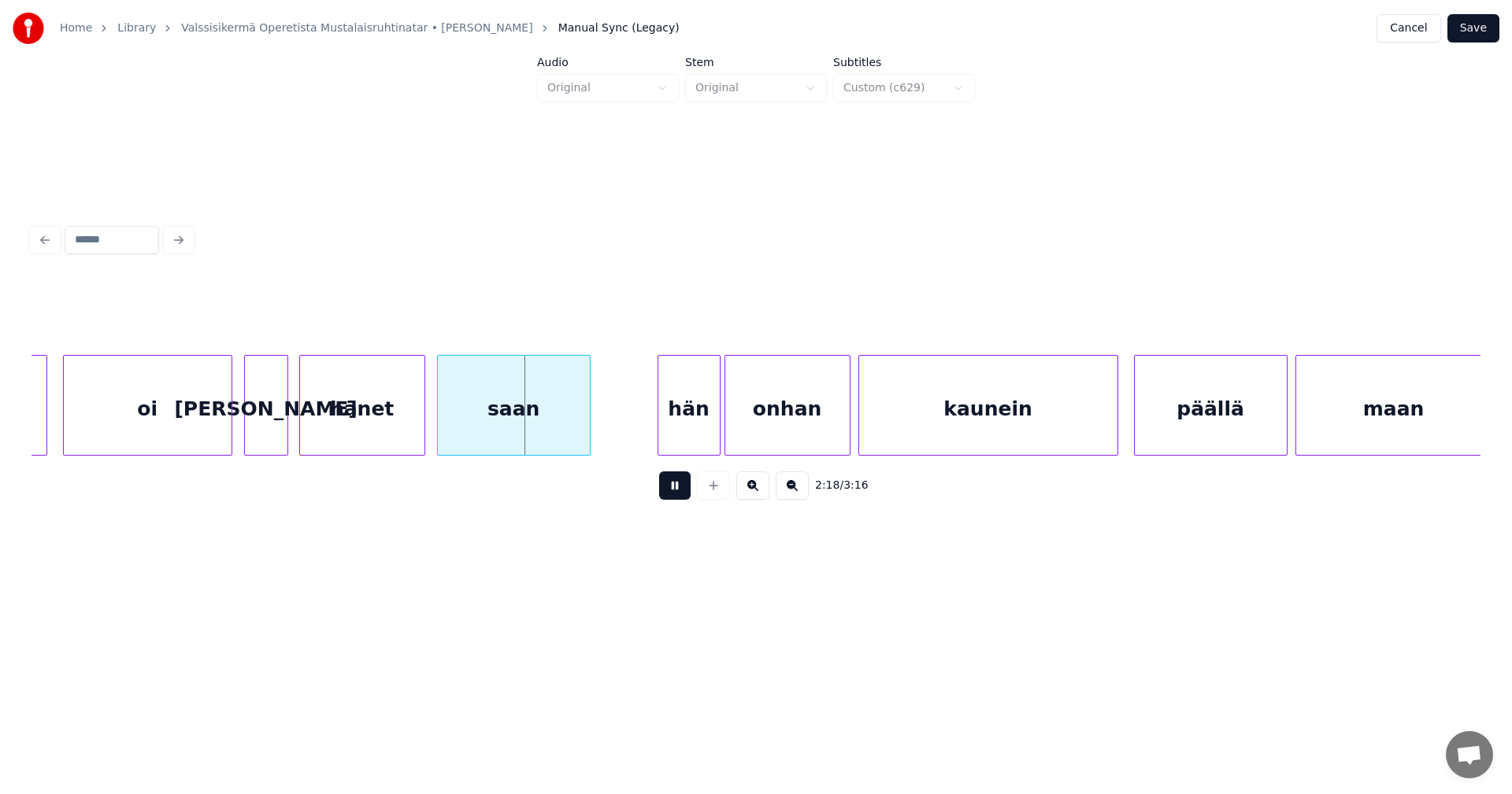
click at [676, 492] on button at bounding box center [675, 485] width 31 height 29
click at [401, 437] on div "hänet" at bounding box center [362, 409] width 125 height 107
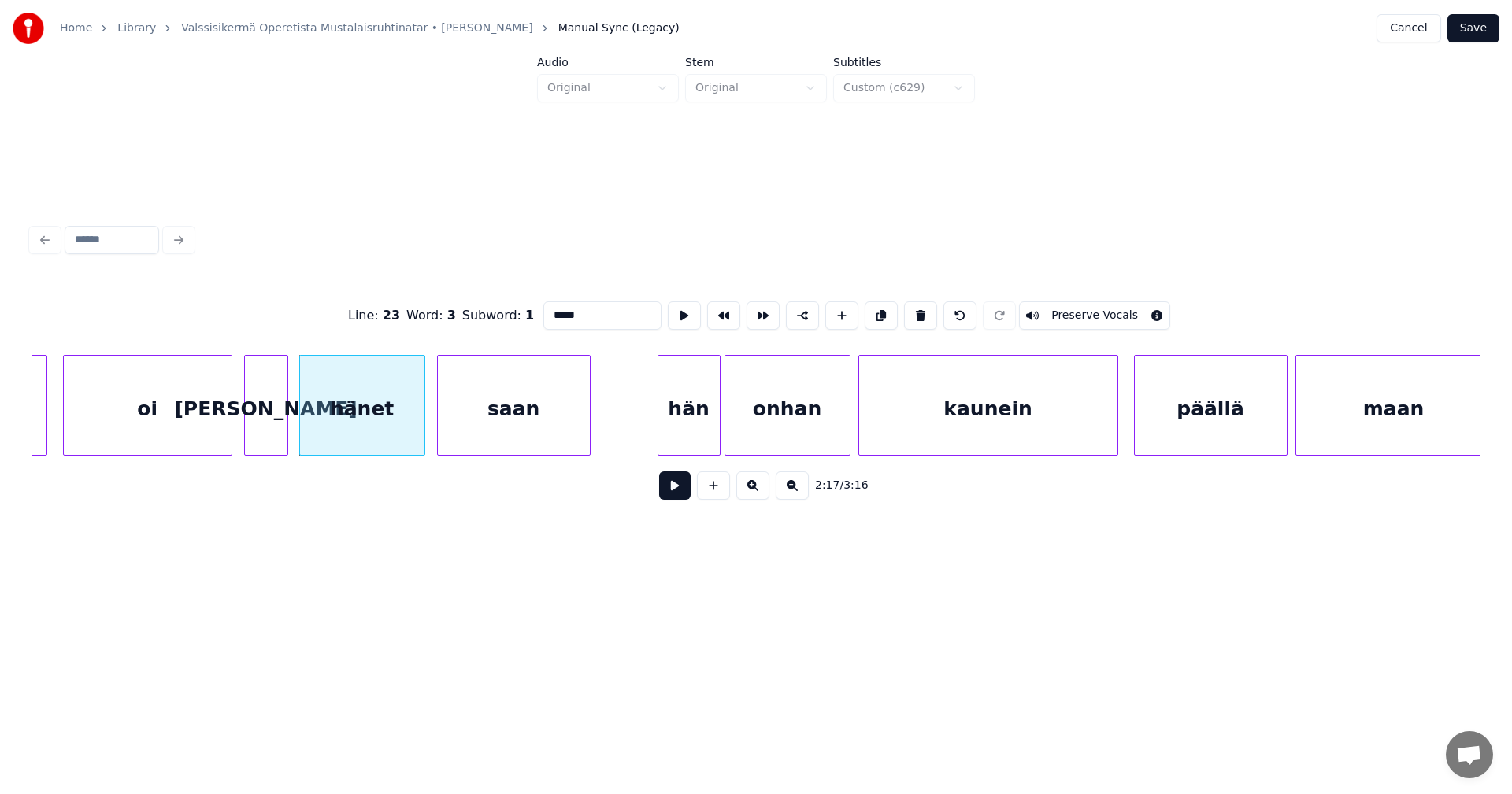
click at [664, 497] on button at bounding box center [675, 485] width 31 height 29
click at [669, 496] on button at bounding box center [675, 485] width 31 height 29
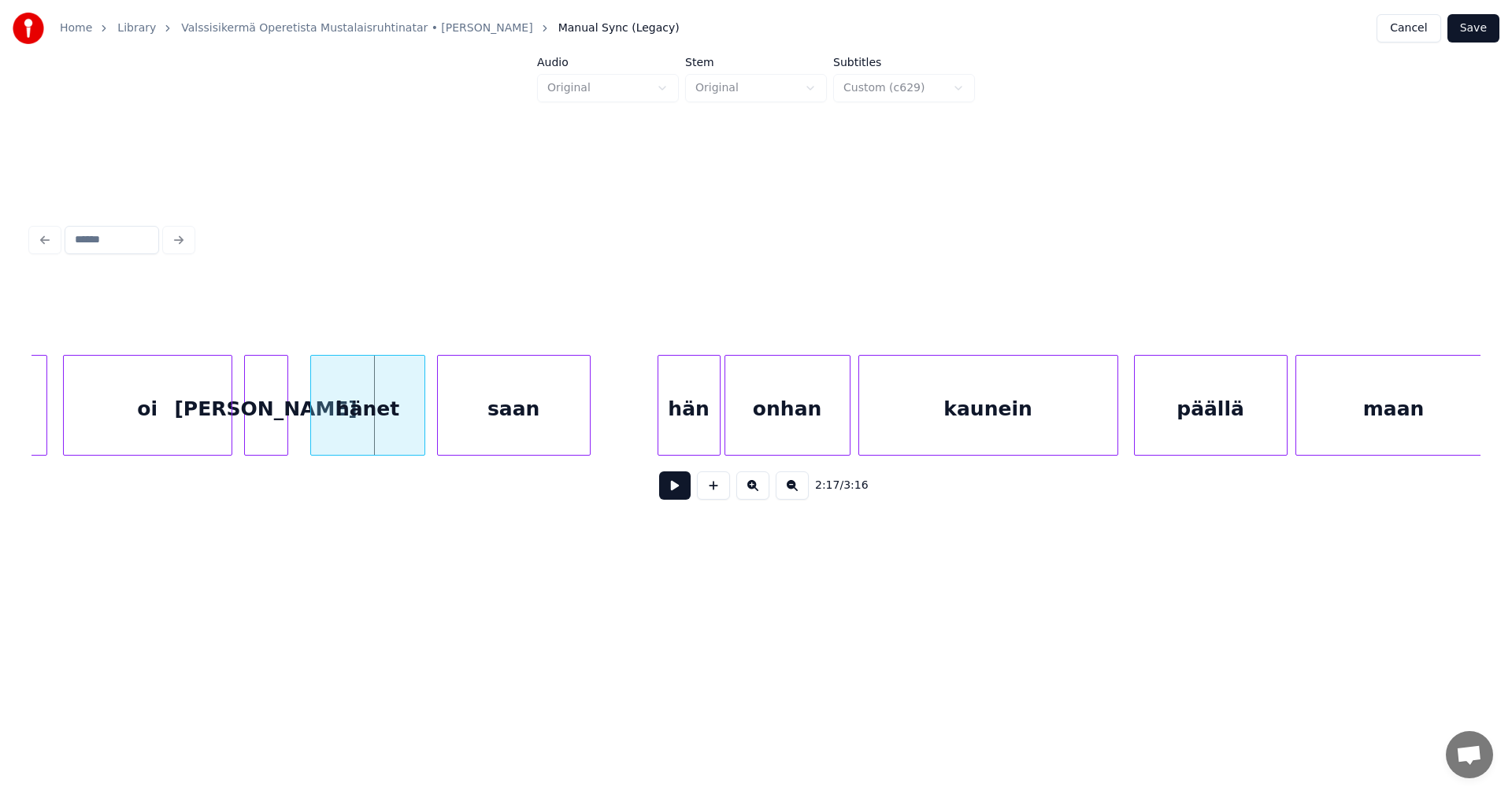
click at [311, 431] on div at bounding box center [313, 405] width 4 height 99
click at [295, 429] on div at bounding box center [296, 405] width 4 height 99
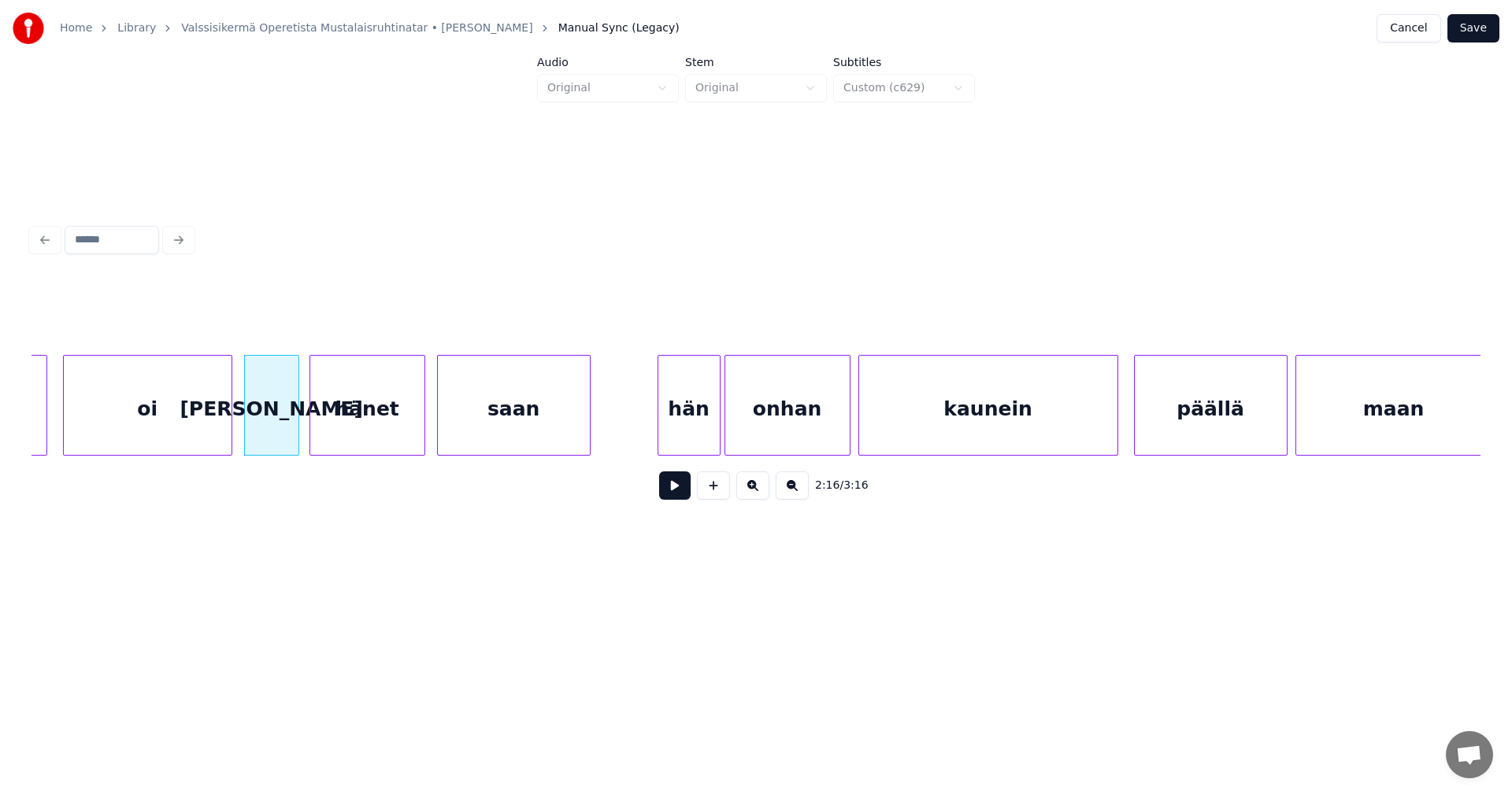
click at [671, 493] on button at bounding box center [675, 485] width 31 height 29
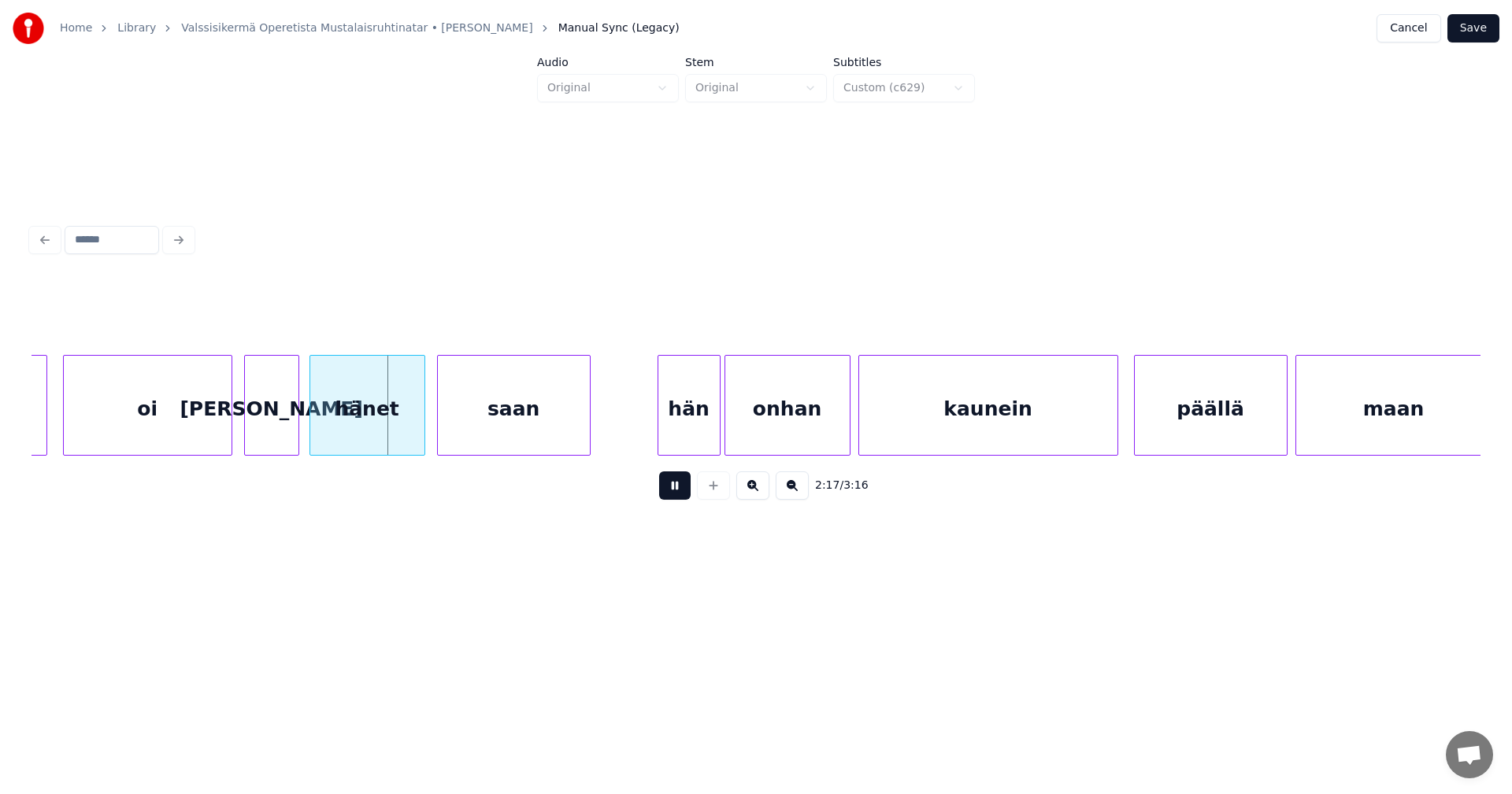
click at [671, 493] on button at bounding box center [675, 485] width 31 height 29
click at [678, 495] on button at bounding box center [675, 485] width 31 height 29
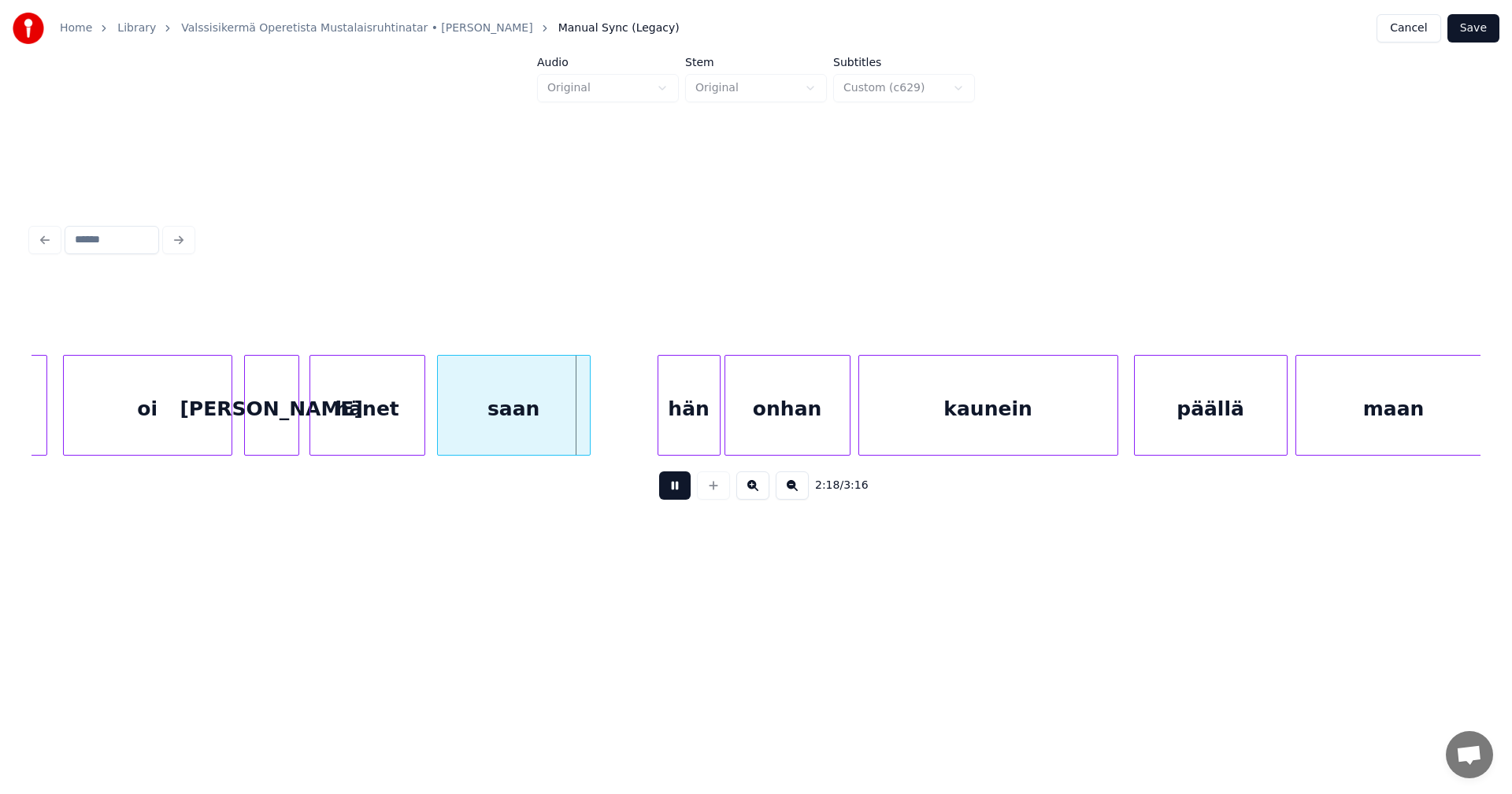
click at [678, 495] on button at bounding box center [675, 485] width 31 height 29
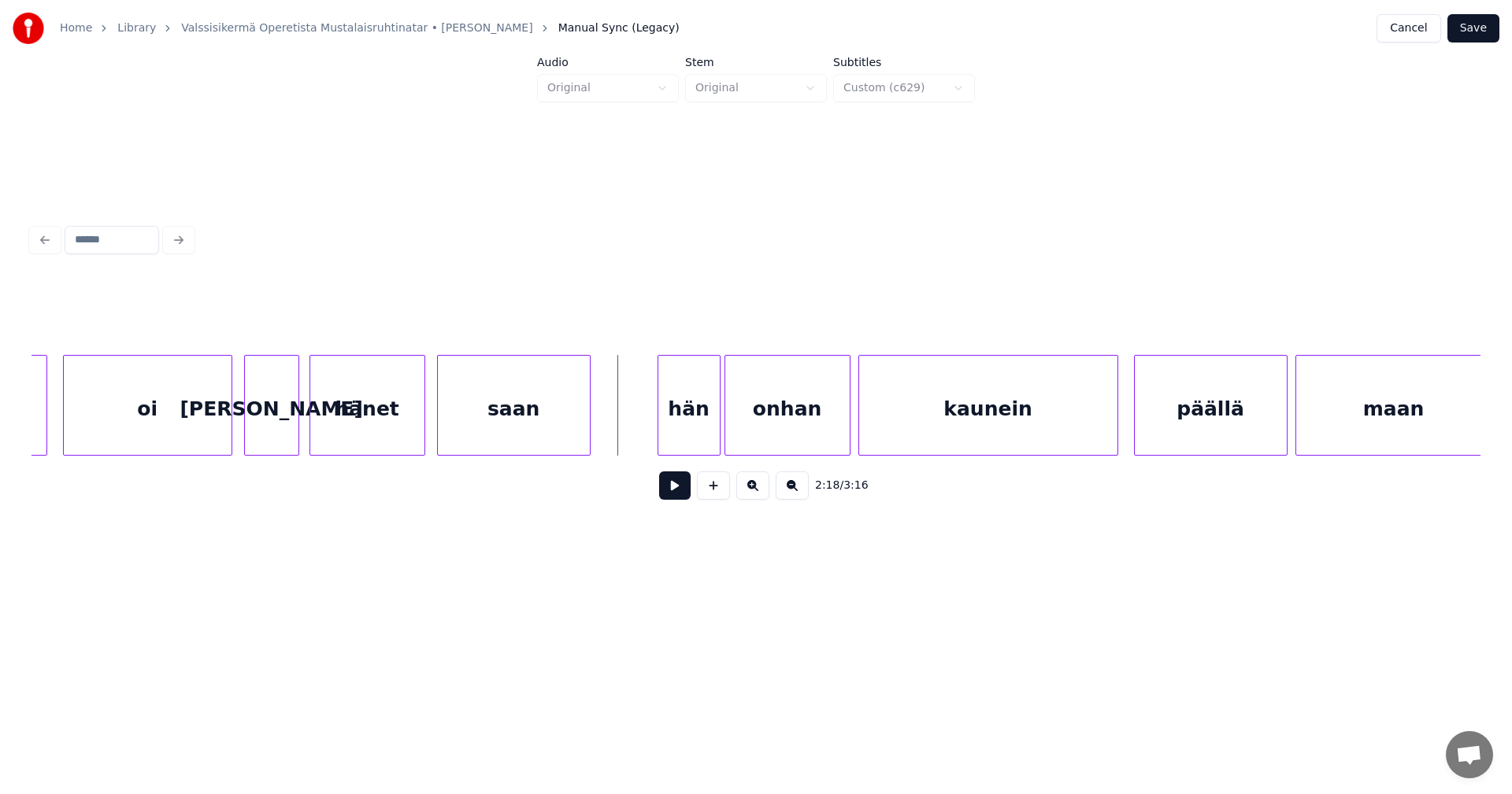
click at [678, 495] on button at bounding box center [675, 485] width 31 height 29
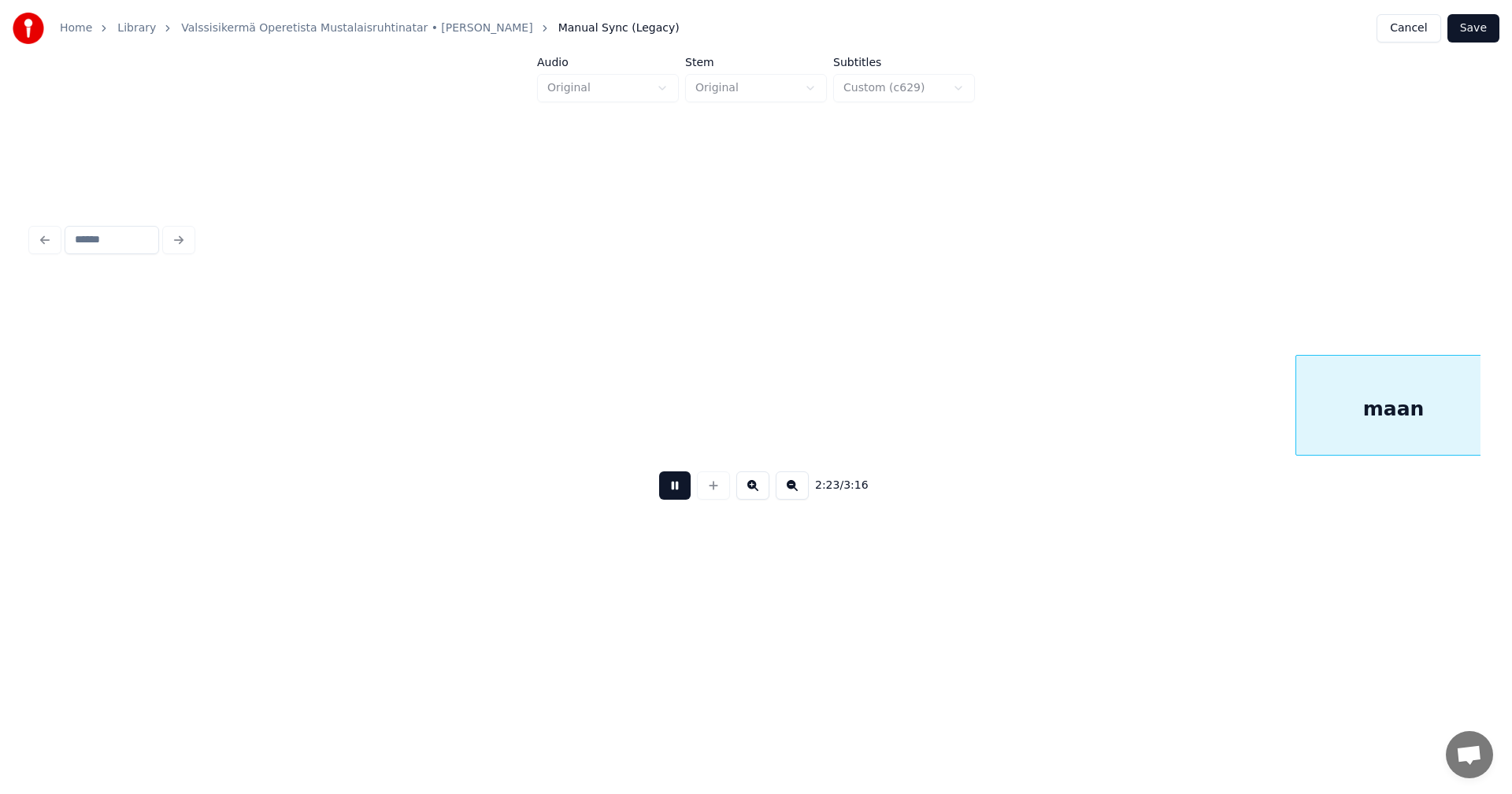
scroll to position [0, 28168]
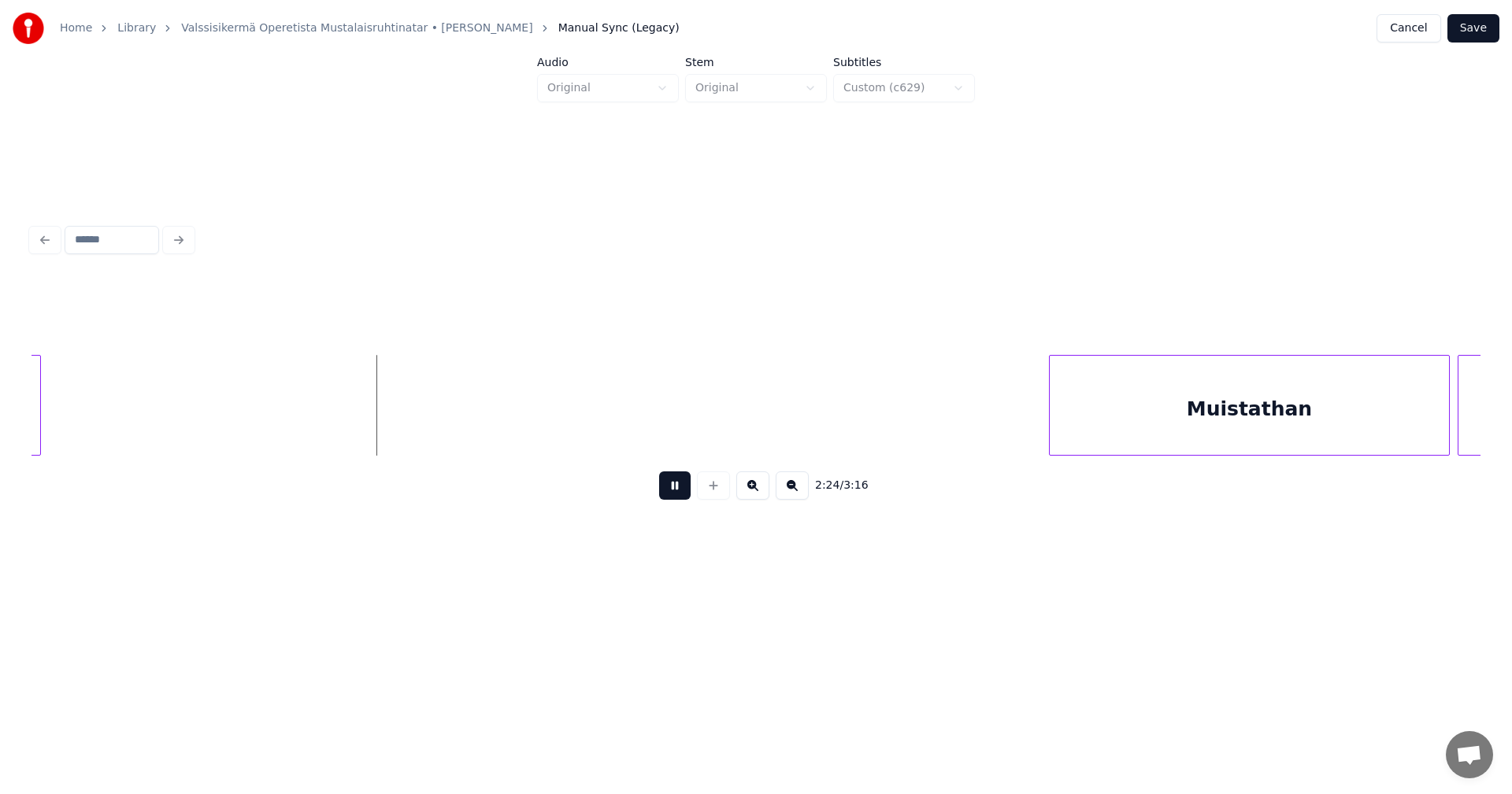
click at [678, 495] on button at bounding box center [675, 485] width 31 height 29
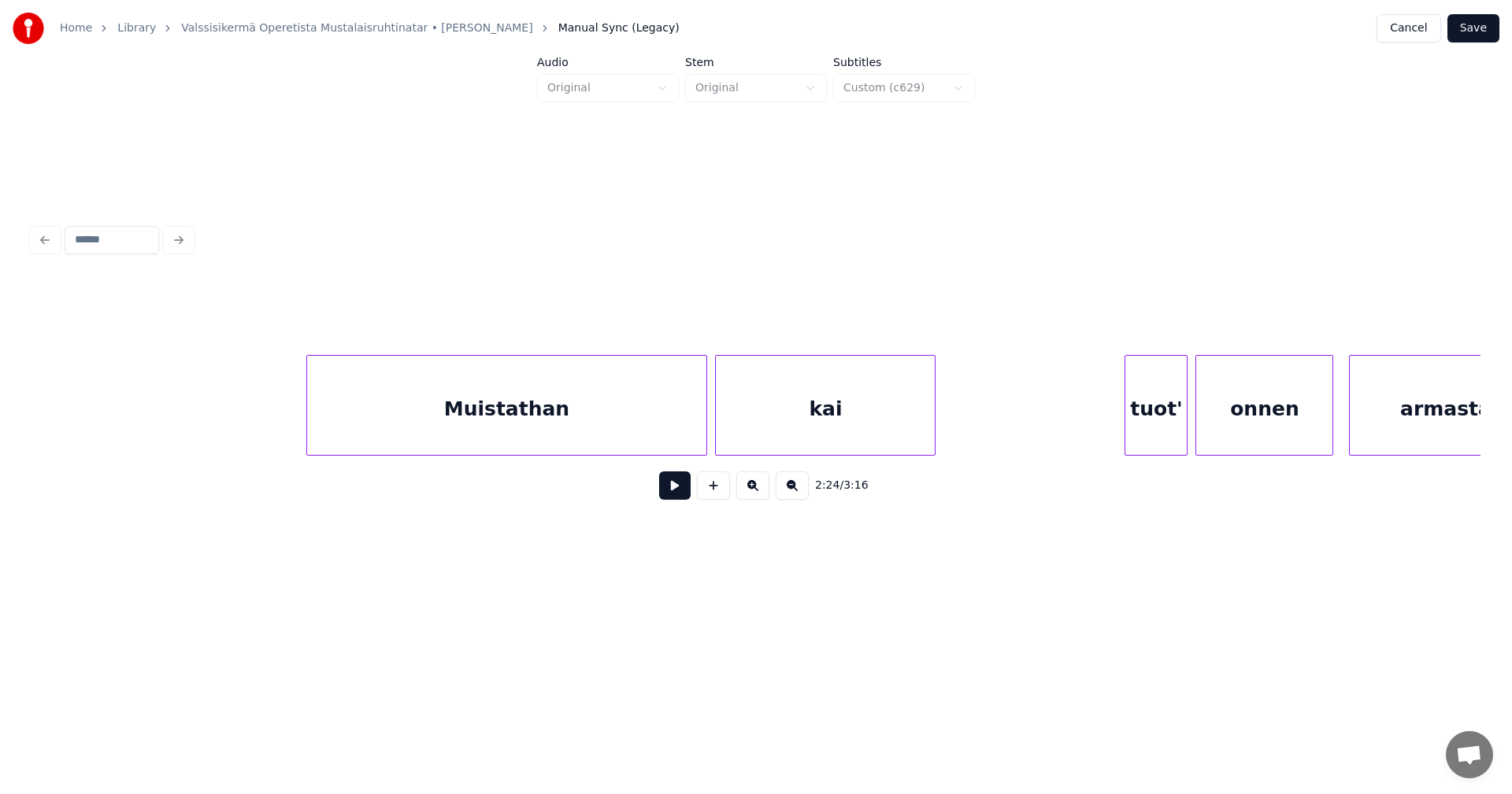
scroll to position [0, 28924]
click at [579, 431] on div "Muistathan" at bounding box center [486, 409] width 400 height 107
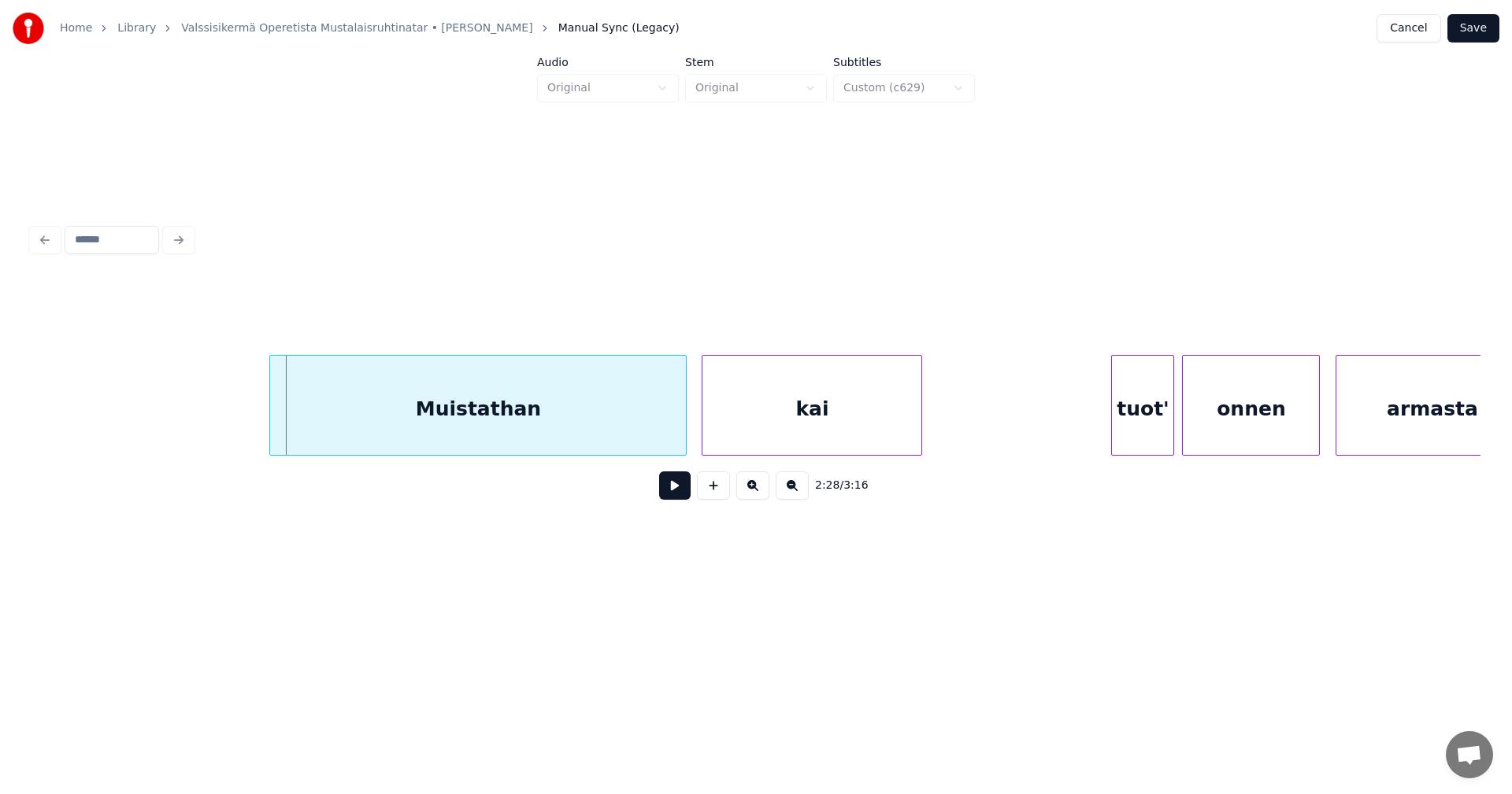
click at [272, 429] on div at bounding box center [272, 405] width 4 height 99
click at [675, 496] on button at bounding box center [675, 485] width 31 height 29
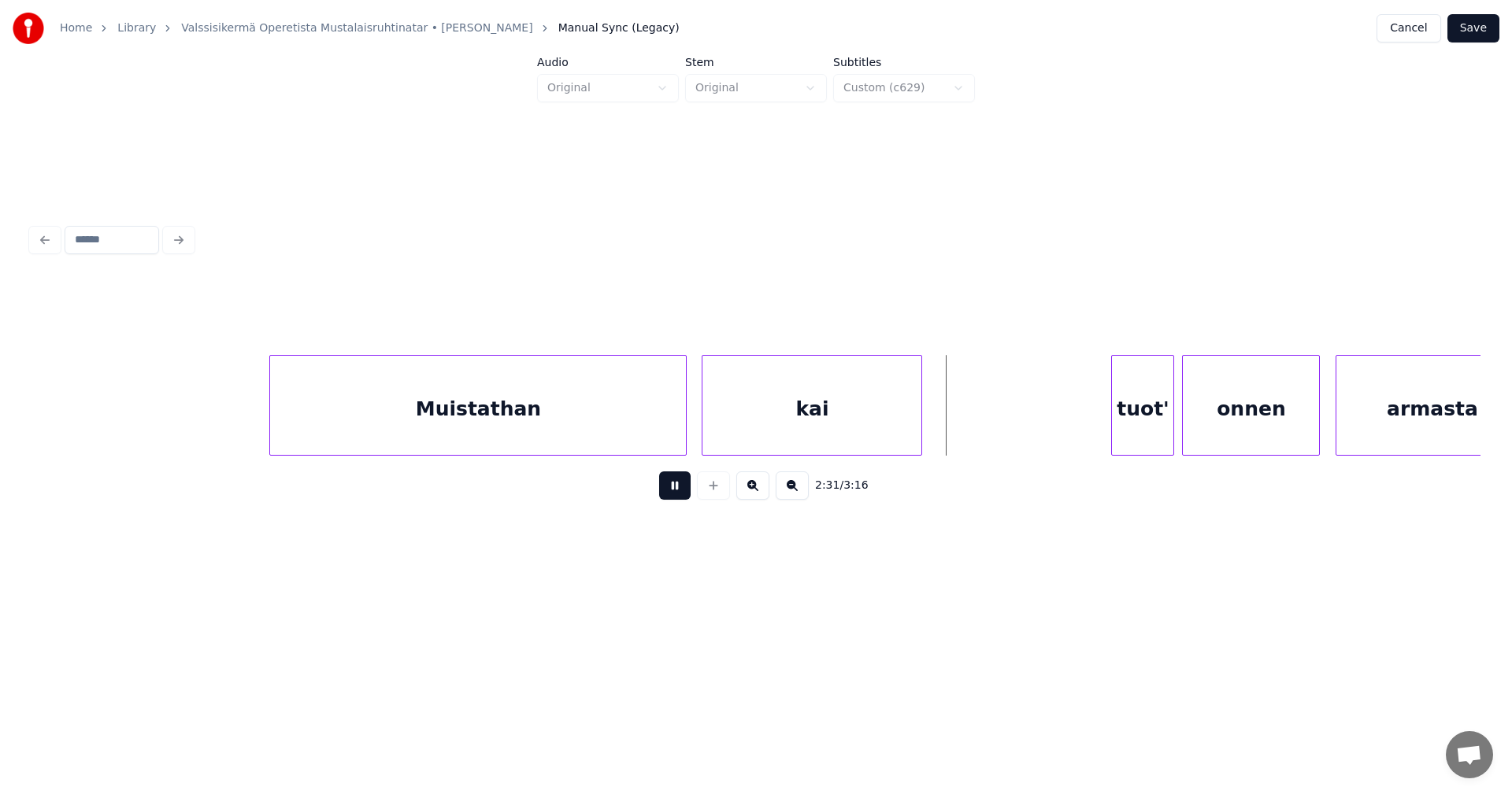
click at [675, 495] on button at bounding box center [675, 485] width 31 height 29
click at [935, 434] on div at bounding box center [934, 405] width 4 height 99
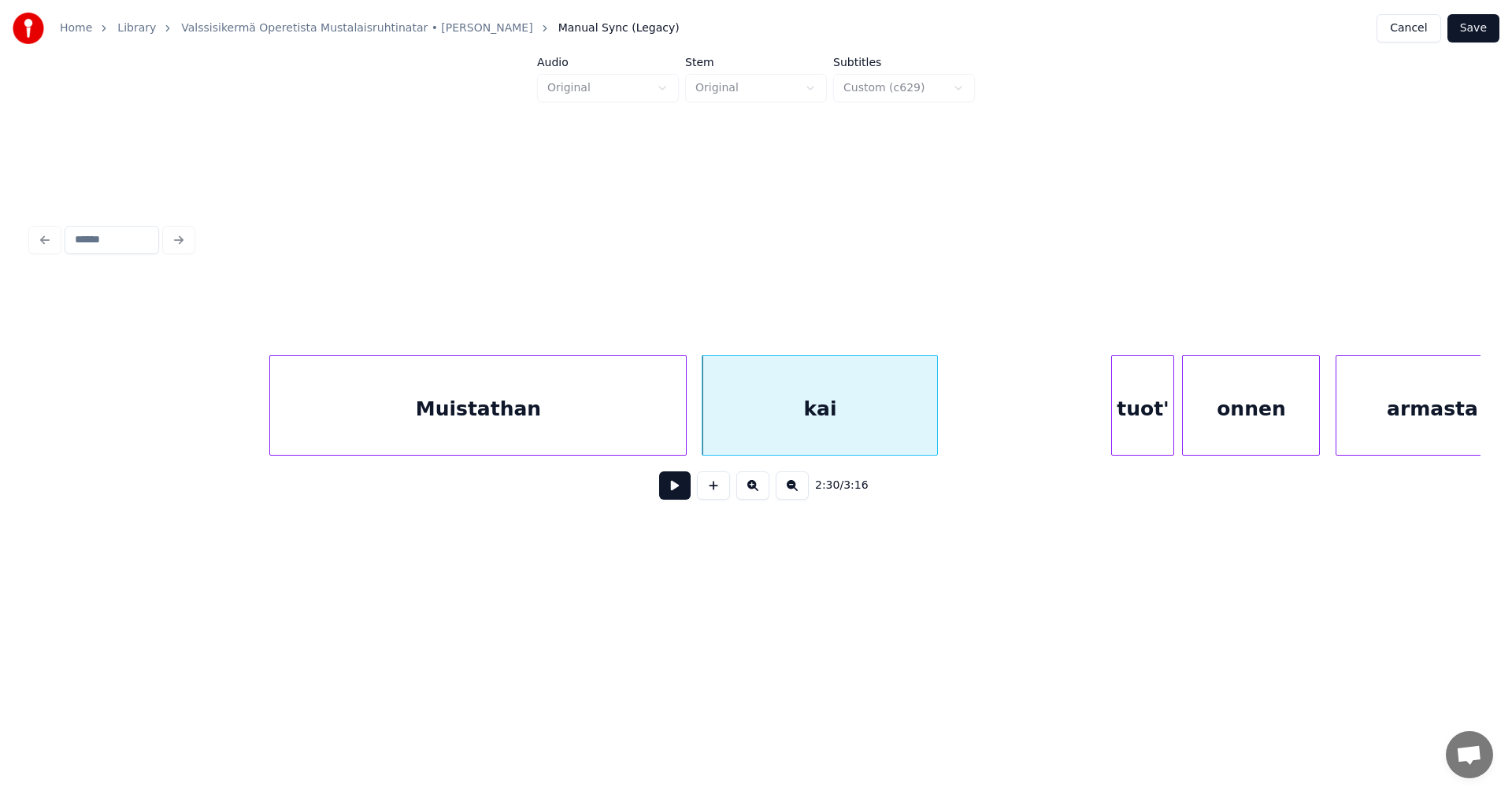
click at [1481, 458] on div "2:30 / 3:16" at bounding box center [756, 366] width 1461 height 312
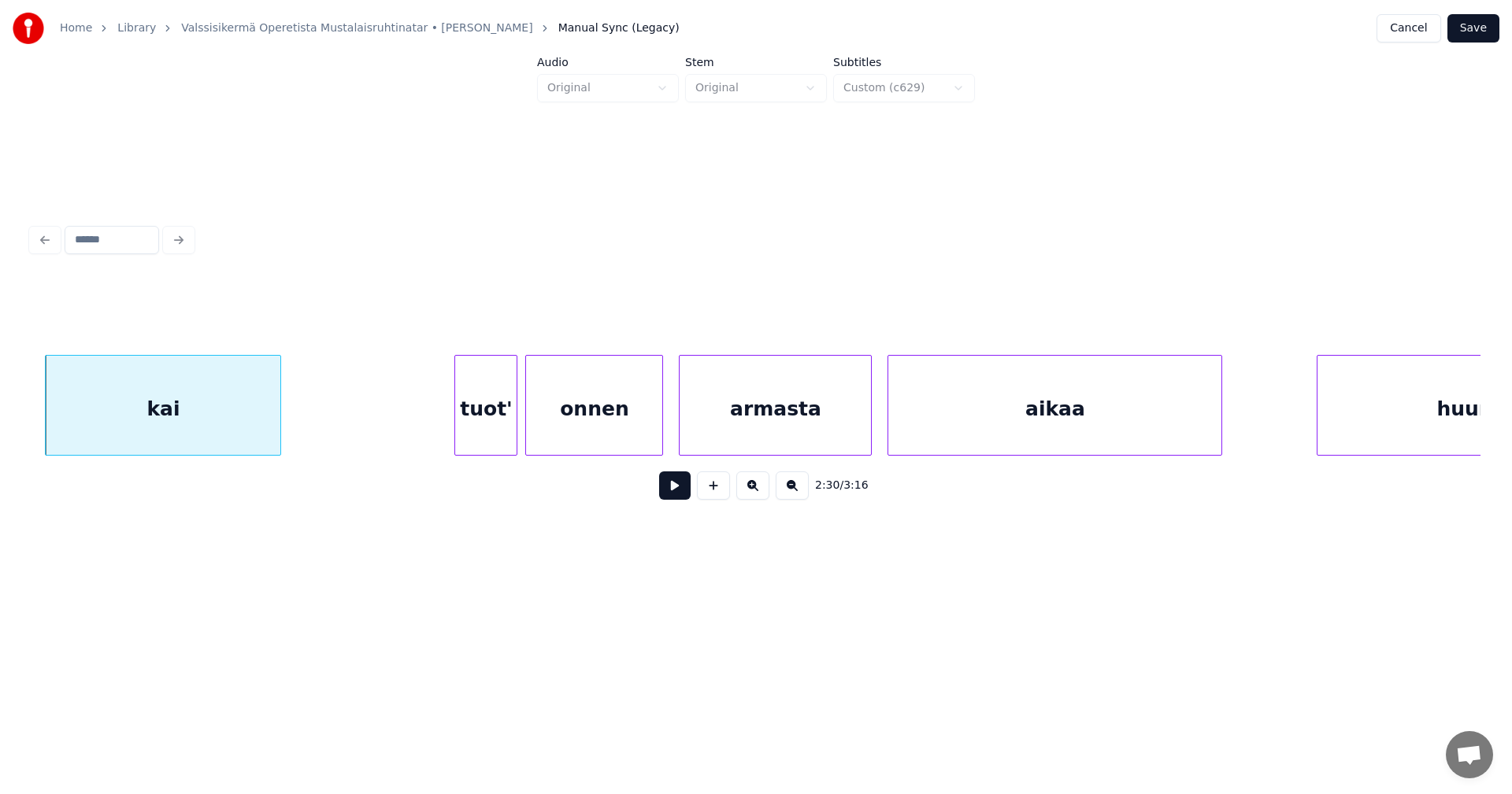
scroll to position [0, 29585]
click at [497, 435] on div at bounding box center [495, 405] width 4 height 99
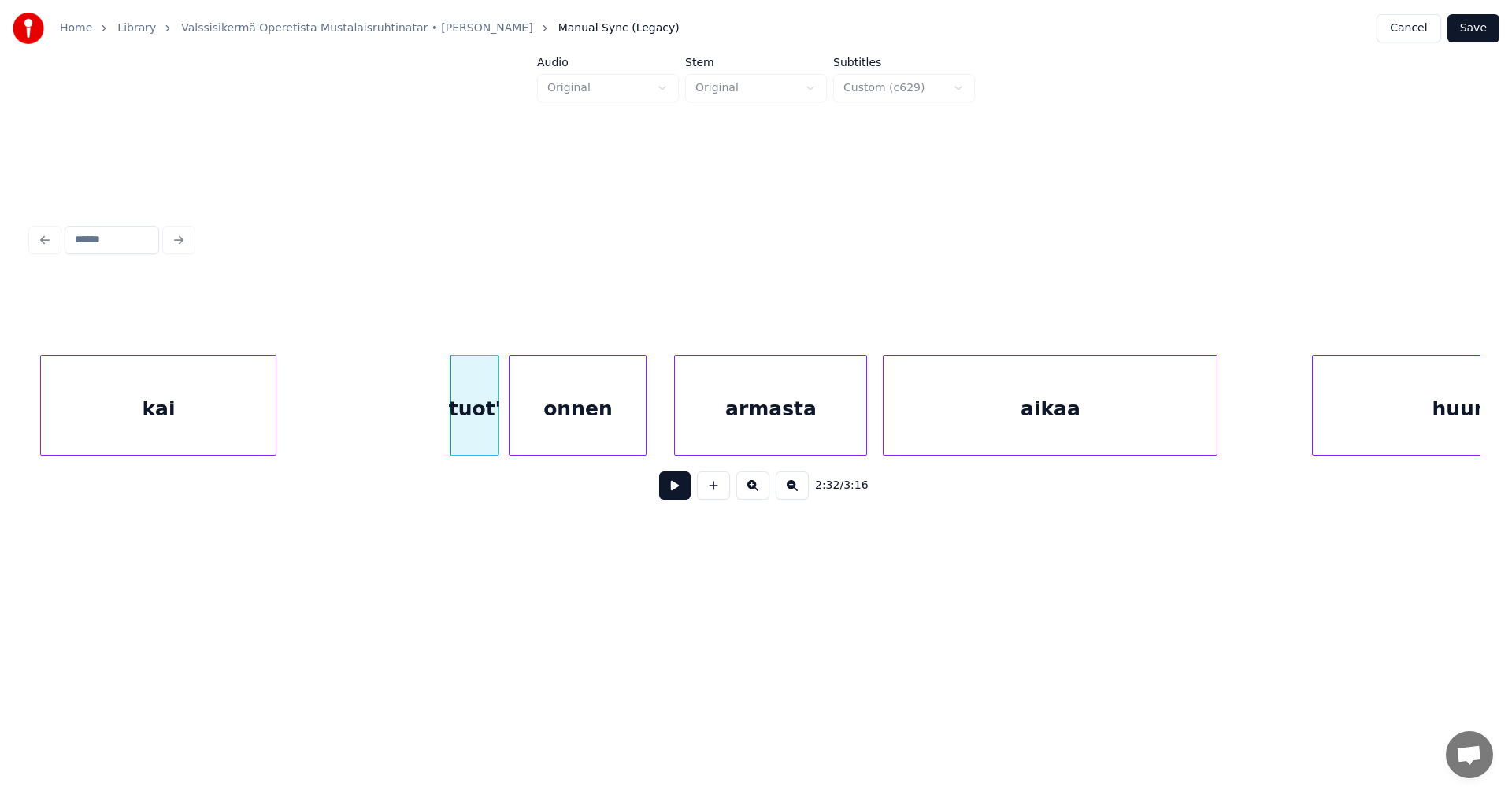
click at [533, 434] on div "onnen" at bounding box center [577, 409] width 136 height 107
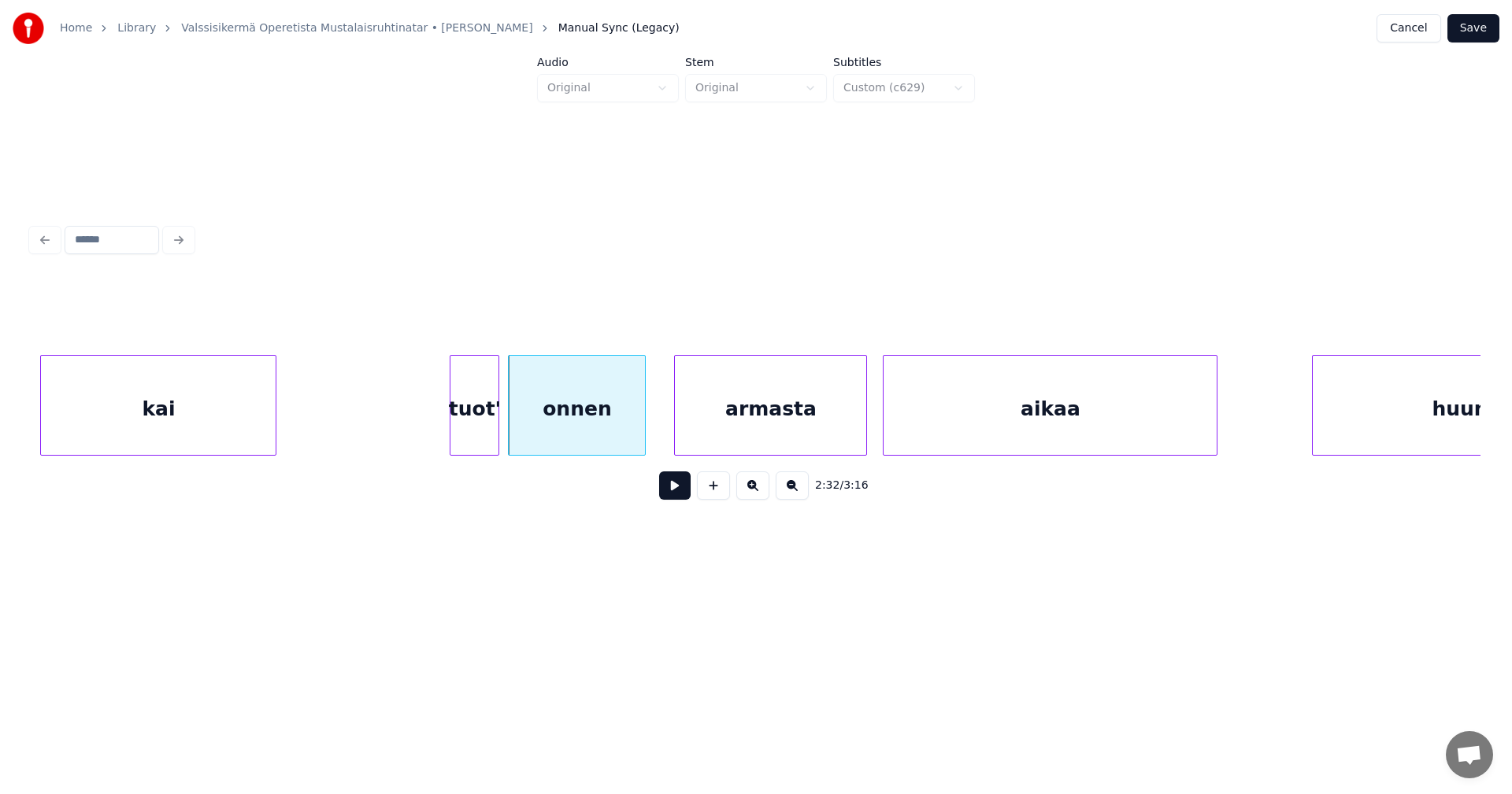
click at [486, 435] on div "tuot'" at bounding box center [474, 409] width 48 height 107
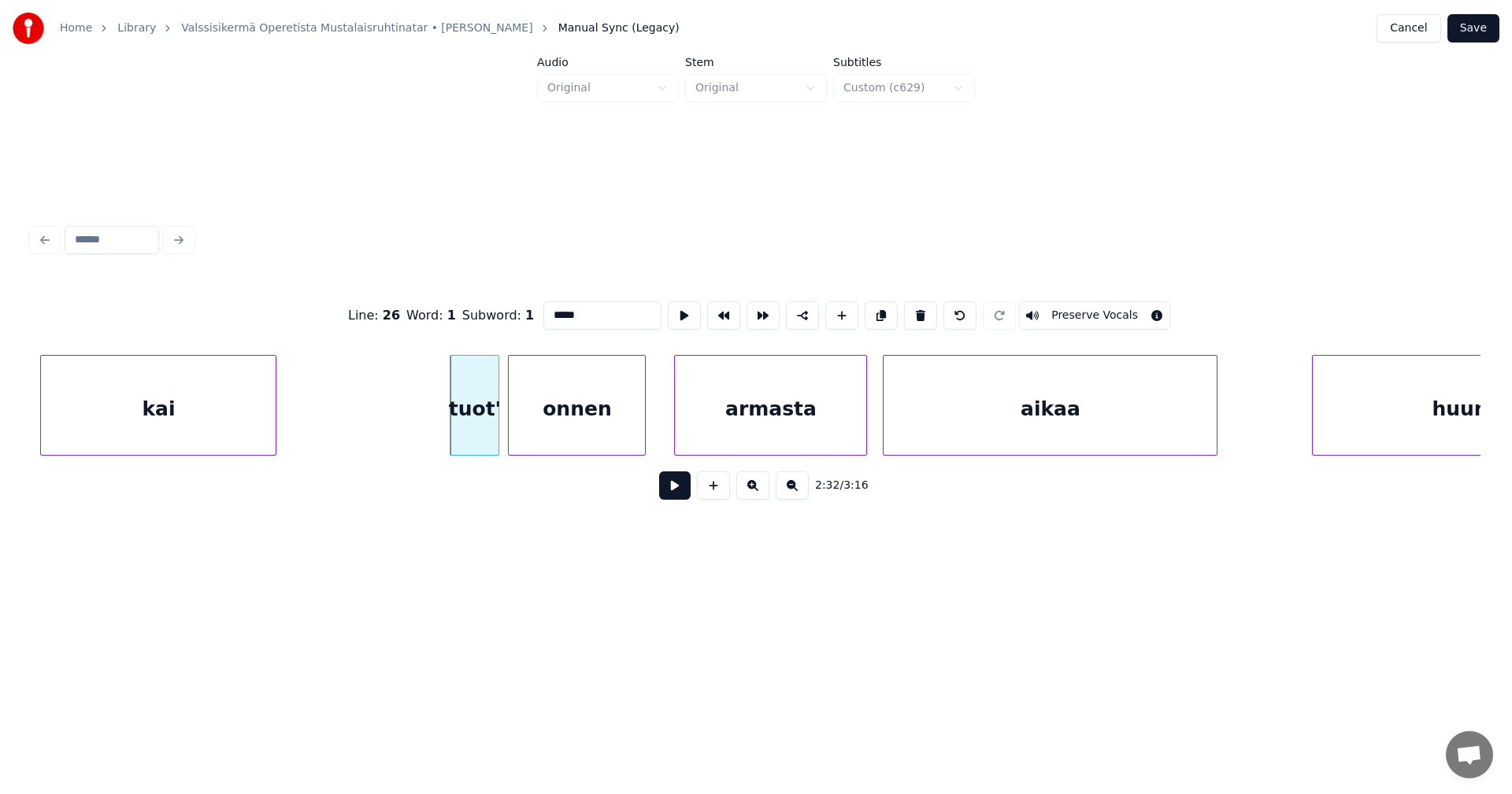
click at [664, 491] on button at bounding box center [675, 485] width 31 height 29
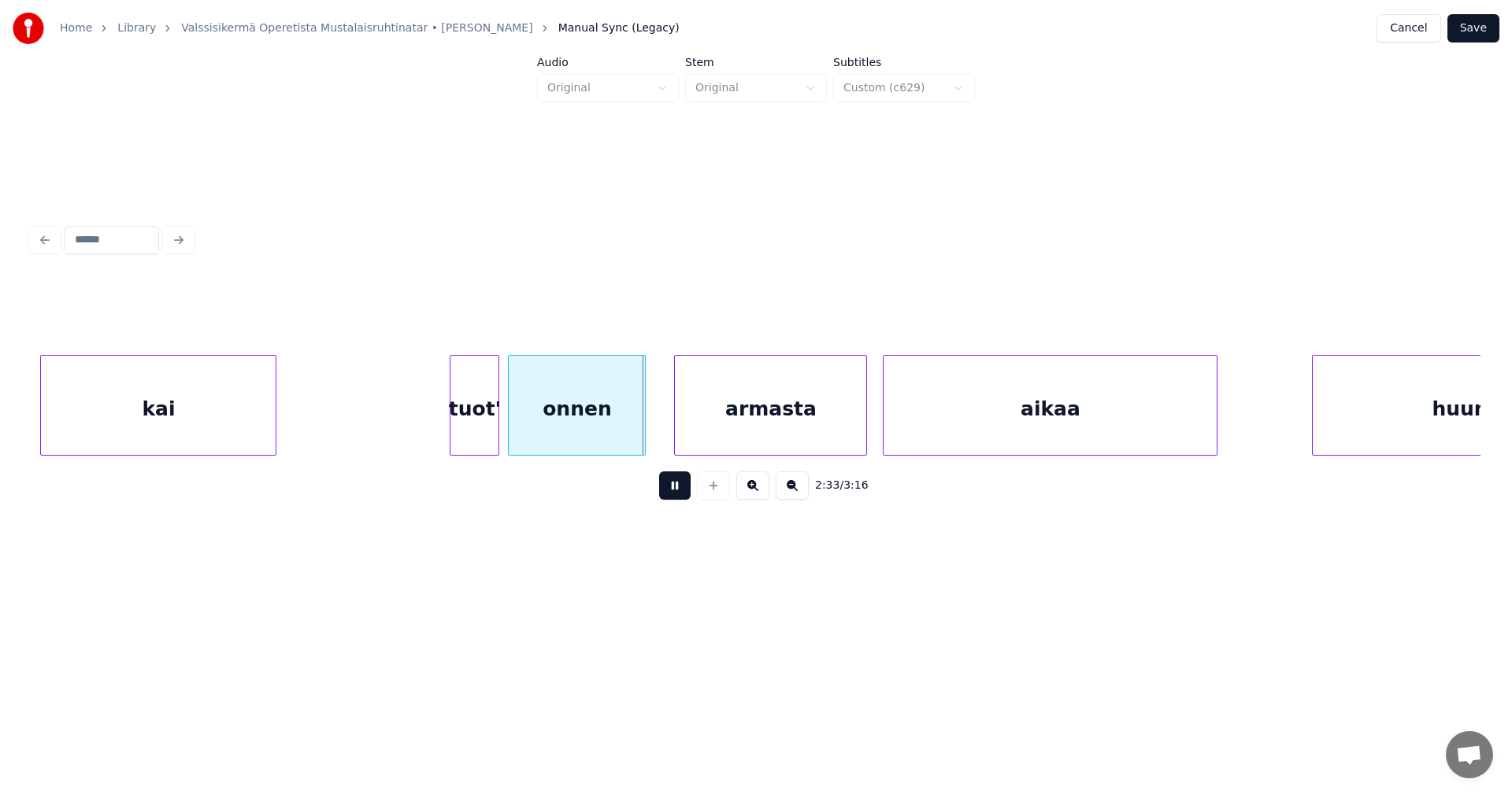
click at [665, 491] on button at bounding box center [675, 485] width 31 height 29
click at [650, 441] on div at bounding box center [651, 405] width 4 height 99
click at [674, 499] on button at bounding box center [675, 485] width 31 height 29
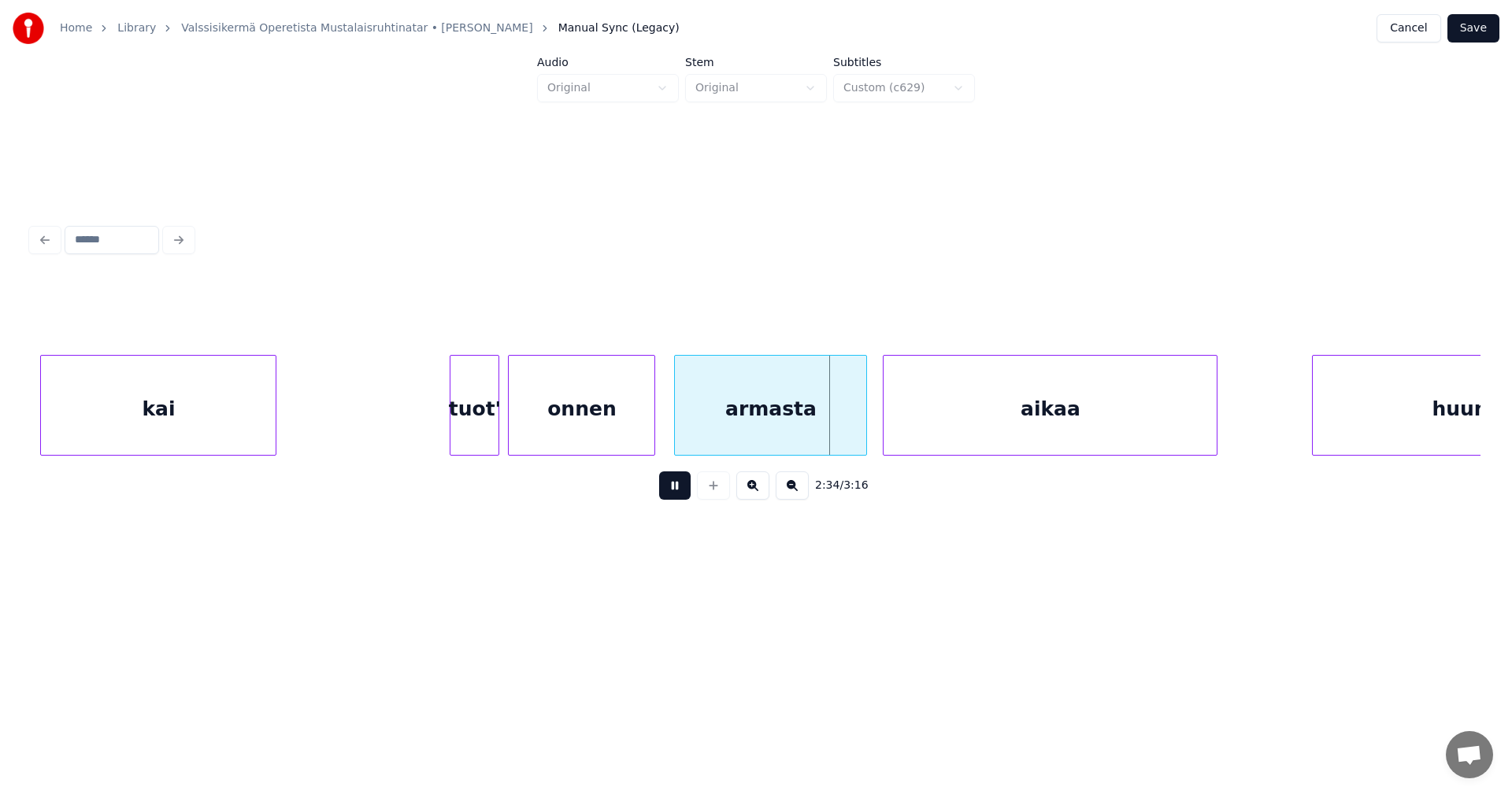
click at [675, 499] on button at bounding box center [675, 485] width 31 height 29
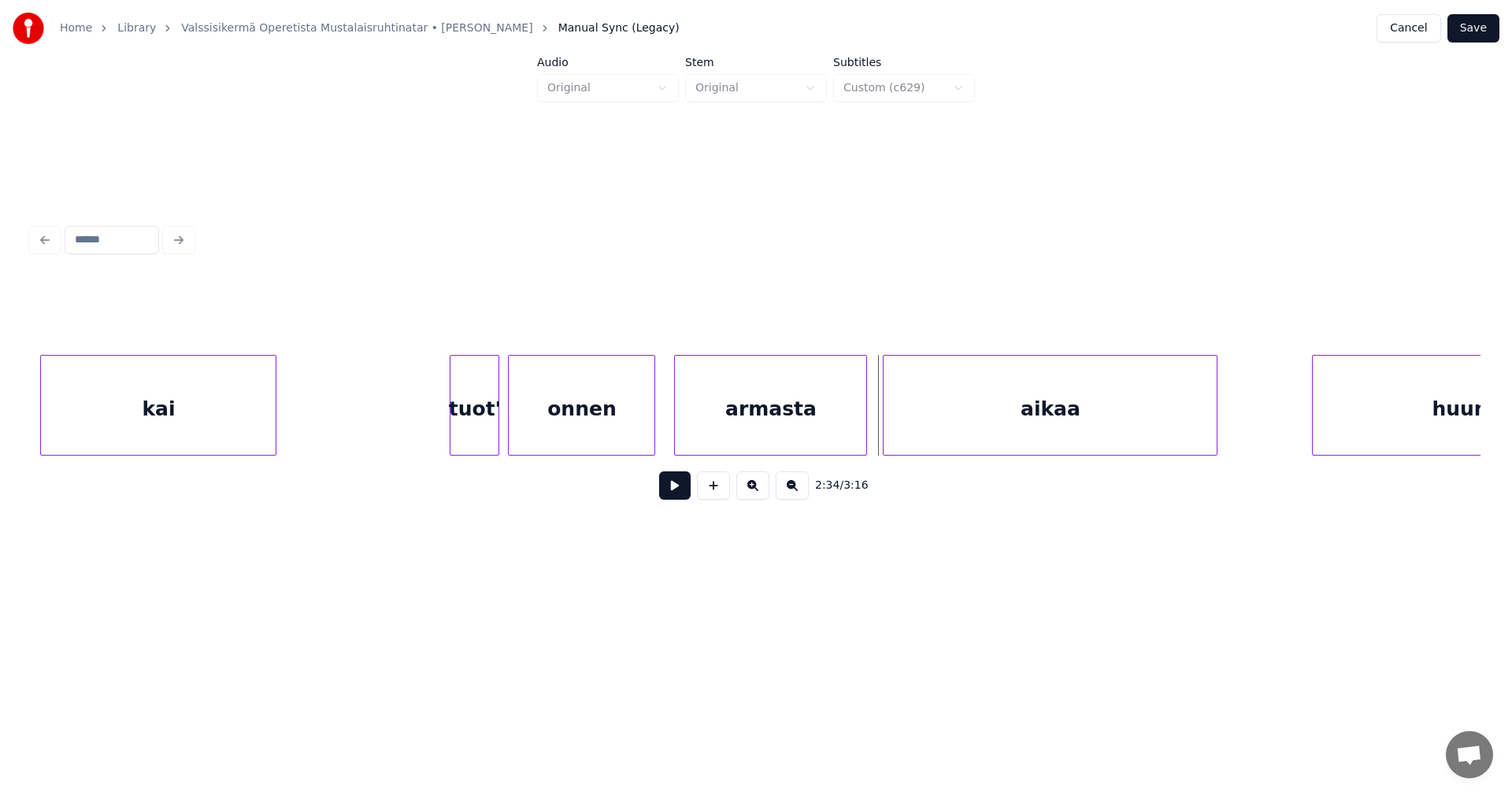
click at [848, 433] on div "armasta" at bounding box center [770, 409] width 191 height 107
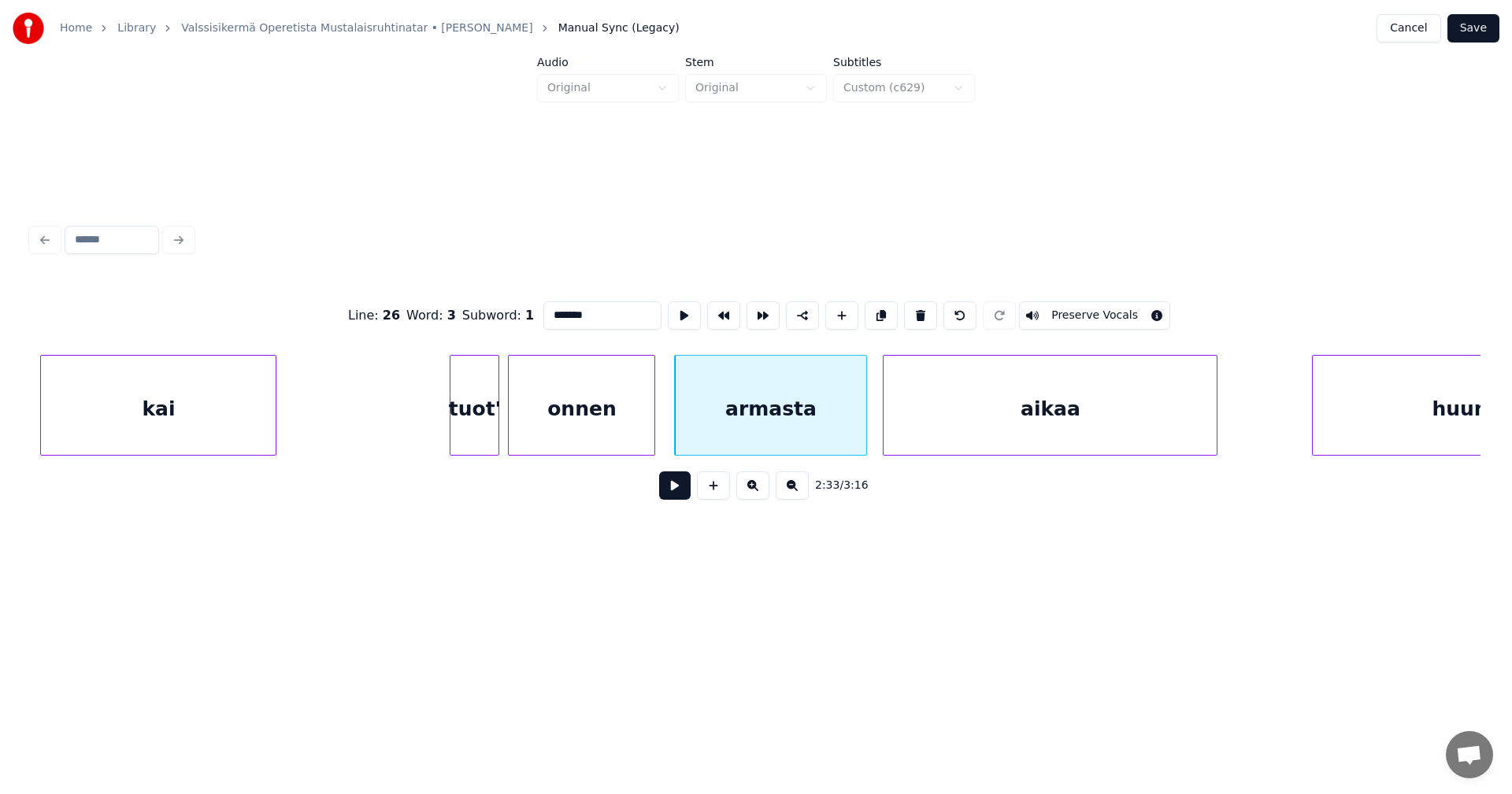
click at [673, 495] on button at bounding box center [675, 485] width 31 height 29
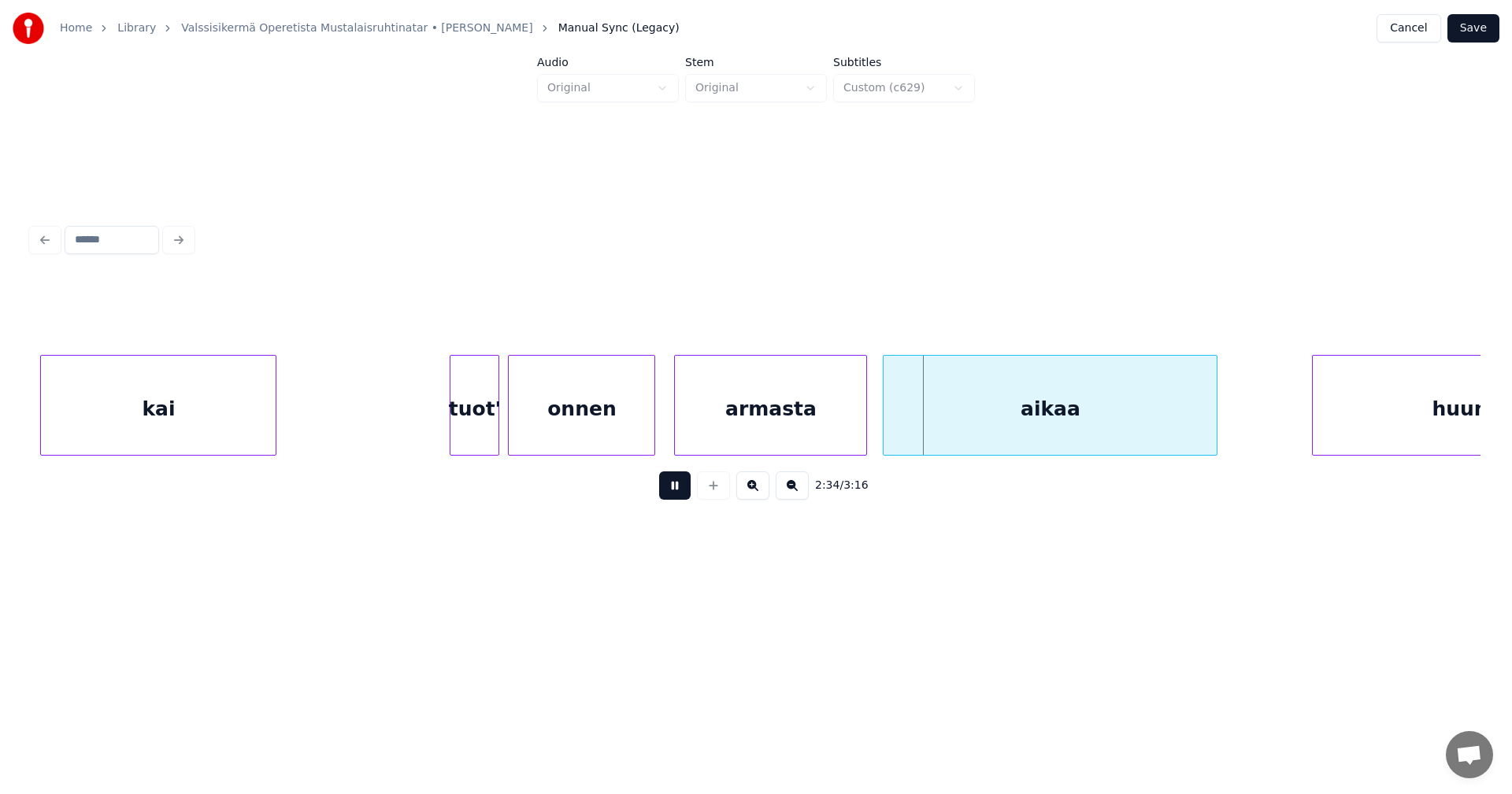
click at [673, 495] on button at bounding box center [675, 485] width 31 height 29
click at [925, 423] on div "aikaa" at bounding box center [1050, 409] width 333 height 107
click at [675, 499] on button at bounding box center [675, 485] width 31 height 29
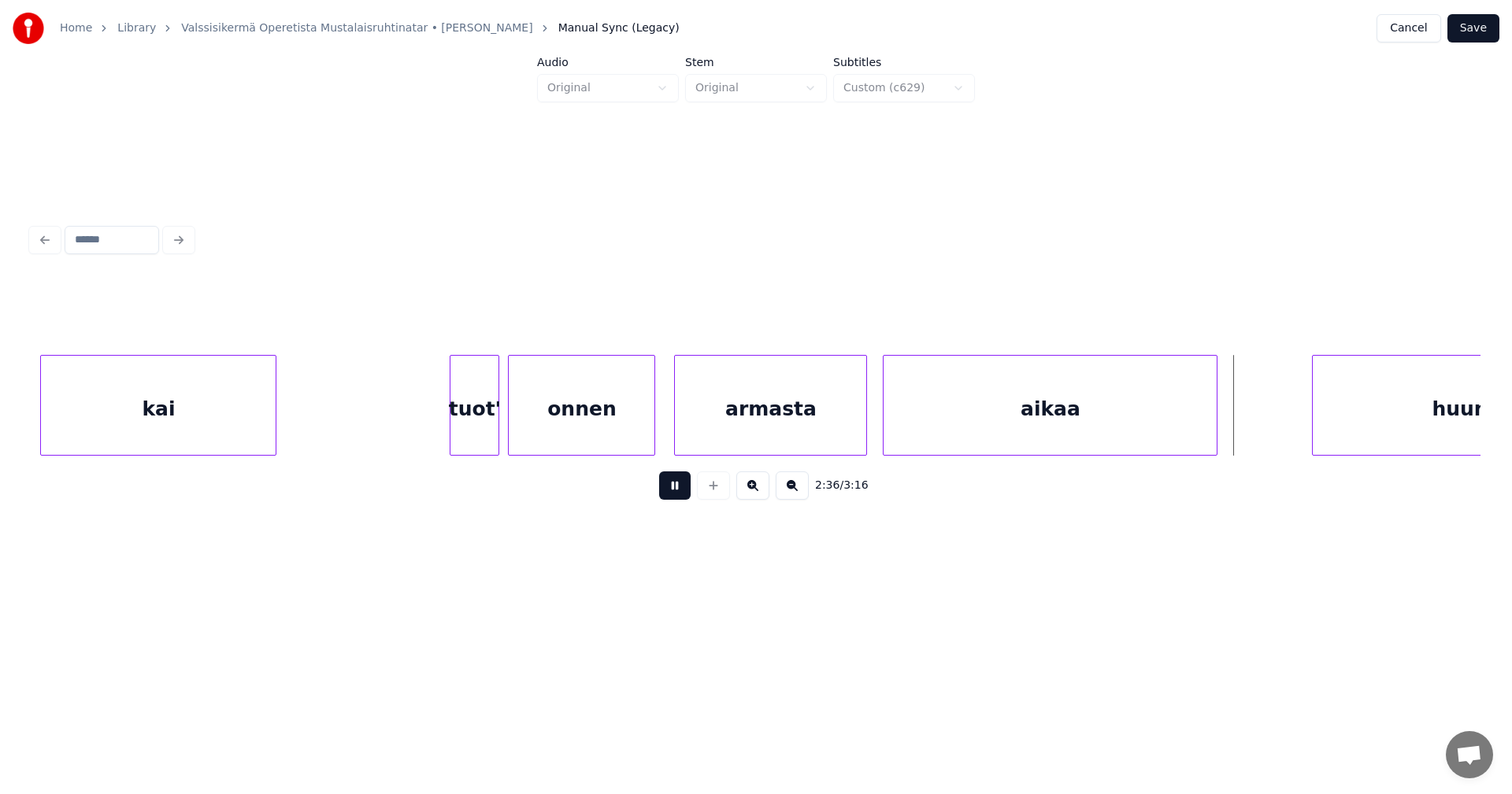
click at [677, 498] on button at bounding box center [675, 485] width 31 height 29
click at [1227, 431] on div at bounding box center [1229, 405] width 4 height 99
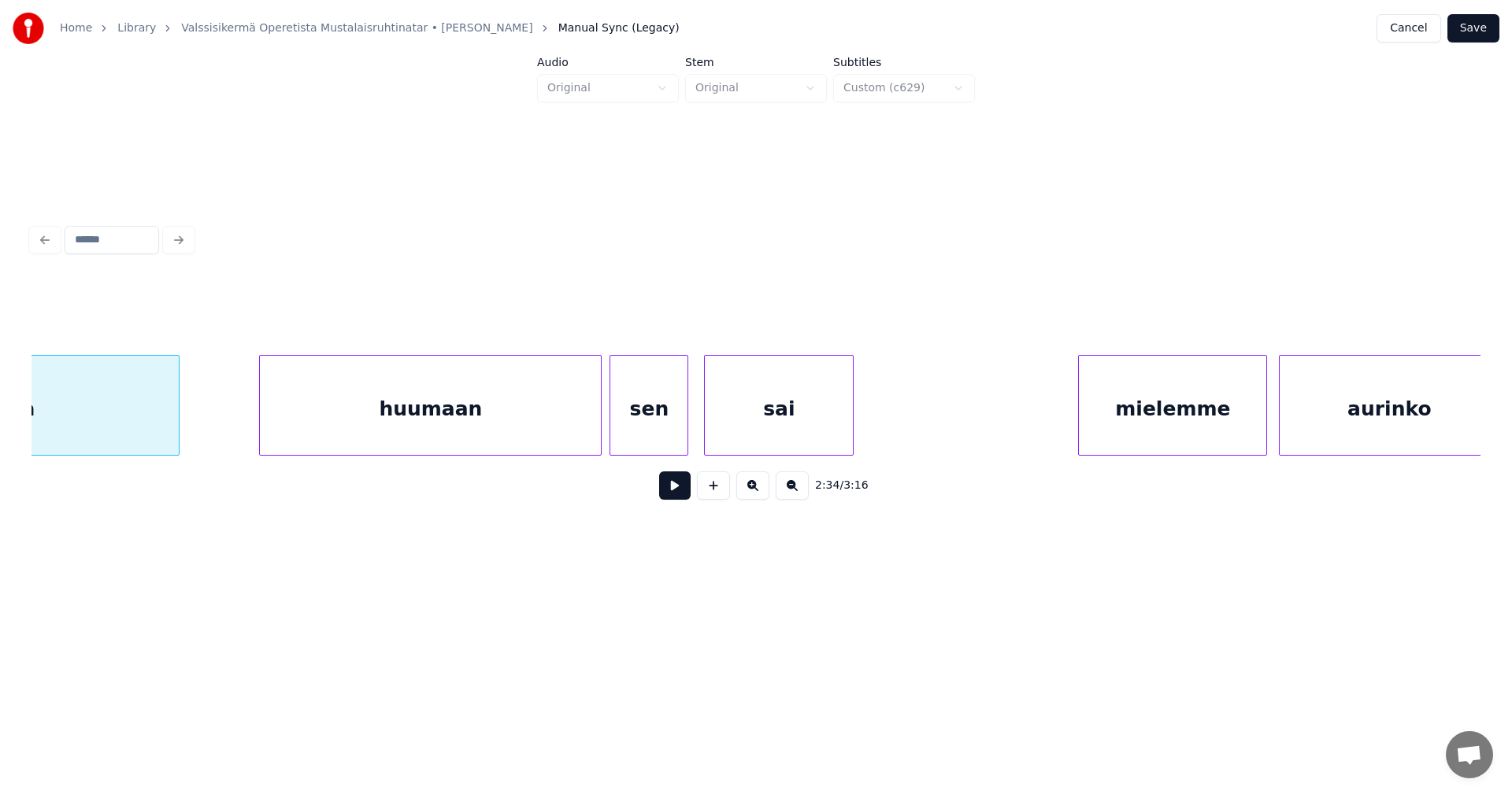
scroll to position [0, 30657]
click at [506, 435] on div "huumaan" at bounding box center [412, 409] width 341 height 107
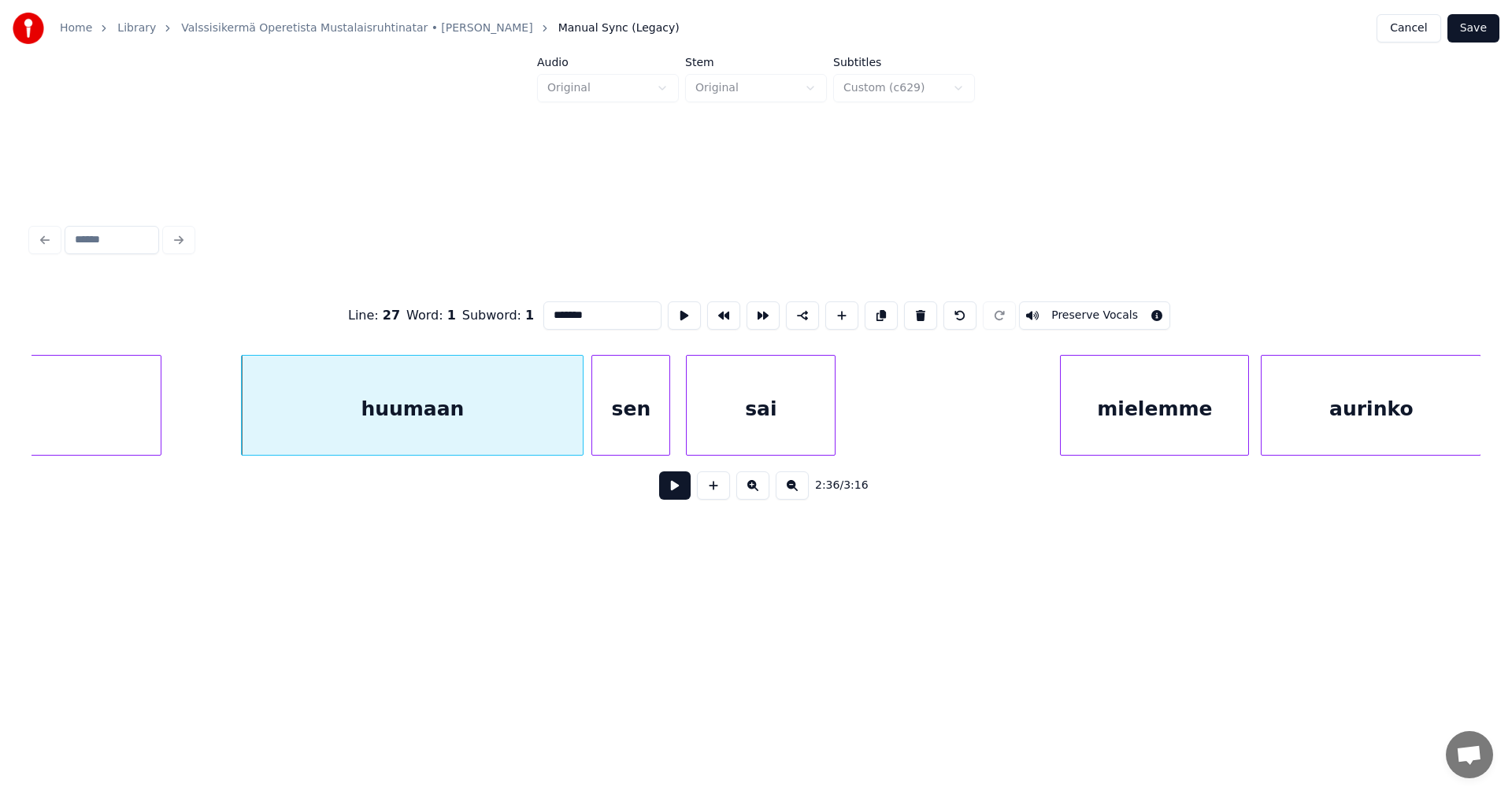
click at [665, 489] on button at bounding box center [675, 485] width 31 height 29
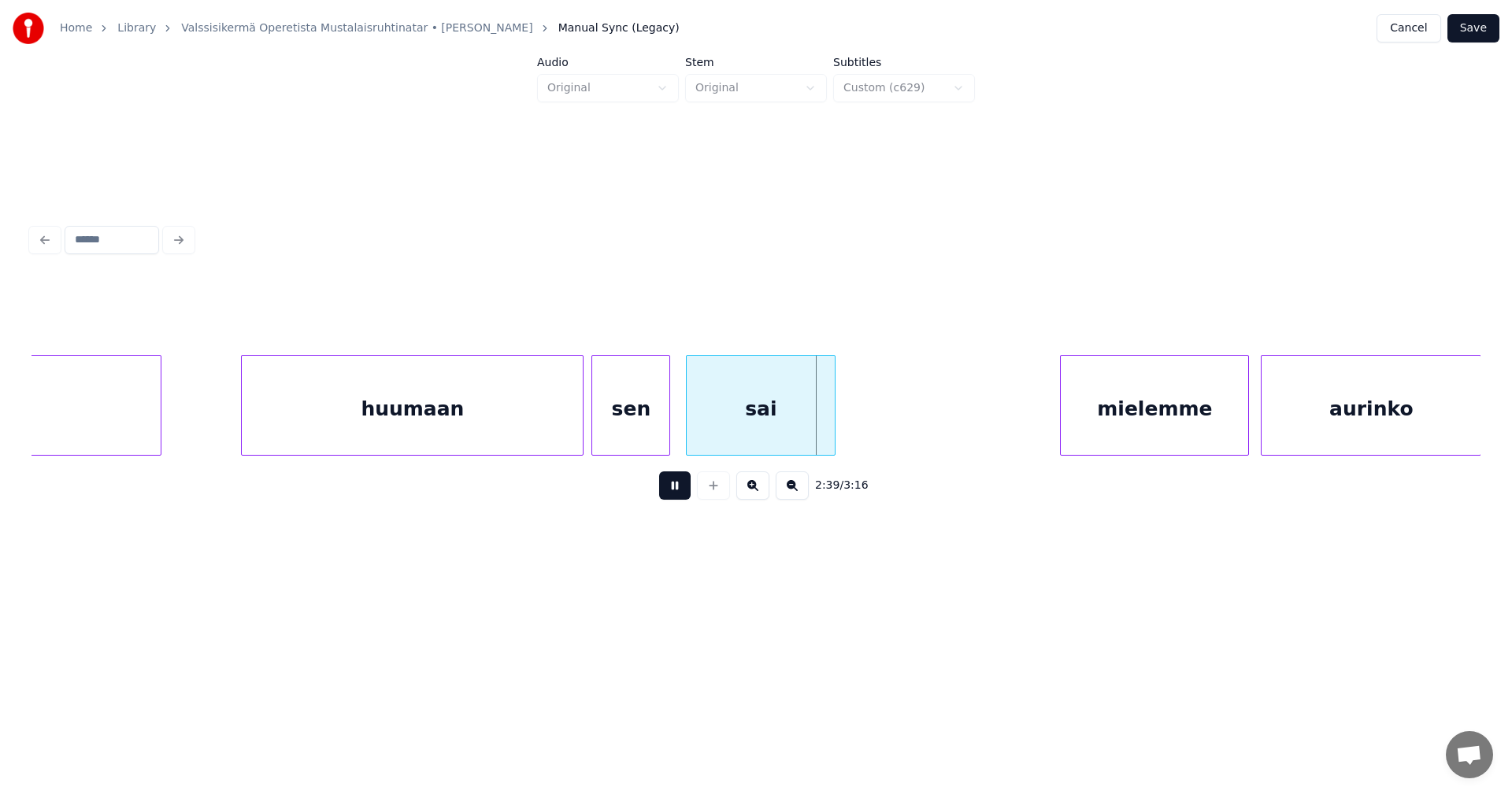
click at [665, 489] on button at bounding box center [675, 485] width 31 height 29
click at [672, 490] on button at bounding box center [675, 485] width 31 height 29
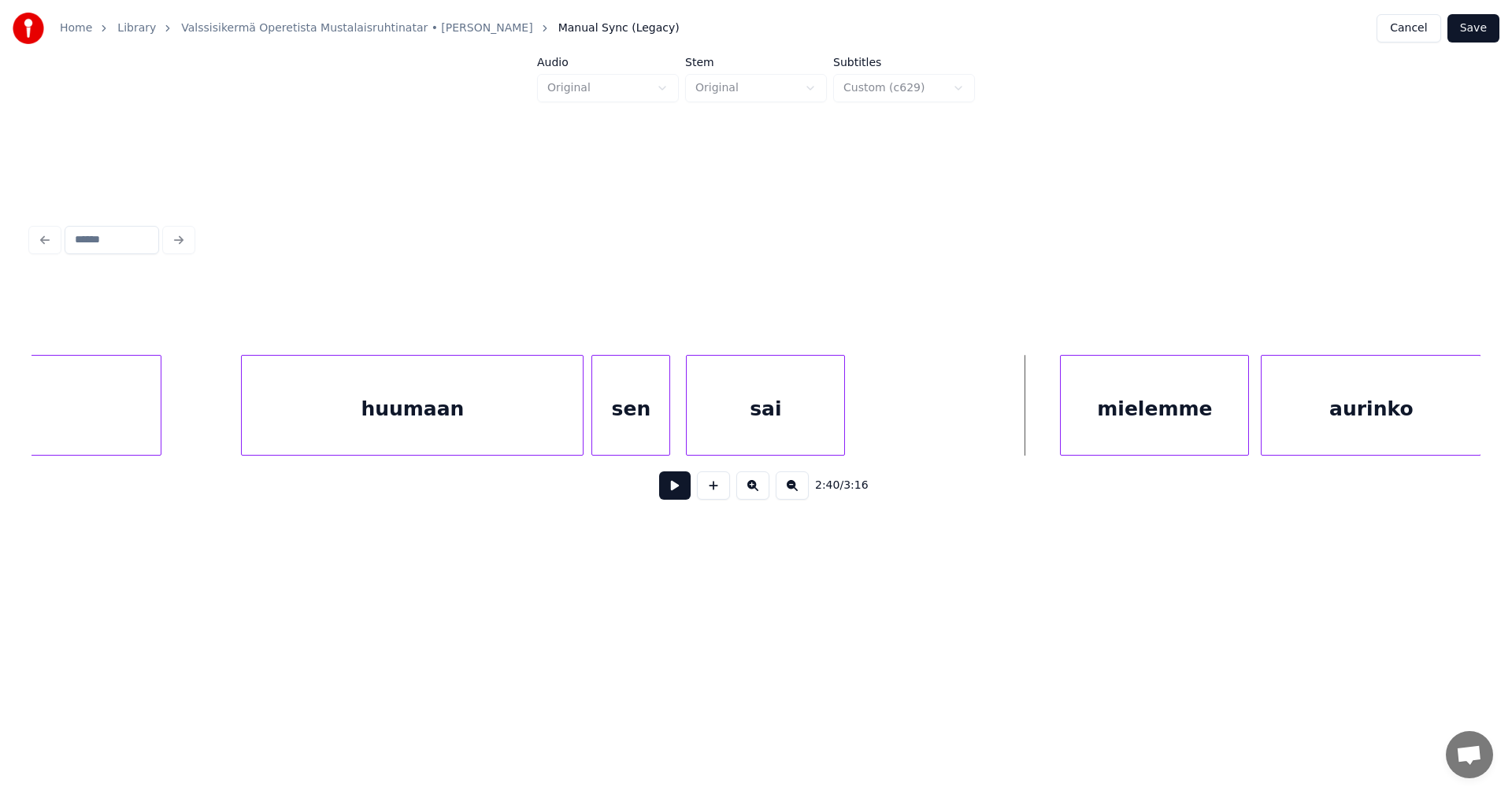
click at [841, 427] on div at bounding box center [841, 405] width 4 height 99
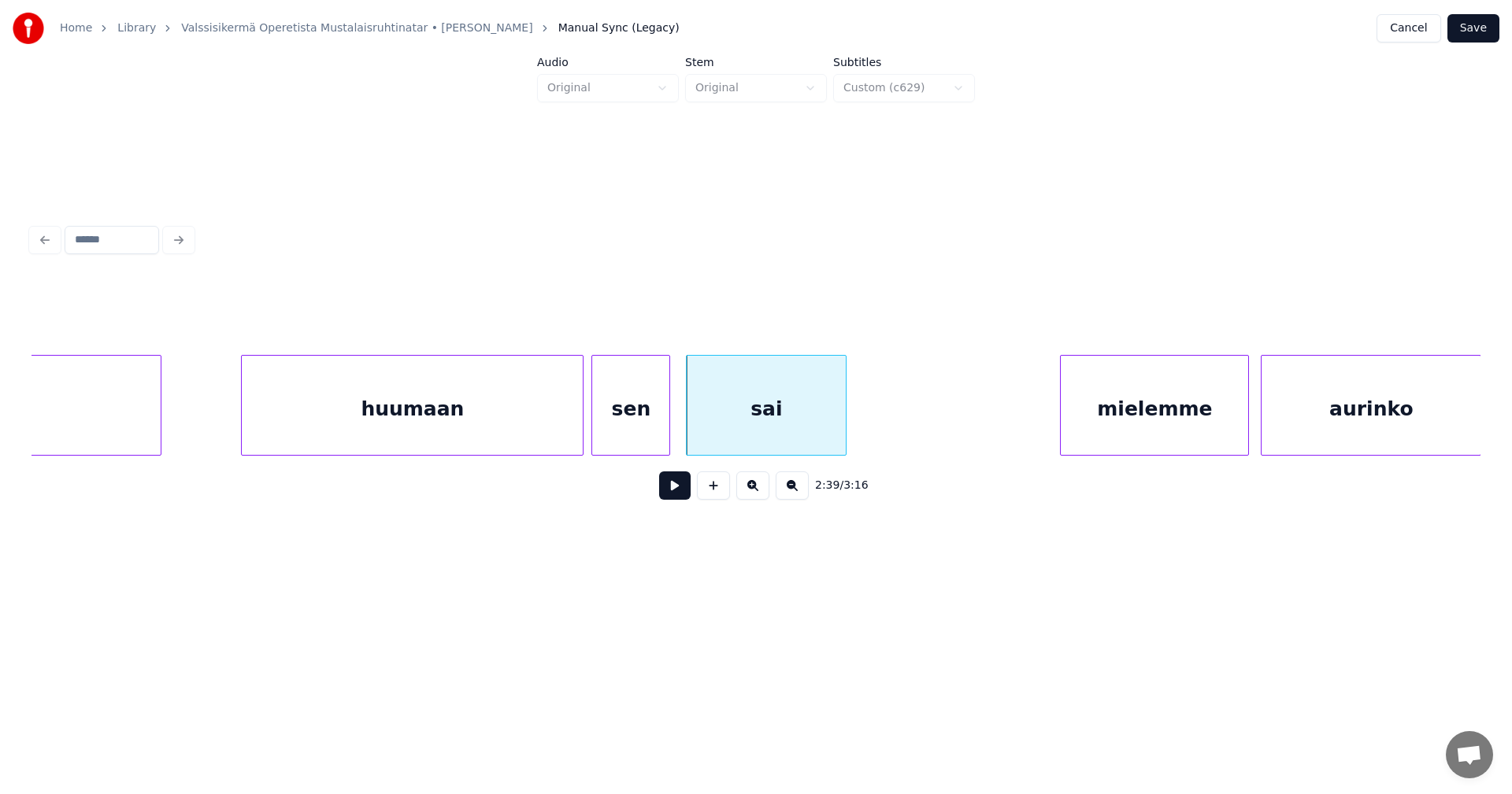
click at [800, 431] on div "sai" at bounding box center [766, 409] width 159 height 107
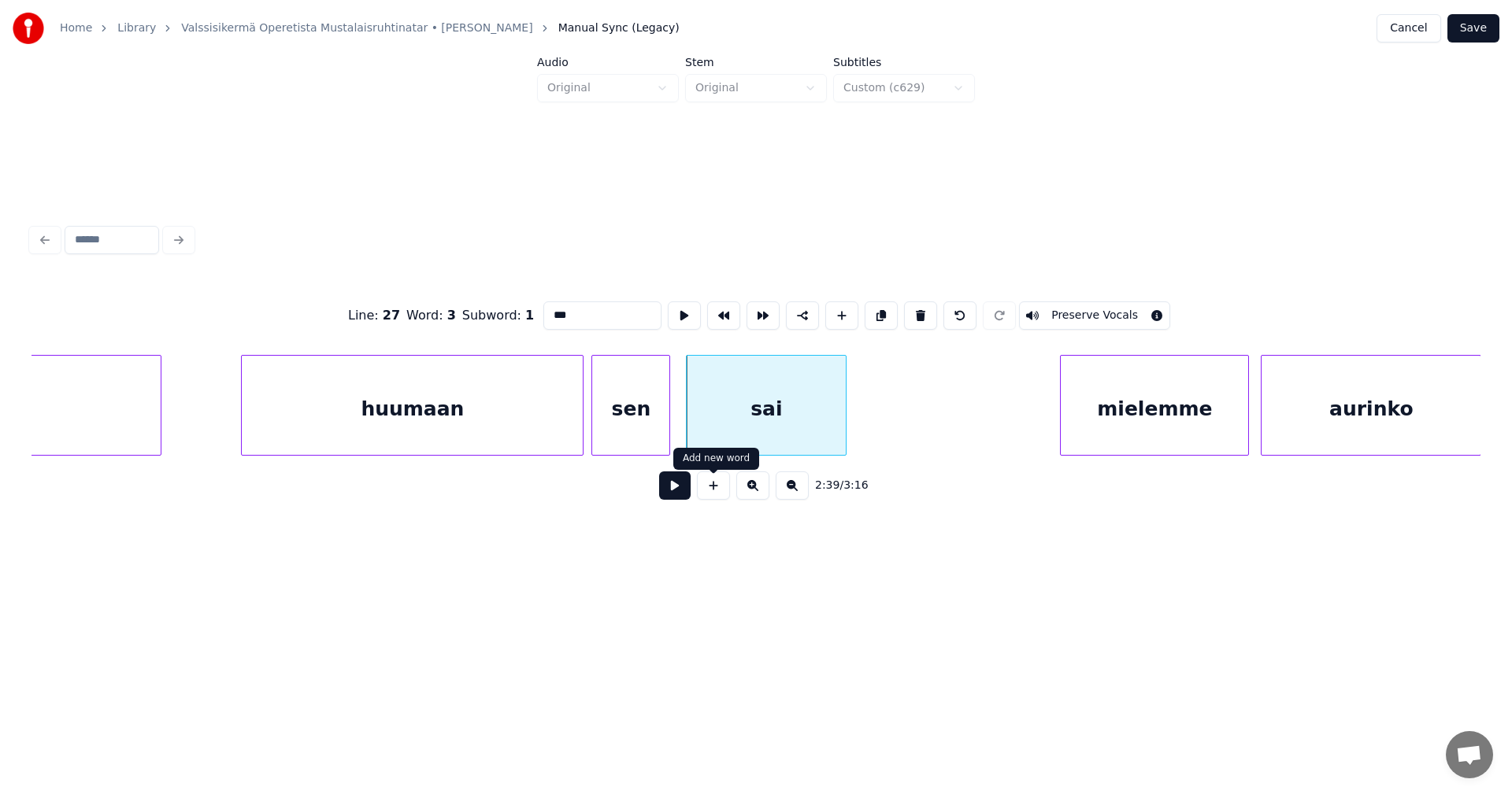
click at [680, 496] on button at bounding box center [675, 485] width 31 height 29
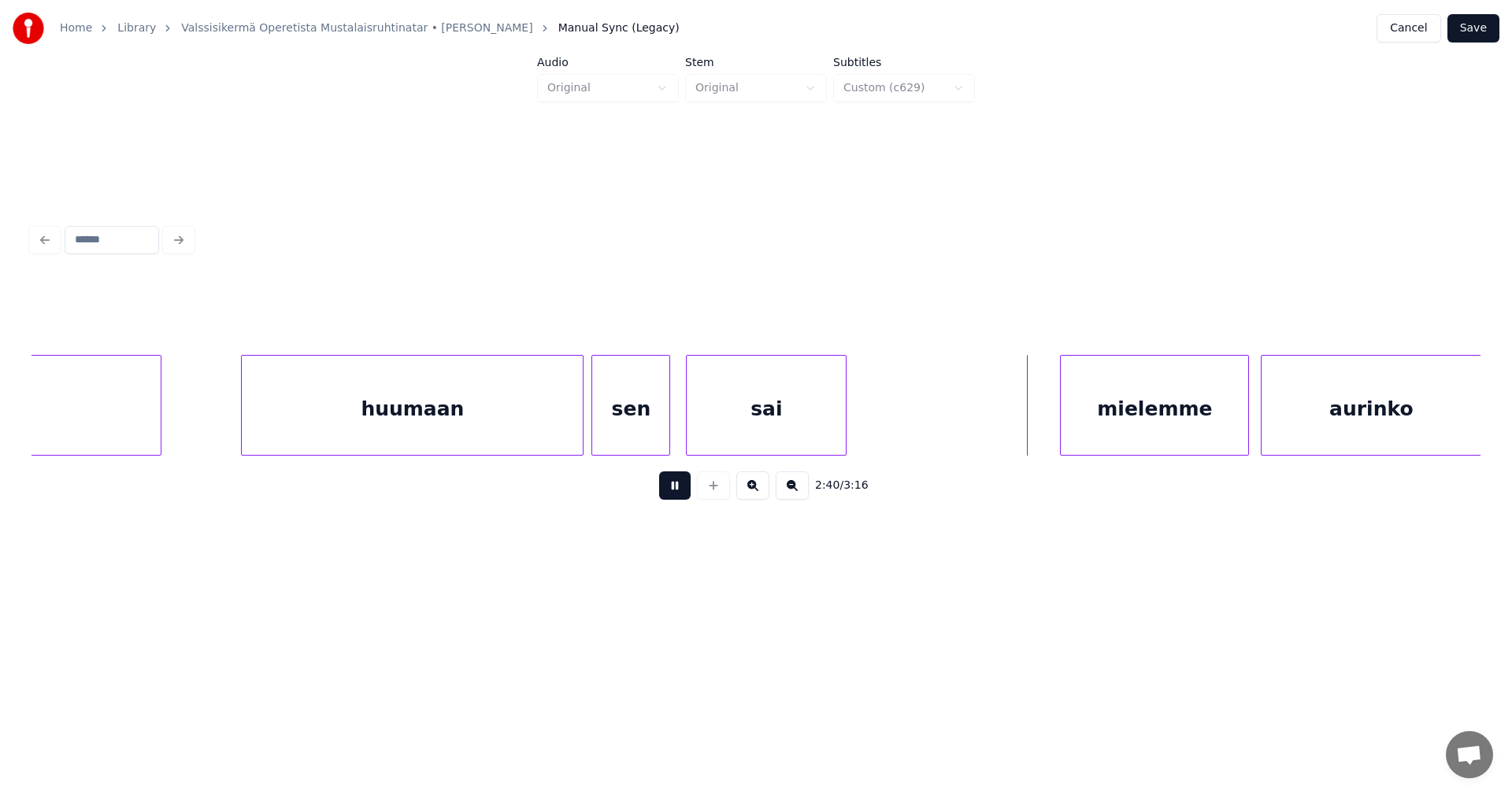
click at [680, 496] on button at bounding box center [675, 485] width 31 height 29
click at [1071, 438] on div "mielemme" at bounding box center [1147, 409] width 187 height 107
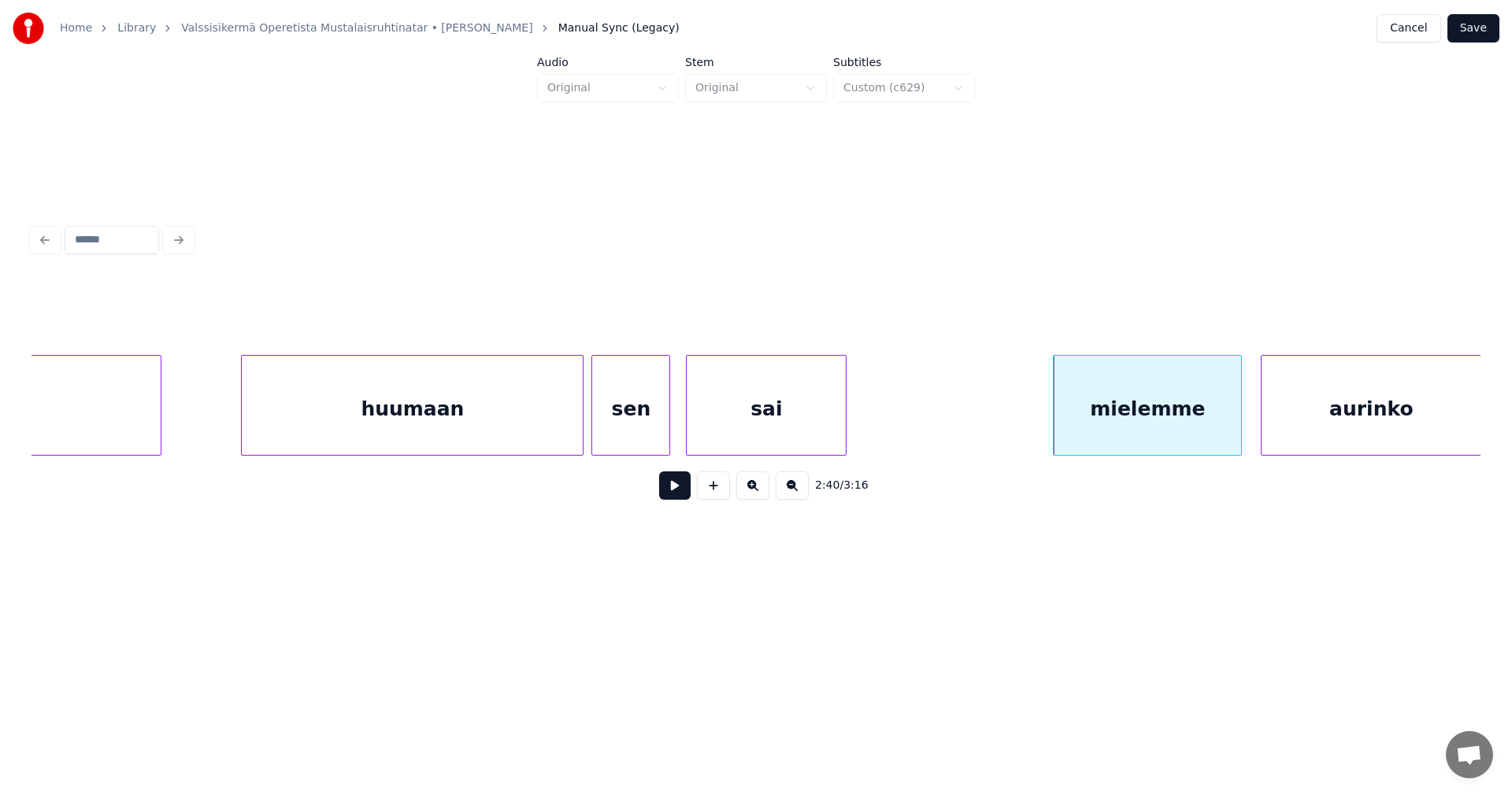
click at [685, 499] on button at bounding box center [675, 485] width 31 height 29
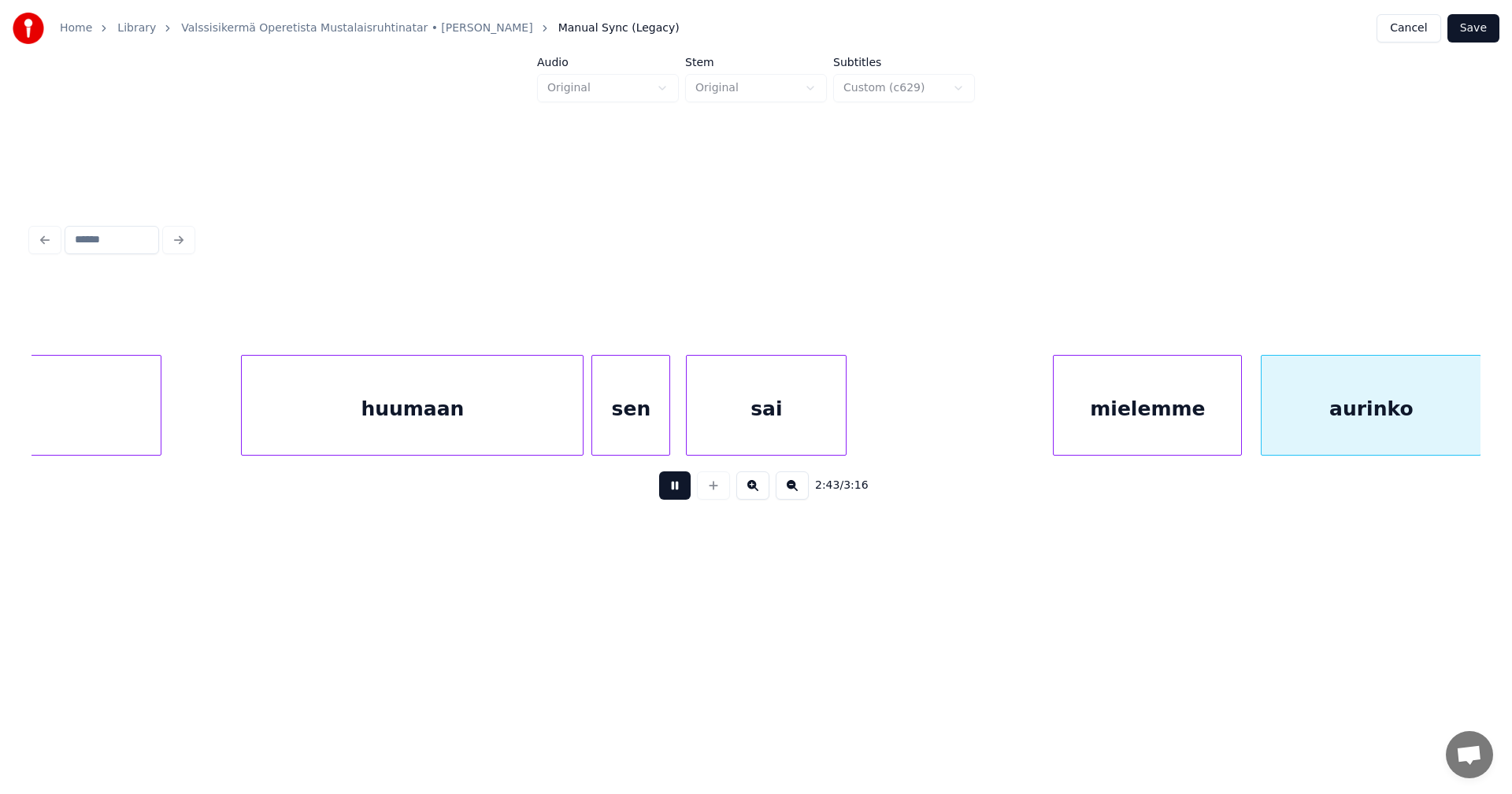
scroll to position [0, 32108]
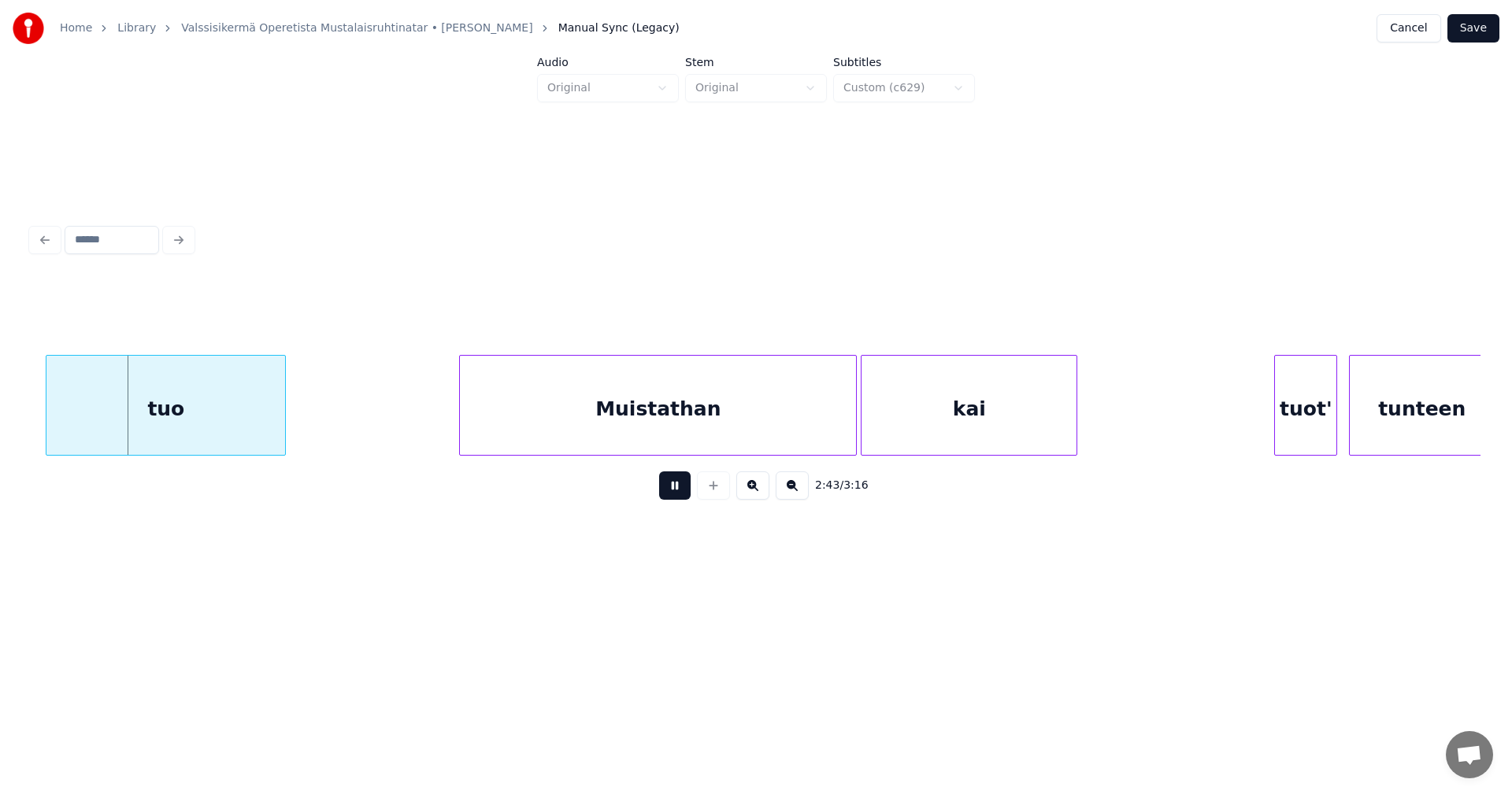
click at [685, 499] on button at bounding box center [675, 485] width 31 height 29
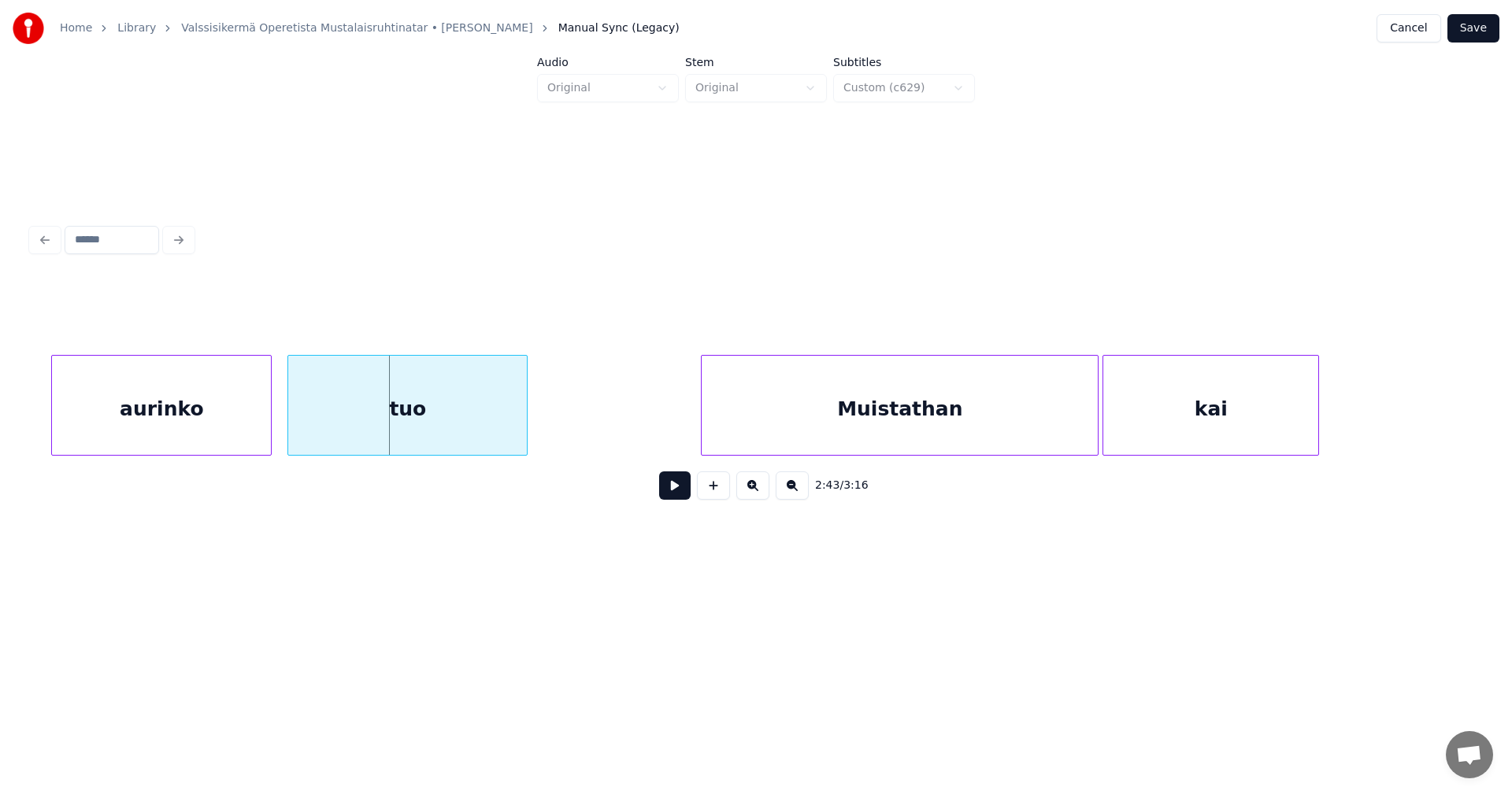
scroll to position [0, 31856]
click at [174, 424] on div "aurinko" at bounding box center [171, 409] width 219 height 107
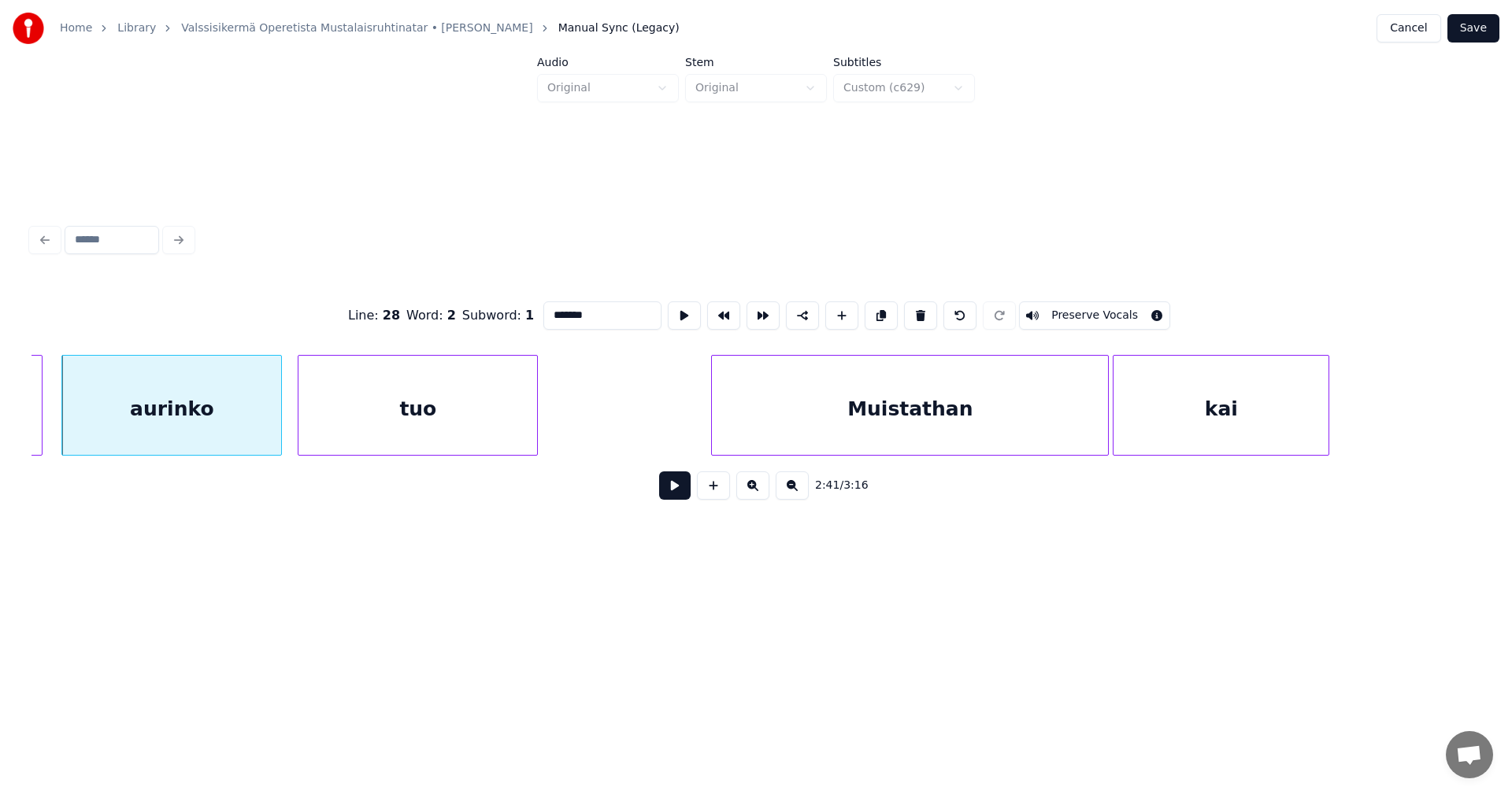
click at [675, 485] on button at bounding box center [675, 485] width 31 height 29
click at [675, 487] on button at bounding box center [675, 485] width 31 height 29
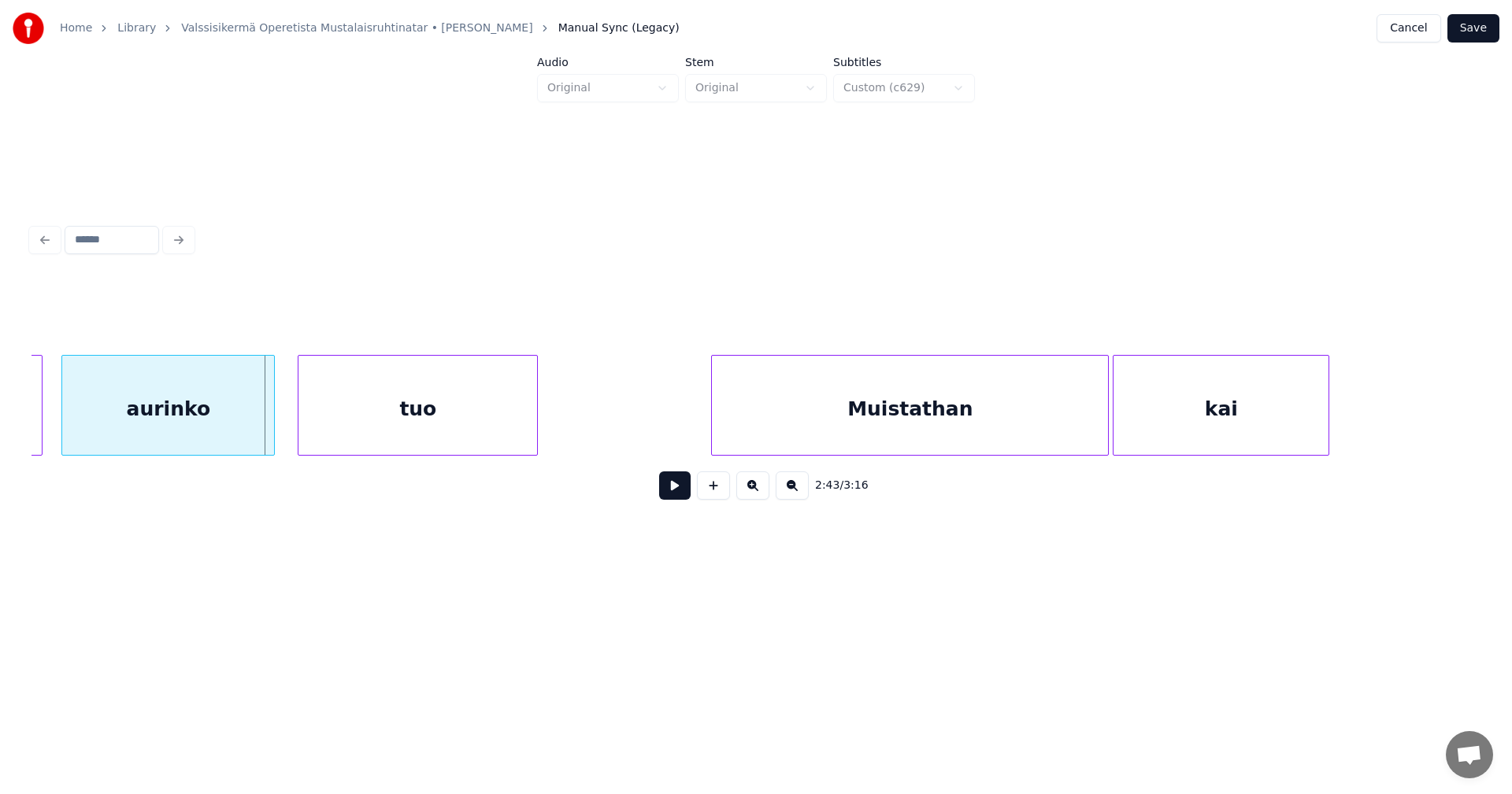
click at [272, 434] on div at bounding box center [271, 405] width 4 height 99
click at [679, 487] on button at bounding box center [675, 485] width 31 height 29
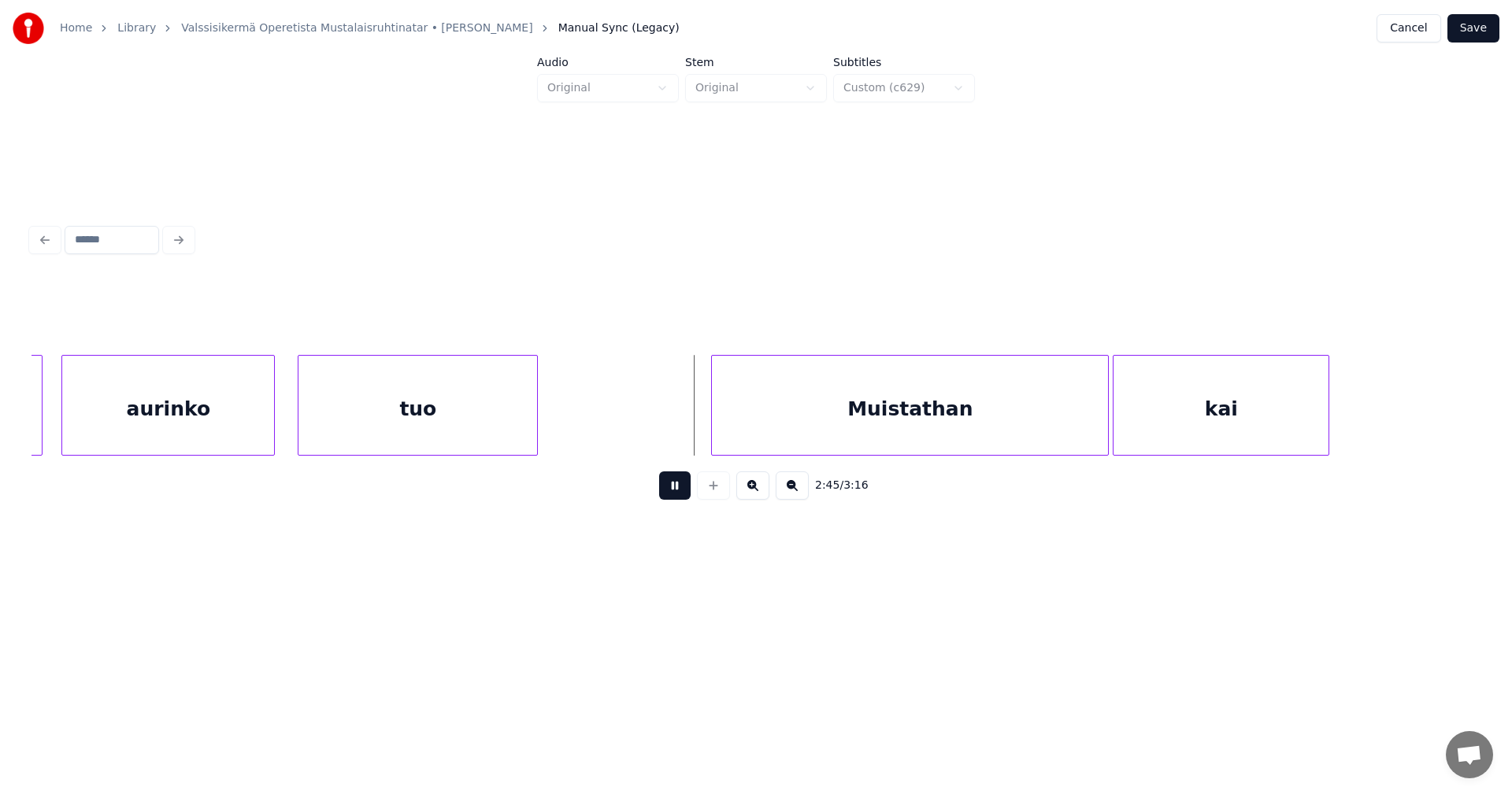
click at [679, 487] on button at bounding box center [675, 485] width 31 height 29
click at [758, 439] on div "Muistathan" at bounding box center [896, 409] width 396 height 107
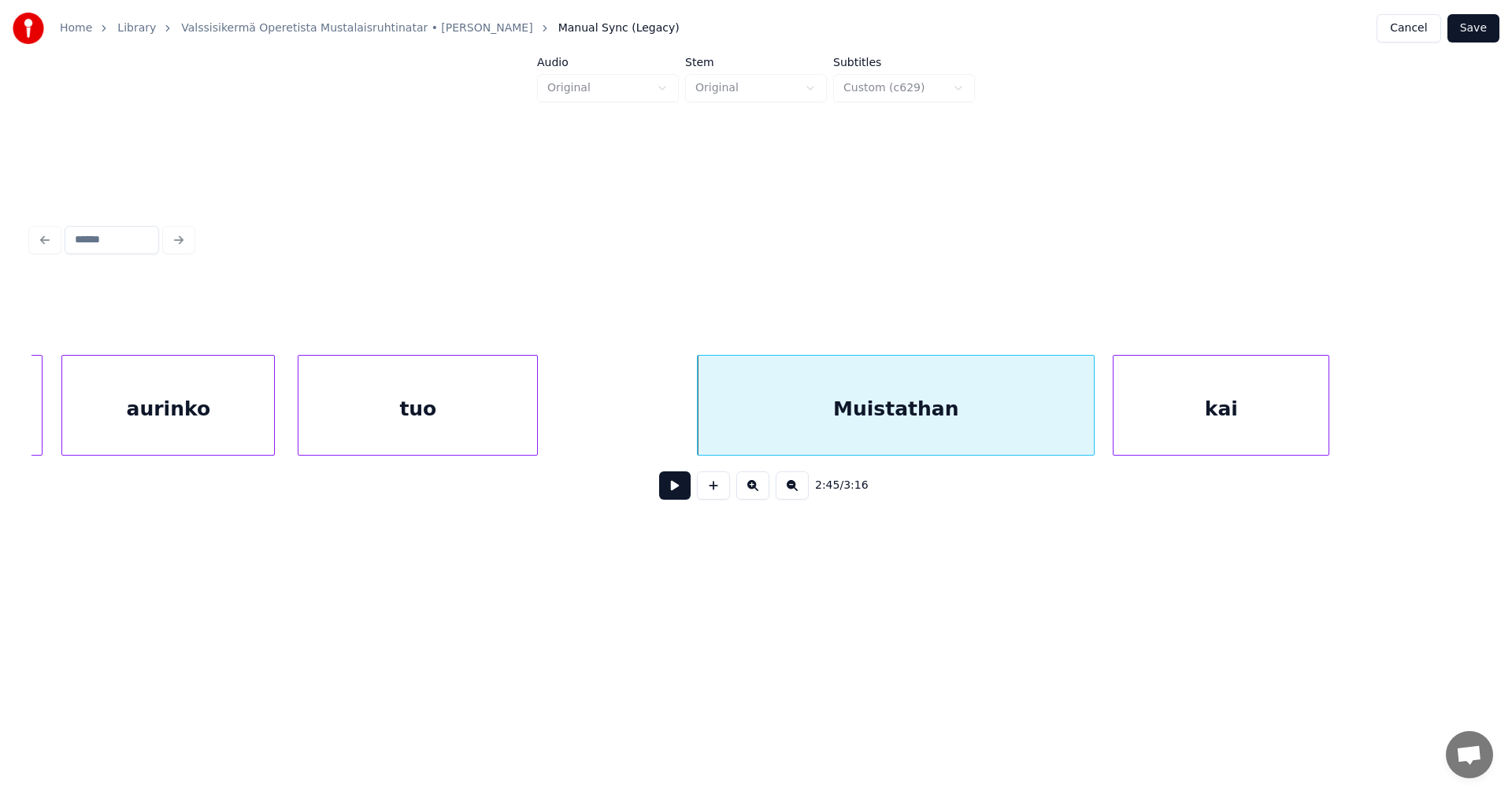
click at [666, 499] on button at bounding box center [675, 485] width 31 height 29
click at [670, 497] on button at bounding box center [675, 485] width 31 height 29
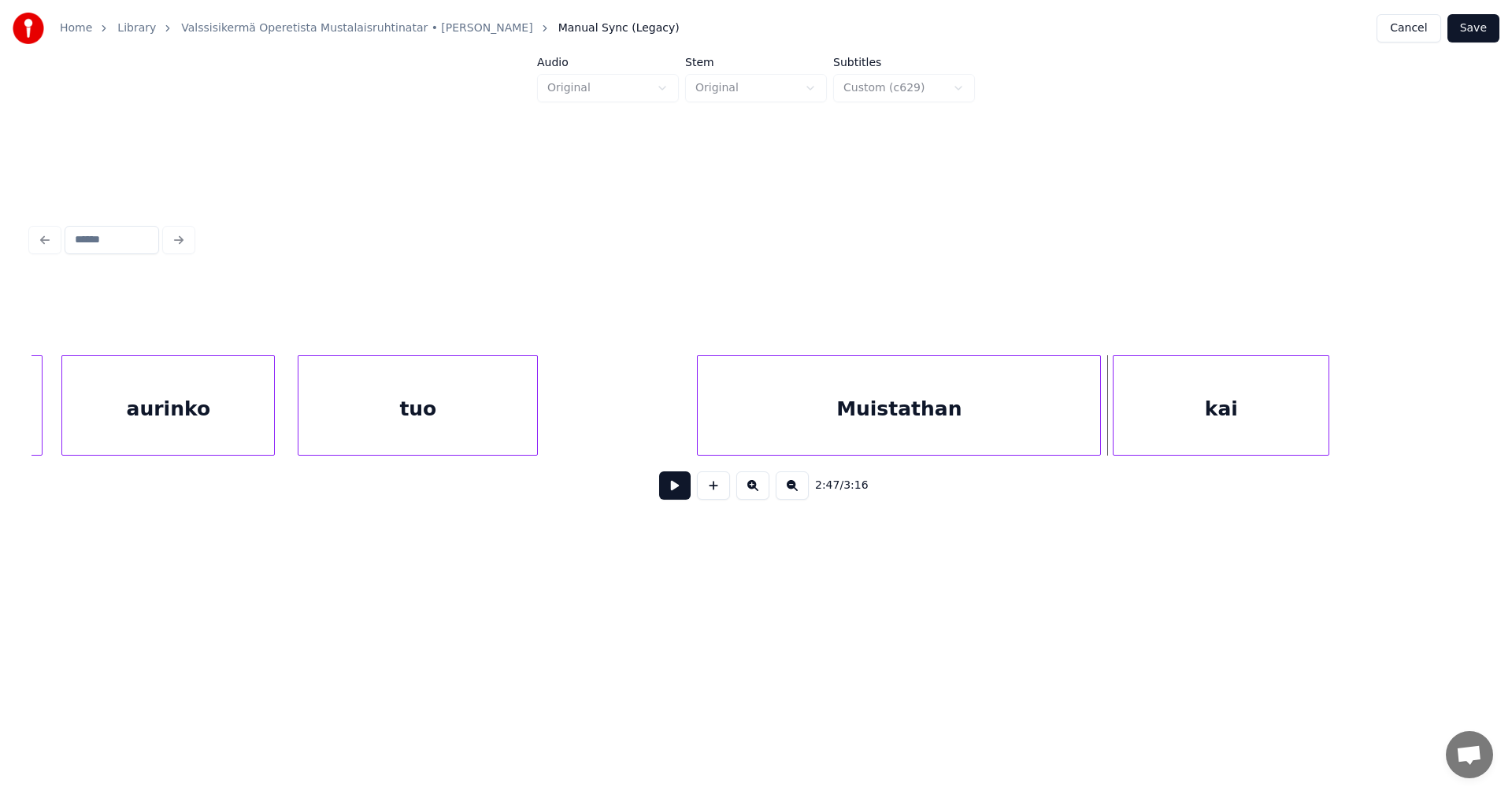
click at [1097, 432] on div at bounding box center [1097, 405] width 4 height 99
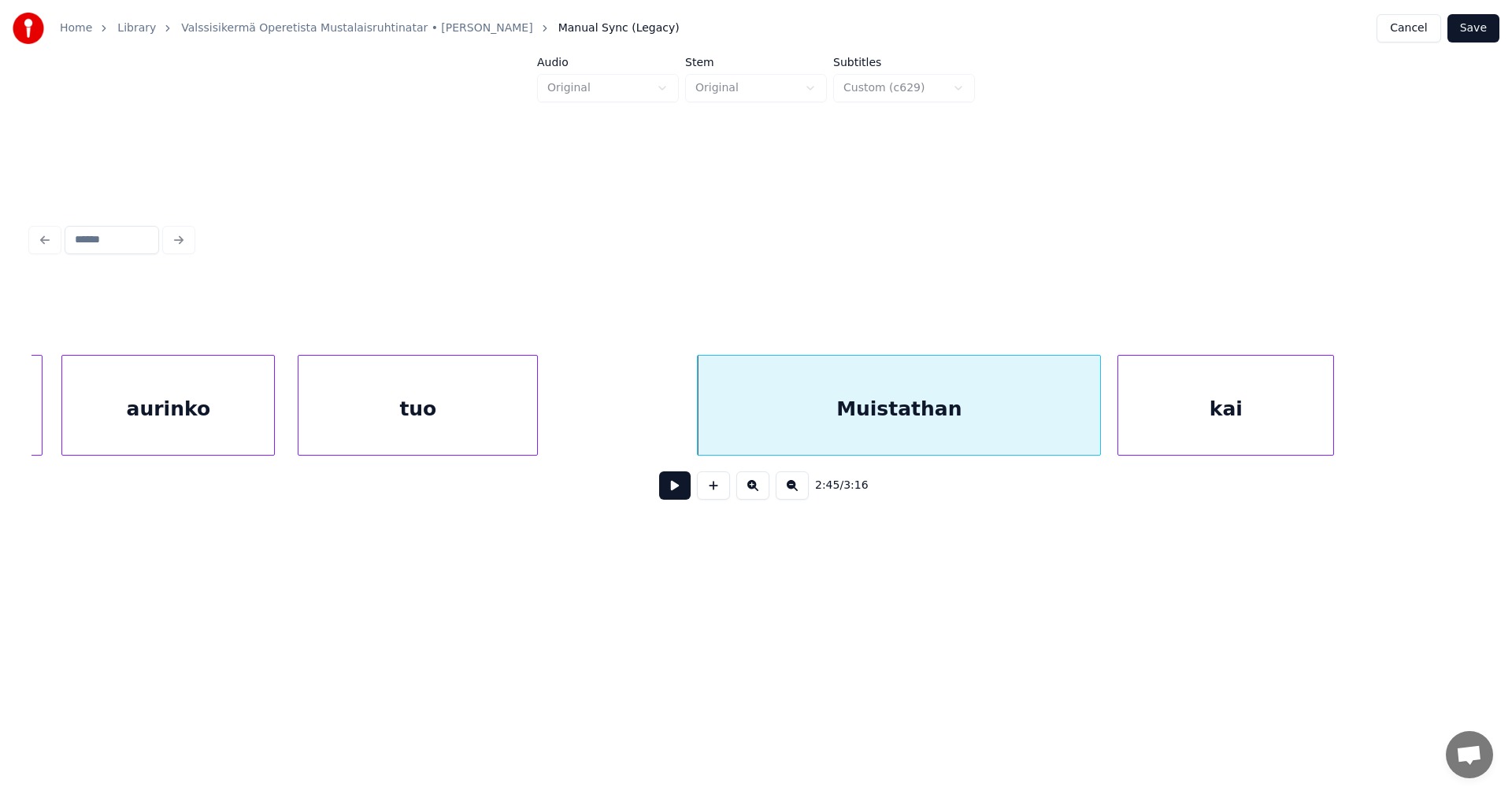
click at [1147, 428] on div "kai" at bounding box center [1225, 409] width 215 height 107
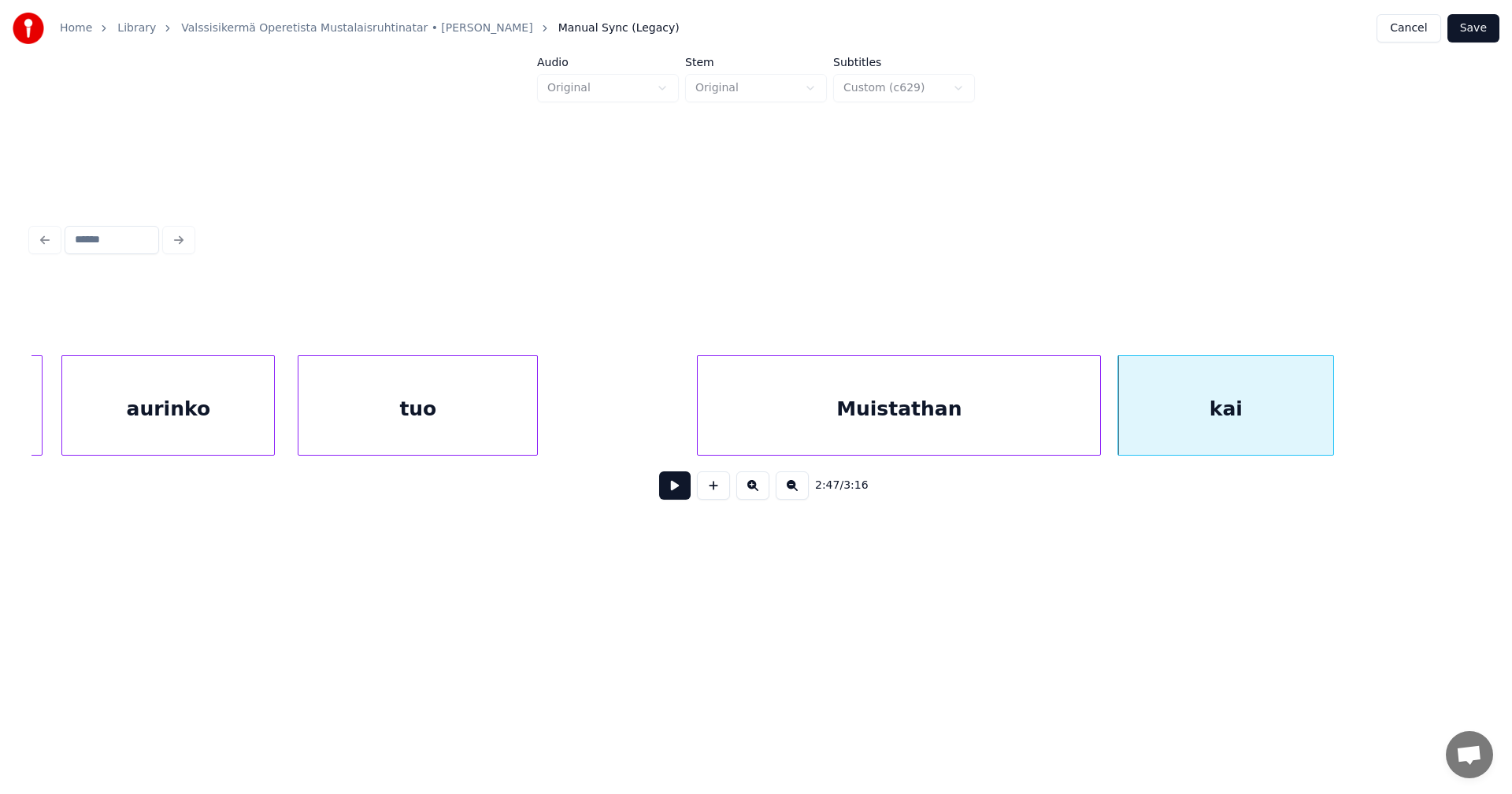
click at [942, 428] on div "Muistathan" at bounding box center [898, 409] width 402 height 107
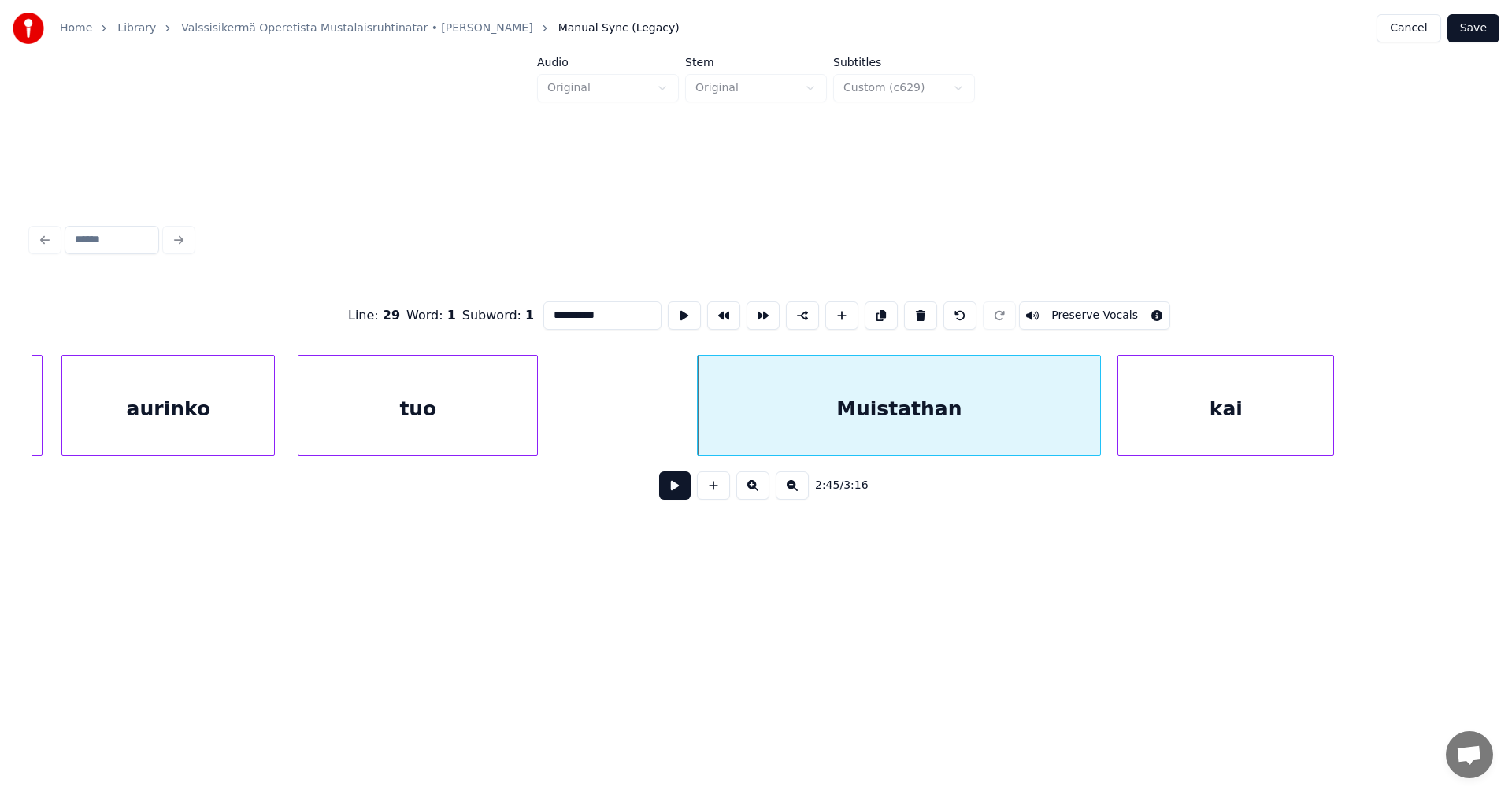
click at [679, 492] on button at bounding box center [675, 485] width 31 height 29
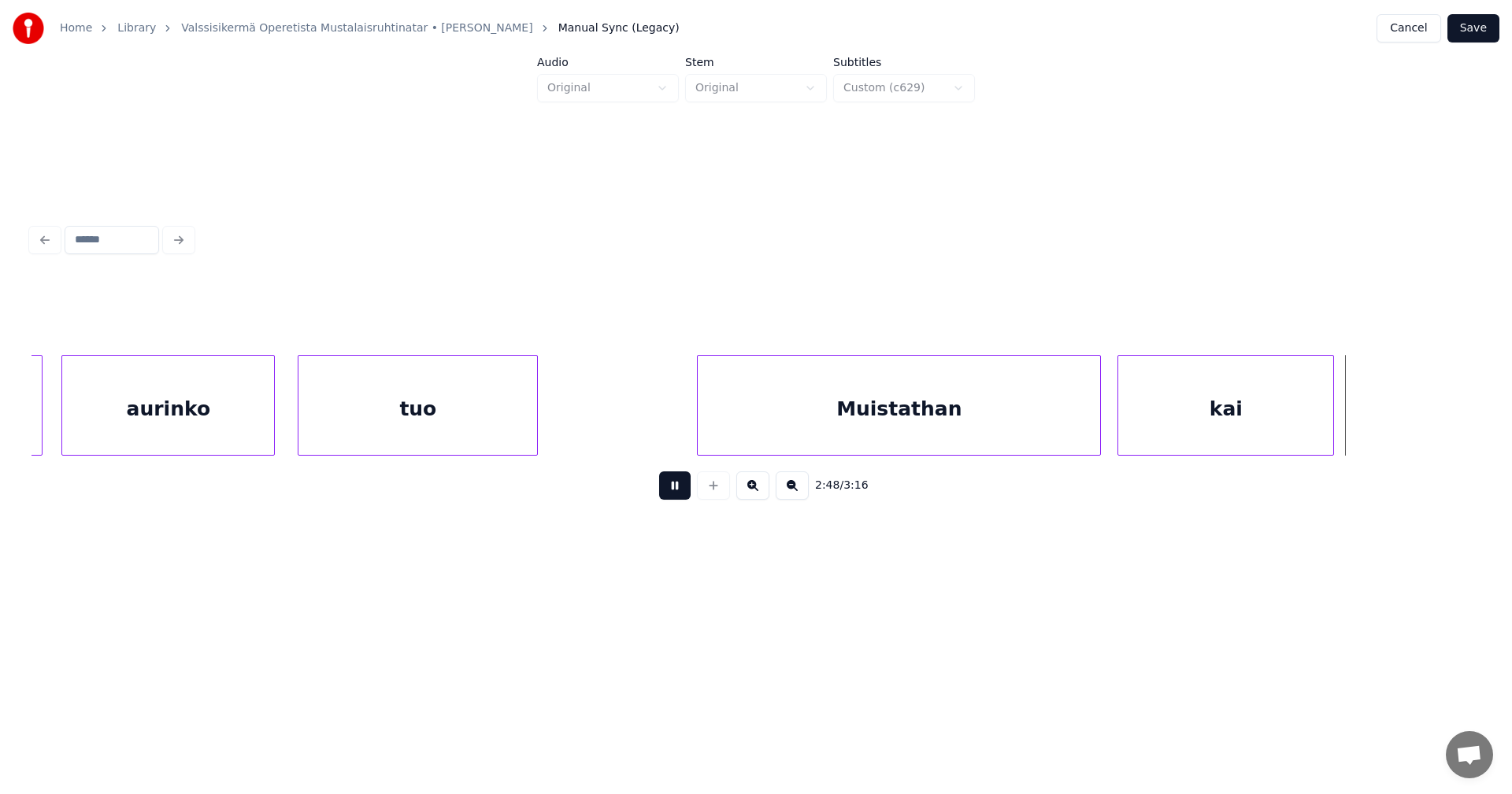
drag, startPoint x: 679, startPoint y: 492, endPoint x: 743, endPoint y: 482, distance: 64.8
click at [681, 491] on button at bounding box center [675, 485] width 31 height 29
click at [1100, 429] on div at bounding box center [1101, 405] width 4 height 99
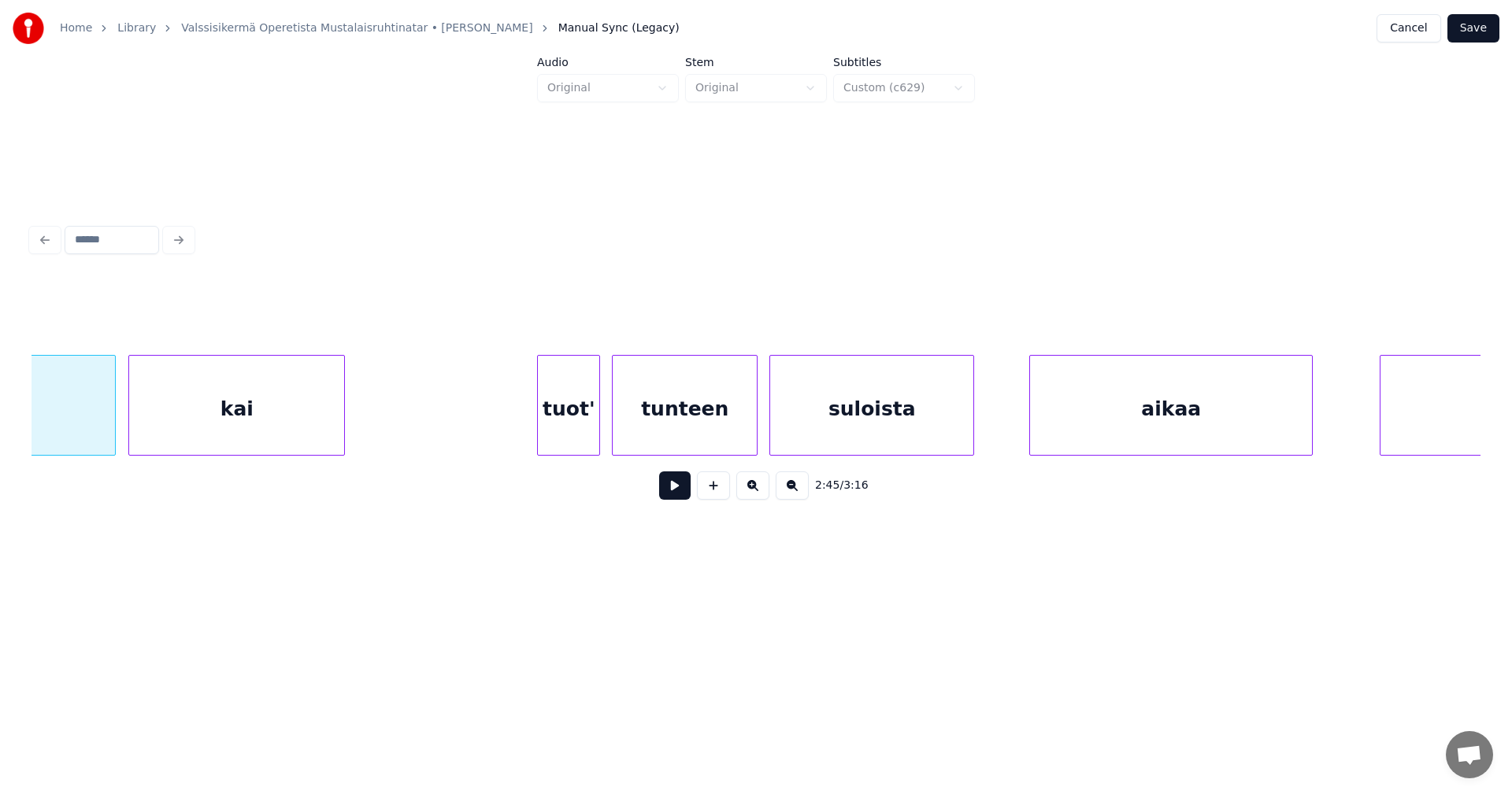
scroll to position [0, 33016]
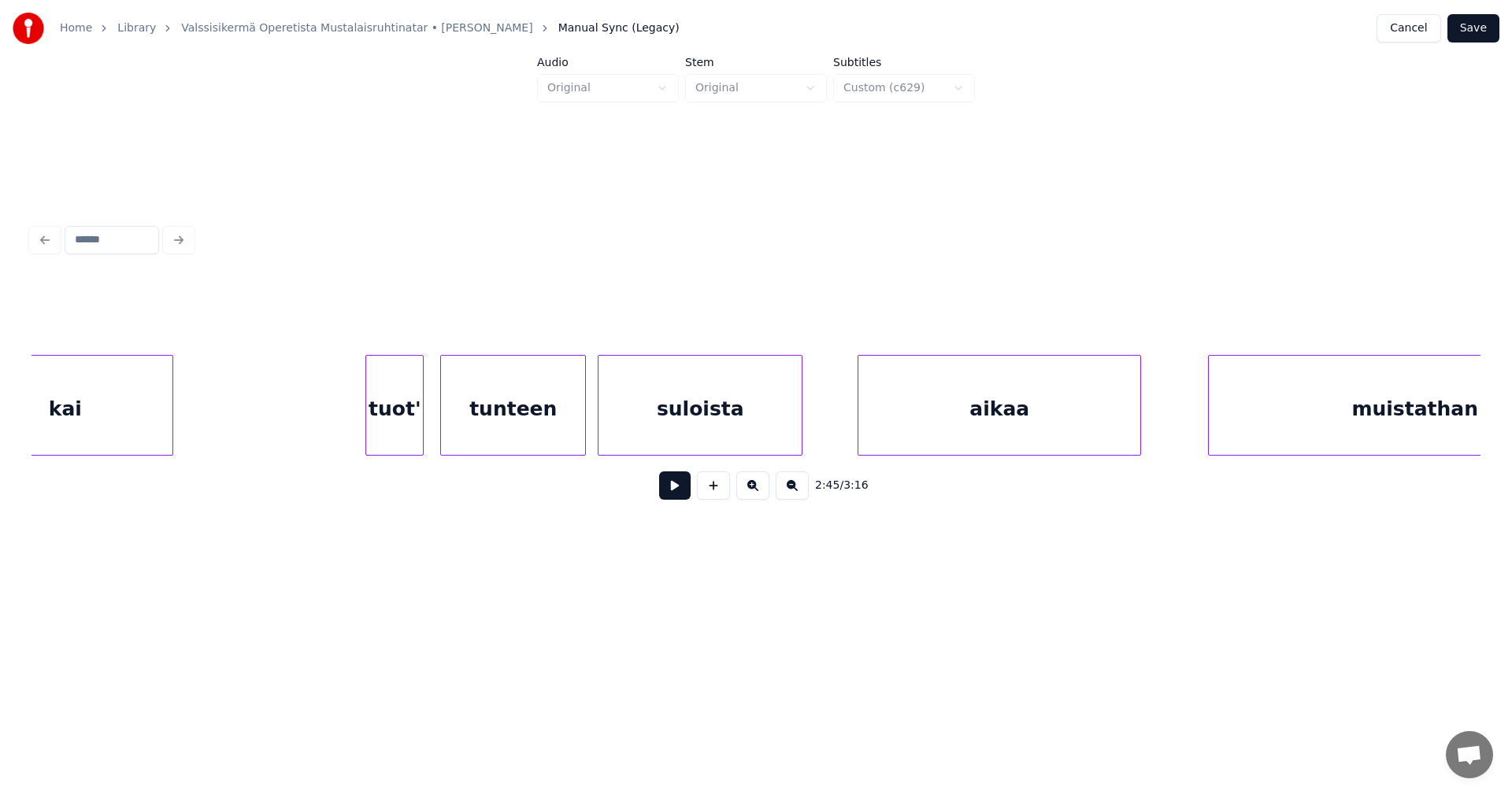
click at [420, 436] on div at bounding box center [420, 405] width 4 height 99
click at [492, 431] on div "tunteen" at bounding box center [513, 409] width 144 height 107
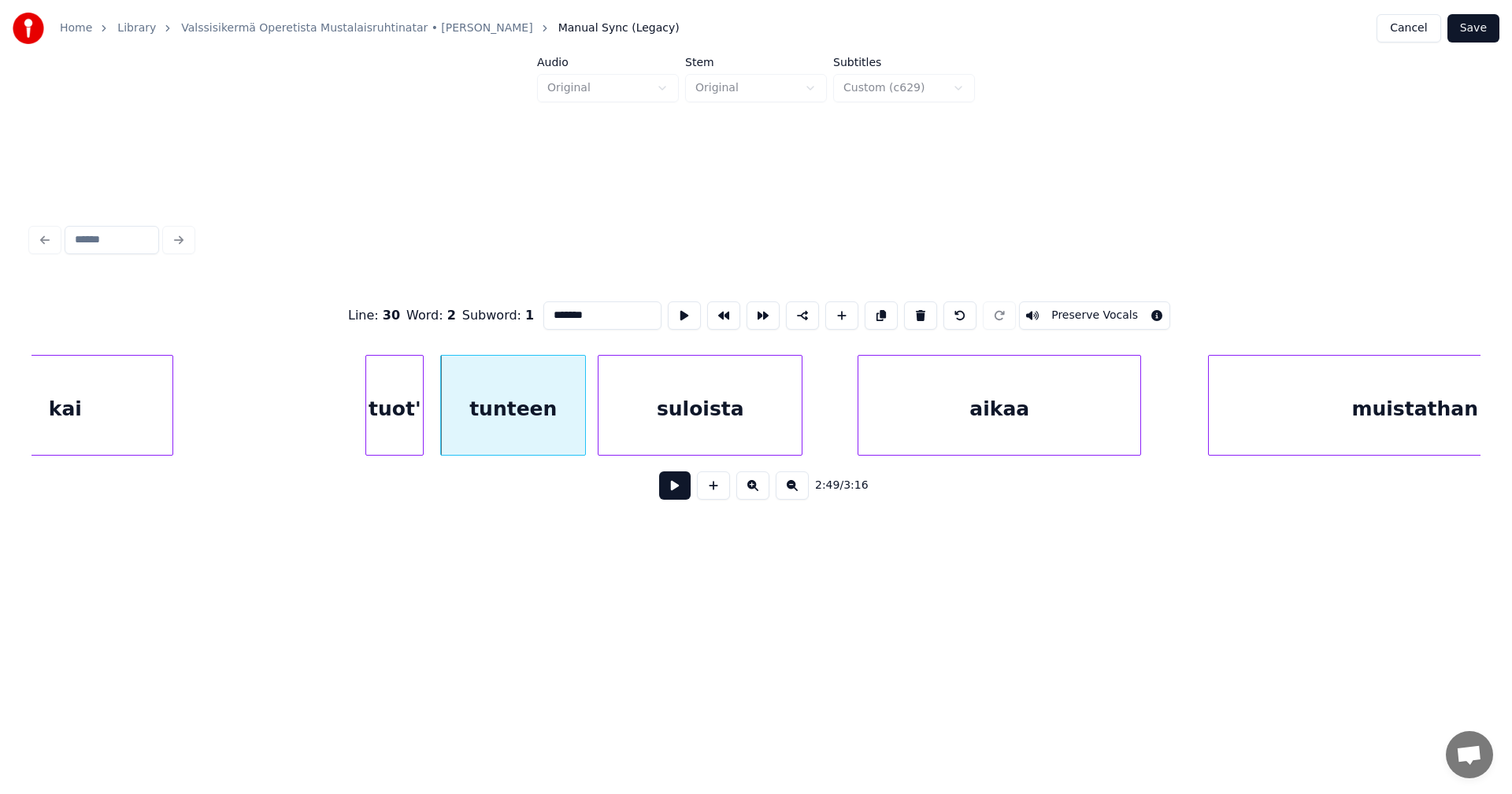
click at [414, 434] on div "tuot'" at bounding box center [394, 409] width 57 height 107
type input "*****"
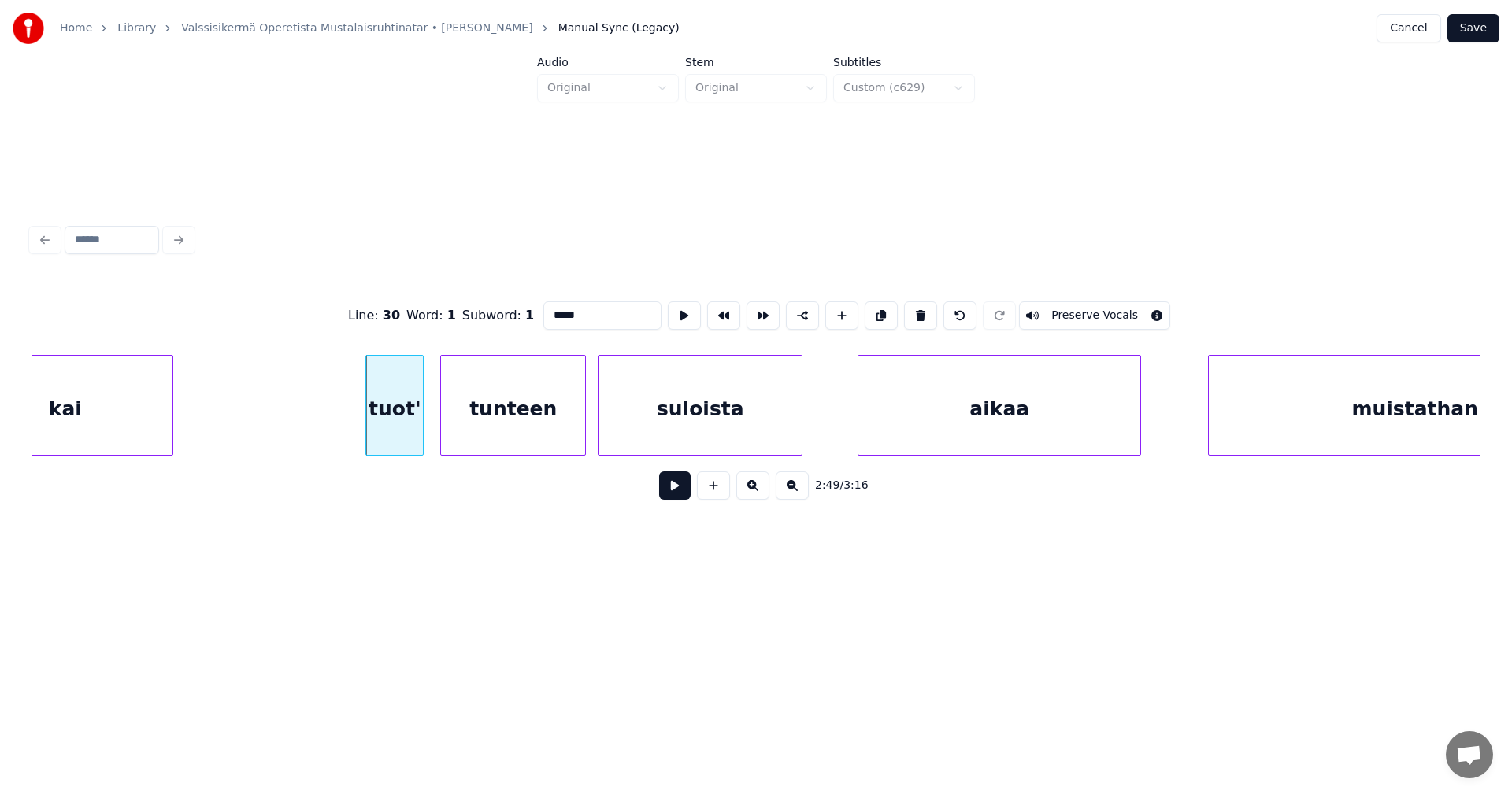
click at [684, 492] on button at bounding box center [675, 485] width 31 height 29
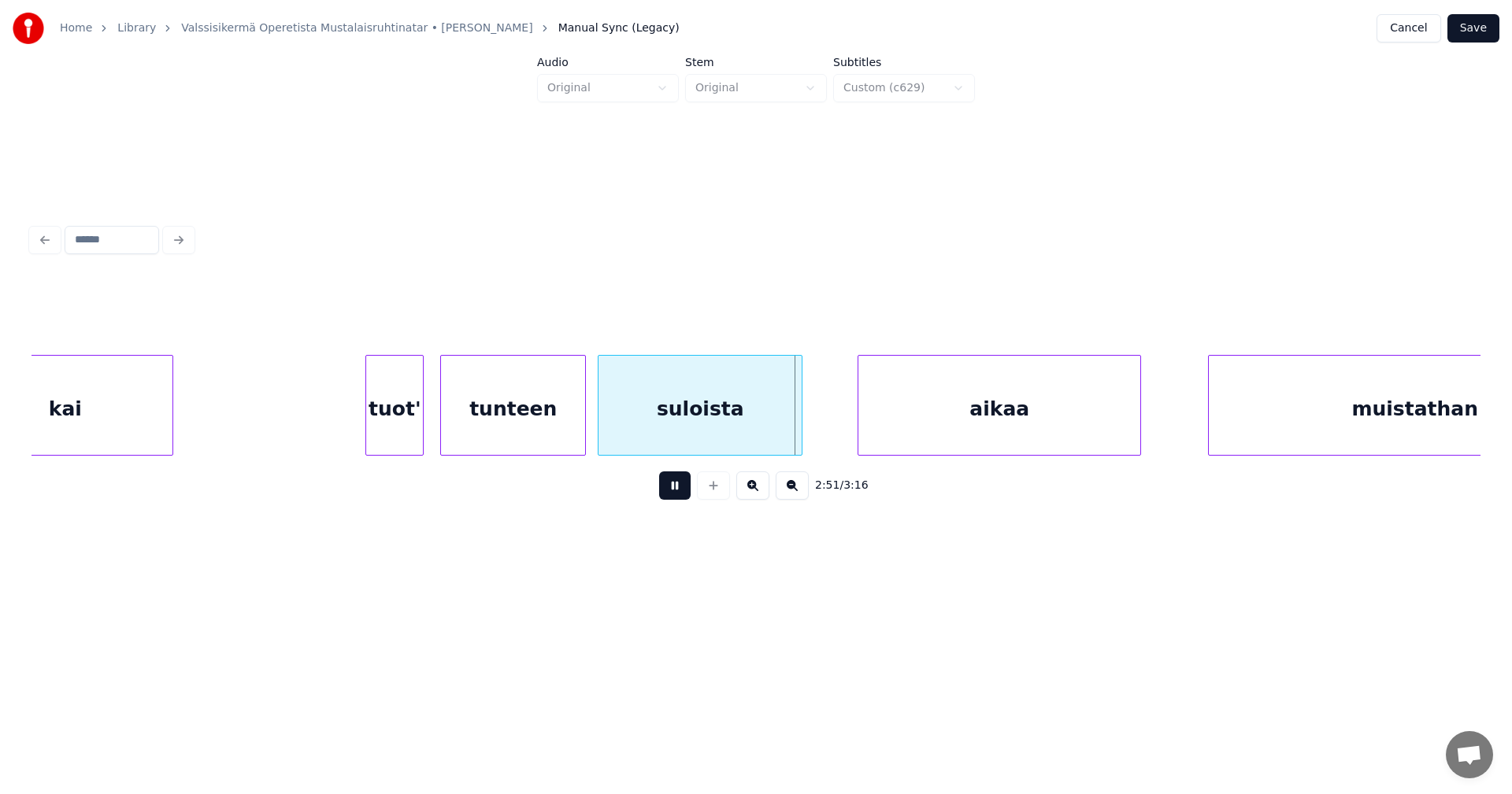
click at [681, 492] on button at bounding box center [675, 485] width 31 height 29
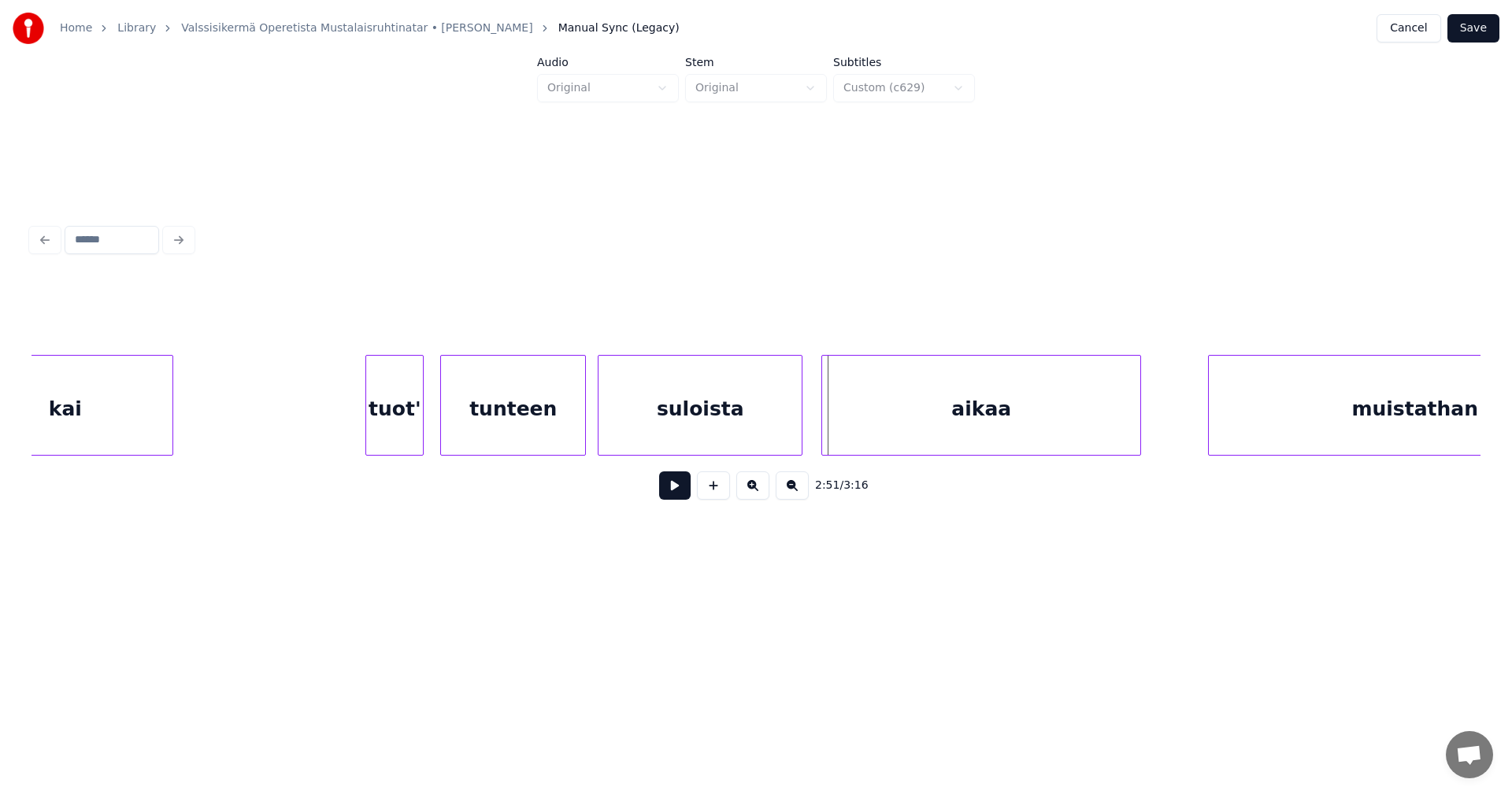
click at [823, 434] on div at bounding box center [824, 405] width 4 height 99
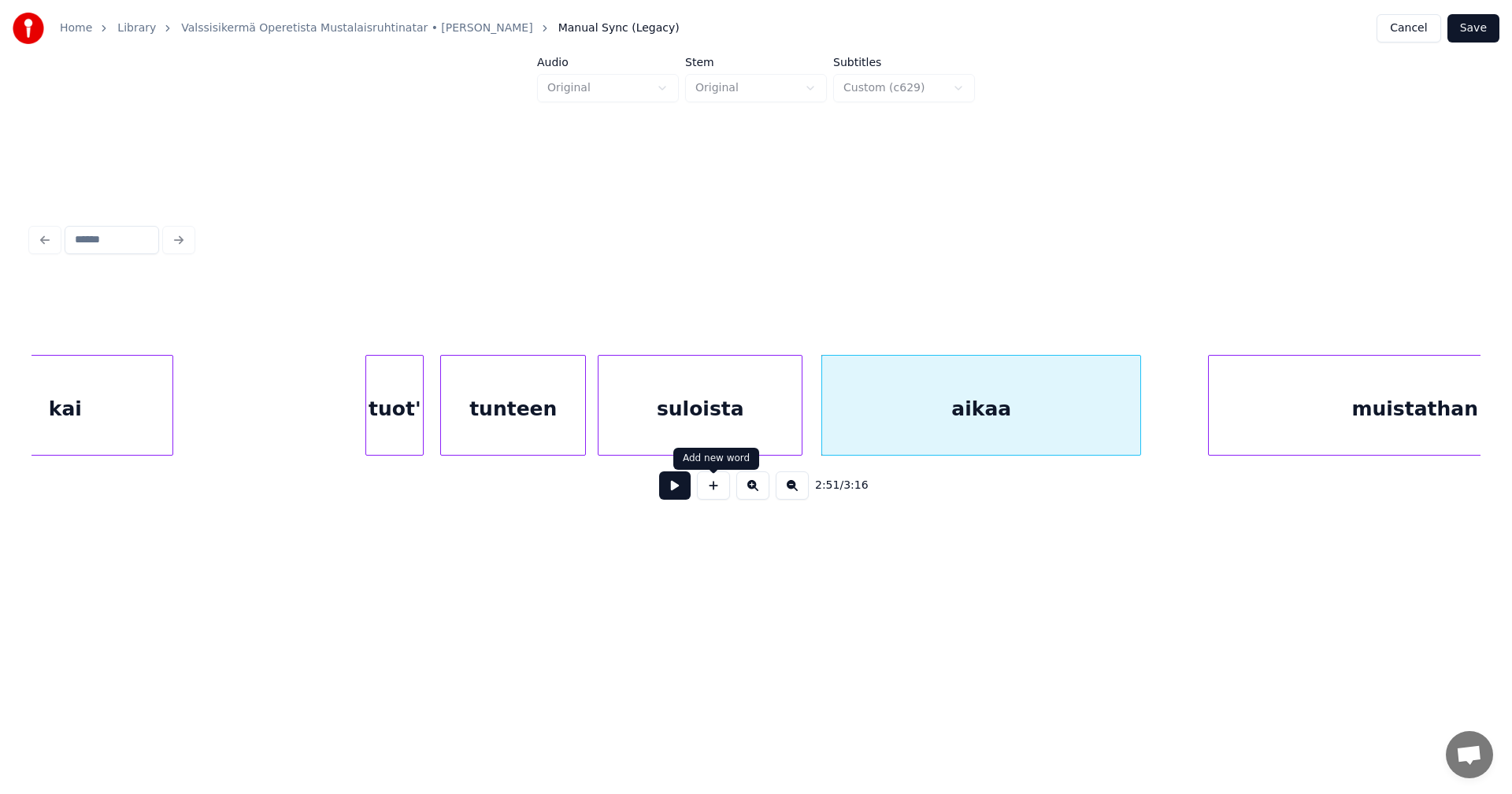
click at [673, 497] on button at bounding box center [675, 485] width 31 height 29
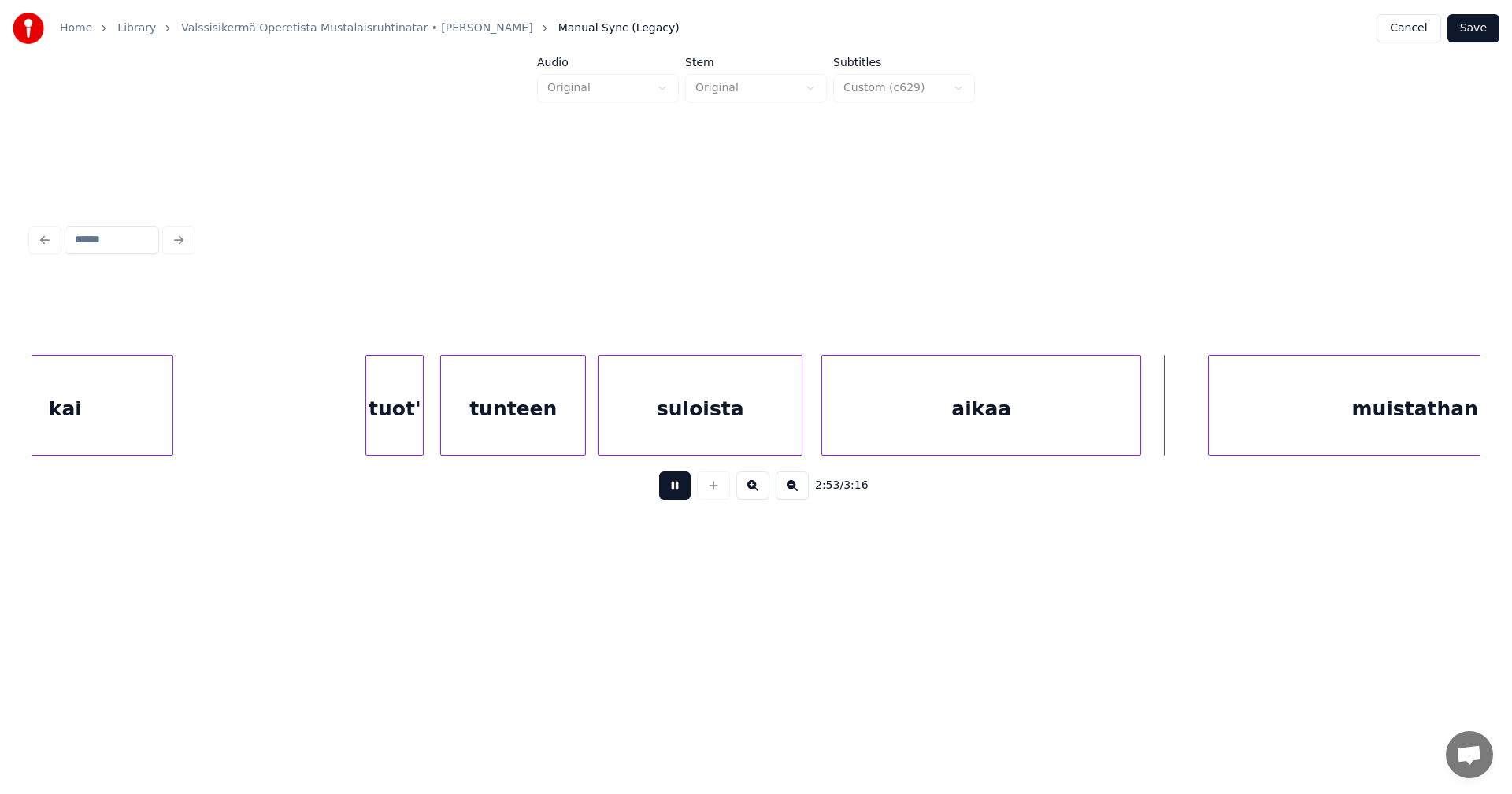
click at [678, 495] on button at bounding box center [675, 485] width 31 height 29
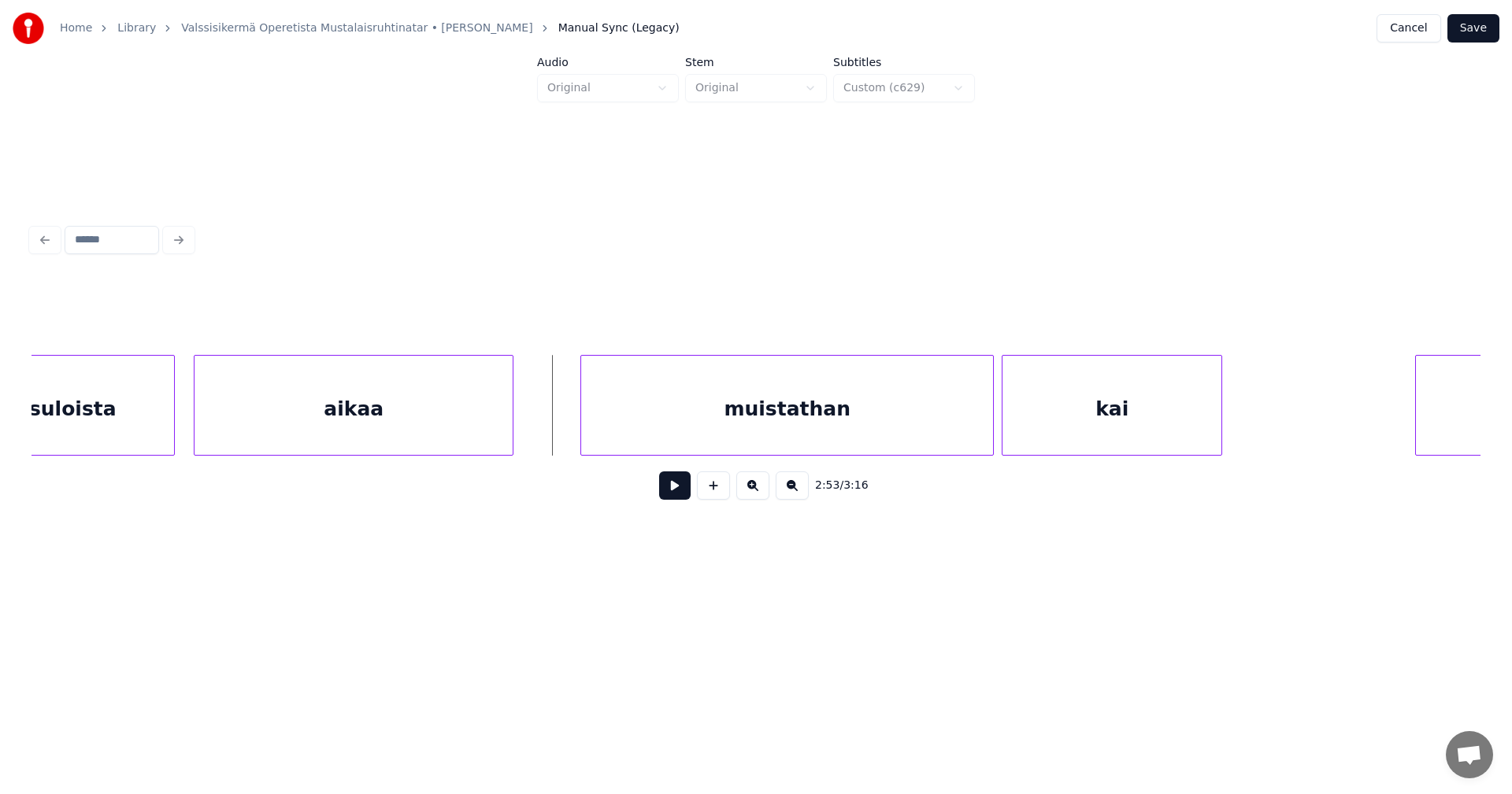
scroll to position [0, 33646]
click at [897, 436] on div "muistathan" at bounding box center [759, 409] width 412 height 107
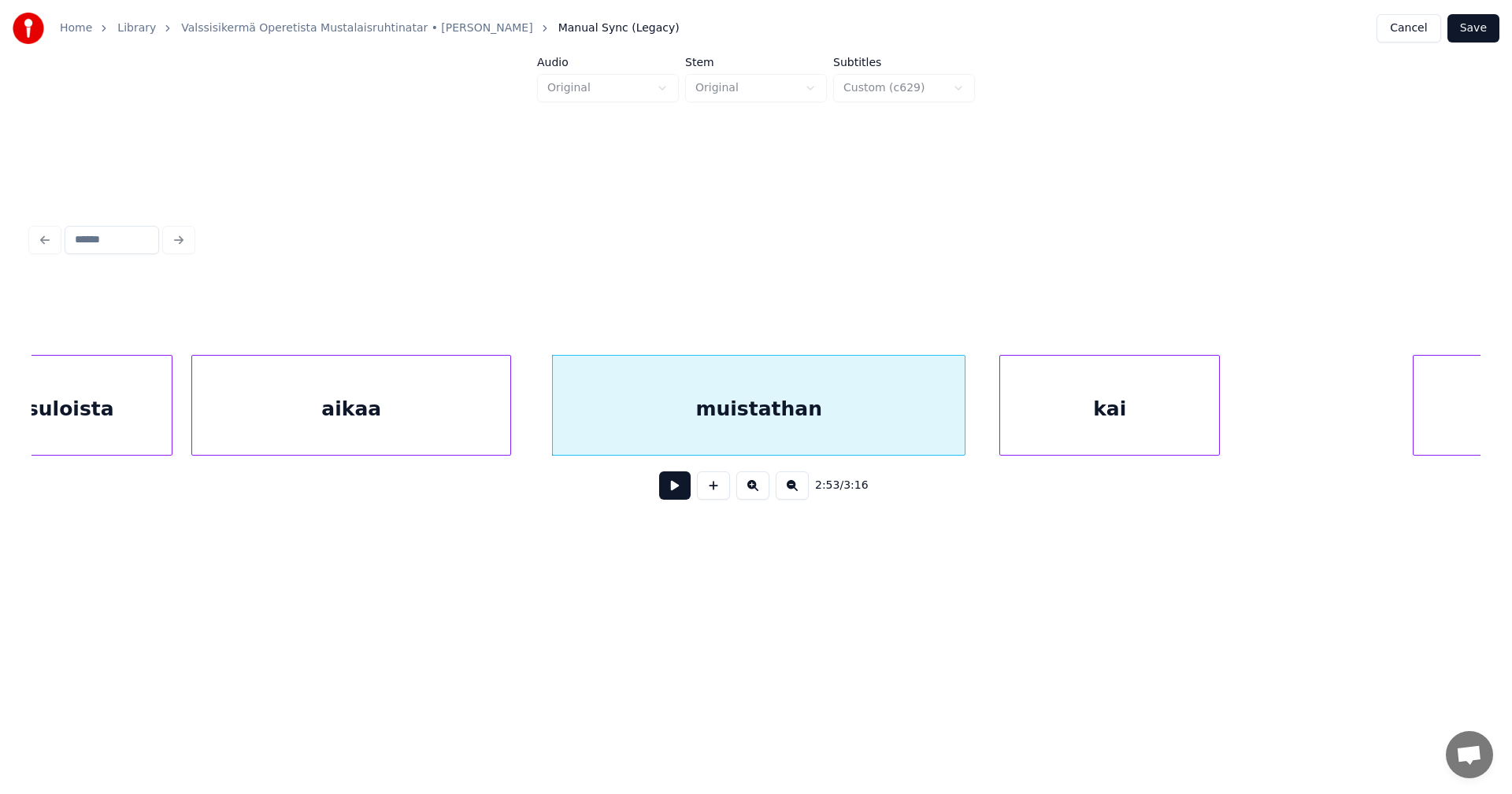
click at [679, 499] on button at bounding box center [675, 485] width 31 height 29
click at [681, 499] on button at bounding box center [675, 485] width 31 height 29
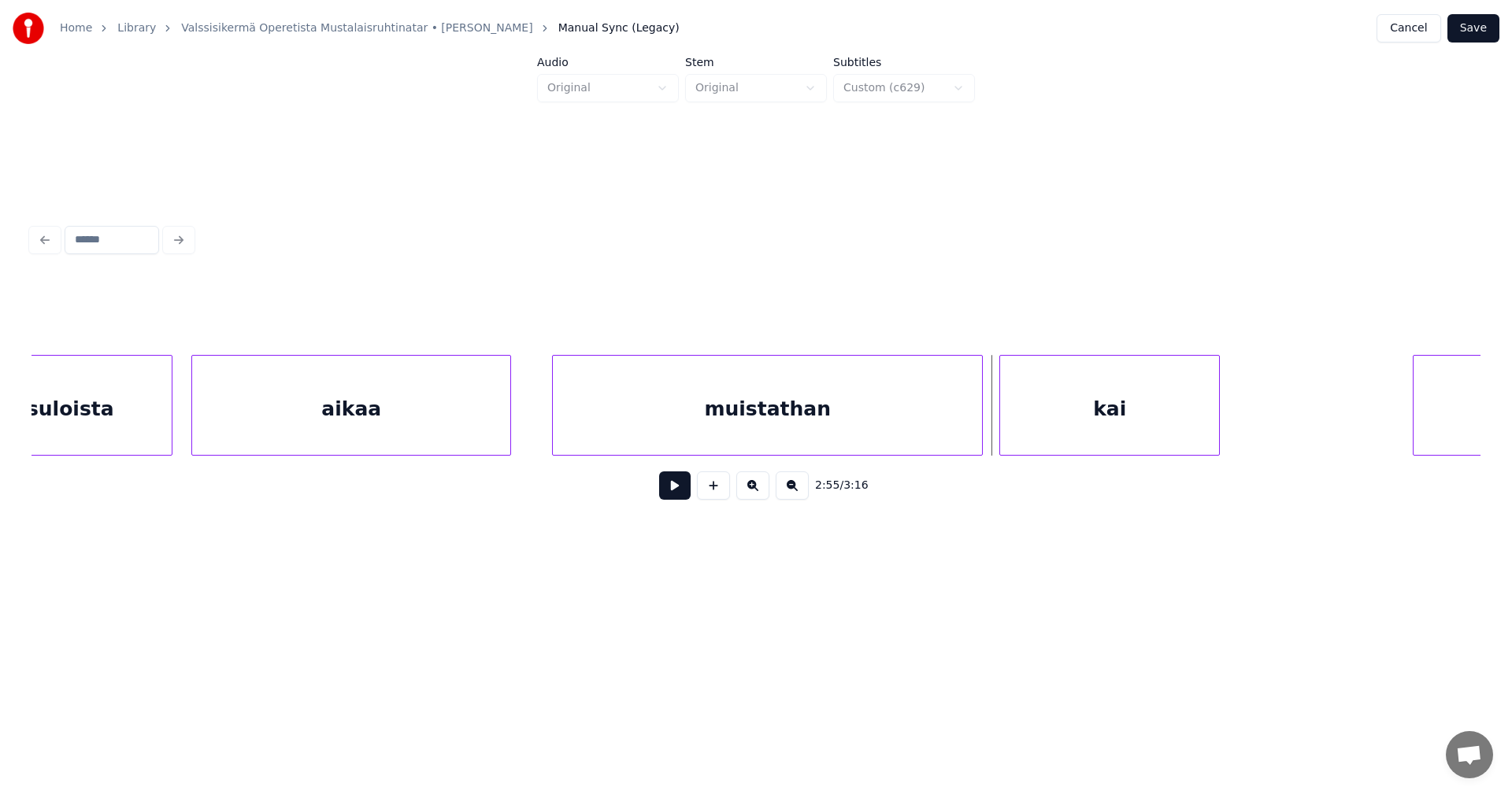
click at [981, 433] on div at bounding box center [979, 405] width 4 height 99
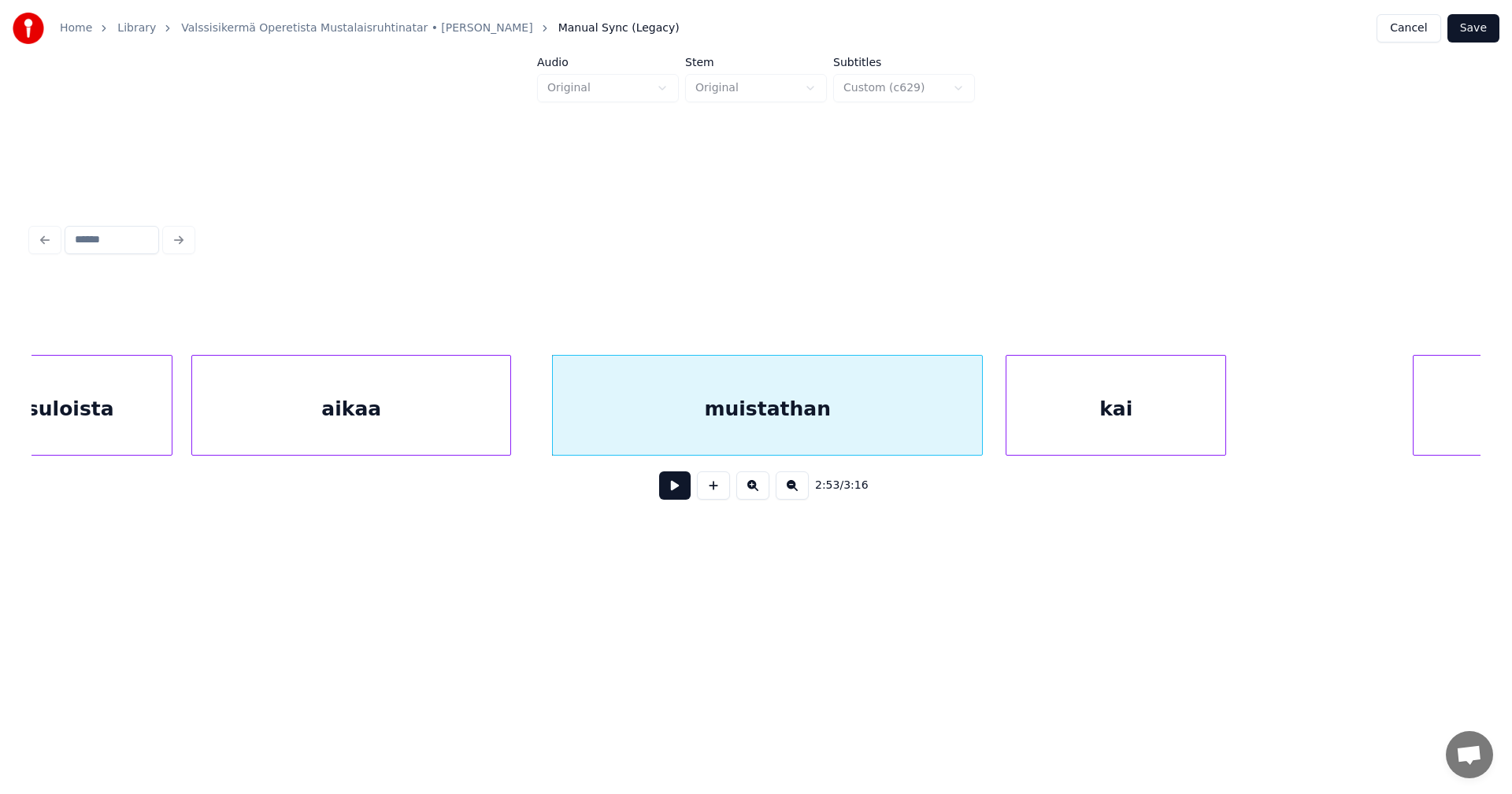
click at [1021, 429] on div "kai" at bounding box center [1115, 409] width 219 height 107
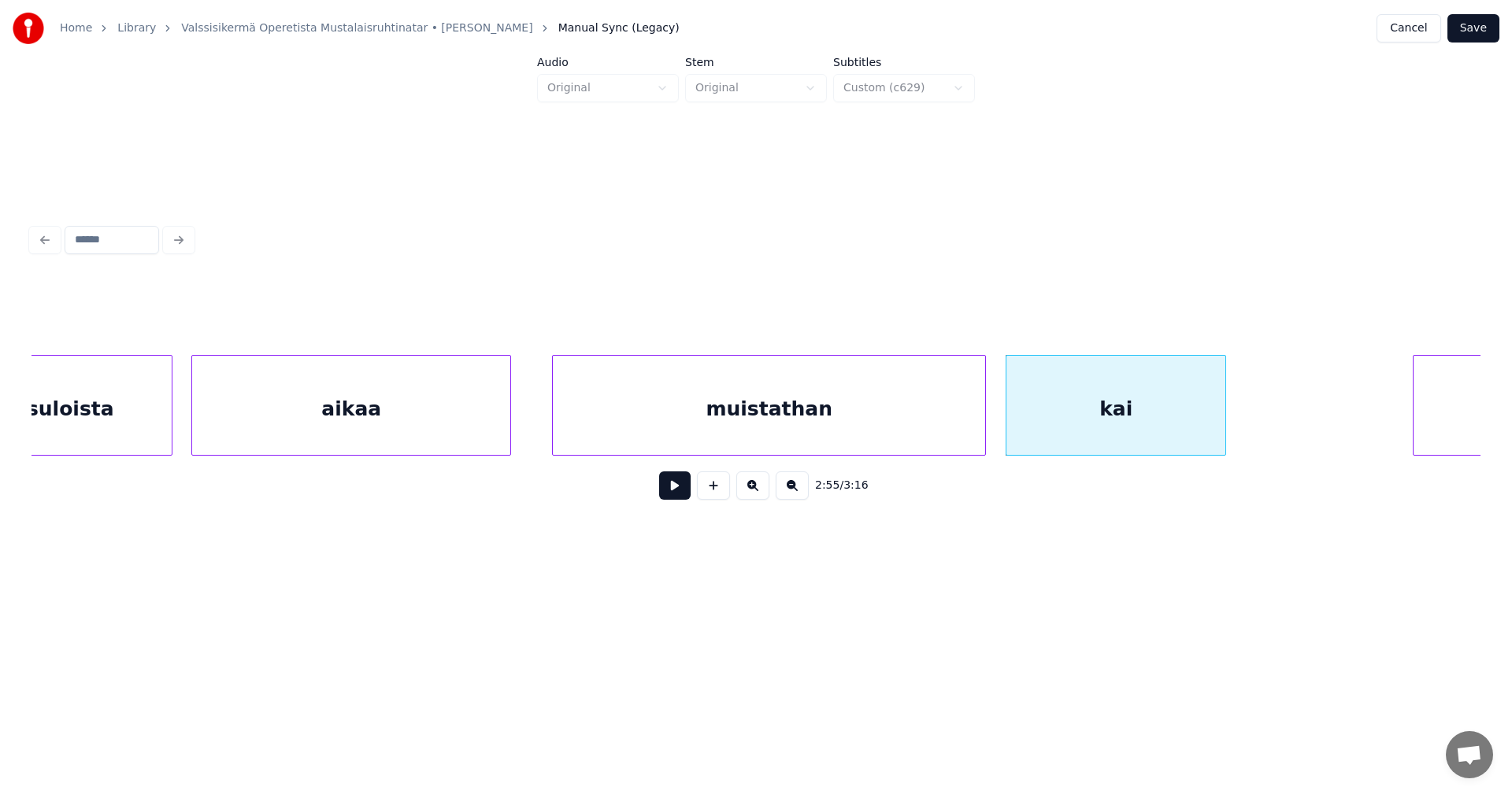
click at [984, 428] on div at bounding box center [982, 405] width 4 height 99
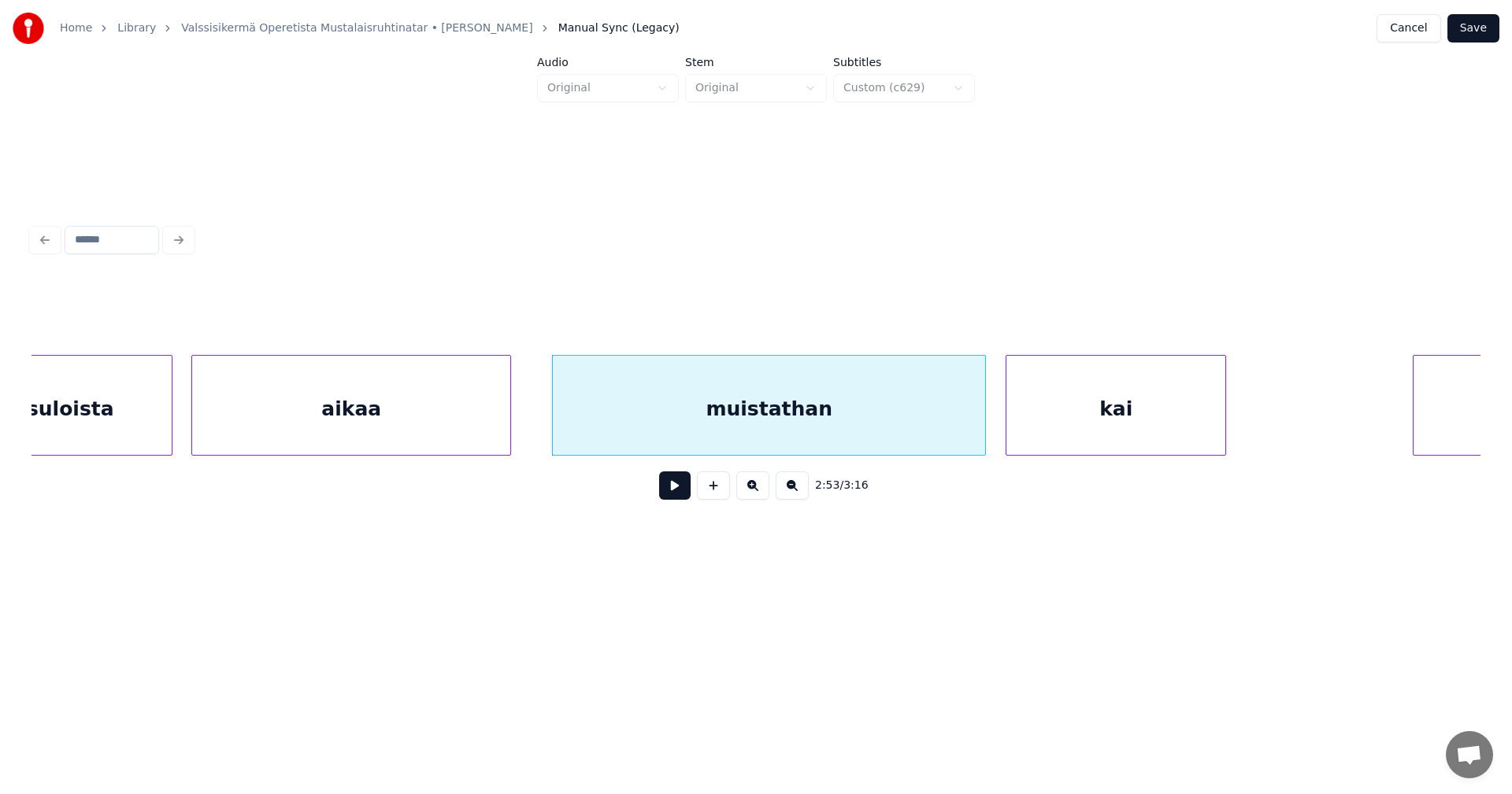
click at [943, 430] on div "muistathan" at bounding box center [769, 409] width 432 height 107
click at [681, 499] on button at bounding box center [675, 485] width 31 height 29
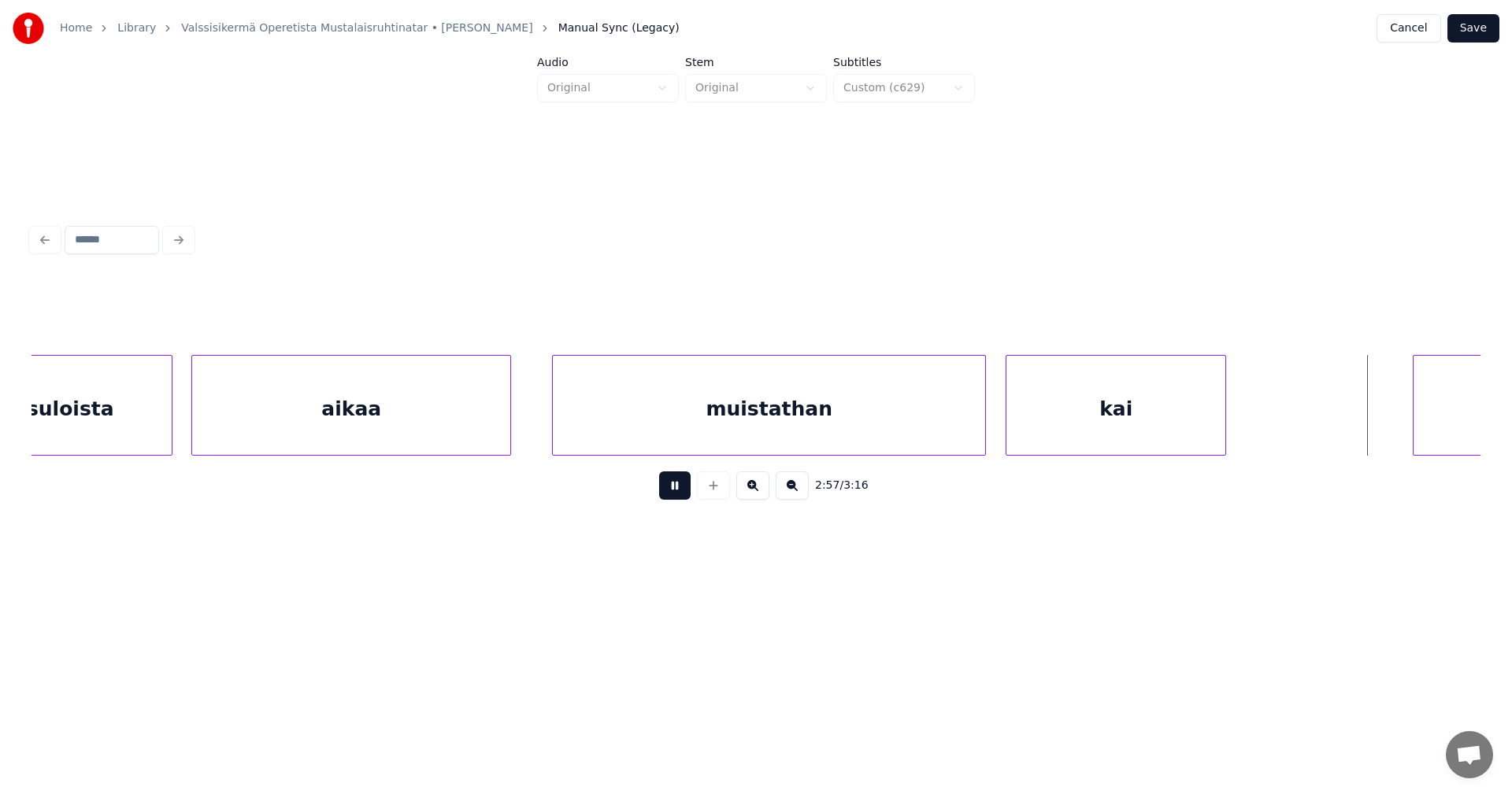
click at [681, 499] on button at bounding box center [675, 485] width 31 height 29
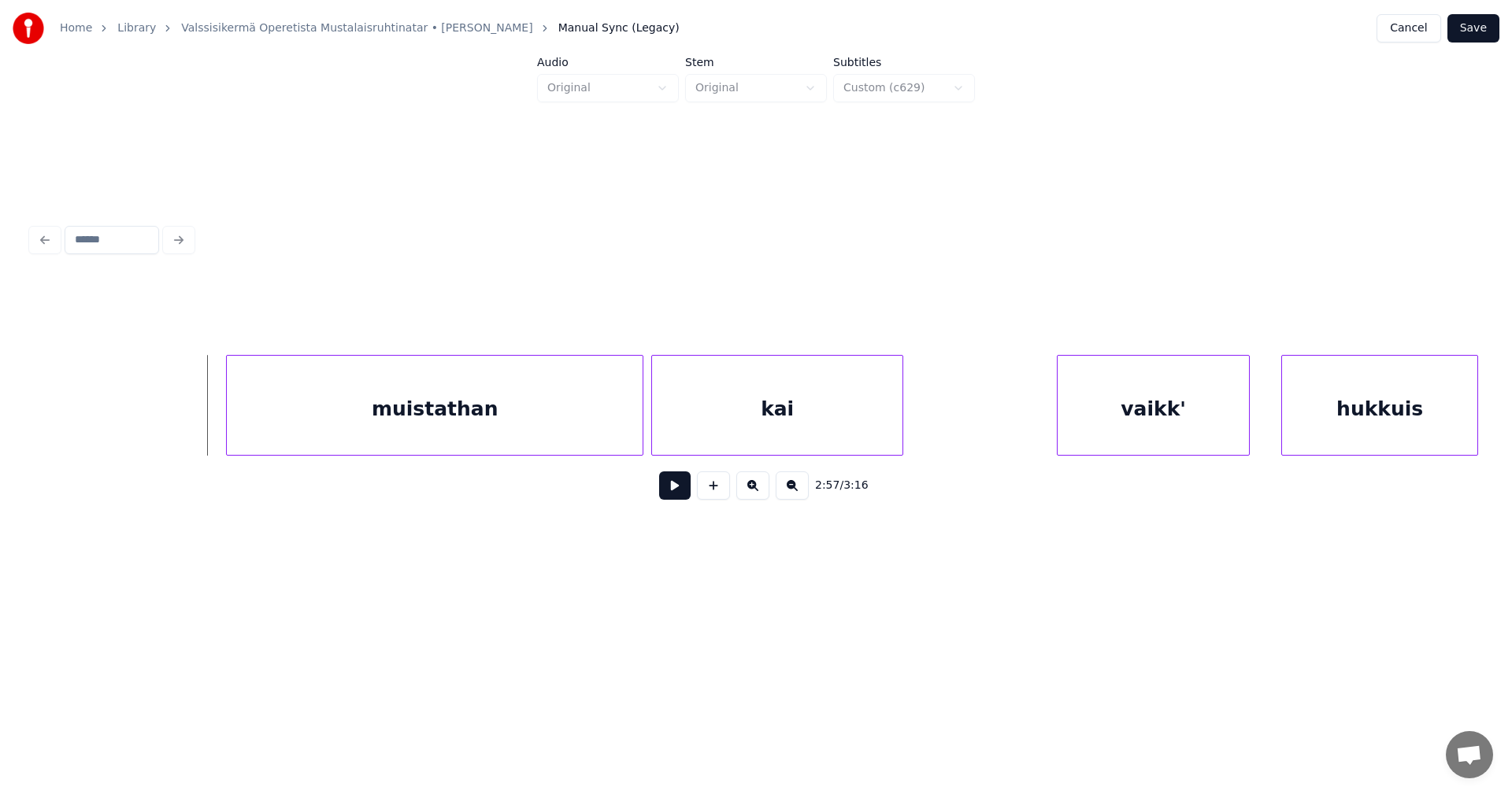
scroll to position [0, 34843]
click at [542, 436] on div "muistathan" at bounding box center [408, 409] width 416 height 107
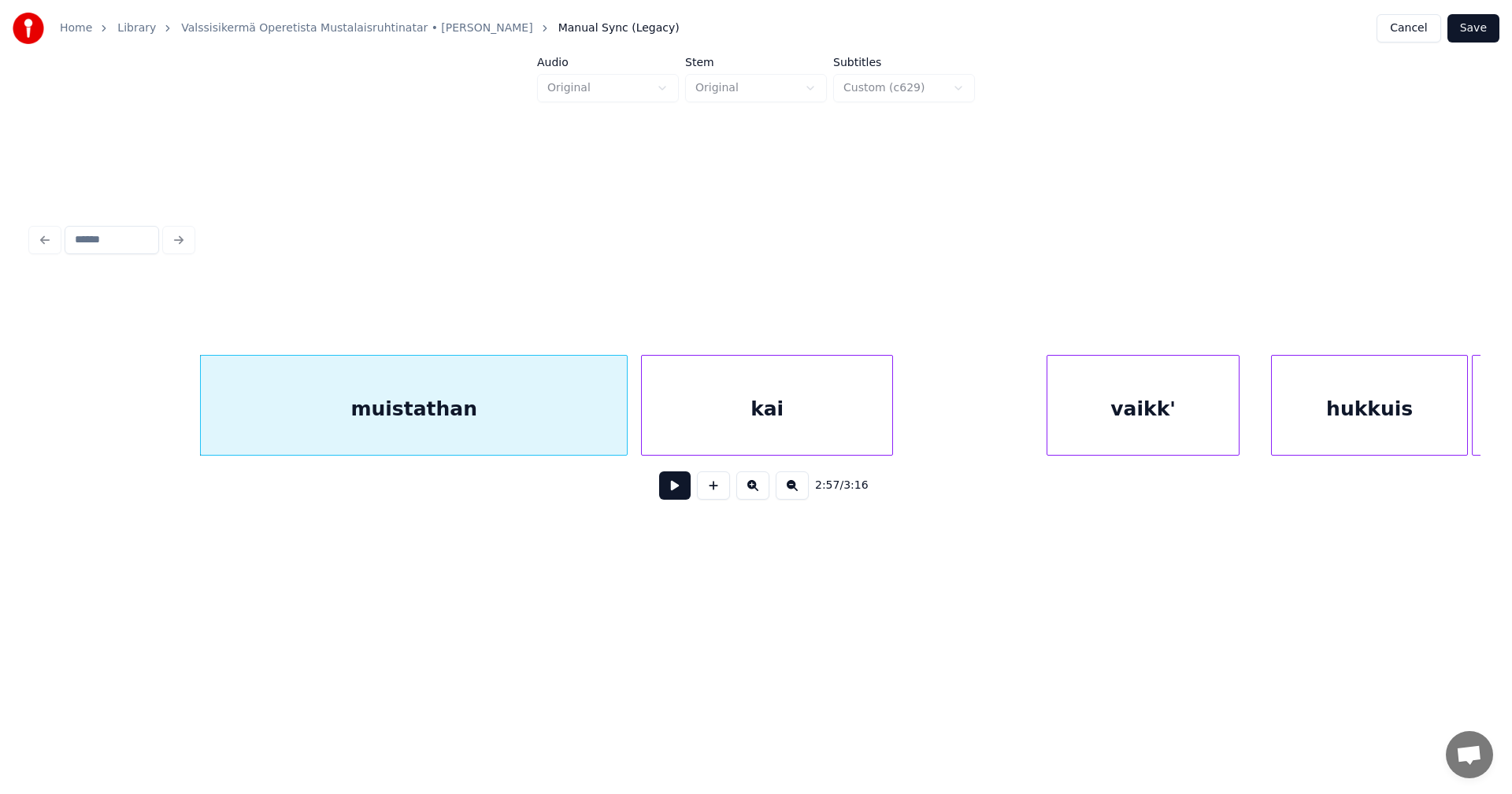
click at [624, 436] on div at bounding box center [623, 405] width 4 height 99
click at [678, 492] on button at bounding box center [675, 485] width 31 height 29
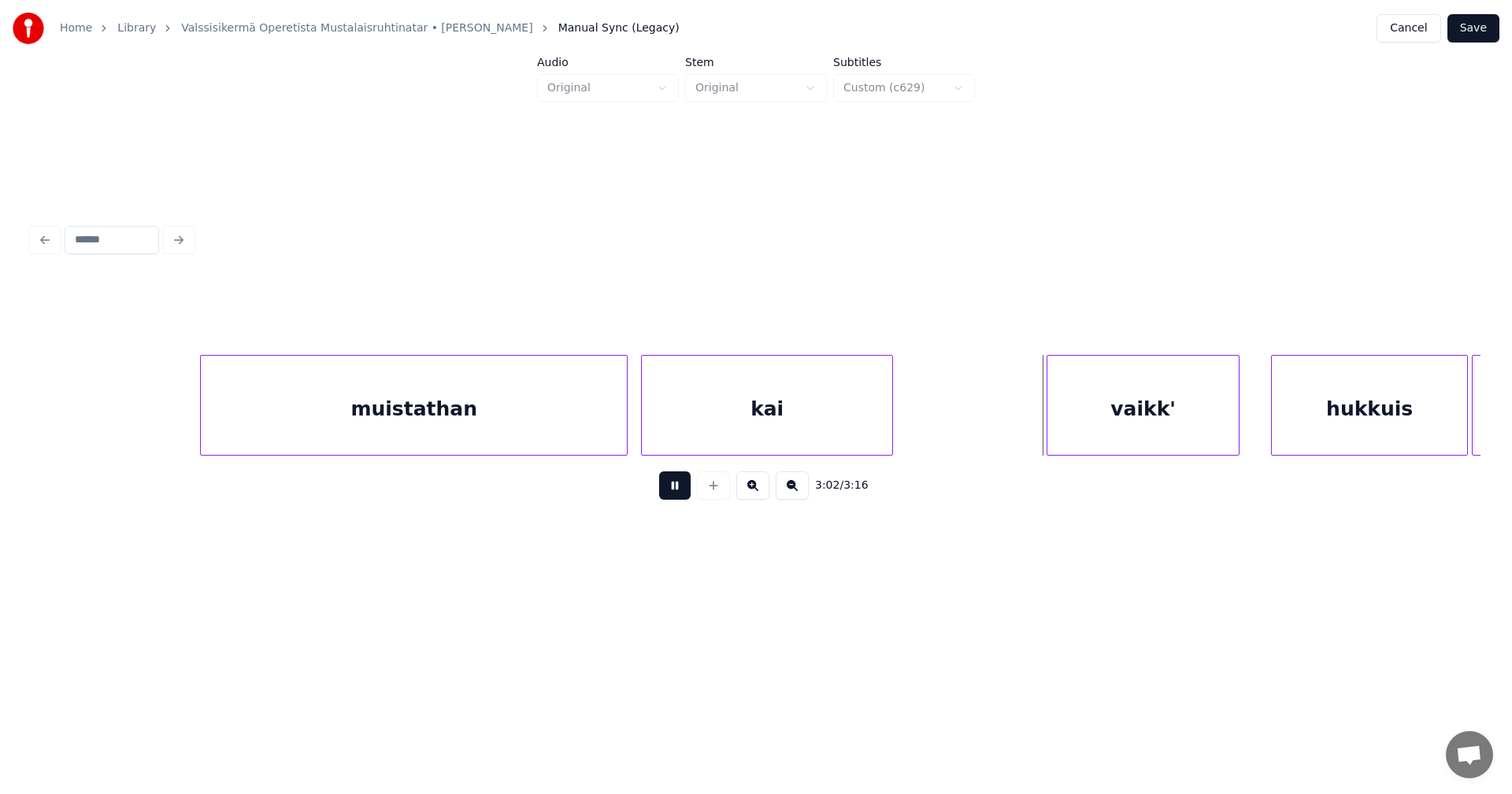
click at [678, 492] on button at bounding box center [675, 485] width 31 height 29
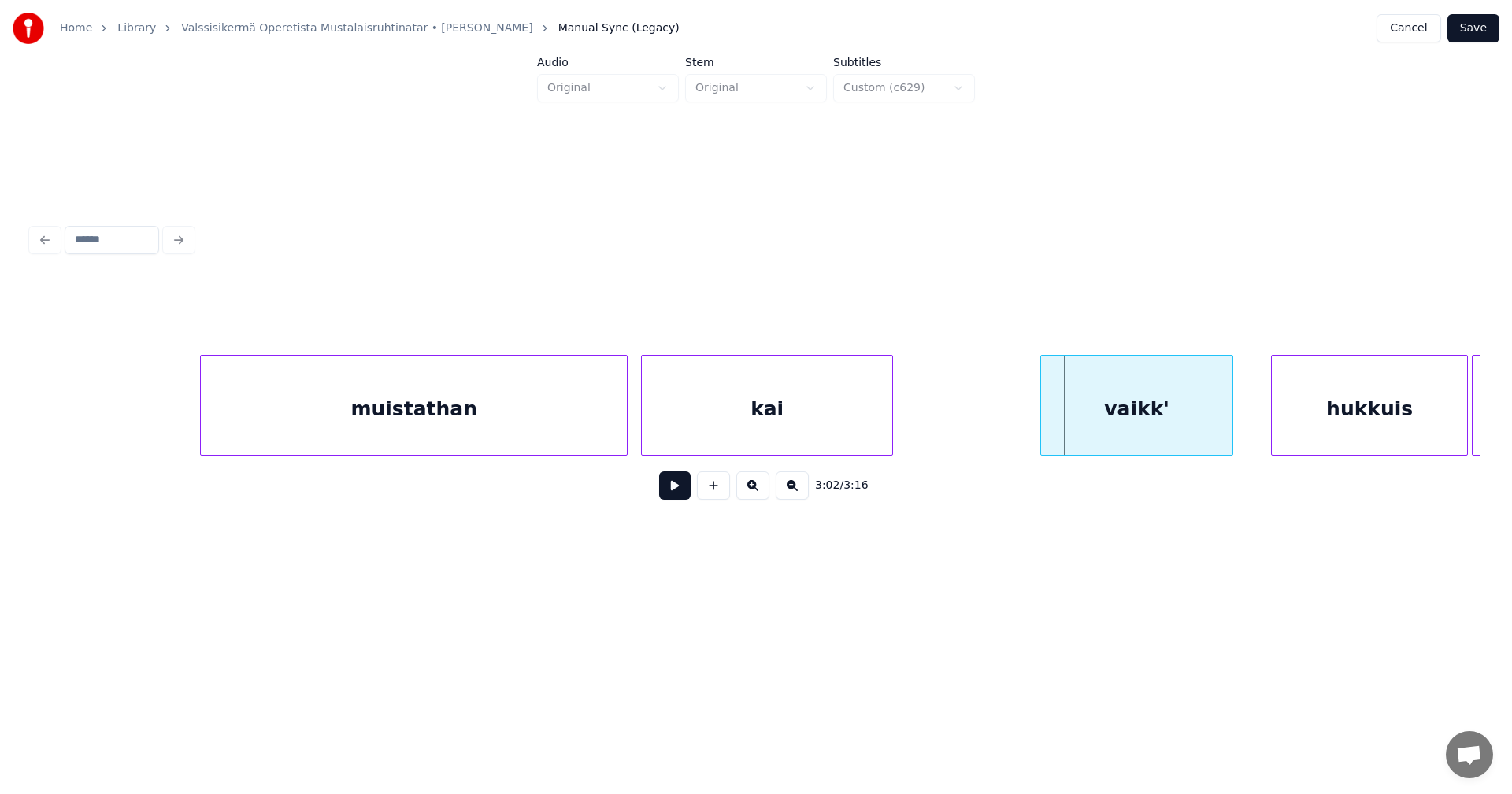
click at [1100, 419] on div "vaikk'" at bounding box center [1136, 409] width 191 height 107
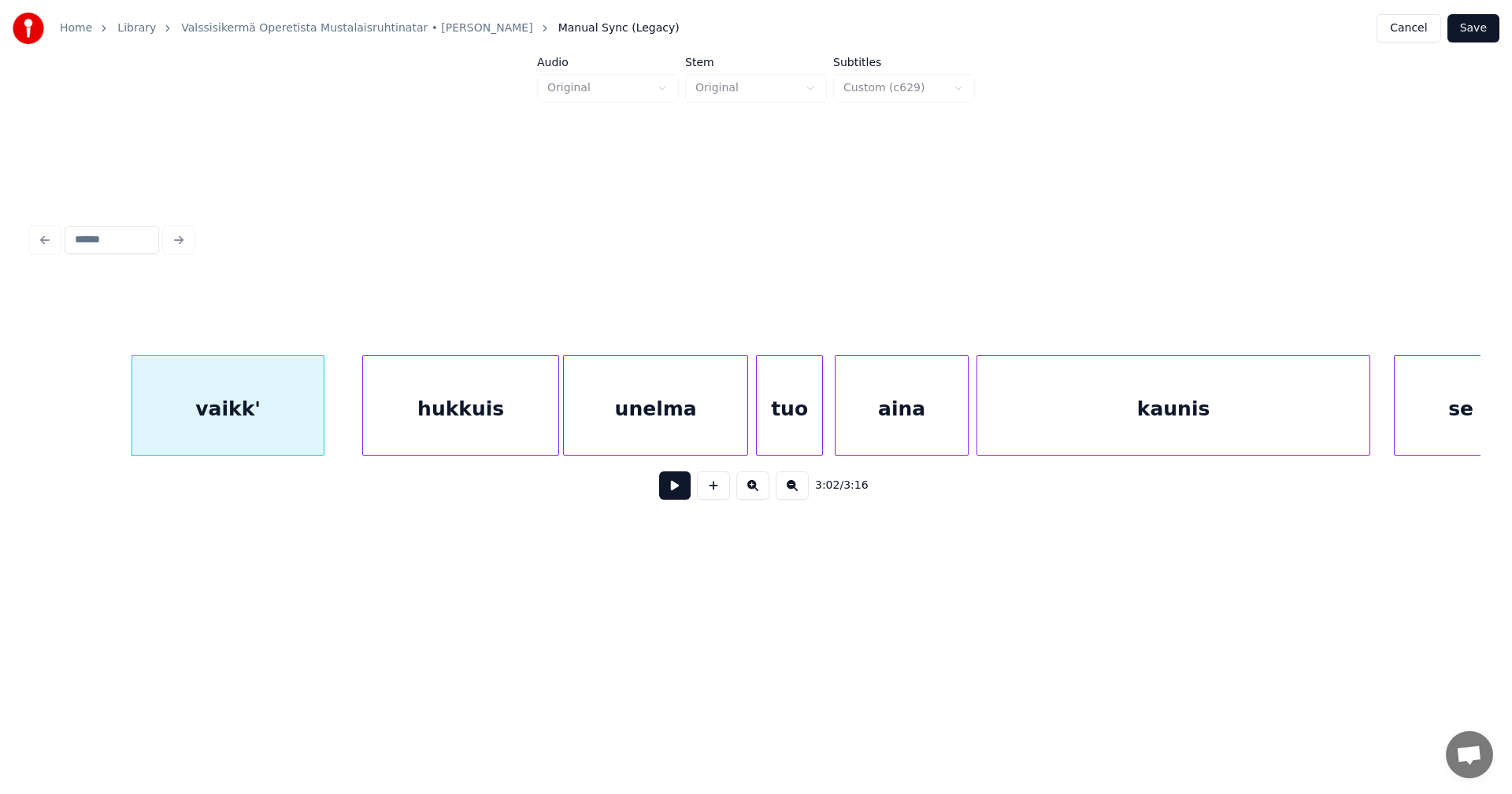
scroll to position [0, 35757]
click at [531, 427] on div at bounding box center [533, 405] width 4 height 99
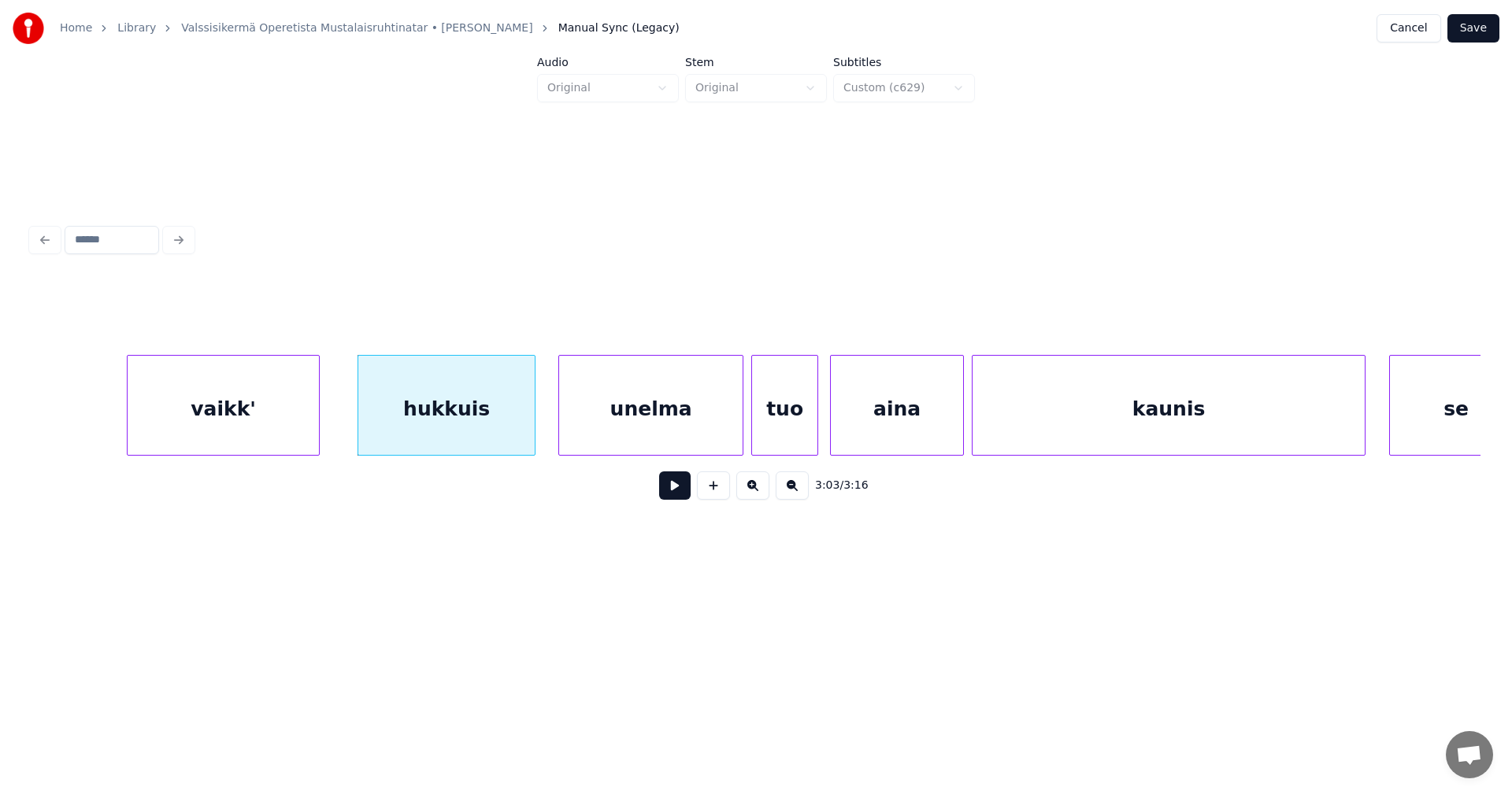
click at [280, 445] on div "vaikk'" at bounding box center [222, 409] width 191 height 107
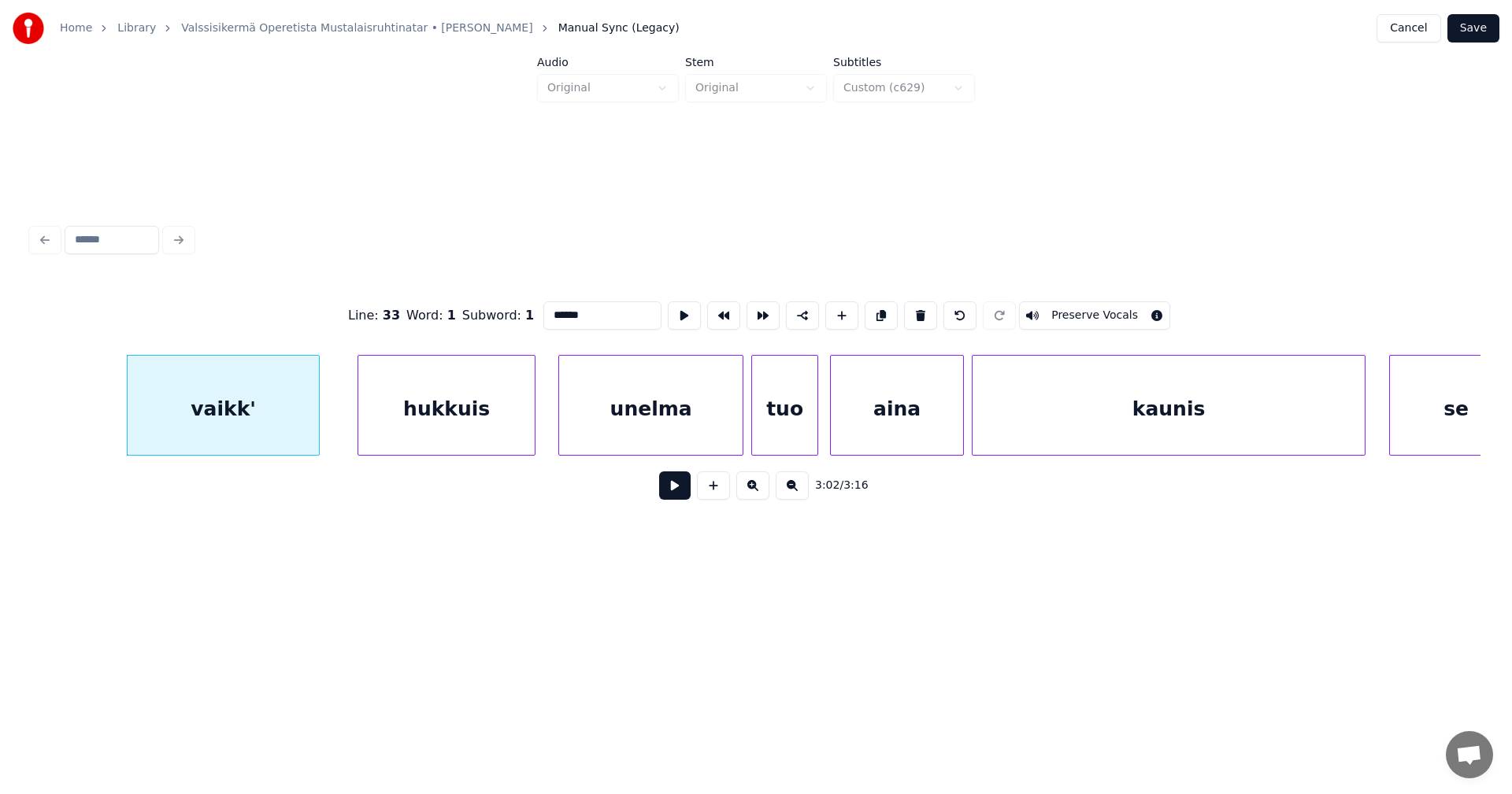
click at [676, 486] on button at bounding box center [675, 485] width 31 height 29
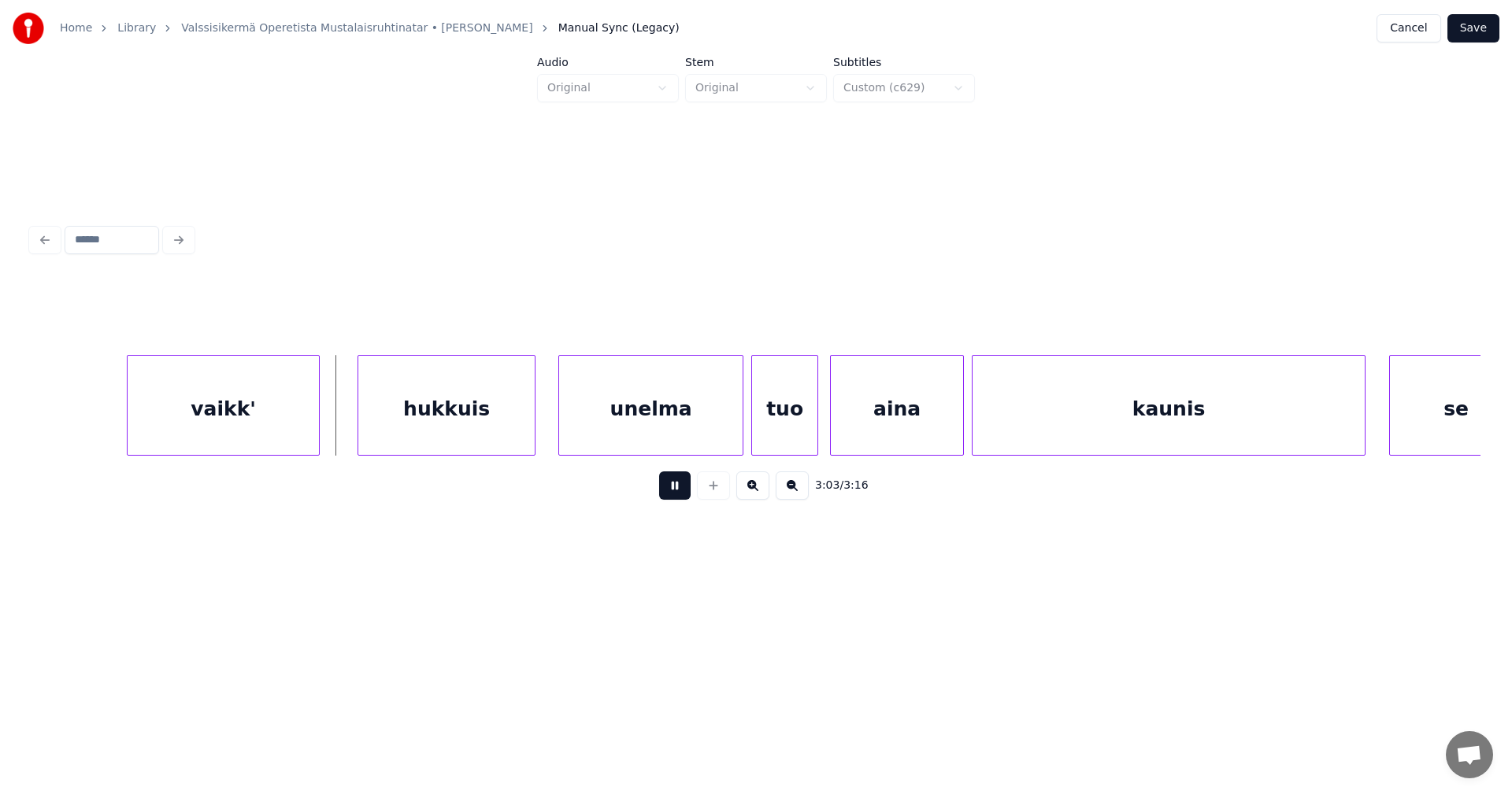
click at [664, 487] on button at bounding box center [675, 485] width 31 height 29
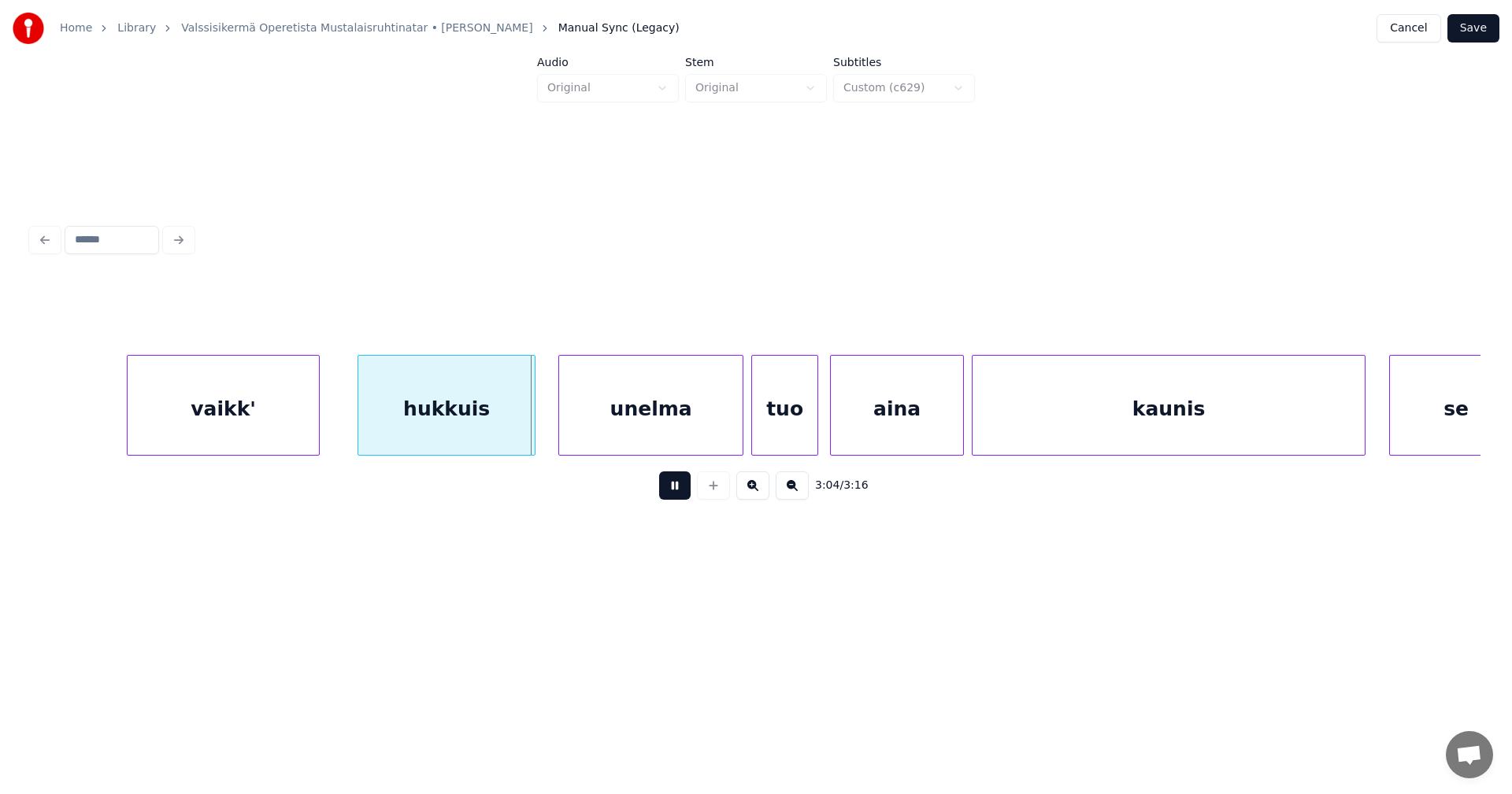
drag, startPoint x: 669, startPoint y: 487, endPoint x: 610, endPoint y: 482, distance: 59.2
click at [656, 487] on div "3:04 / 3:16" at bounding box center [756, 485] width 1424 height 35
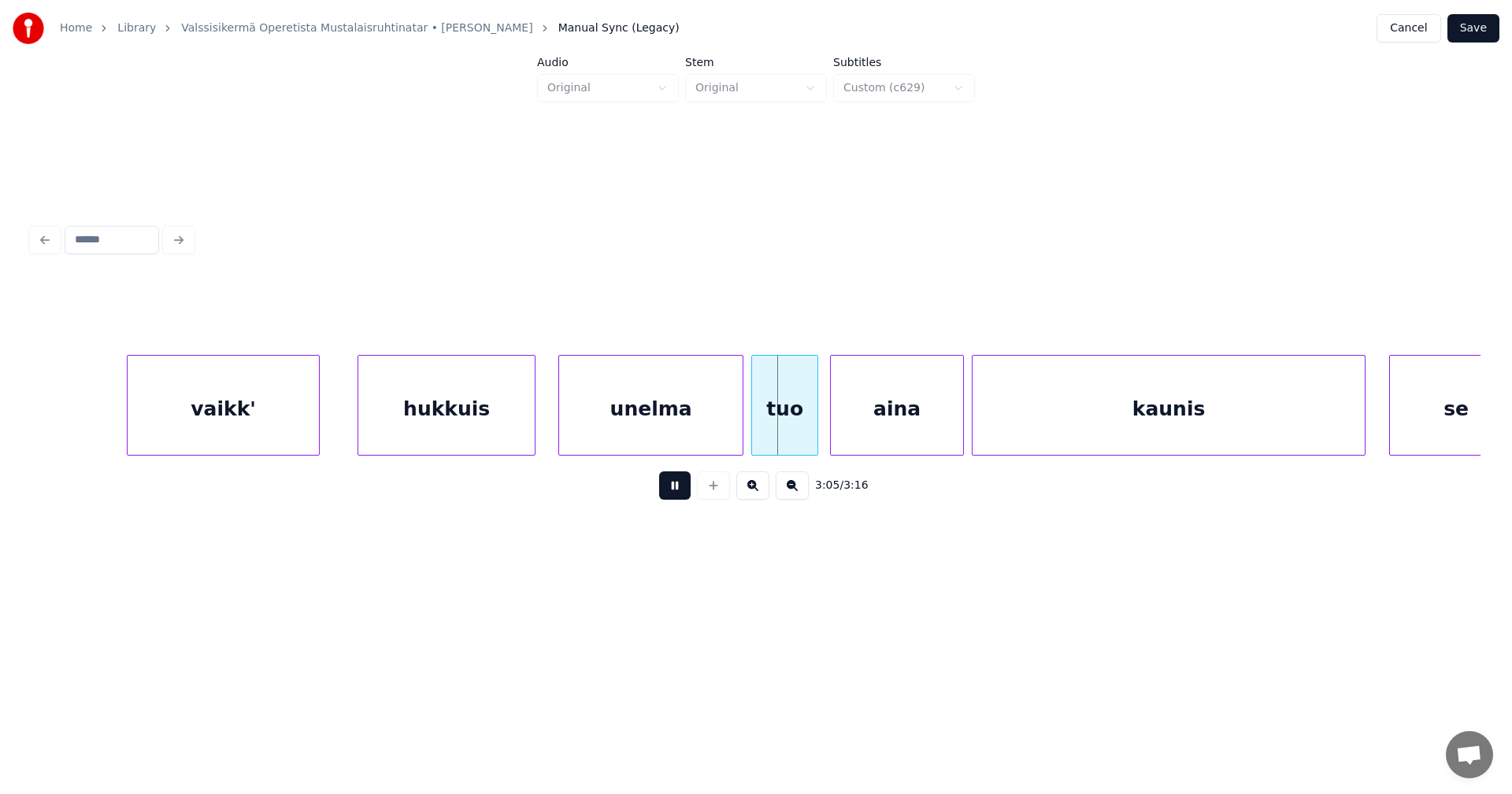
click at [304, 430] on div "vaikk'" at bounding box center [222, 409] width 191 height 107
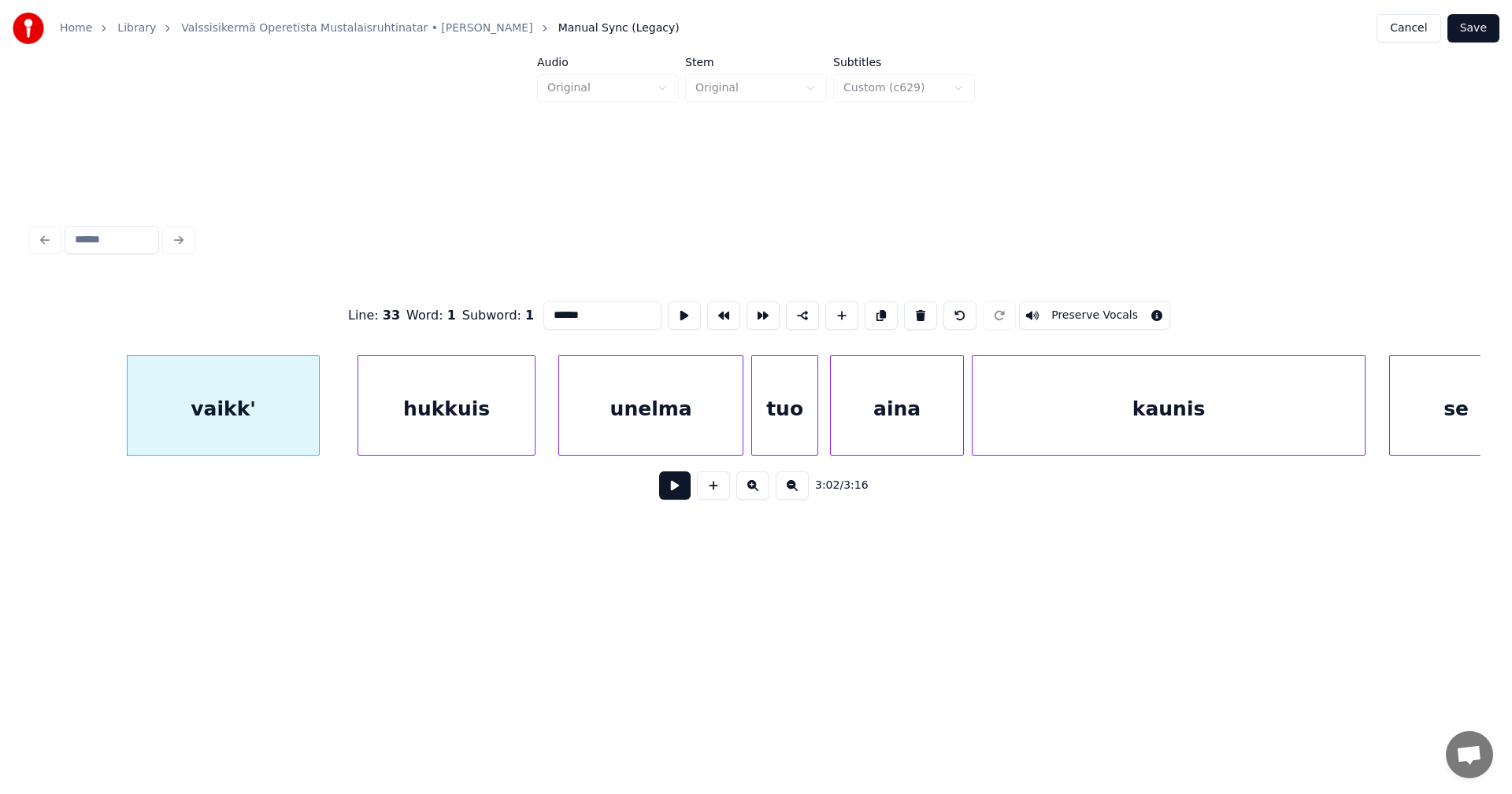
click at [287, 442] on div "vaikk'" at bounding box center [222, 409] width 191 height 107
click at [667, 492] on button at bounding box center [675, 485] width 31 height 29
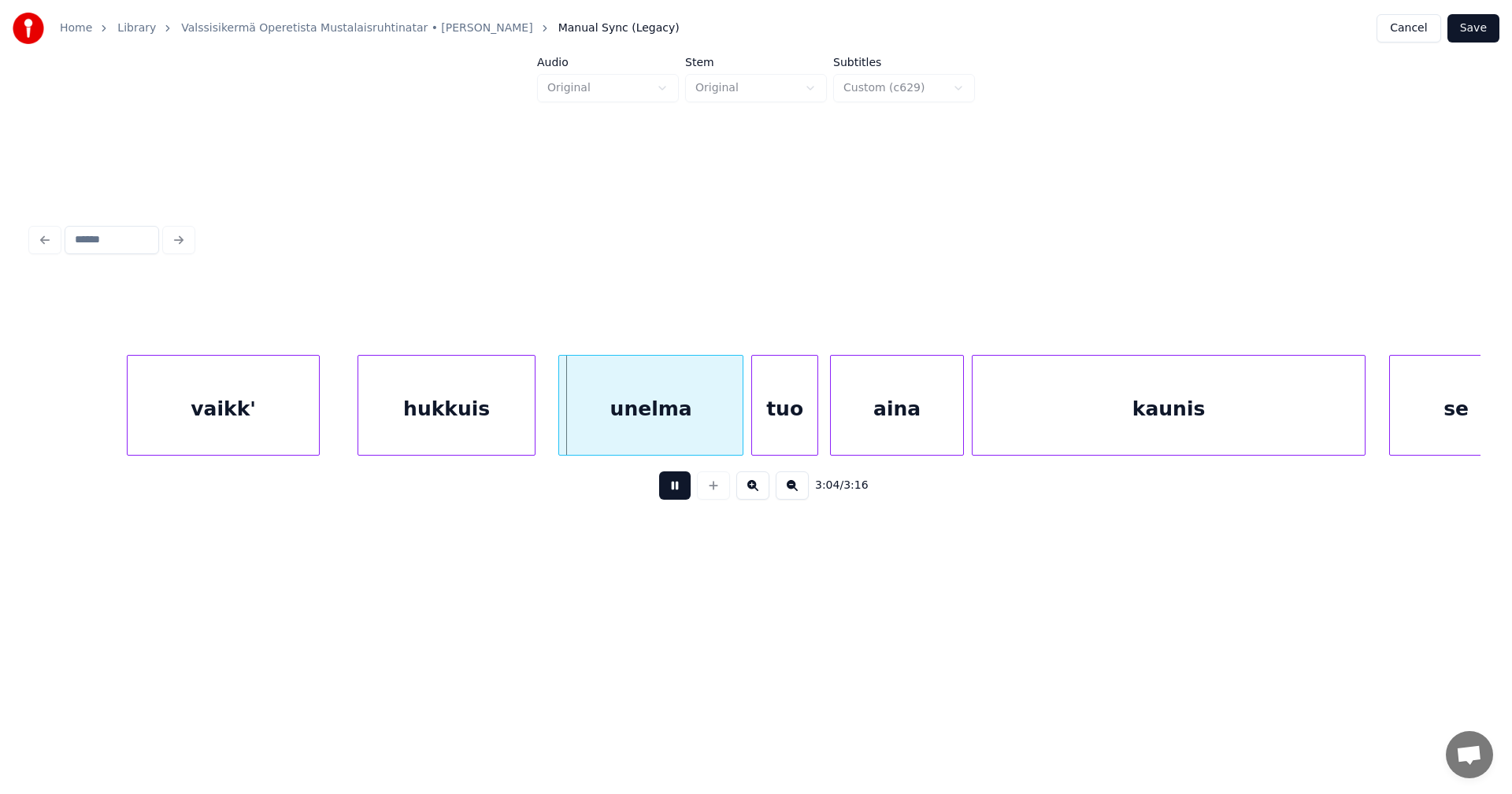
click at [667, 492] on button at bounding box center [675, 485] width 31 height 29
click at [663, 431] on div "unelma" at bounding box center [645, 409] width 183 height 107
click at [676, 499] on button at bounding box center [675, 485] width 31 height 29
click at [675, 492] on button at bounding box center [675, 485] width 31 height 29
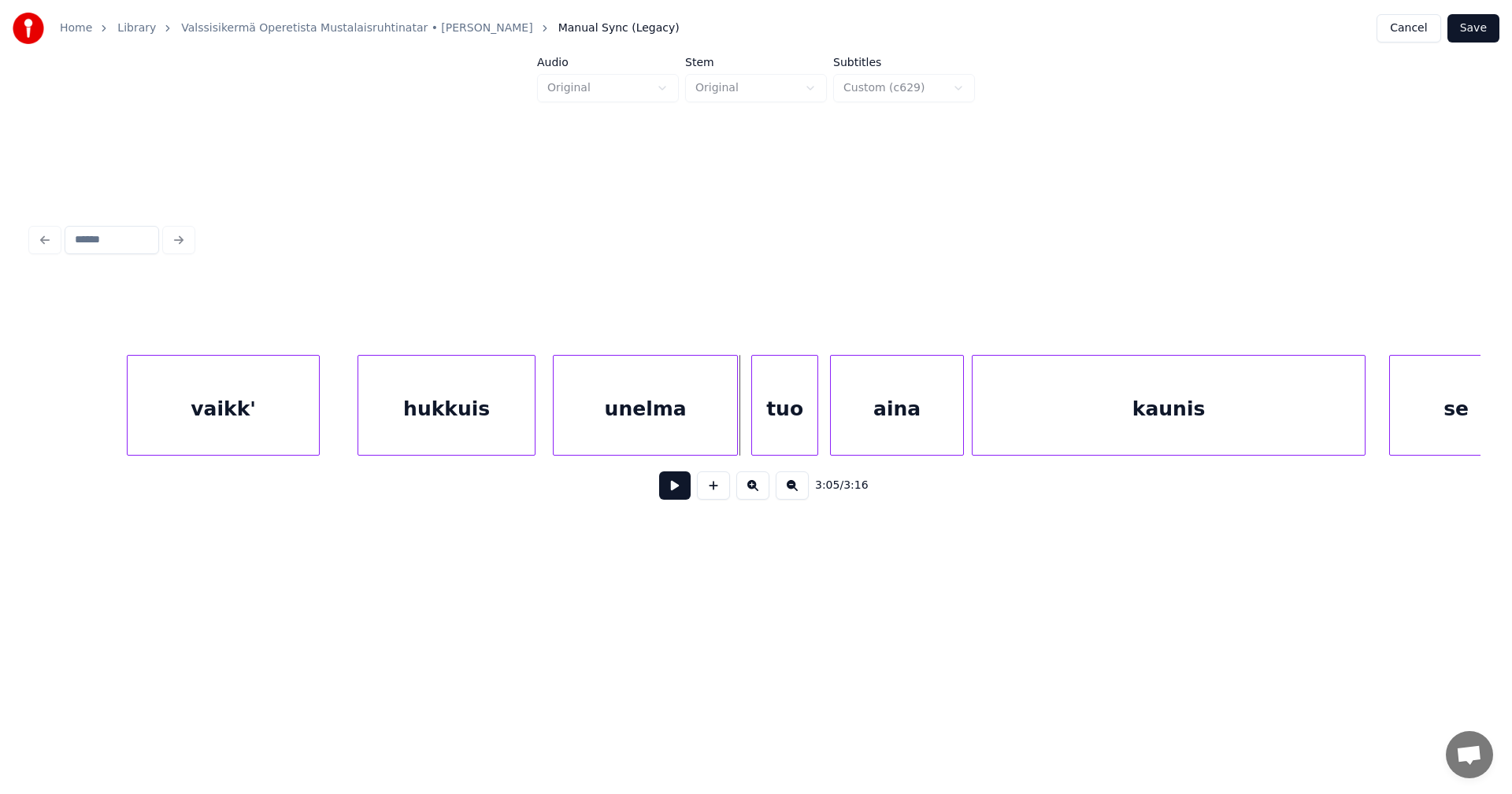
click at [675, 492] on button at bounding box center [675, 485] width 31 height 29
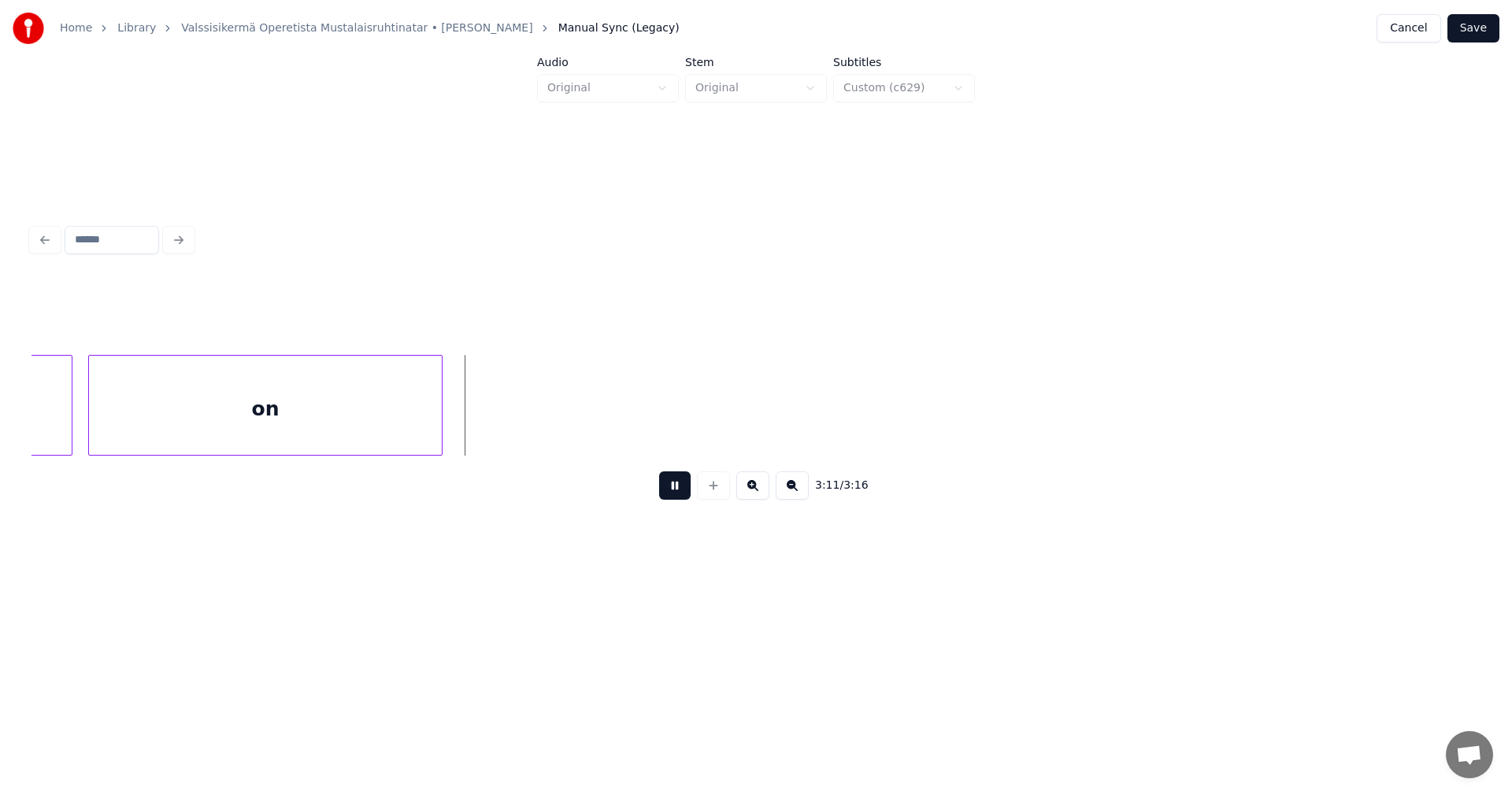
click at [670, 491] on button at bounding box center [675, 485] width 31 height 29
click at [447, 434] on div at bounding box center [446, 405] width 4 height 99
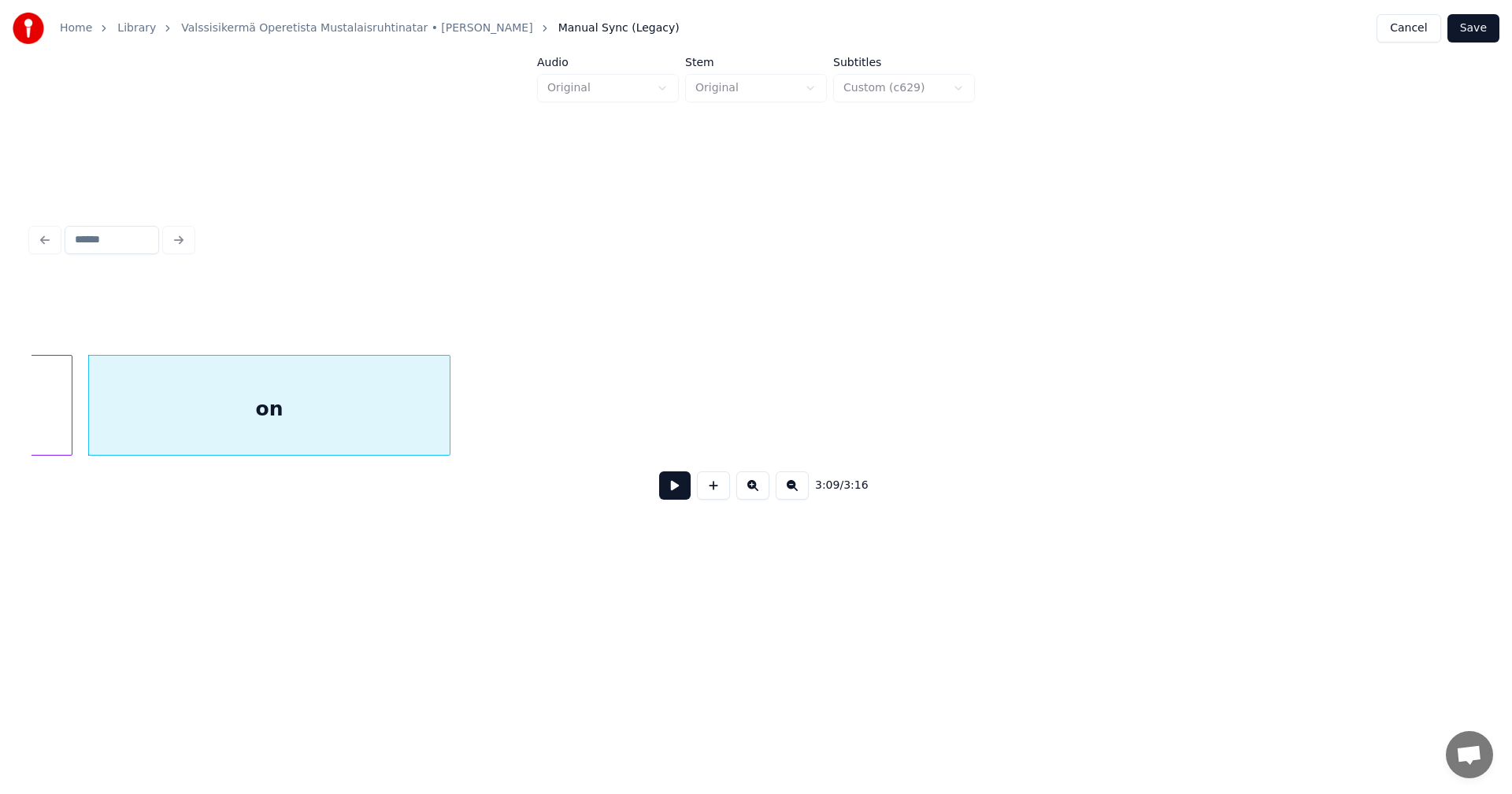
click at [1475, 29] on button "Save" at bounding box center [1474, 28] width 52 height 29
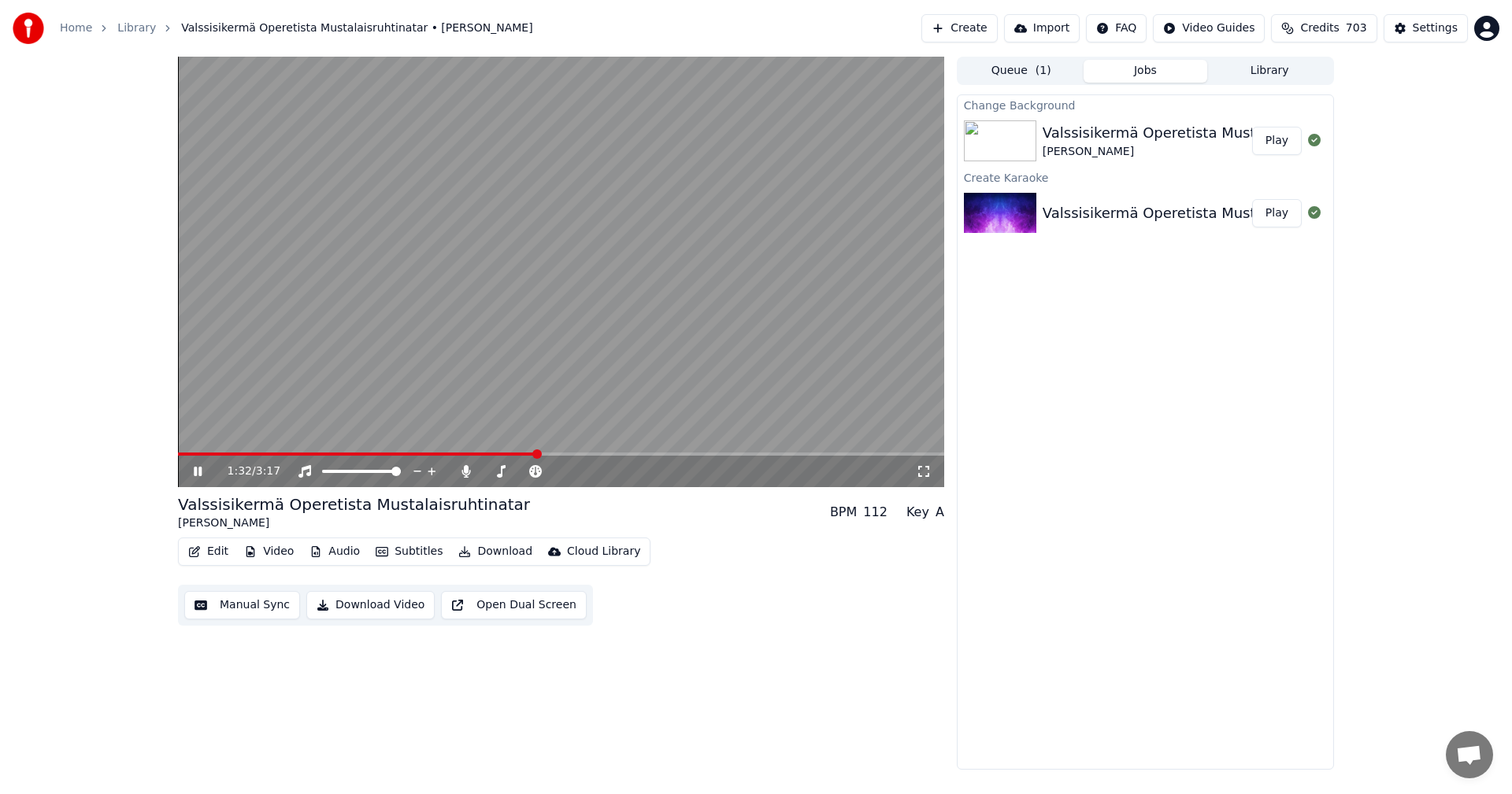
click at [204, 464] on div "1:32 / 3:17" at bounding box center [561, 472] width 753 height 16
click at [200, 467] on icon at bounding box center [197, 472] width 8 height 10
click at [210, 548] on button "Edit" at bounding box center [208, 551] width 53 height 22
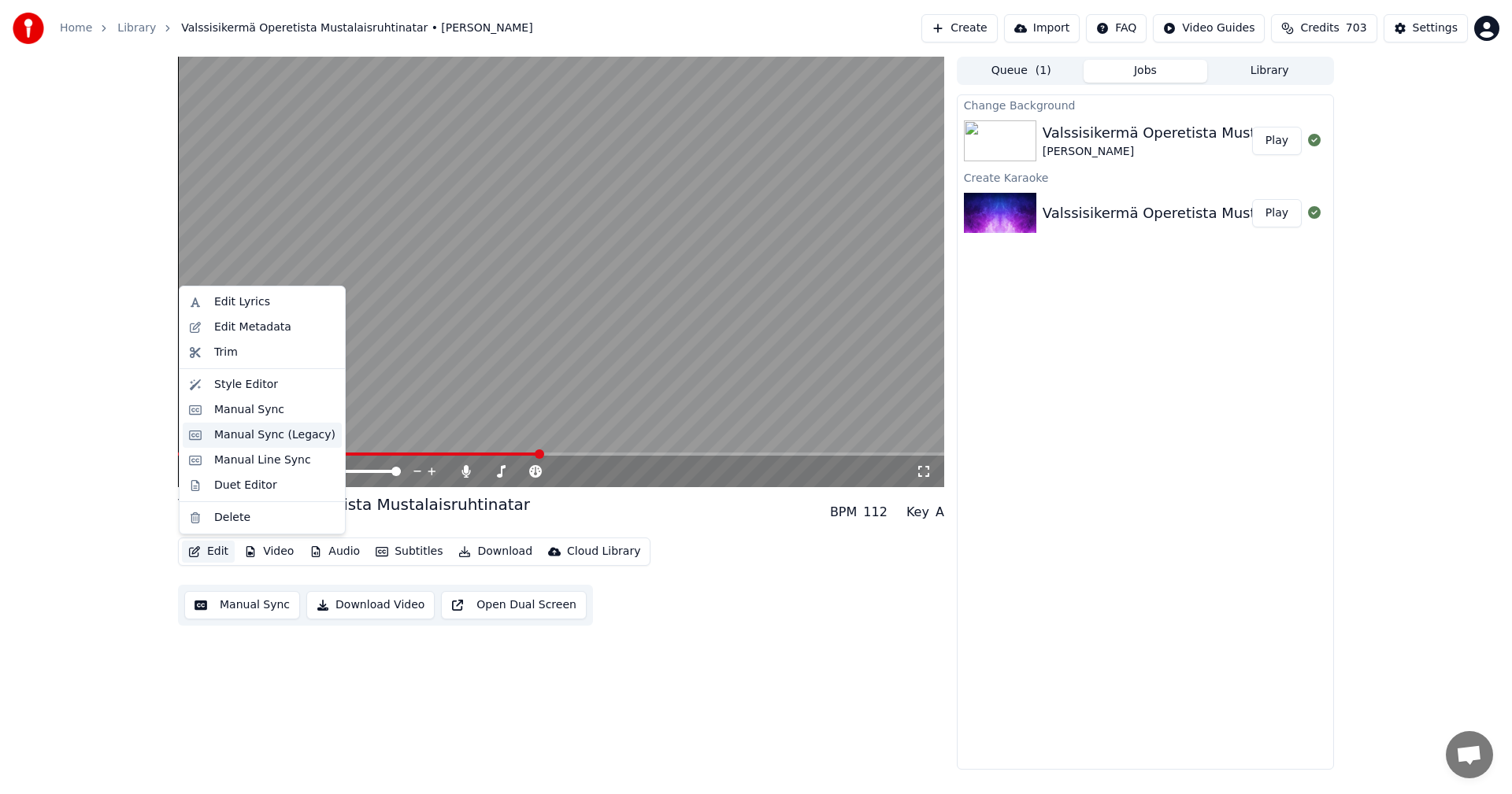
click at [257, 437] on div "Manual Sync (Legacy)" at bounding box center [275, 435] width 121 height 16
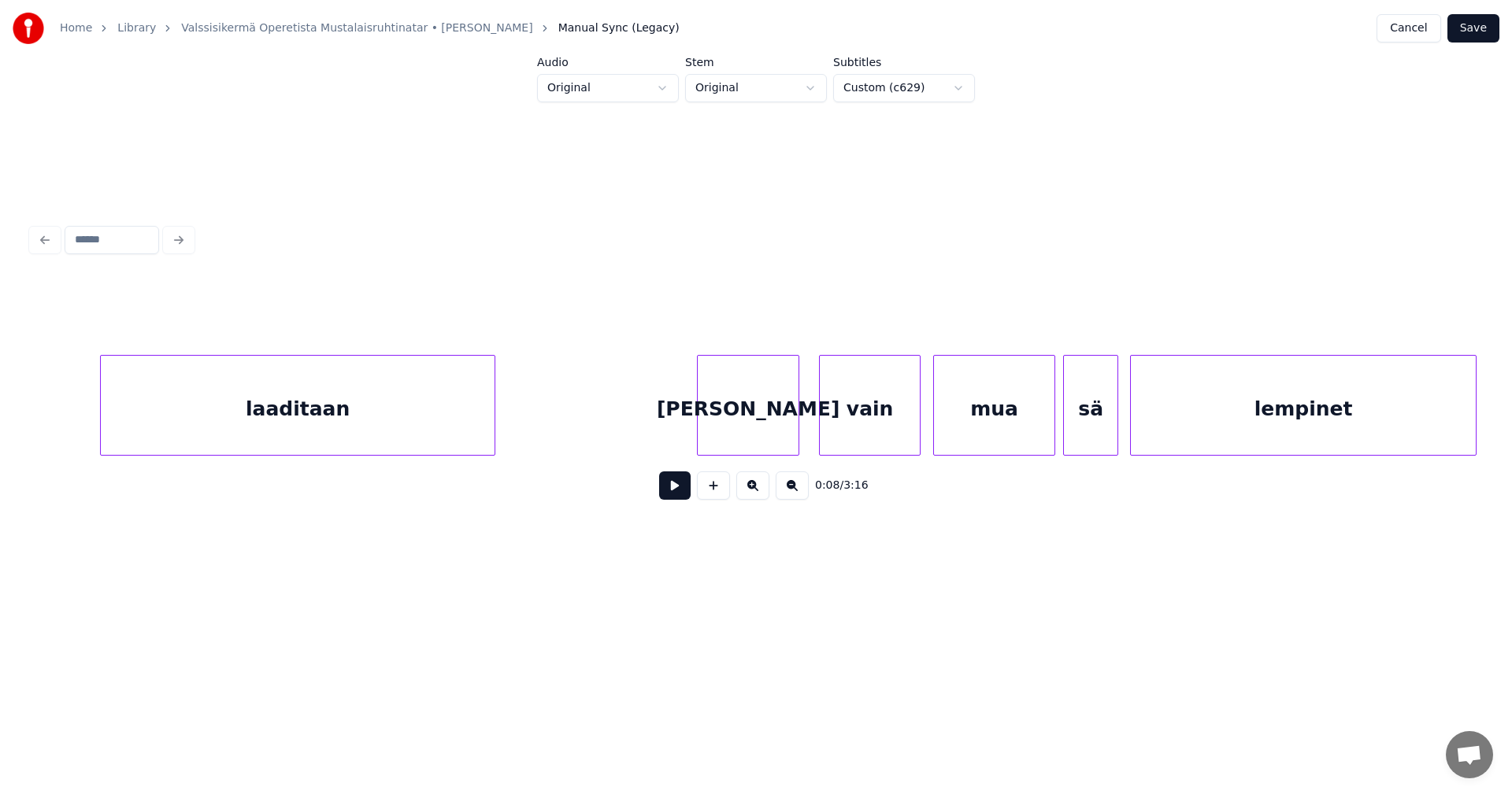
scroll to position [0, 16143]
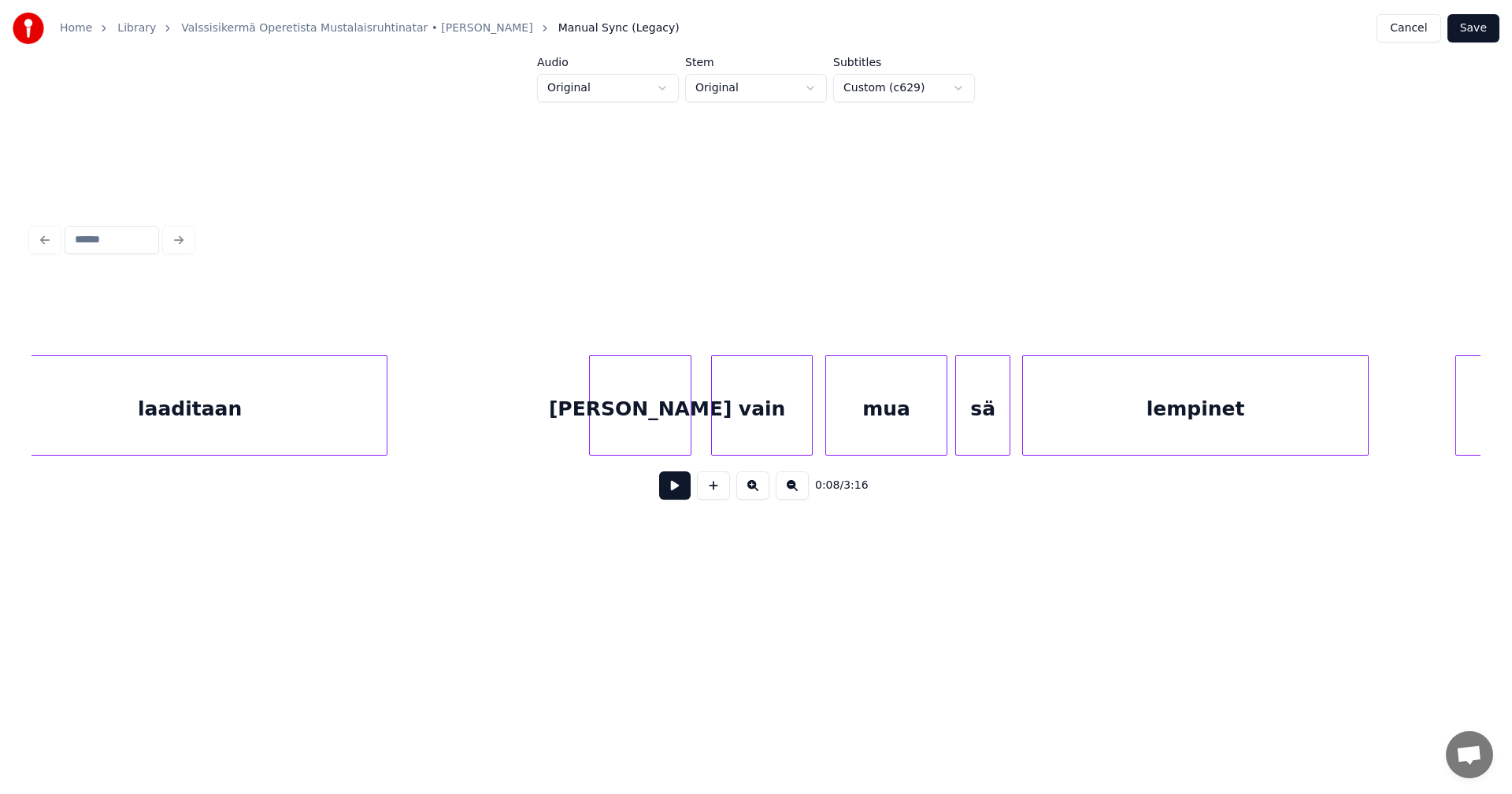
click at [740, 418] on div "vain" at bounding box center [761, 409] width 100 height 107
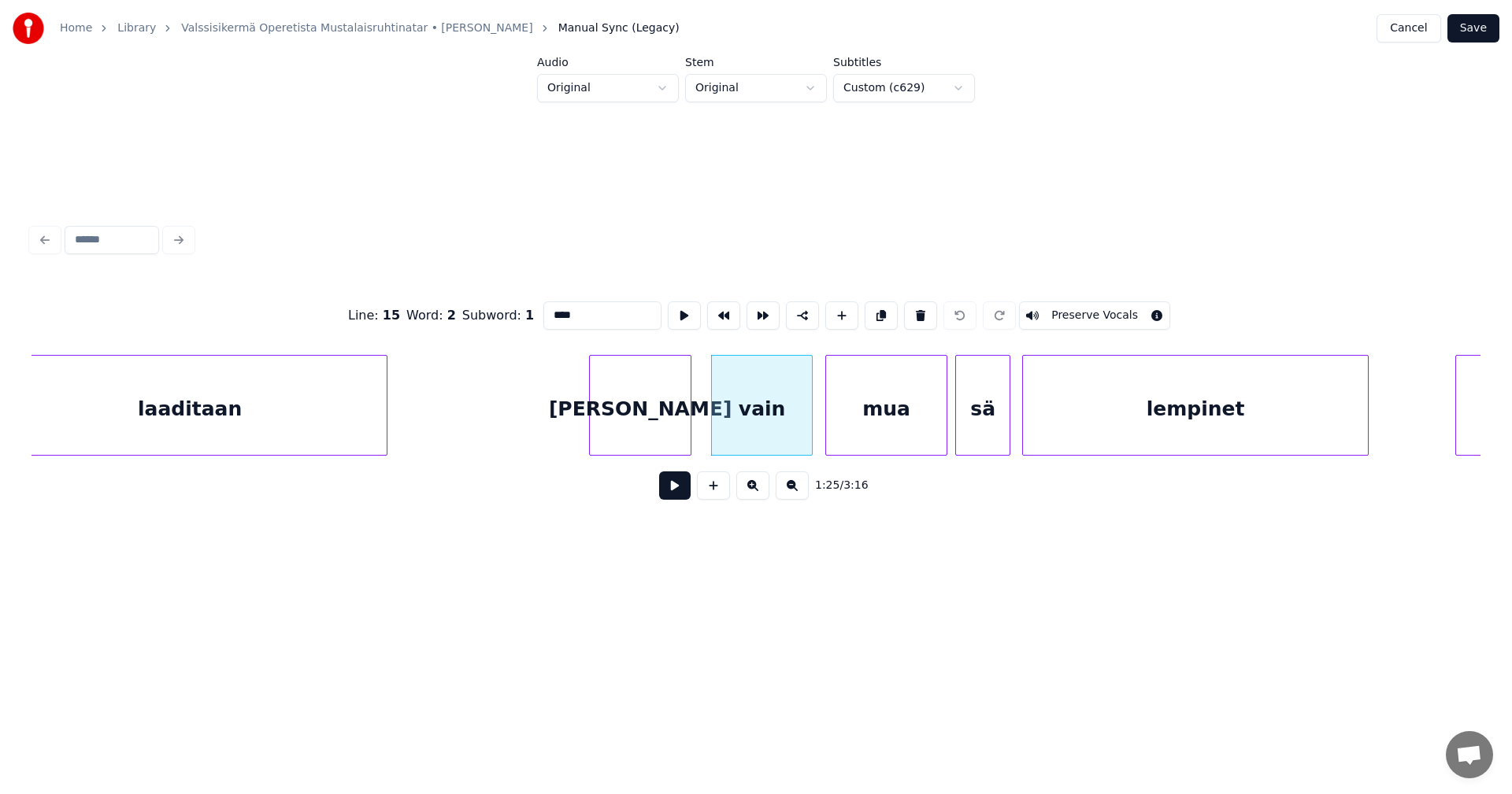
click at [553, 310] on input "****" at bounding box center [602, 316] width 118 height 29
type input "****"
click at [1482, 27] on button "Save" at bounding box center [1474, 28] width 52 height 29
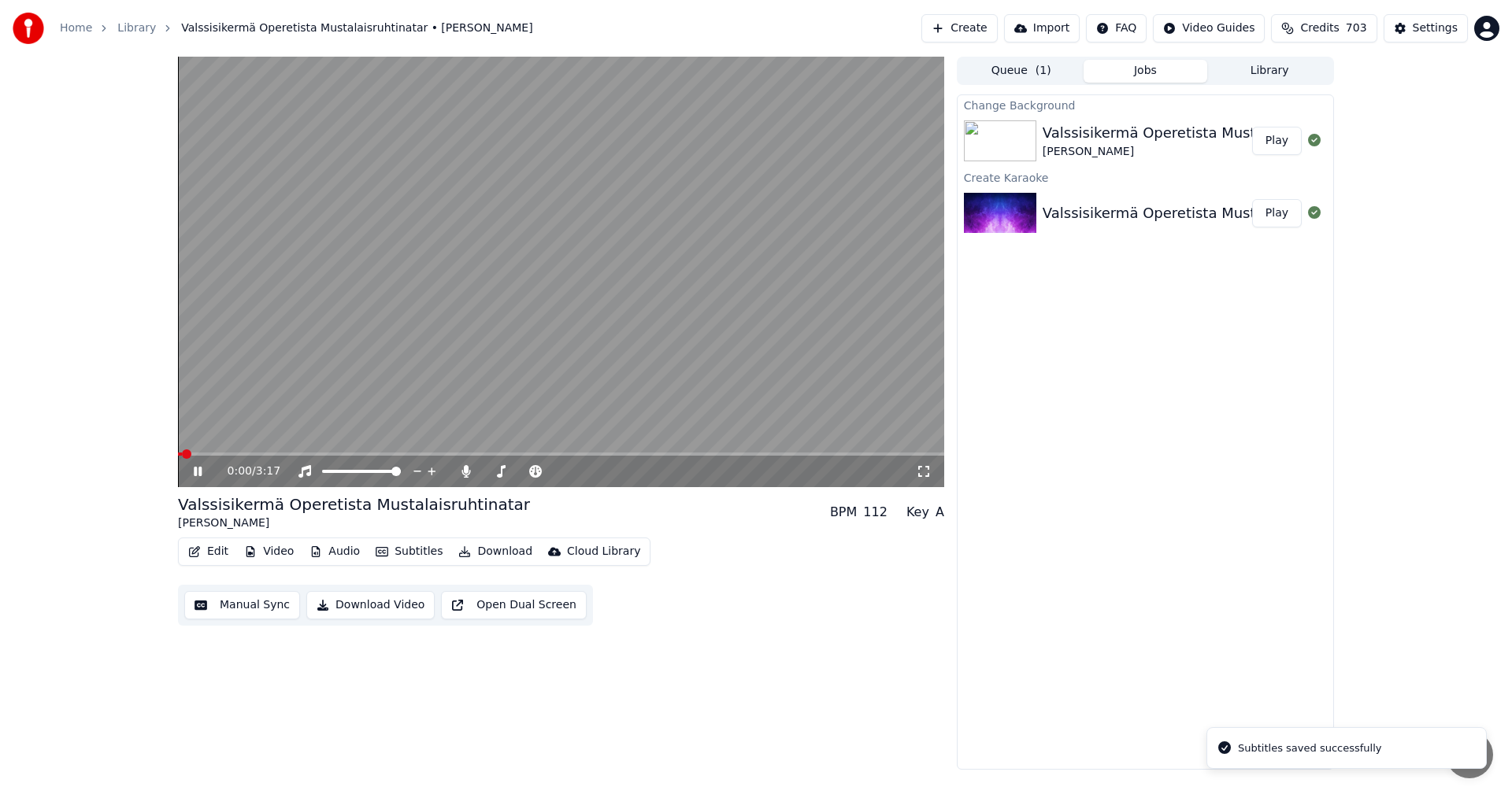
click at [514, 453] on span at bounding box center [561, 454] width 766 height 3
click at [484, 451] on video at bounding box center [561, 272] width 766 height 431
click at [489, 454] on span at bounding box center [333, 454] width 311 height 3
click at [191, 472] on icon at bounding box center [209, 472] width 37 height 12
click at [194, 471] on icon at bounding box center [197, 472] width 8 height 10
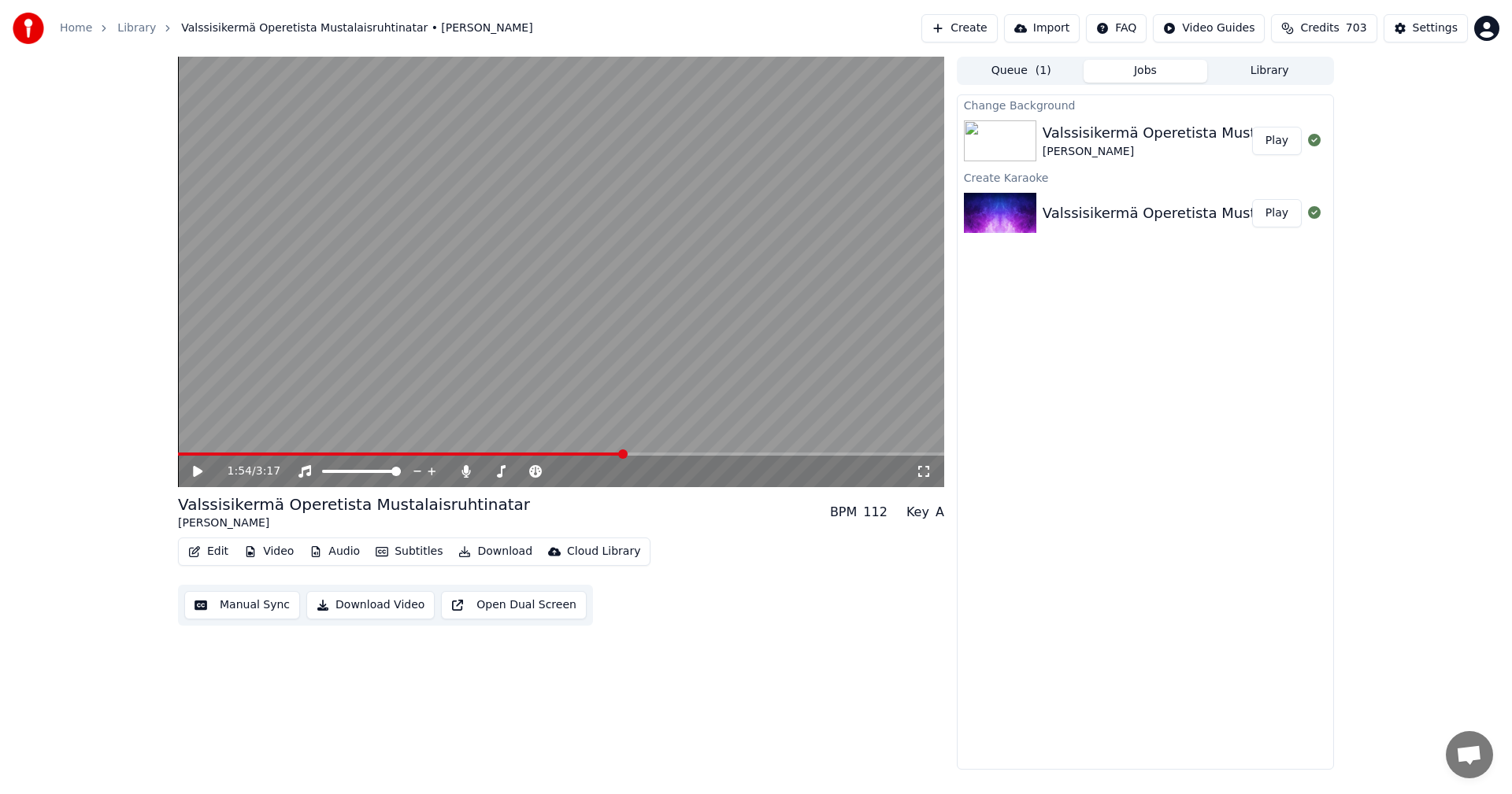
click at [226, 550] on button "Edit" at bounding box center [208, 551] width 53 height 22
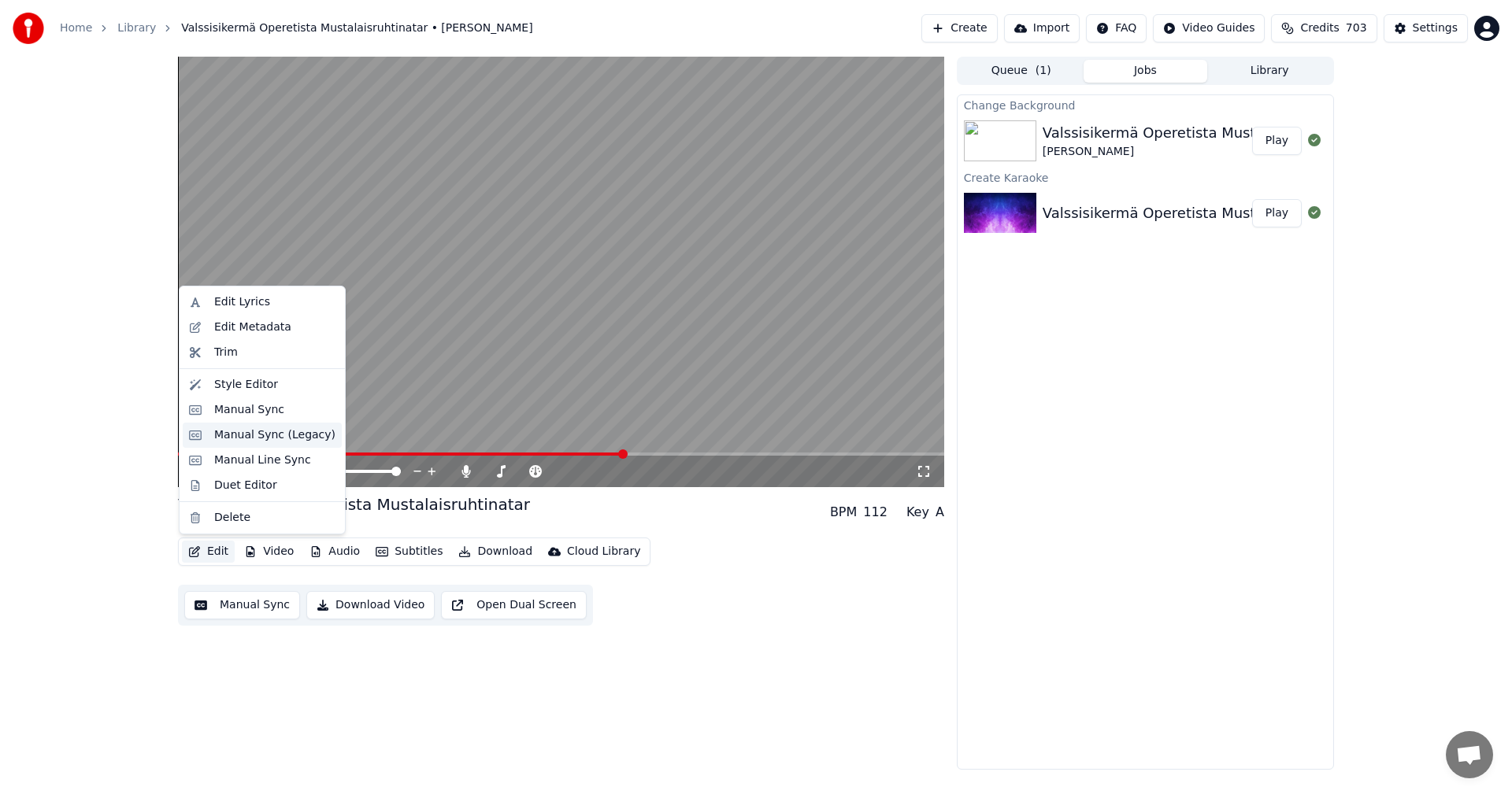
click at [298, 436] on div "Manual Sync (Legacy)" at bounding box center [275, 435] width 121 height 16
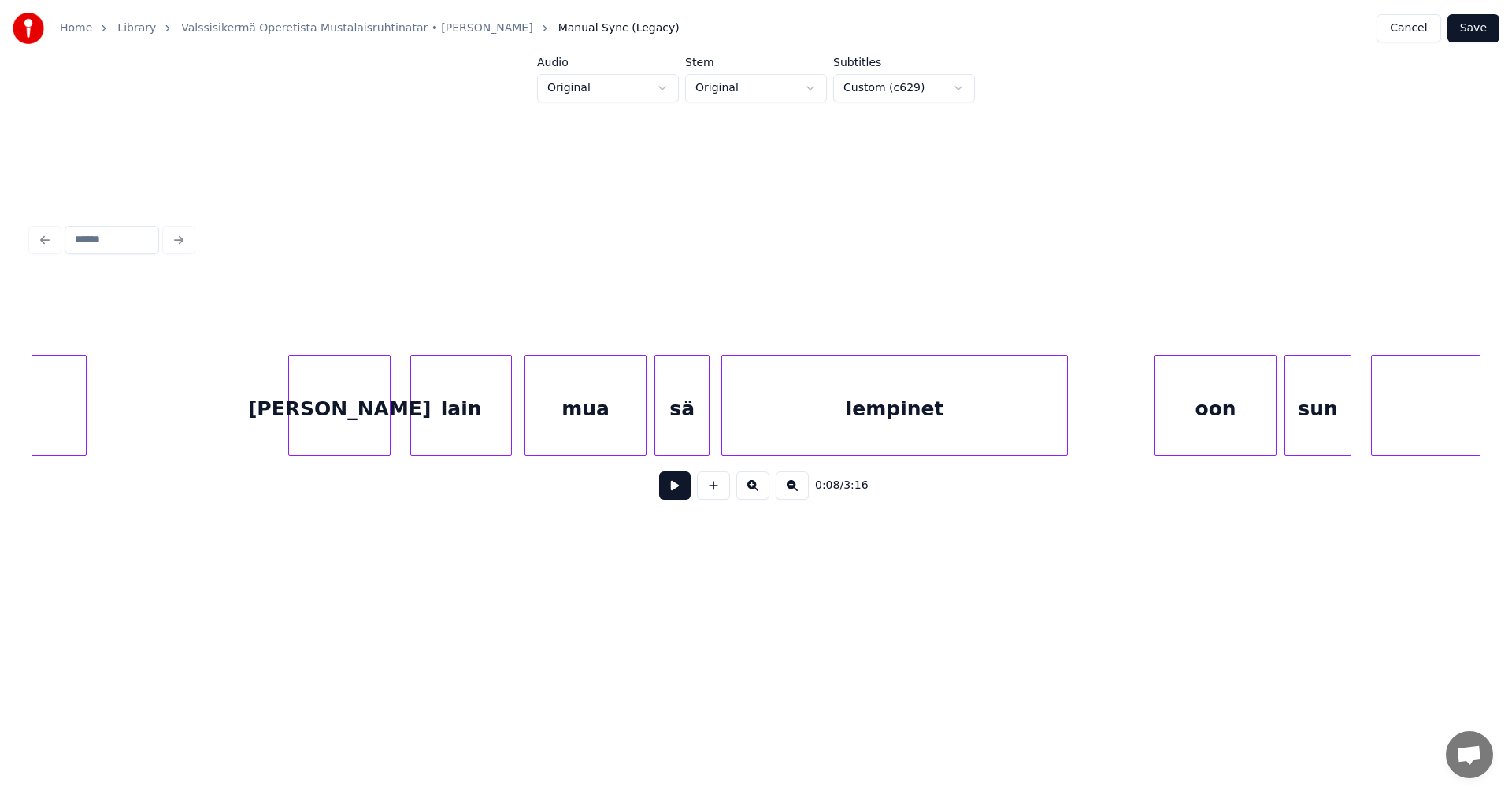
scroll to position [0, 16186]
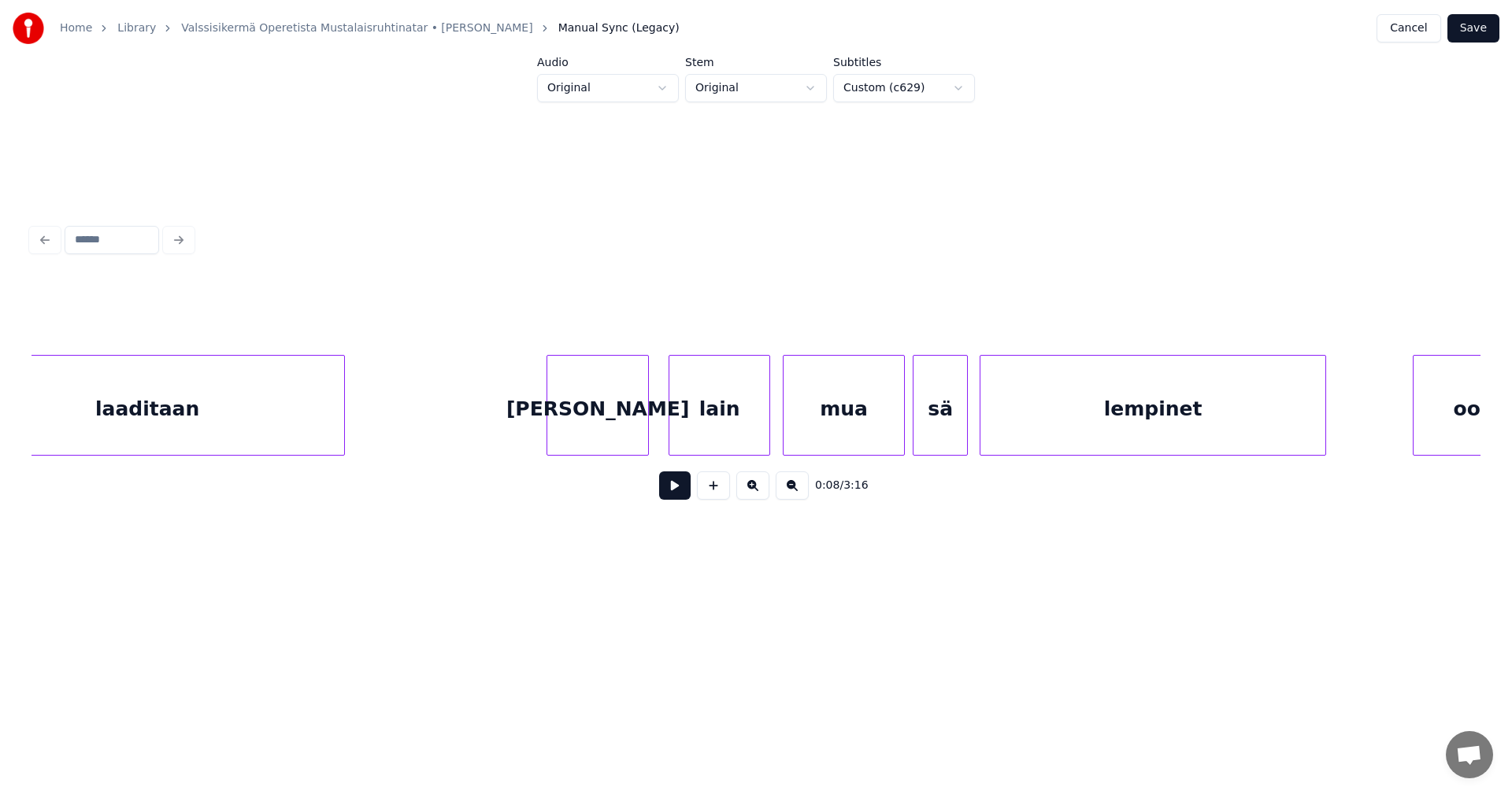
click at [713, 417] on div "lain" at bounding box center [719, 409] width 100 height 107
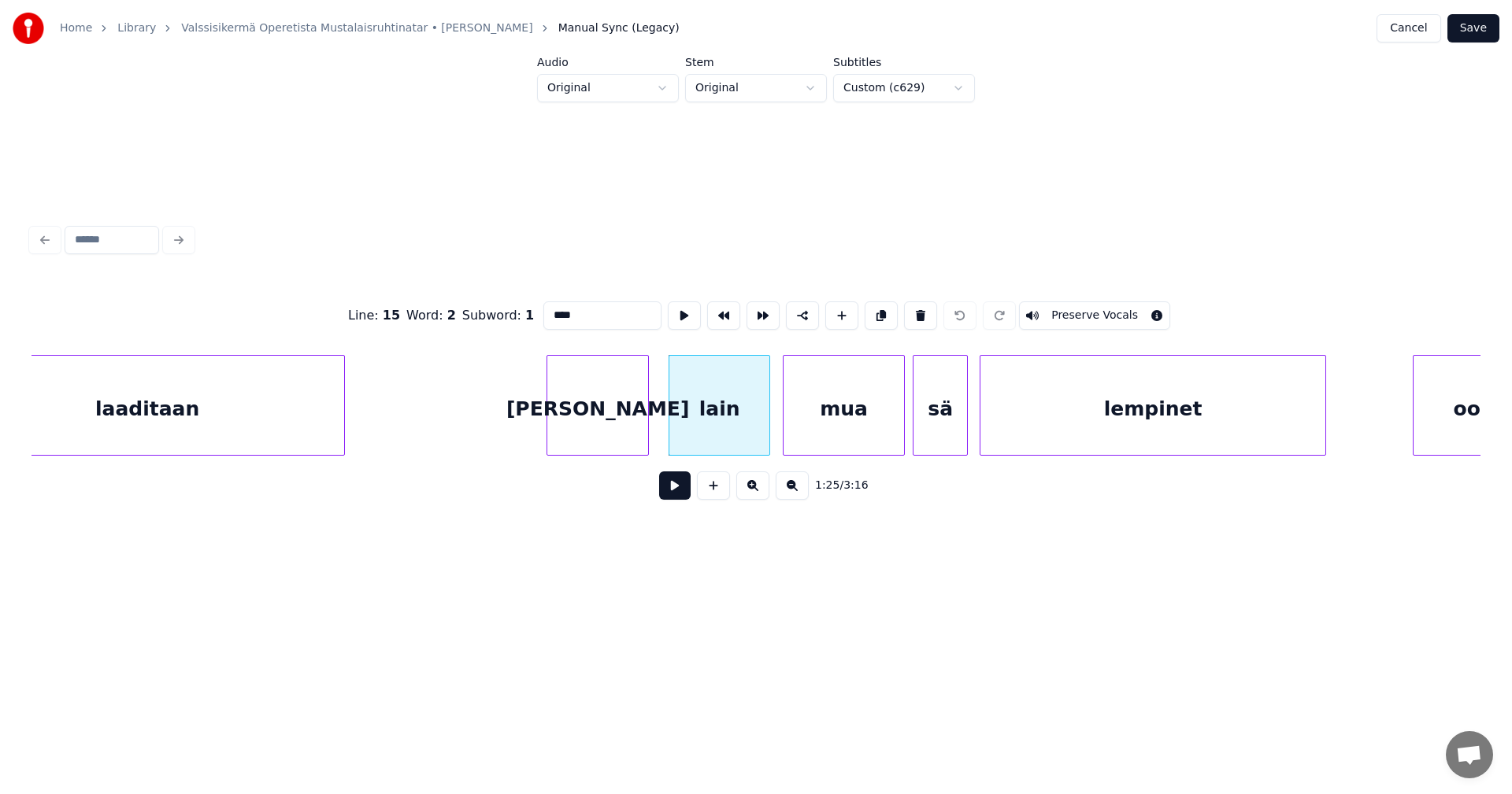
click at [549, 312] on input "****" at bounding box center [602, 316] width 118 height 29
type input "****"
click at [1477, 31] on button "Save" at bounding box center [1474, 28] width 52 height 29
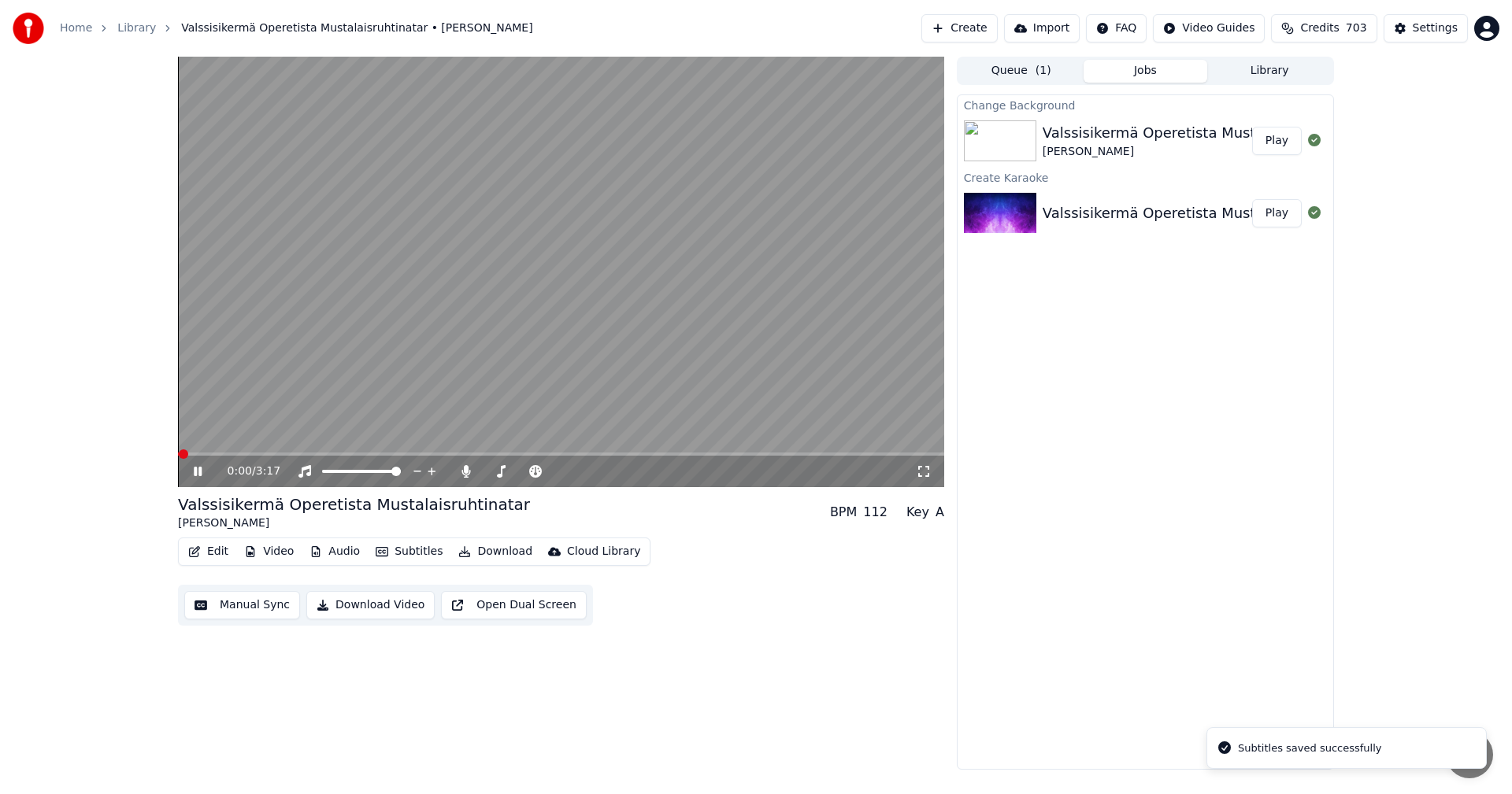
click at [463, 455] on span at bounding box center [561, 454] width 766 height 3
click at [461, 472] on icon at bounding box center [467, 472] width 16 height 12
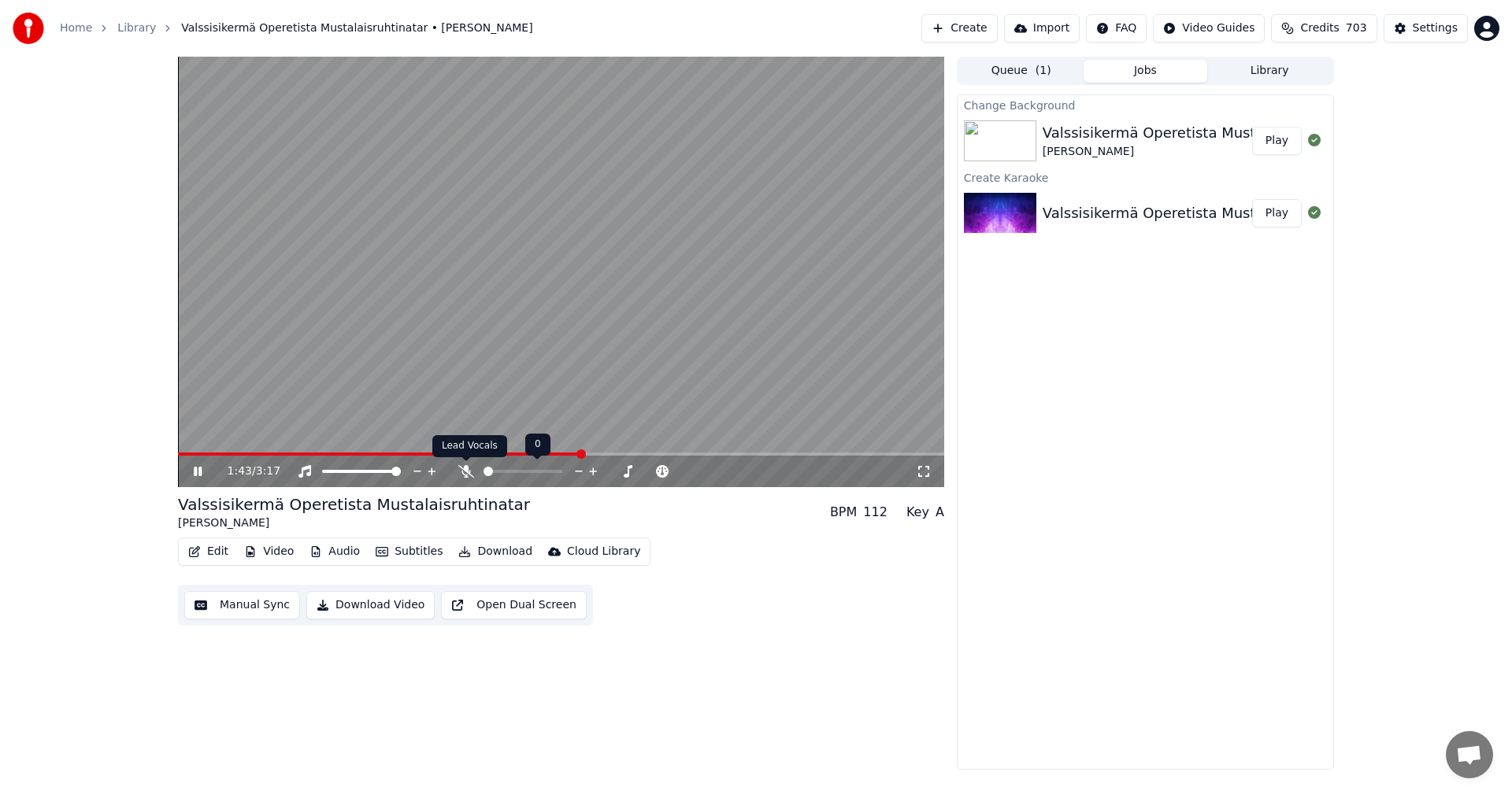
click at [461, 469] on icon at bounding box center [467, 472] width 16 height 12
click at [199, 472] on icon at bounding box center [197, 472] width 8 height 10
click at [224, 553] on button "Edit" at bounding box center [208, 551] width 53 height 22
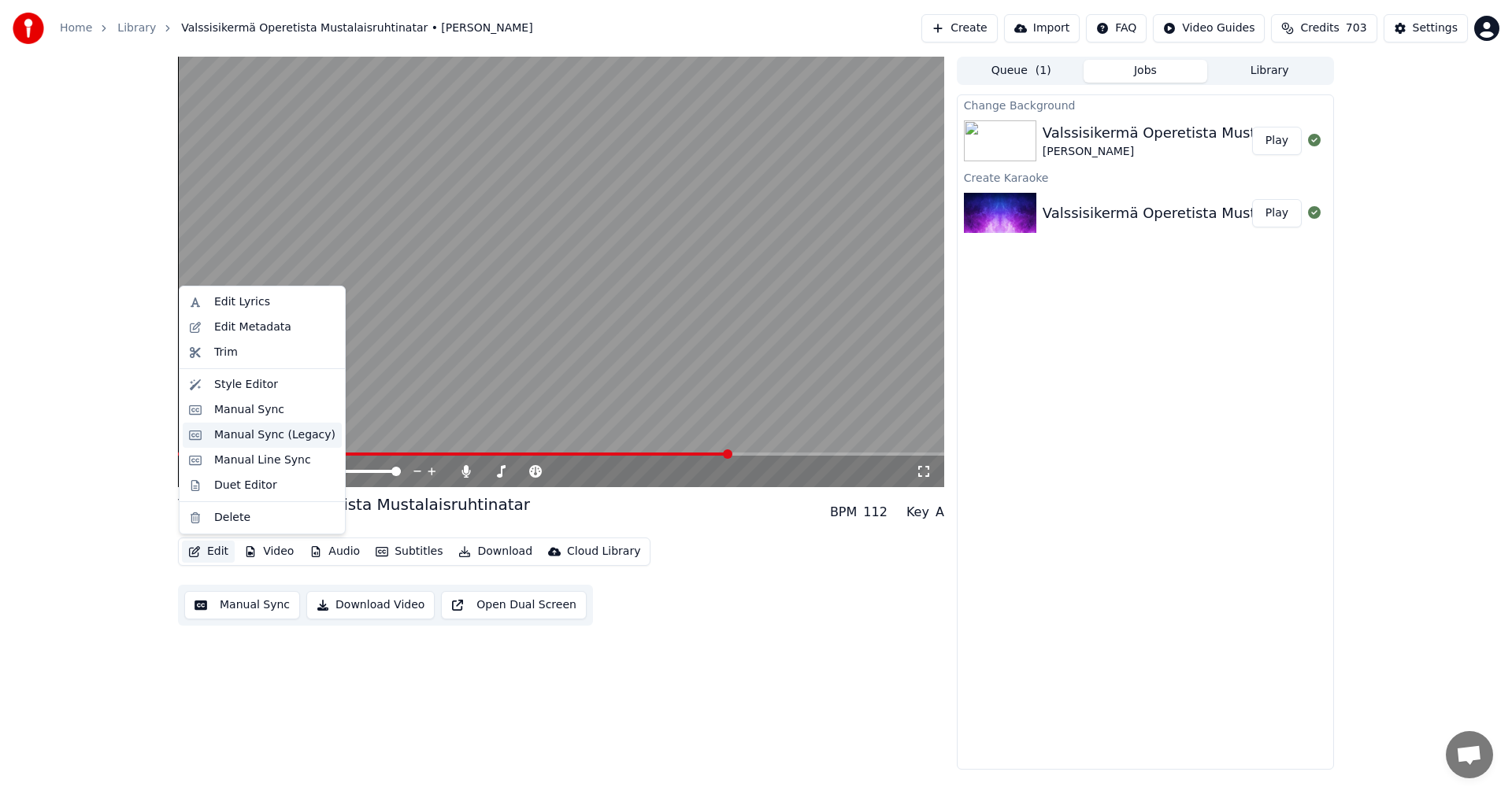
click at [283, 437] on div "Manual Sync (Legacy)" at bounding box center [275, 435] width 121 height 16
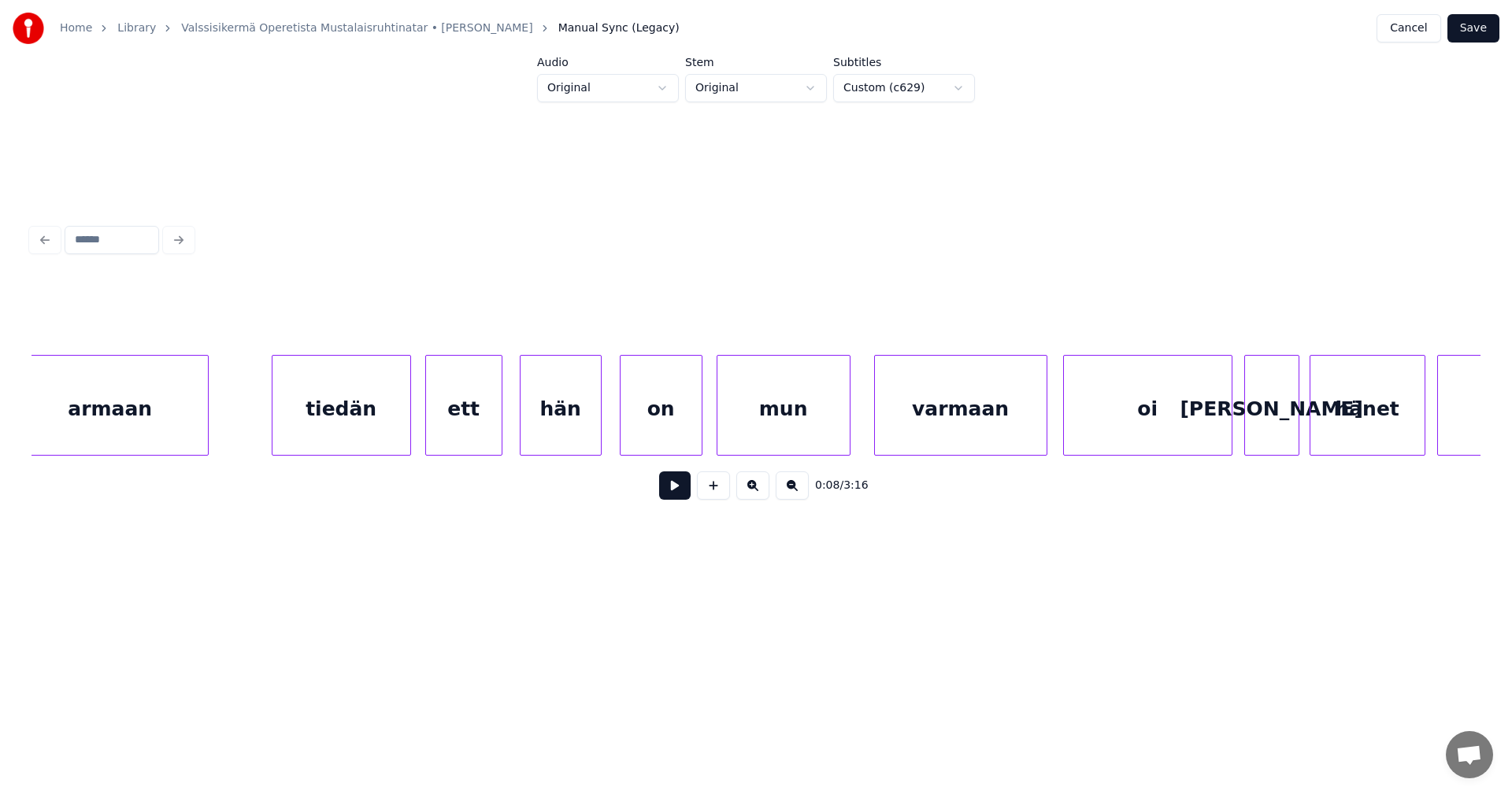
scroll to position [0, 25674]
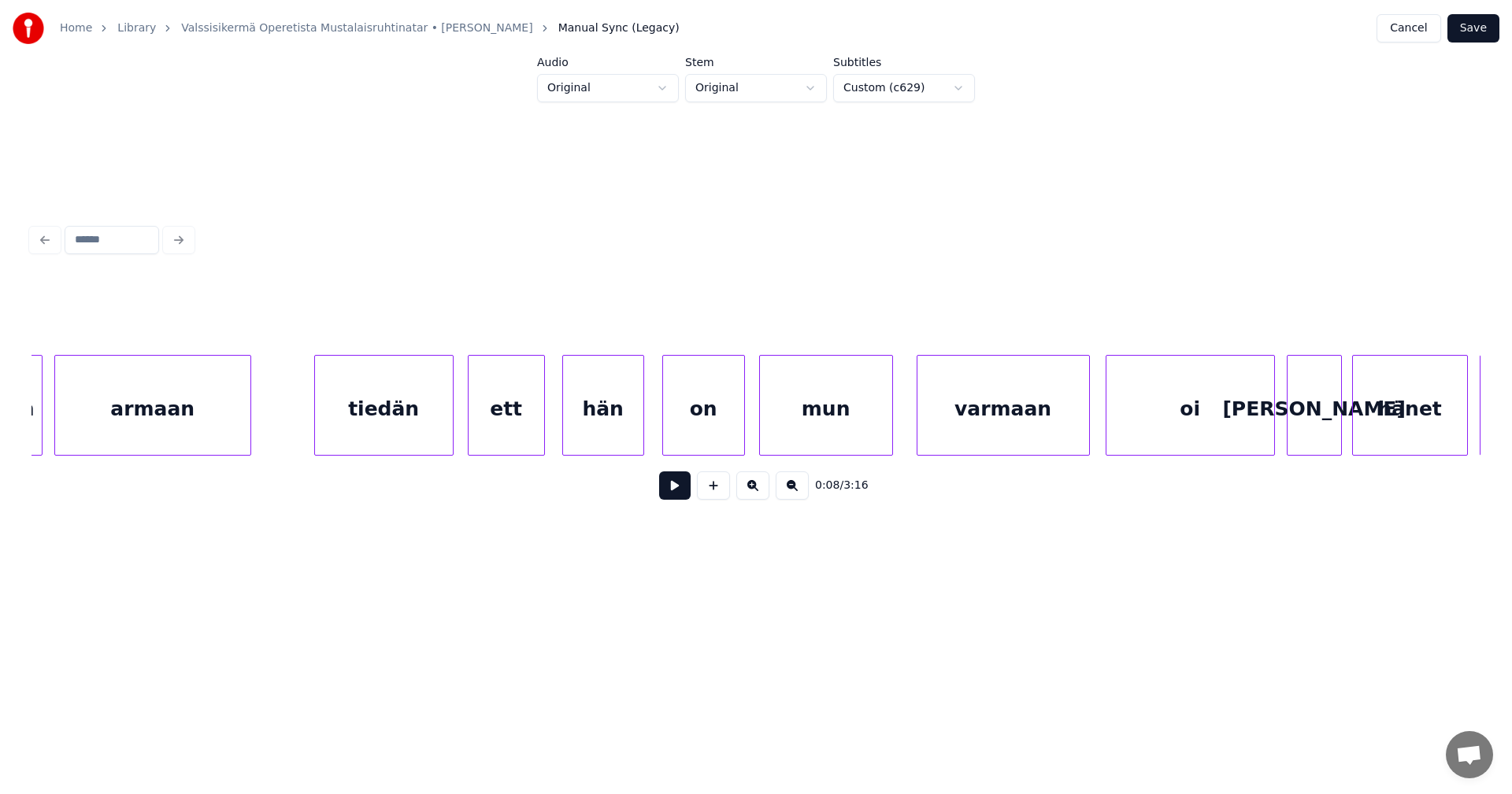
click at [530, 413] on div "ett" at bounding box center [506, 409] width 76 height 107
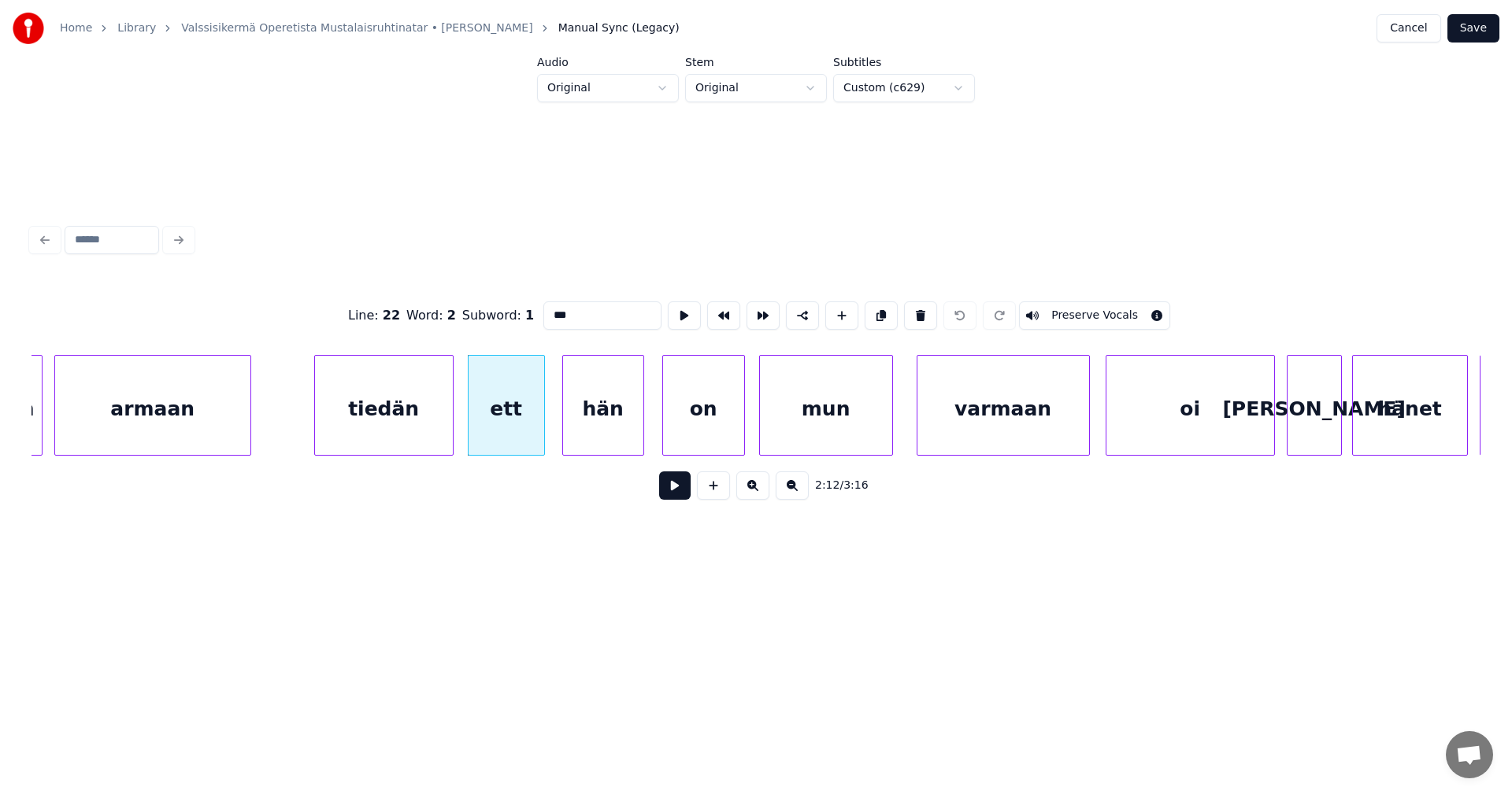
click at [569, 310] on input "***" at bounding box center [602, 316] width 118 height 29
type input "****"
click at [1474, 33] on button "Save" at bounding box center [1474, 28] width 52 height 29
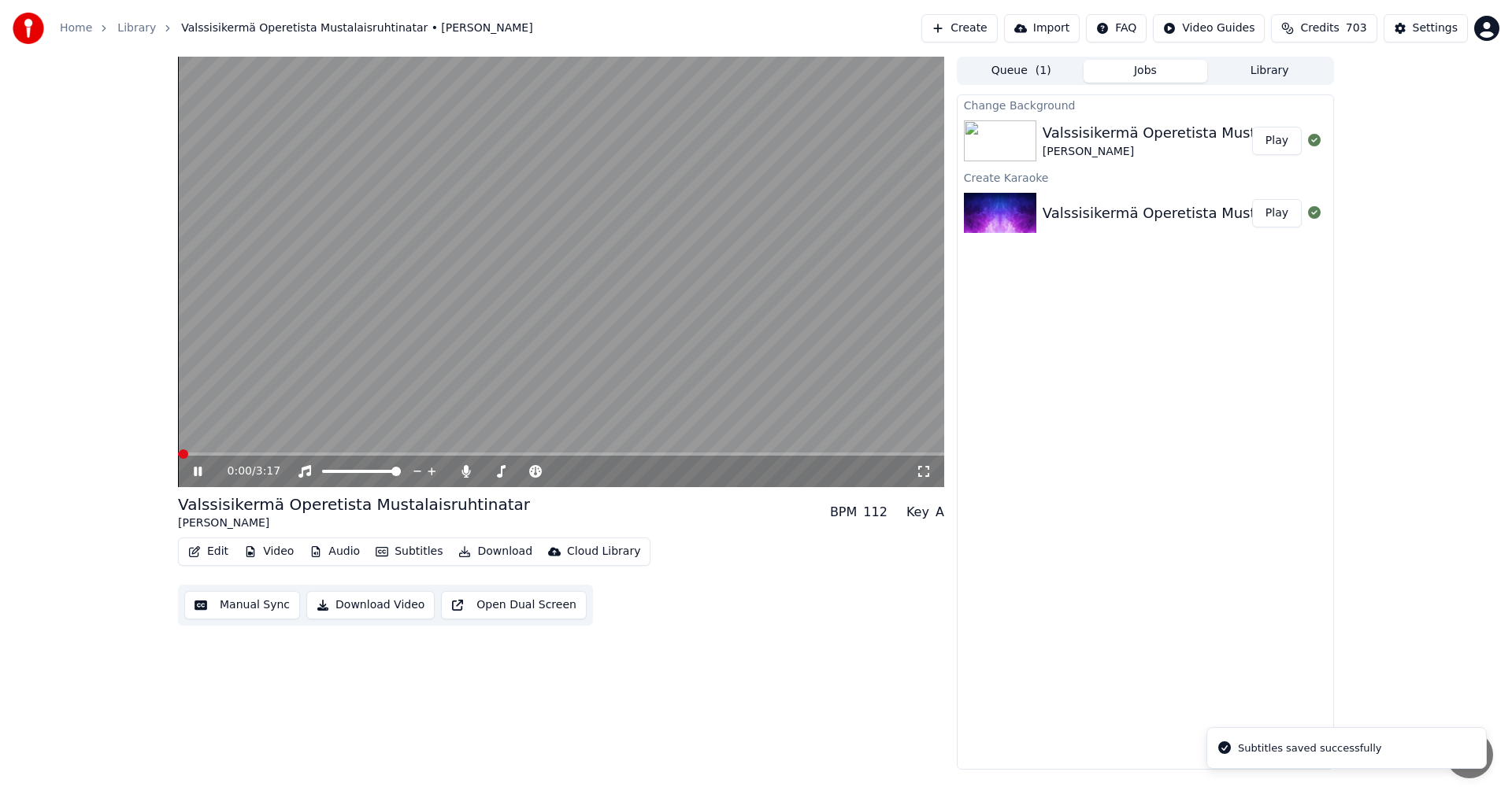
click at [622, 453] on span at bounding box center [561, 454] width 766 height 3
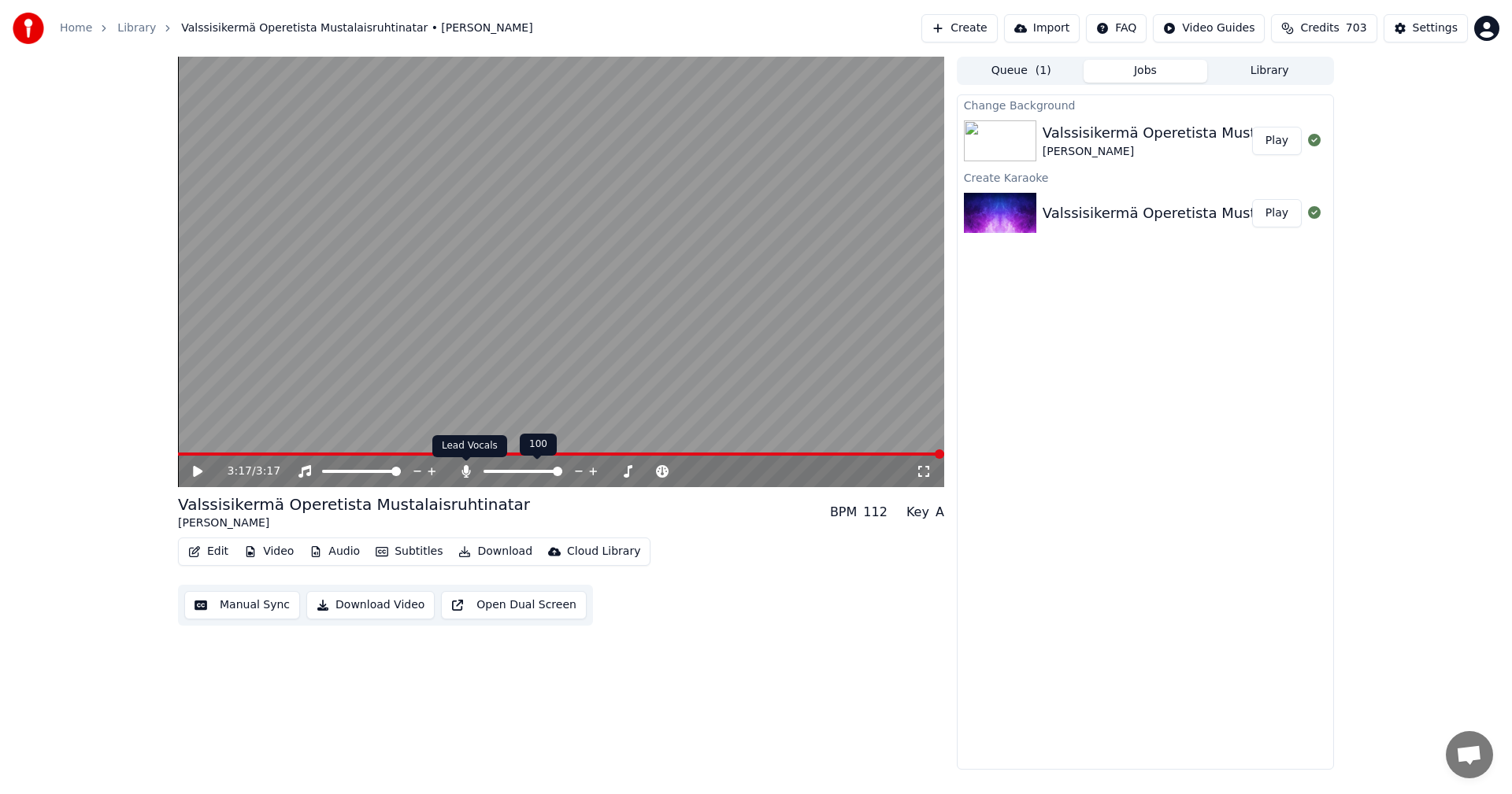
click at [463, 471] on icon at bounding box center [467, 472] width 16 height 12
click at [487, 549] on button "Download" at bounding box center [494, 551] width 86 height 22
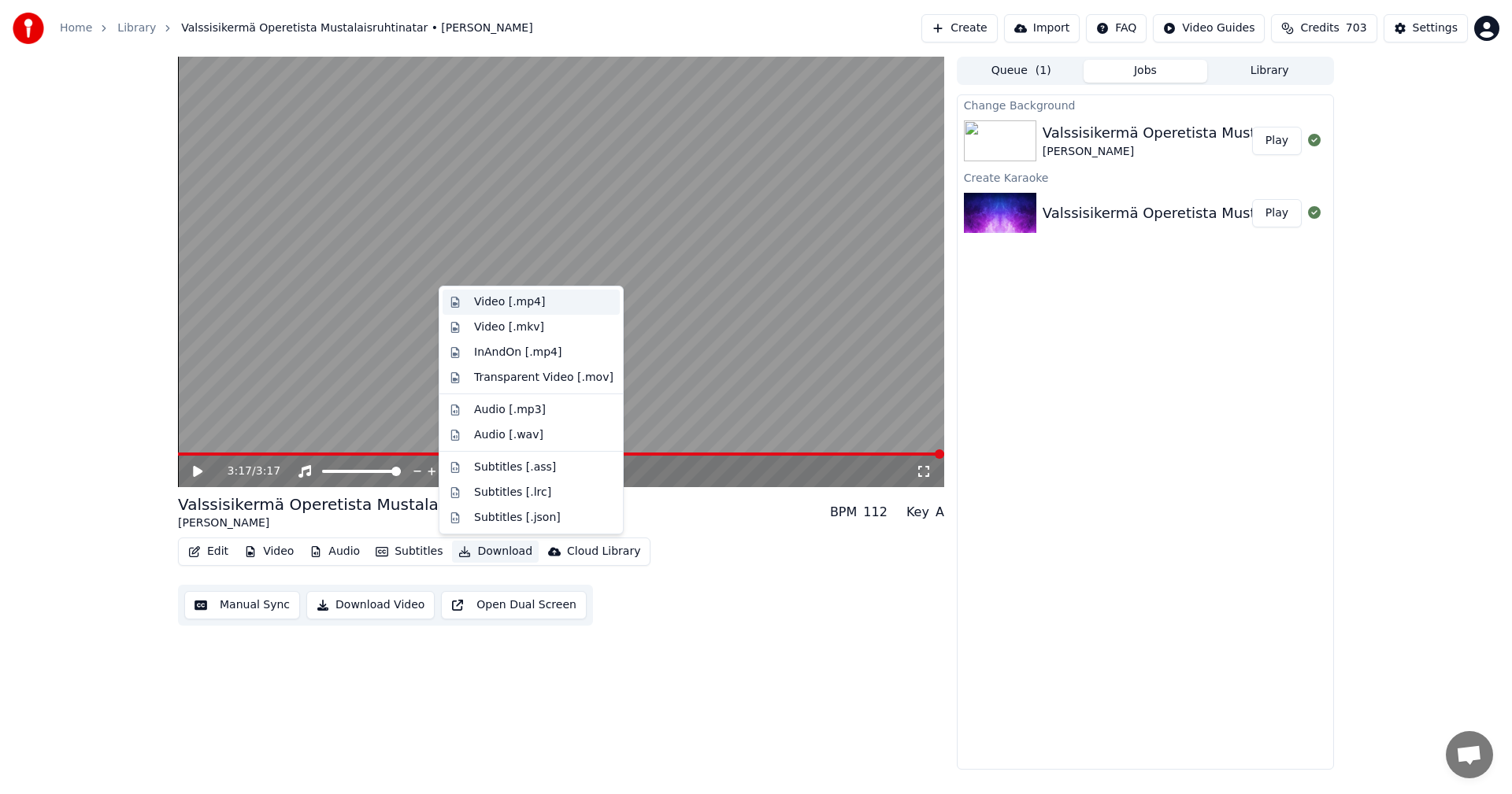
click at [540, 307] on div "Video [.mp4]" at bounding box center [544, 302] width 140 height 16
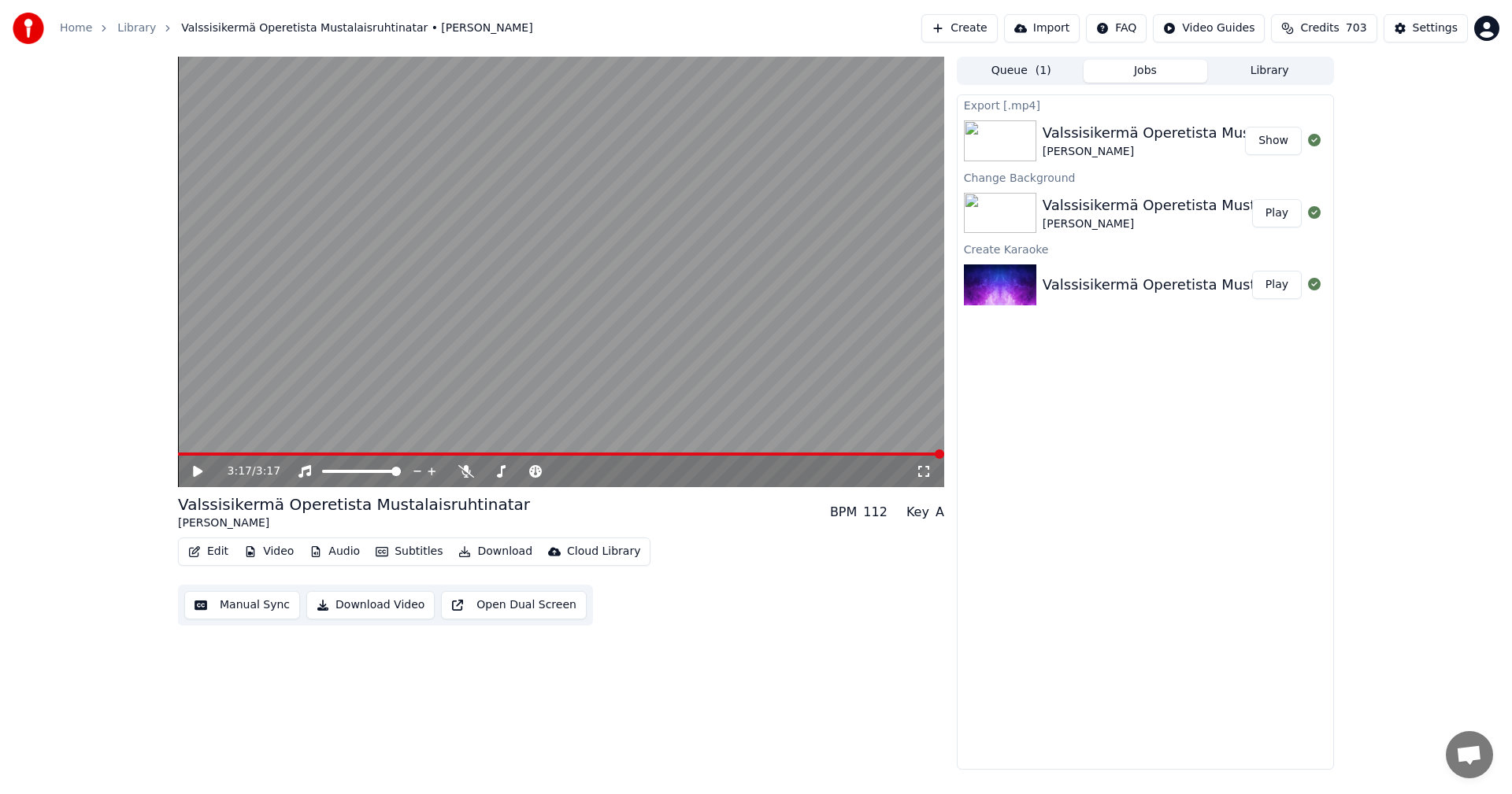
click at [1278, 143] on button "Show" at bounding box center [1273, 140] width 57 height 29
